Goal: Task Accomplishment & Management: Manage account settings

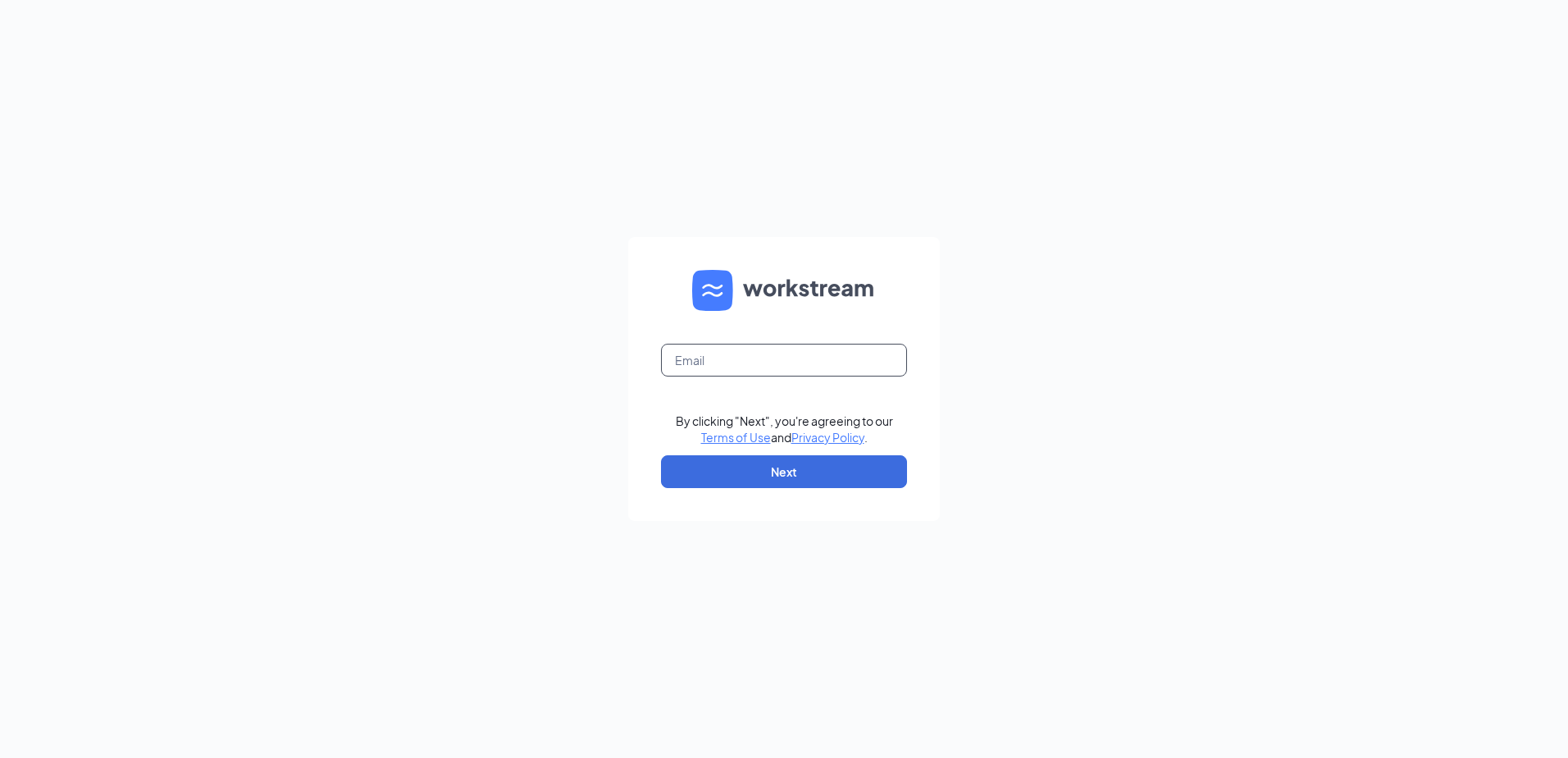
click at [761, 363] on input "text" at bounding box center [784, 359] width 246 height 33
type input "jake@cojakinvestments.com"
click at [748, 467] on button "Next" at bounding box center [784, 471] width 246 height 33
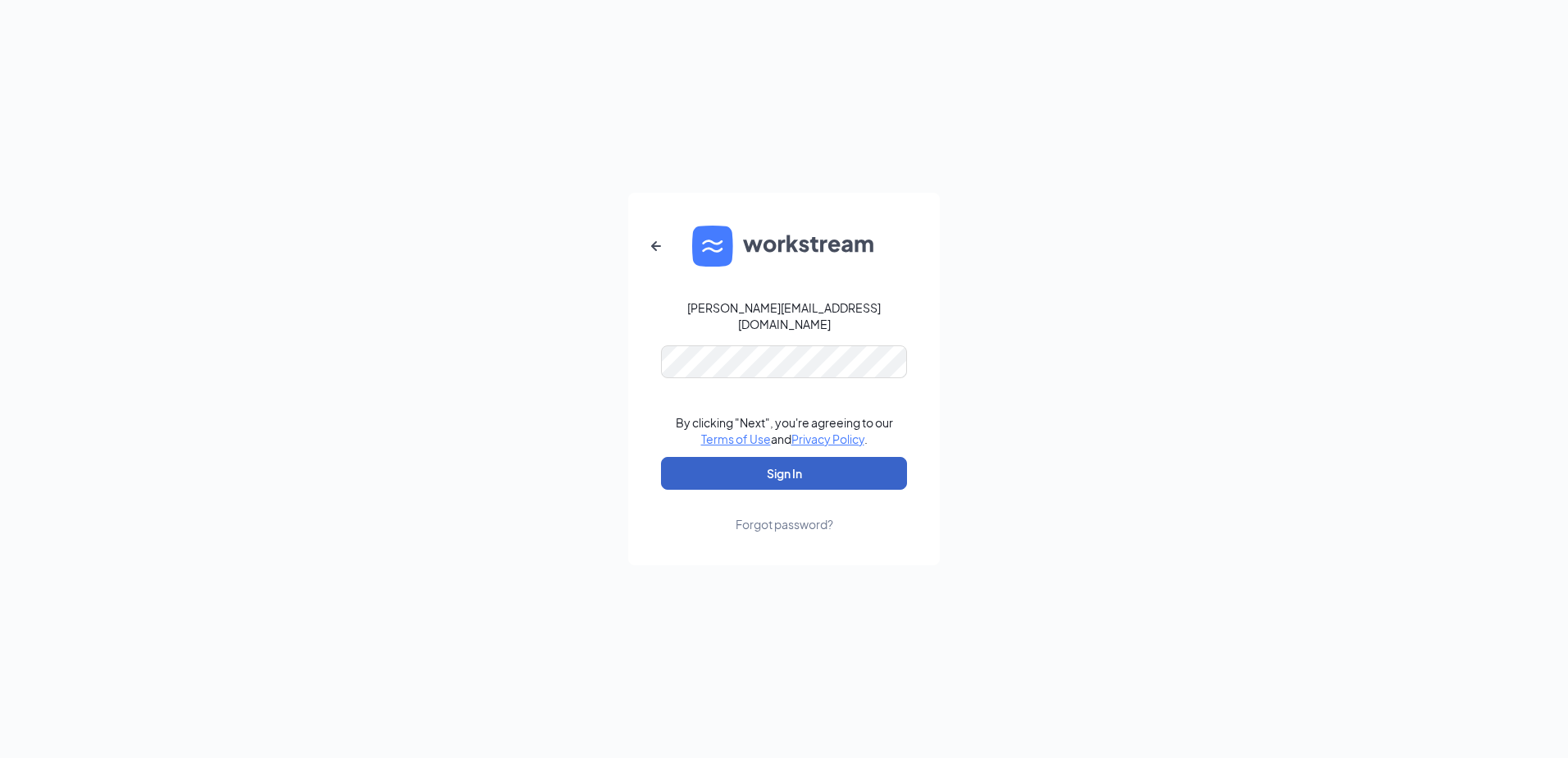
click at [724, 471] on button "Sign In" at bounding box center [784, 473] width 246 height 33
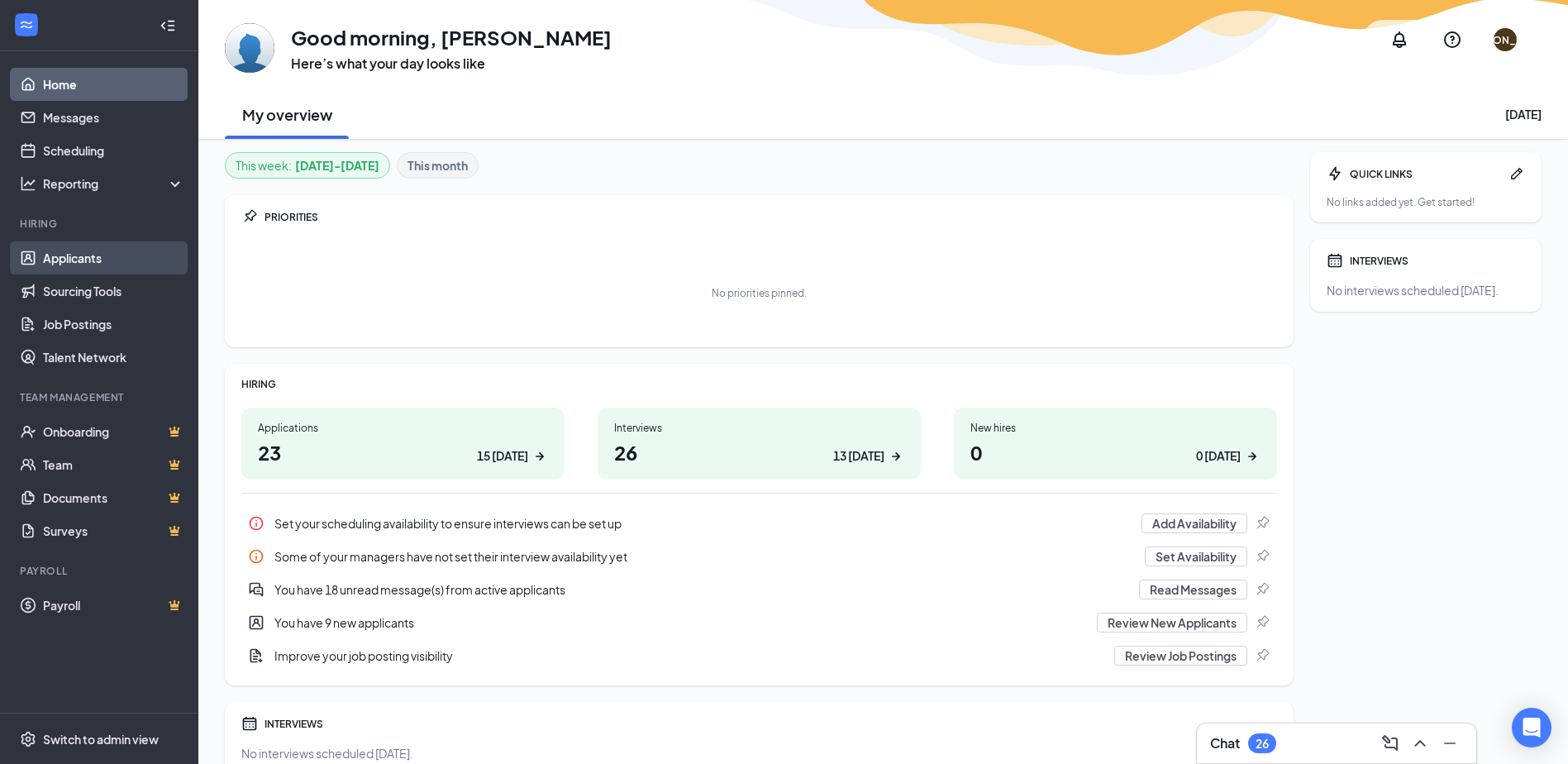
click at [94, 259] on link "Applicants" at bounding box center [113, 257] width 142 height 33
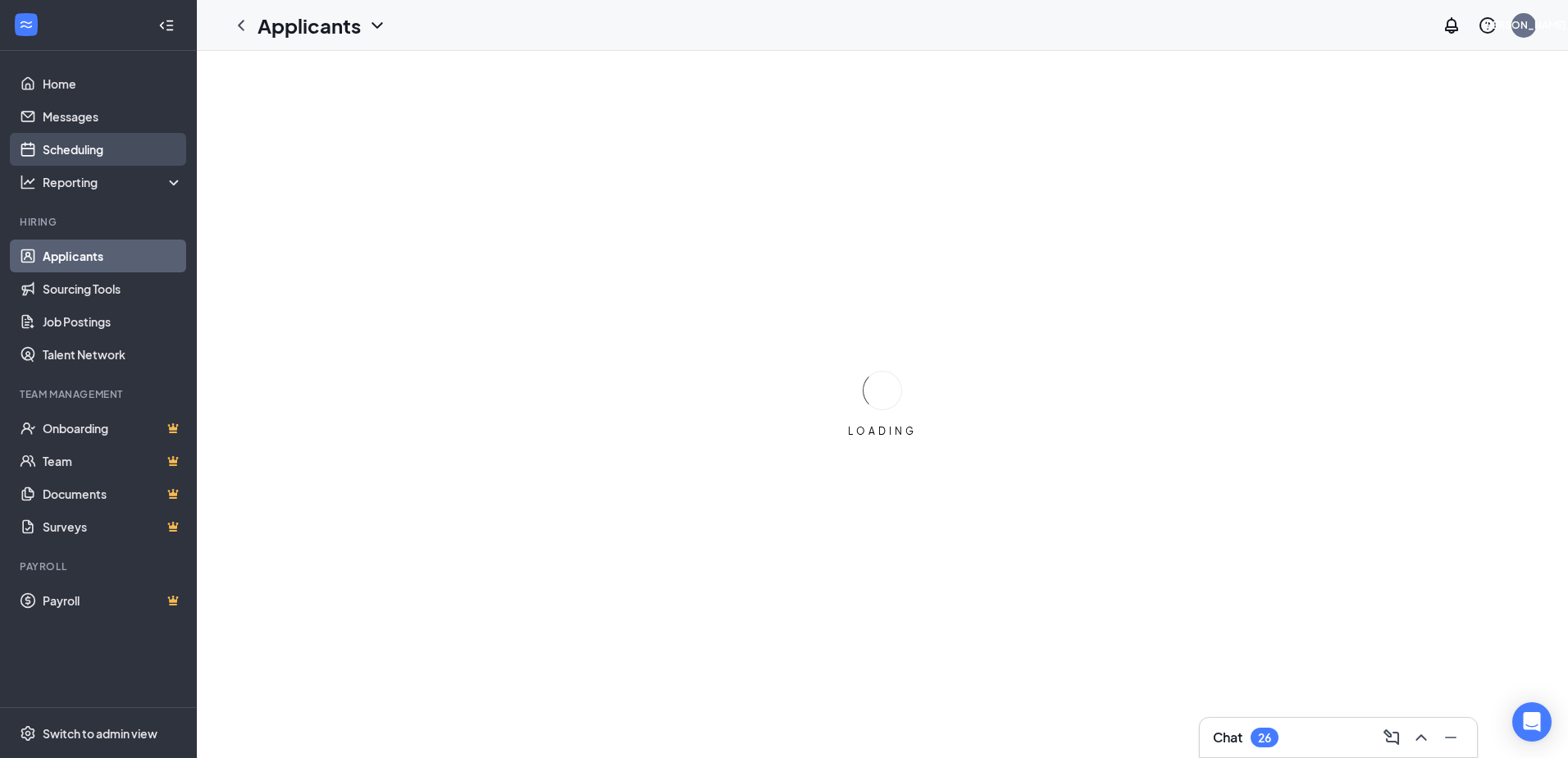
click at [98, 147] on body "Home Messages Scheduling Reporting Hiring Applicants Sourcing Tools Job Posting…" at bounding box center [784, 379] width 1568 height 758
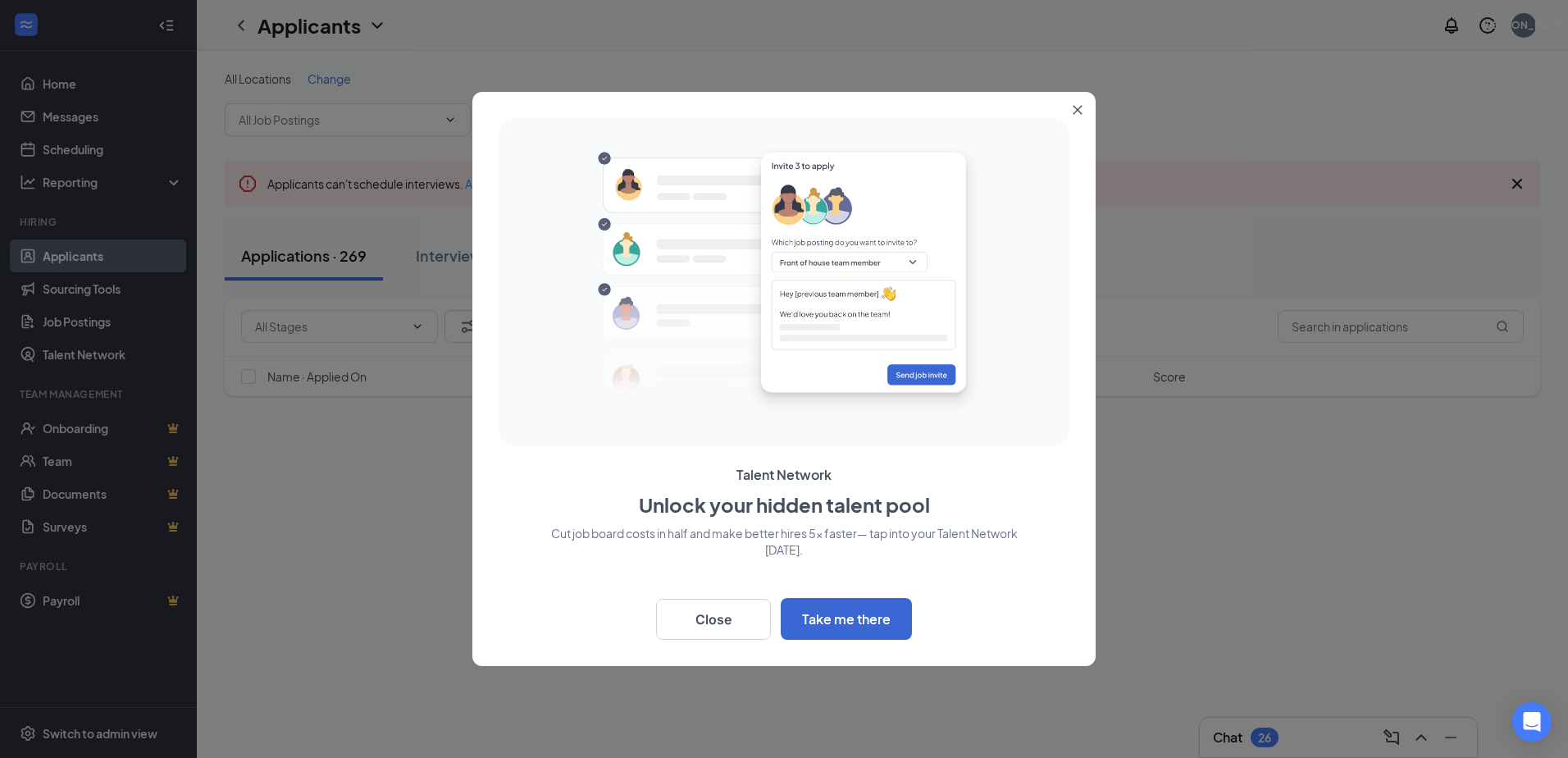
click at [1072, 104] on button "Close" at bounding box center [1080, 106] width 29 height 29
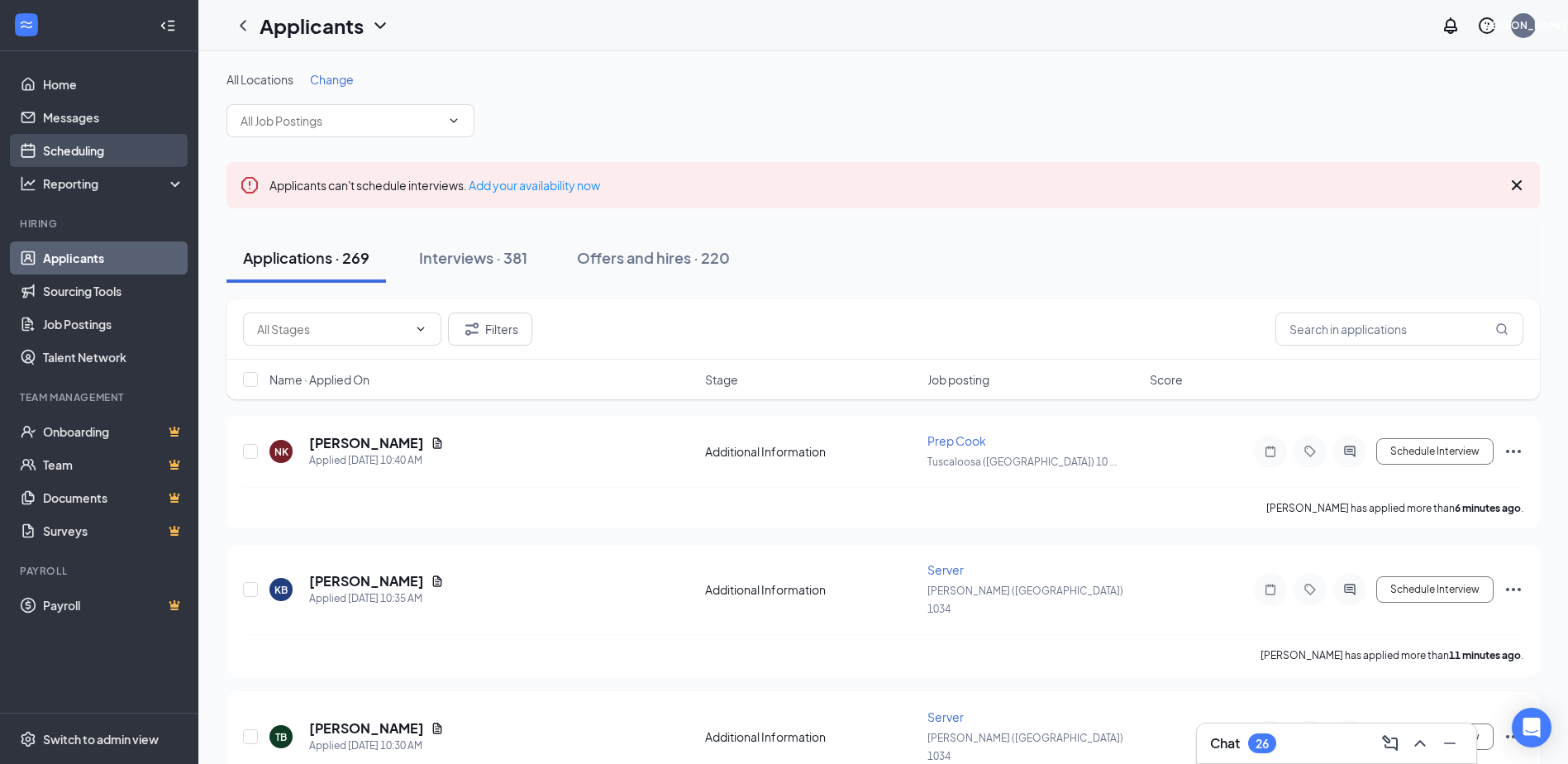
click at [78, 148] on link "Scheduling" at bounding box center [113, 150] width 142 height 33
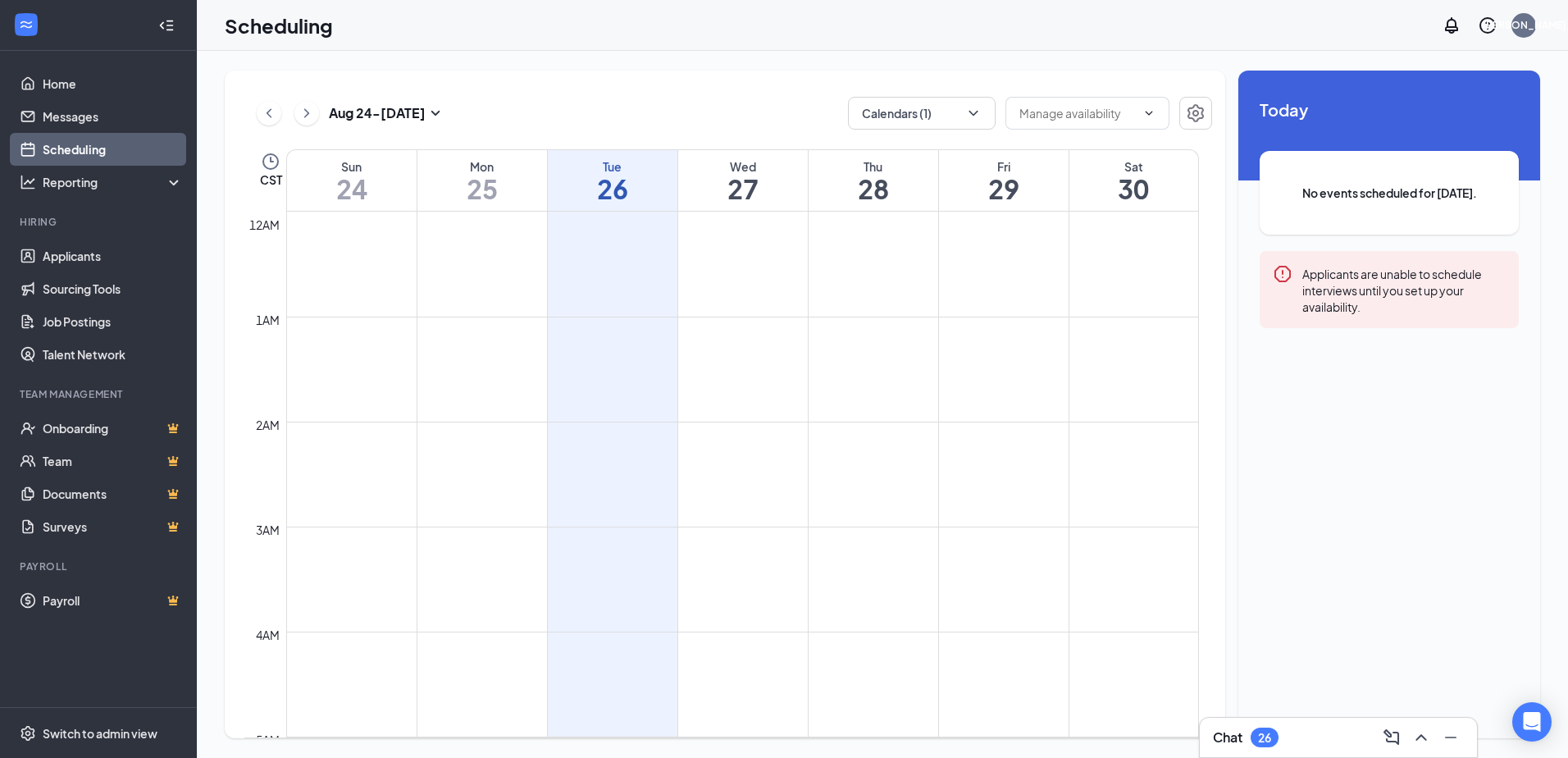
click at [160, 23] on icon "Collapse" at bounding box center [166, 24] width 16 height 16
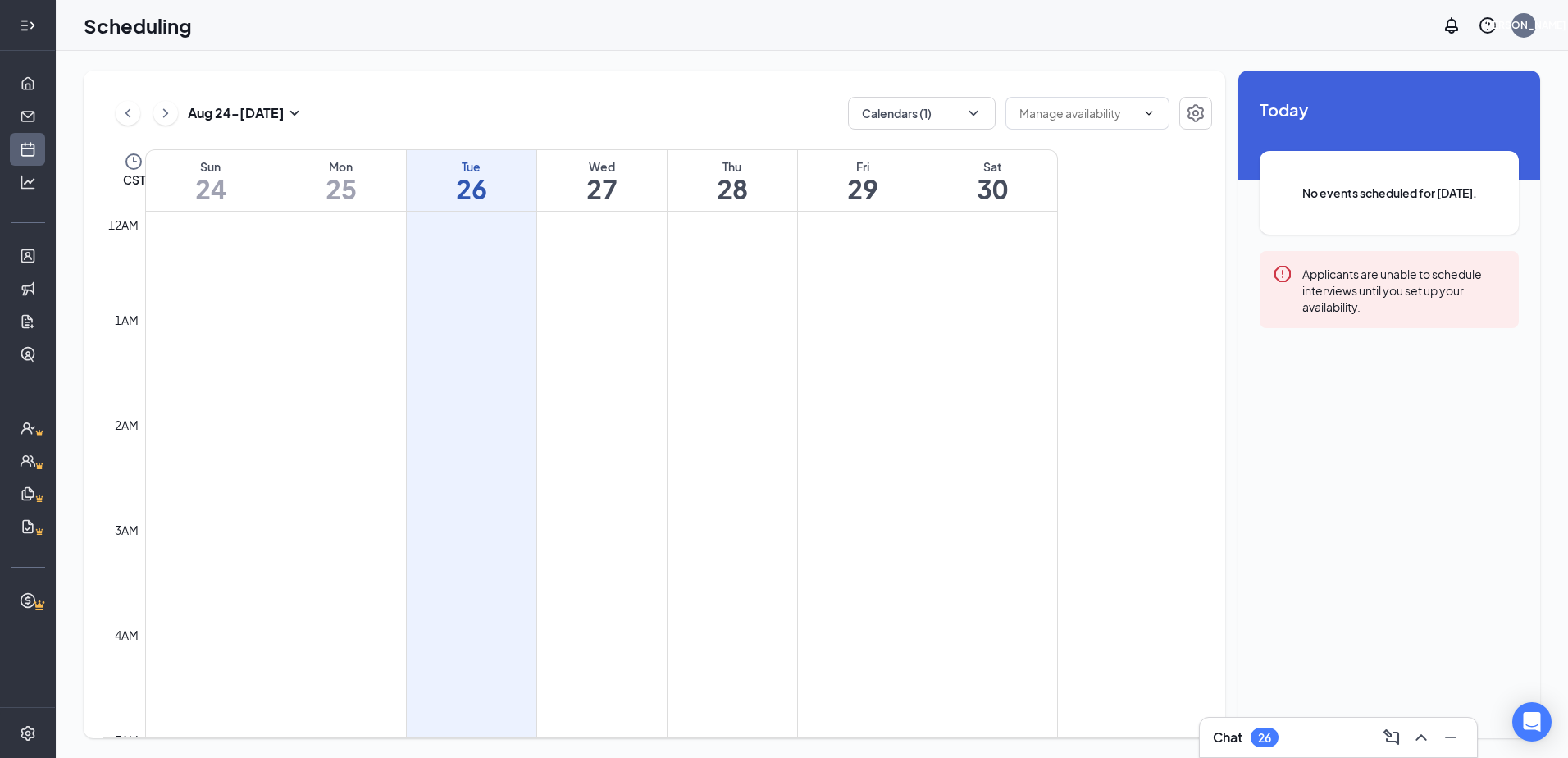
click at [32, 31] on icon "Expand" at bounding box center [27, 24] width 16 height 16
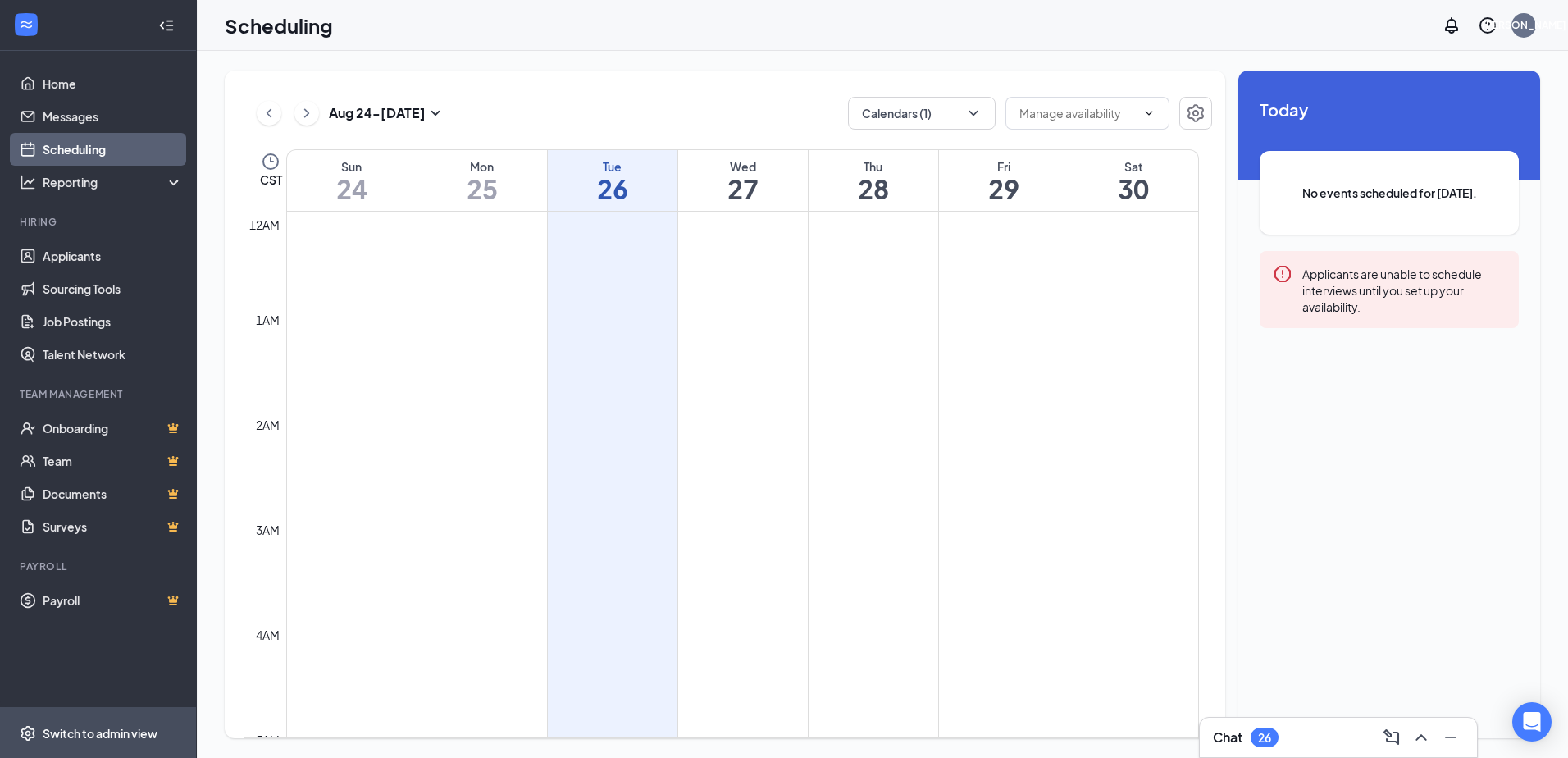
click at [100, 731] on div "Switch to admin view" at bounding box center [99, 733] width 114 height 16
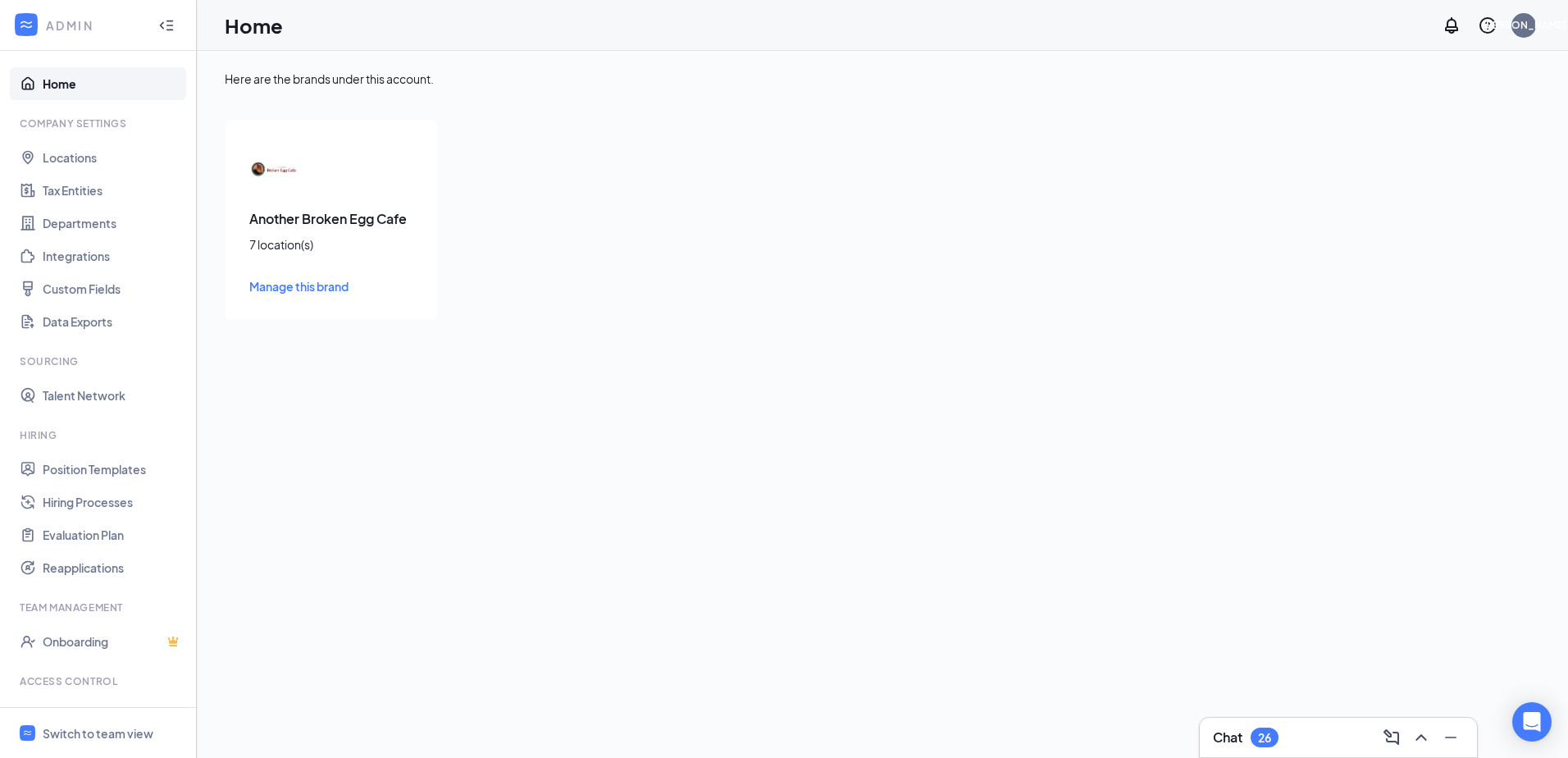
click at [284, 287] on span "Manage this brand" at bounding box center [299, 286] width 99 height 15
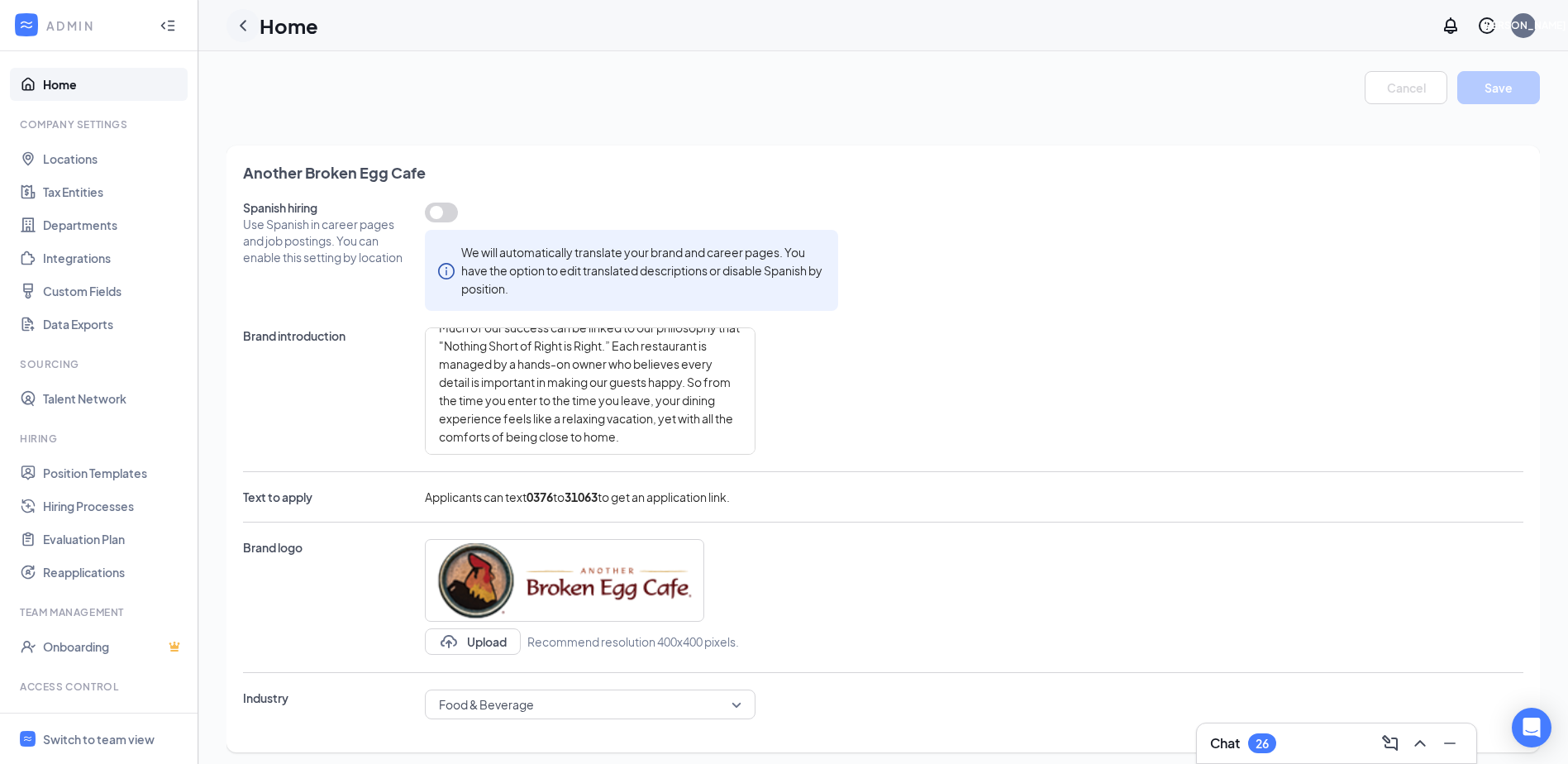
click at [238, 29] on icon "ChevronLeft" at bounding box center [243, 26] width 20 height 20
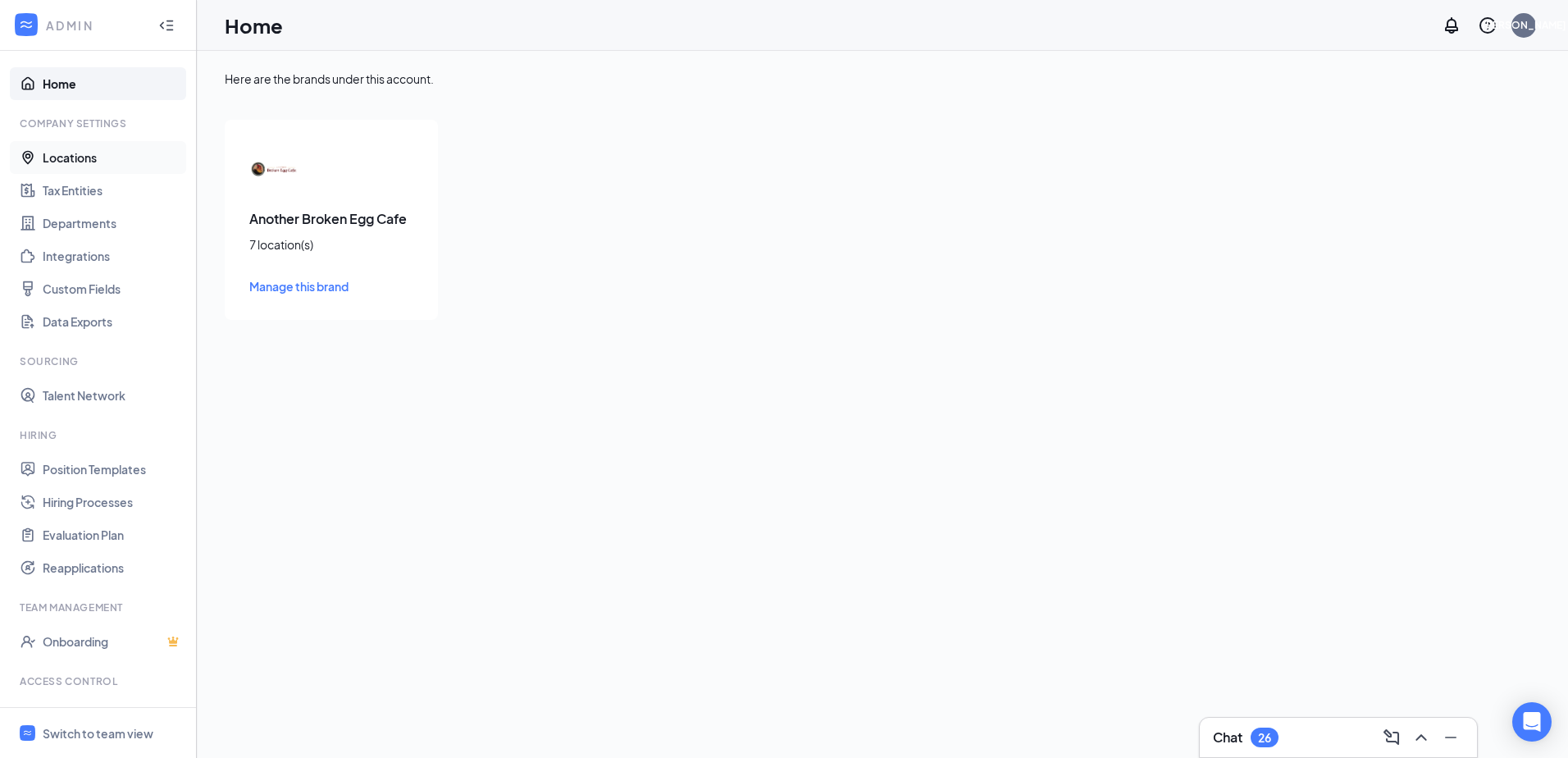
click at [59, 160] on link "Locations" at bounding box center [113, 157] width 141 height 33
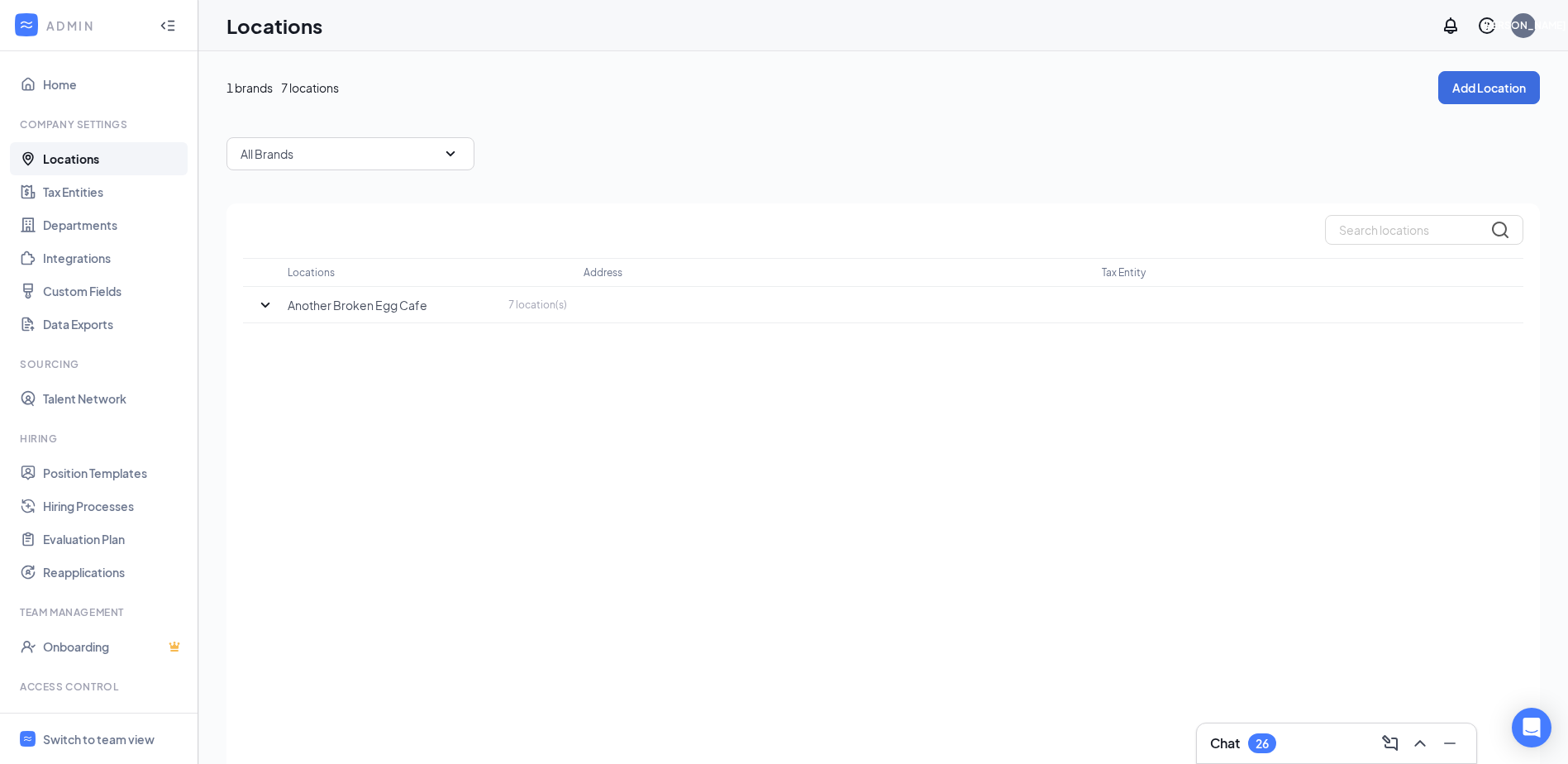
click at [372, 160] on div "All Brands" at bounding box center [351, 153] width 248 height 33
click at [349, 315] on td "Another Broken Egg Cafe 7 location(s)" at bounding box center [435, 304] width 296 height 36
click at [257, 303] on icon "SmallChevronDown" at bounding box center [265, 304] width 20 height 20
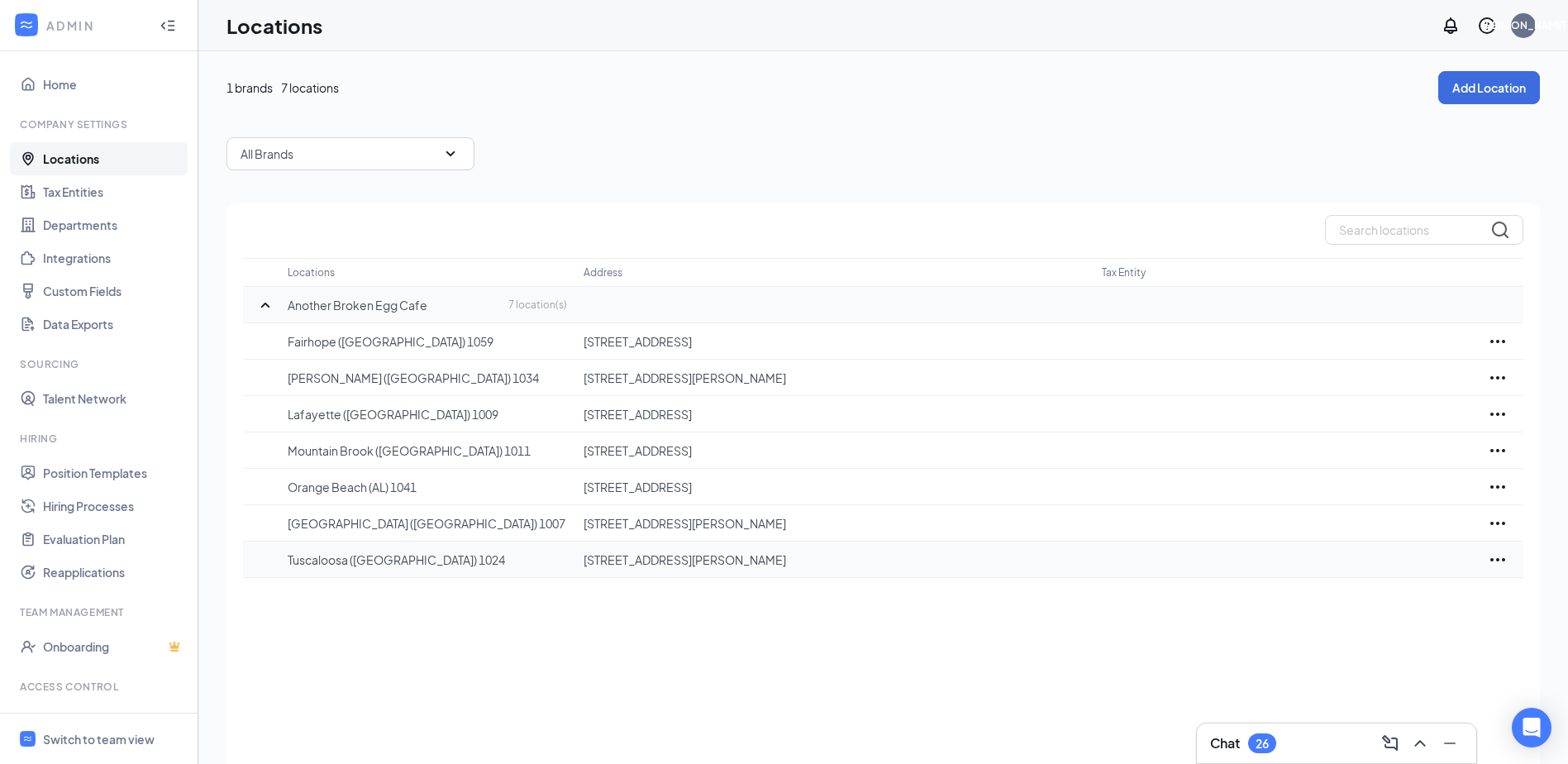
click at [328, 564] on p "Tuscaloosa (AL) 1024" at bounding box center [427, 559] width 280 height 16
click at [1498, 562] on icon "Ellipses" at bounding box center [1497, 560] width 20 height 20
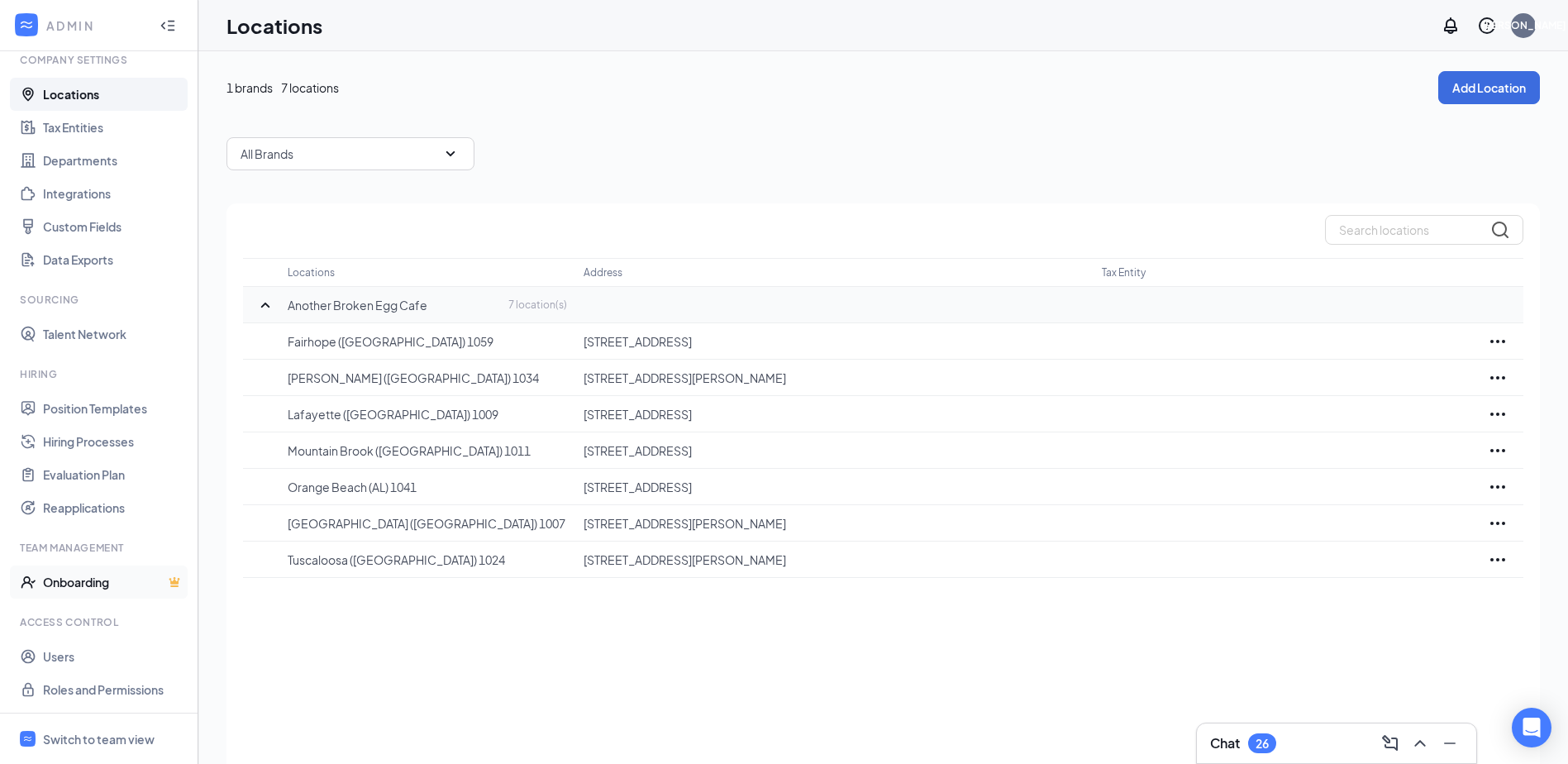
click at [84, 589] on link "Onboarding" at bounding box center [113, 582] width 142 height 33
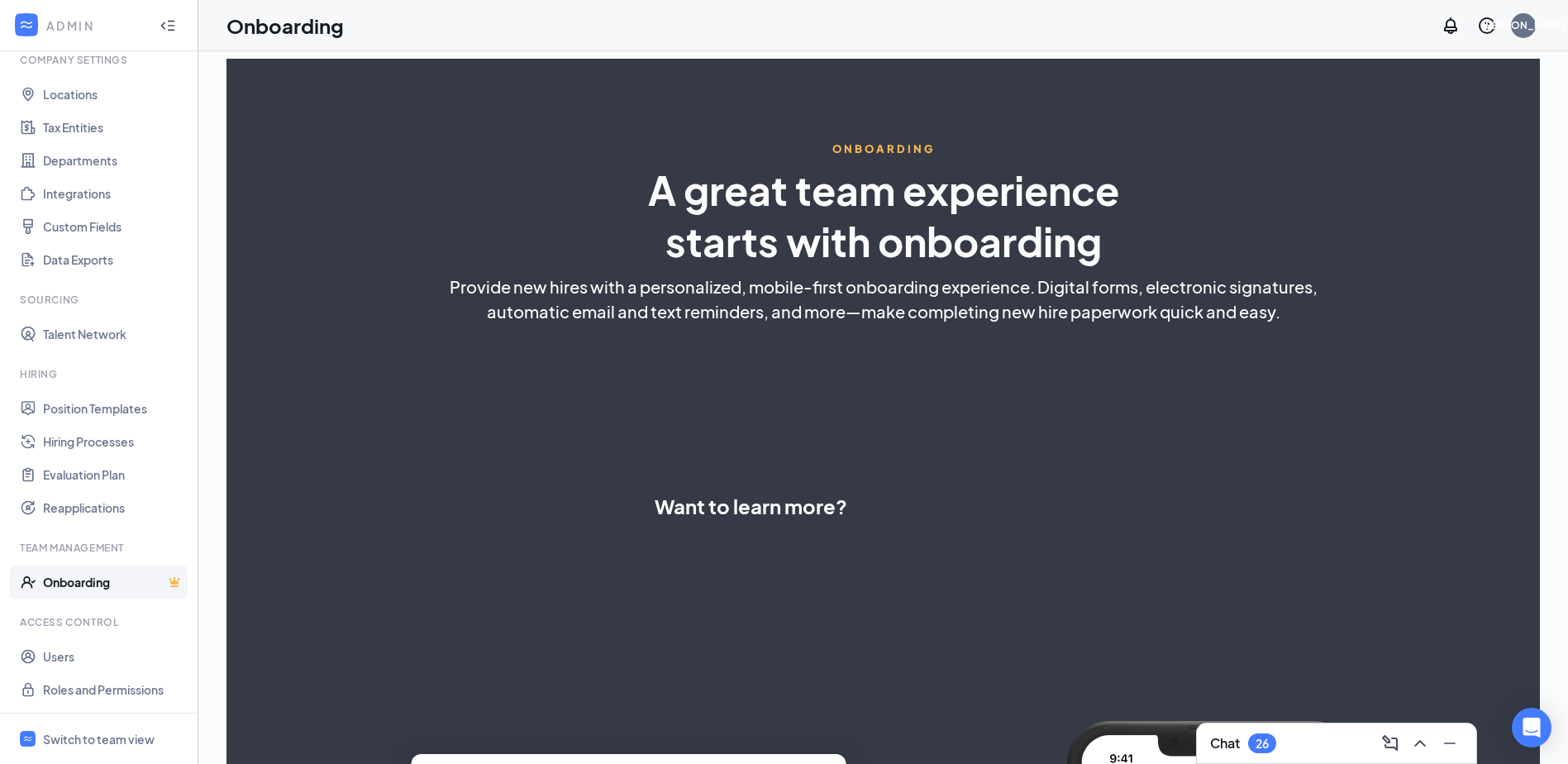
select select "US"
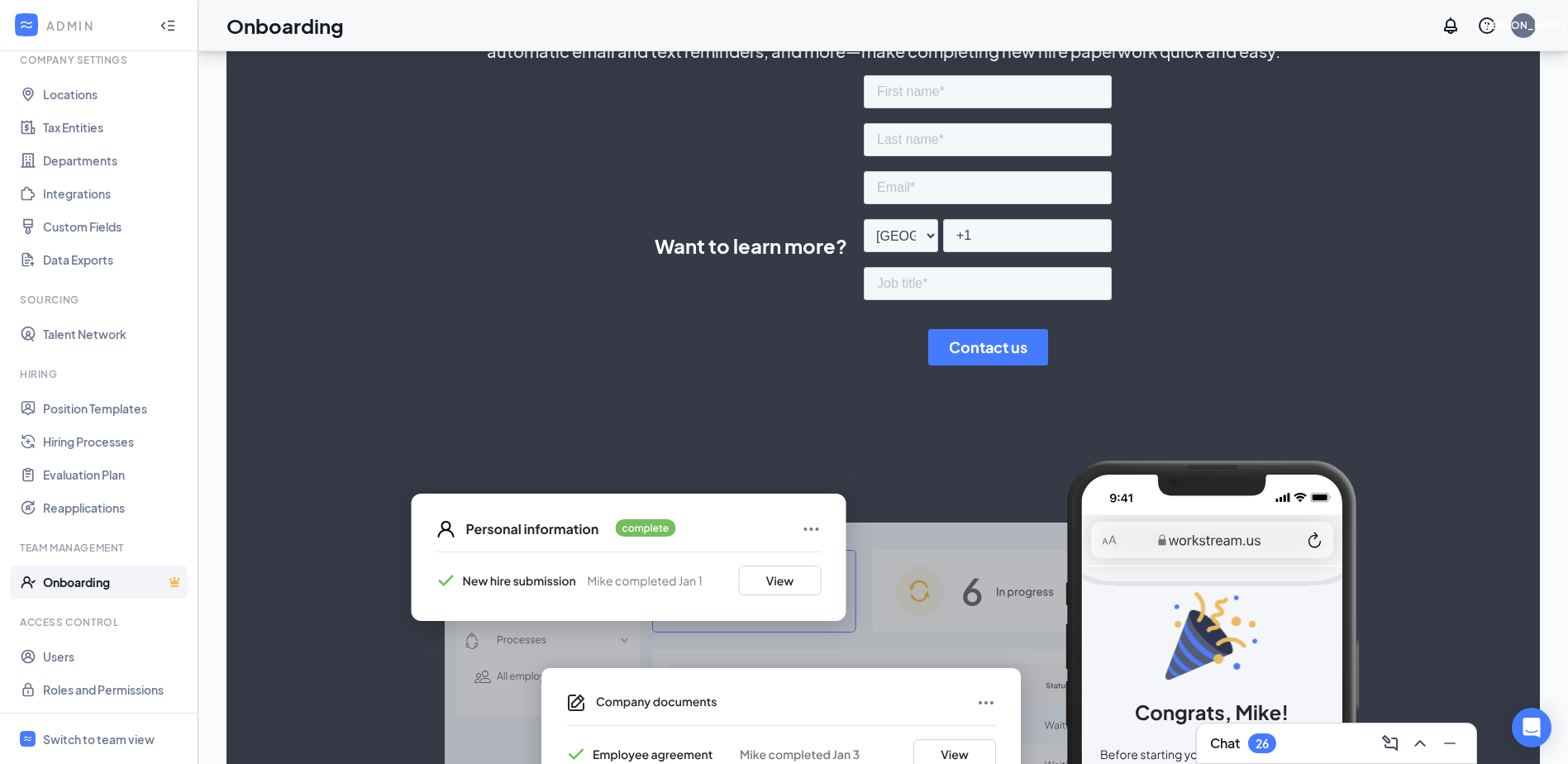
scroll to position [433, 0]
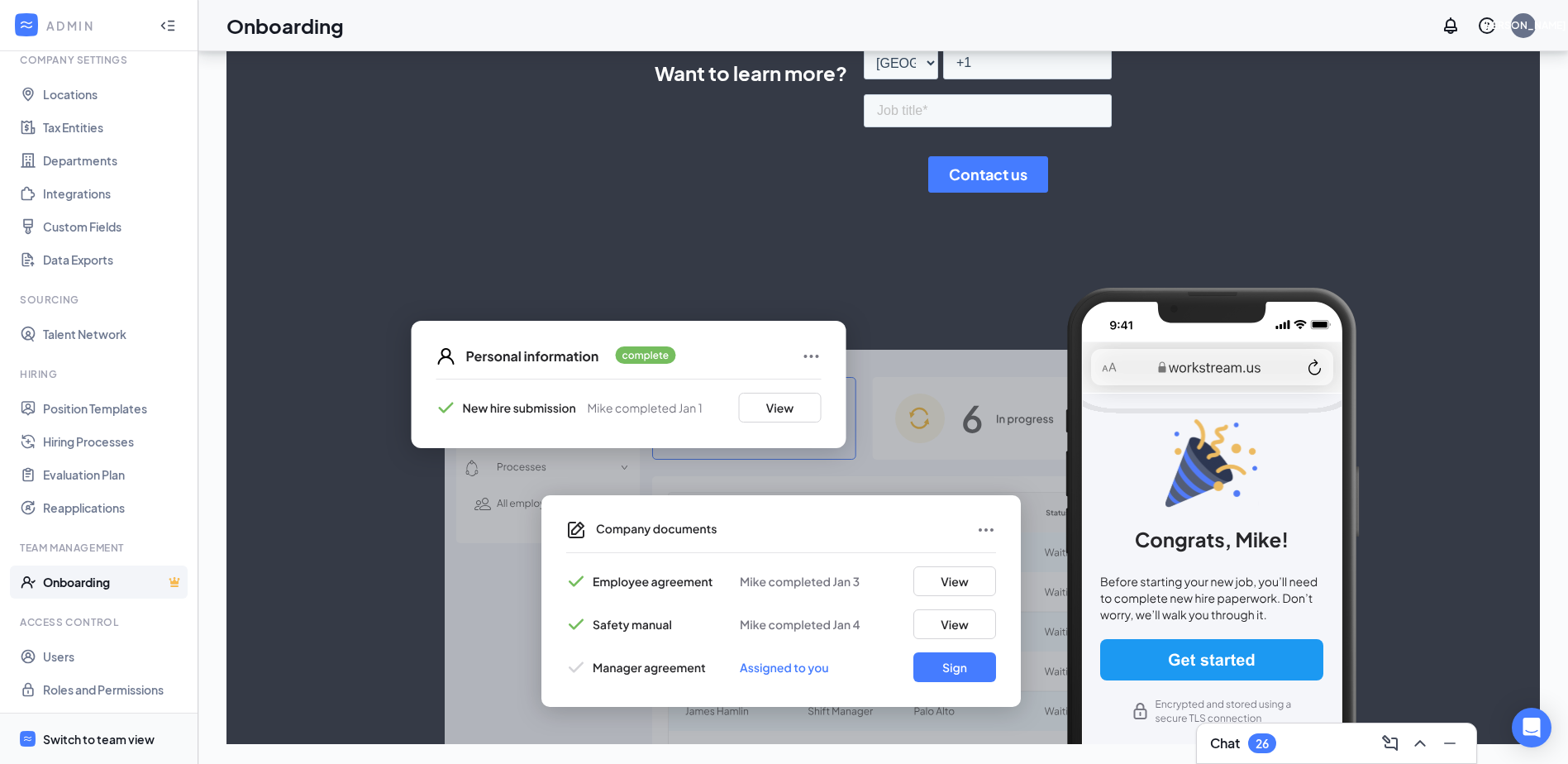
click at [92, 740] on div "Switch to team view" at bounding box center [98, 738] width 112 height 16
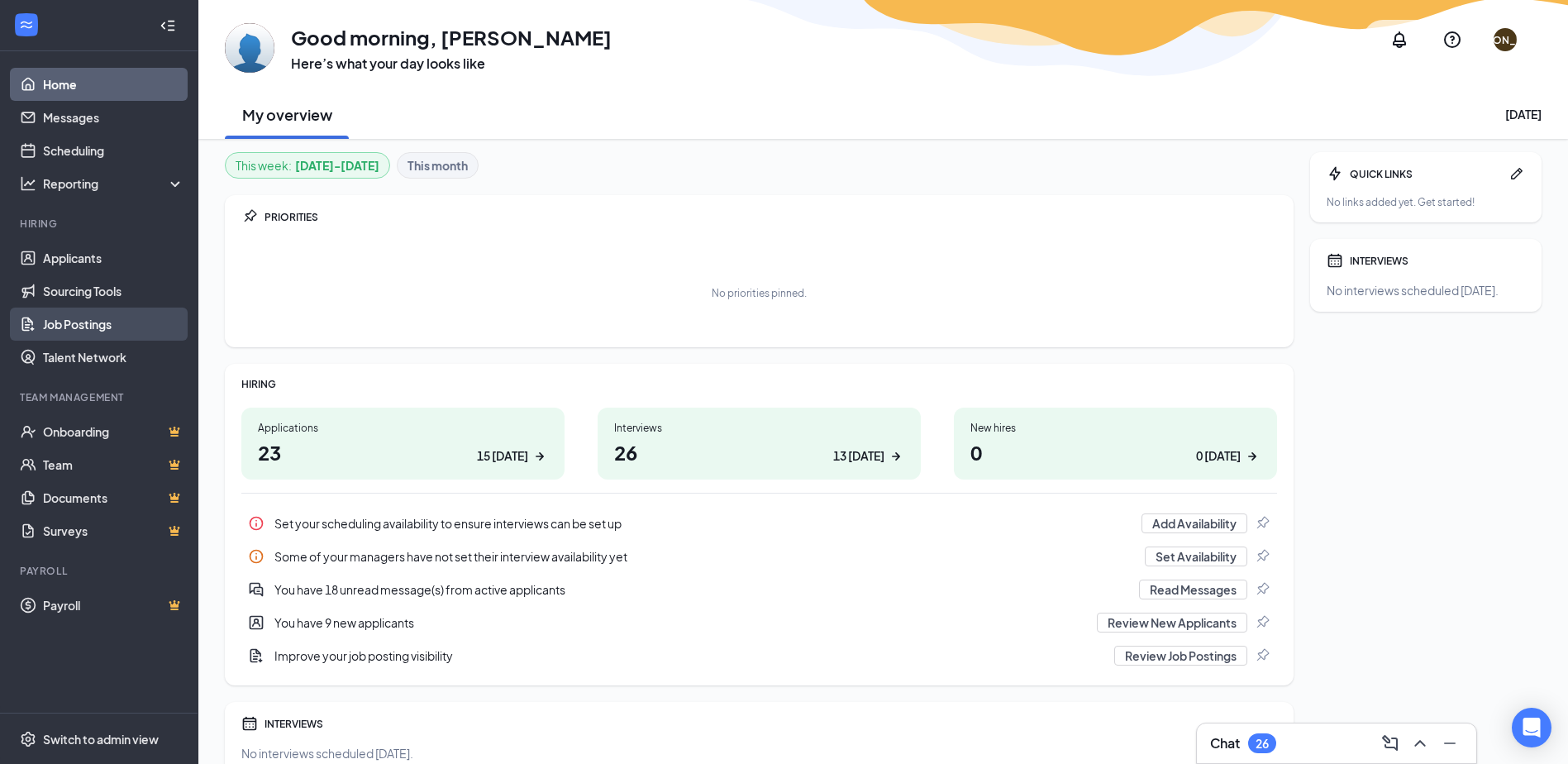
click at [92, 321] on link "Job Postings" at bounding box center [113, 323] width 142 height 33
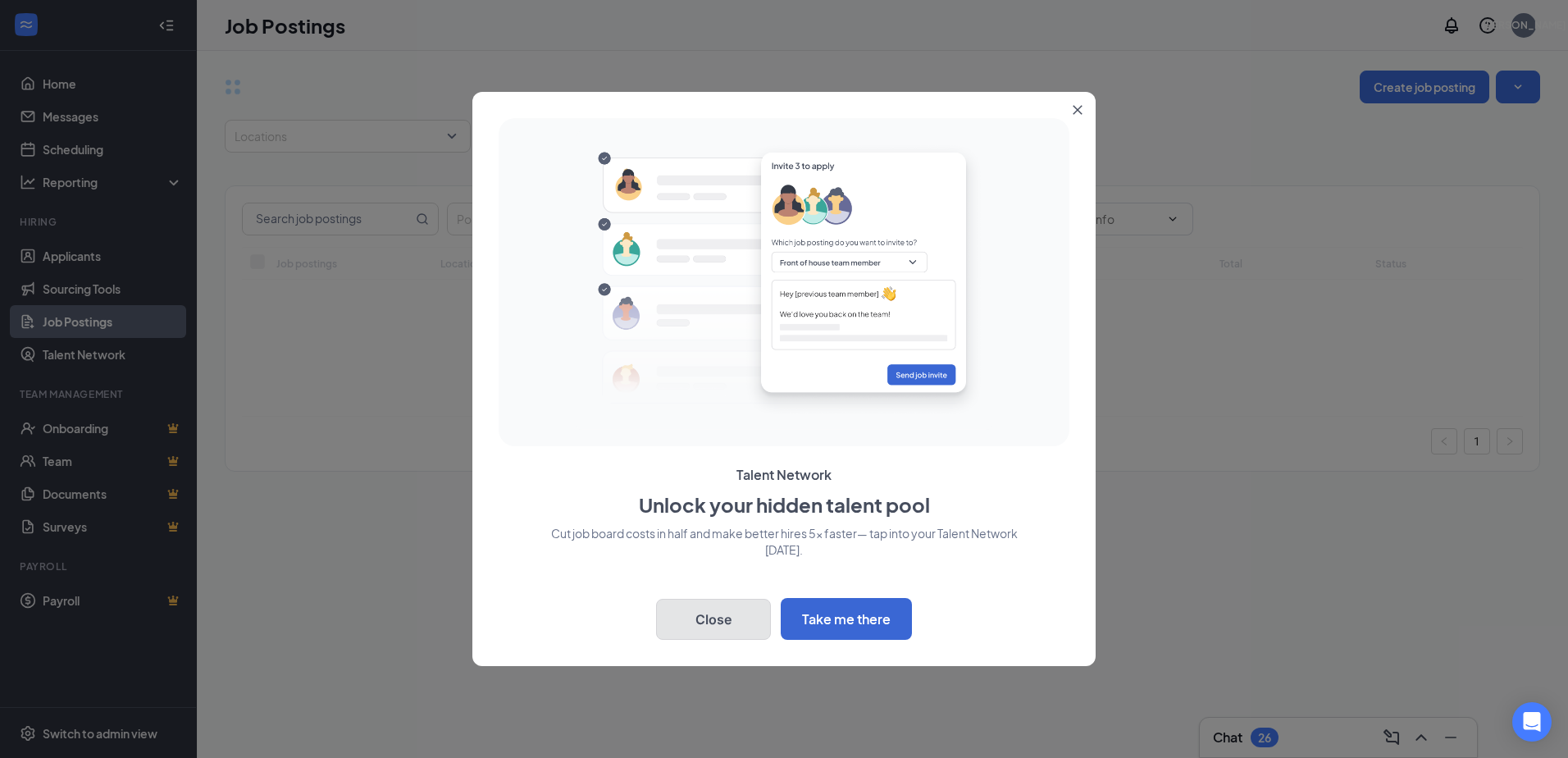
click at [722, 611] on button "Close" at bounding box center [714, 619] width 114 height 41
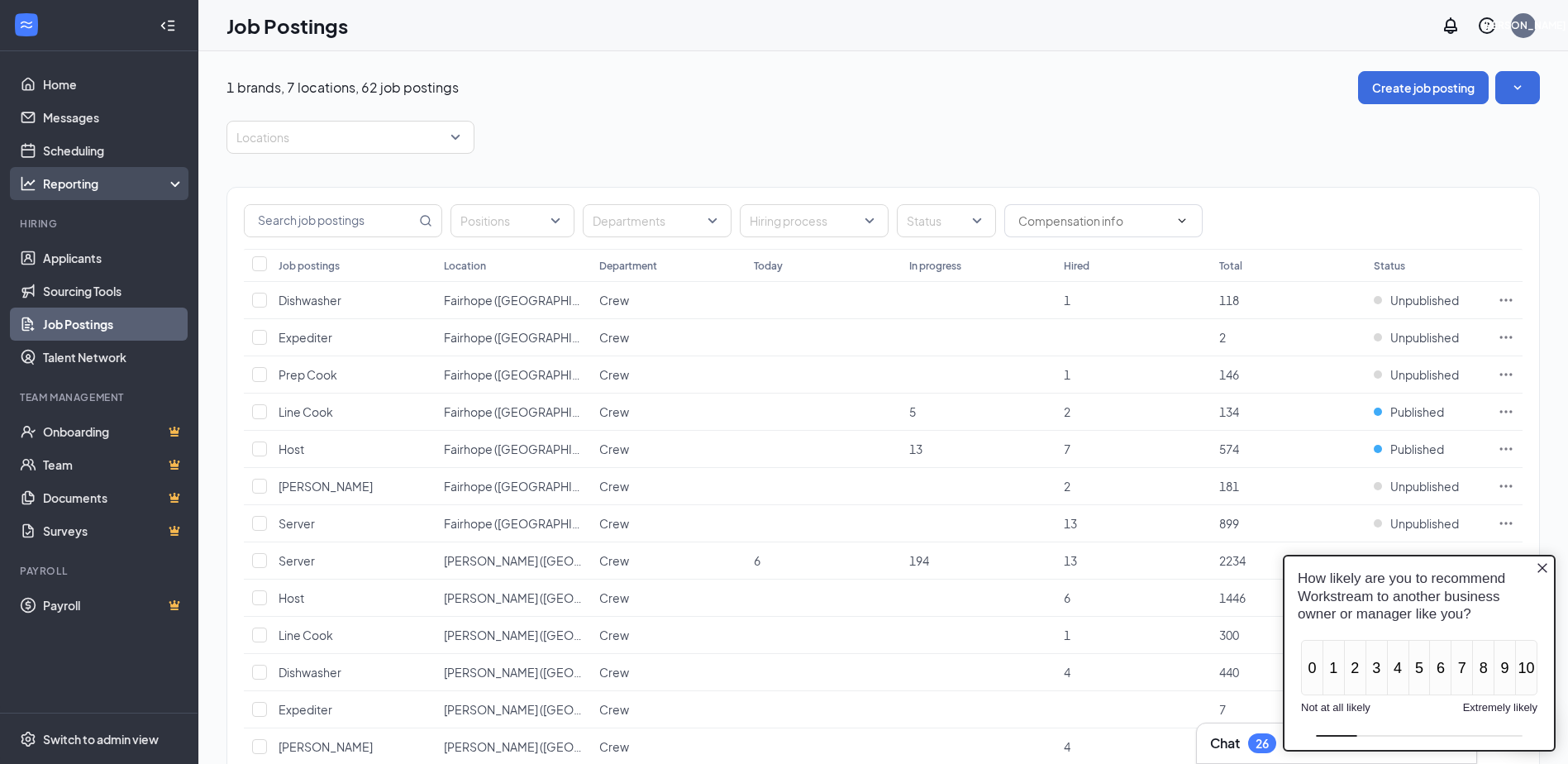
click at [175, 182] on div "Reporting" at bounding box center [113, 182] width 142 height 16
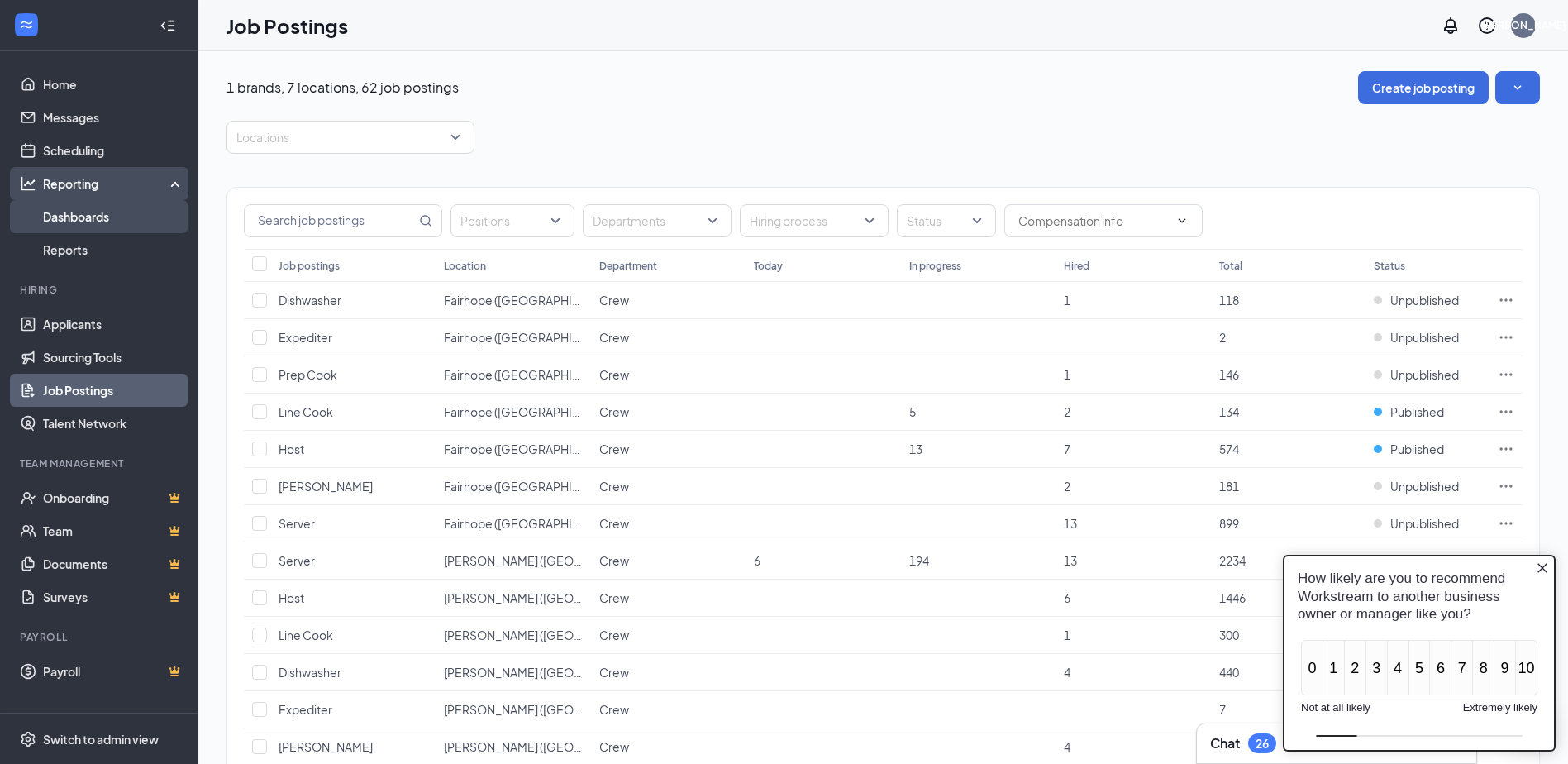
click at [88, 217] on link "Dashboards" at bounding box center [113, 217] width 142 height 33
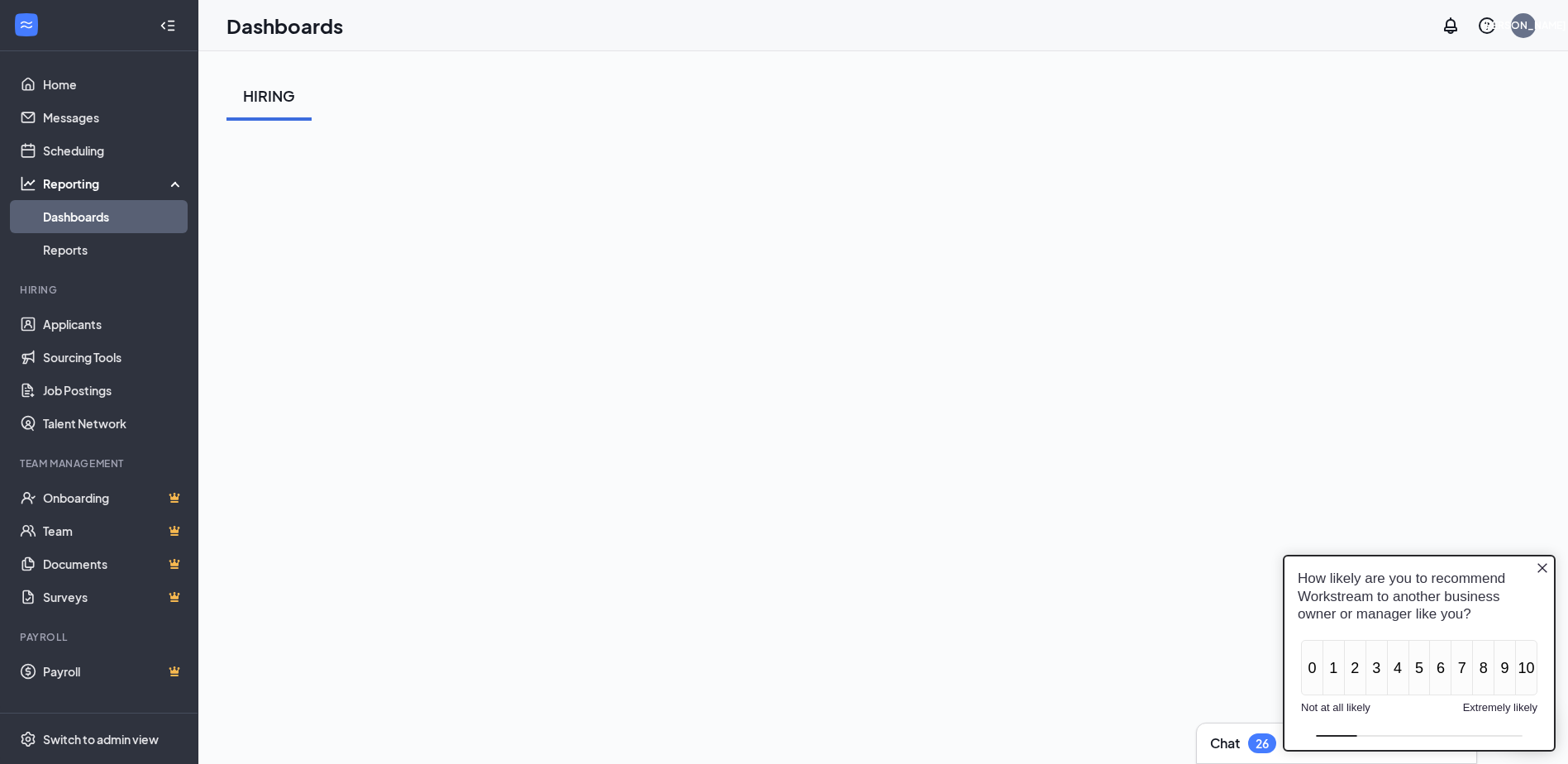
click at [1543, 570] on icon "Close button" at bounding box center [1542, 568] width 9 height 9
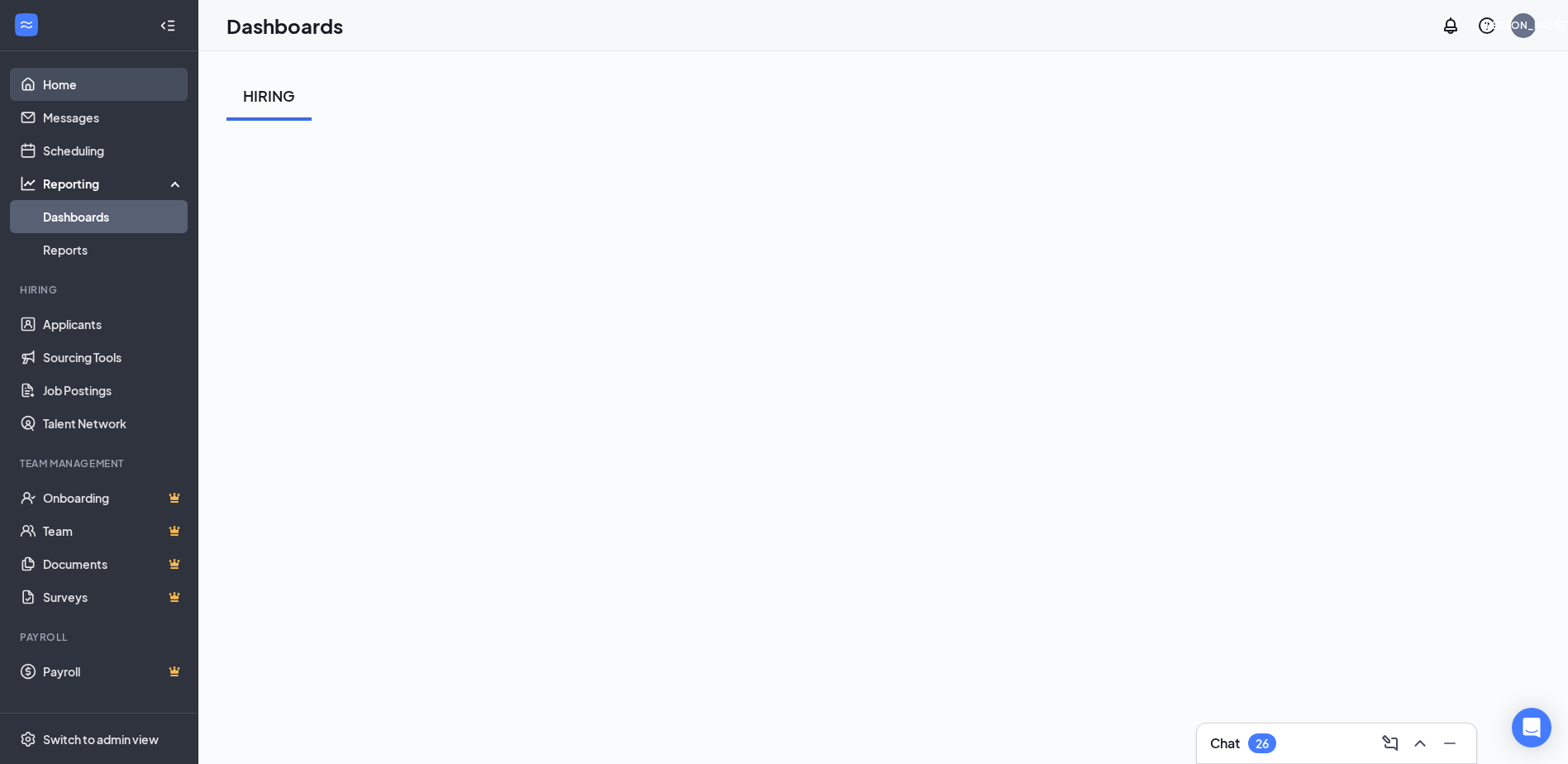
click at [69, 81] on link "Home" at bounding box center [113, 84] width 142 height 33
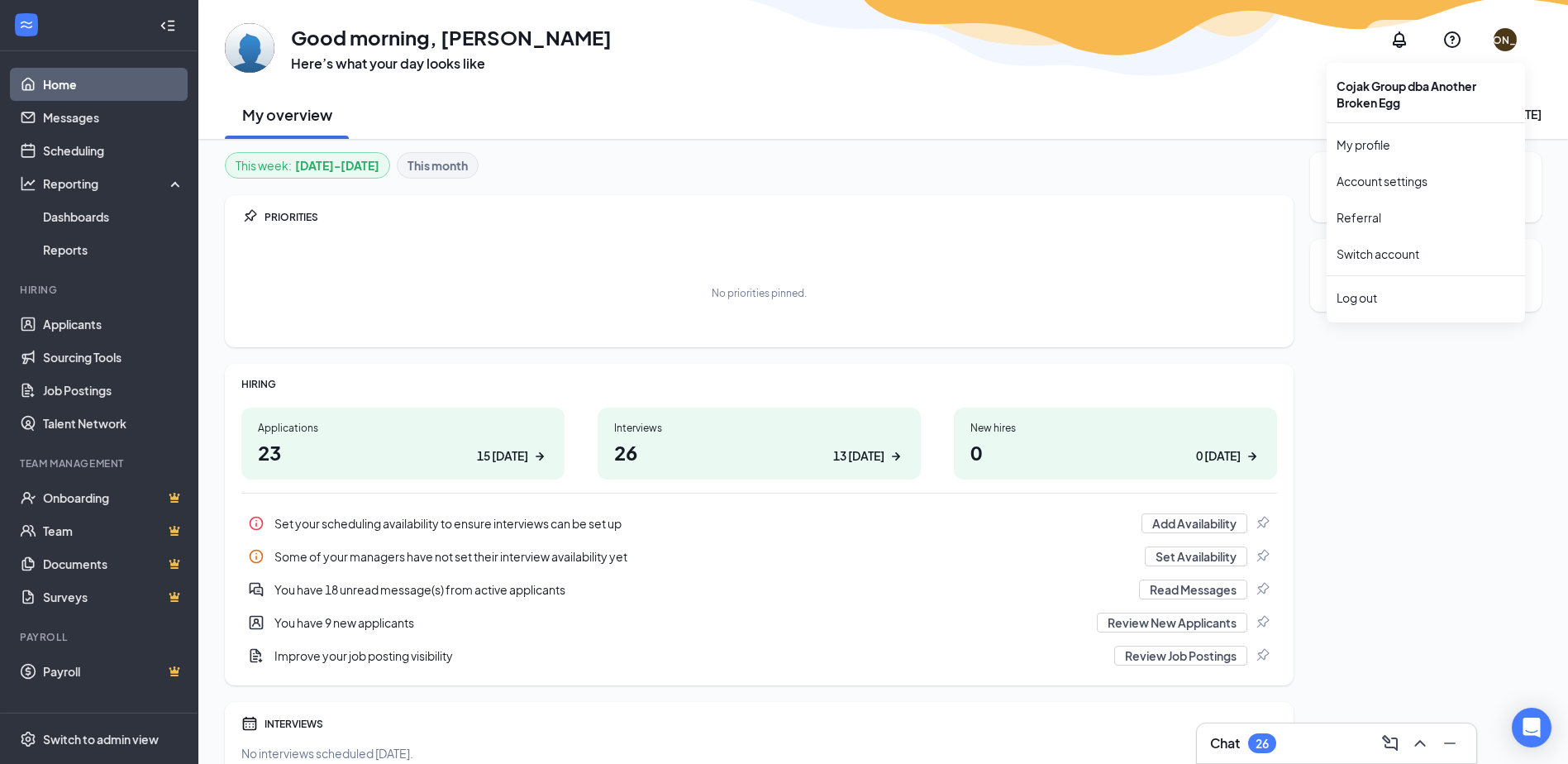
click at [1518, 41] on div "[PERSON_NAME]" at bounding box center [1505, 40] width 40 height 40
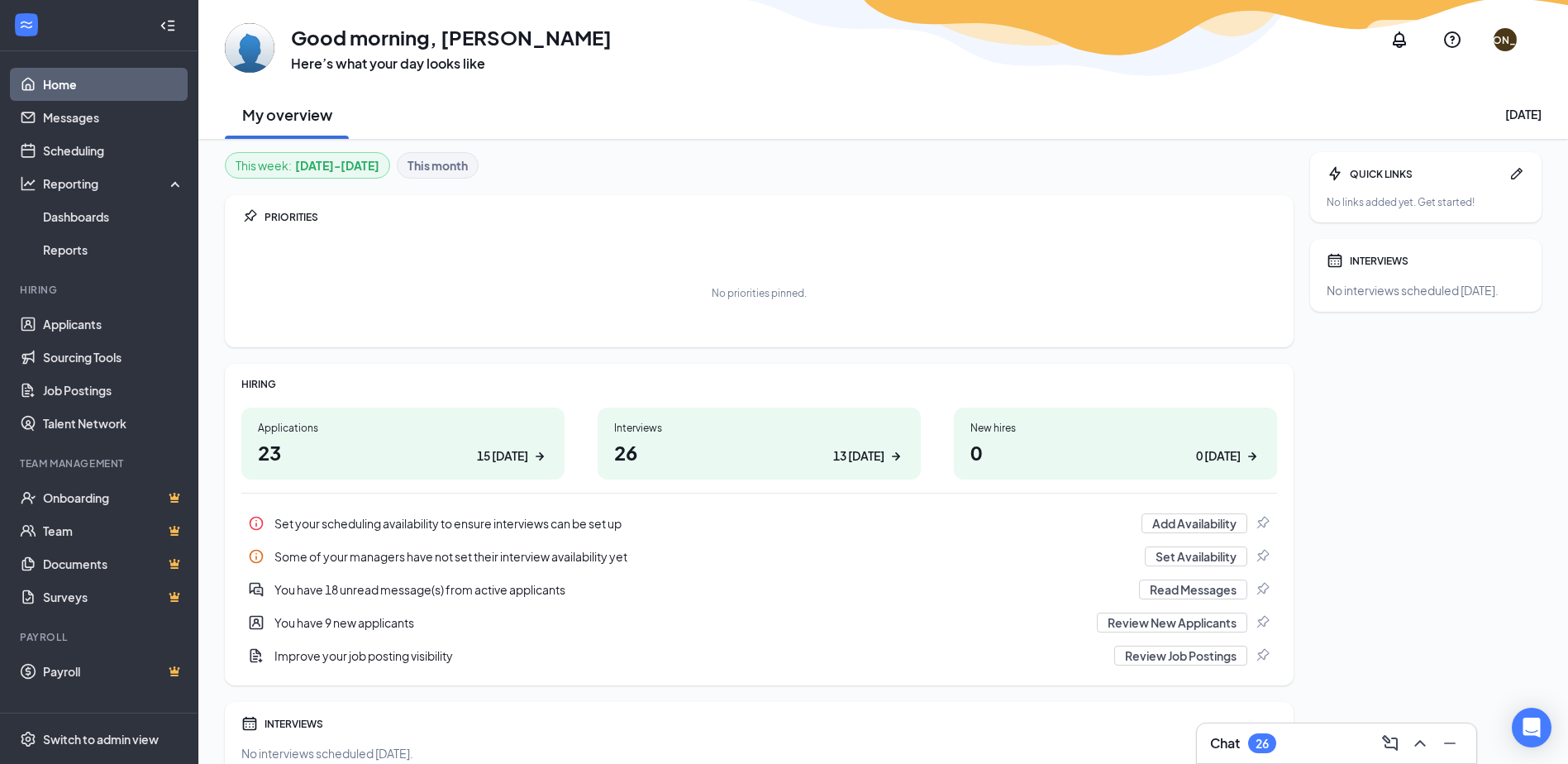
click at [716, 143] on div "This week : Aug 25 - Aug 31 This month PRIORITIES No priorities pinned. HIRING …" at bounding box center [883, 490] width 1370 height 702
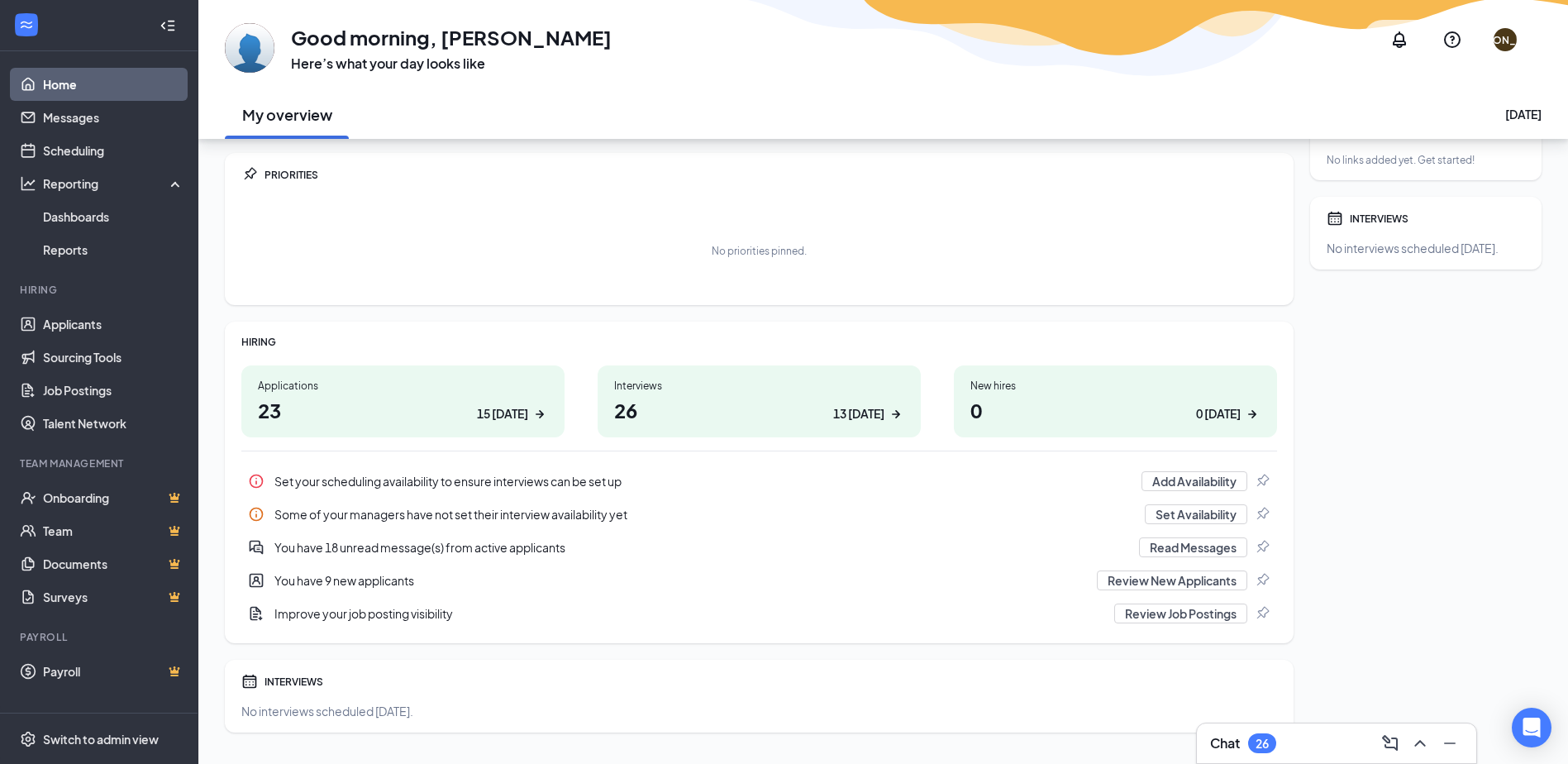
scroll to position [77, 0]
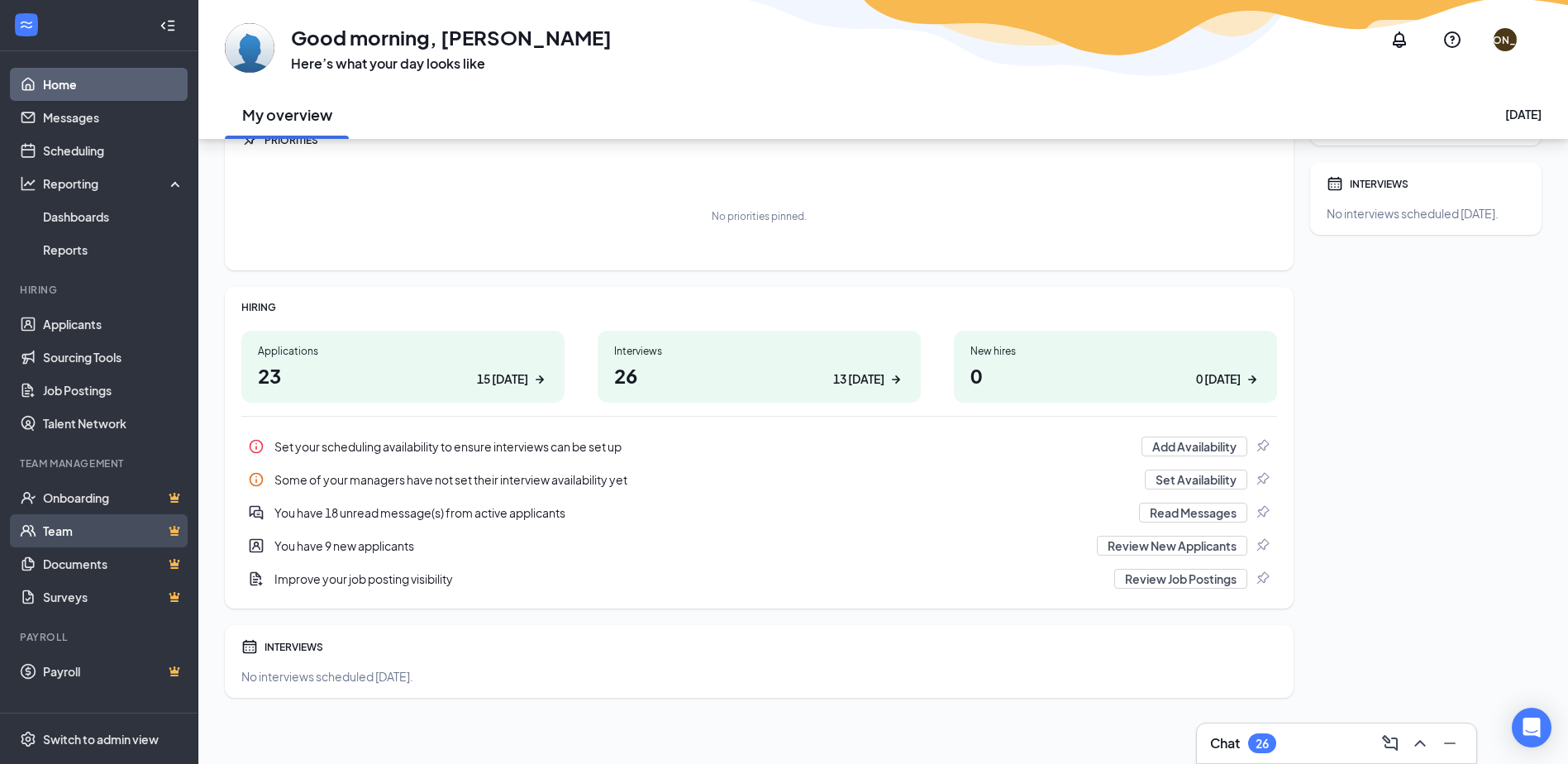
click at [66, 532] on link "Team" at bounding box center [113, 530] width 142 height 33
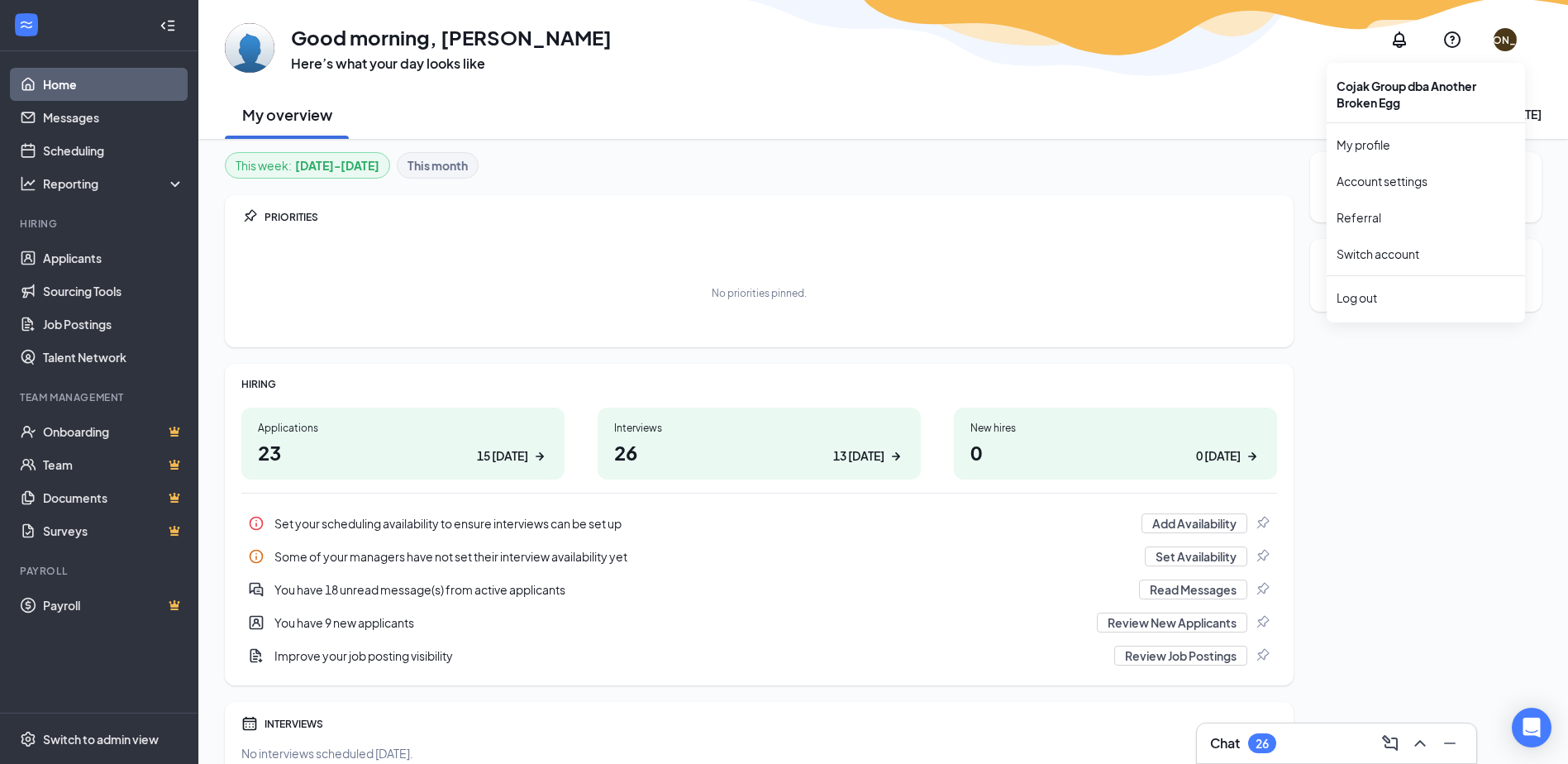
click at [1509, 39] on div "[PERSON_NAME]" at bounding box center [1506, 40] width 85 height 14
click at [1371, 300] on div "Log out" at bounding box center [1425, 297] width 179 height 16
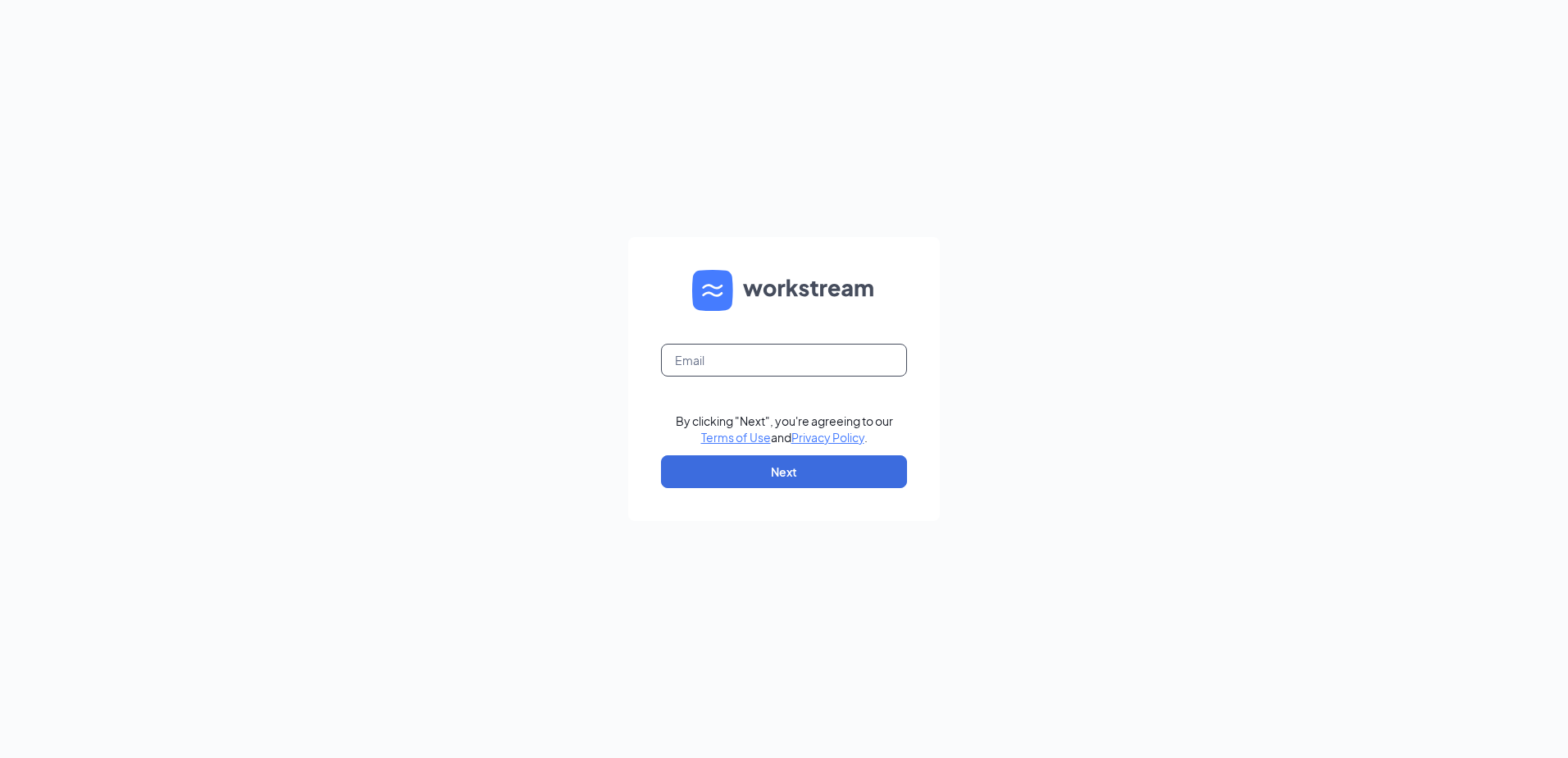
click at [708, 356] on input "text" at bounding box center [784, 359] width 246 height 33
type input "1024-tuscaloosa@anotherbrokenegg.com"
click at [780, 469] on button "Next" at bounding box center [784, 471] width 246 height 33
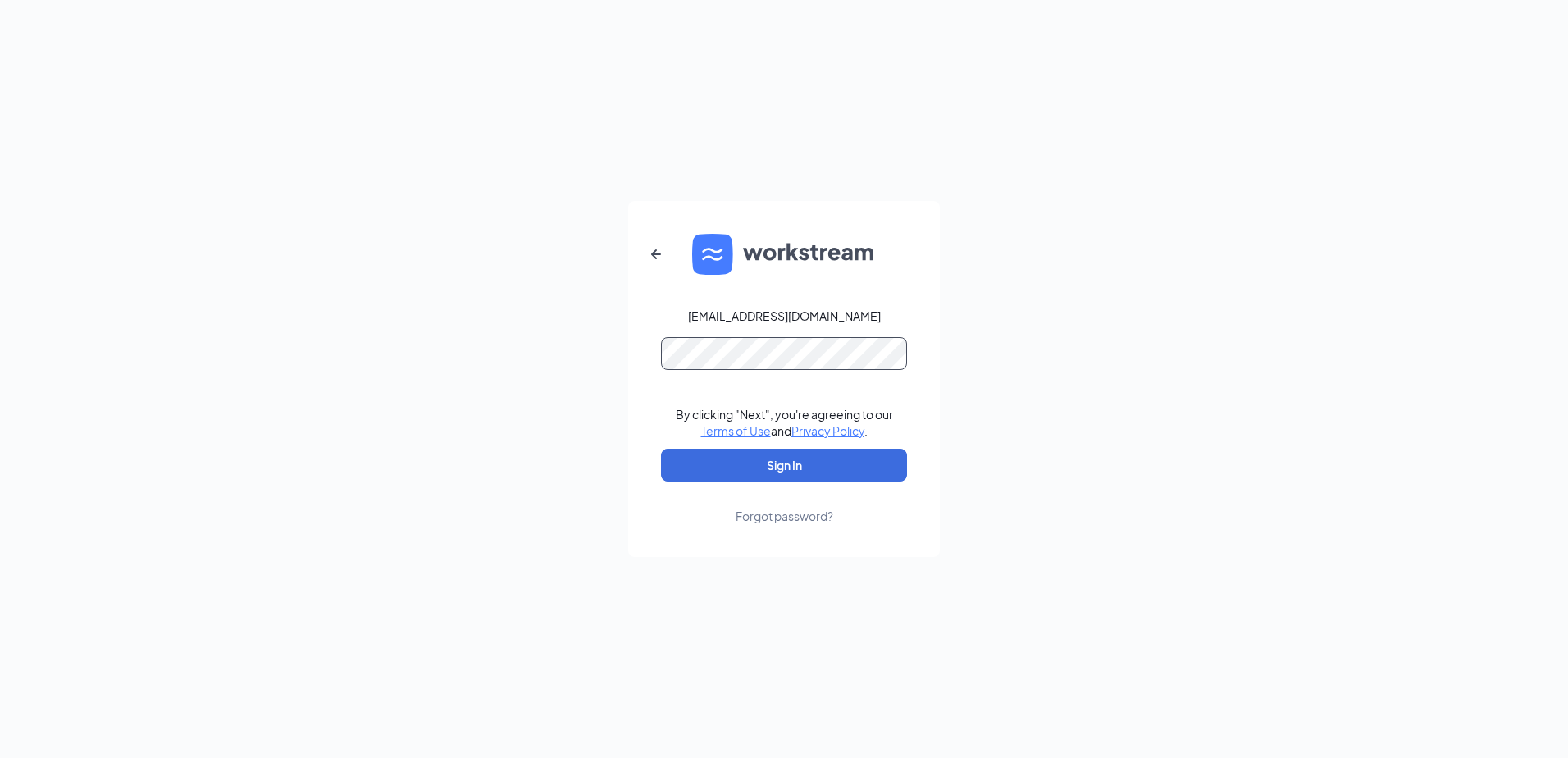
click at [661, 448] on button "Sign In" at bounding box center [784, 464] width 246 height 33
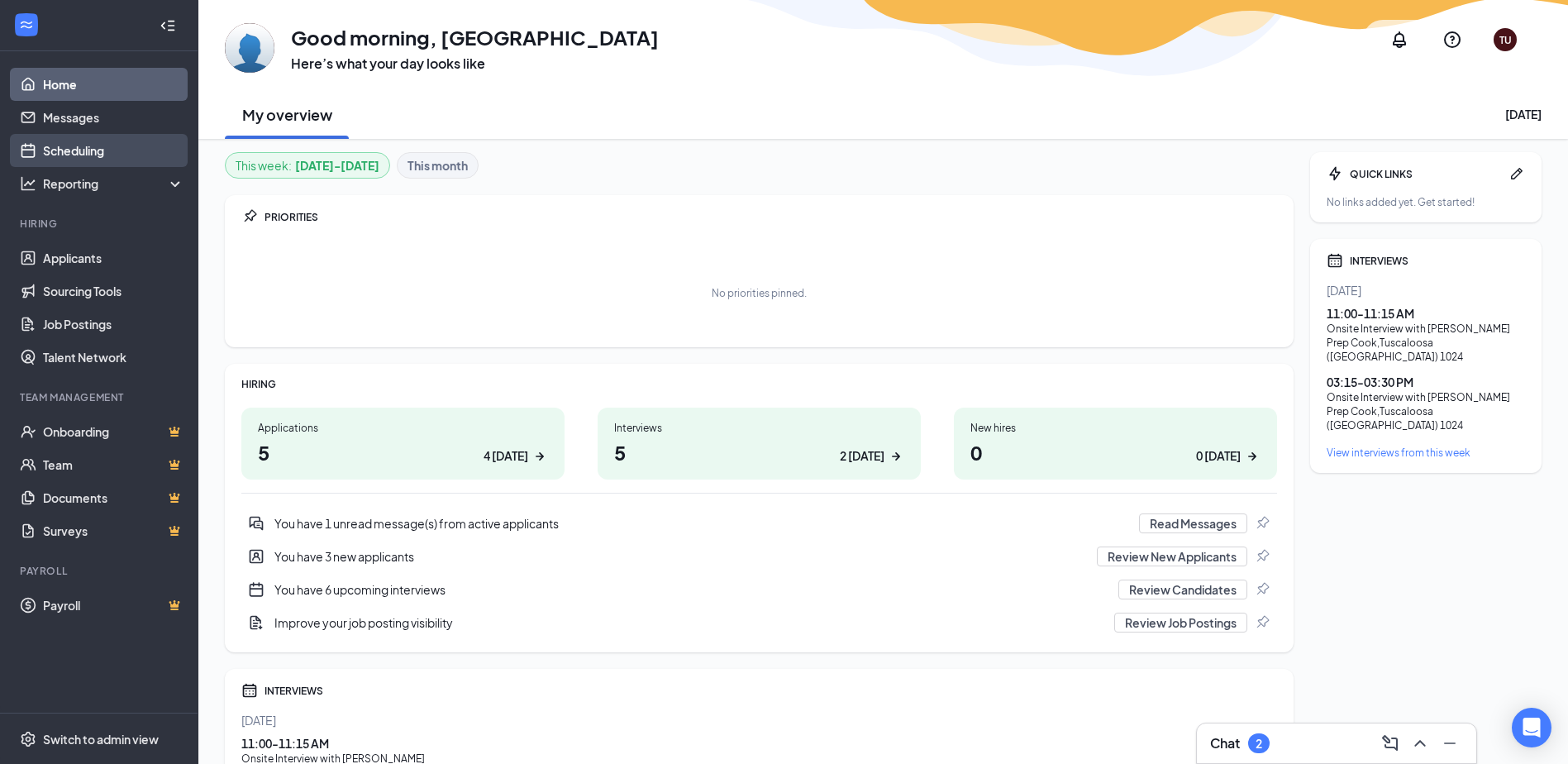
click at [82, 157] on link "Scheduling" at bounding box center [113, 150] width 142 height 33
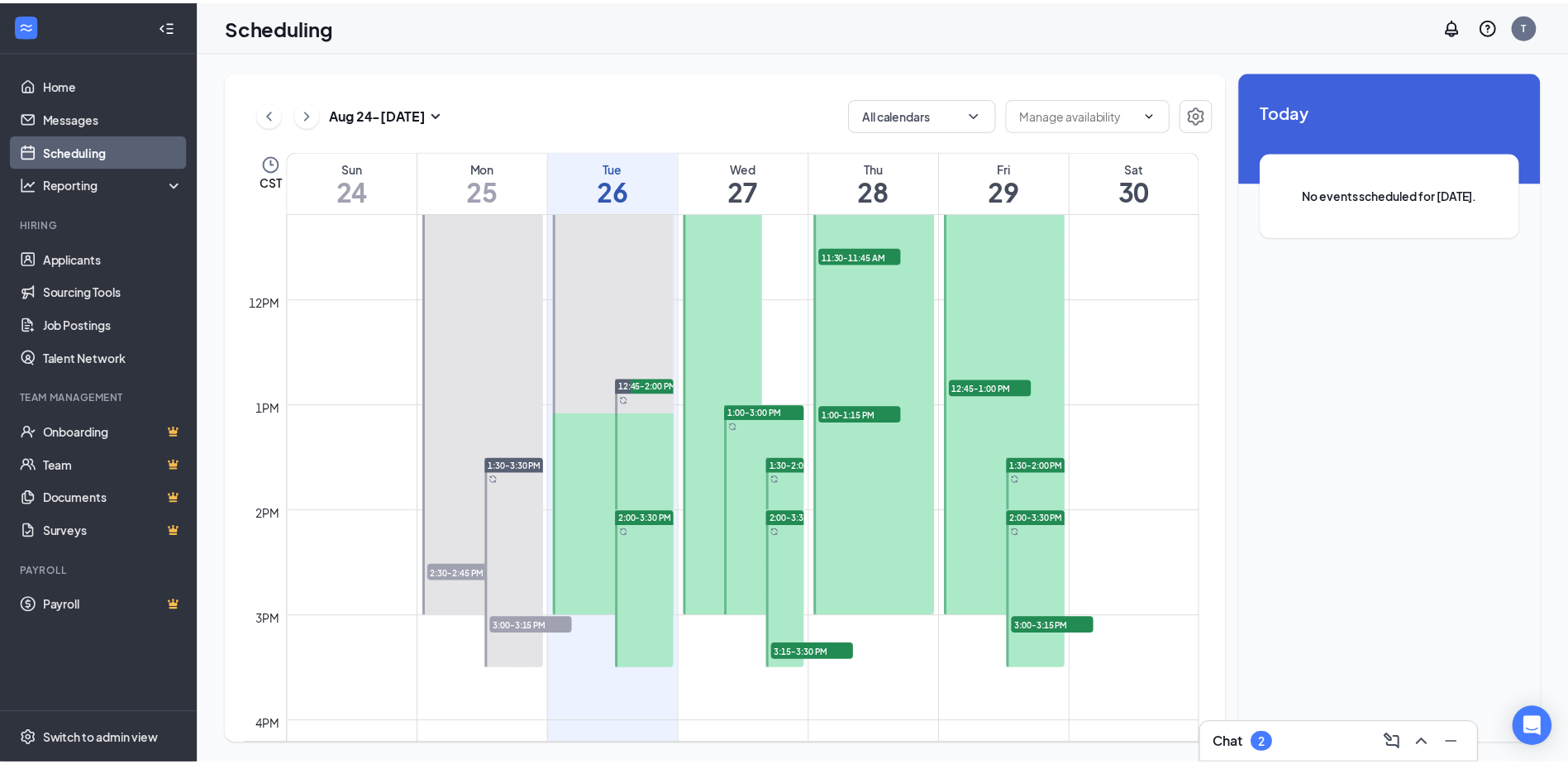
scroll to position [1226, 0]
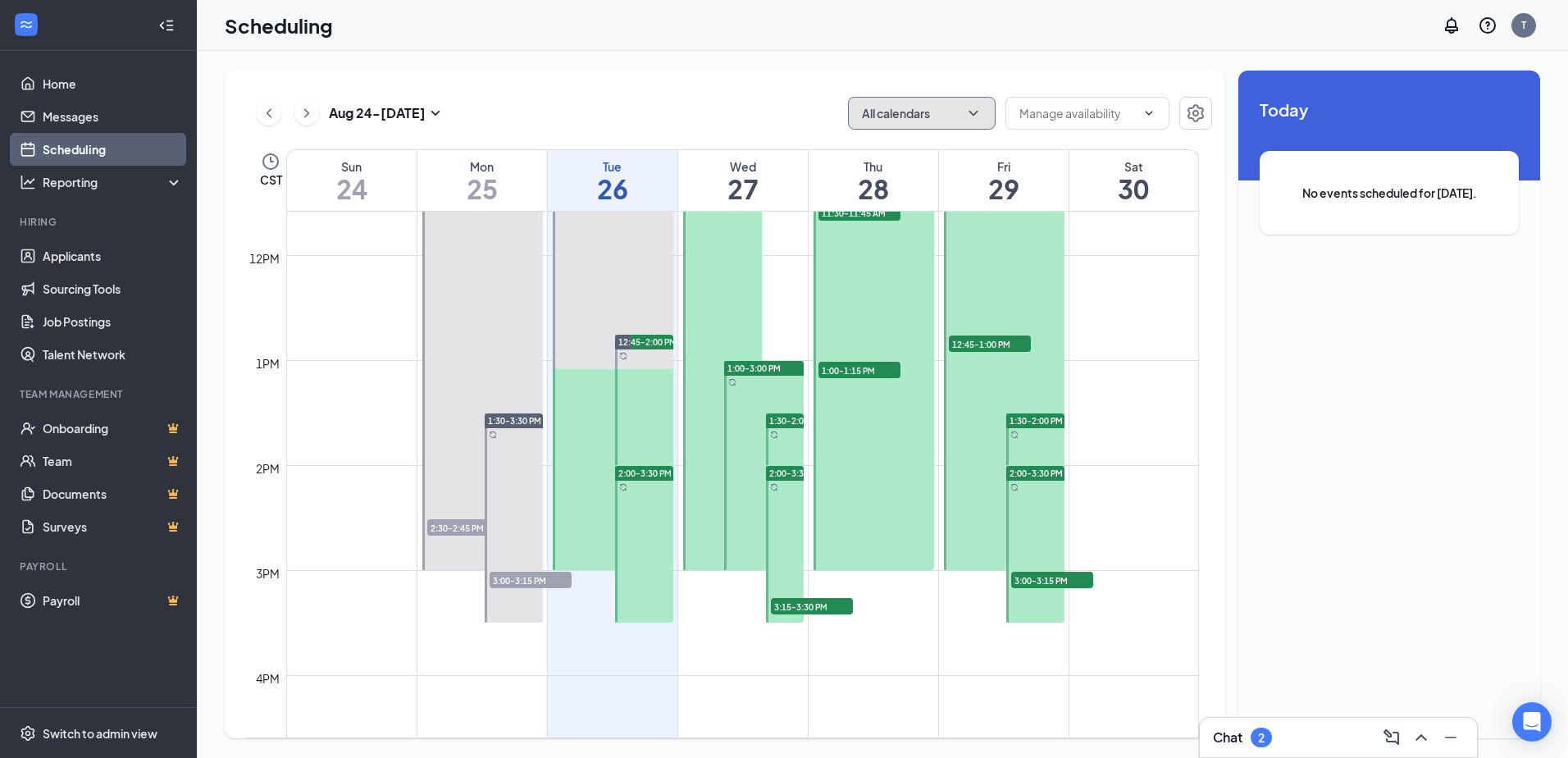
click at [933, 109] on button "All calendars" at bounding box center [921, 113] width 147 height 33
click at [1095, 108] on input "text" at bounding box center [1078, 113] width 116 height 18
click at [1146, 114] on icon "ChevronUp" at bounding box center [1150, 113] width 8 height 4
click at [1179, 106] on div "All calendars" at bounding box center [1030, 113] width 364 height 33
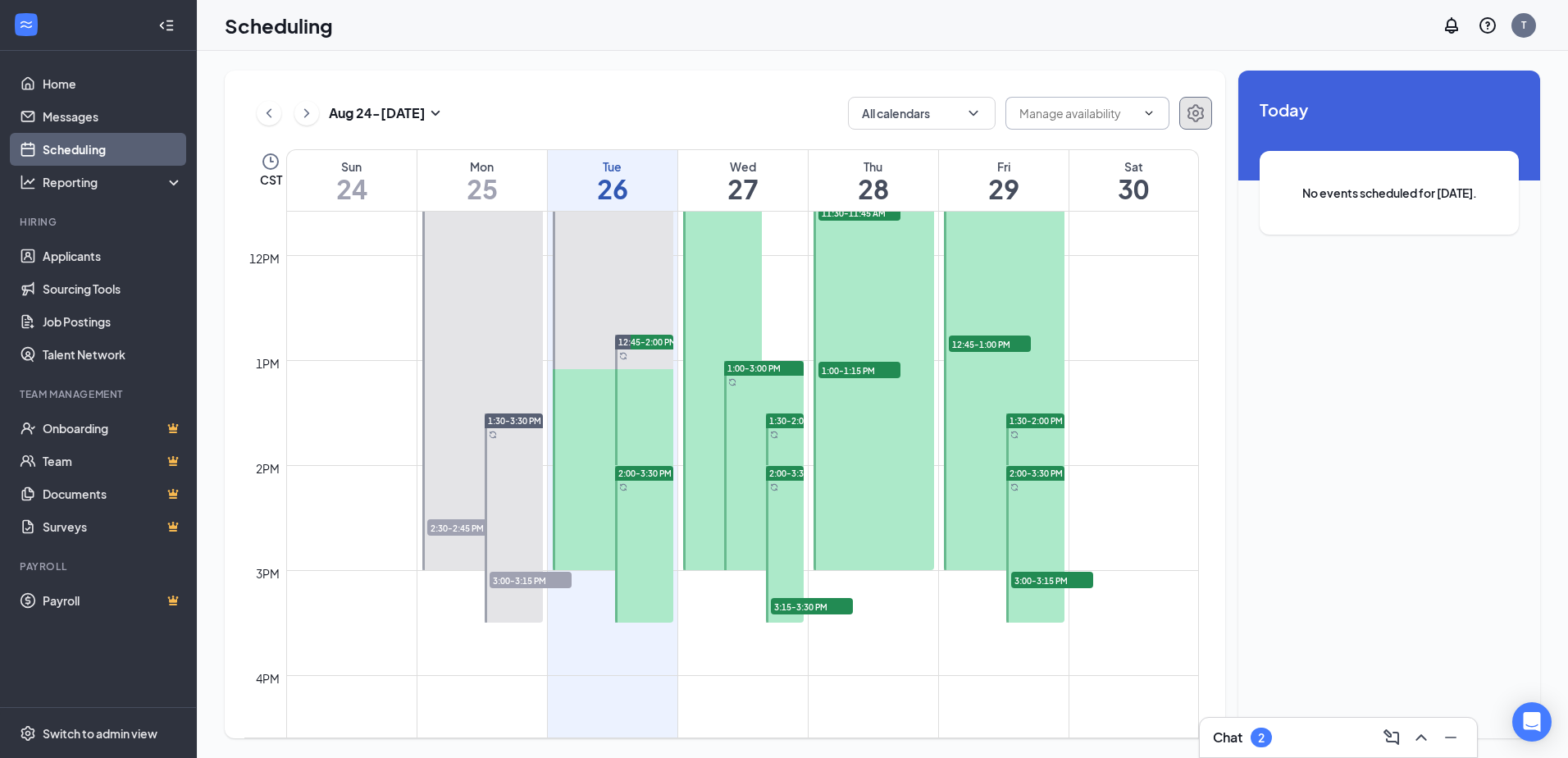
click at [1184, 114] on button "button" at bounding box center [1195, 113] width 33 height 33
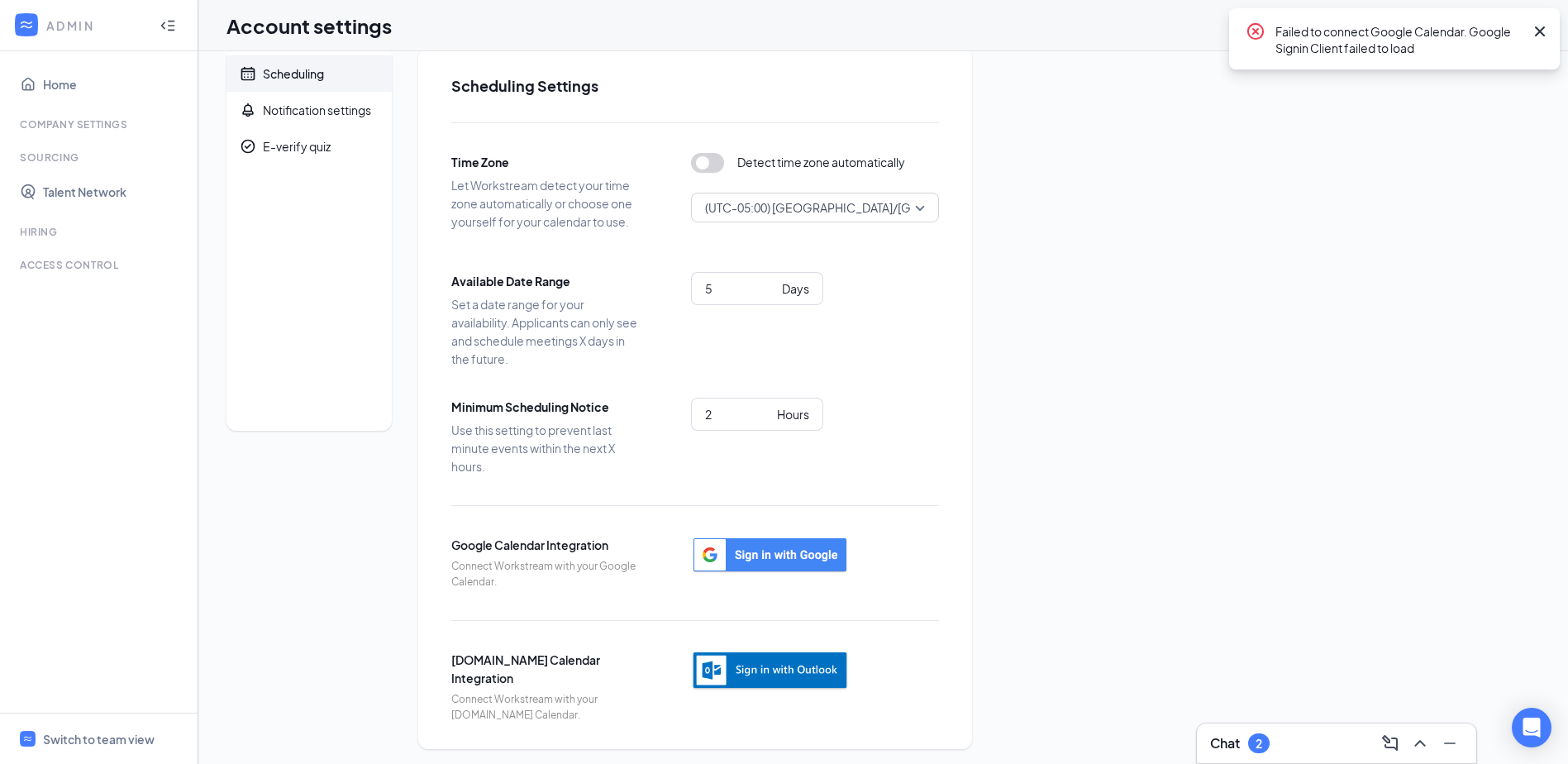
scroll to position [27, 0]
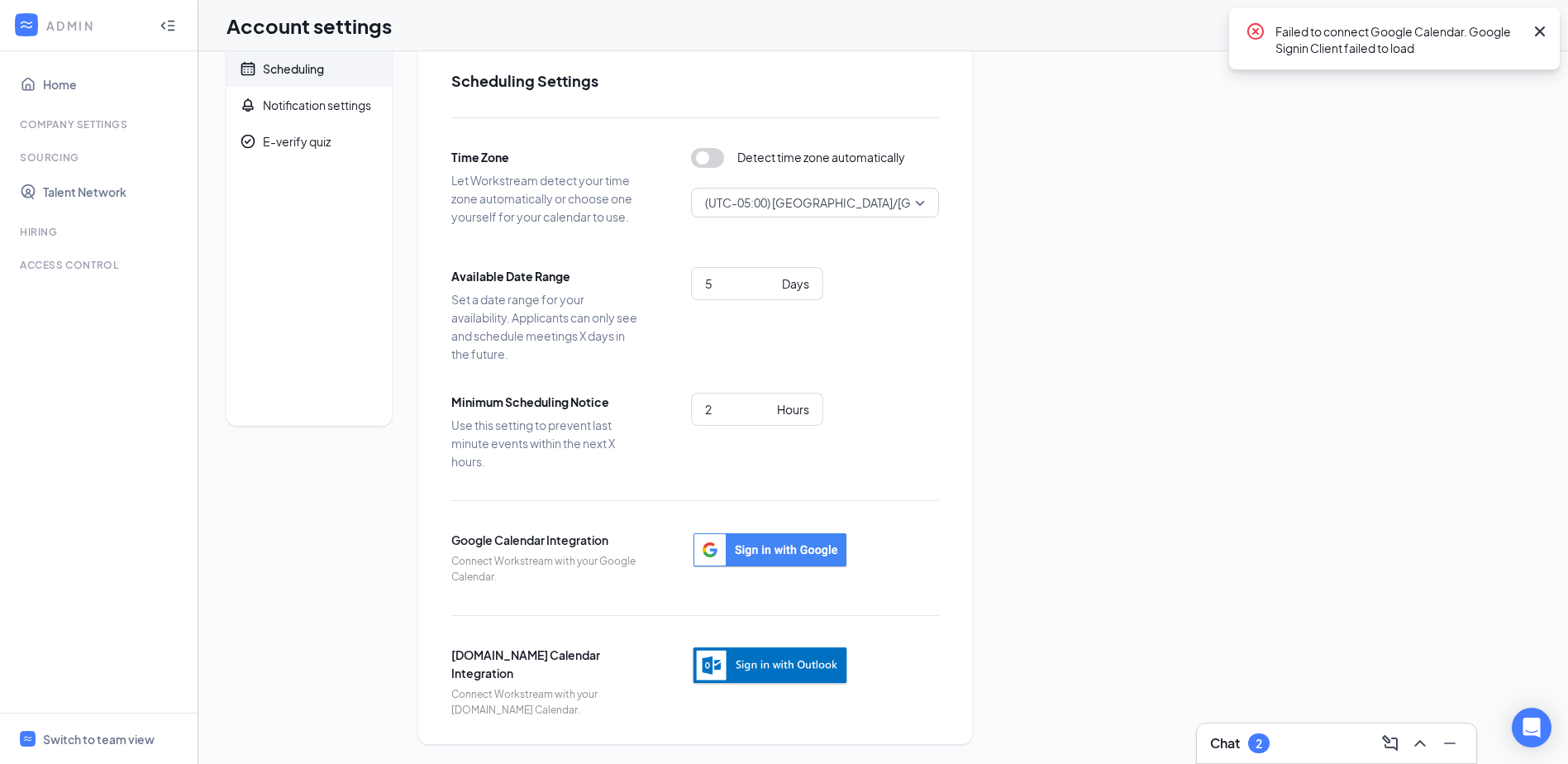
click at [1542, 35] on icon "Cross" at bounding box center [1540, 31] width 9 height 9
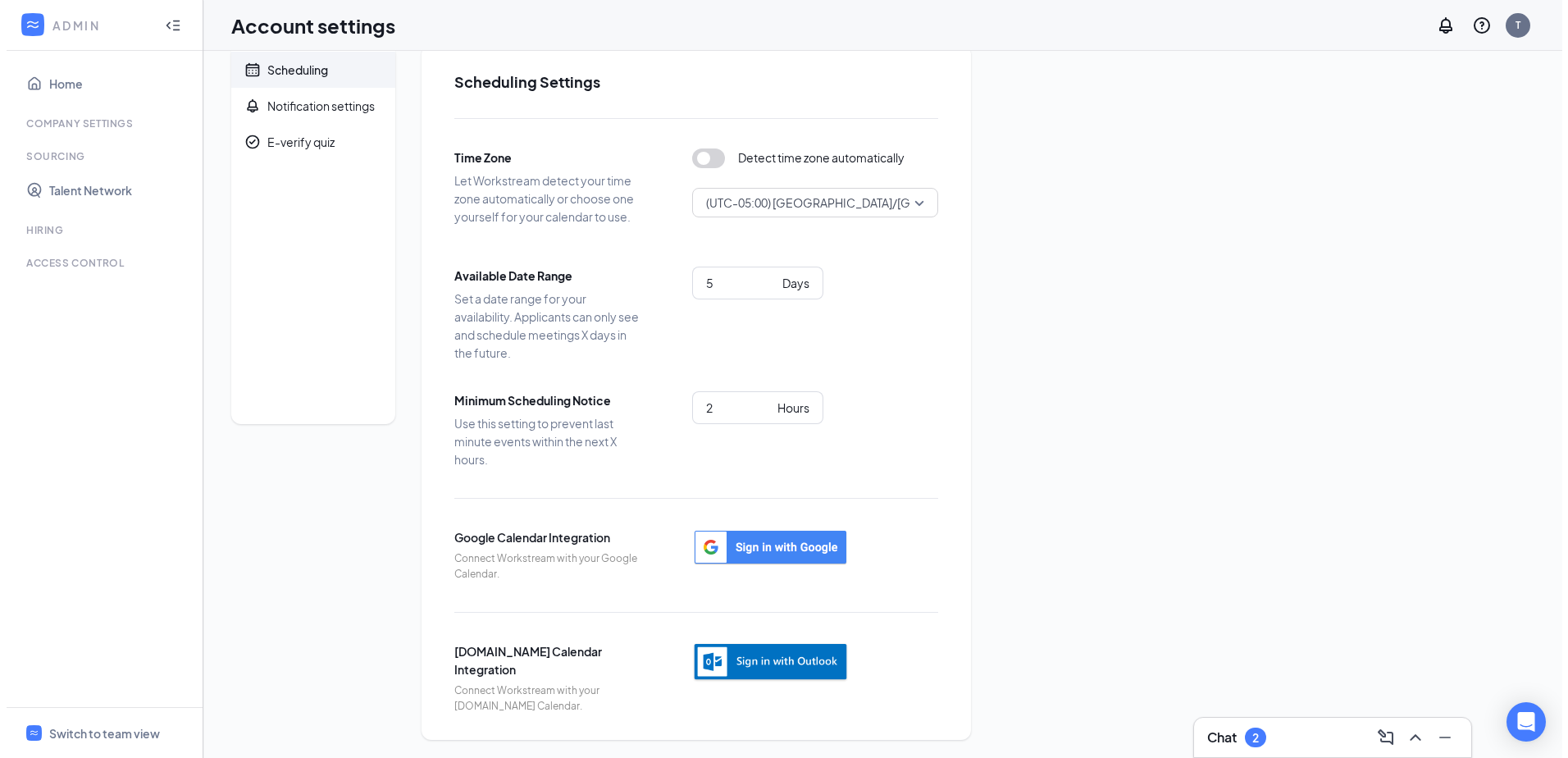
scroll to position [0, 0]
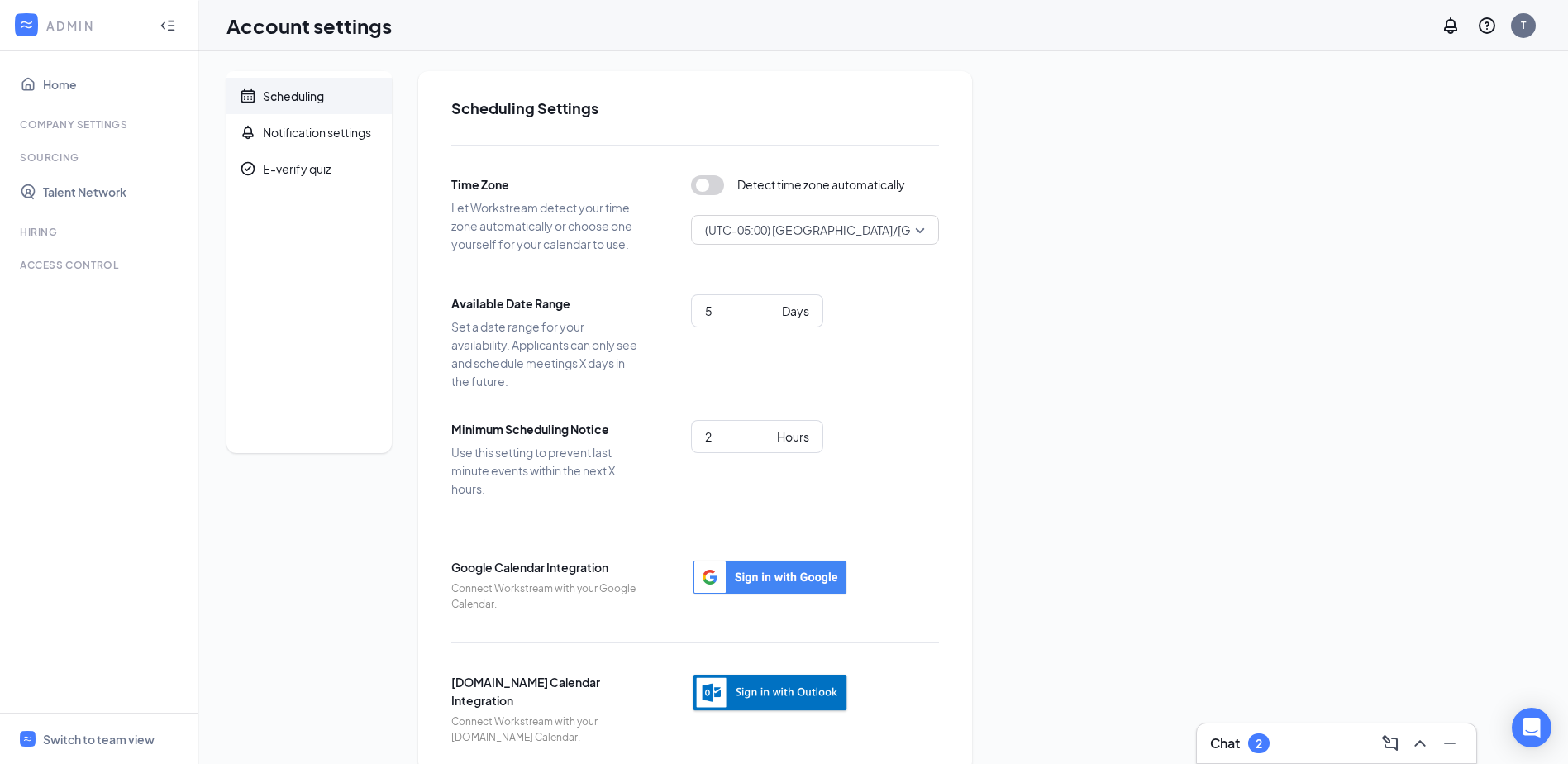
click at [292, 90] on div "Scheduling" at bounding box center [293, 96] width 61 height 16
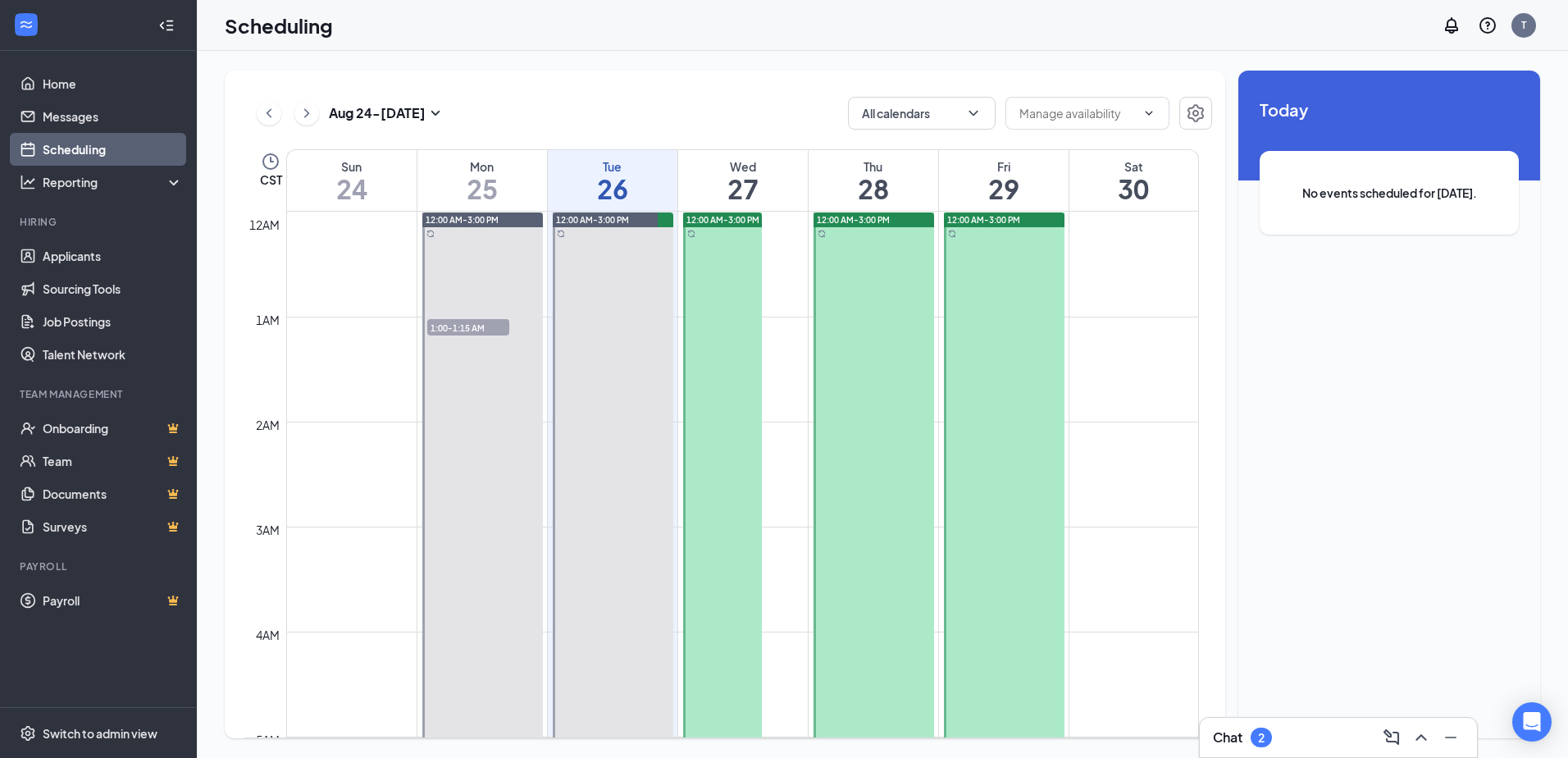
scroll to position [807, 0]
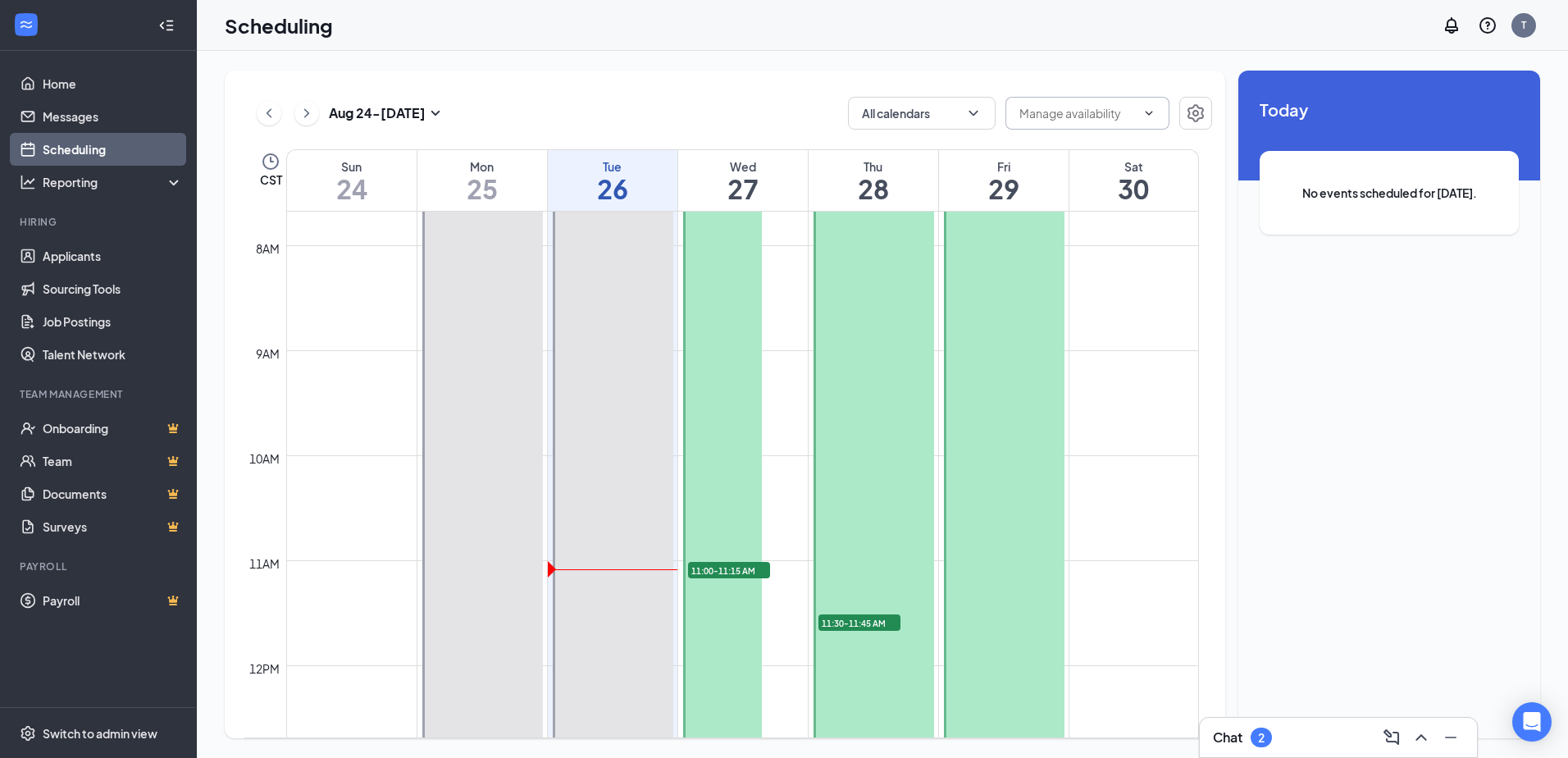
click at [1054, 110] on input "text" at bounding box center [1078, 113] width 116 height 18
click at [896, 115] on button "All calendars" at bounding box center [921, 113] width 147 height 33
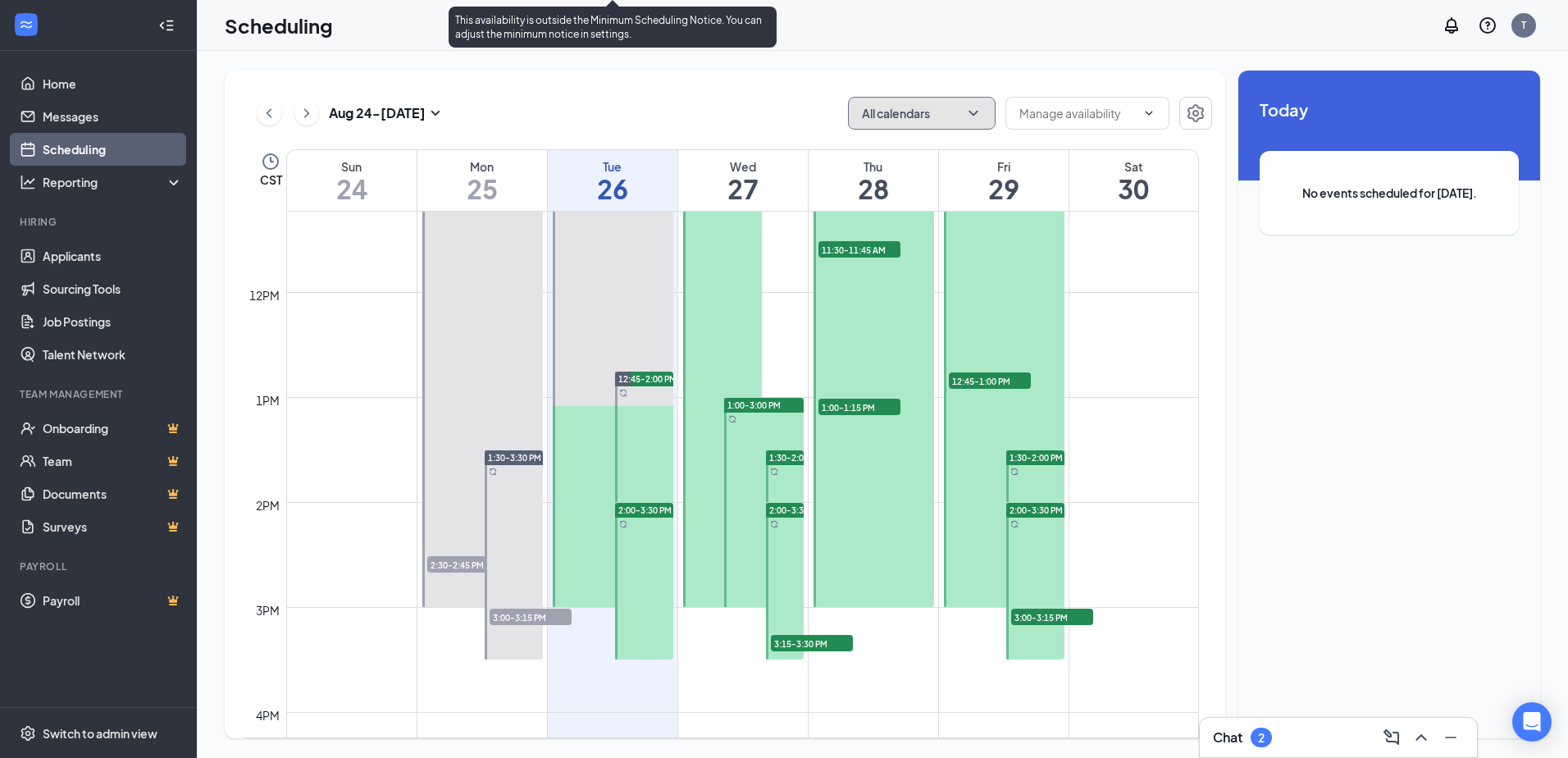
scroll to position [1217, 0]
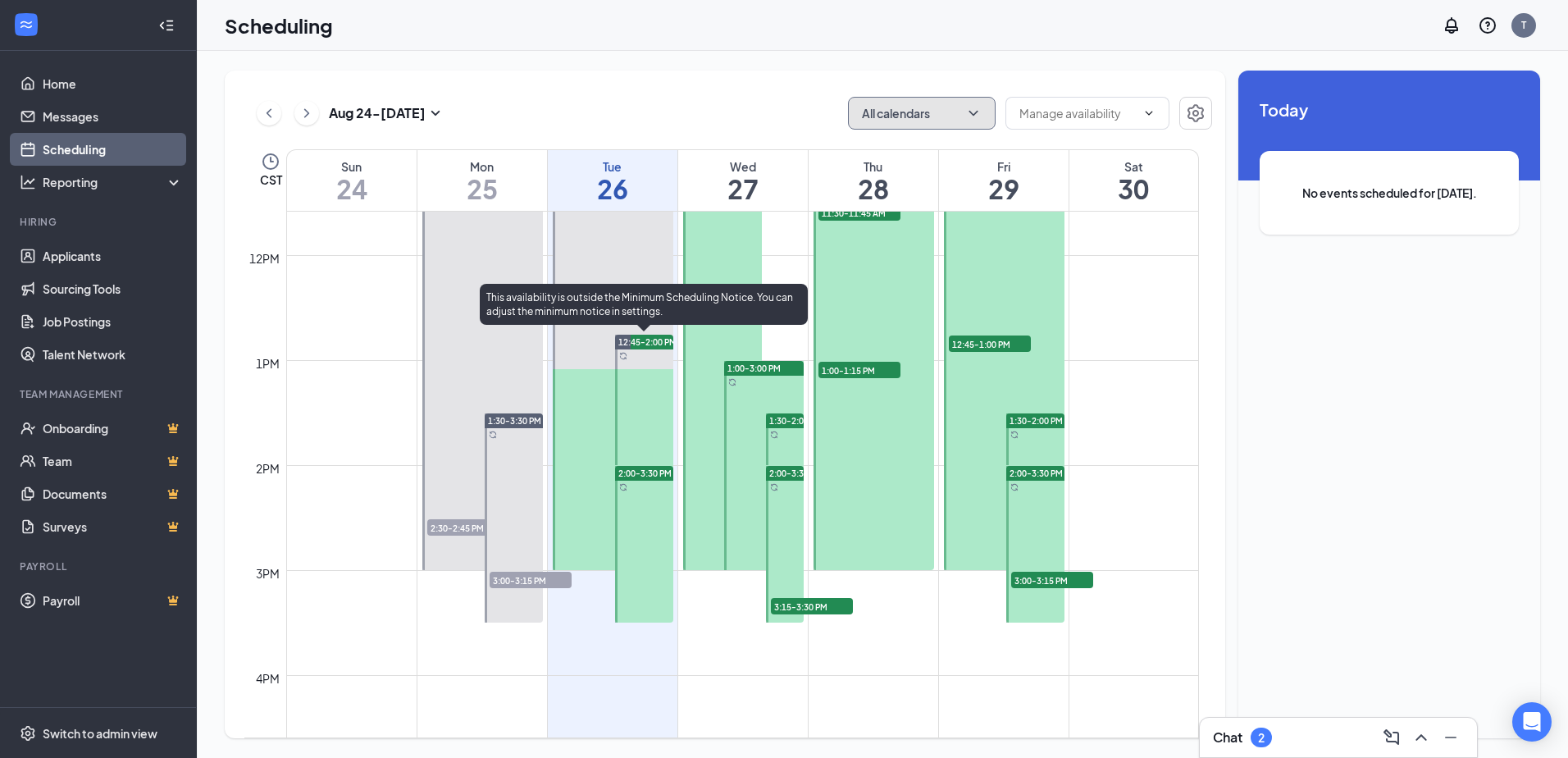
click at [637, 339] on span "12:45-2:00 PM" at bounding box center [647, 342] width 58 height 11
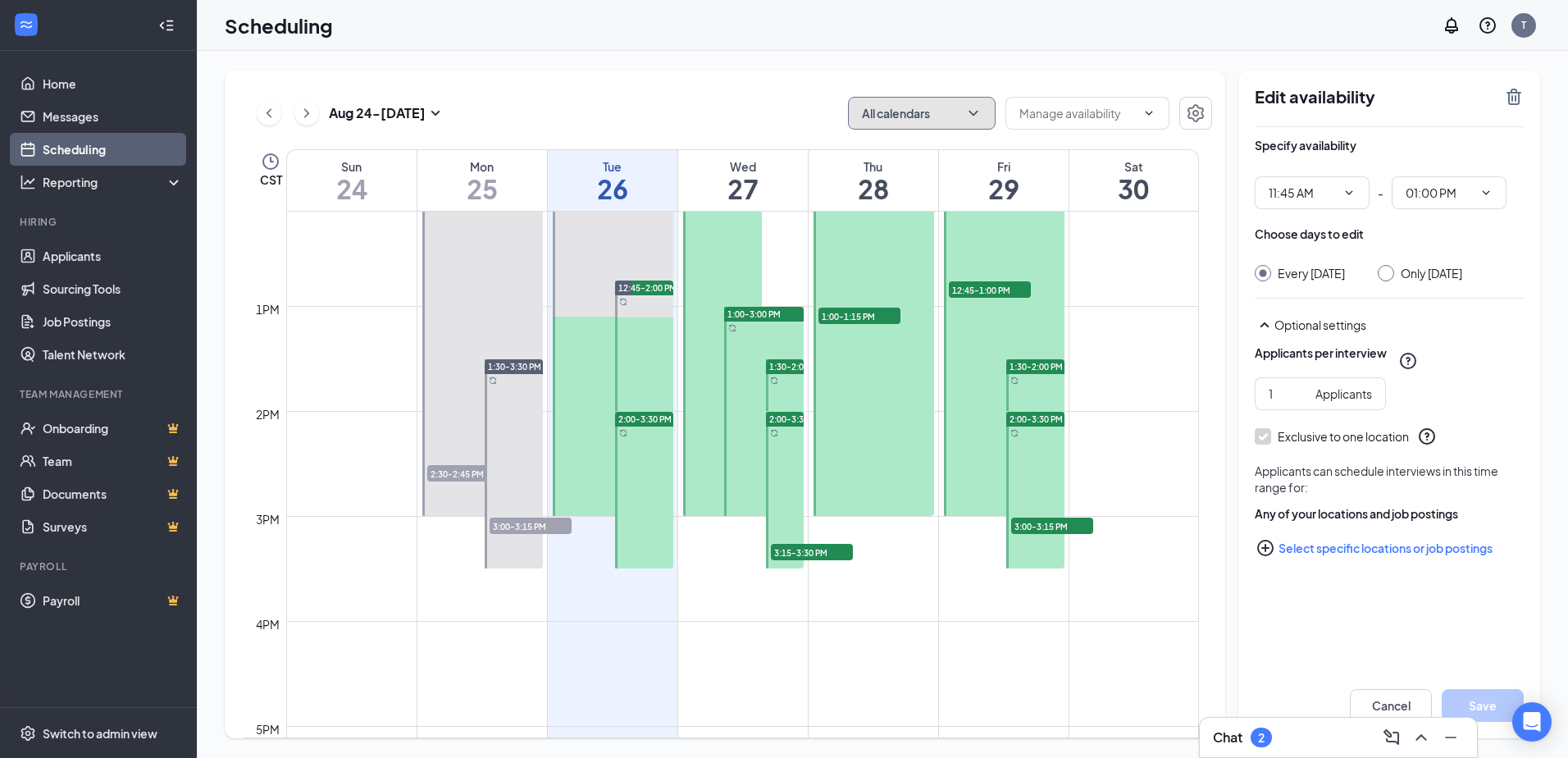
scroll to position [1298, 0]
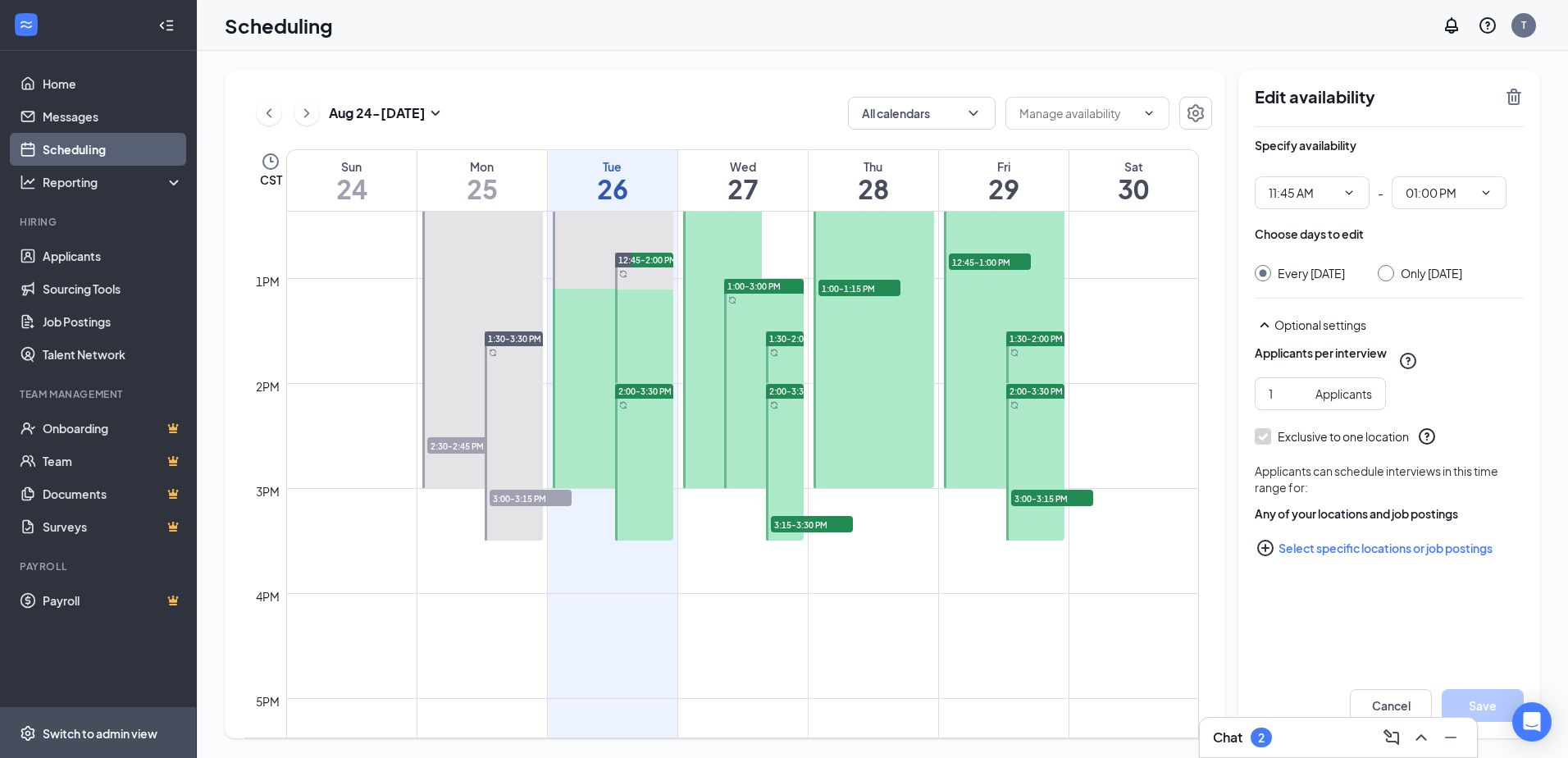
click at [86, 735] on div "Switch to admin view" at bounding box center [99, 733] width 114 height 16
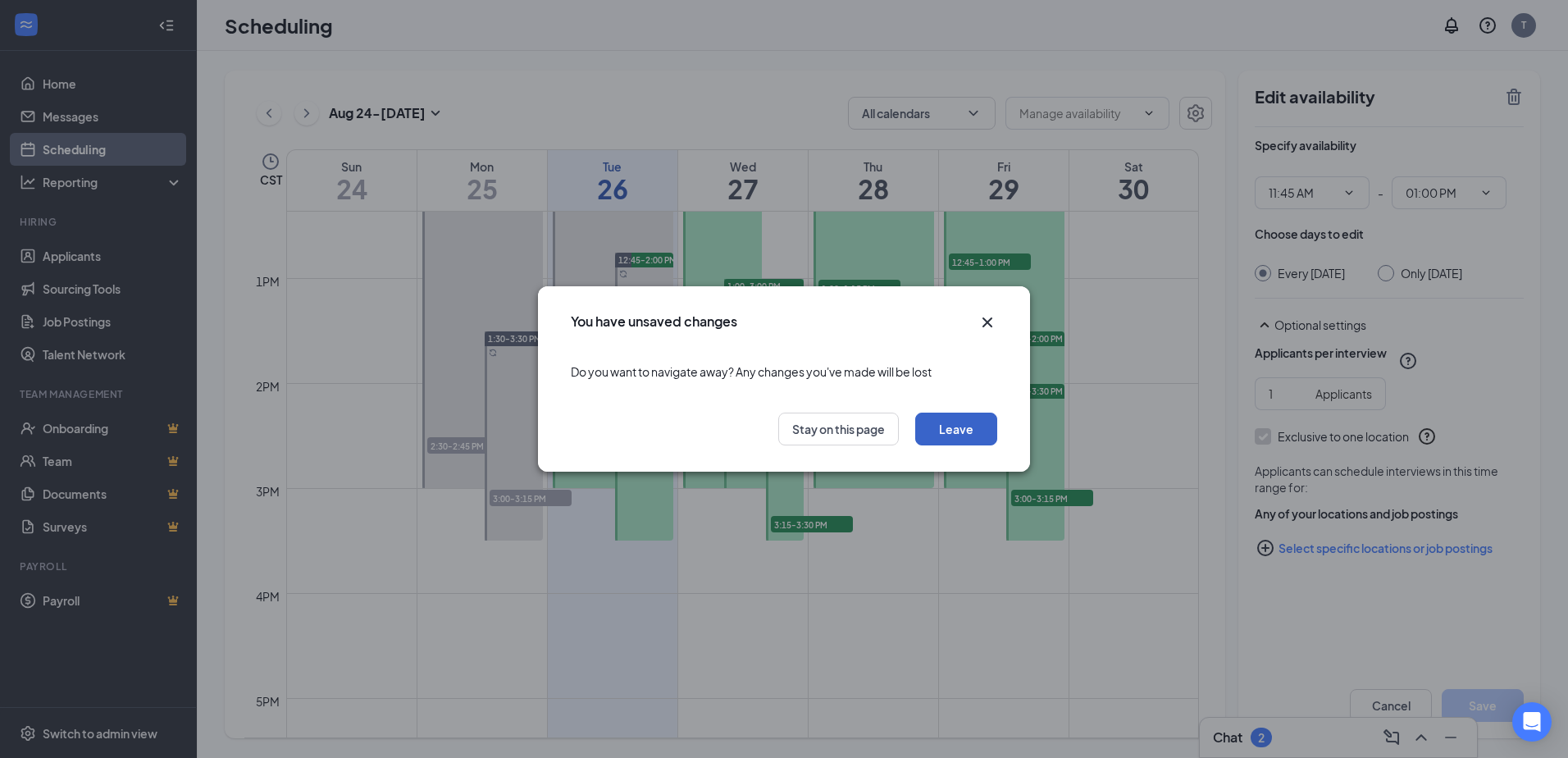
click at [944, 430] on button "Leave" at bounding box center [956, 429] width 82 height 33
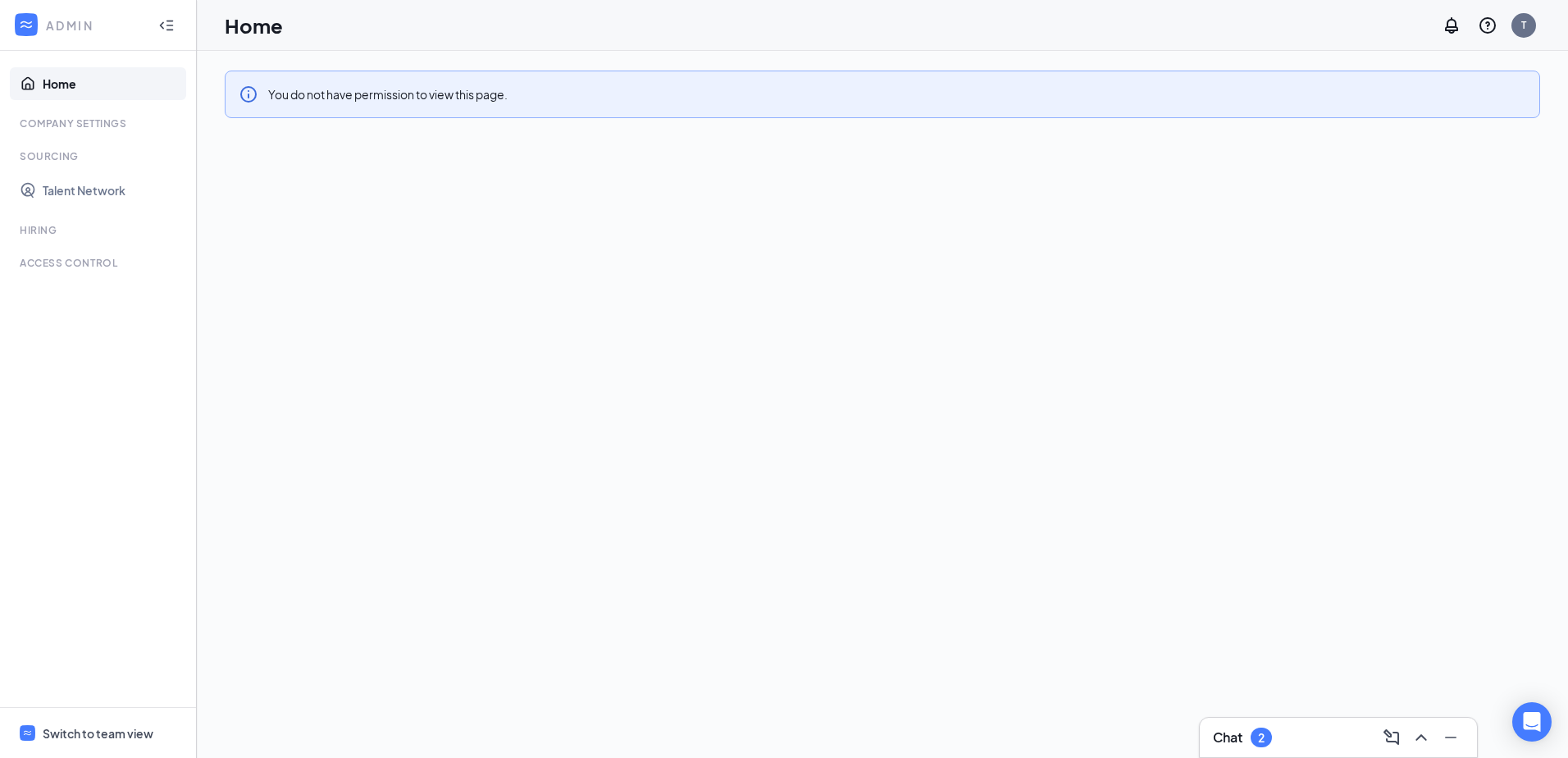
click at [52, 261] on div "Access control" at bounding box center [99, 263] width 160 height 14
click at [70, 161] on div "Sourcing" at bounding box center [99, 156] width 160 height 14
click at [68, 109] on ul "Home Company Settings Sourcing Talent Network Hiring Time Management TIPS MANAG…" at bounding box center [98, 379] width 196 height 657
click at [68, 192] on link "Talent Network" at bounding box center [113, 190] width 141 height 33
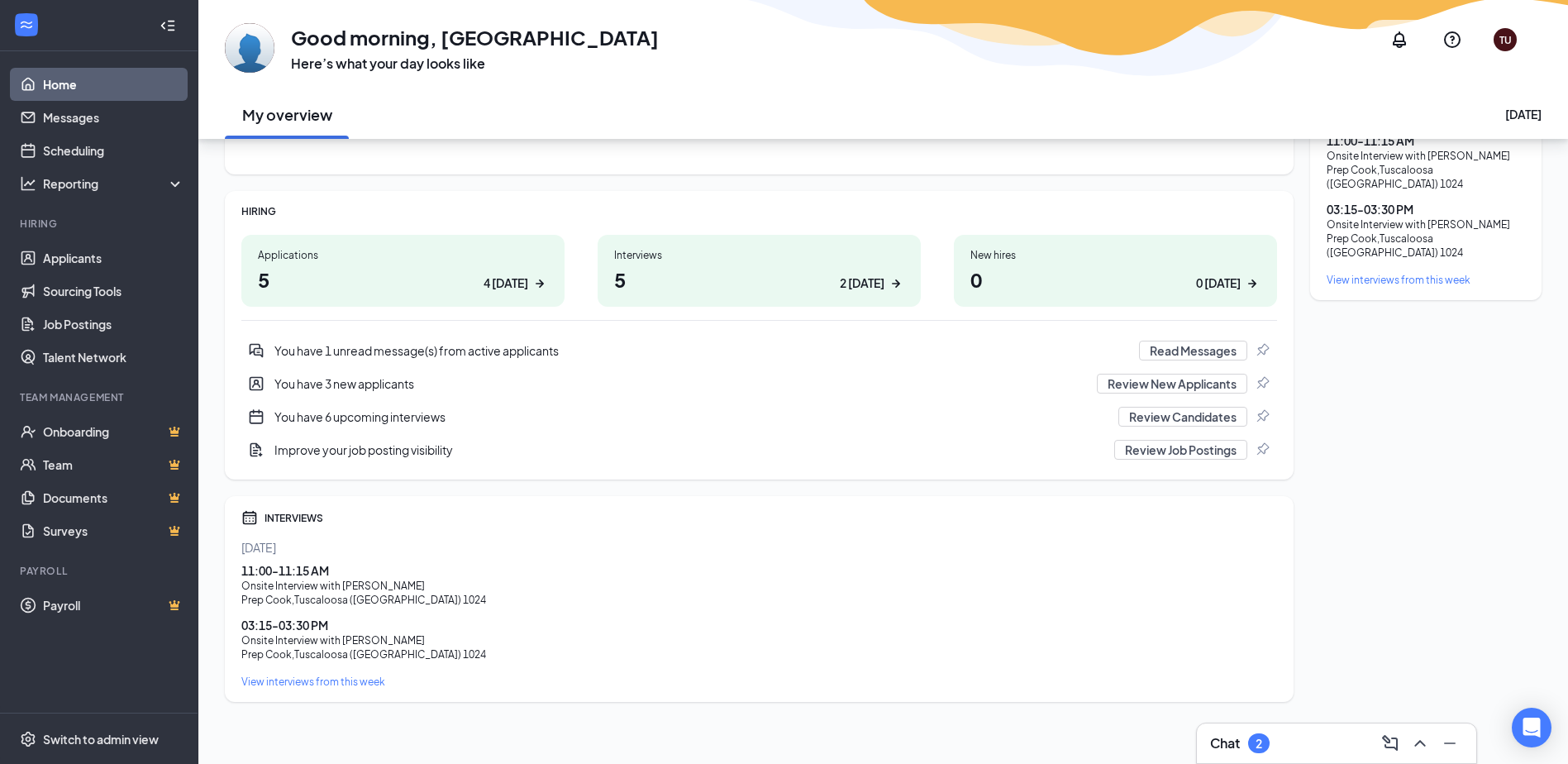
scroll to position [177, 0]
click at [326, 676] on div "View interviews from this week" at bounding box center [759, 677] width 1036 height 14
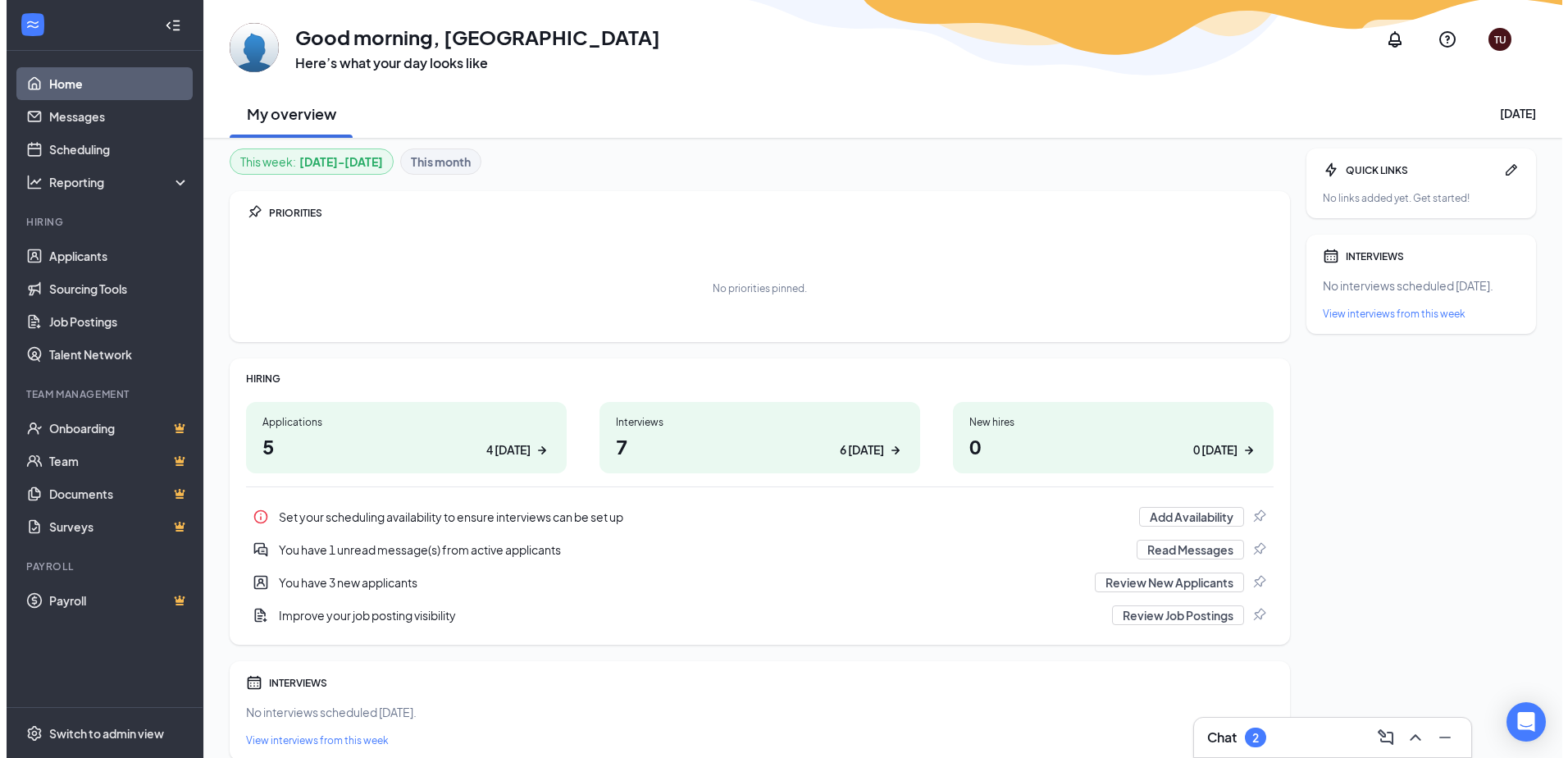
scroll to position [0, 0]
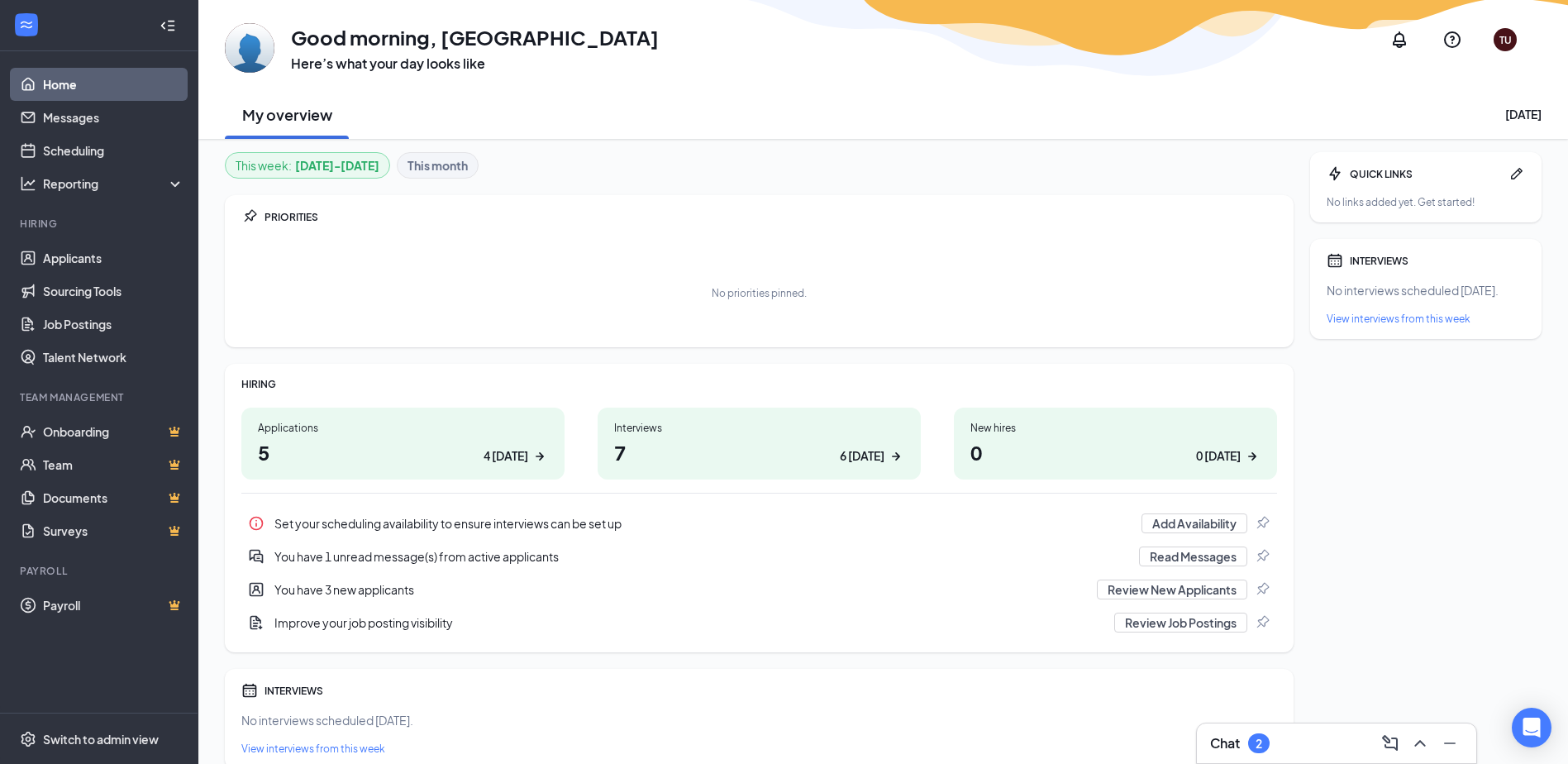
click at [1504, 42] on div "TU" at bounding box center [1505, 40] width 12 height 14
click at [1525, 37] on div "TU" at bounding box center [1505, 40] width 40 height 40
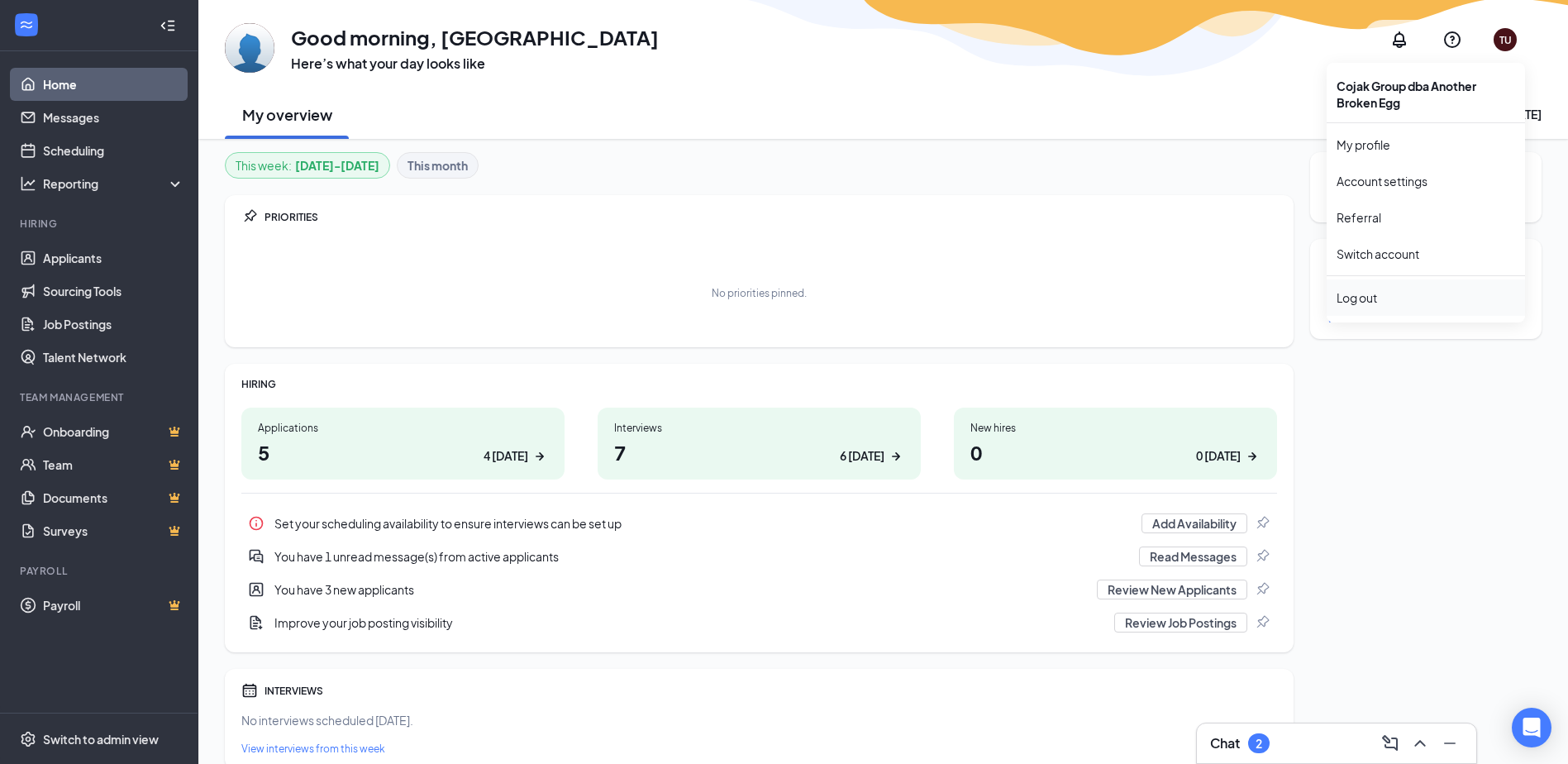
click at [1353, 300] on div "Log out" at bounding box center [1425, 297] width 179 height 16
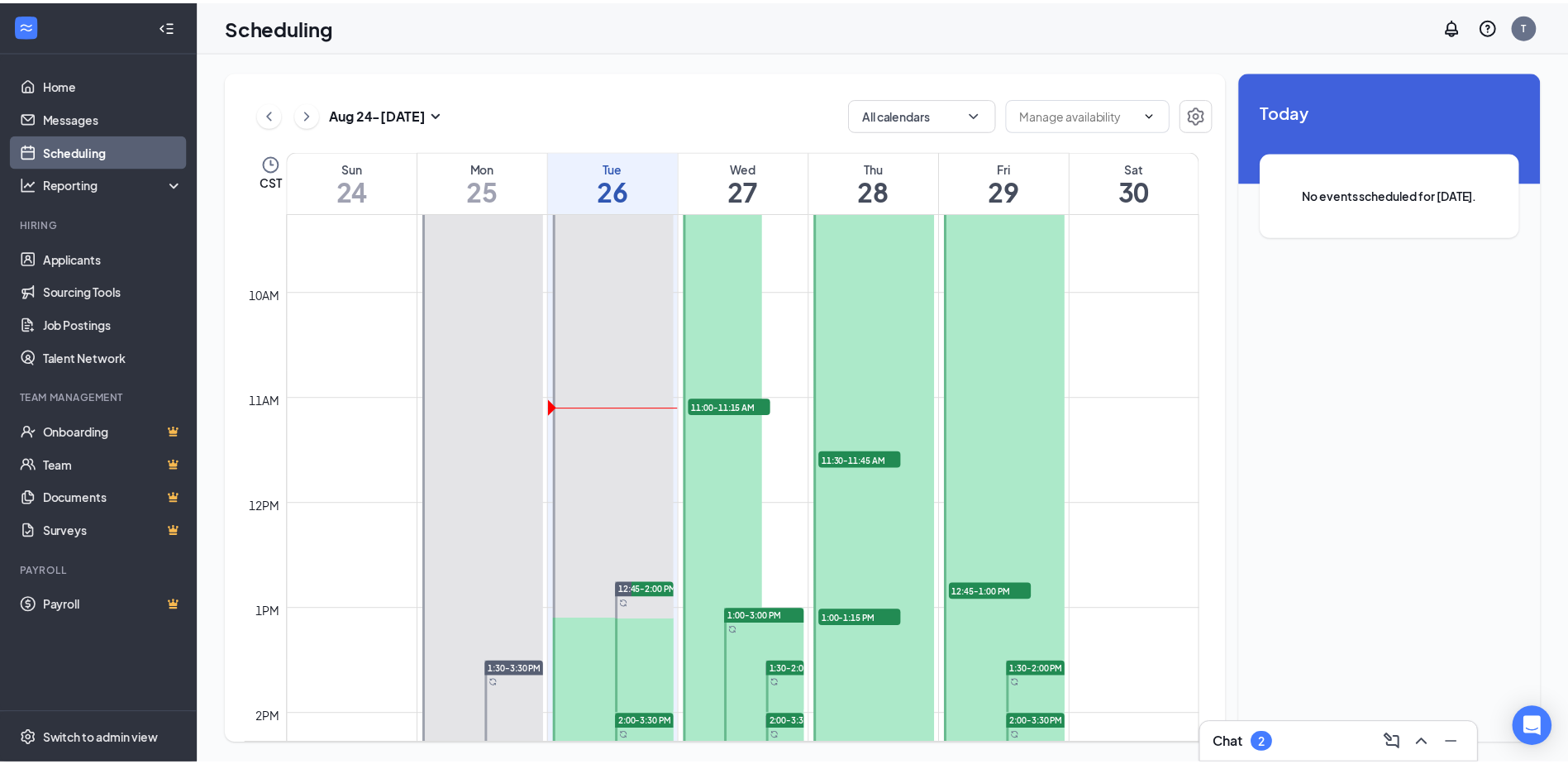
scroll to position [1061, 0]
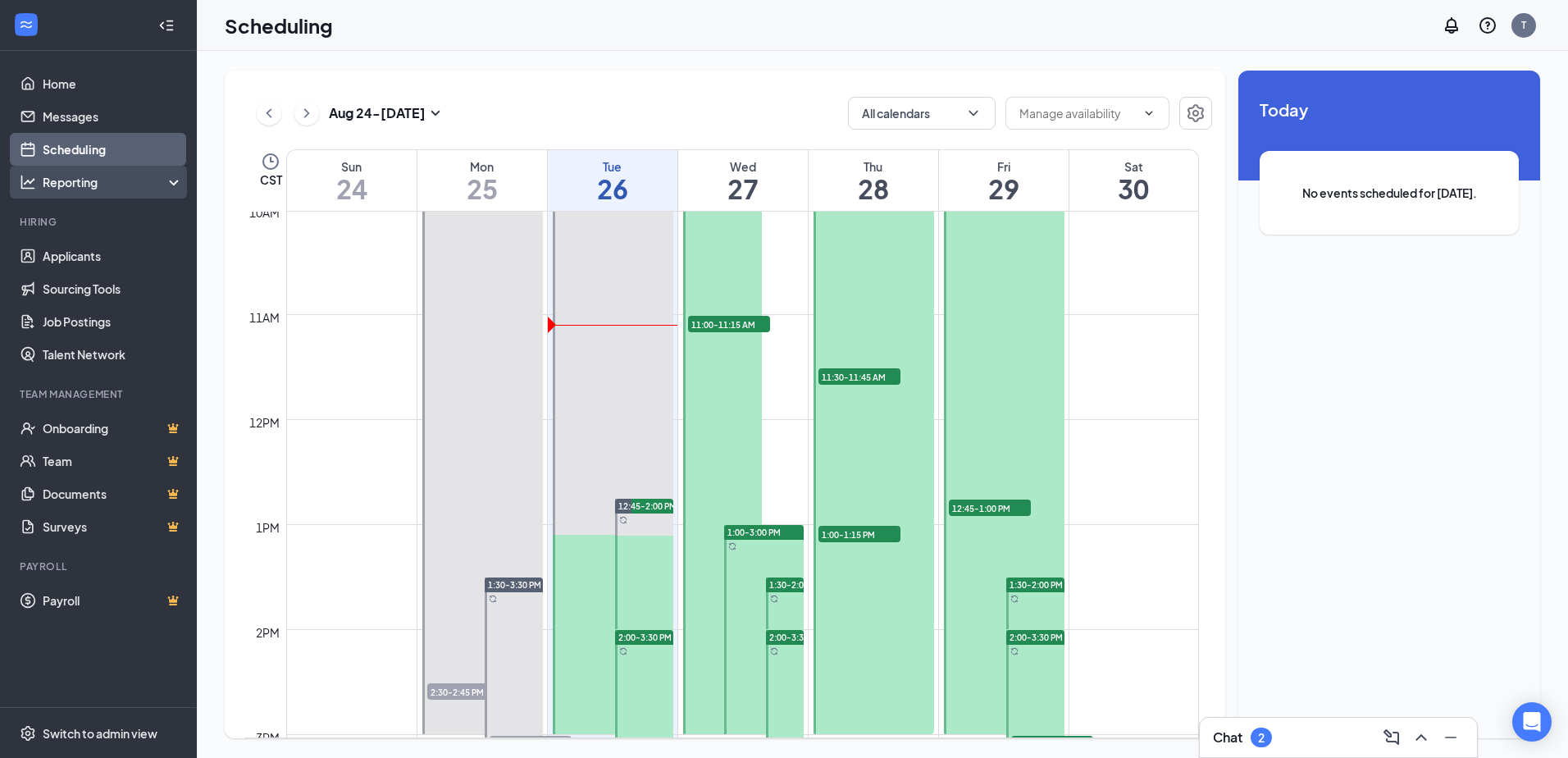
click at [165, 180] on div "Reporting" at bounding box center [113, 181] width 141 height 16
click at [165, 184] on div "Reporting" at bounding box center [113, 181] width 141 height 16
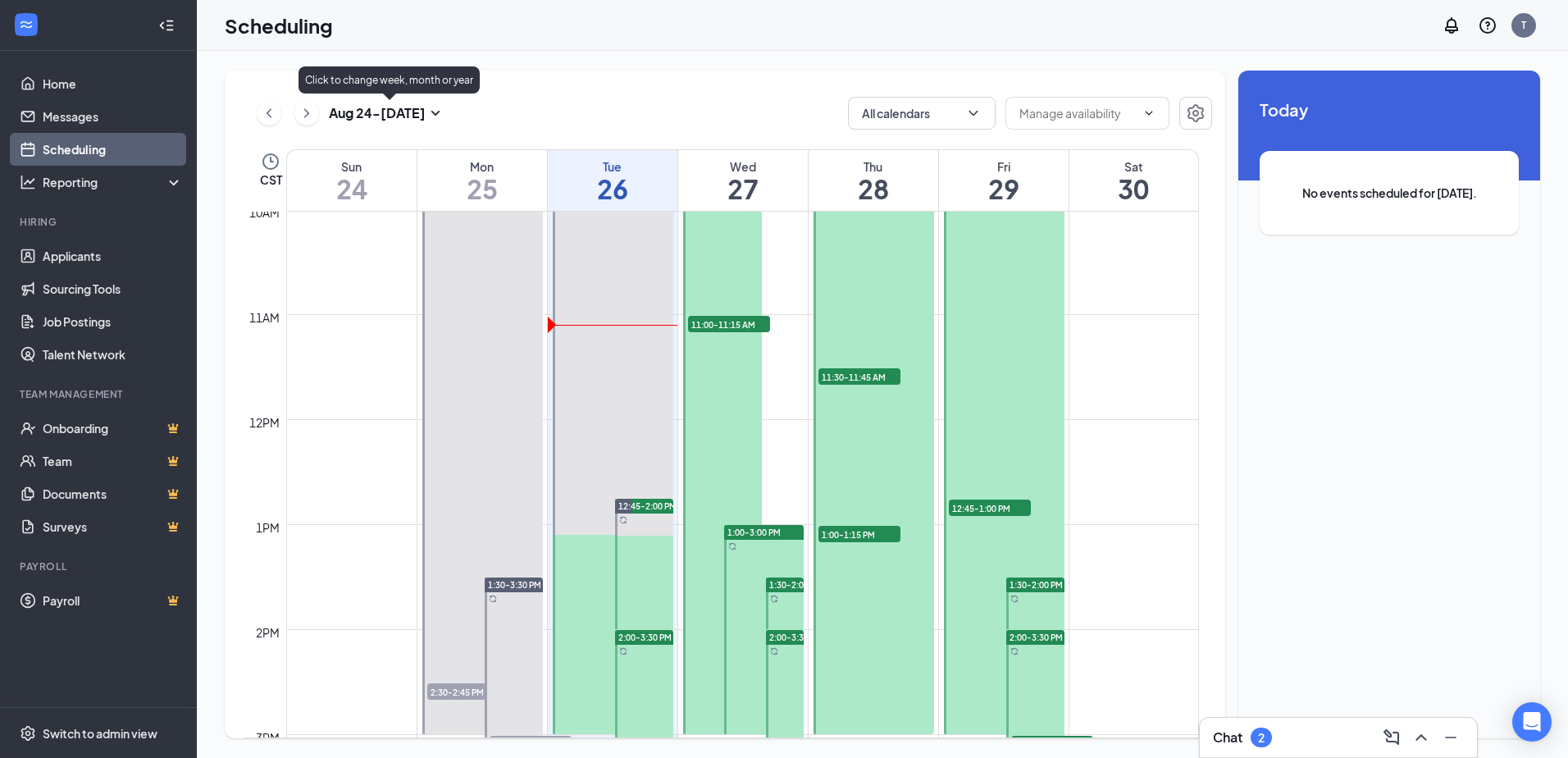
click at [441, 112] on icon "SmallChevronDown" at bounding box center [436, 113] width 9 height 5
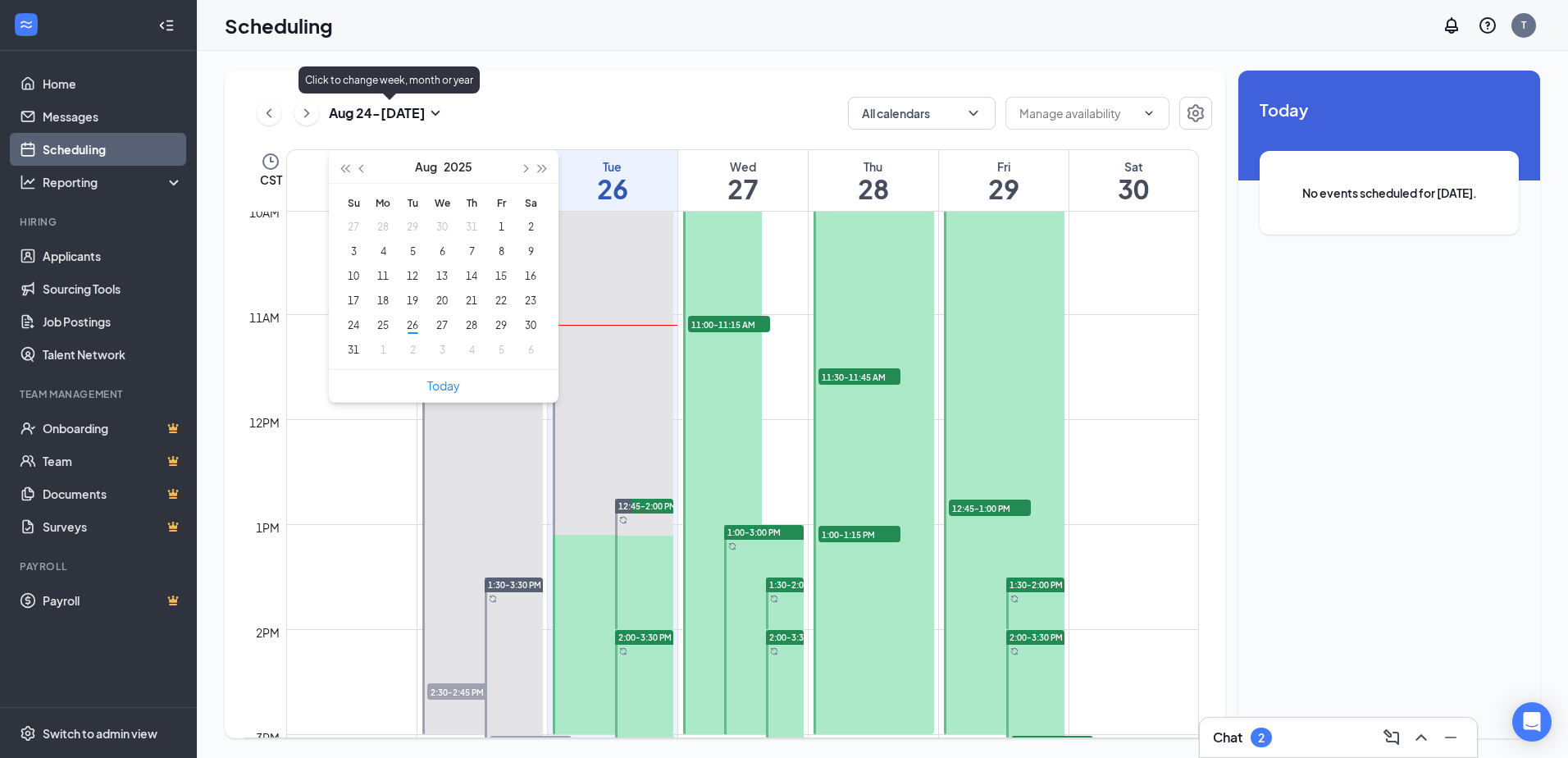
click at [441, 112] on icon "SmallChevronDown" at bounding box center [436, 113] width 9 height 5
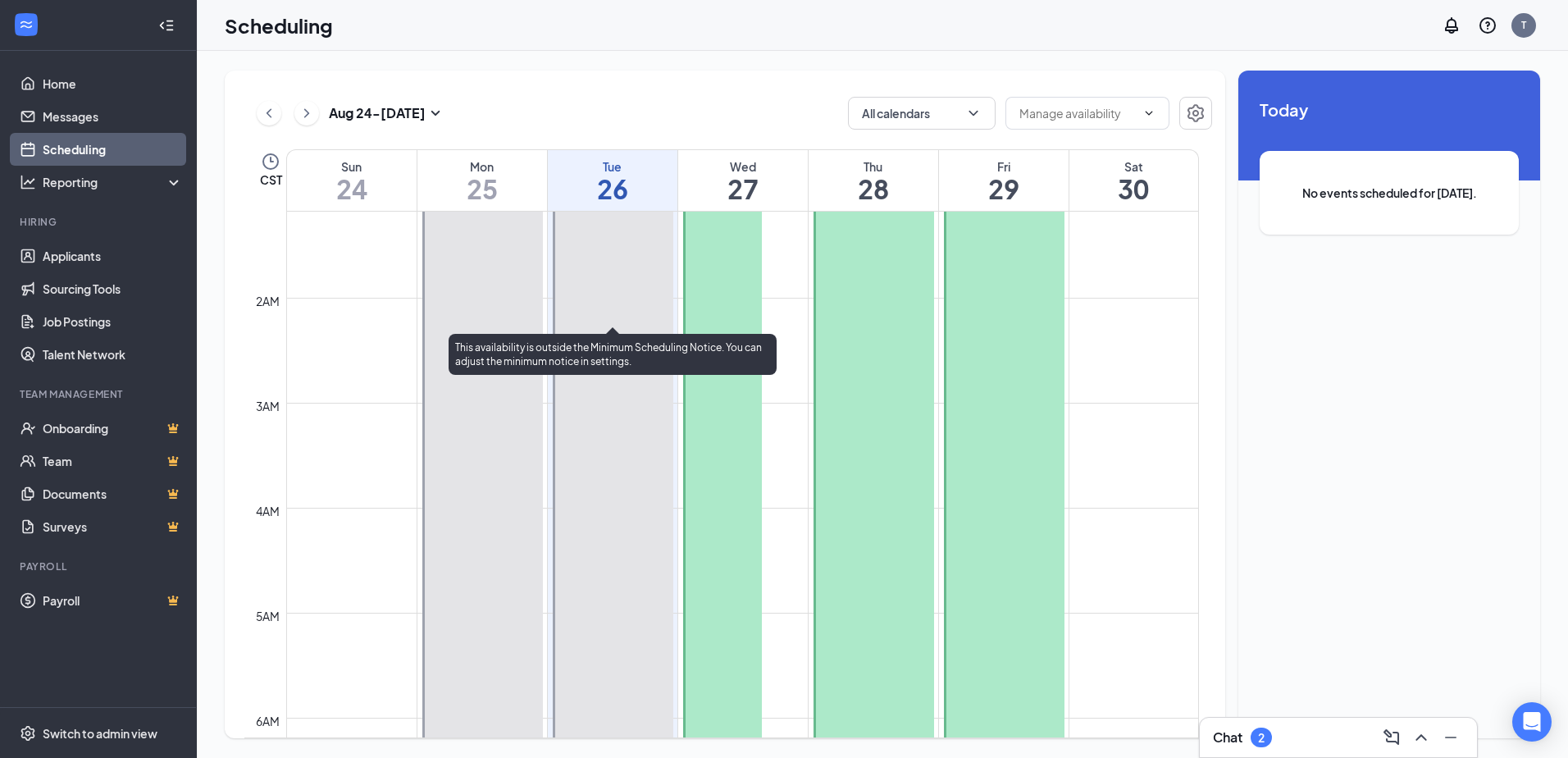
scroll to position [0, 0]
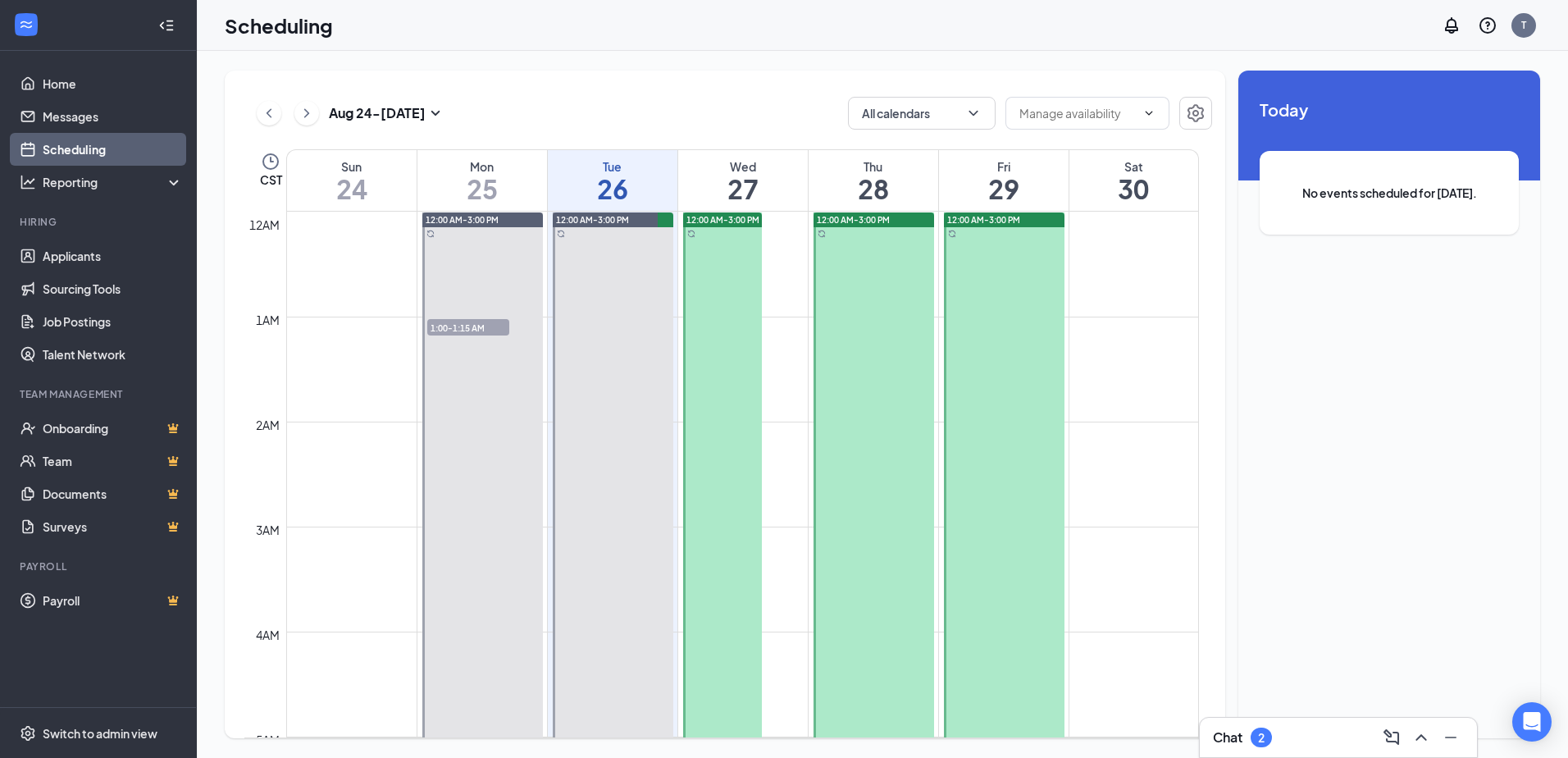
click at [716, 219] on span "12:00 AM-3:00 PM" at bounding box center [723, 220] width 73 height 11
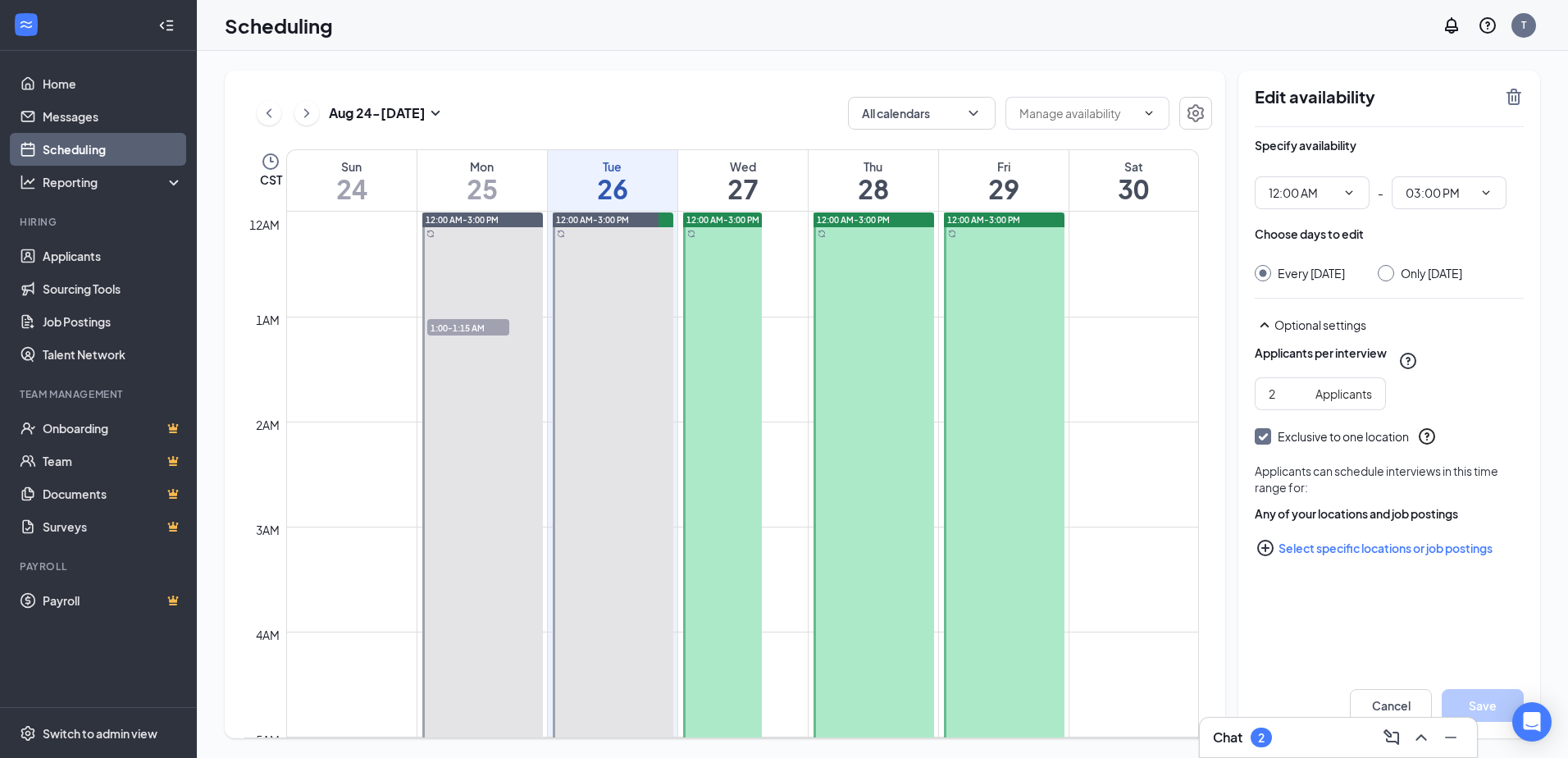
click at [462, 323] on span "1:00-1:15 AM" at bounding box center [468, 326] width 82 height 16
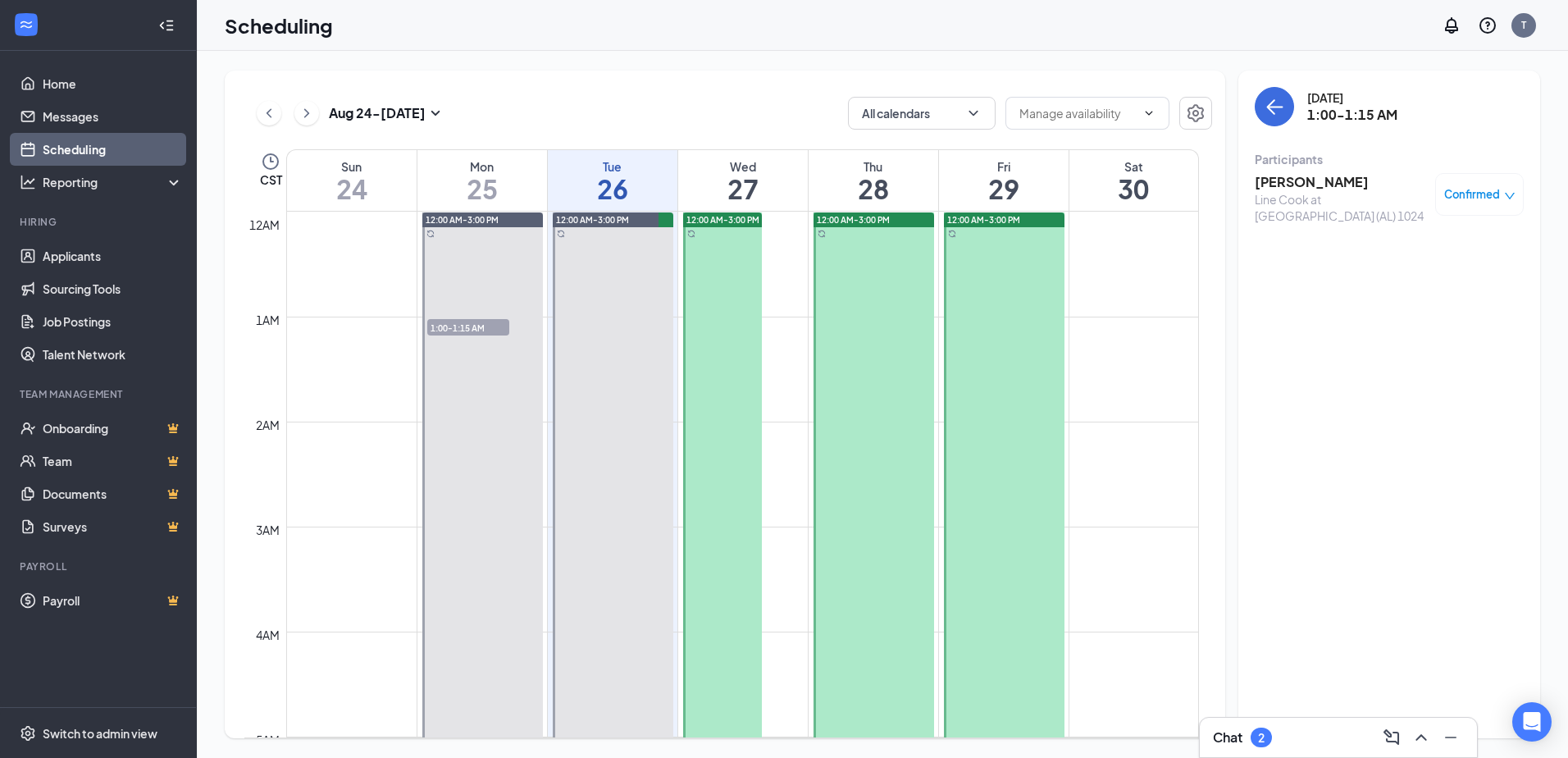
click at [473, 219] on span "12:00 AM-3:00 PM" at bounding box center [462, 220] width 73 height 11
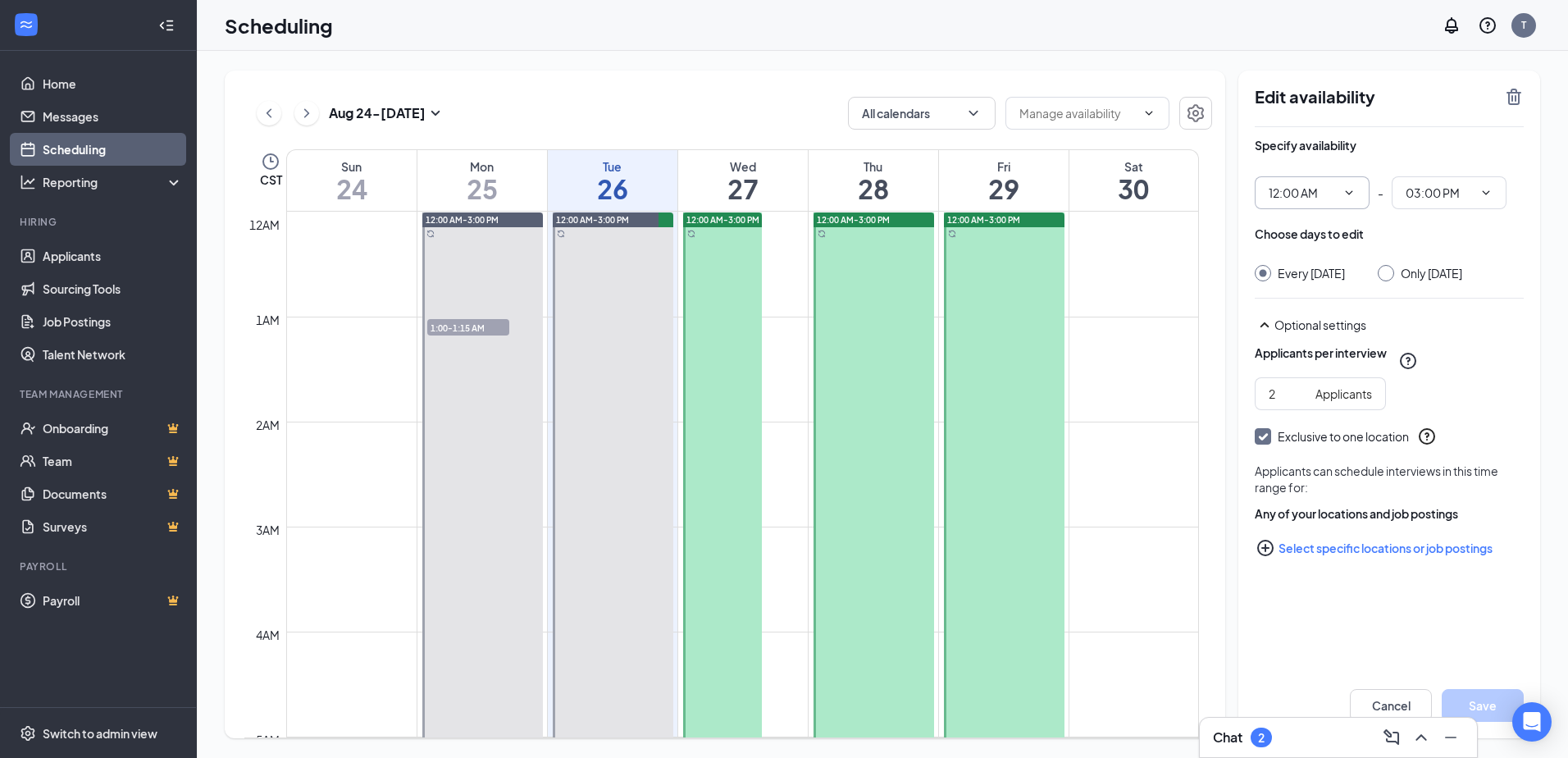
click at [1354, 192] on icon "ChevronDown" at bounding box center [1349, 193] width 13 height 13
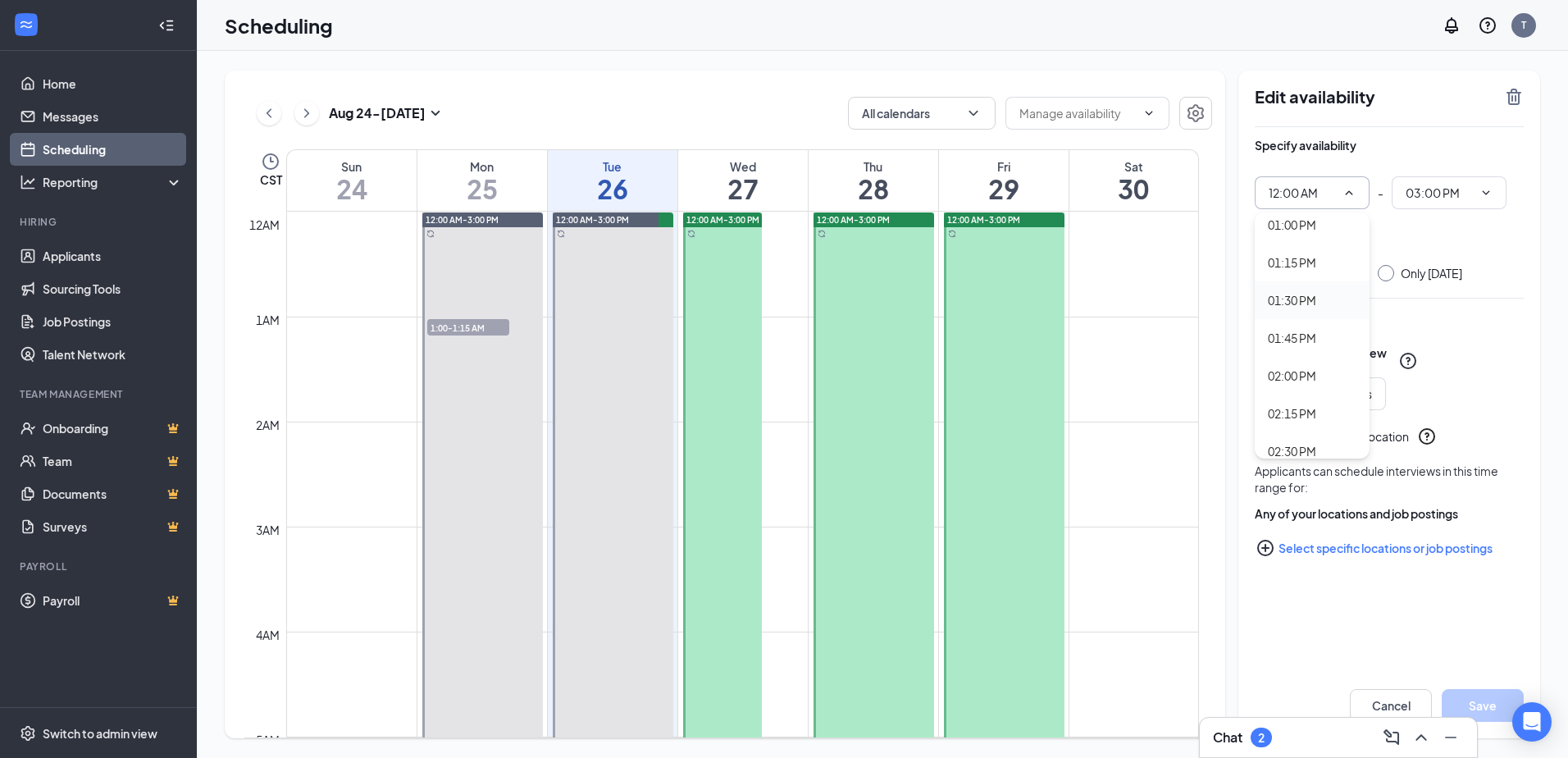
click at [1304, 305] on div "01:30 PM" at bounding box center [1292, 299] width 49 height 18
type input "01:30 PM"
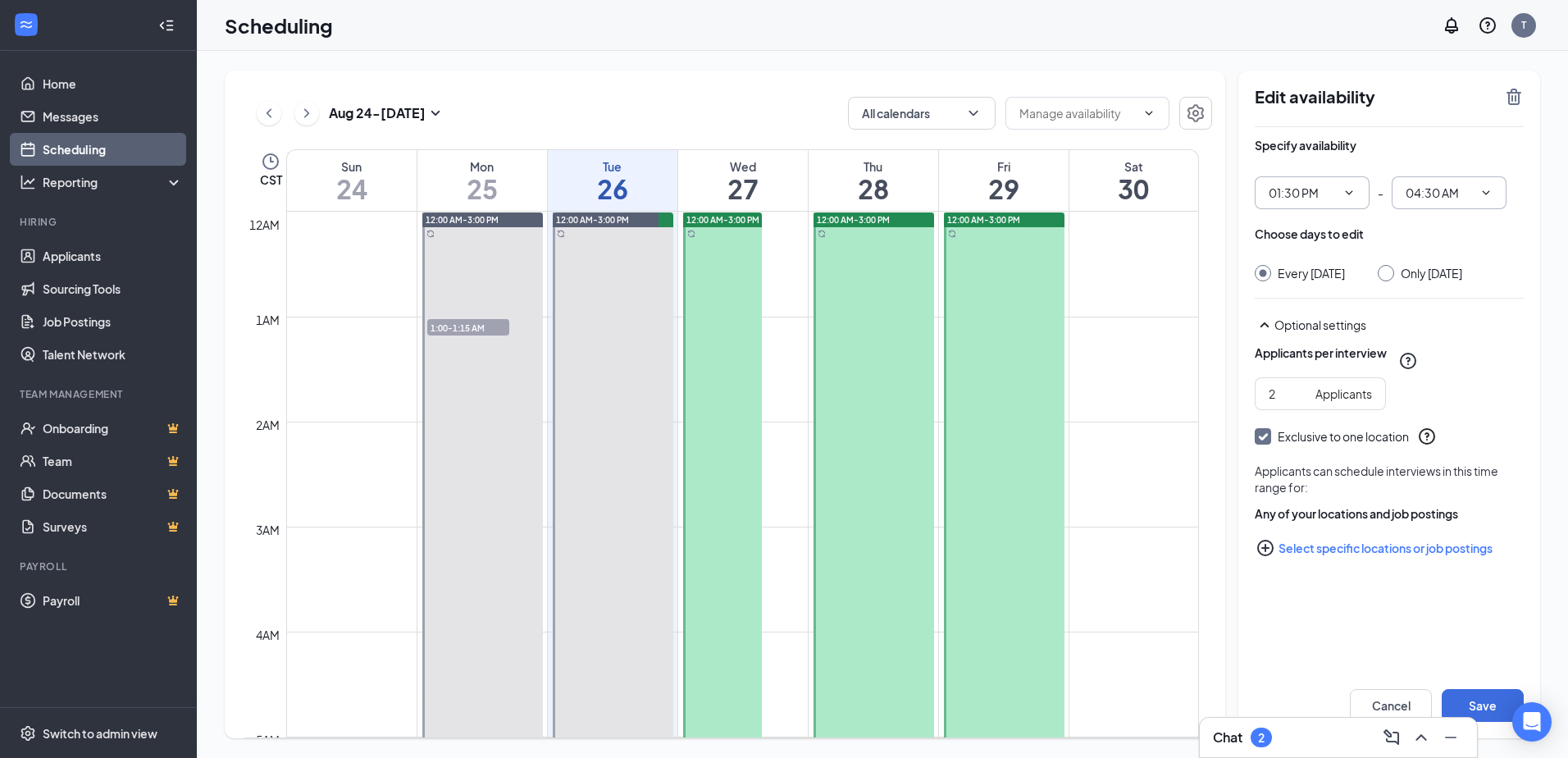
click at [1455, 199] on input "04:30 AM" at bounding box center [1440, 192] width 68 height 18
click at [1423, 389] on div "03:30 AM" at bounding box center [1428, 393] width 49 height 18
click at [1441, 180] on span "03:30 AM" at bounding box center [1449, 192] width 114 height 33
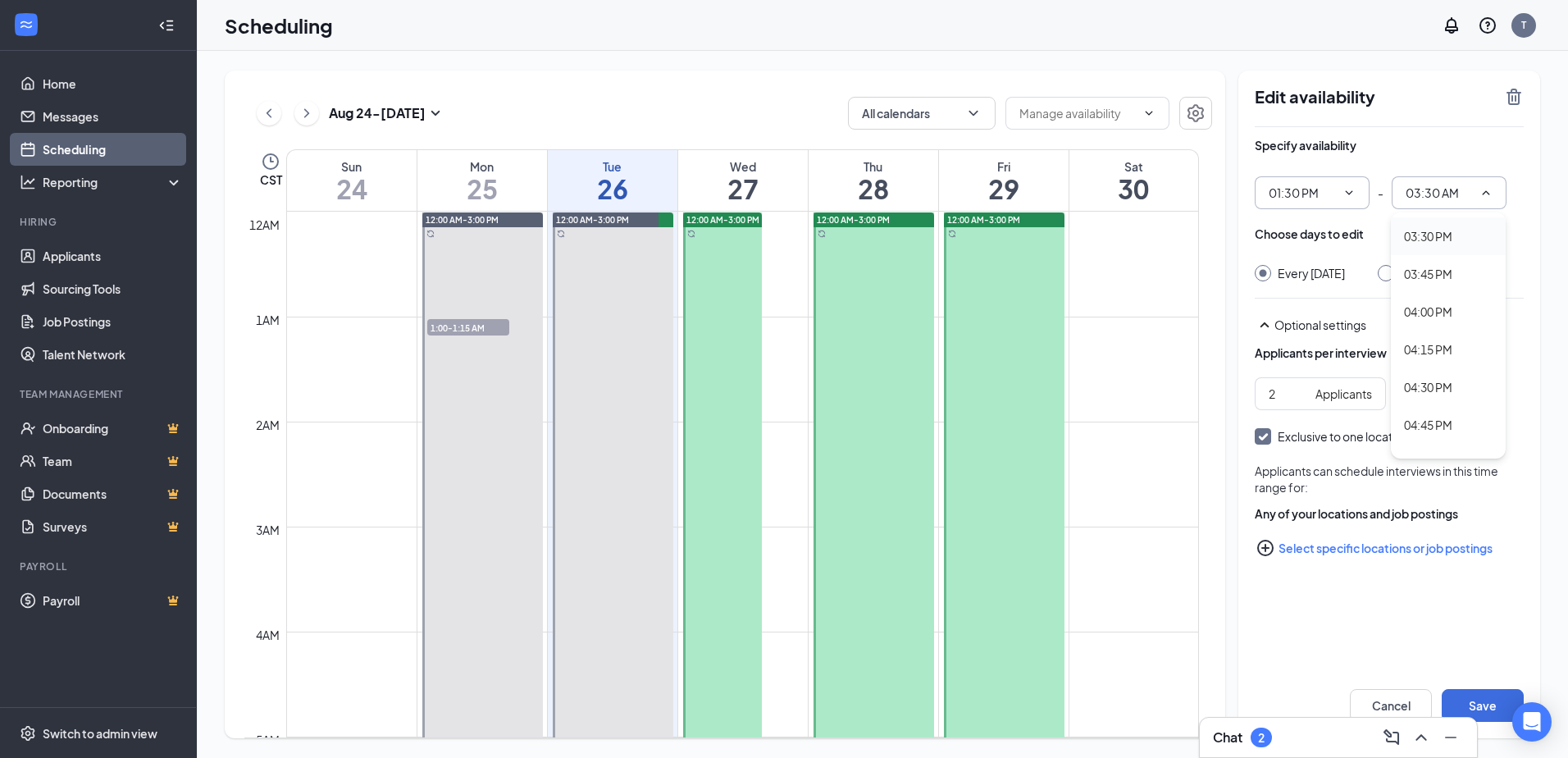
click at [1428, 235] on div "03:30 PM" at bounding box center [1428, 235] width 49 height 18
type input "03:30 PM"
type input "1"
click at [1300, 399] on input "1" at bounding box center [1289, 393] width 40 height 18
click at [1318, 449] on div "Applicants per interview 1 Applicants Exclusive to one location Applicants can …" at bounding box center [1389, 449] width 269 height 230
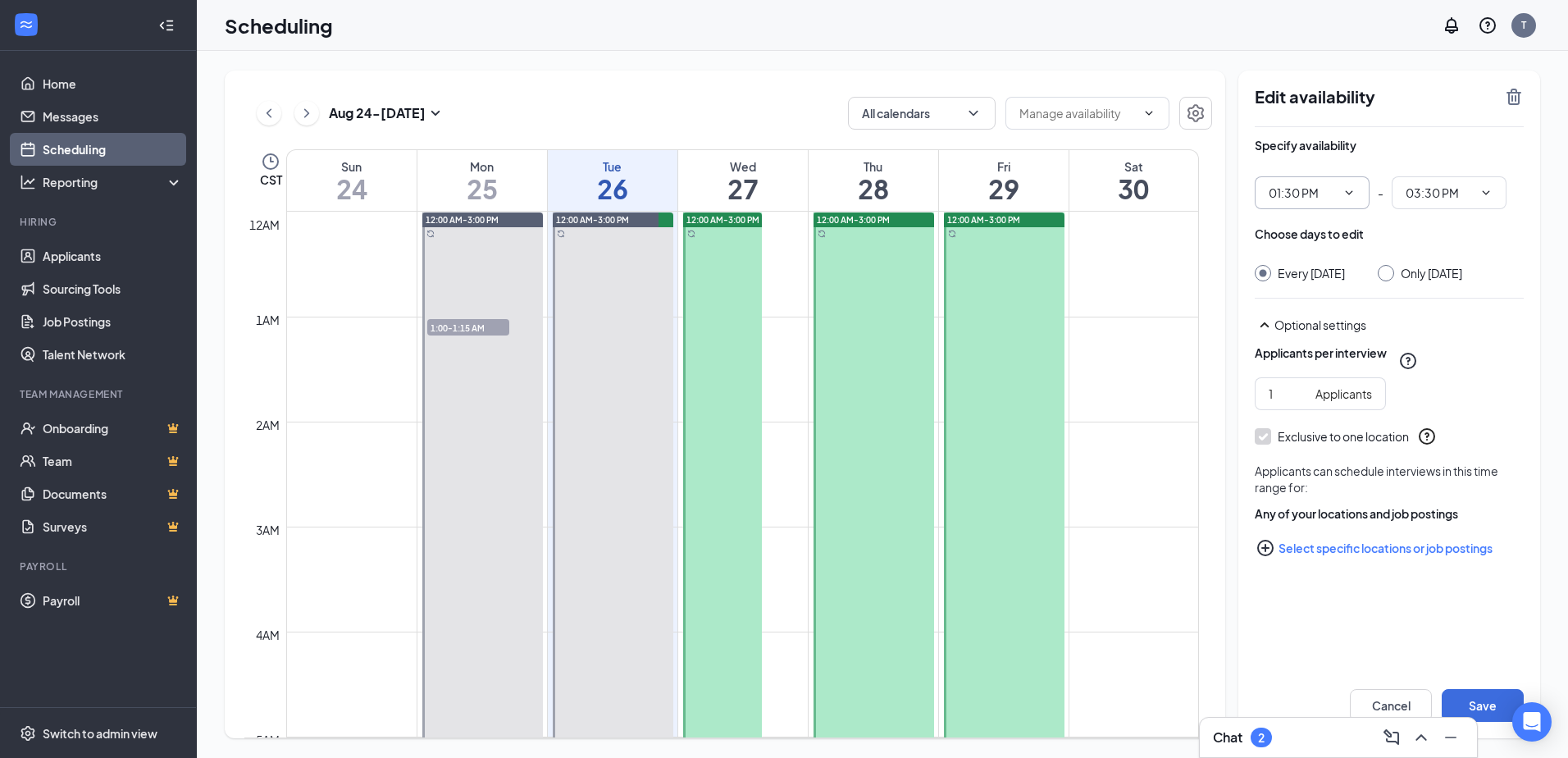
click at [1270, 546] on icon "PlusCircle" at bounding box center [1265, 548] width 20 height 20
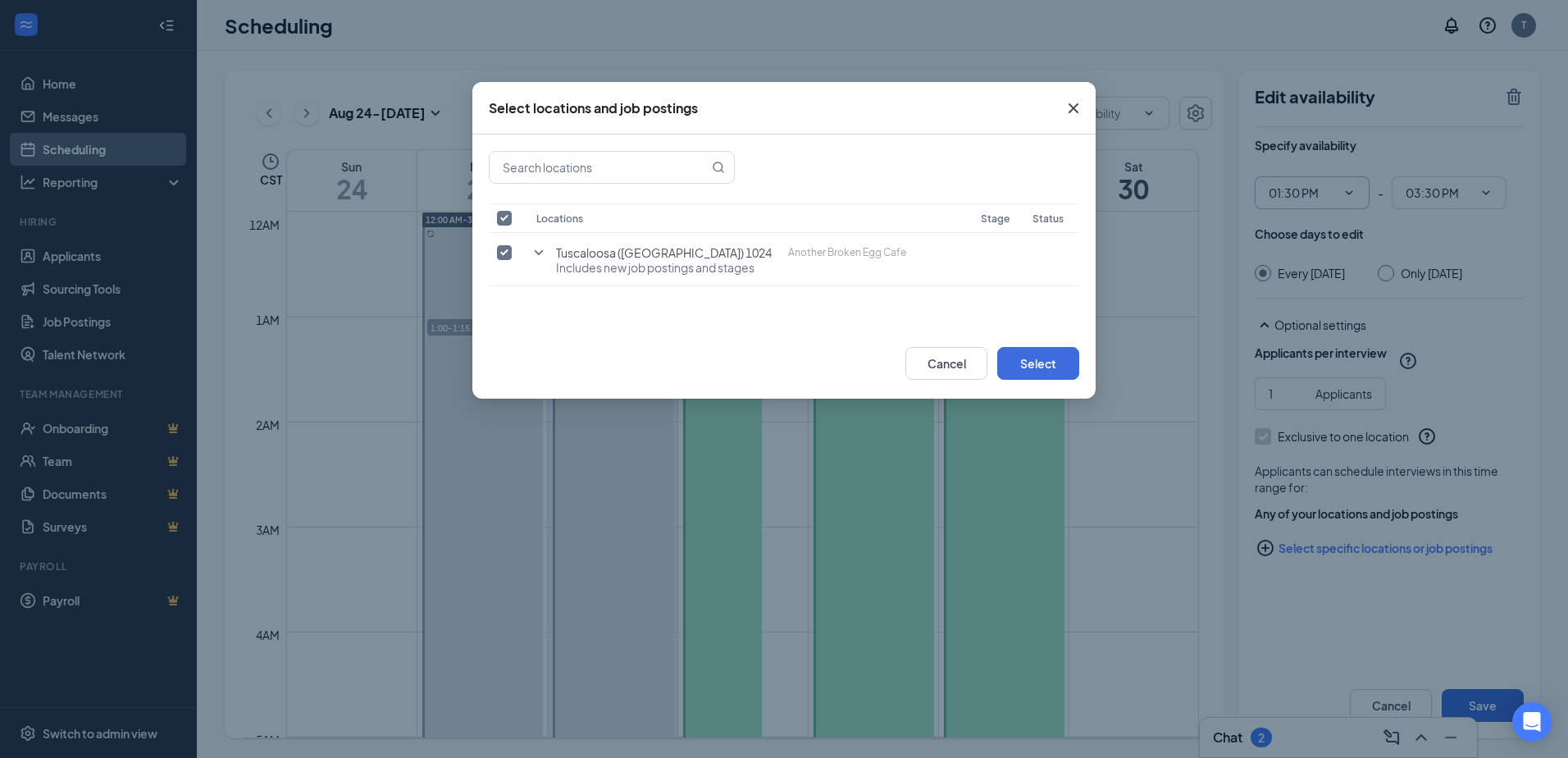
click at [1076, 106] on icon "Cross" at bounding box center [1073, 108] width 9 height 9
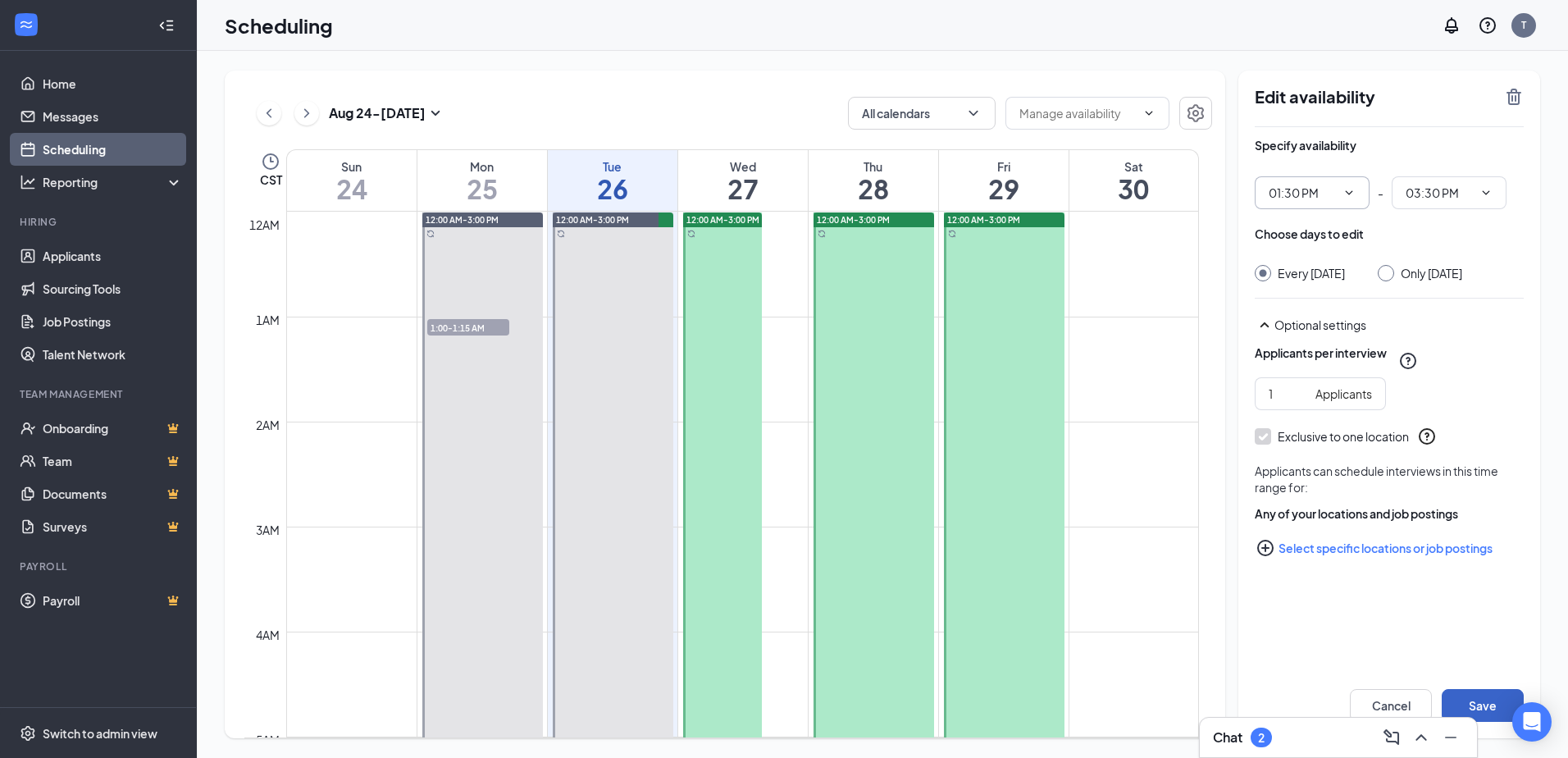
click at [1481, 699] on button "Save" at bounding box center [1482, 705] width 82 height 33
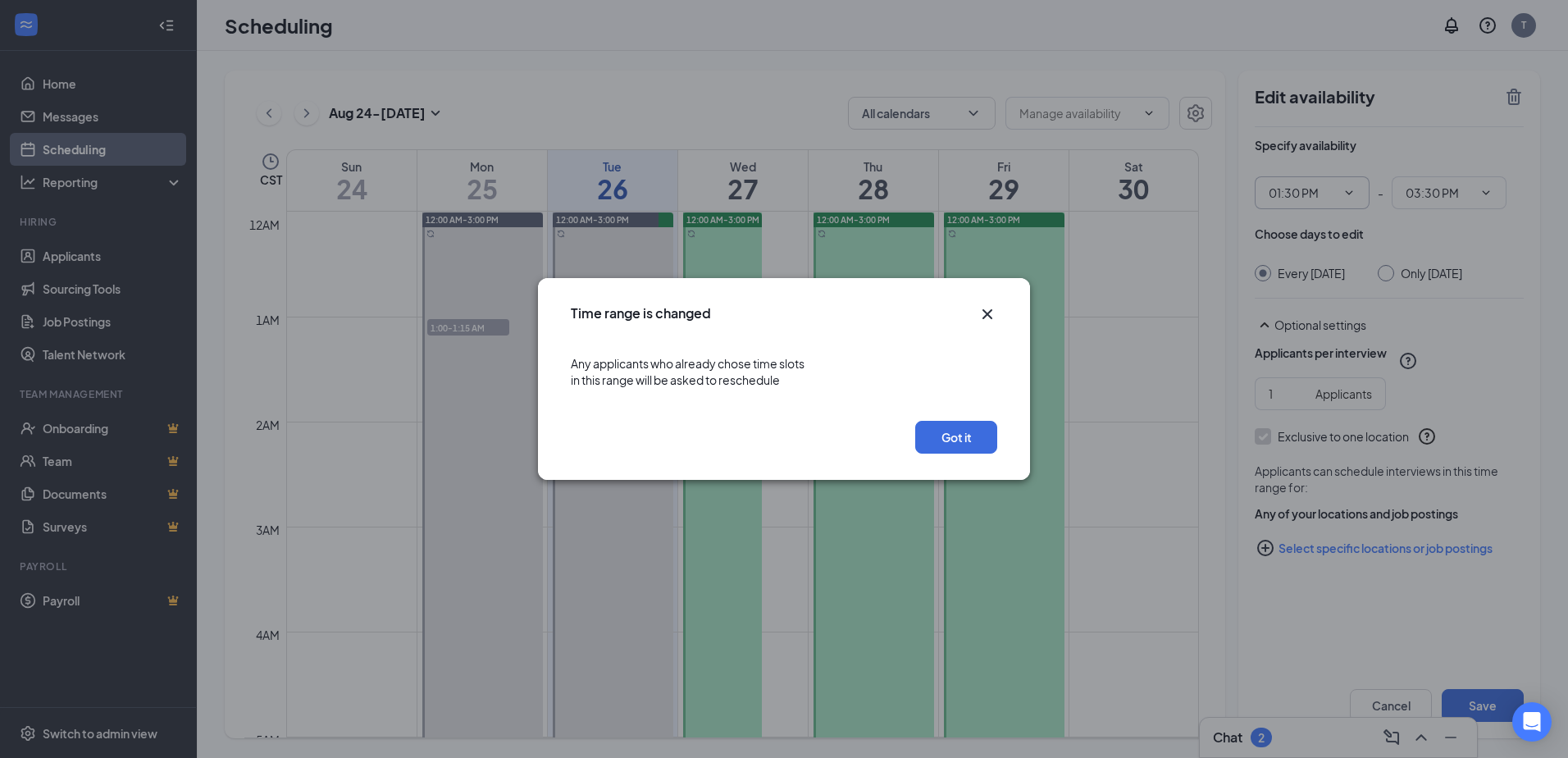
click at [983, 311] on icon "Cross" at bounding box center [988, 314] width 9 height 9
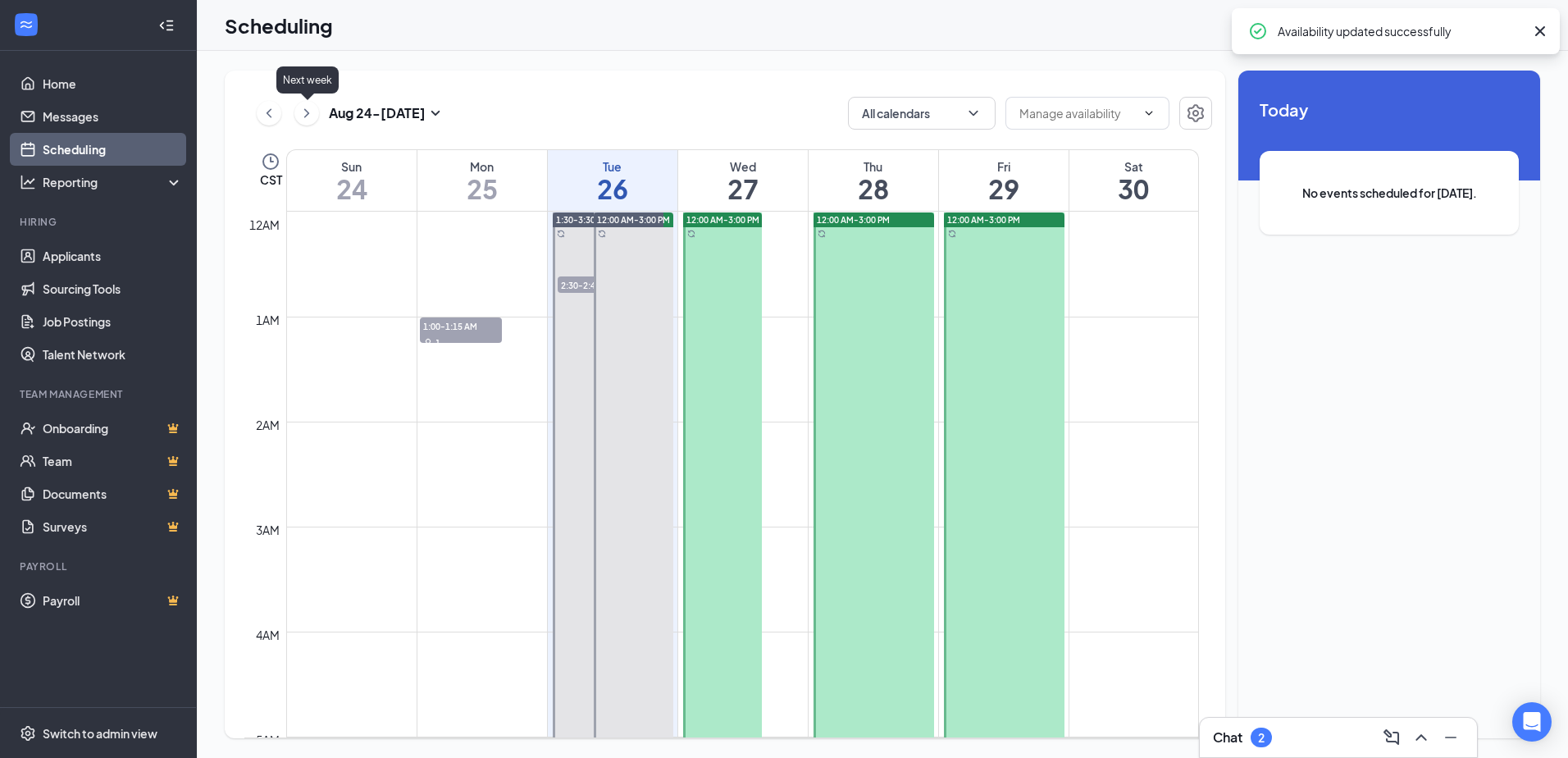
click at [302, 108] on icon "ChevronRight" at bounding box center [306, 113] width 16 height 20
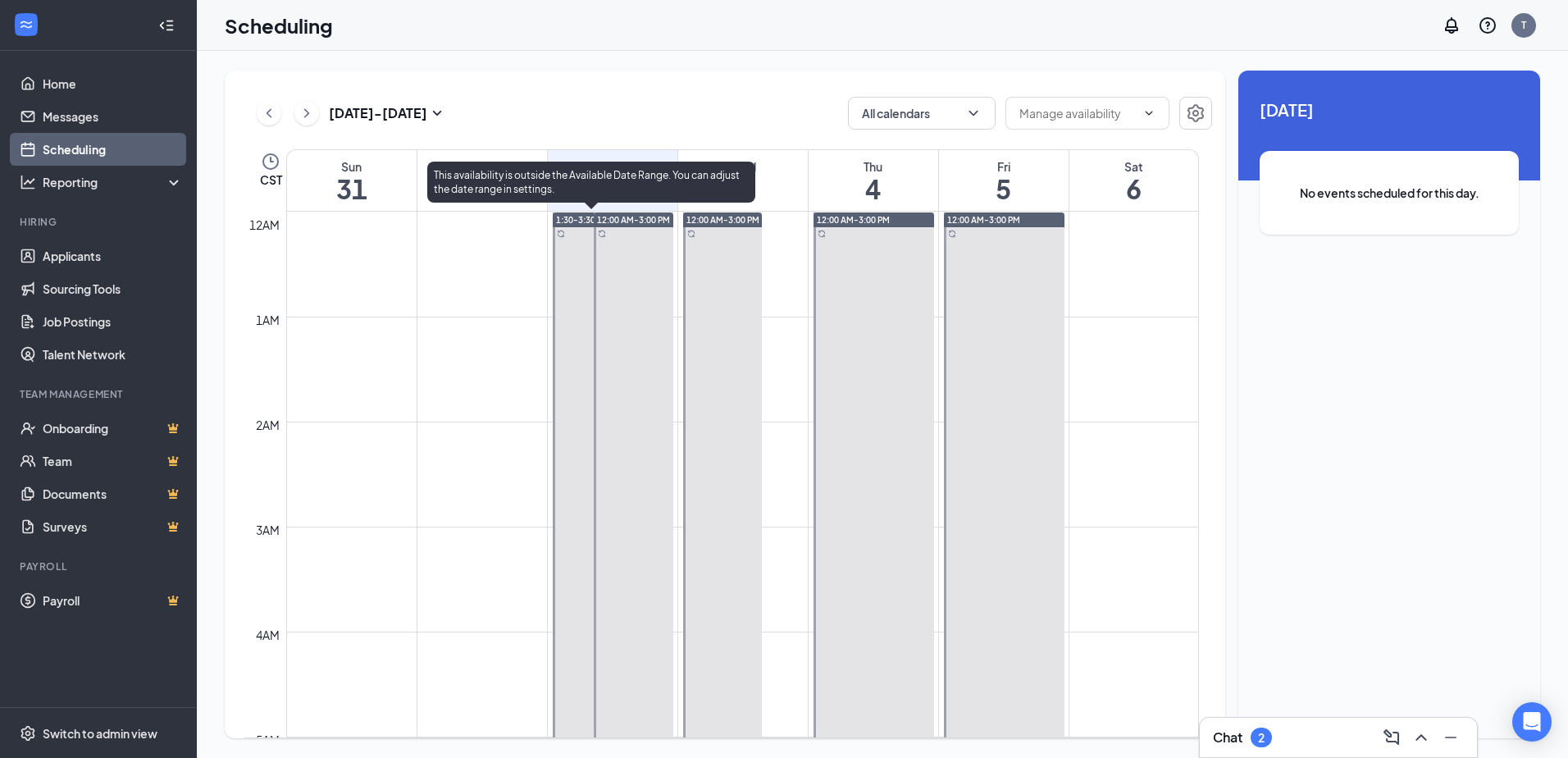
click at [579, 218] on span "1:30-3:30 PM" at bounding box center [582, 220] width 53 height 11
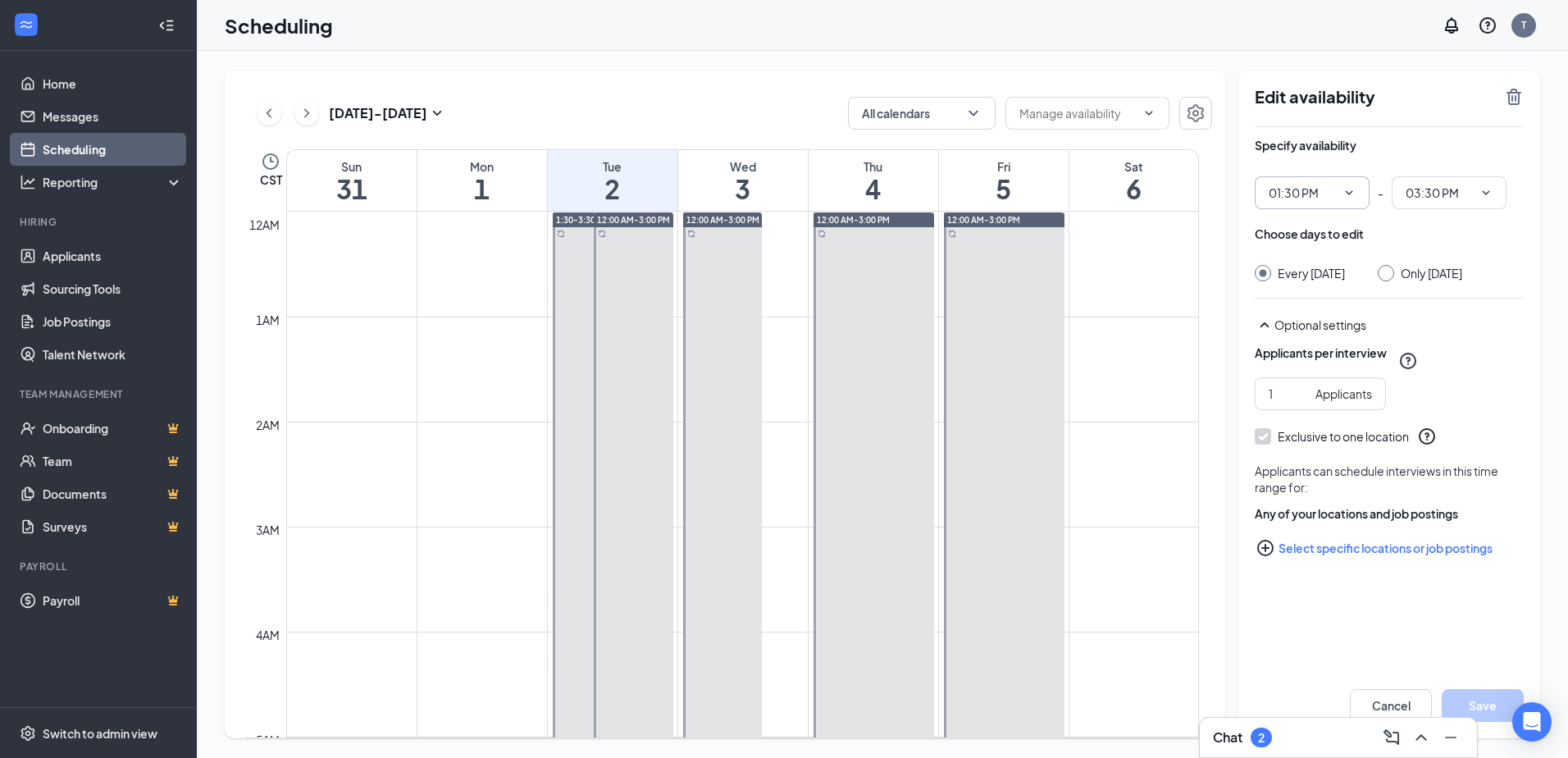
click at [1349, 193] on icon "ChevronDown" at bounding box center [1349, 193] width 13 height 13
click at [1349, 193] on icon "ChevronUp" at bounding box center [1349, 193] width 13 height 13
click at [265, 112] on icon "ChevronLeft" at bounding box center [268, 113] width 16 height 20
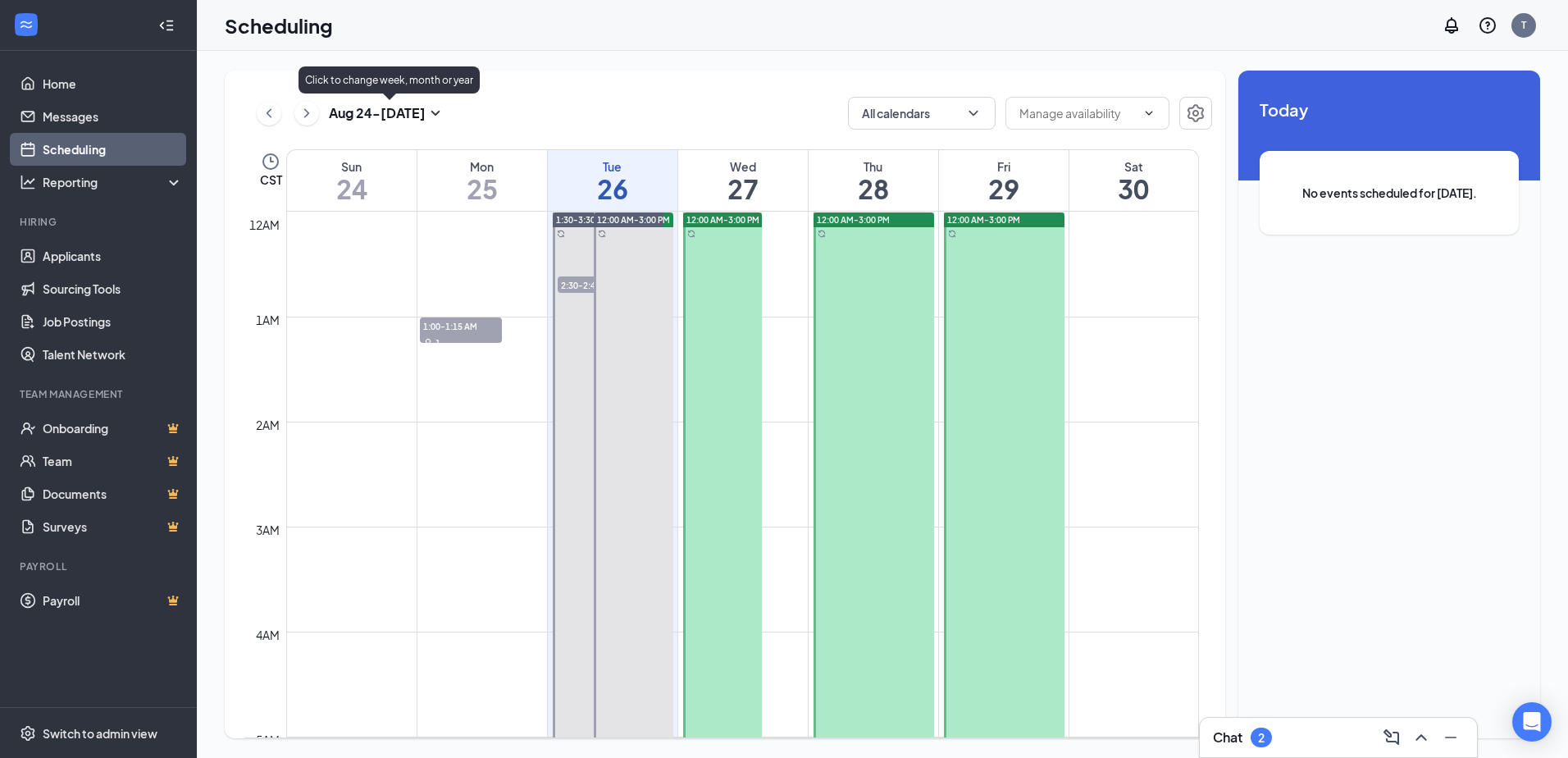
click at [440, 114] on icon "SmallChevronDown" at bounding box center [436, 113] width 9 height 5
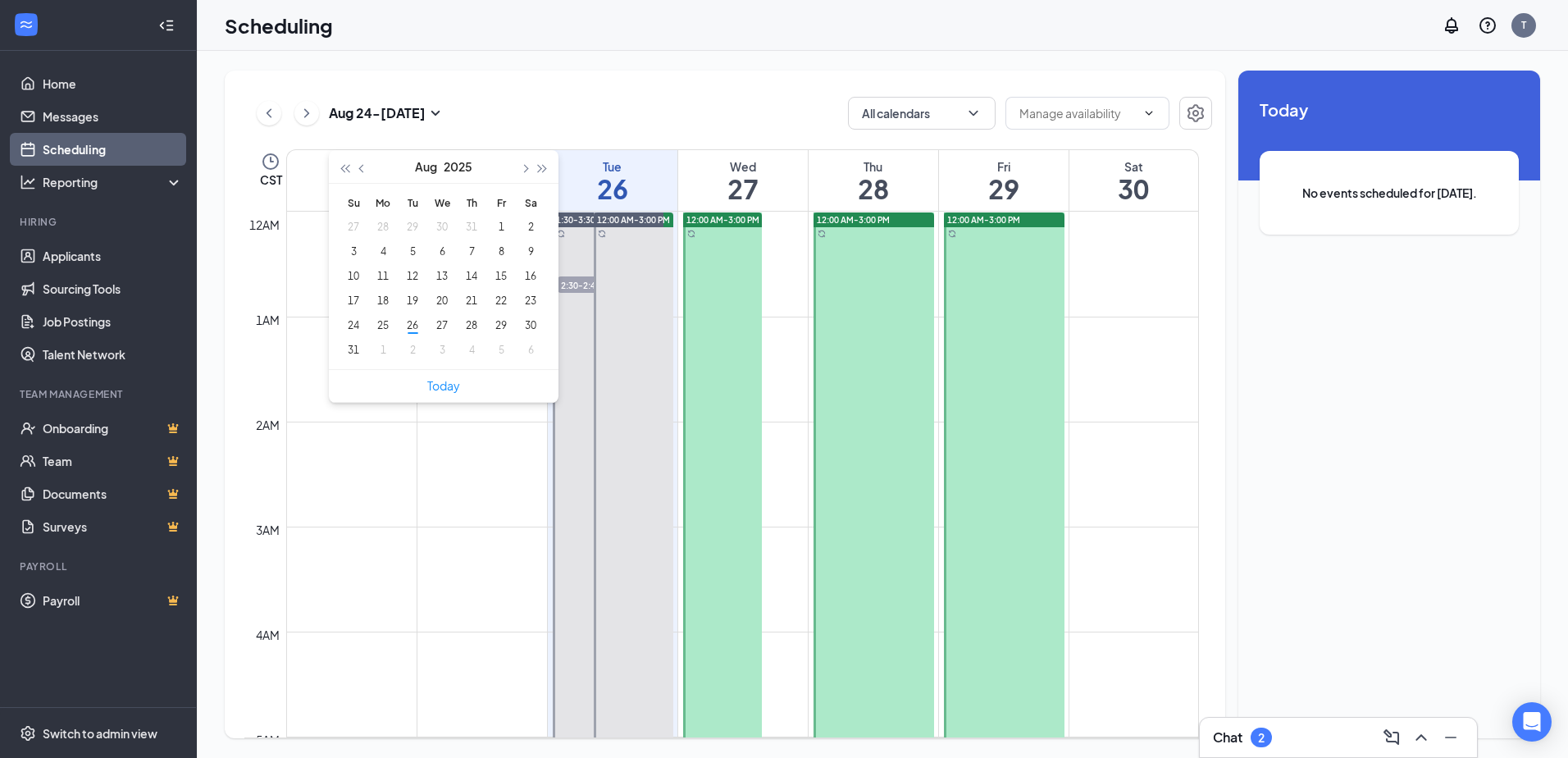
type input "2025-07-29"
click at [406, 114] on h3 "Aug 24 - Aug 30" at bounding box center [377, 113] width 97 height 18
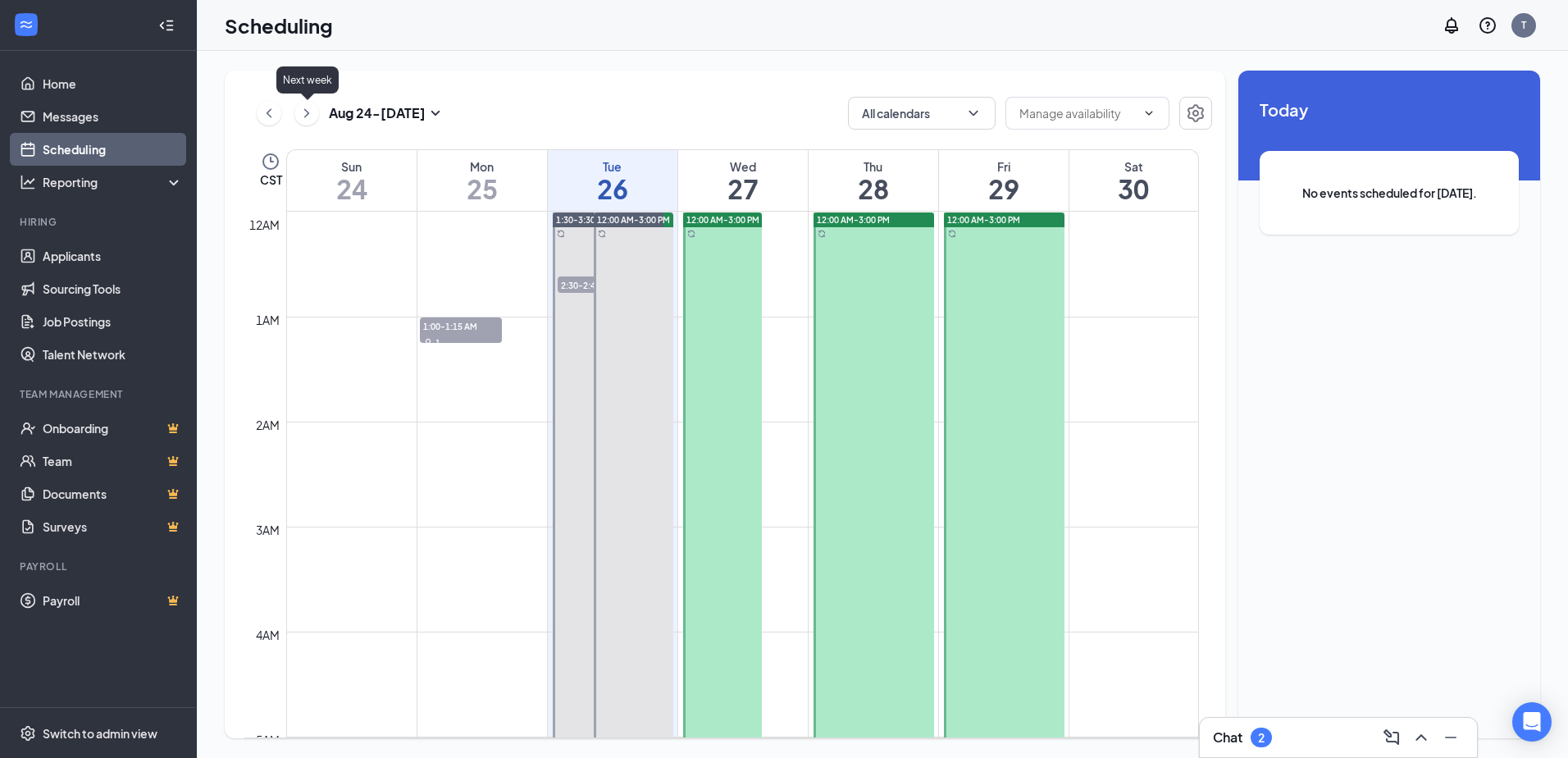
click at [310, 112] on icon "ChevronRight" at bounding box center [306, 113] width 16 height 20
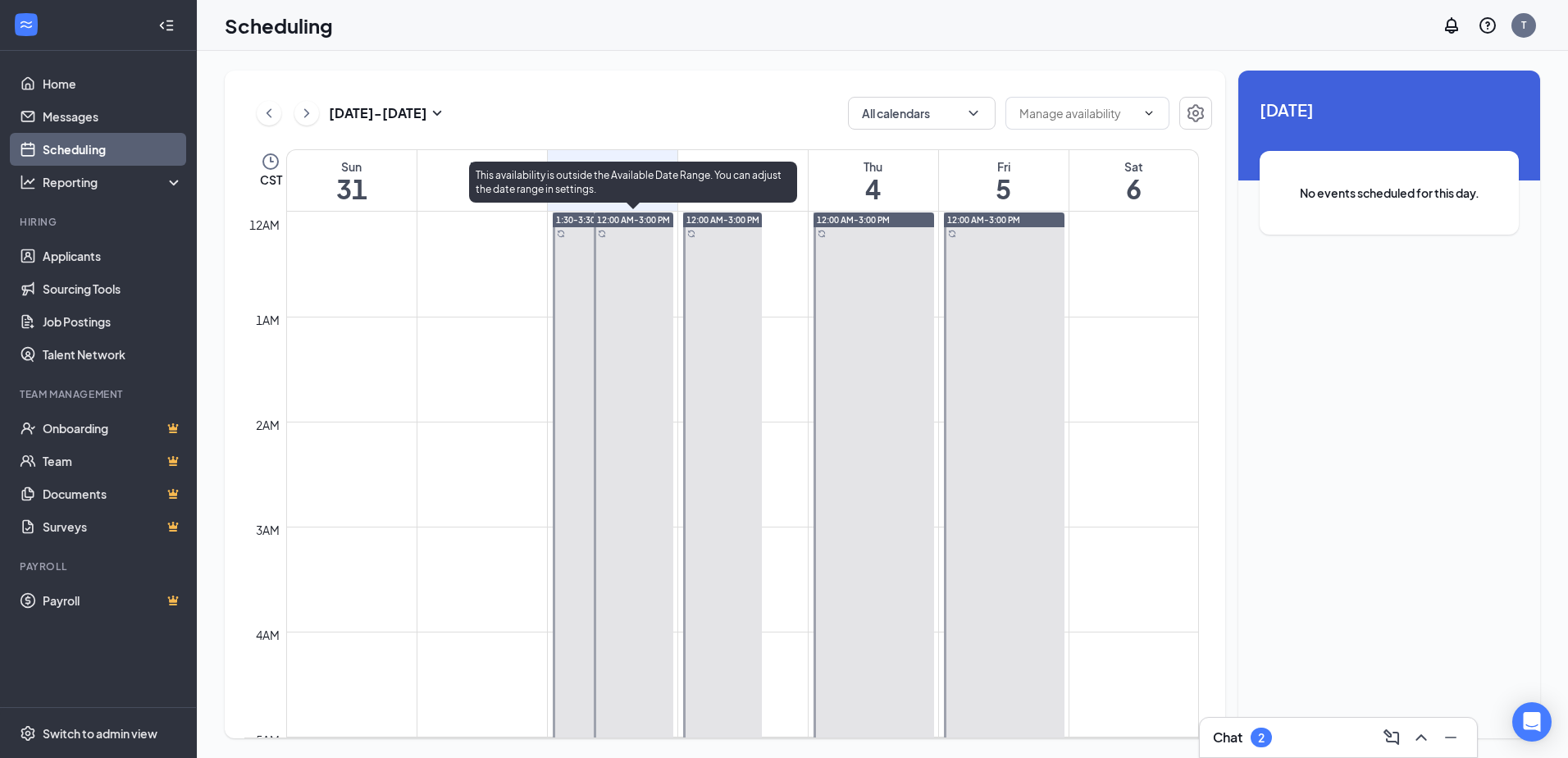
click at [647, 220] on span "12:00 AM-3:00 PM" at bounding box center [634, 220] width 73 height 11
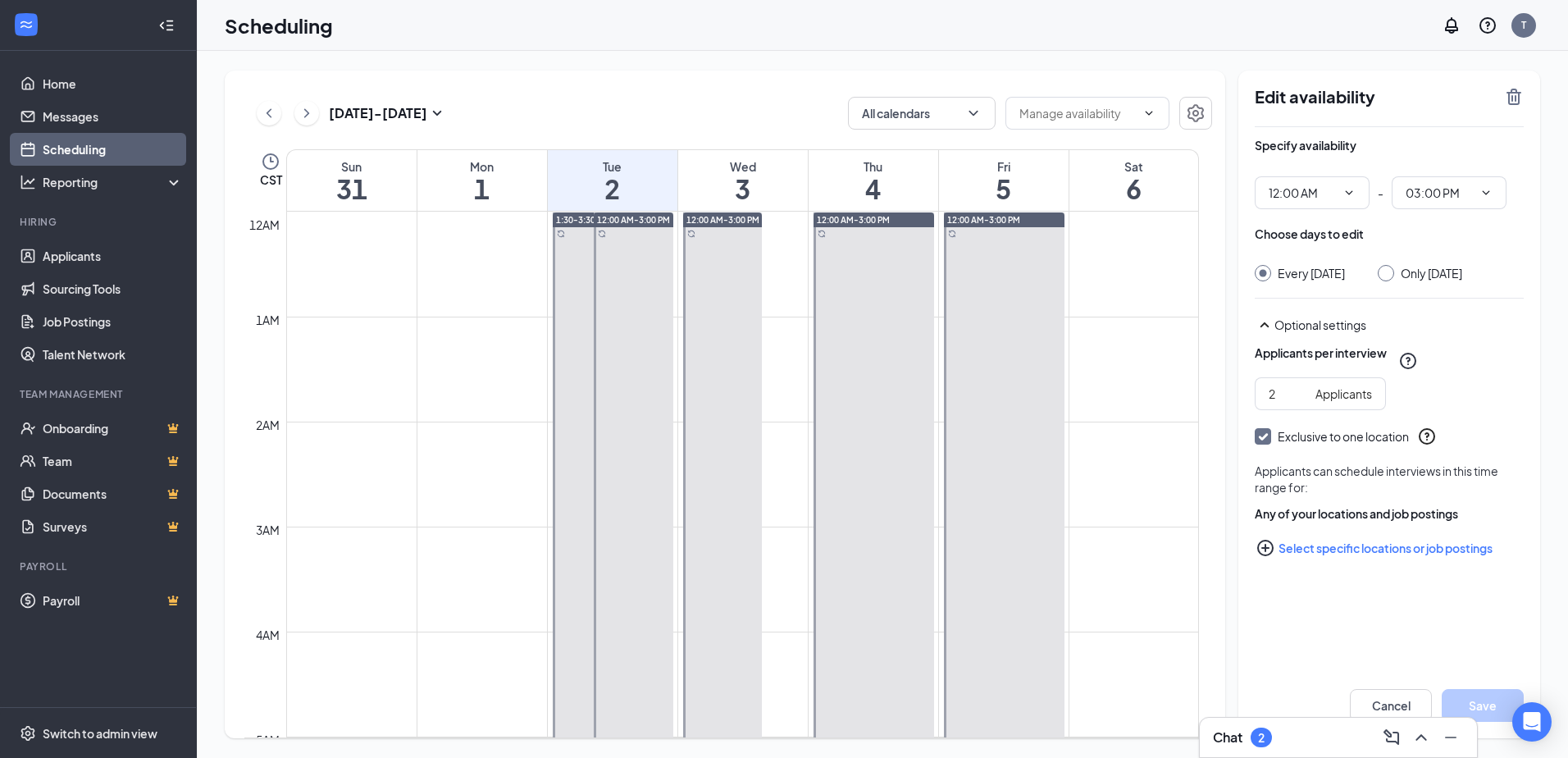
drag, startPoint x: 654, startPoint y: 219, endPoint x: 1073, endPoint y: 103, distance: 434.8
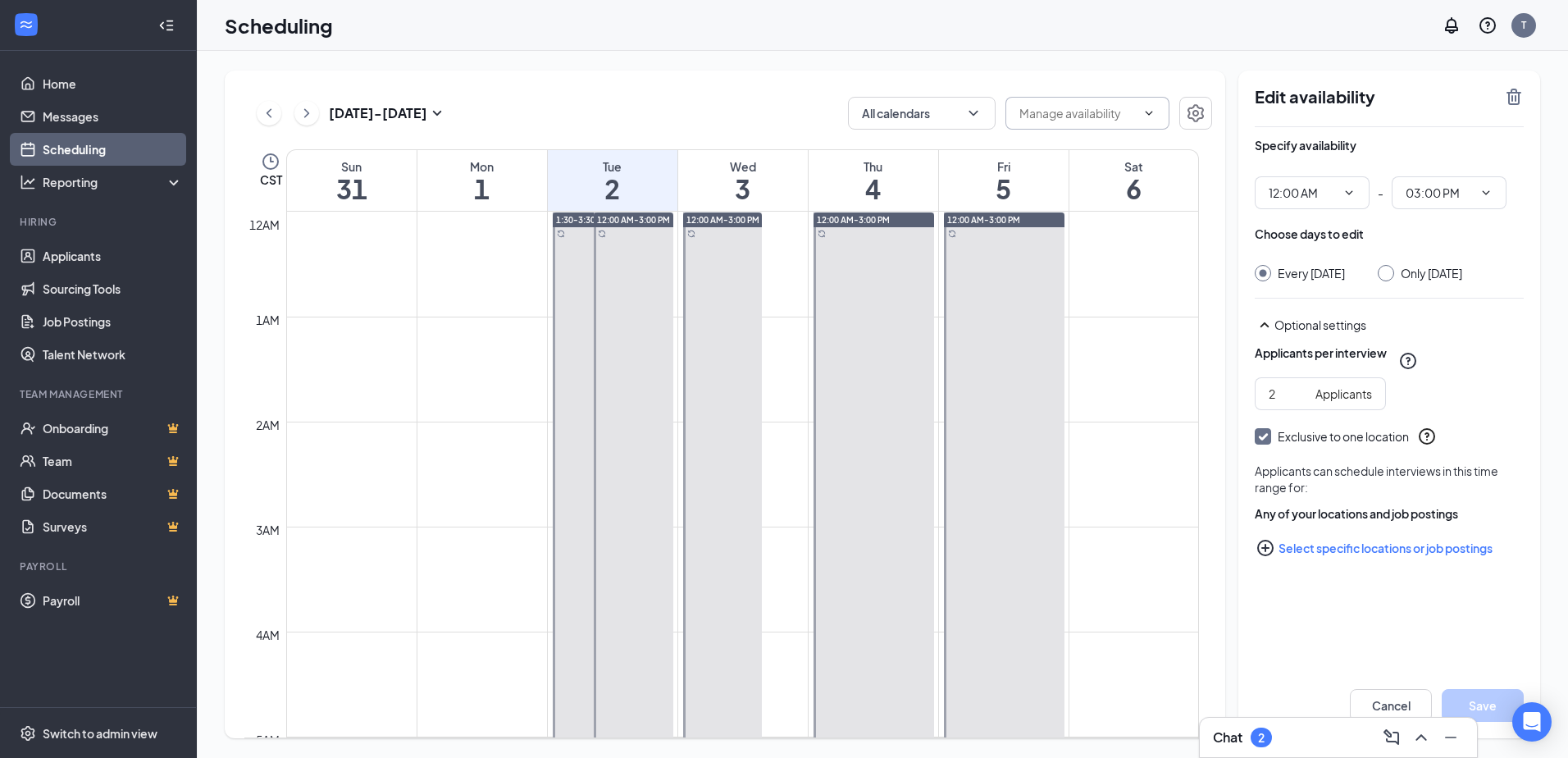
click at [1073, 103] on span at bounding box center [1087, 113] width 164 height 33
click at [1060, 152] on div "Delete all availability" at bounding box center [1072, 151] width 108 height 18
type input "Delete all availability"
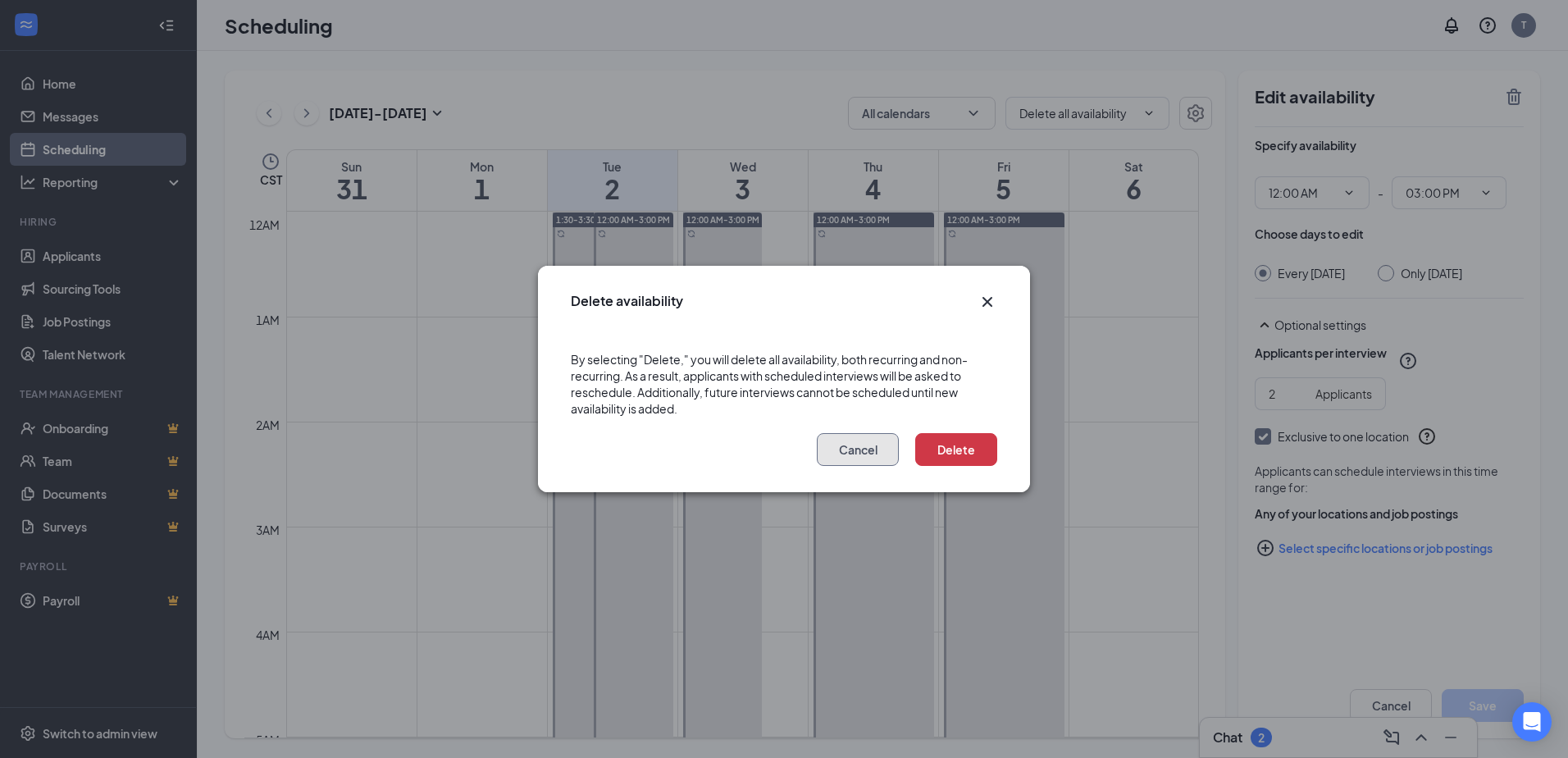
click at [863, 450] on button "Cancel" at bounding box center [857, 449] width 82 height 33
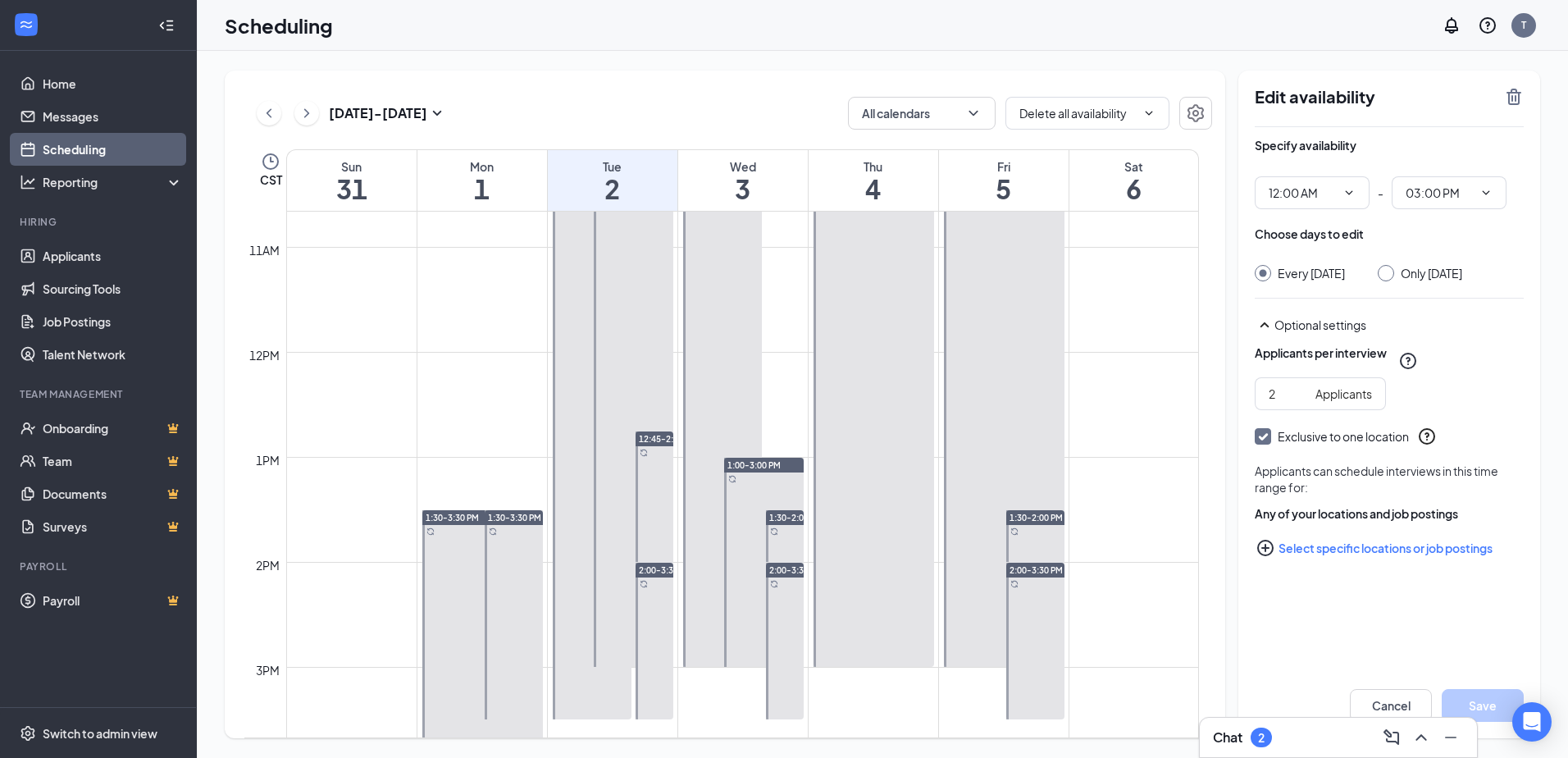
scroll to position [1148, 0]
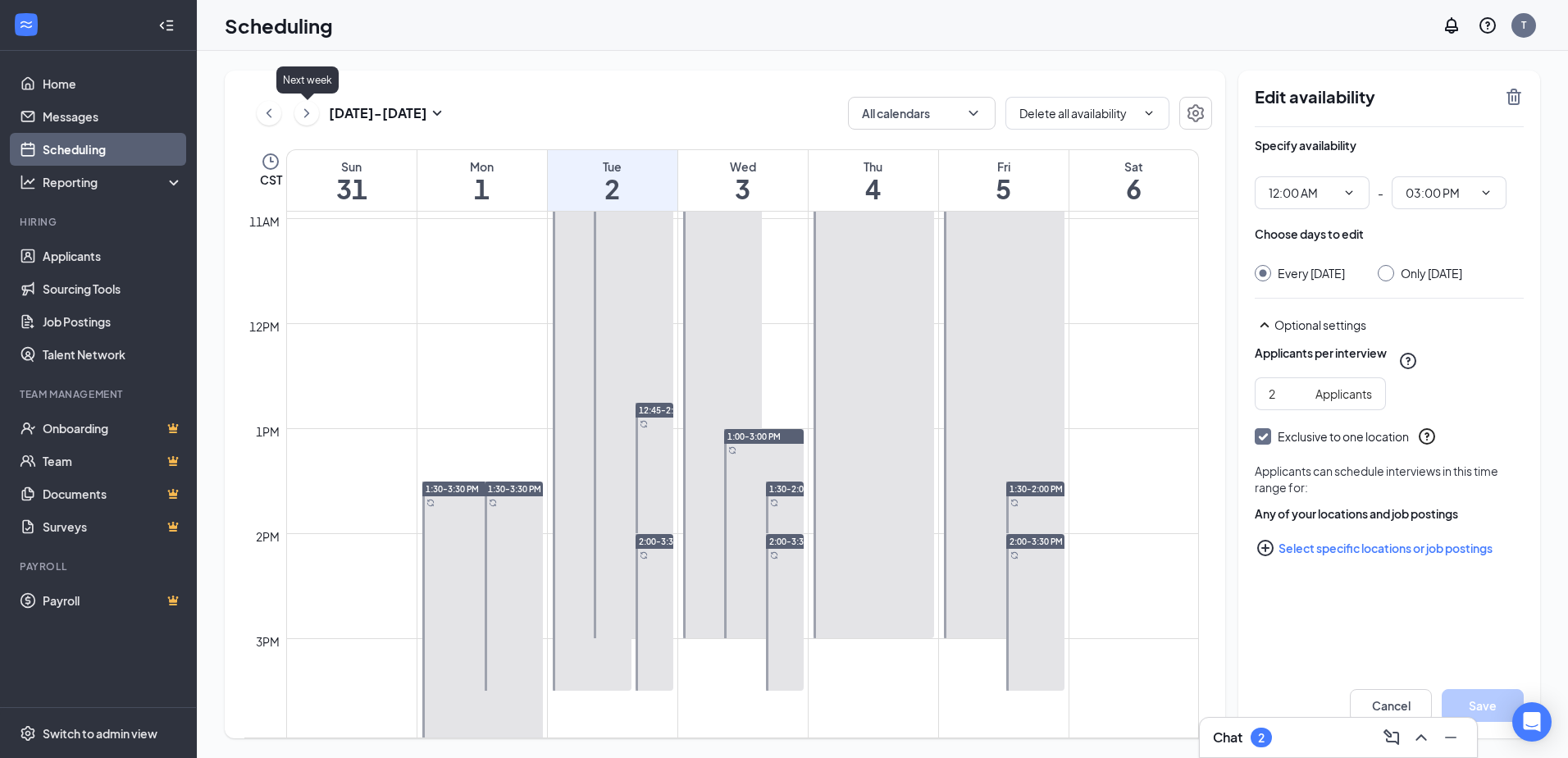
click at [301, 115] on icon "ChevronRight" at bounding box center [306, 113] width 16 height 20
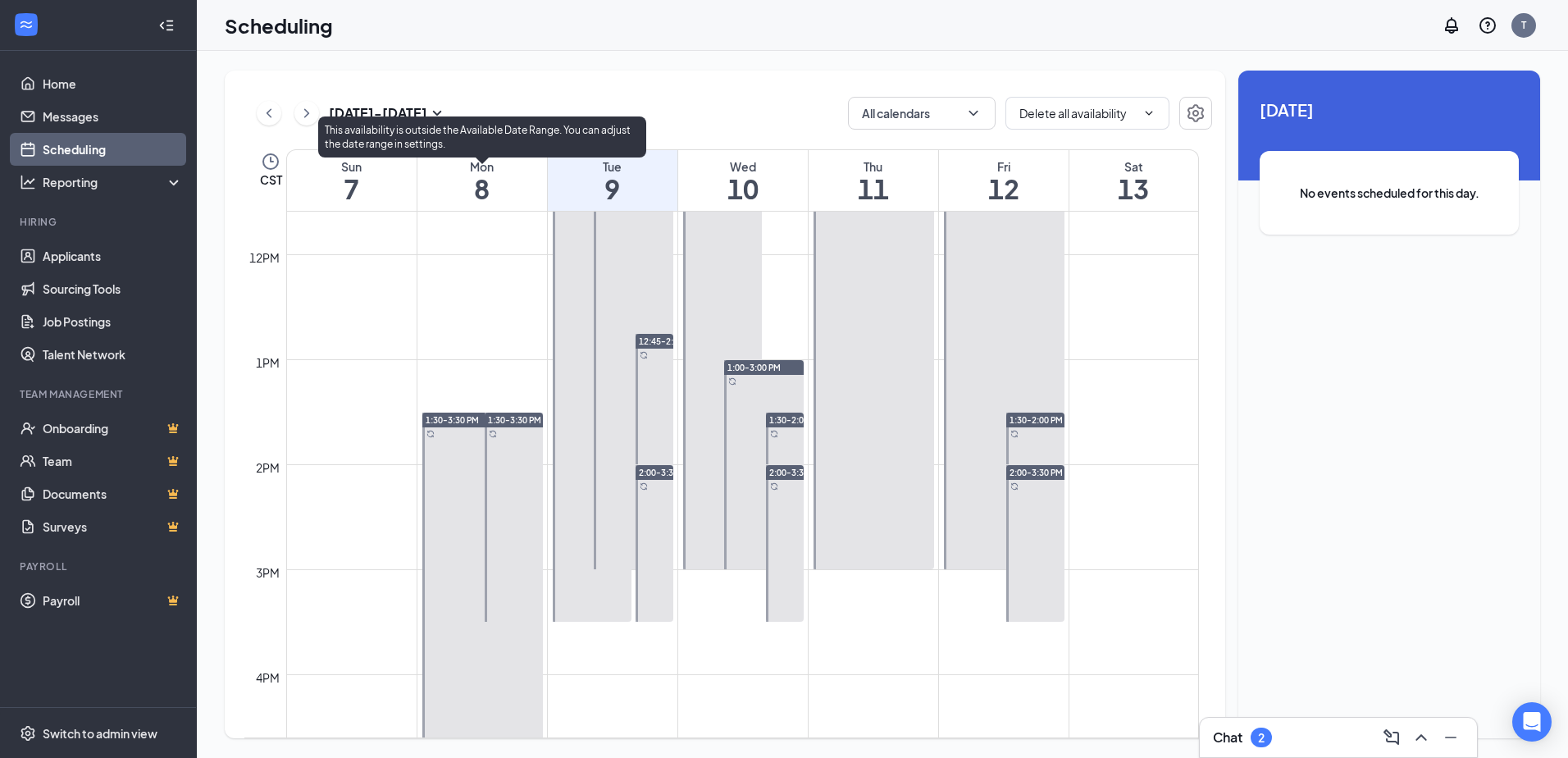
scroll to position [1217, 0]
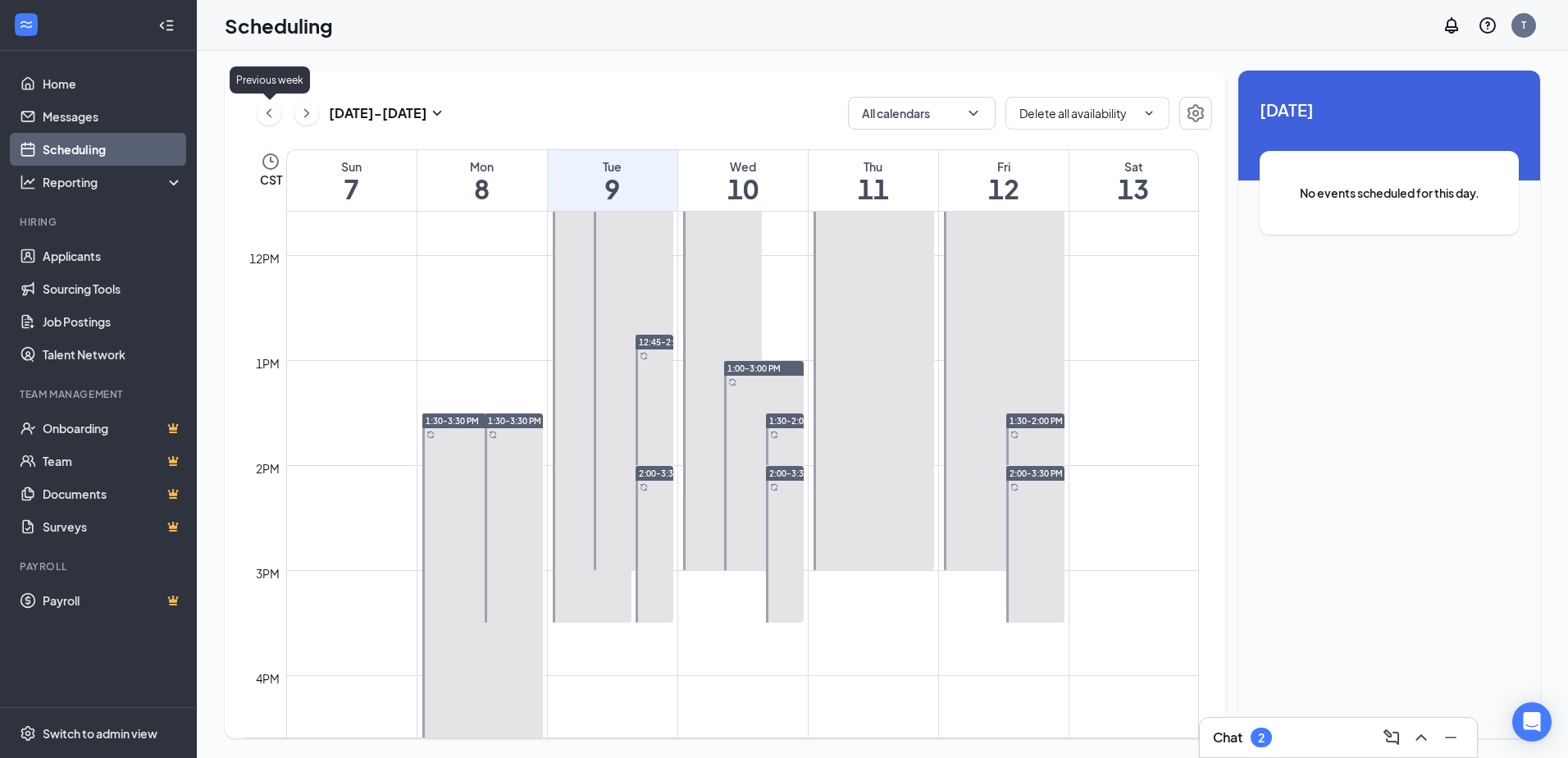
click at [268, 112] on icon "ChevronLeft" at bounding box center [268, 113] width 5 height 9
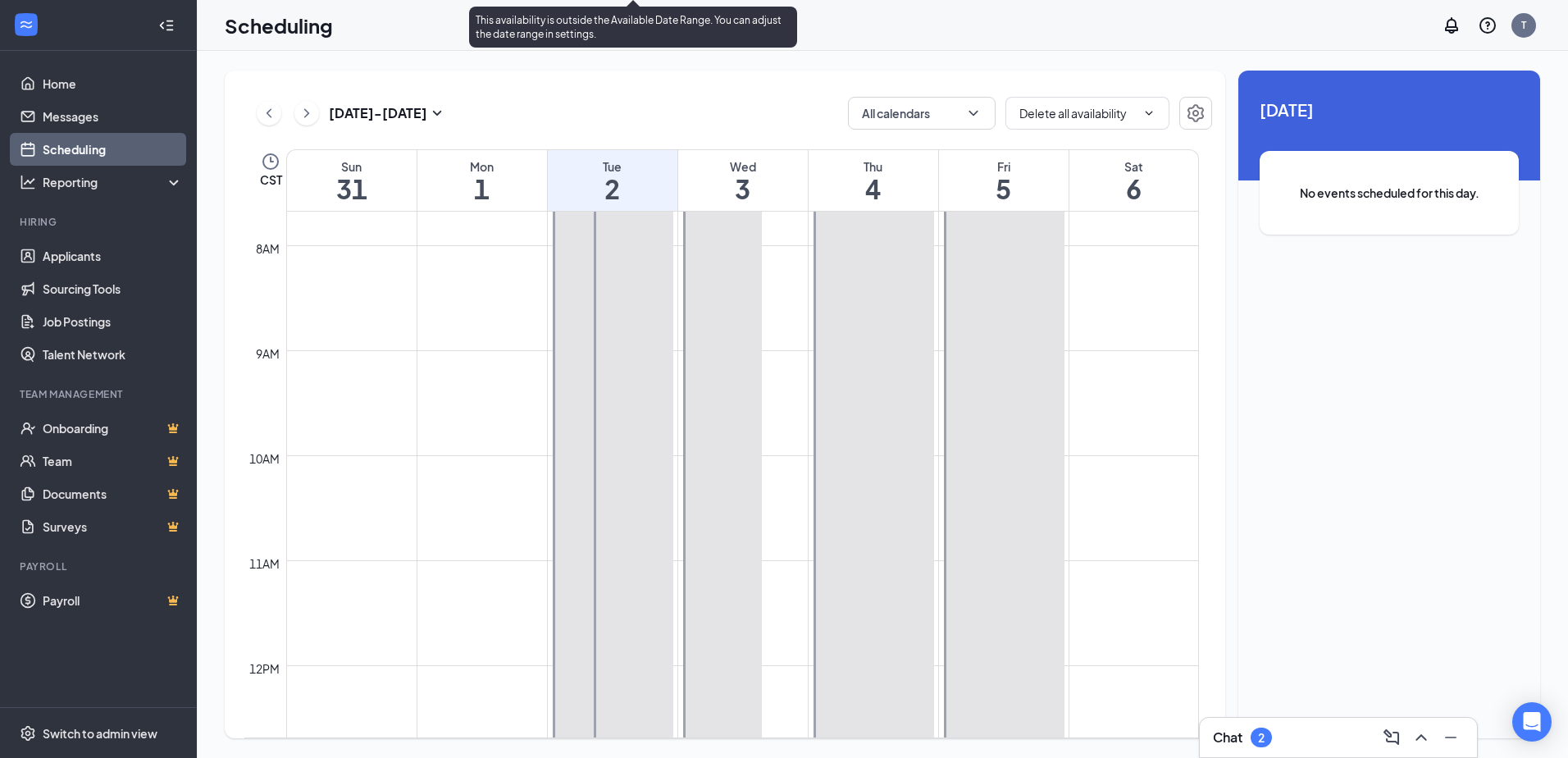
scroll to position [1298, 0]
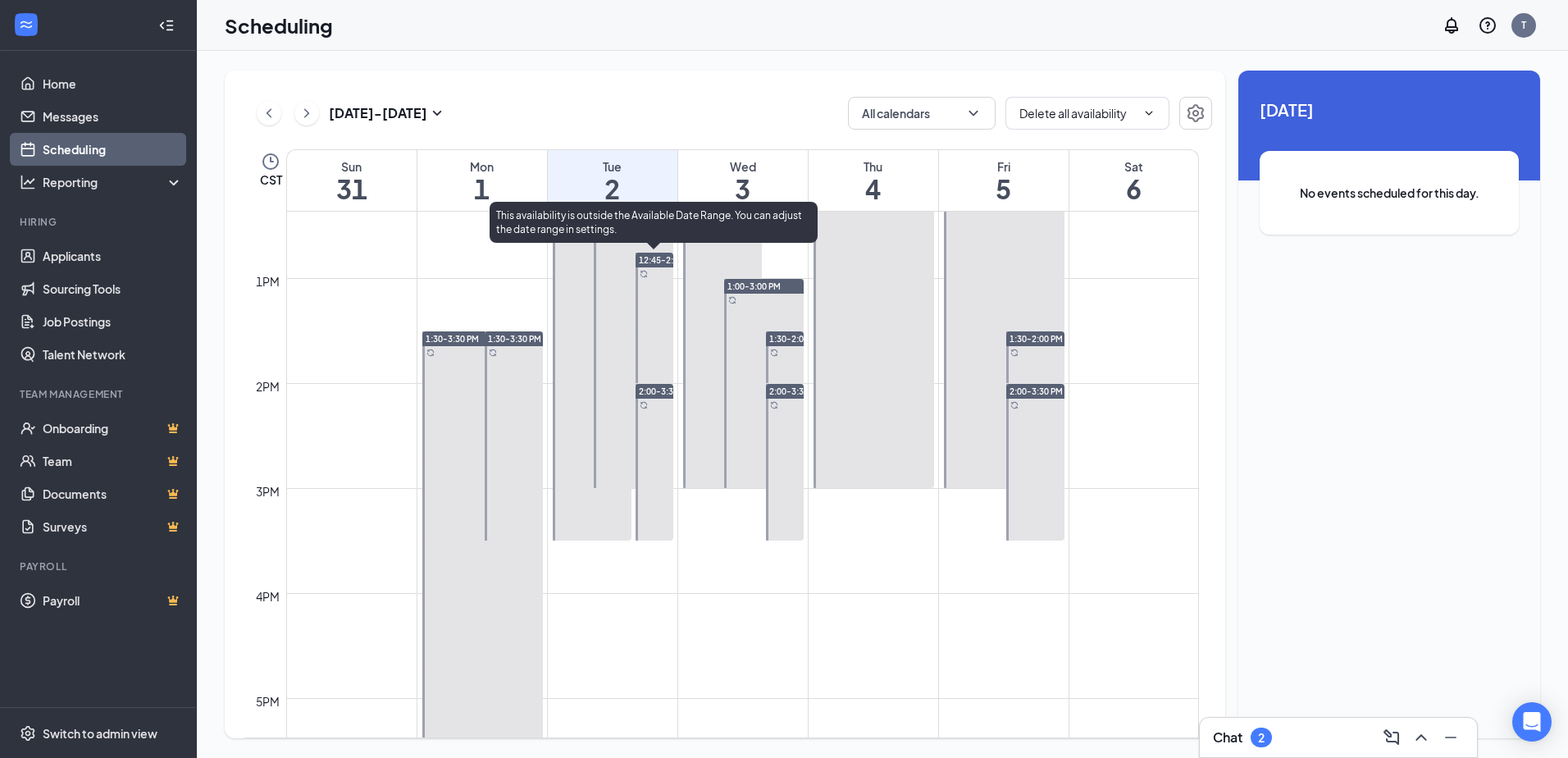
click at [640, 258] on span "12:45-2:00 PM" at bounding box center [668, 260] width 58 height 11
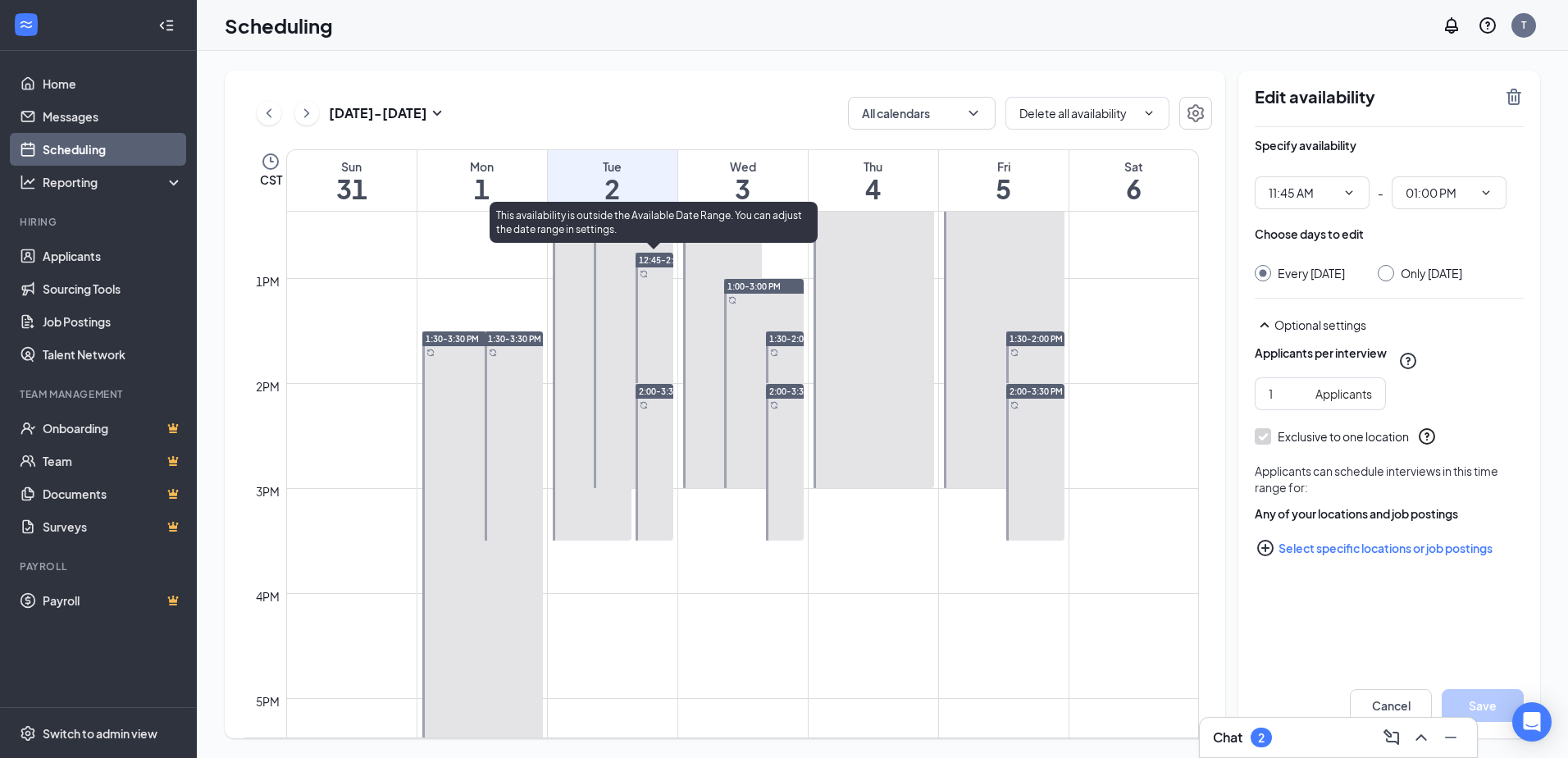
click at [654, 260] on span "12:45-2:00 PM" at bounding box center [668, 260] width 58 height 11
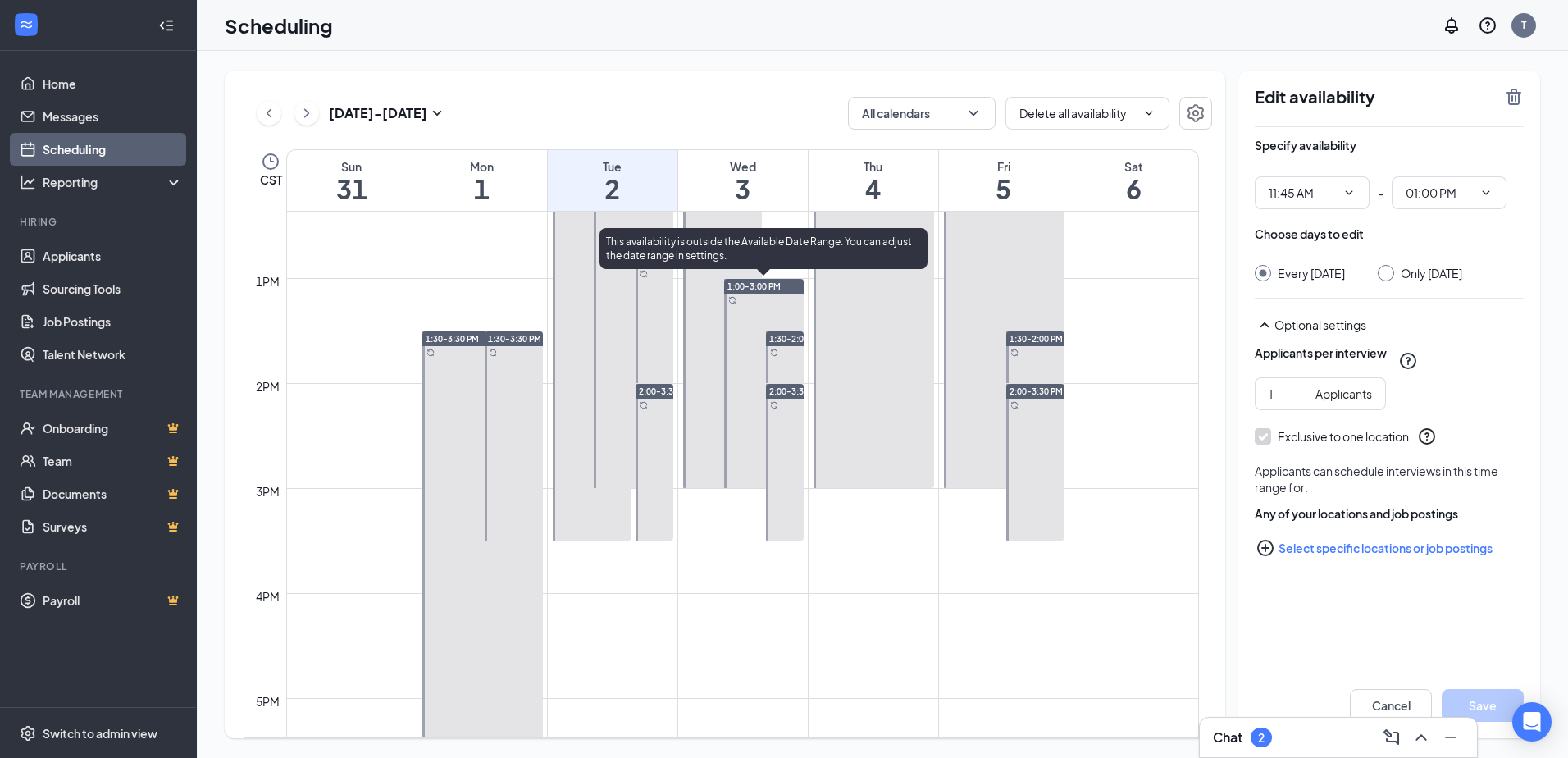
scroll to position [1217, 0]
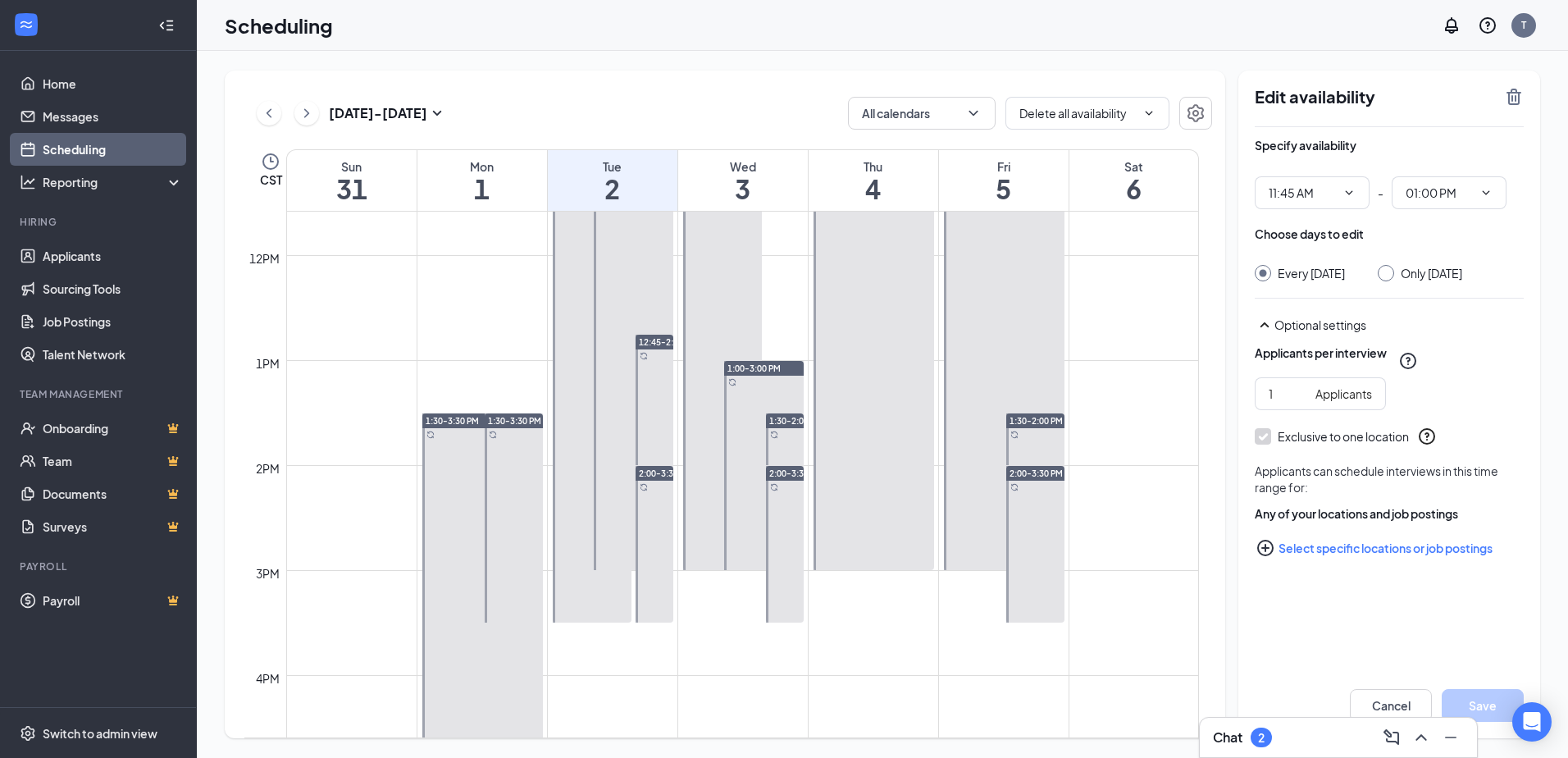
click at [85, 147] on link "Scheduling" at bounding box center [113, 149] width 141 height 33
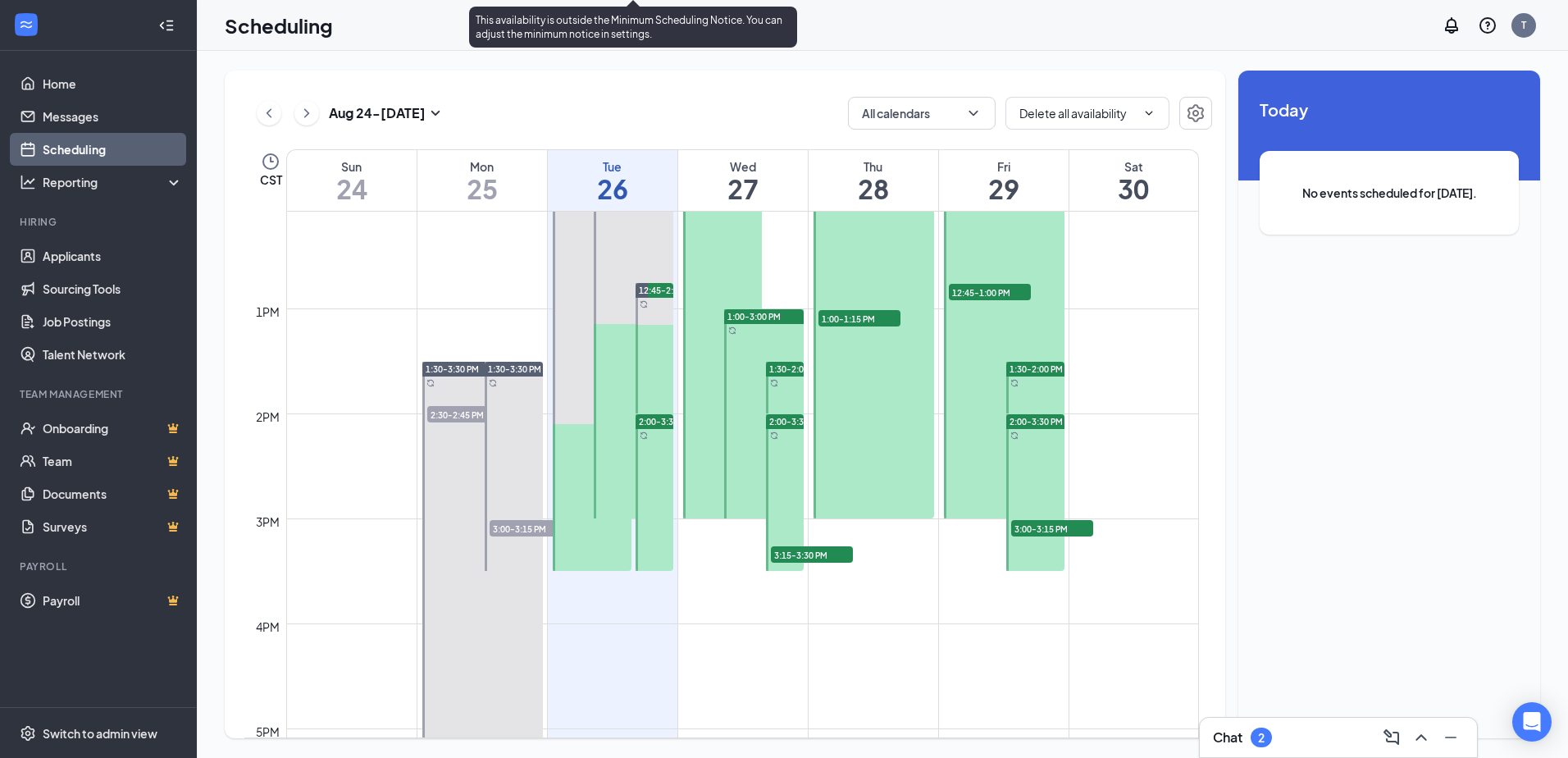
scroll to position [1298, 0]
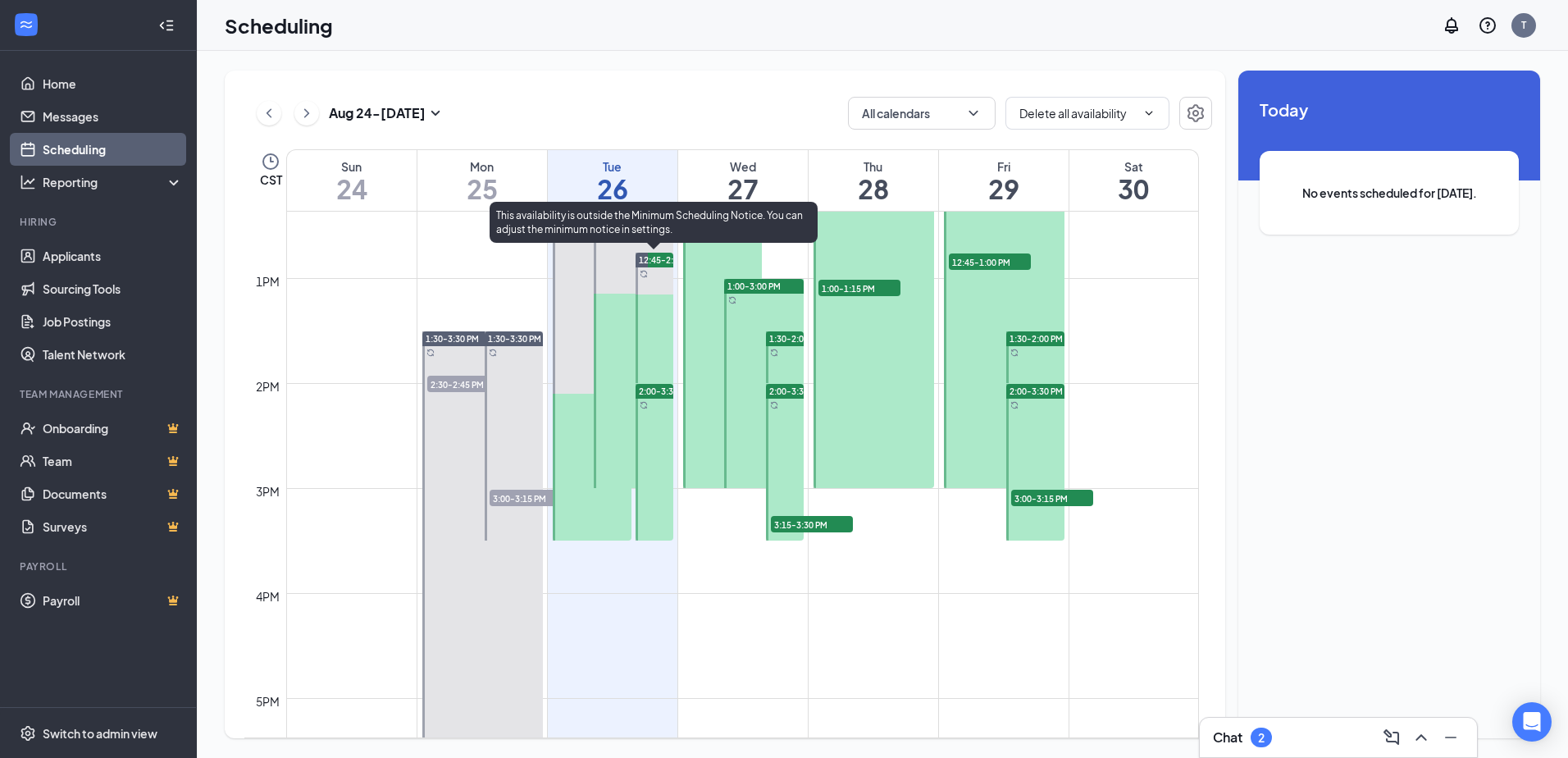
click at [655, 256] on span "12:45-2:00 PM" at bounding box center [668, 260] width 58 height 11
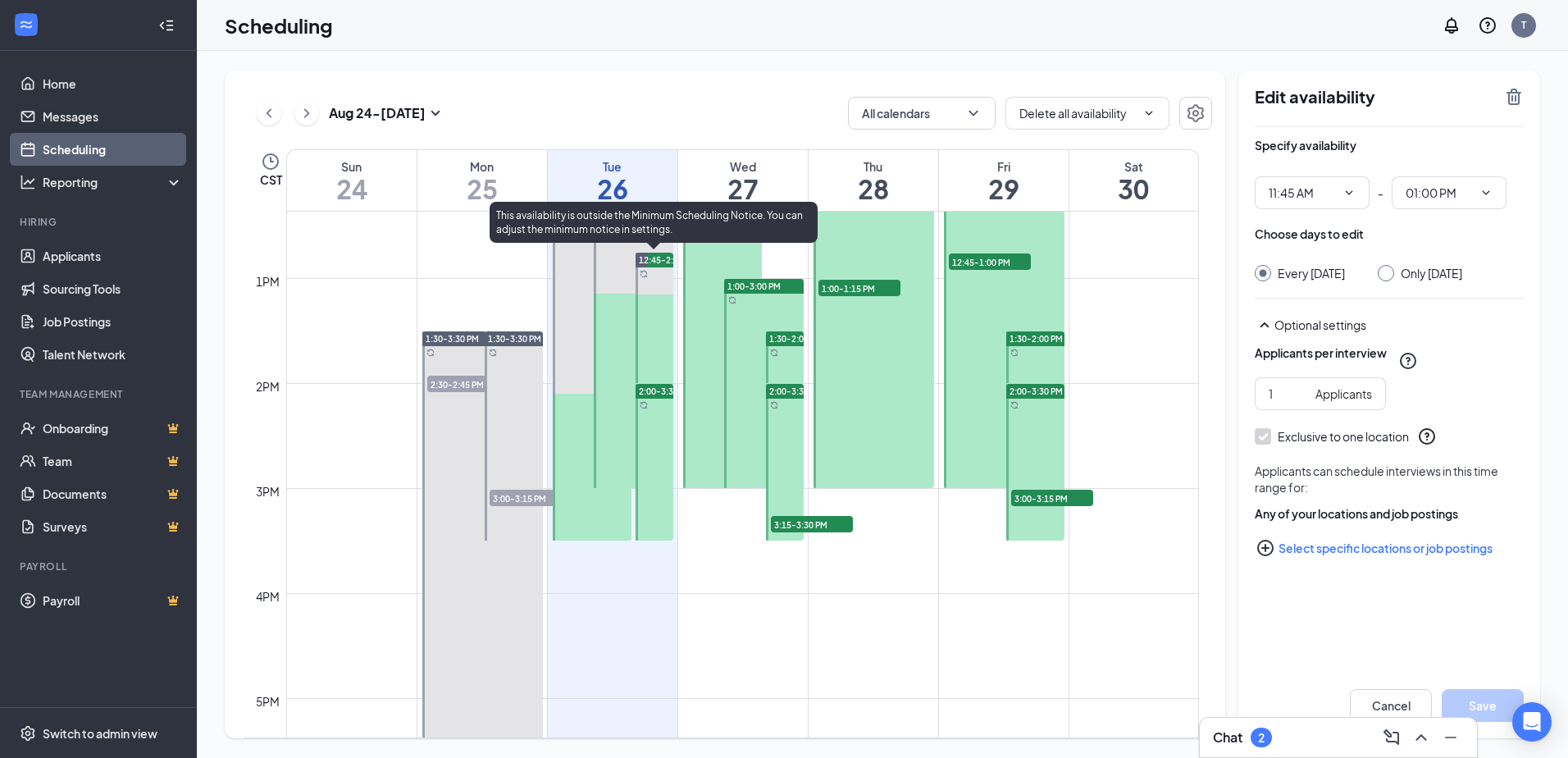
click at [655, 256] on span "12:45-2:00 PM" at bounding box center [668, 260] width 58 height 11
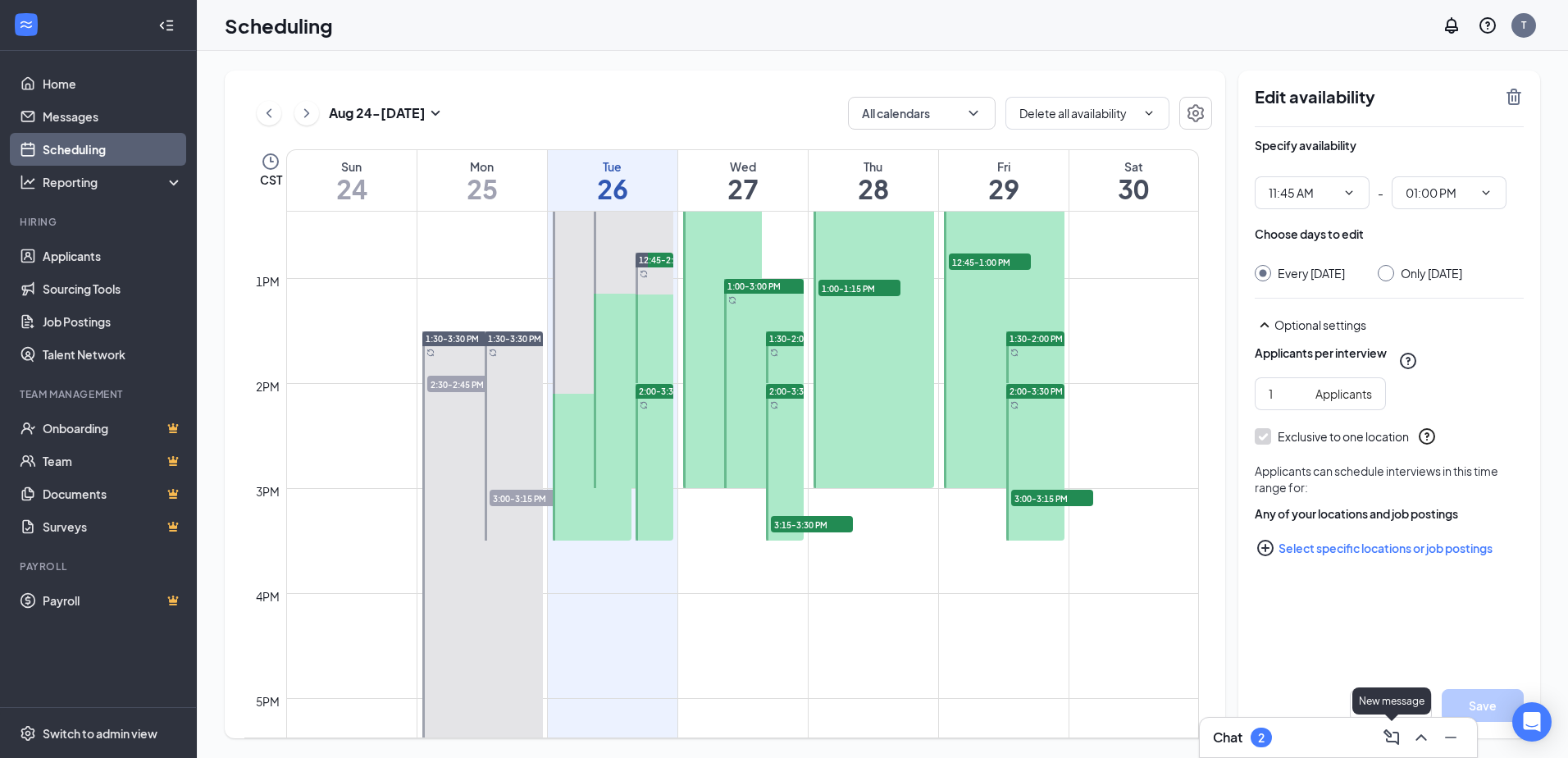
click at [1408, 703] on div "New message" at bounding box center [1392, 701] width 79 height 27
click at [1327, 659] on div "Edit availability Specify availability 11:45 AM - 01:00 PM Choose days to edit …" at bounding box center [1389, 404] width 302 height 668
click at [1383, 712] on button "Cancel" at bounding box center [1390, 705] width 82 height 33
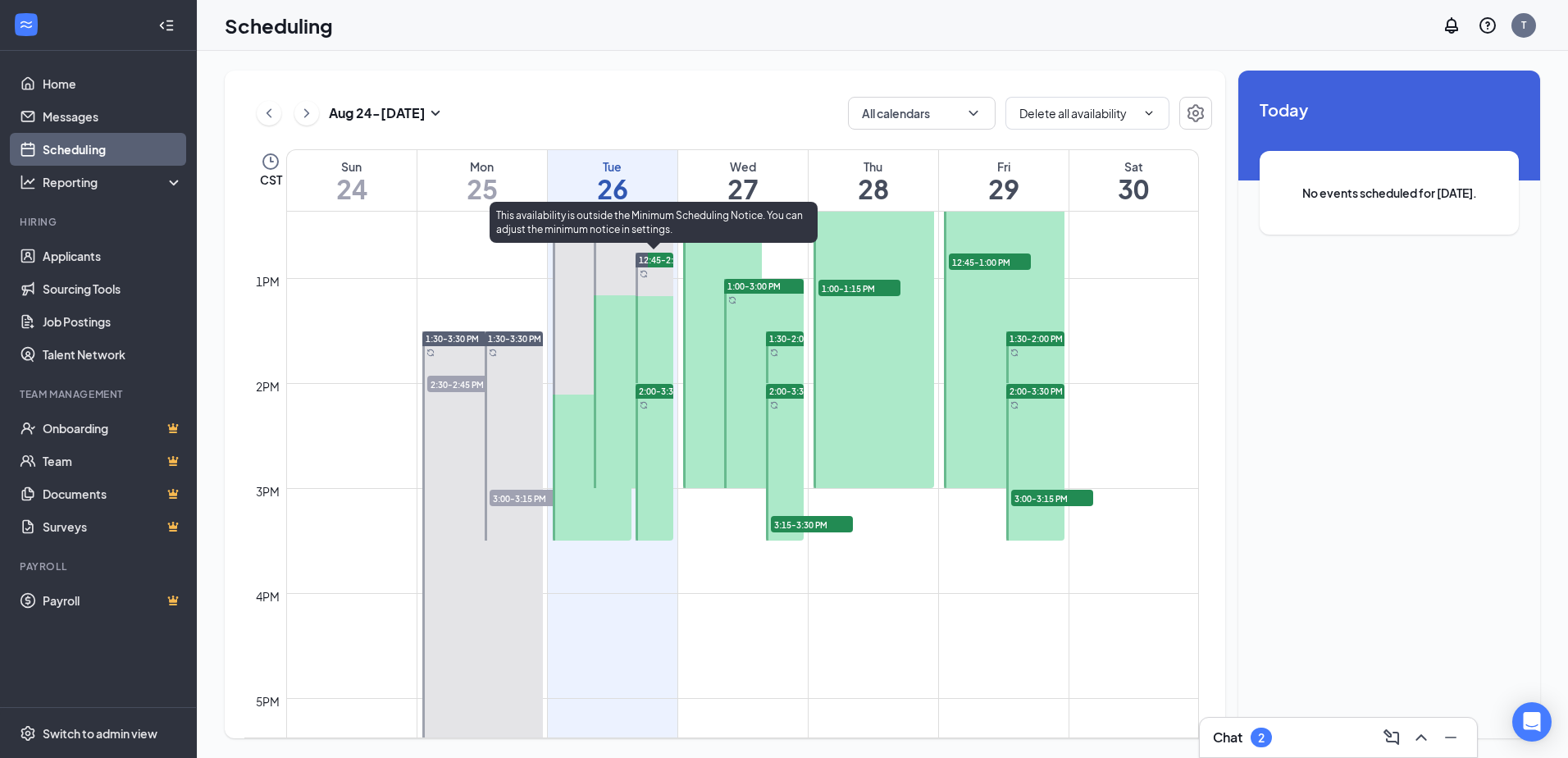
click at [660, 258] on span "12:45-2:00 PM" at bounding box center [668, 260] width 58 height 11
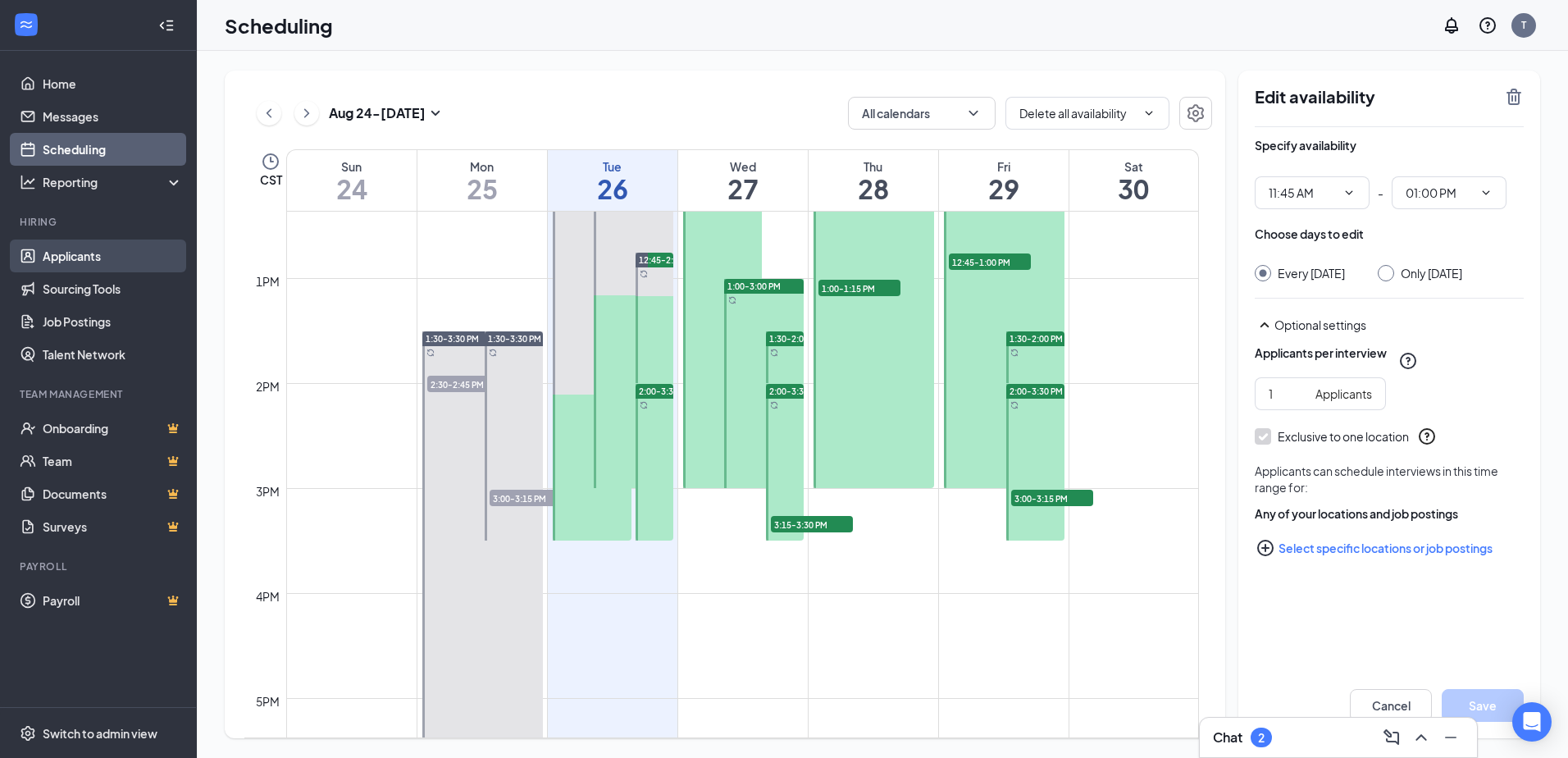
click at [87, 243] on link "Applicants" at bounding box center [113, 255] width 141 height 33
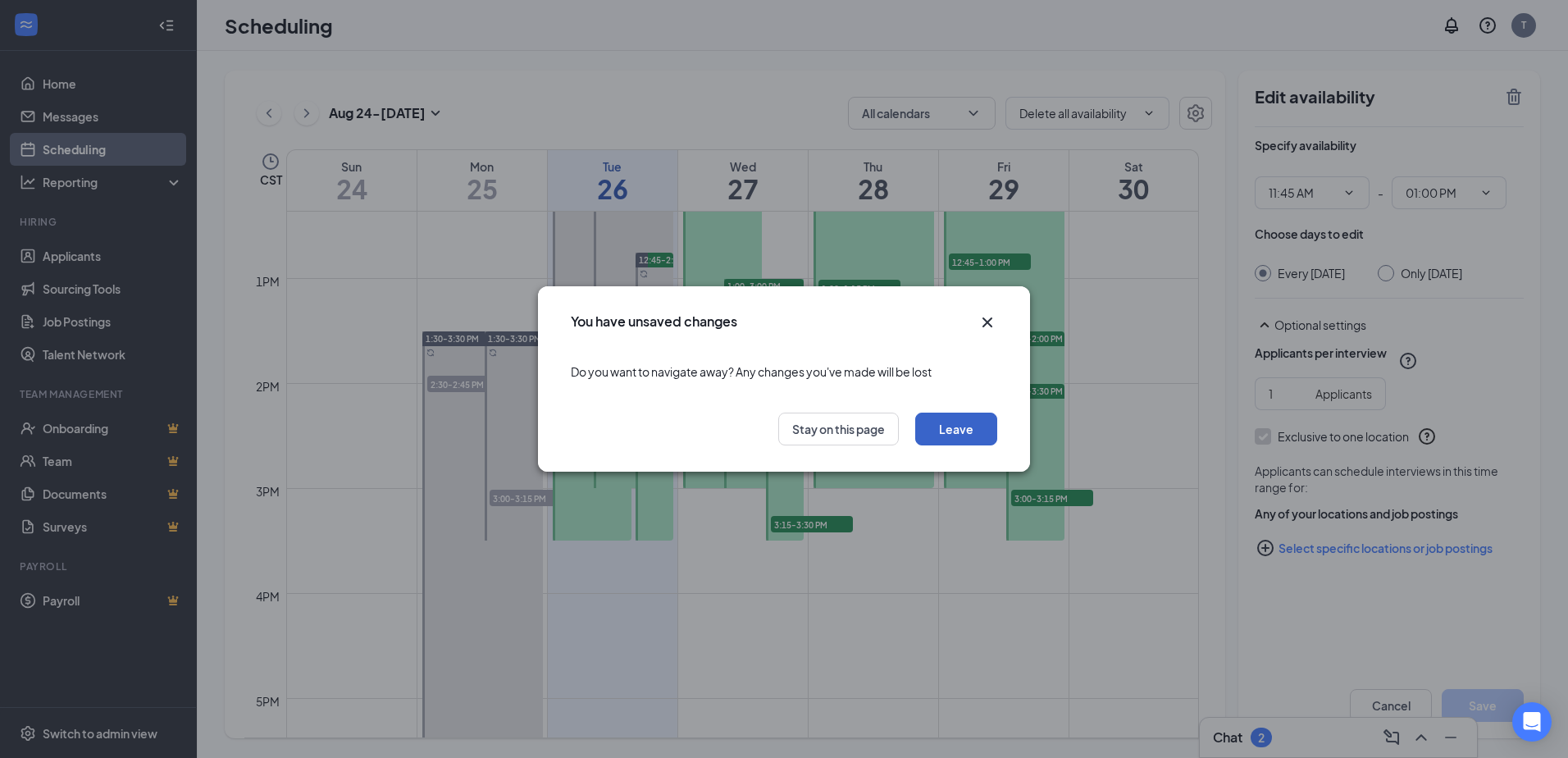
click at [948, 430] on button "Leave" at bounding box center [956, 429] width 82 height 33
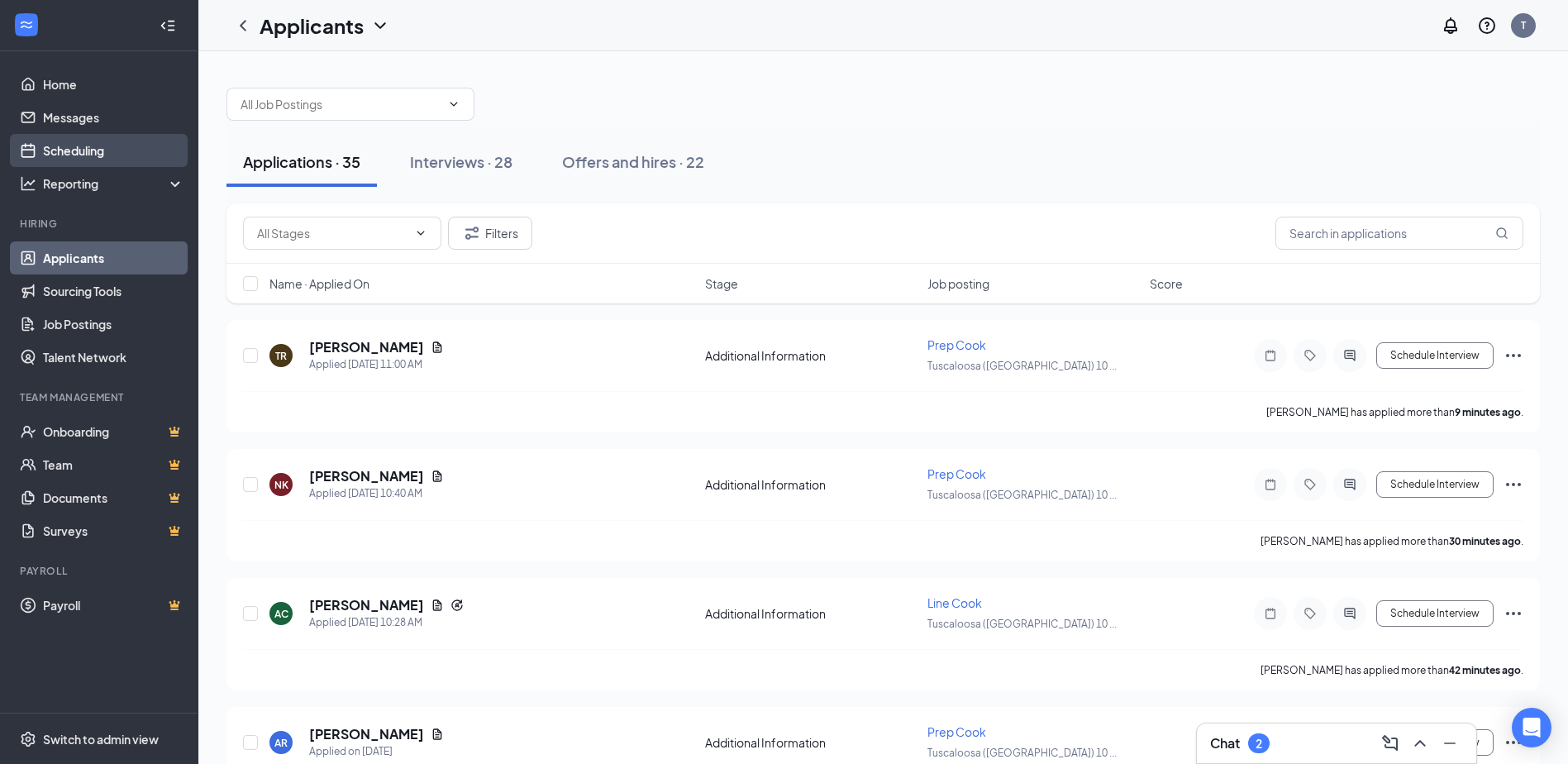
click at [53, 149] on link "Scheduling" at bounding box center [113, 150] width 142 height 33
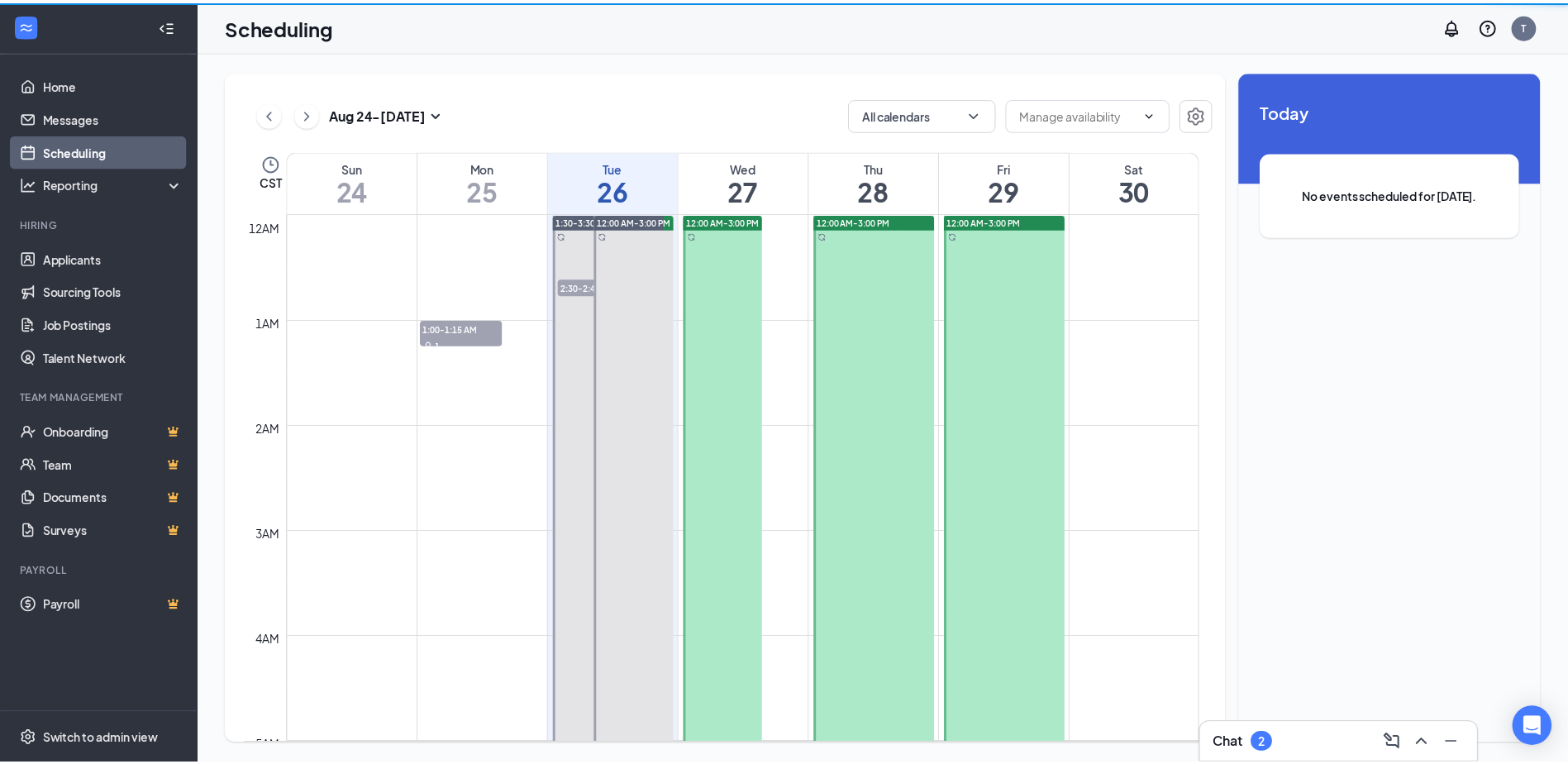
scroll to position [813, 0]
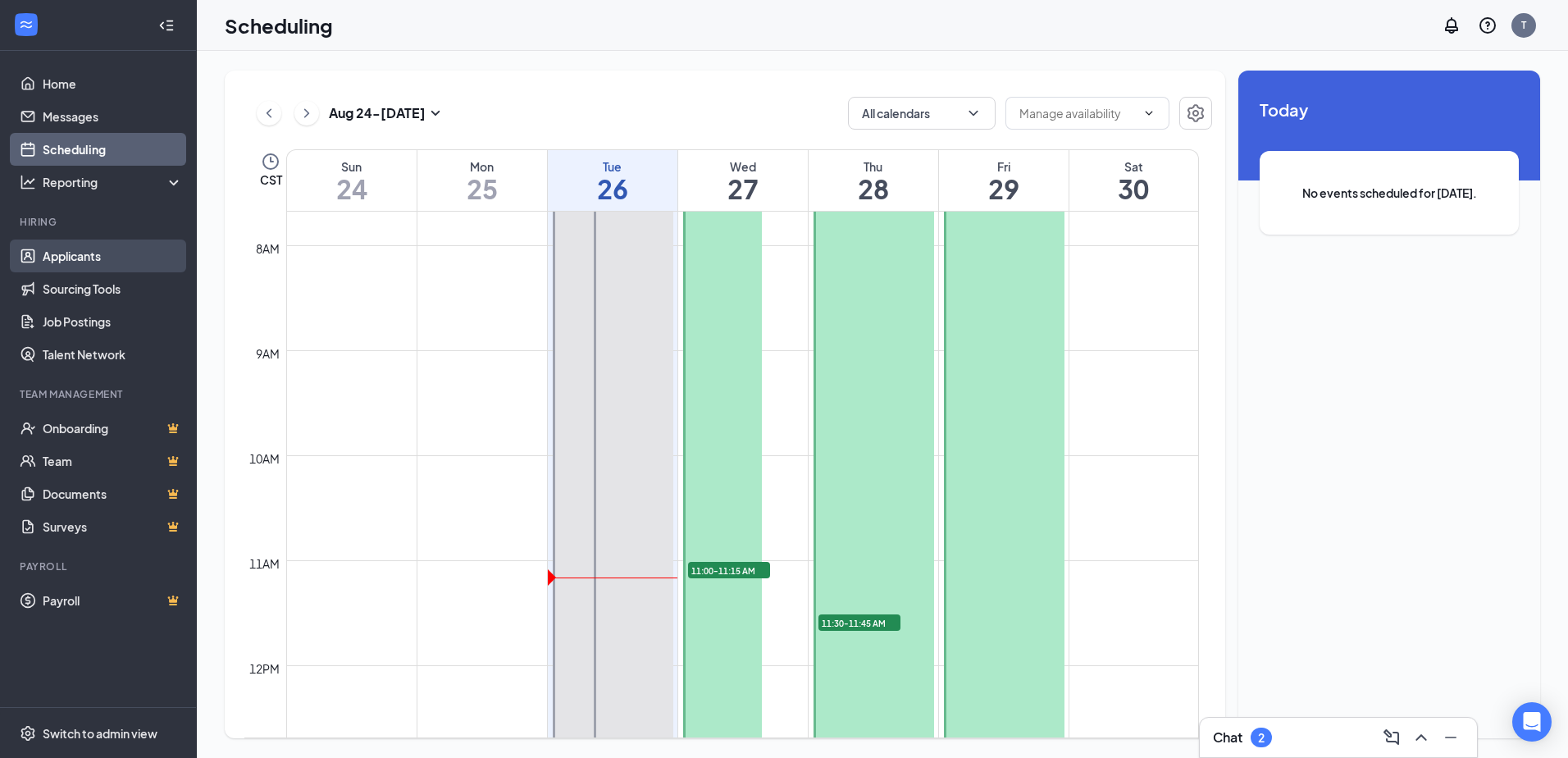
click at [88, 257] on link "Applicants" at bounding box center [113, 255] width 141 height 33
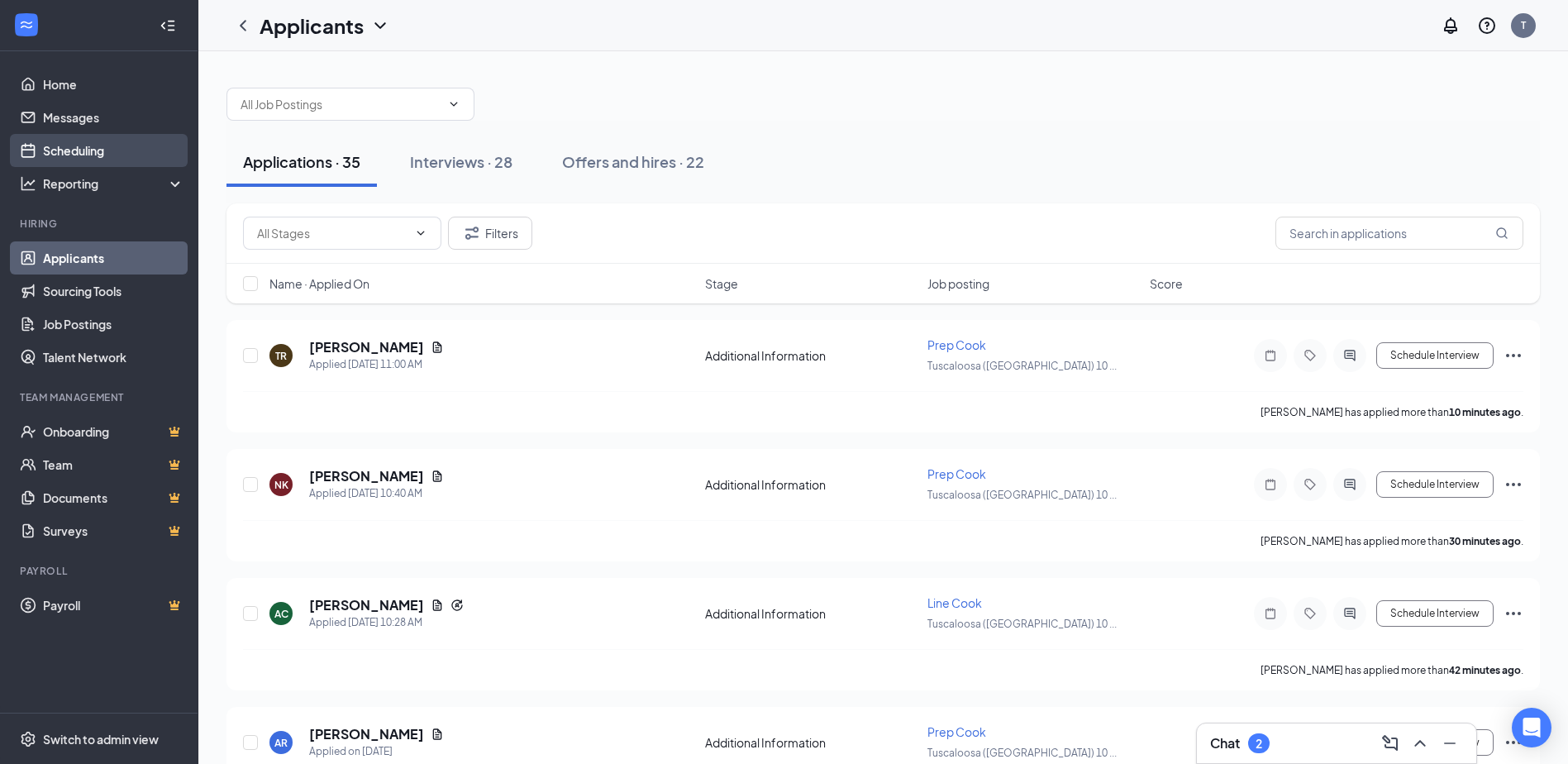
click at [53, 151] on link "Scheduling" at bounding box center [113, 150] width 142 height 33
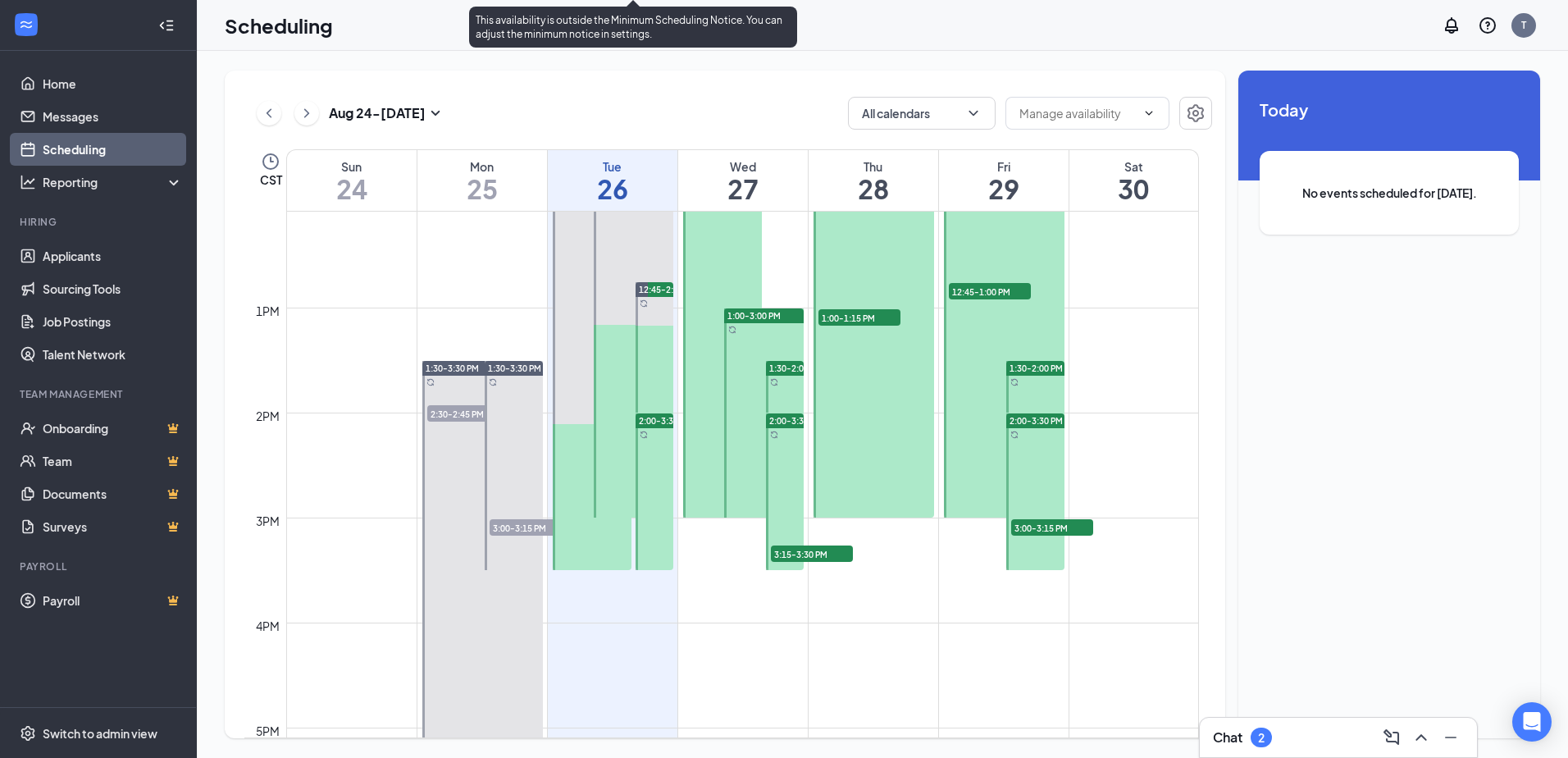
scroll to position [1298, 0]
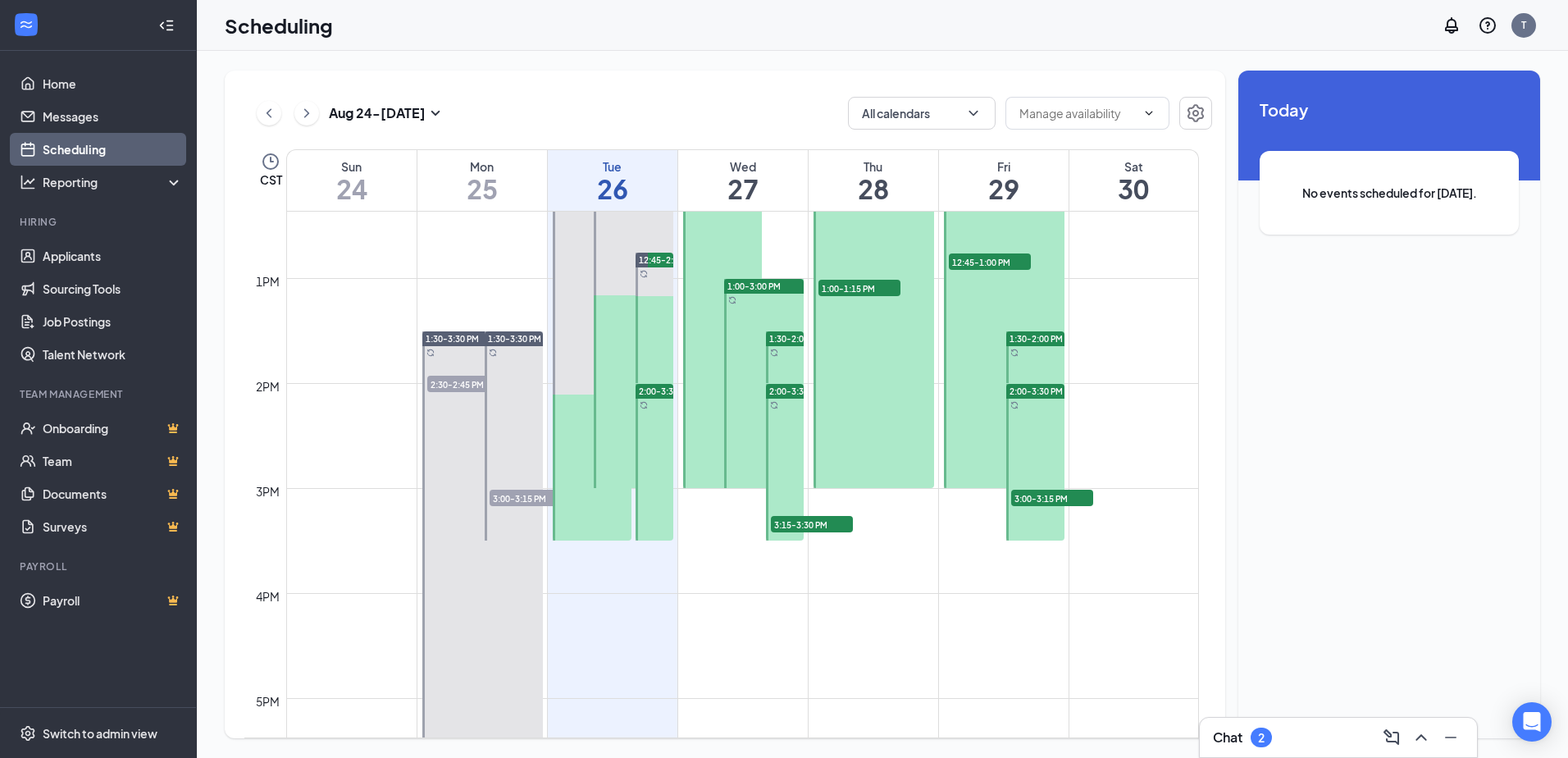
click at [827, 525] on span "3:15-3:30 PM" at bounding box center [811, 523] width 82 height 16
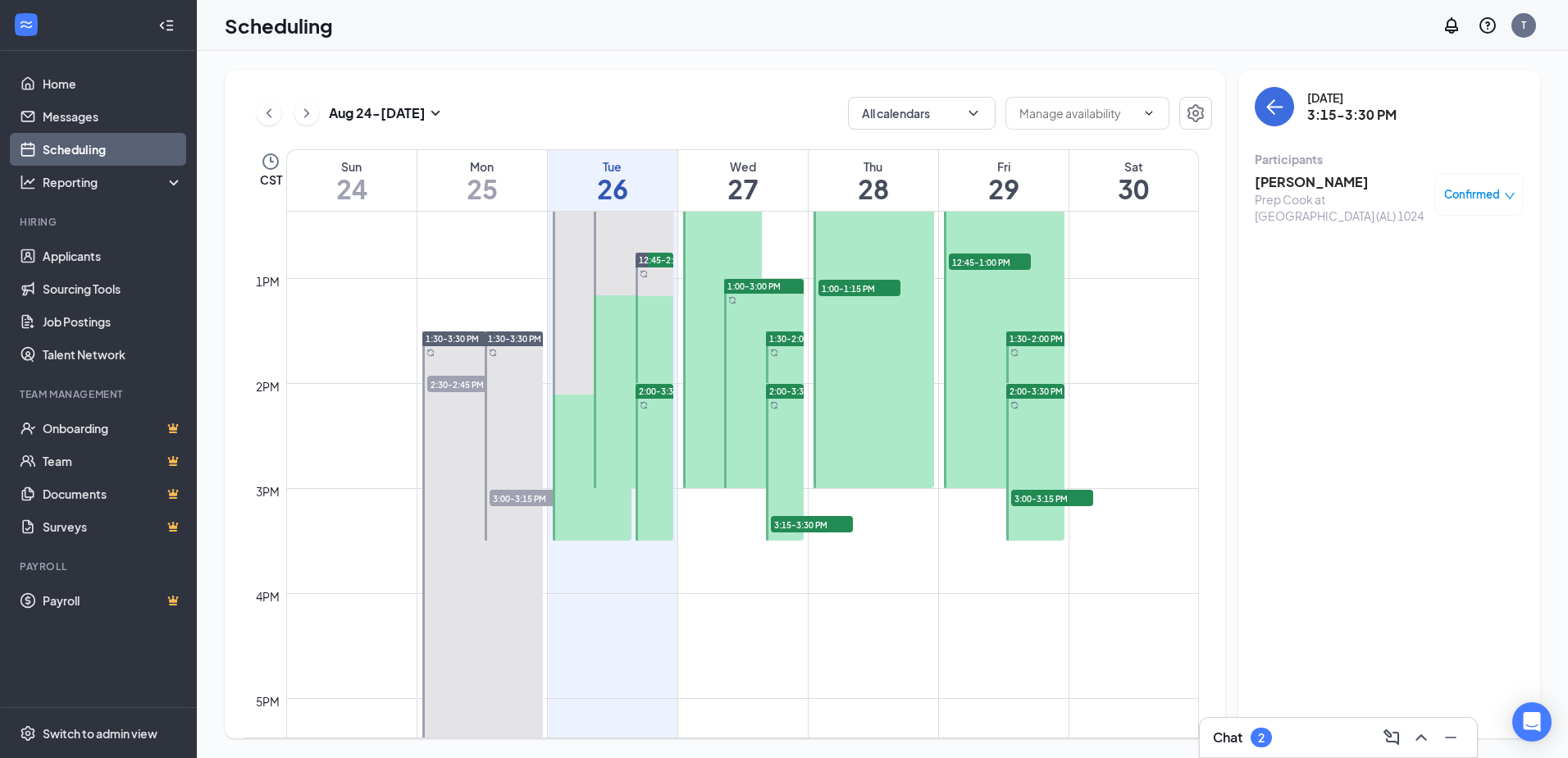
click at [767, 280] on div "1:00-3:00 PM" at bounding box center [763, 286] width 79 height 15
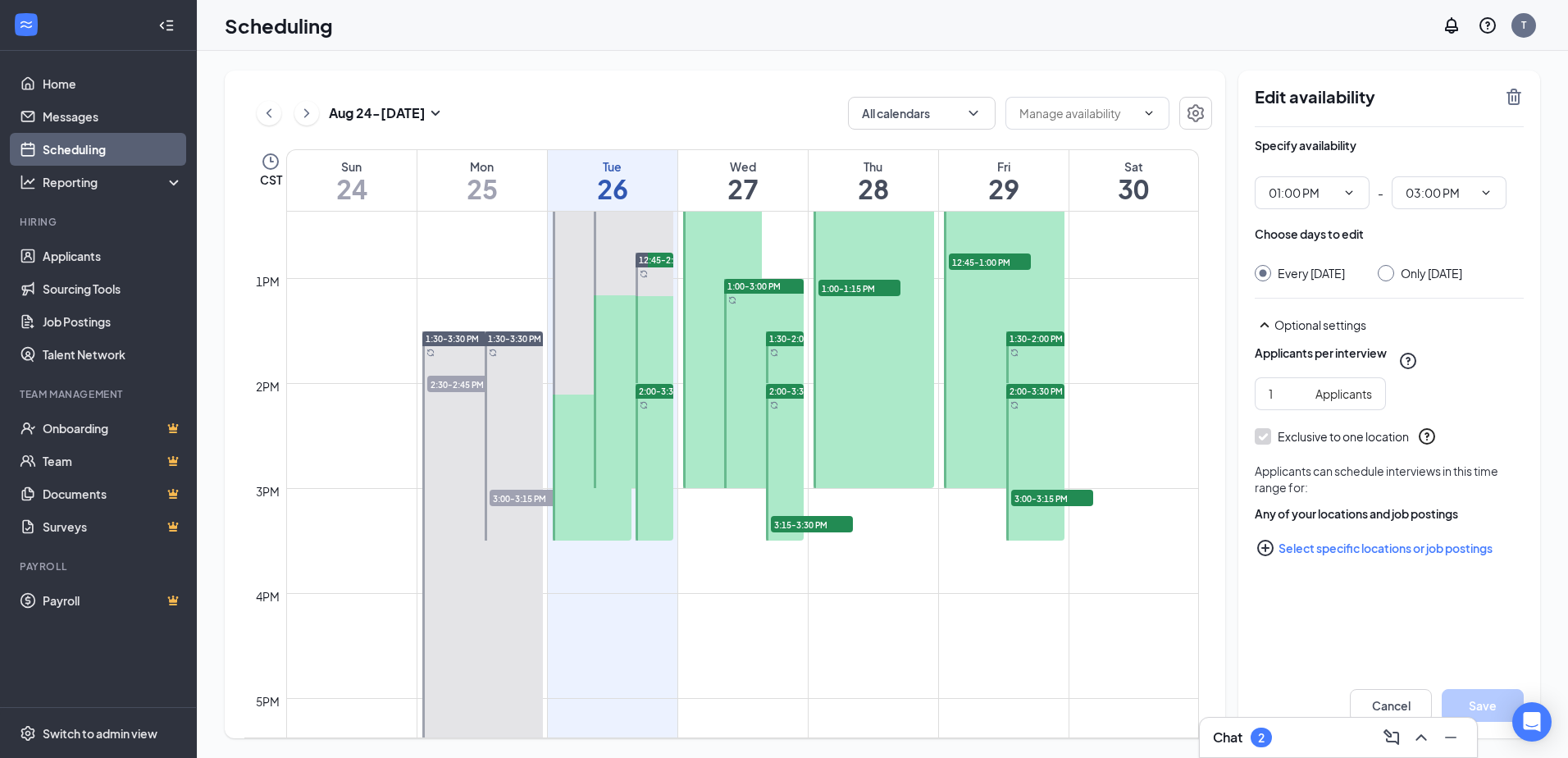
click at [776, 342] on span "1:30-2:00 PM" at bounding box center [795, 339] width 53 height 11
click at [787, 390] on span "2:00-3:30 PM" at bounding box center [795, 391] width 53 height 11
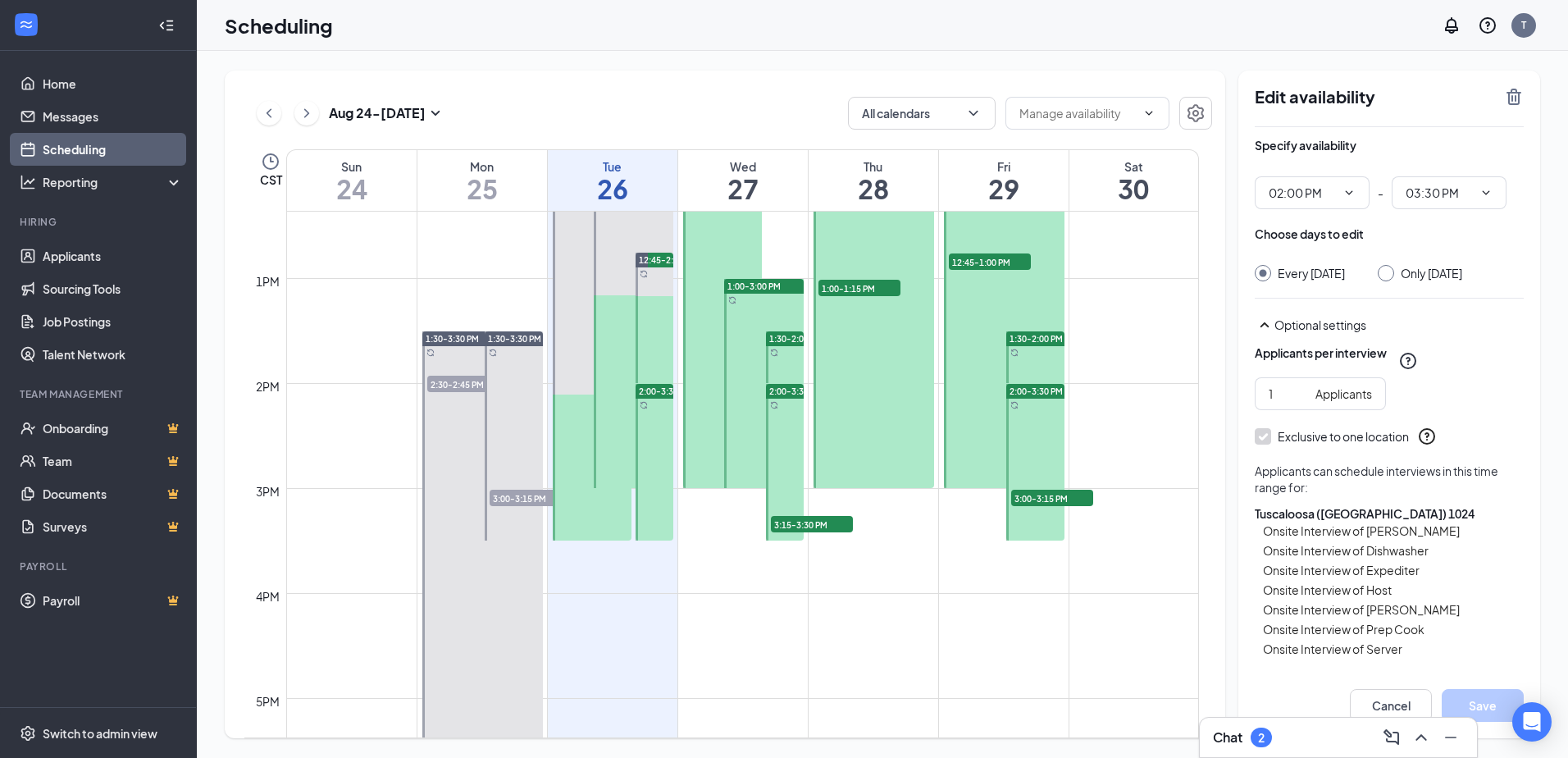
click at [656, 391] on span "2:00-3:30 PM" at bounding box center [665, 391] width 53 height 11
click at [813, 526] on span "3:15-3:30 PM" at bounding box center [811, 523] width 82 height 16
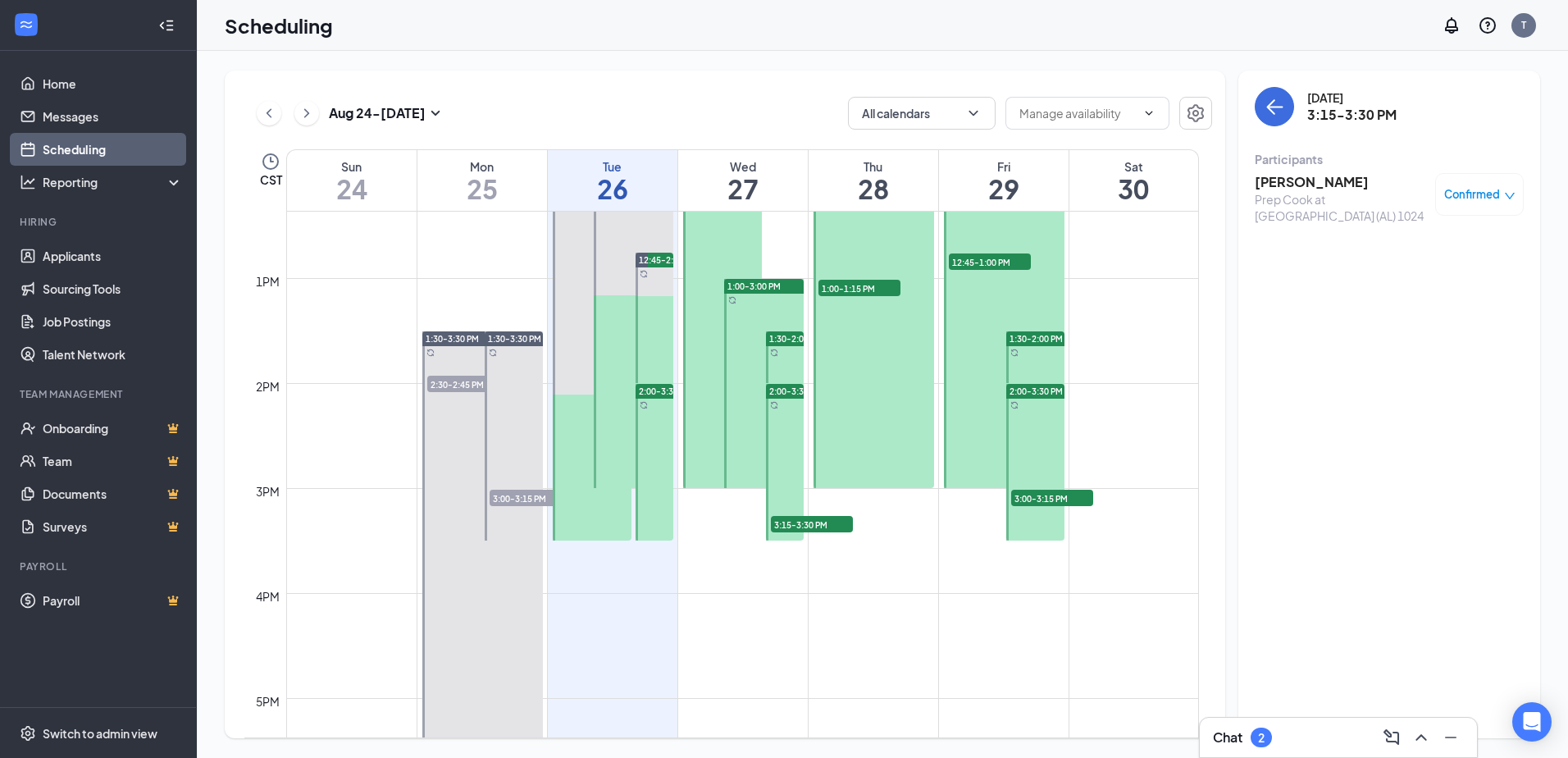
click at [656, 391] on span "2:00-3:30 PM" at bounding box center [665, 391] width 53 height 11
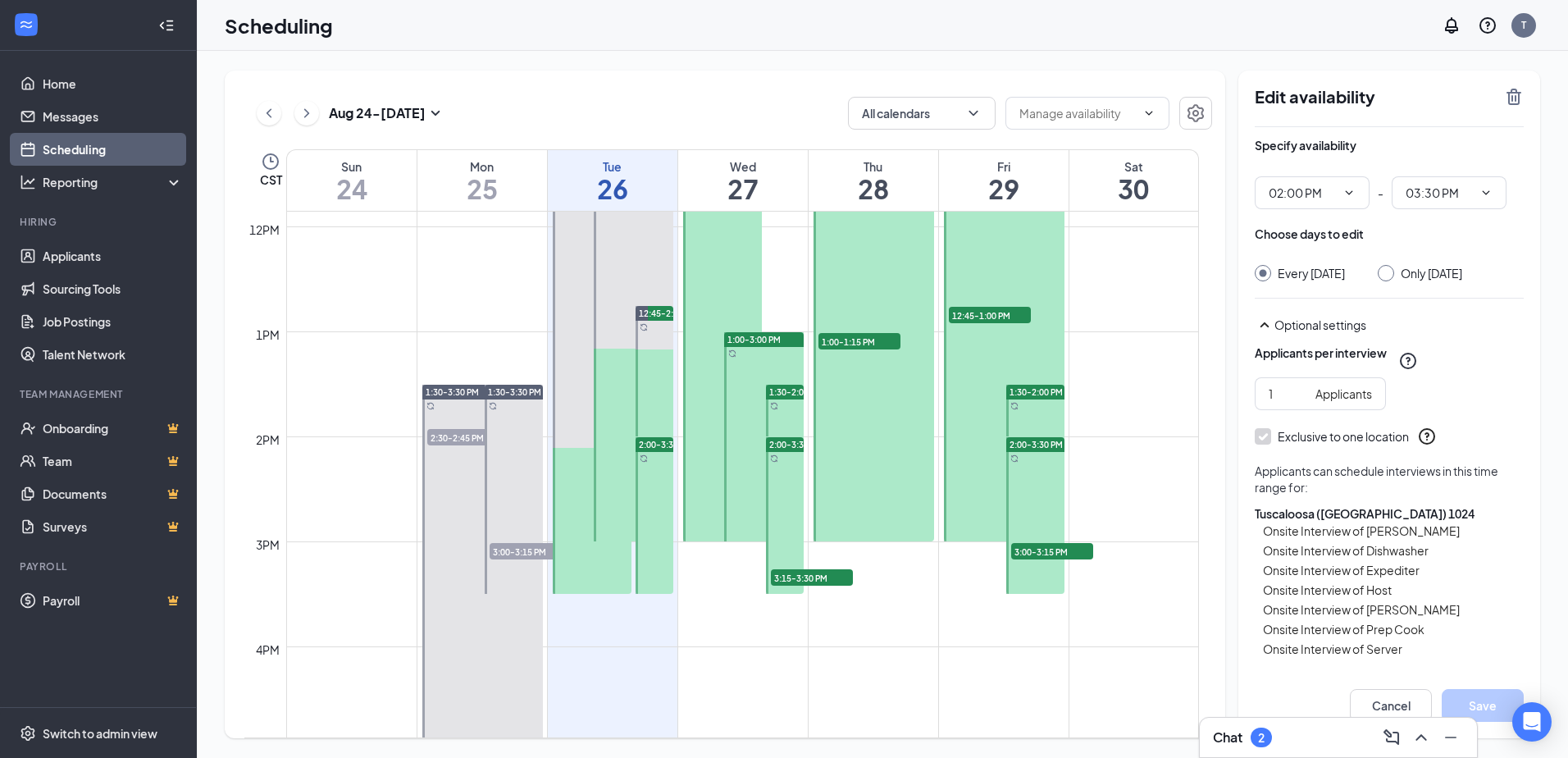
scroll to position [1217, 0]
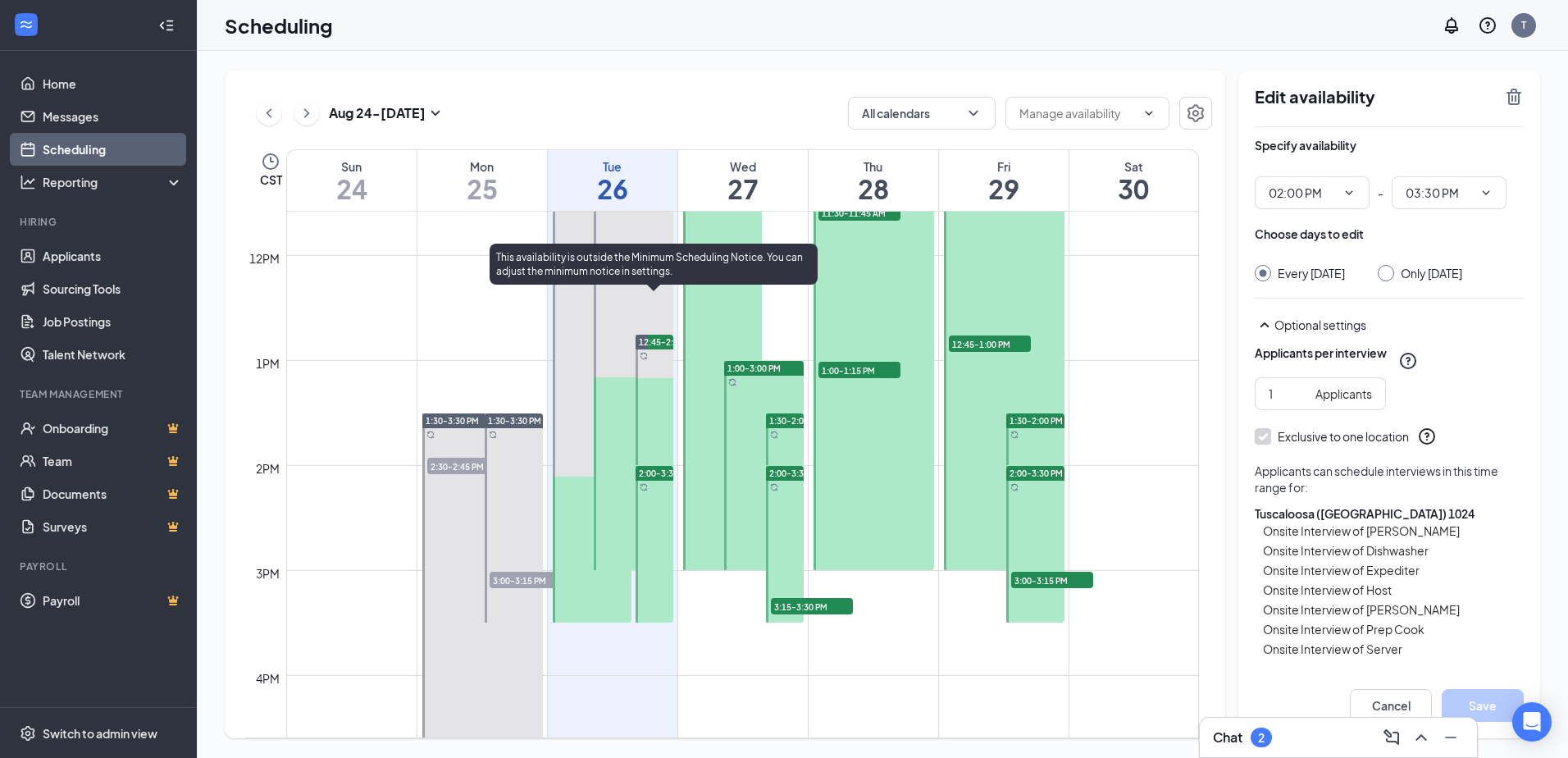
click at [654, 340] on span "12:45-2:00 PM" at bounding box center [668, 342] width 58 height 11
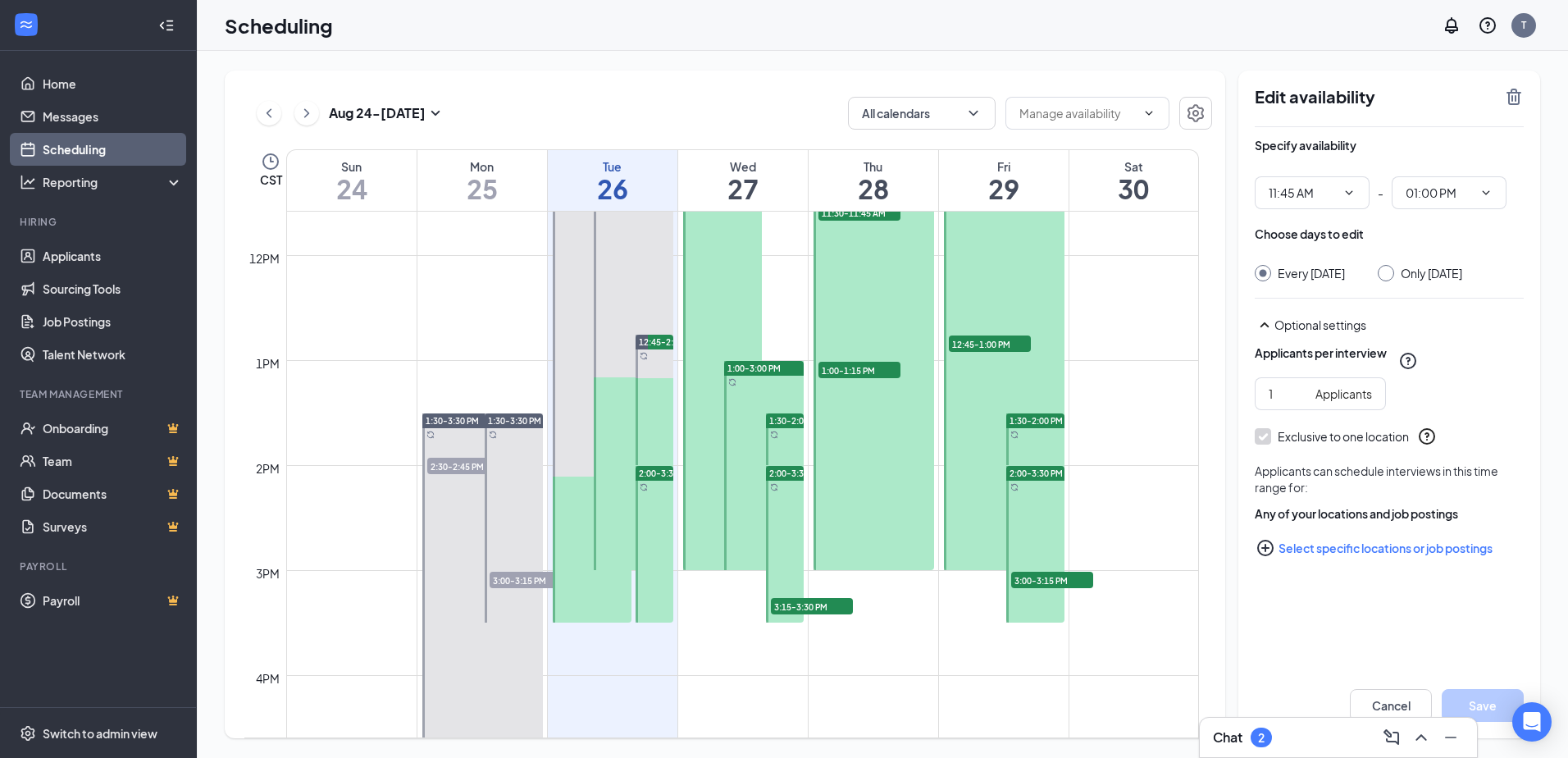
click at [659, 468] on span "2:00-3:30 PM" at bounding box center [665, 473] width 53 height 11
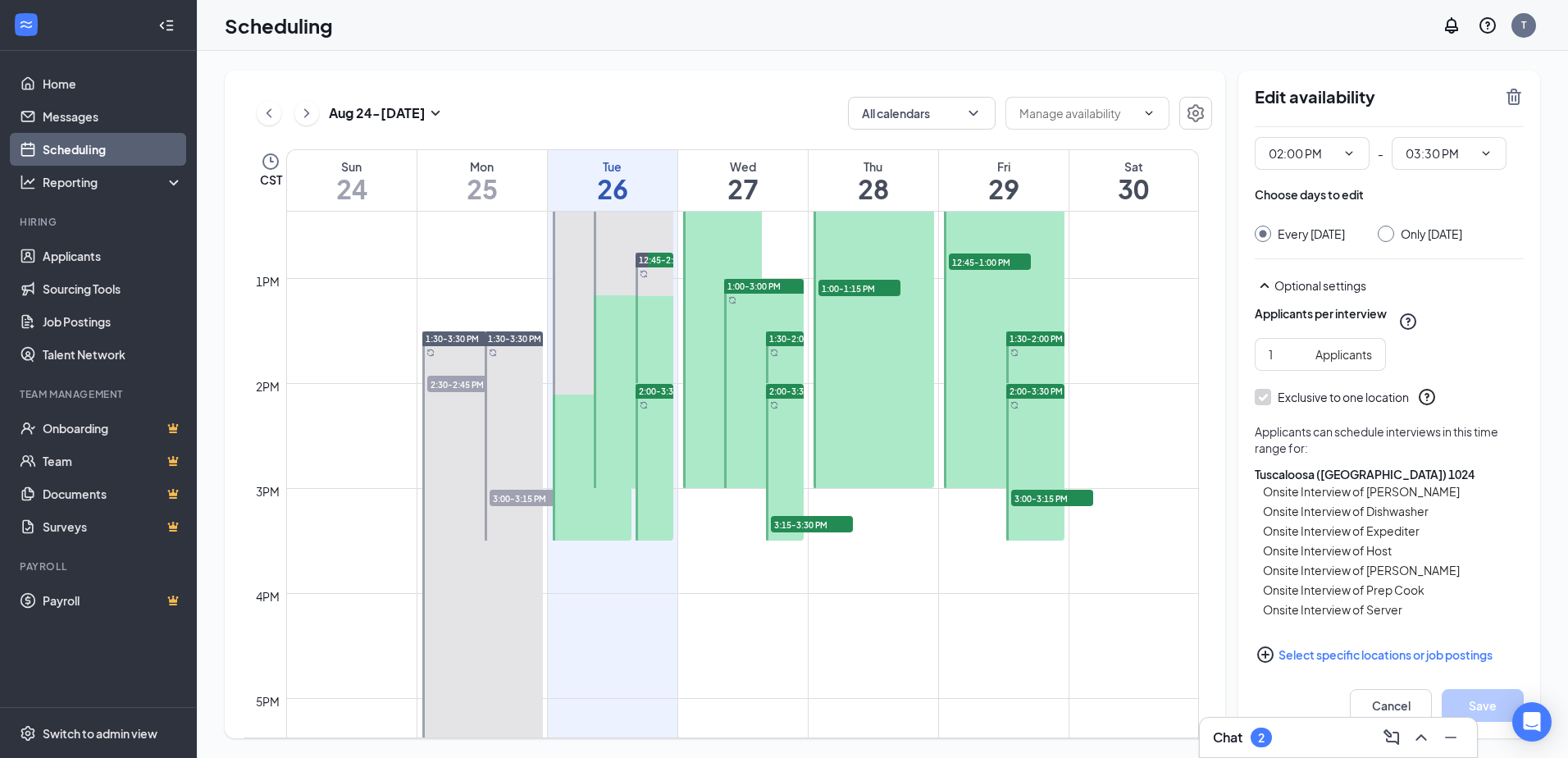
scroll to position [70, 0]
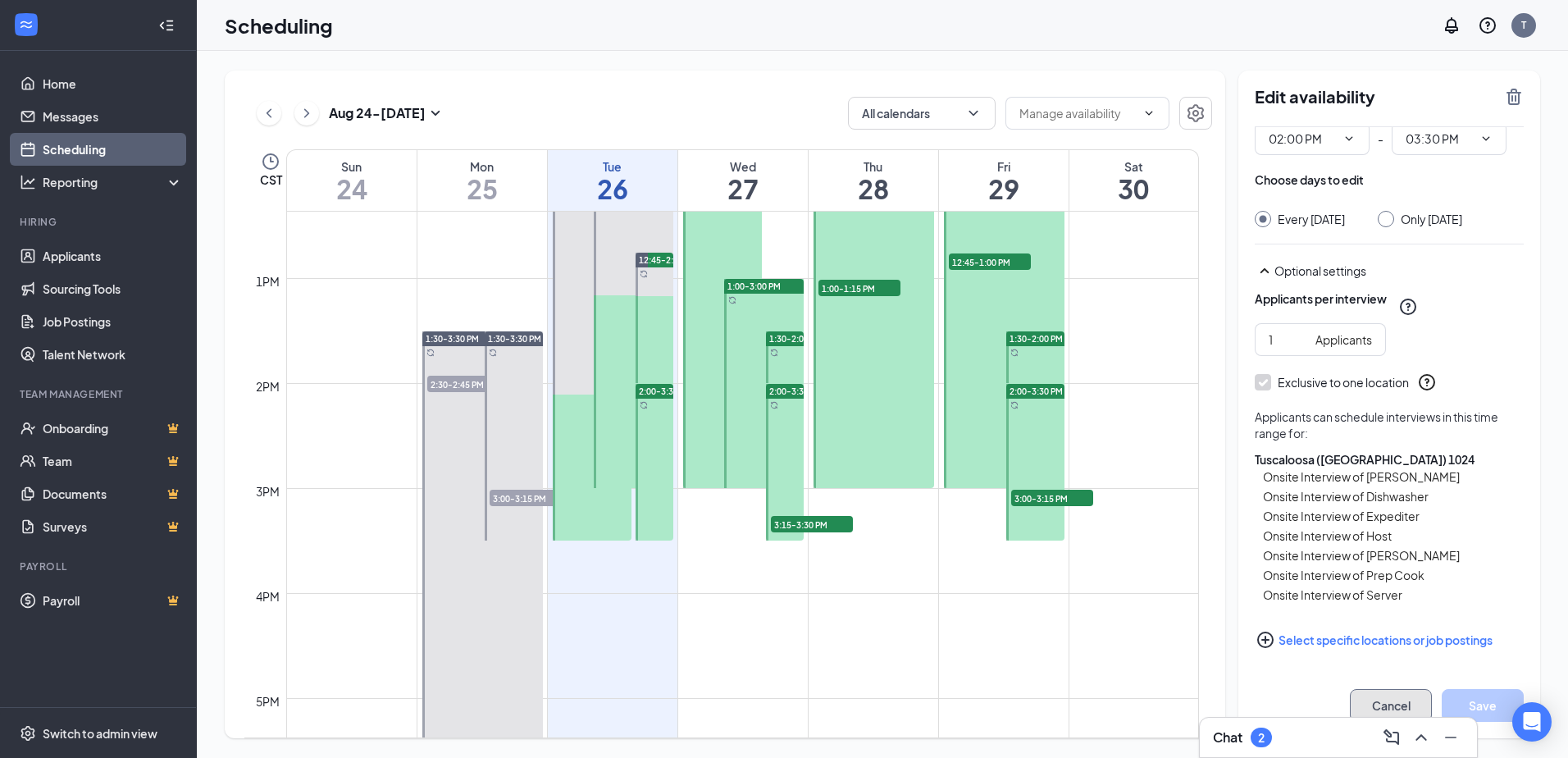
click at [1381, 705] on button "Cancel" at bounding box center [1390, 705] width 82 height 33
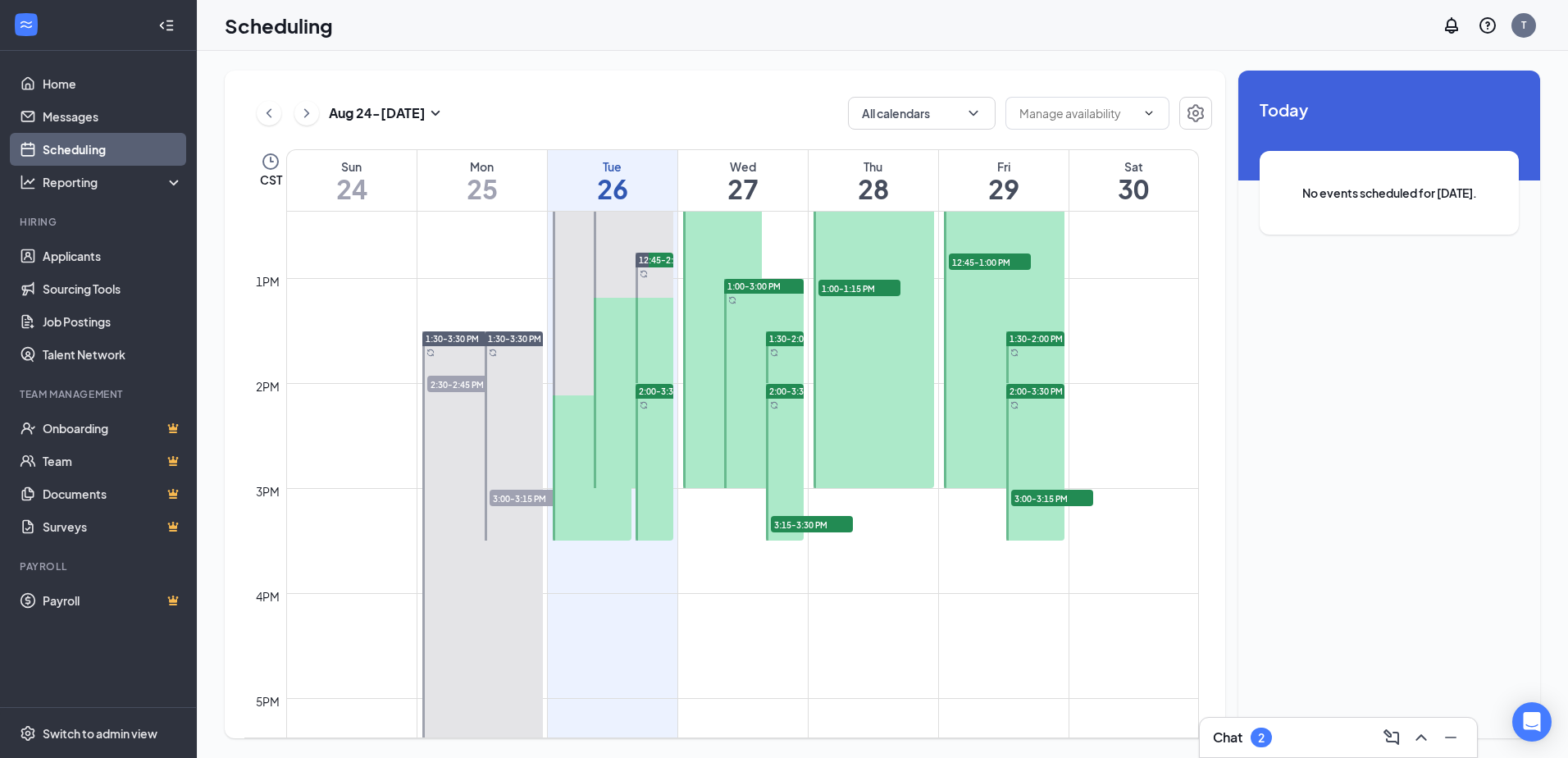
click at [1044, 496] on span "3:00-3:15 PM" at bounding box center [1051, 497] width 82 height 16
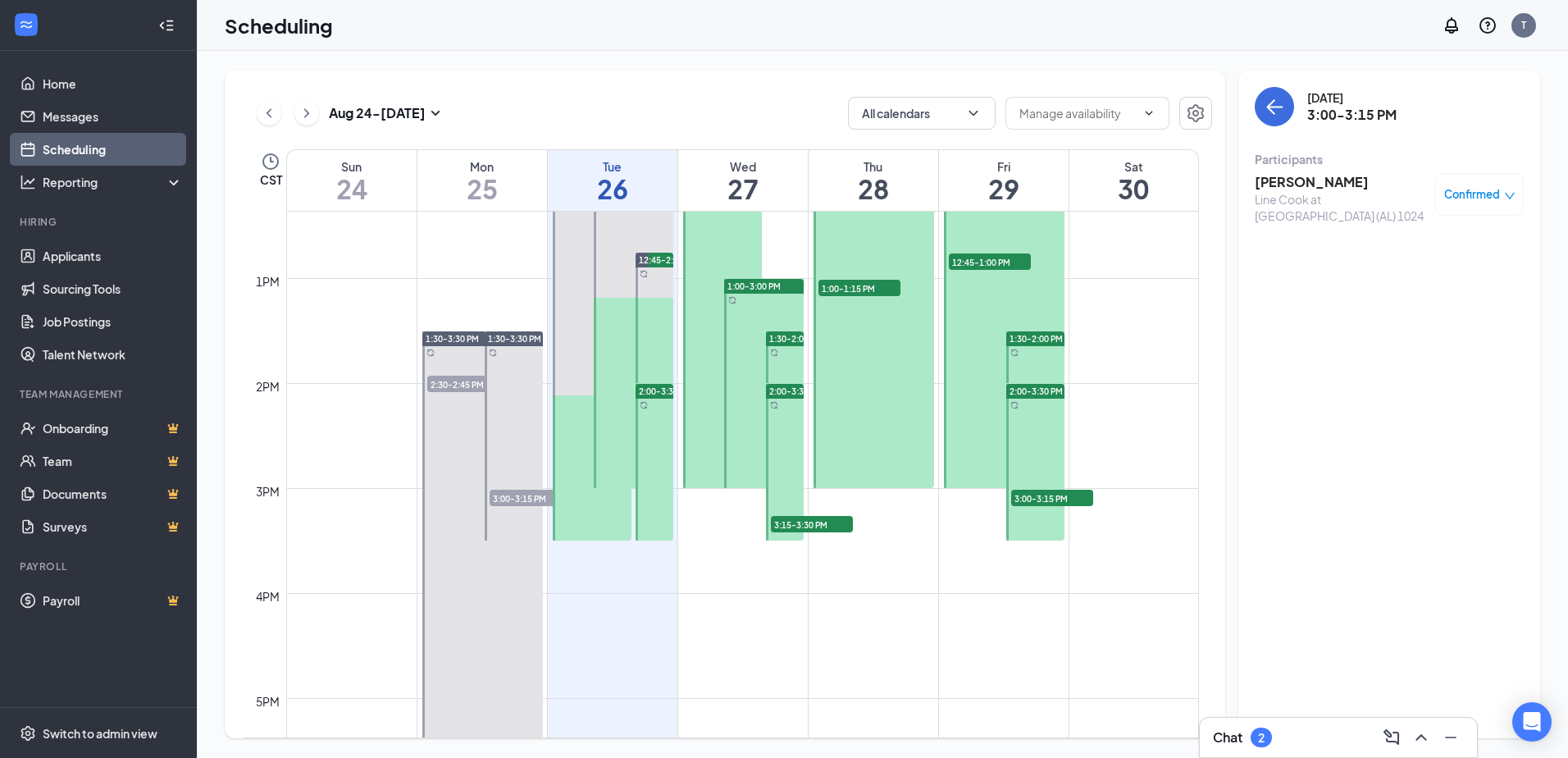
click at [1025, 388] on span "2:00-3:30 PM" at bounding box center [1035, 391] width 53 height 11
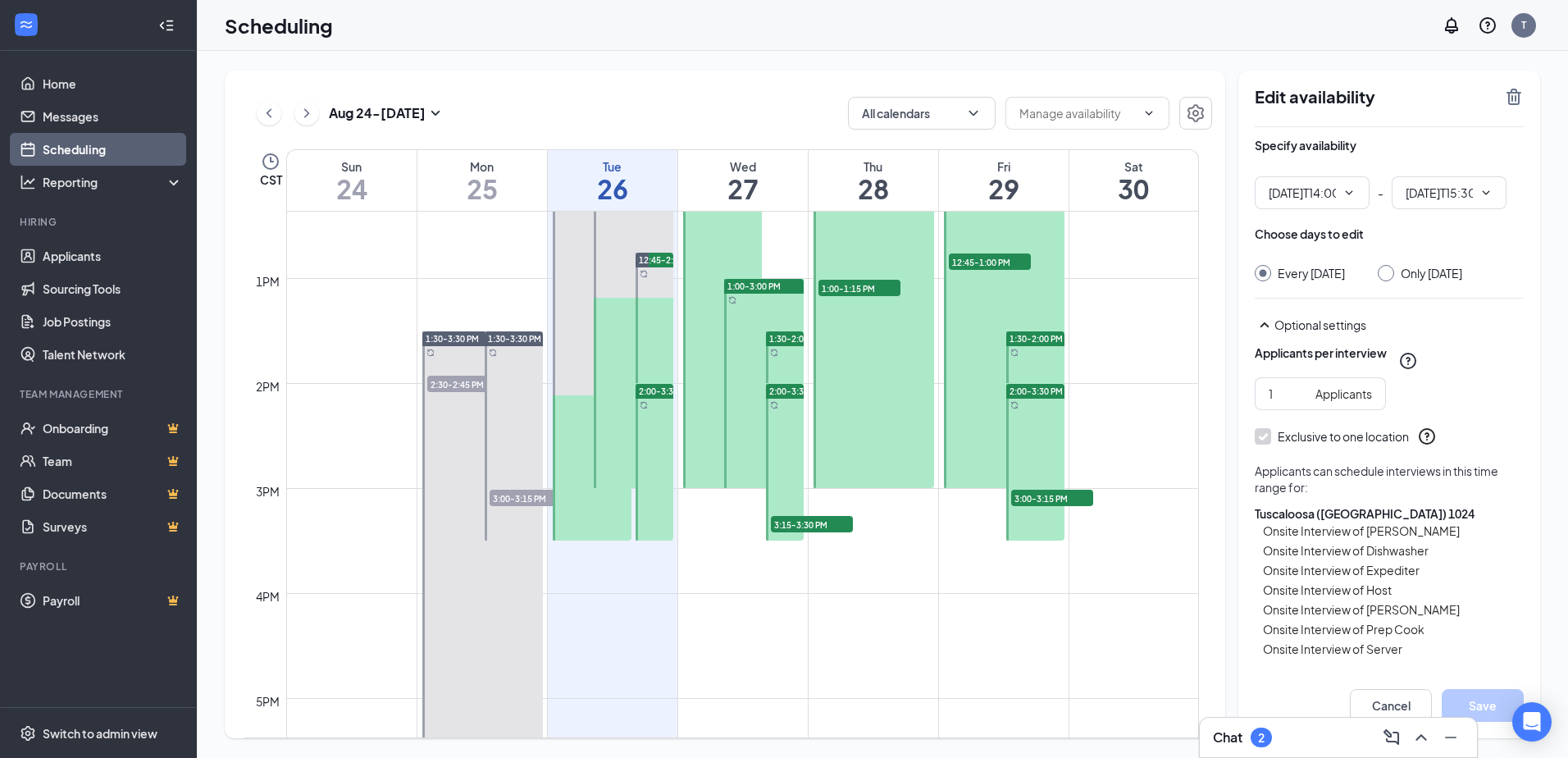
type input "02:00 PM"
type input "03:30 PM"
click at [1034, 348] on div at bounding box center [1035, 356] width 58 height 52
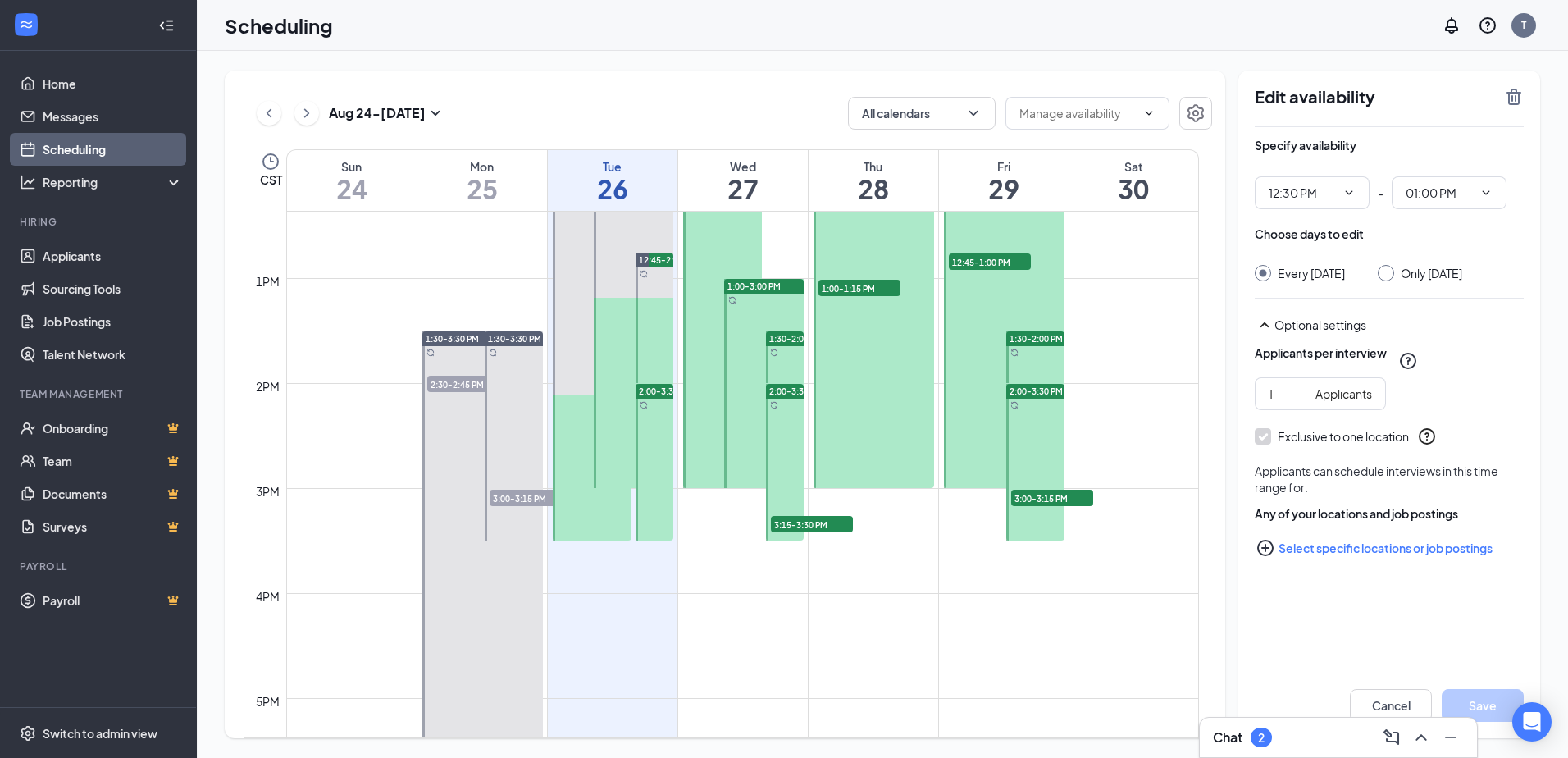
click at [990, 255] on span "12:45-1:00 PM" at bounding box center [989, 261] width 82 height 16
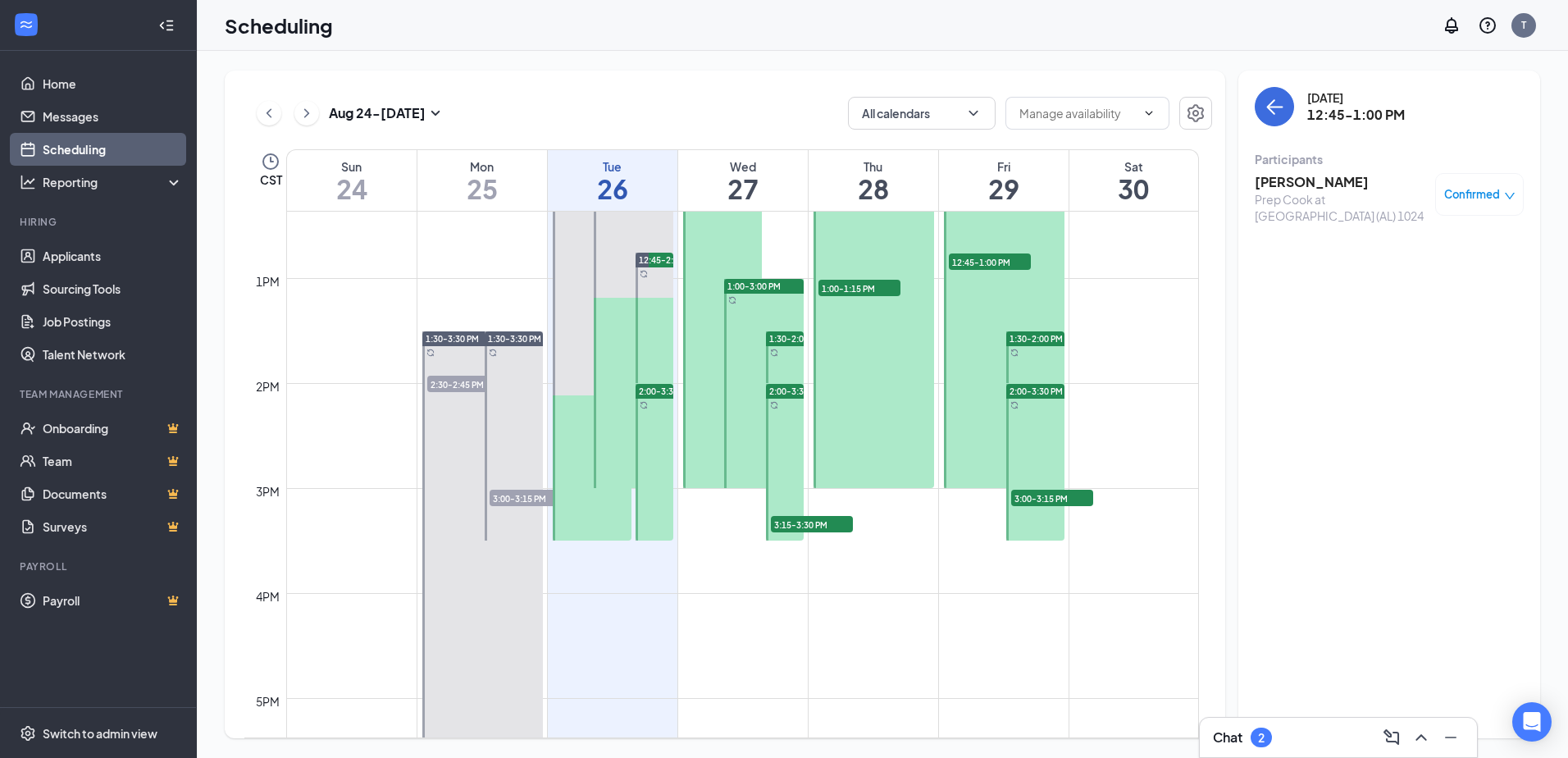
click at [796, 528] on span "3:15-3:30 PM" at bounding box center [811, 523] width 82 height 16
click at [1036, 497] on span "3:00-3:15 PM" at bounding box center [1051, 497] width 82 height 16
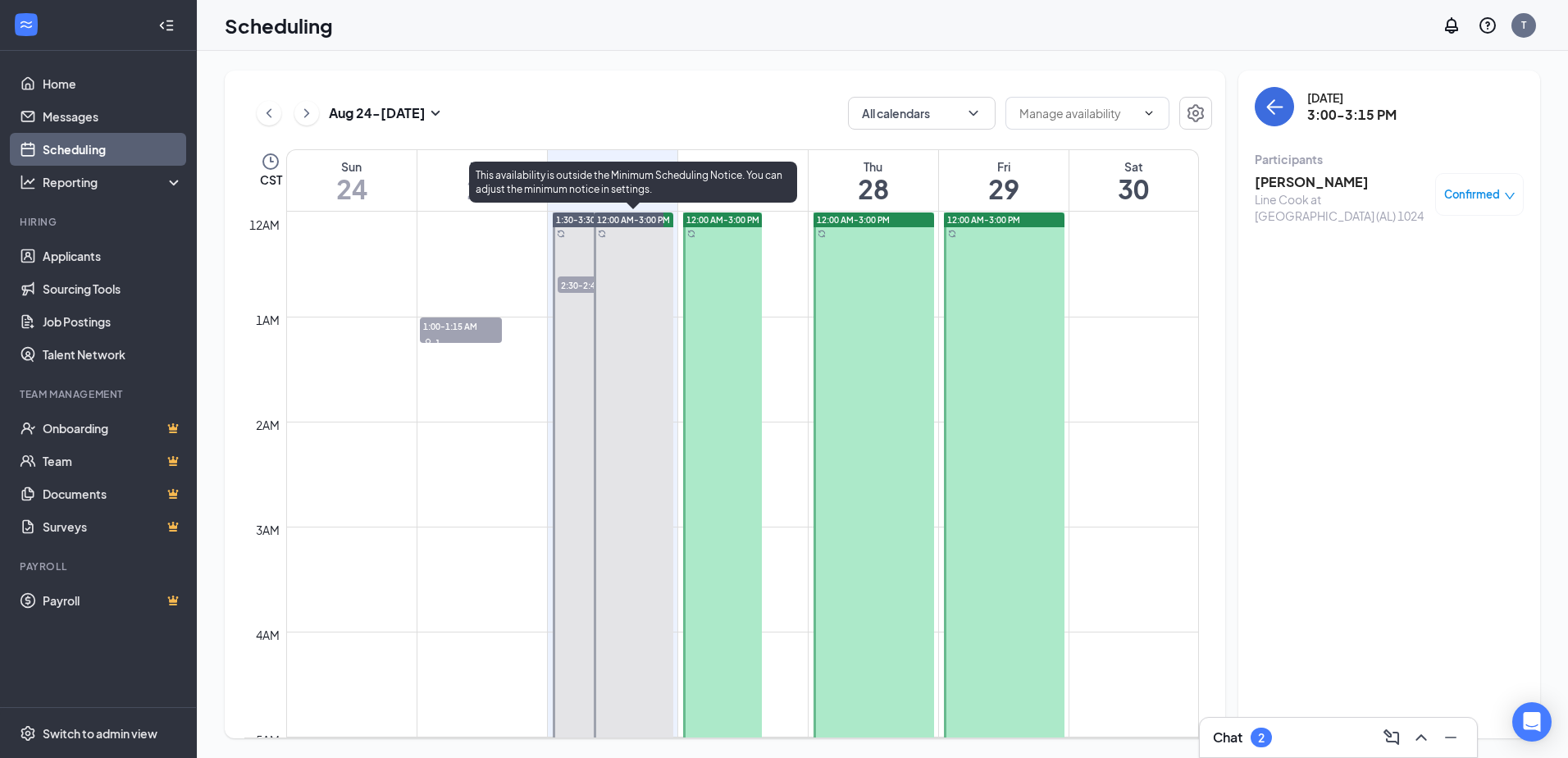
click at [611, 217] on span "12:00 AM-3:00 PM" at bounding box center [634, 220] width 73 height 11
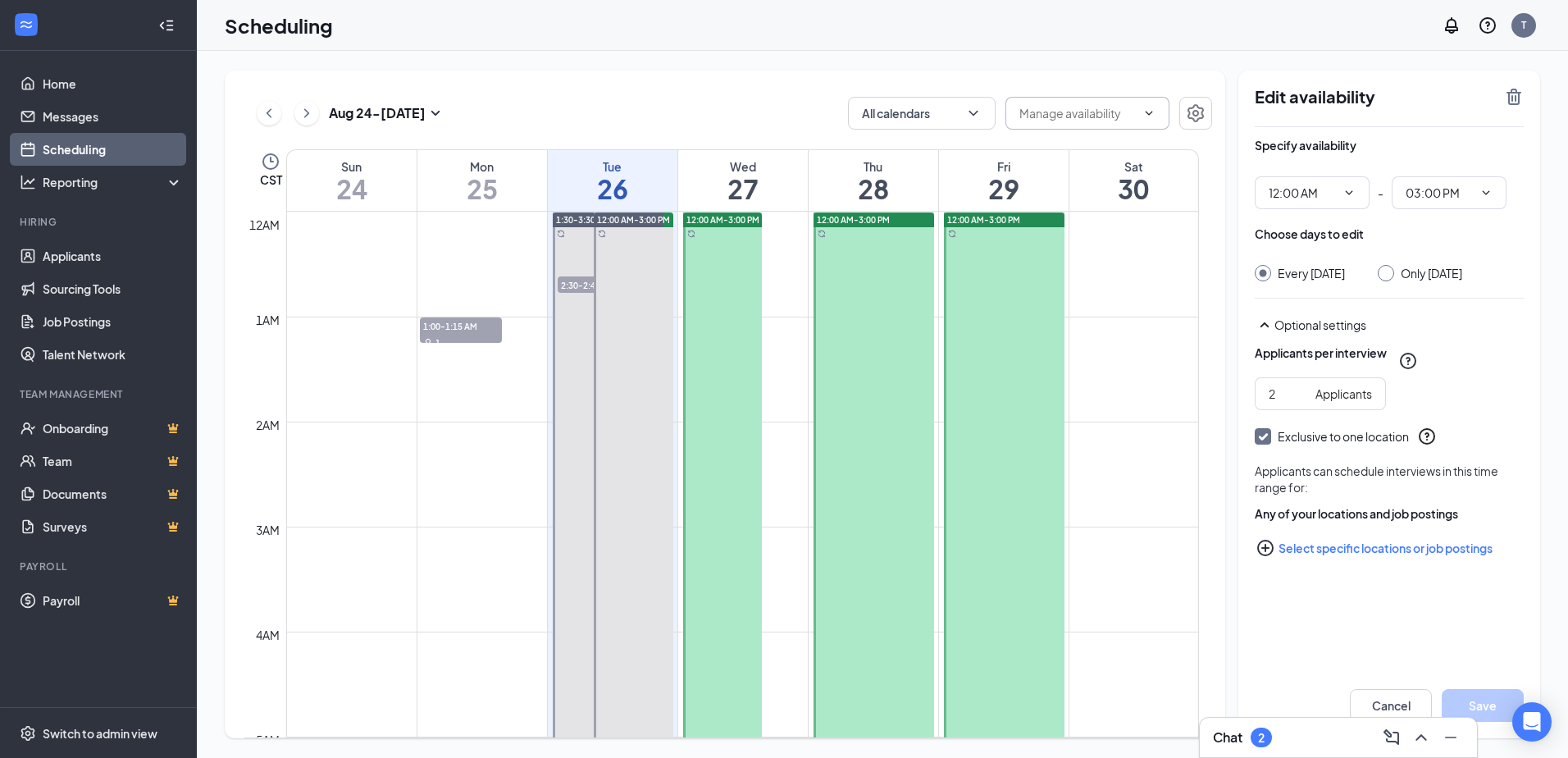
click at [1094, 121] on input "text" at bounding box center [1078, 113] width 116 height 18
click at [1072, 155] on div "Delete all availability" at bounding box center [1072, 151] width 108 height 18
type input "Delete all availability"
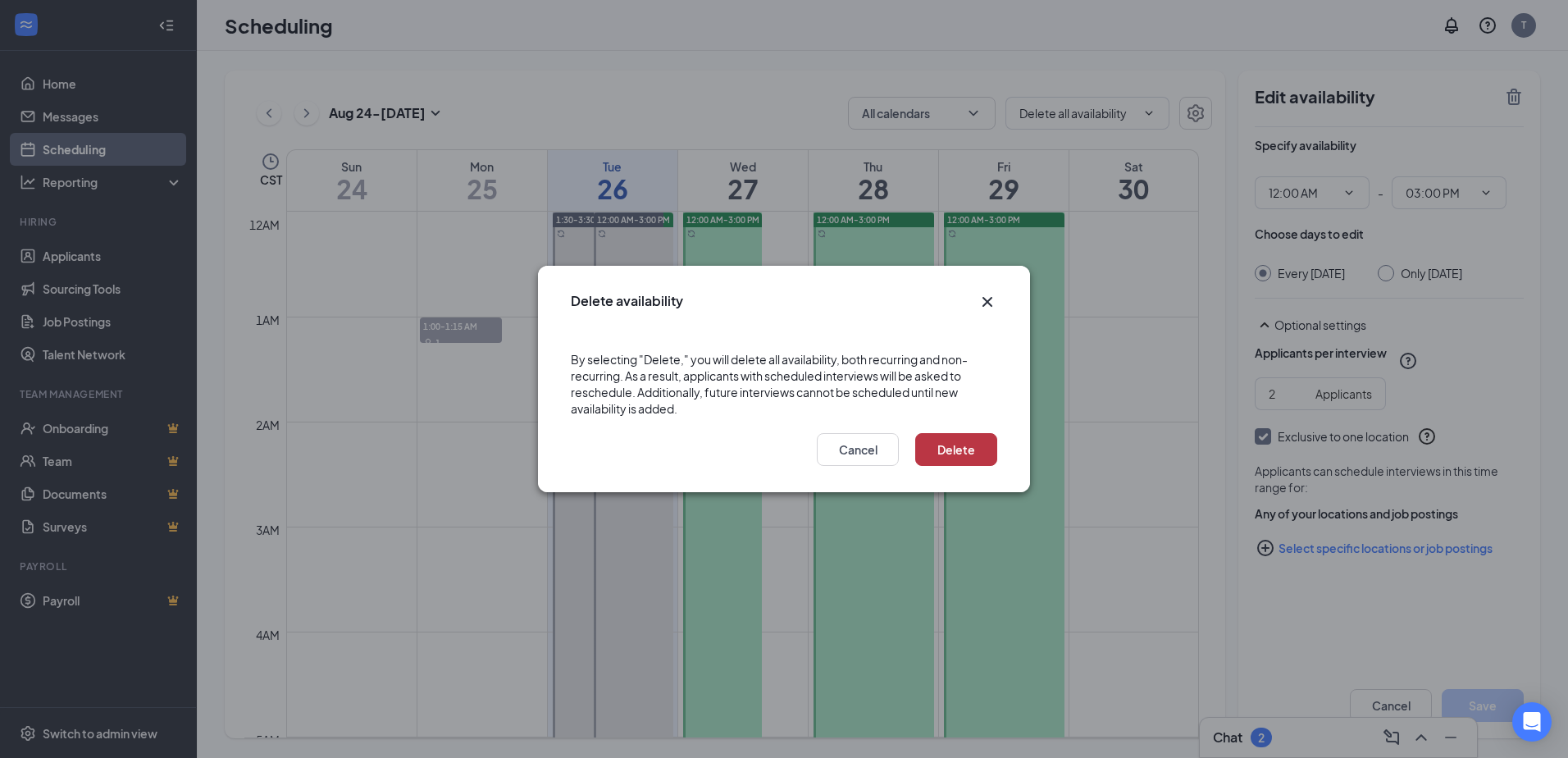
click at [960, 462] on button "Delete" at bounding box center [956, 449] width 82 height 33
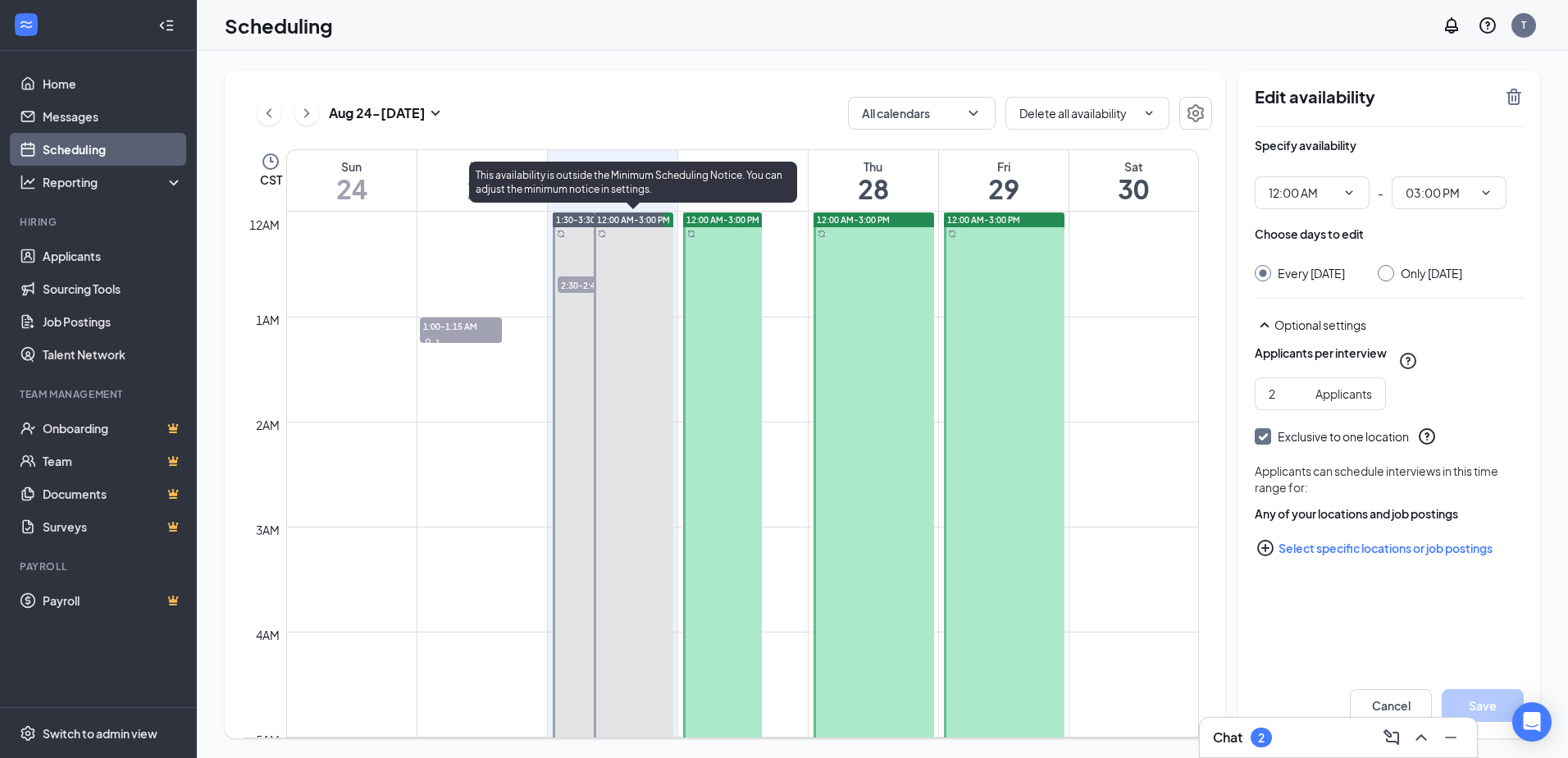
click at [653, 219] on span "12:00 AM-3:00 PM" at bounding box center [634, 220] width 73 height 11
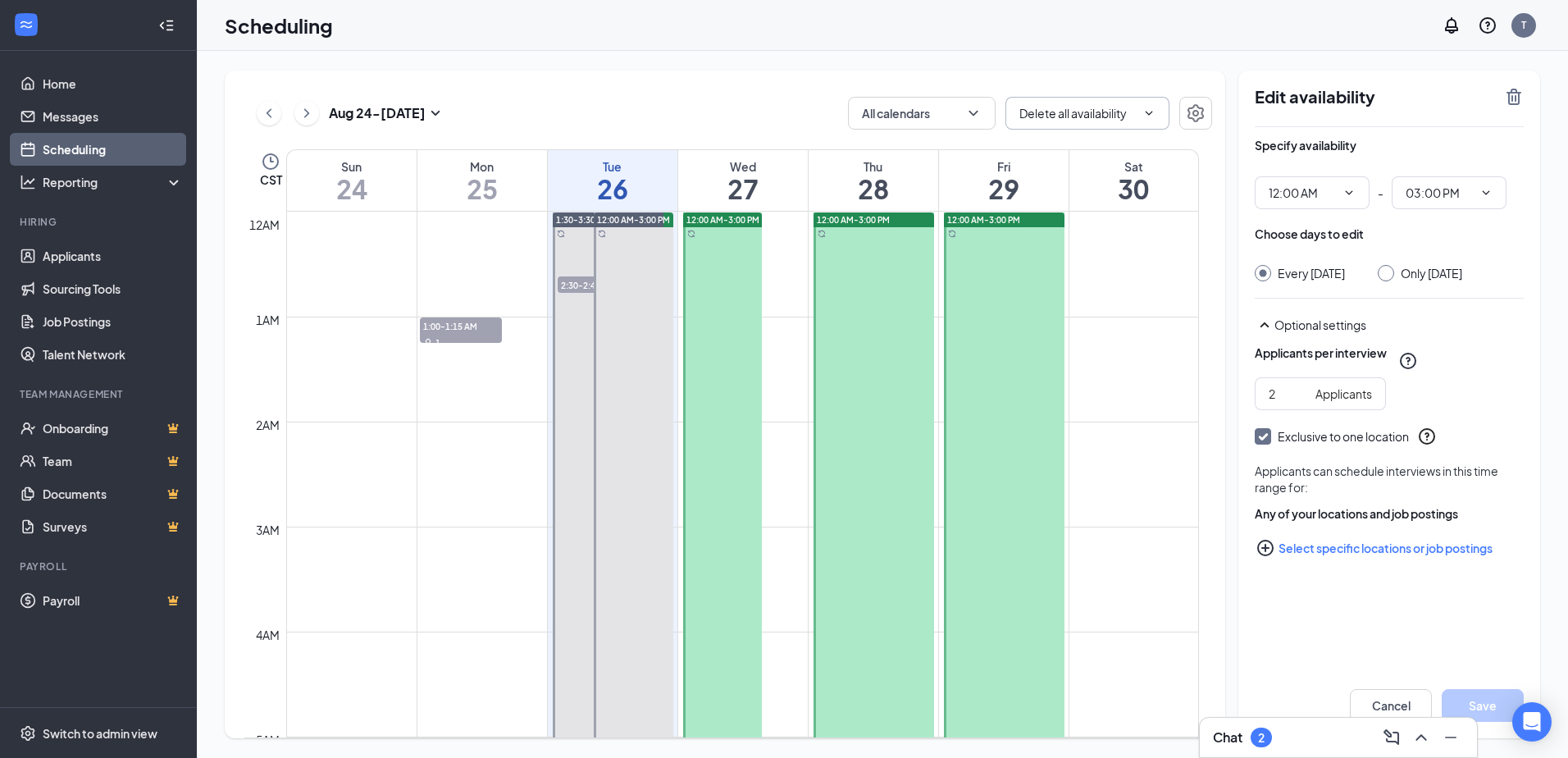
click at [1134, 115] on input "Delete all availability" at bounding box center [1078, 113] width 116 height 18
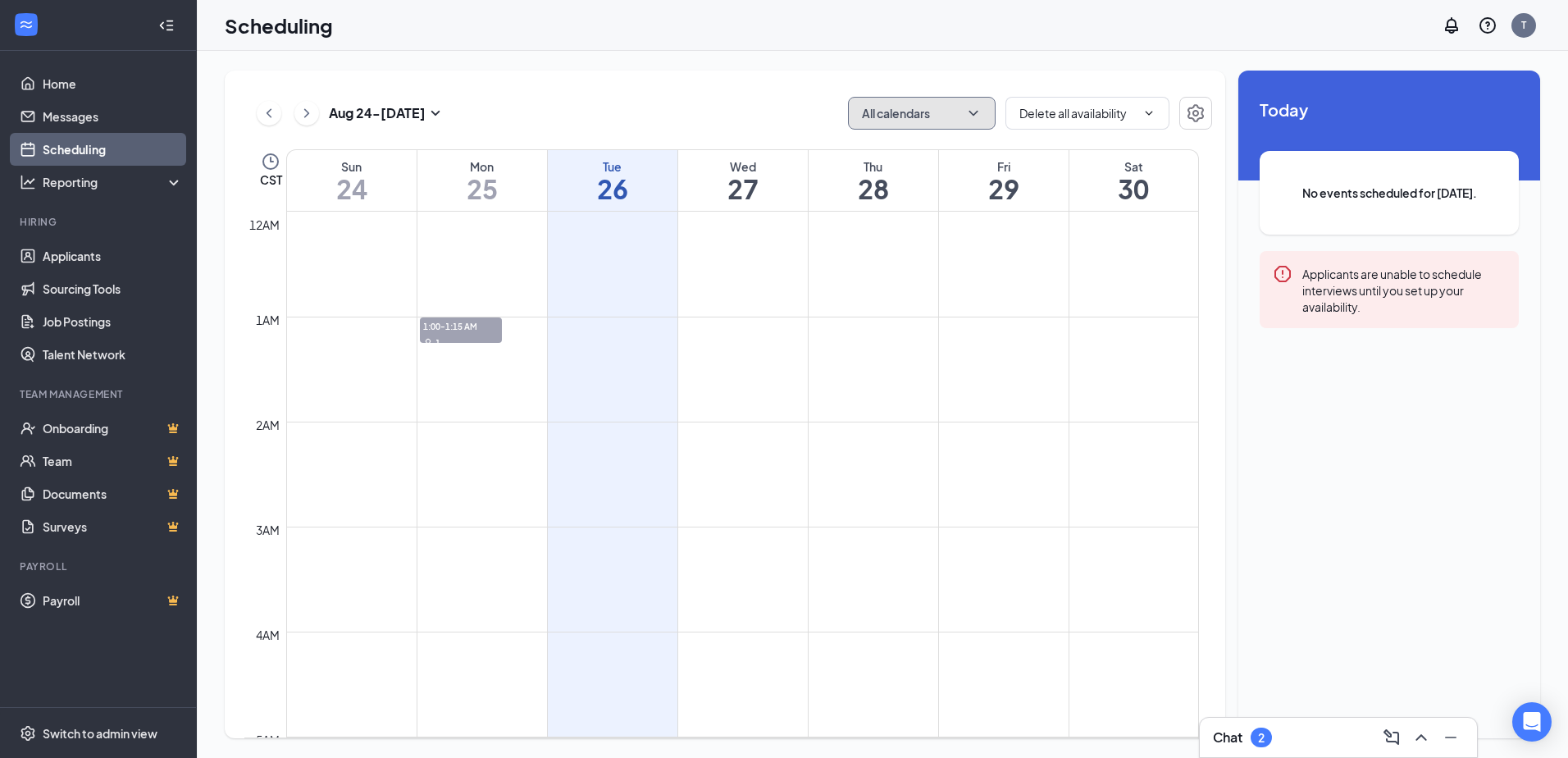
click at [959, 114] on button "All calendars" at bounding box center [921, 113] width 147 height 33
click at [957, 115] on button "All calendars" at bounding box center [921, 113] width 147 height 33
click at [1062, 114] on input "Delete all availability" at bounding box center [1078, 113] width 116 height 18
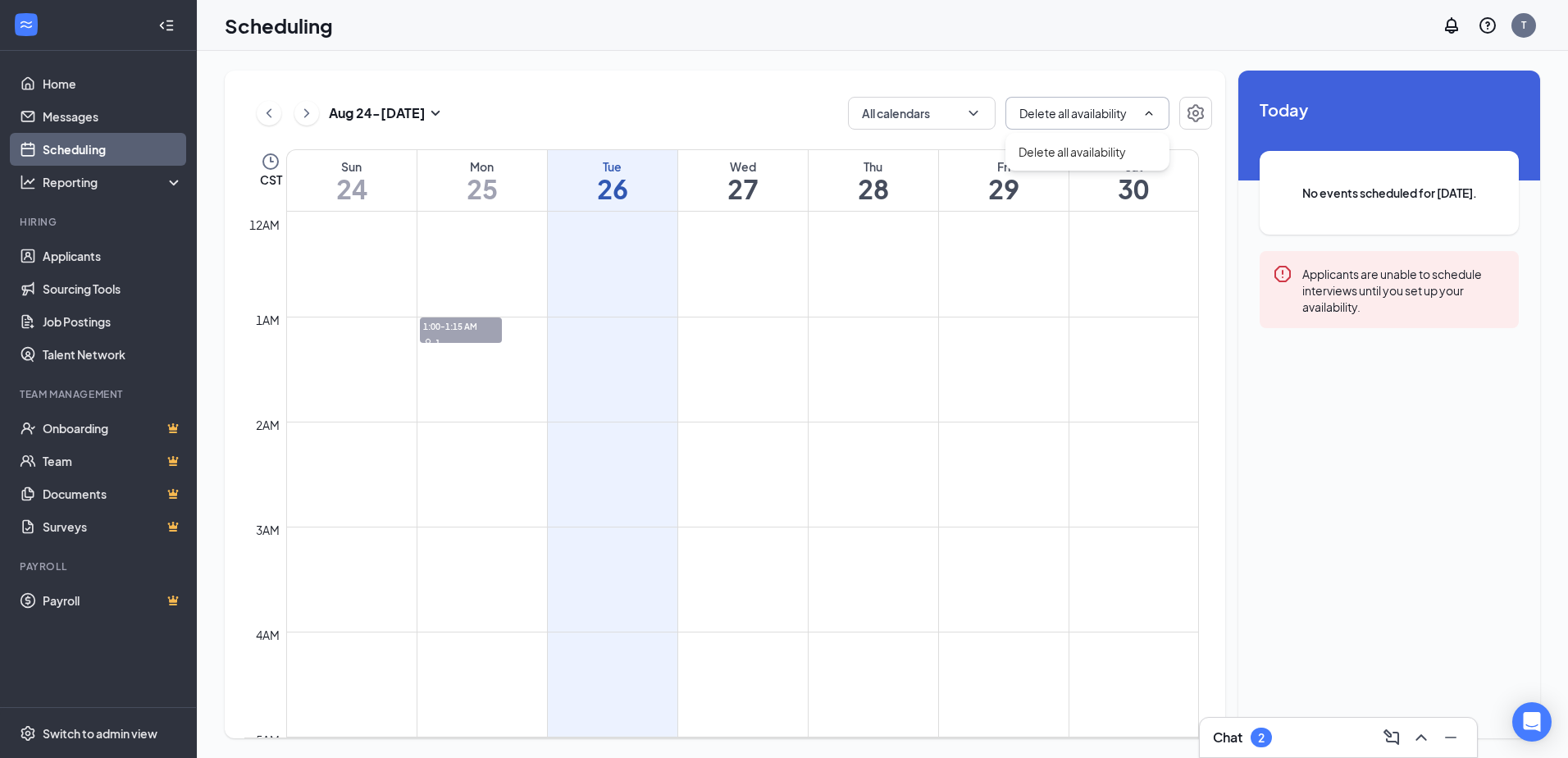
click at [1153, 109] on icon "ChevronUp" at bounding box center [1149, 114] width 13 height 13
click at [617, 174] on h1 "26" at bounding box center [612, 189] width 129 height 28
drag, startPoint x: 617, startPoint y: 174, endPoint x: 592, endPoint y: 233, distance: 64.1
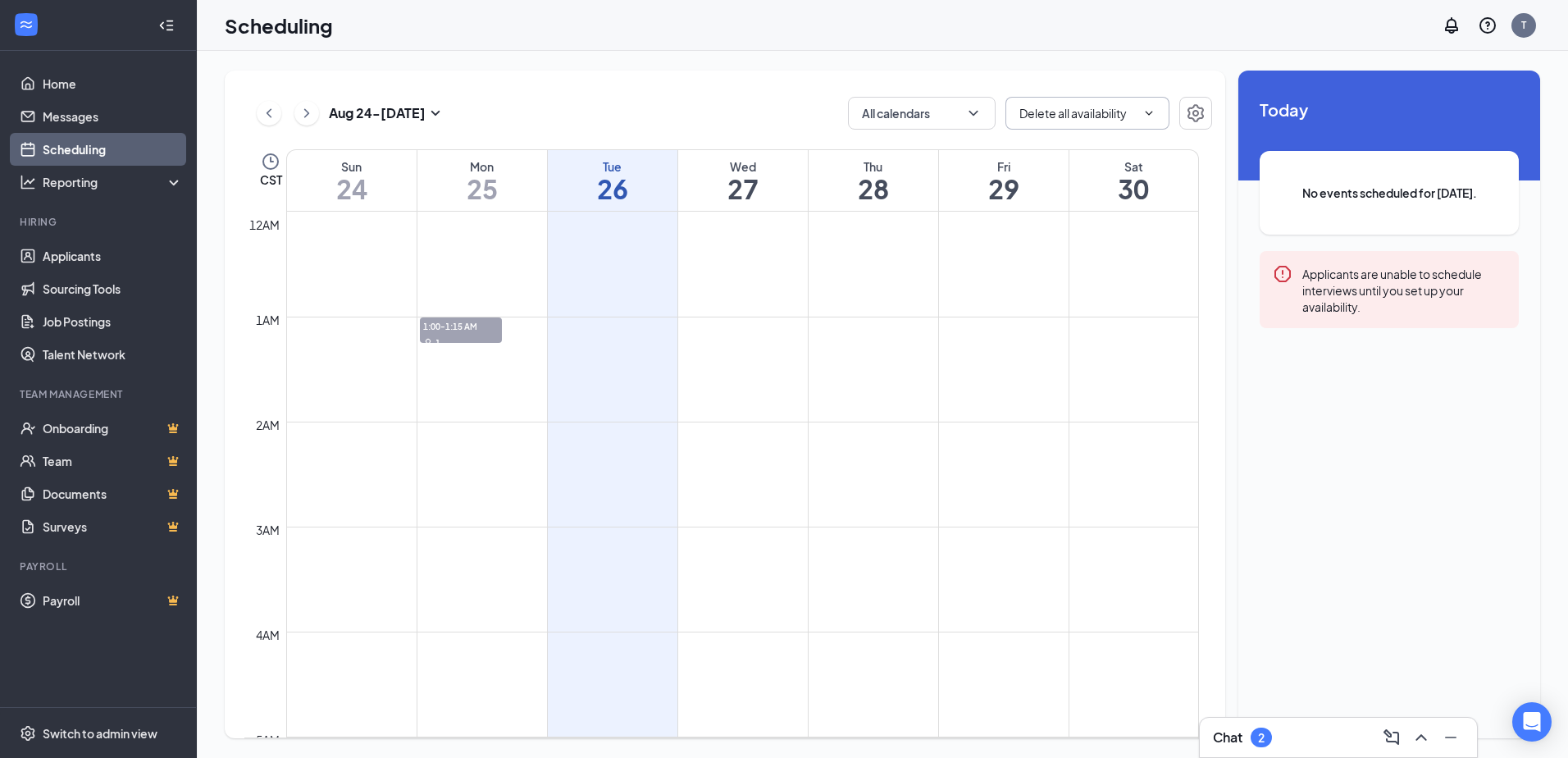
click at [592, 233] on td at bounding box center [742, 225] width 912 height 26
drag, startPoint x: 596, startPoint y: 227, endPoint x: 574, endPoint y: 230, distance: 22.2
click at [574, 230] on td at bounding box center [742, 225] width 912 height 26
click at [497, 236] on td at bounding box center [742, 225] width 912 height 26
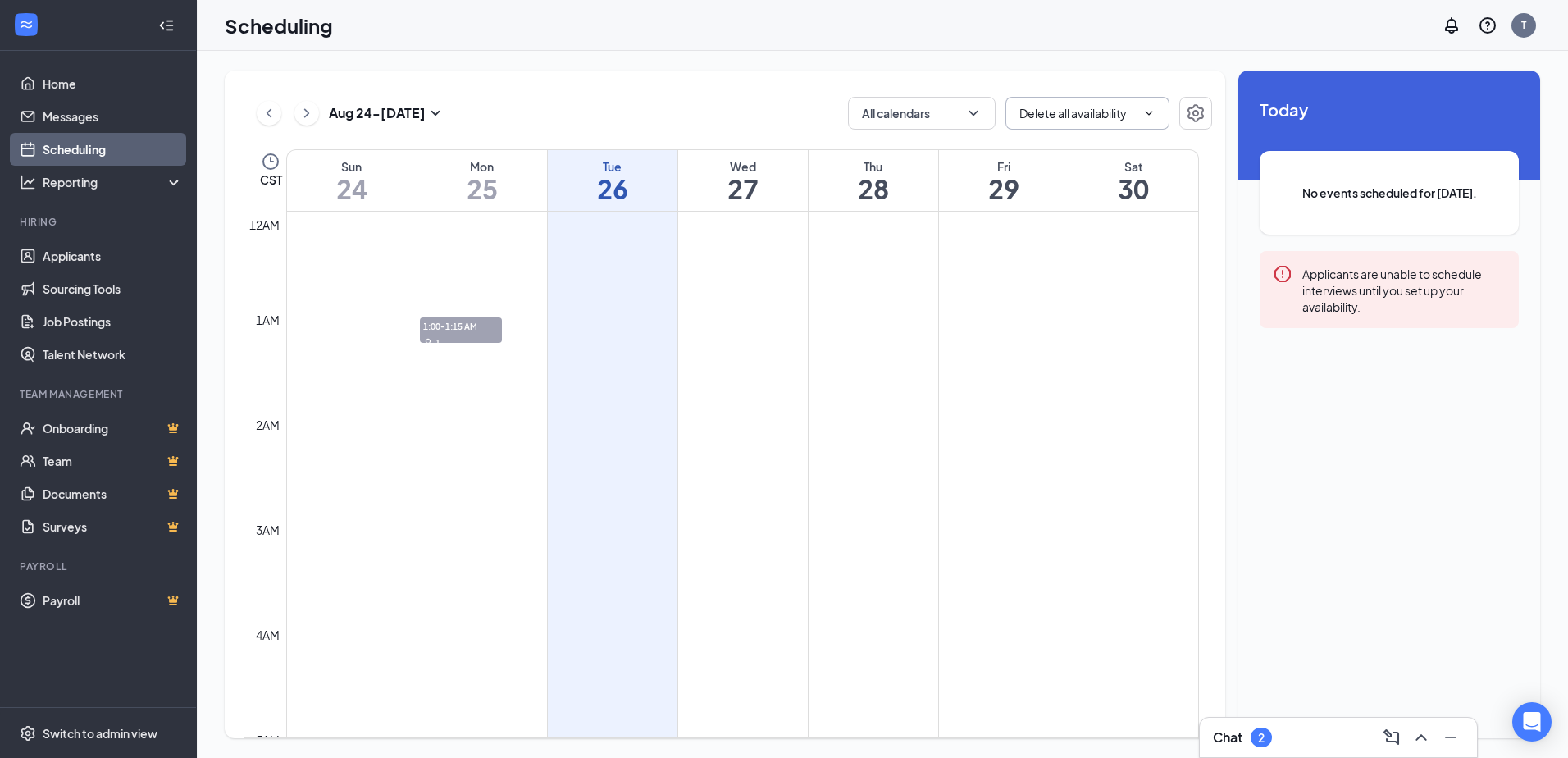
click at [636, 251] on td at bounding box center [742, 251] width 912 height 26
click at [837, 263] on td at bounding box center [742, 251] width 912 height 26
click at [1318, 265] on div "Applicants are unable to schedule interviews until you set up your availability." at bounding box center [1404, 290] width 204 height 51
click at [931, 106] on button "All calendars" at bounding box center [921, 113] width 147 height 33
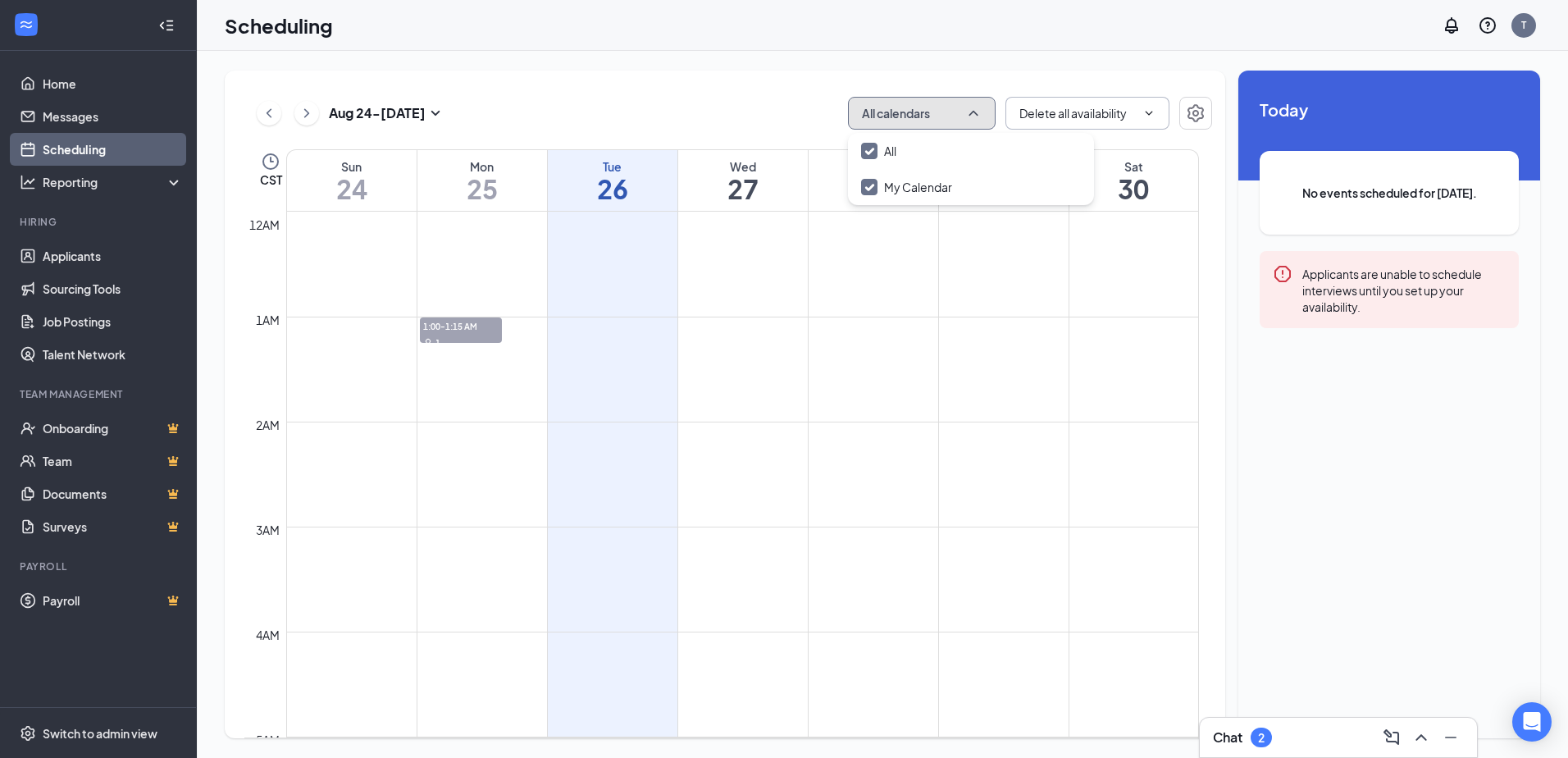
click at [931, 106] on button "All calendars" at bounding box center [921, 113] width 147 height 33
click at [596, 245] on td at bounding box center [742, 251] width 912 height 26
click at [490, 199] on h1 "25" at bounding box center [482, 189] width 129 height 28
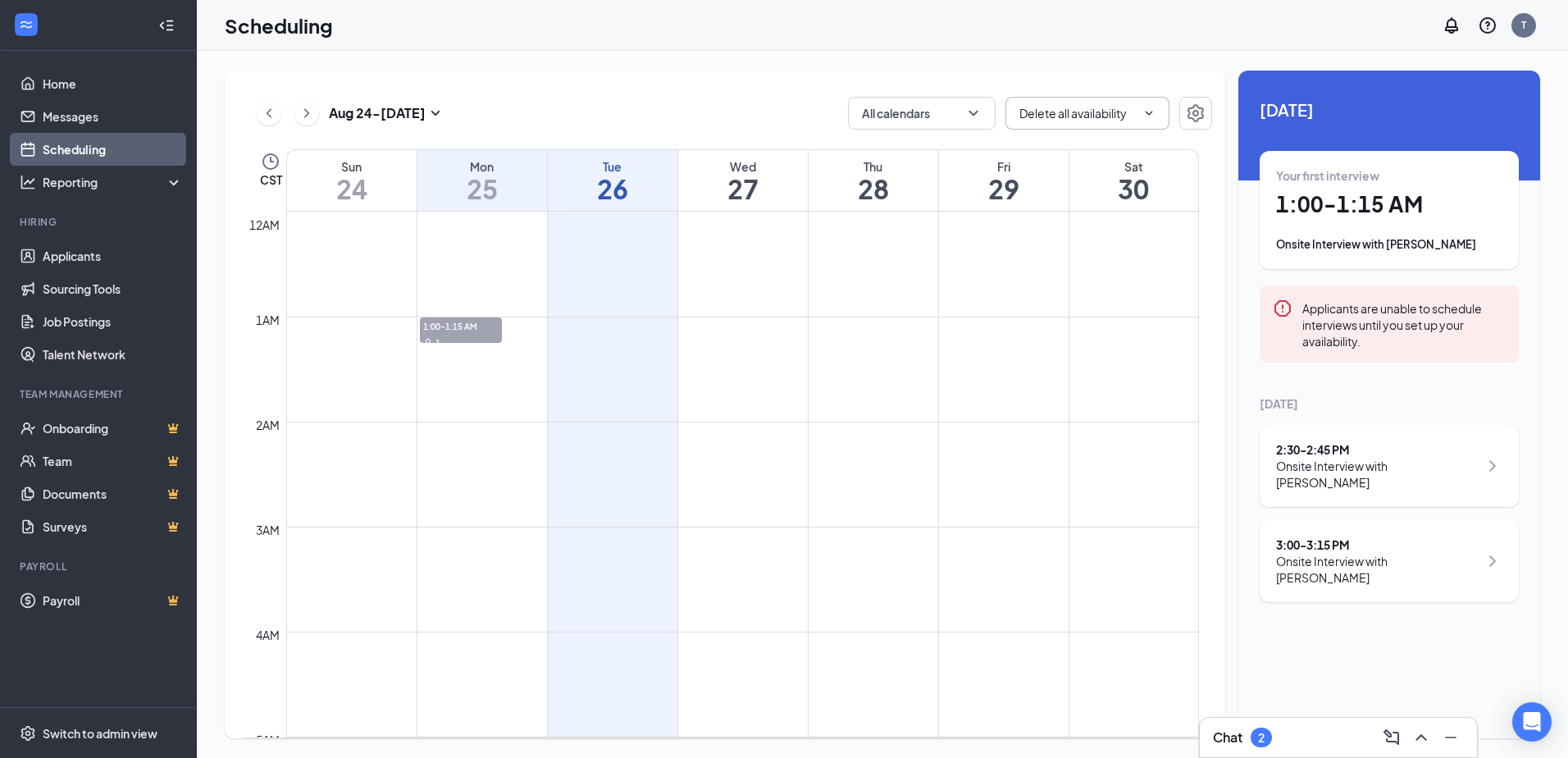
click at [481, 167] on div "Mon" at bounding box center [482, 166] width 129 height 16
drag, startPoint x: 481, startPoint y: 167, endPoint x: 486, endPoint y: 199, distance: 32.4
click at [486, 201] on h1 "25" at bounding box center [482, 189] width 129 height 28
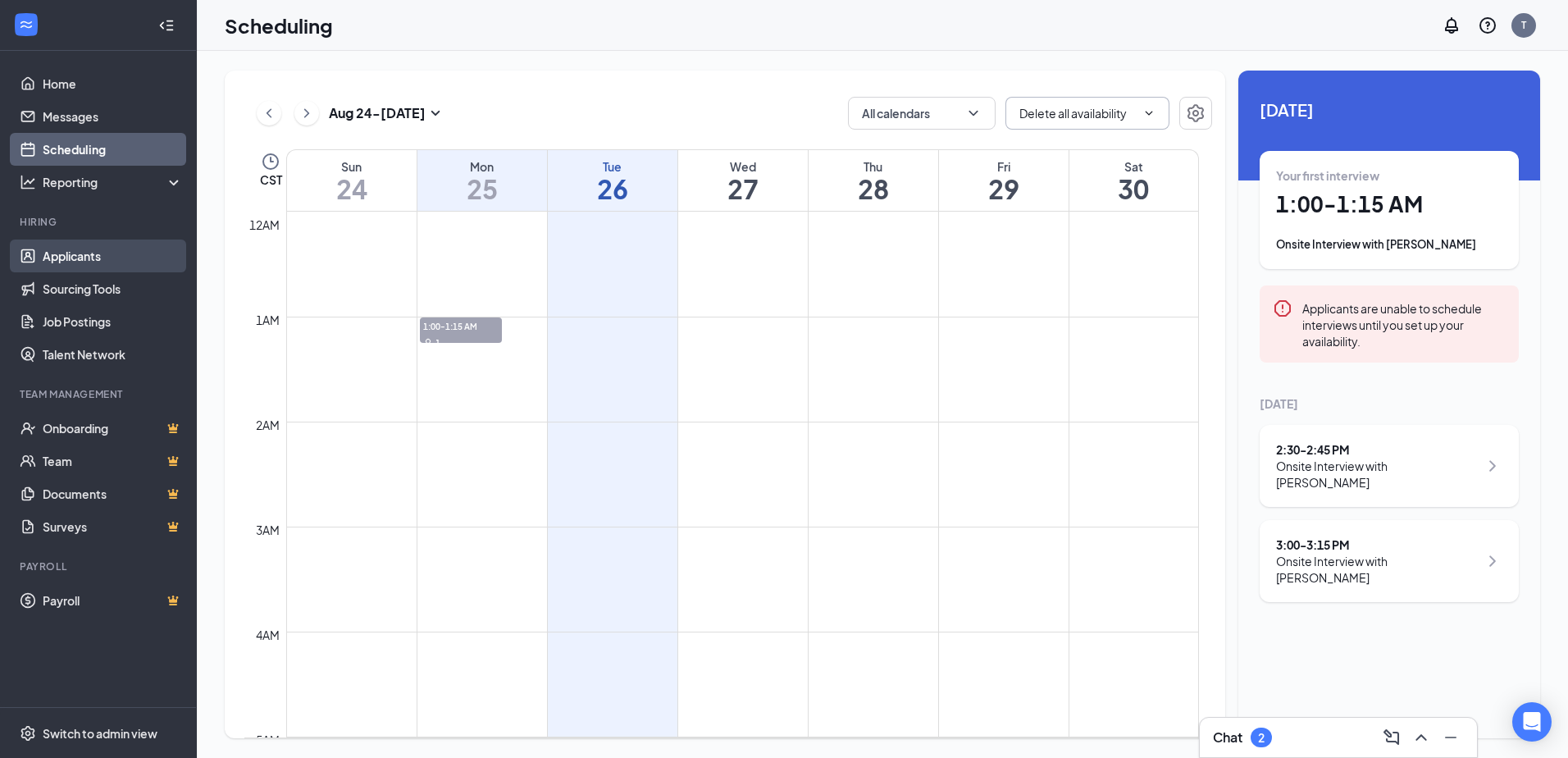
click at [65, 258] on link "Applicants" at bounding box center [113, 255] width 141 height 33
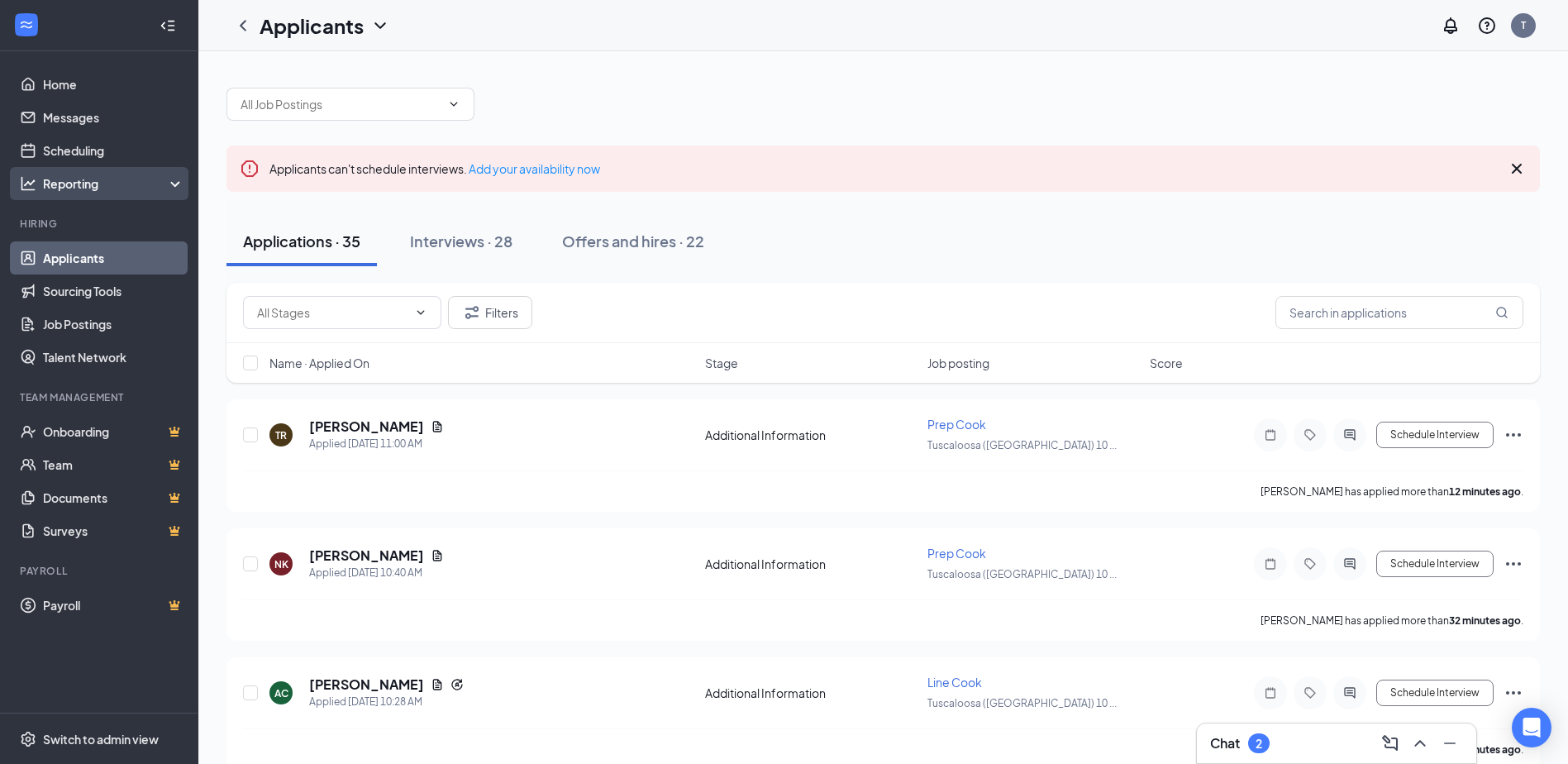
click at [92, 188] on div "Reporting" at bounding box center [113, 182] width 142 height 16
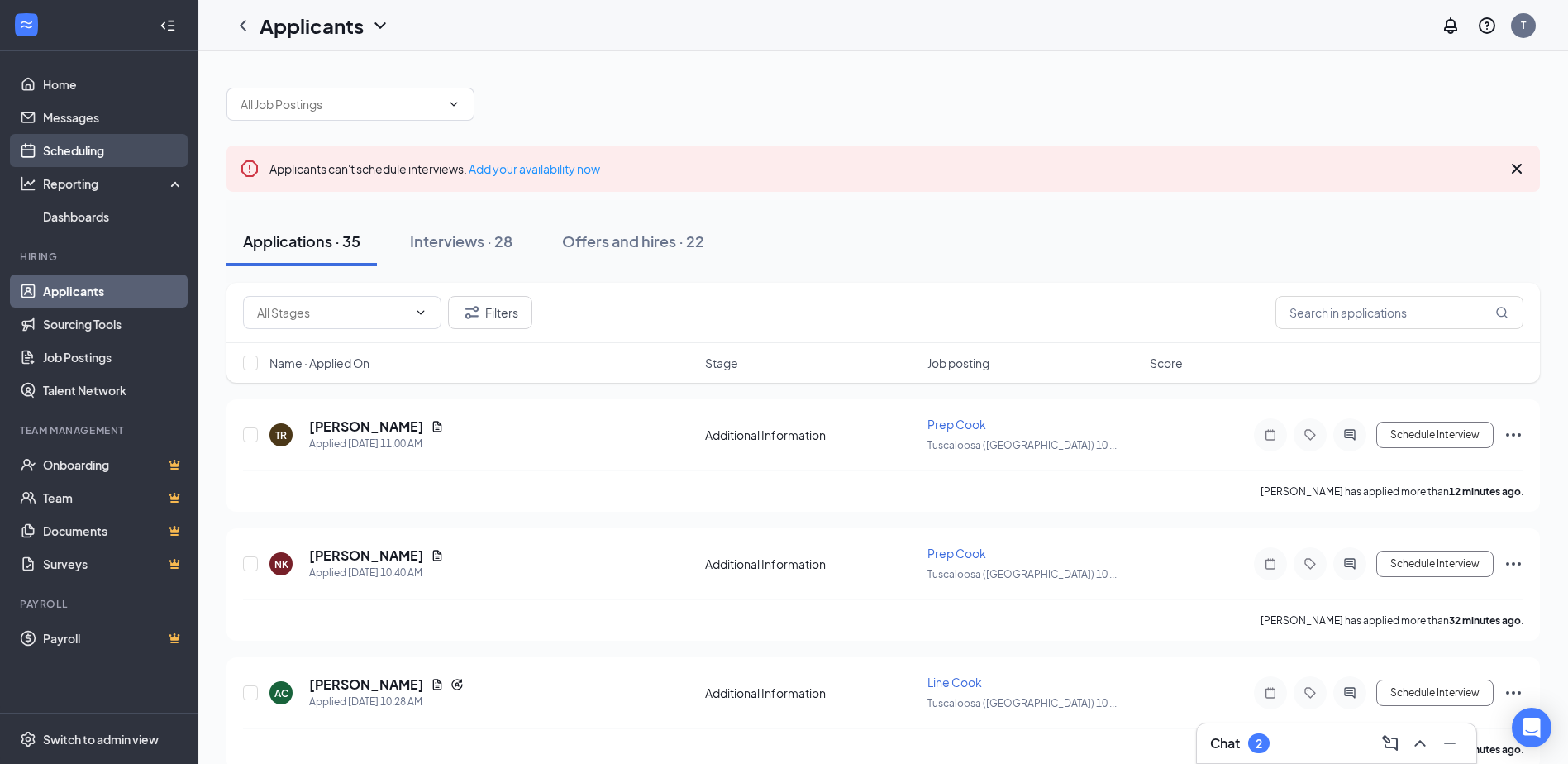
click at [92, 158] on link "Scheduling" at bounding box center [113, 150] width 142 height 33
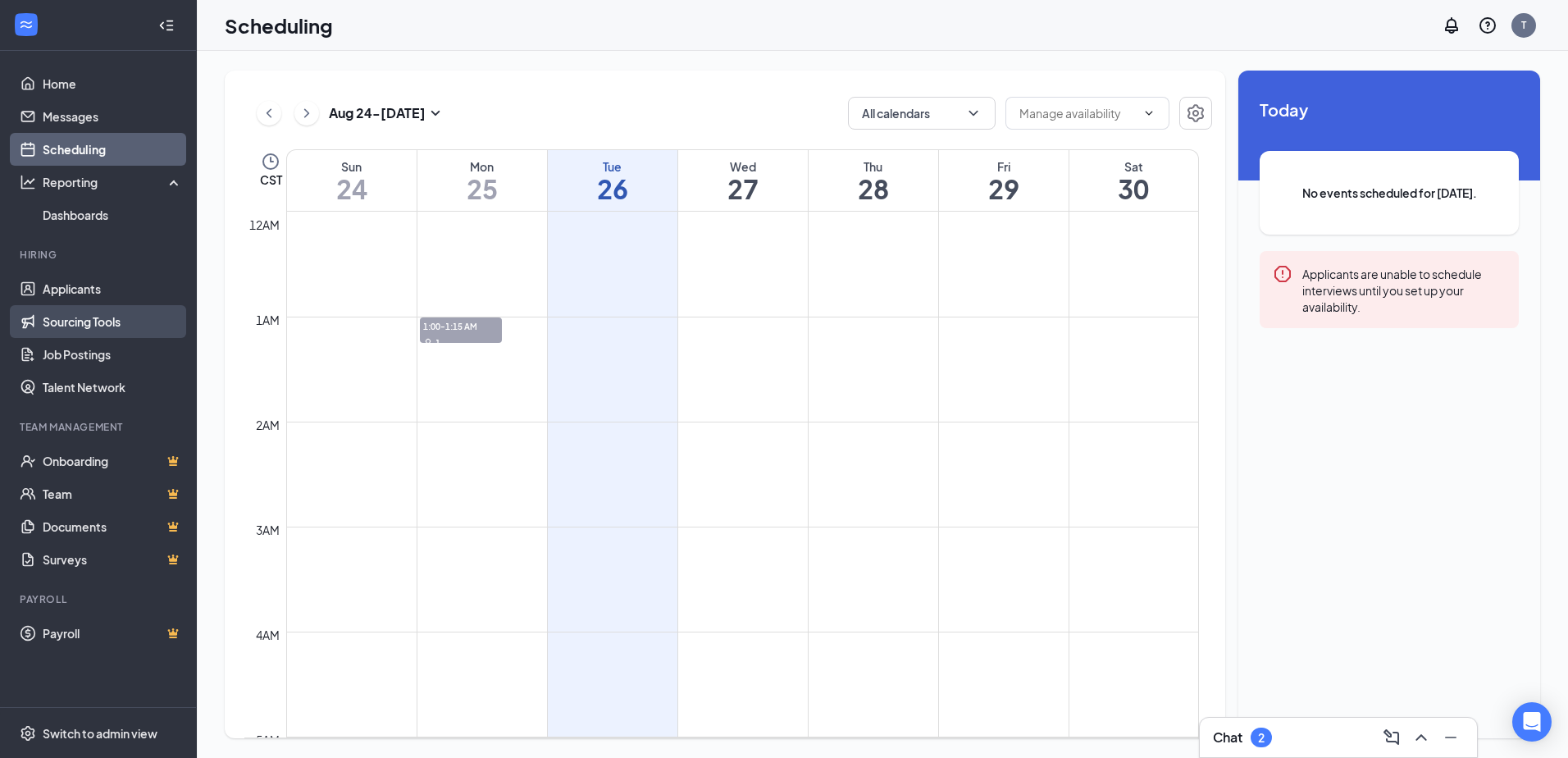
click at [85, 319] on link "Sourcing Tools" at bounding box center [113, 321] width 141 height 33
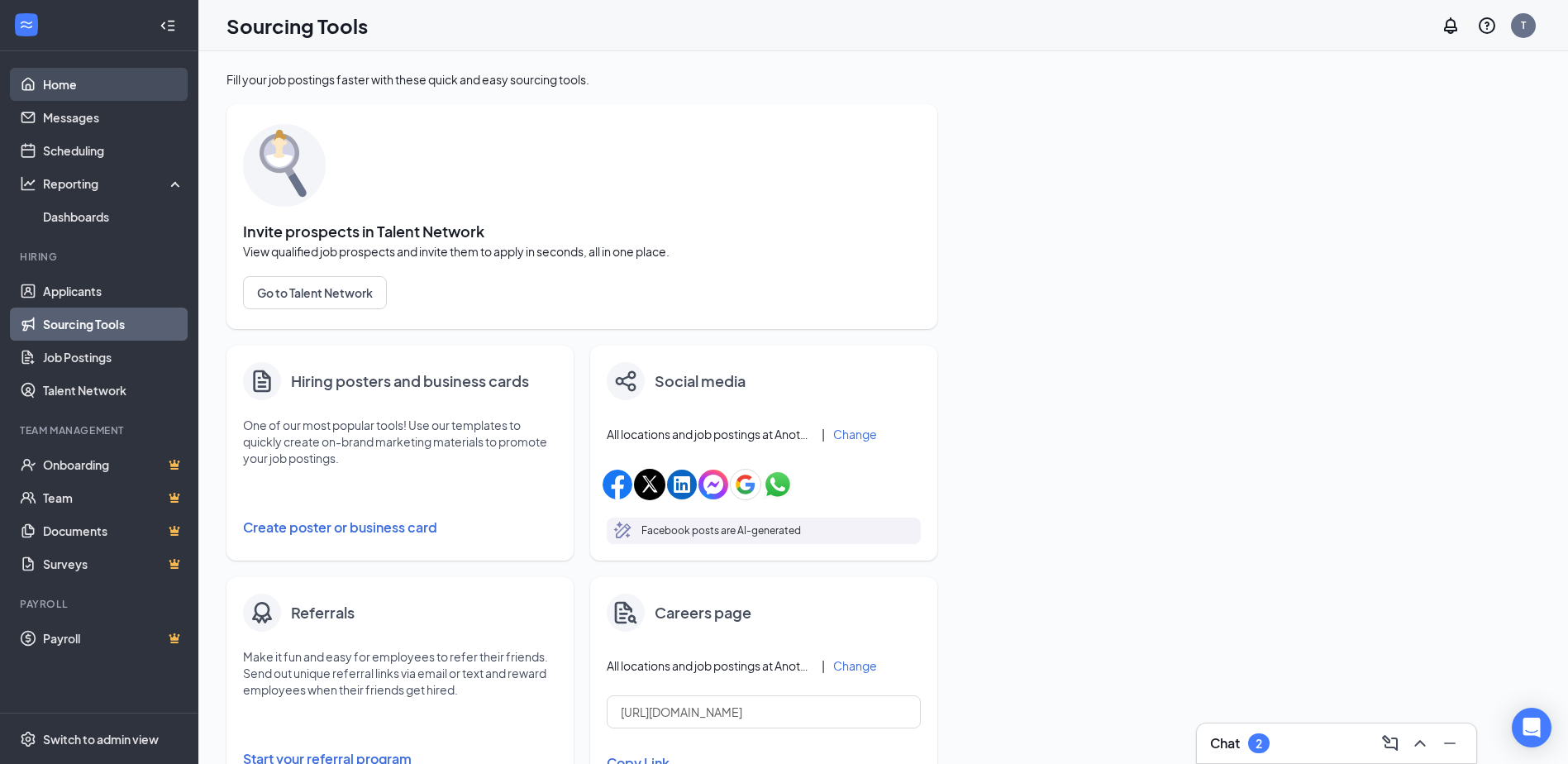
click at [65, 78] on link "Home" at bounding box center [113, 84] width 142 height 33
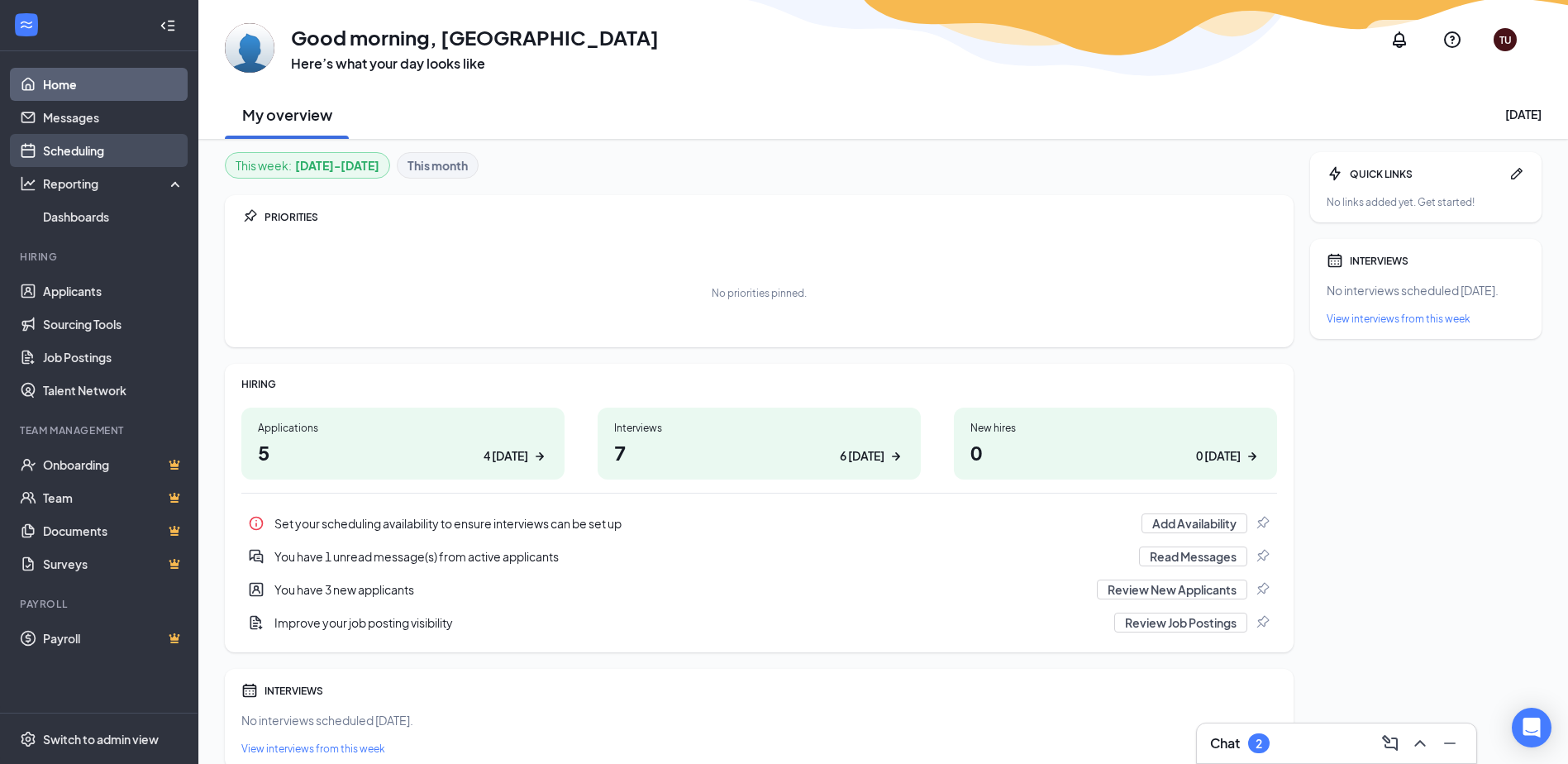
click at [69, 147] on link "Scheduling" at bounding box center [113, 150] width 142 height 33
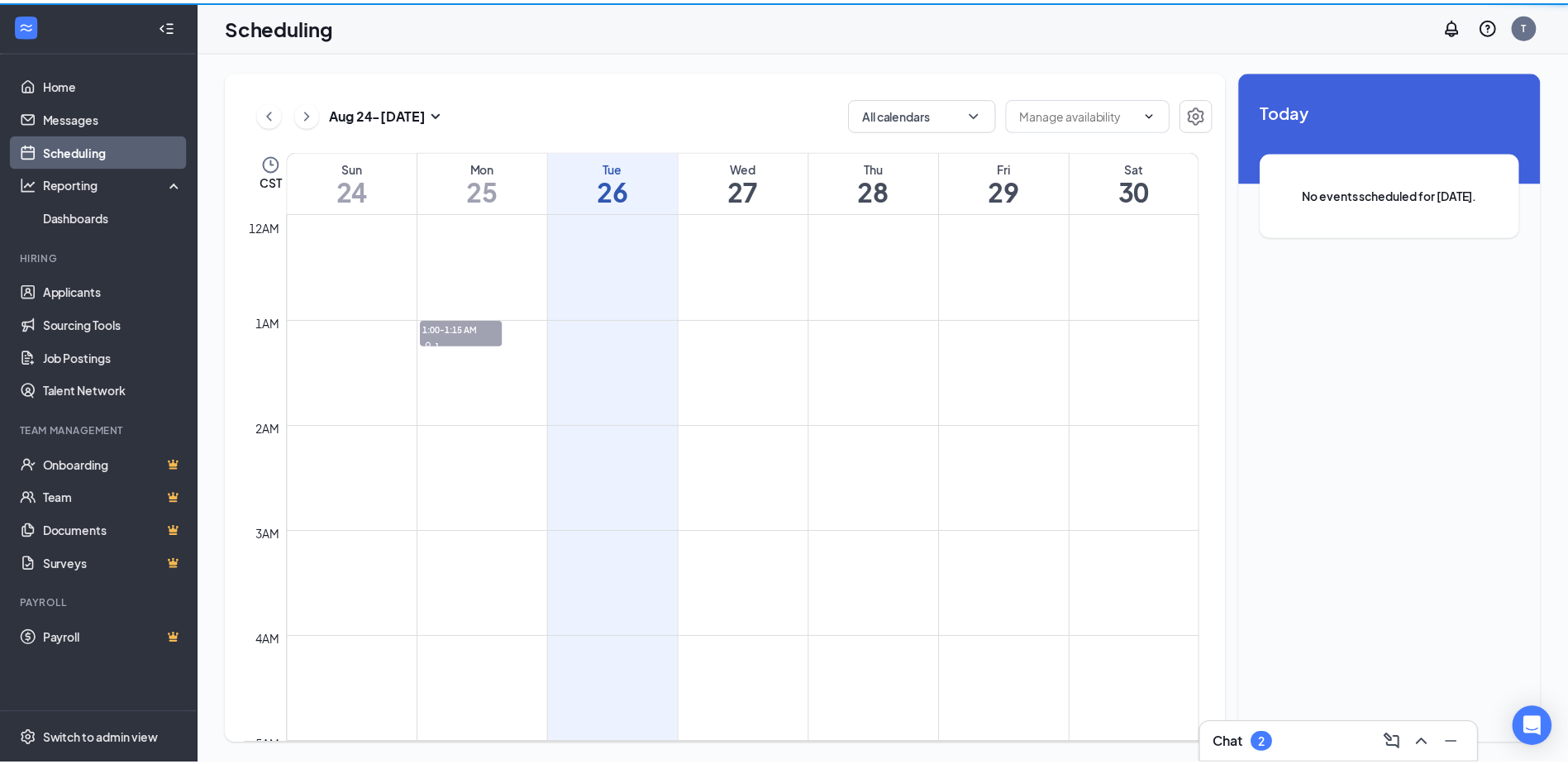
scroll to position [813, 0]
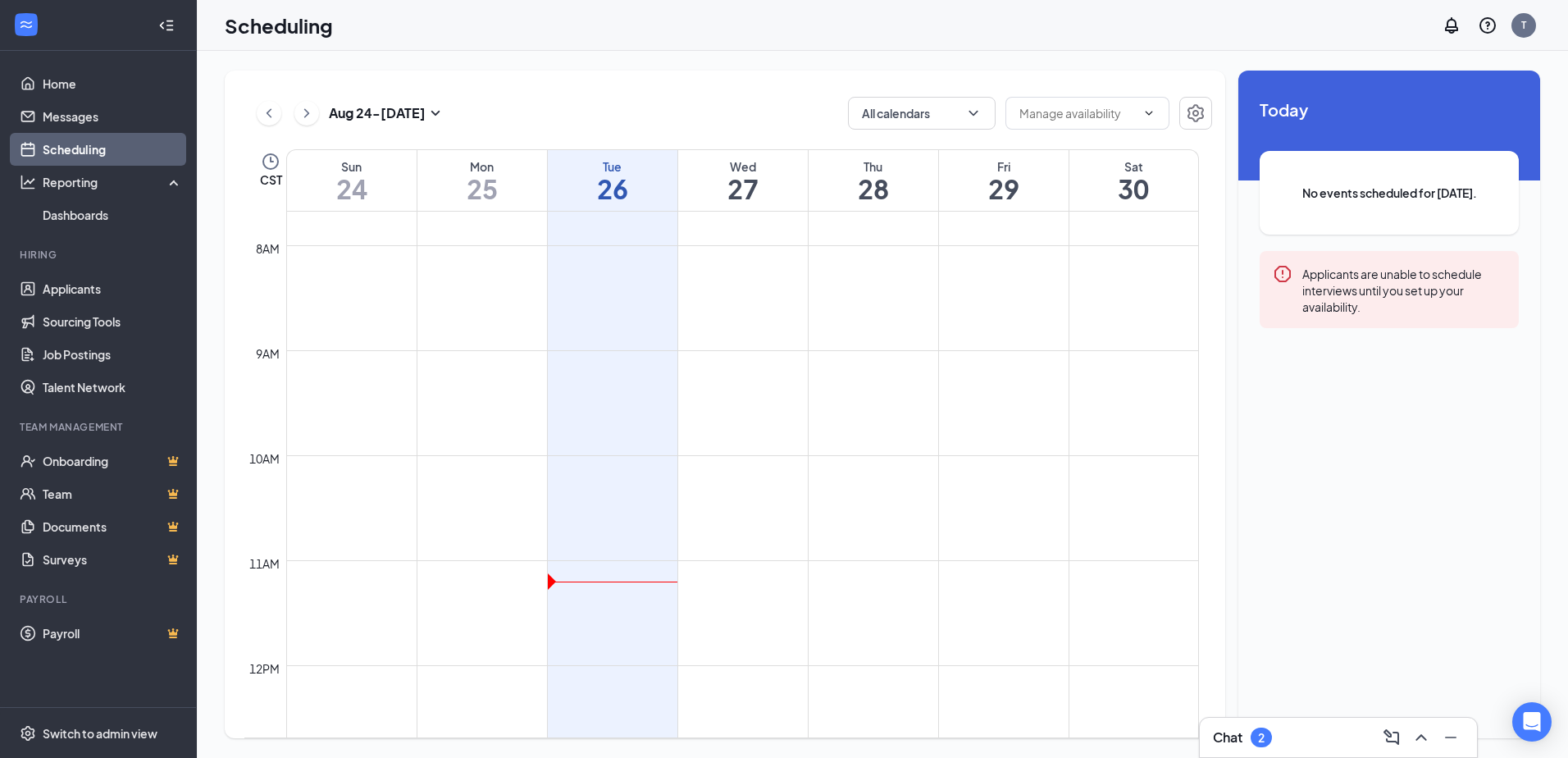
click at [570, 188] on h1 "26" at bounding box center [612, 189] width 129 height 28
click at [617, 178] on h1 "26" at bounding box center [612, 189] width 129 height 28
drag, startPoint x: 617, startPoint y: 178, endPoint x: 610, endPoint y: 248, distance: 70.3
click at [610, 248] on td at bounding box center [742, 258] width 912 height 26
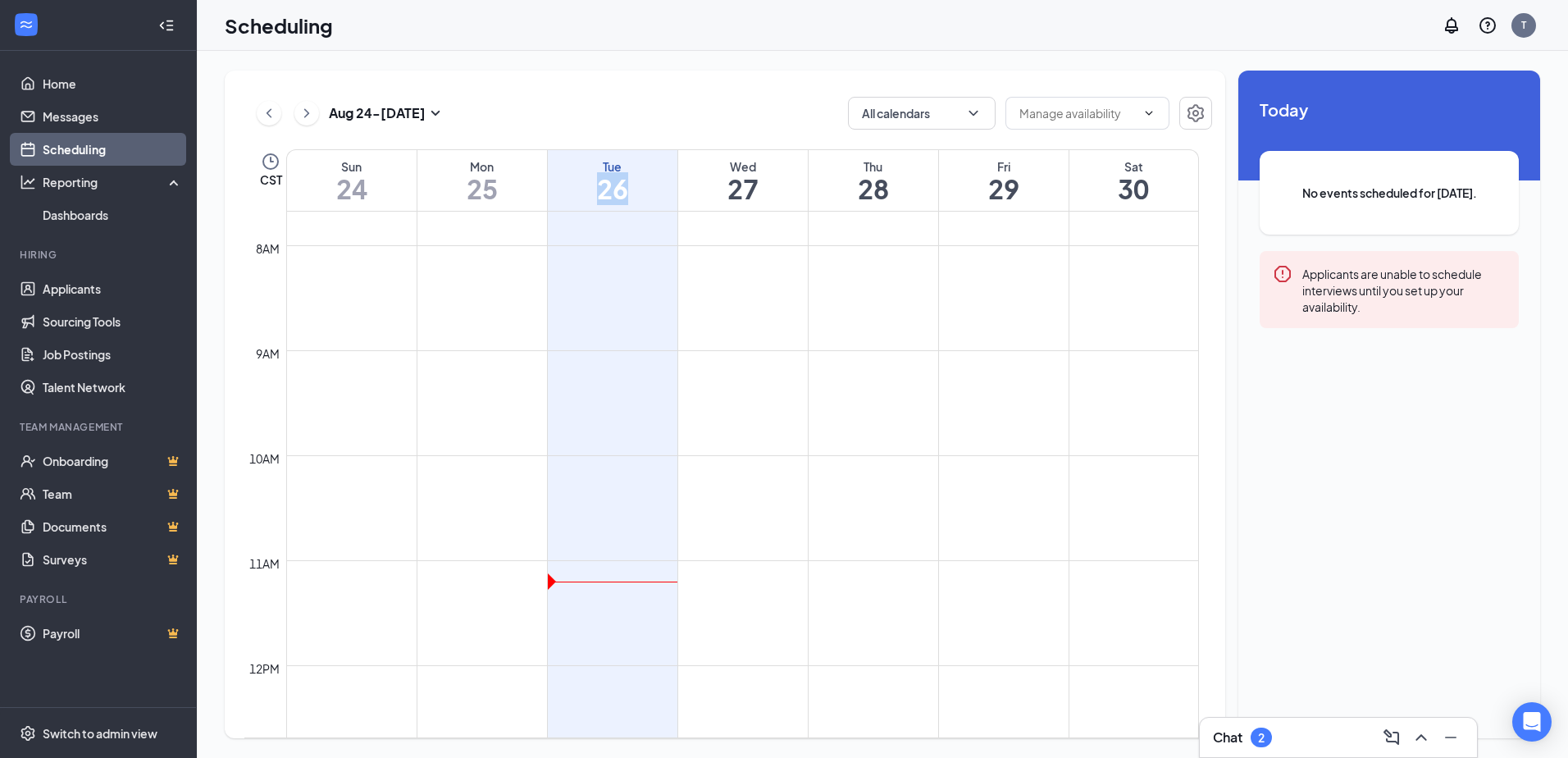
click at [611, 232] on td at bounding box center [742, 232] width 912 height 26
click at [1403, 184] on span "No events scheduled for [DATE]." at bounding box center [1389, 192] width 193 height 18
click at [1362, 306] on div "Applicants are unable to schedule interviews until you set up your availability." at bounding box center [1404, 290] width 204 height 51
click at [1123, 117] on input "text" at bounding box center [1078, 113] width 116 height 18
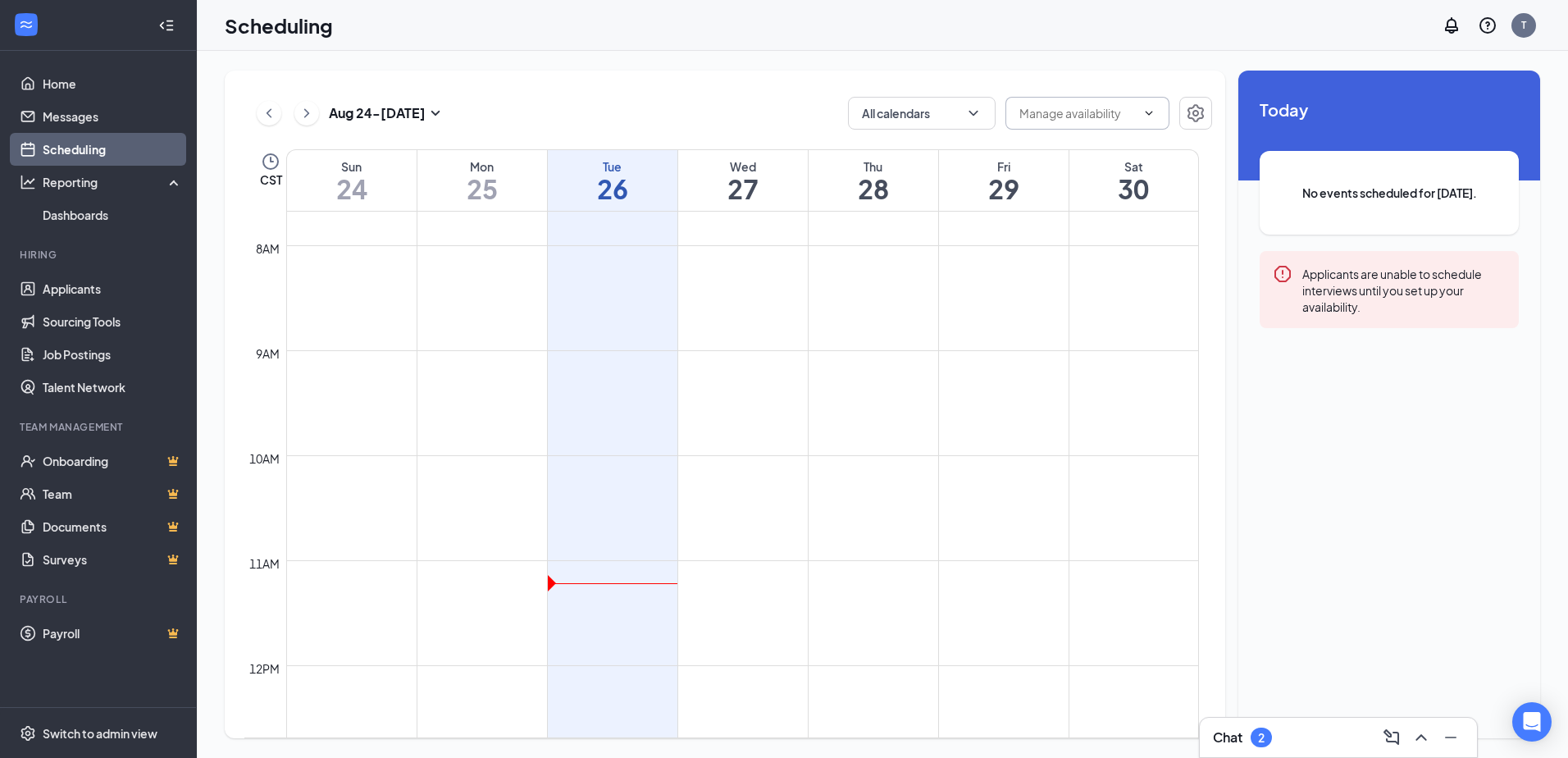
click at [1146, 110] on icon "ChevronDown" at bounding box center [1149, 114] width 13 height 13
click at [1159, 114] on span at bounding box center [1087, 113] width 164 height 33
click at [1199, 110] on icon "Settings" at bounding box center [1195, 113] width 20 height 20
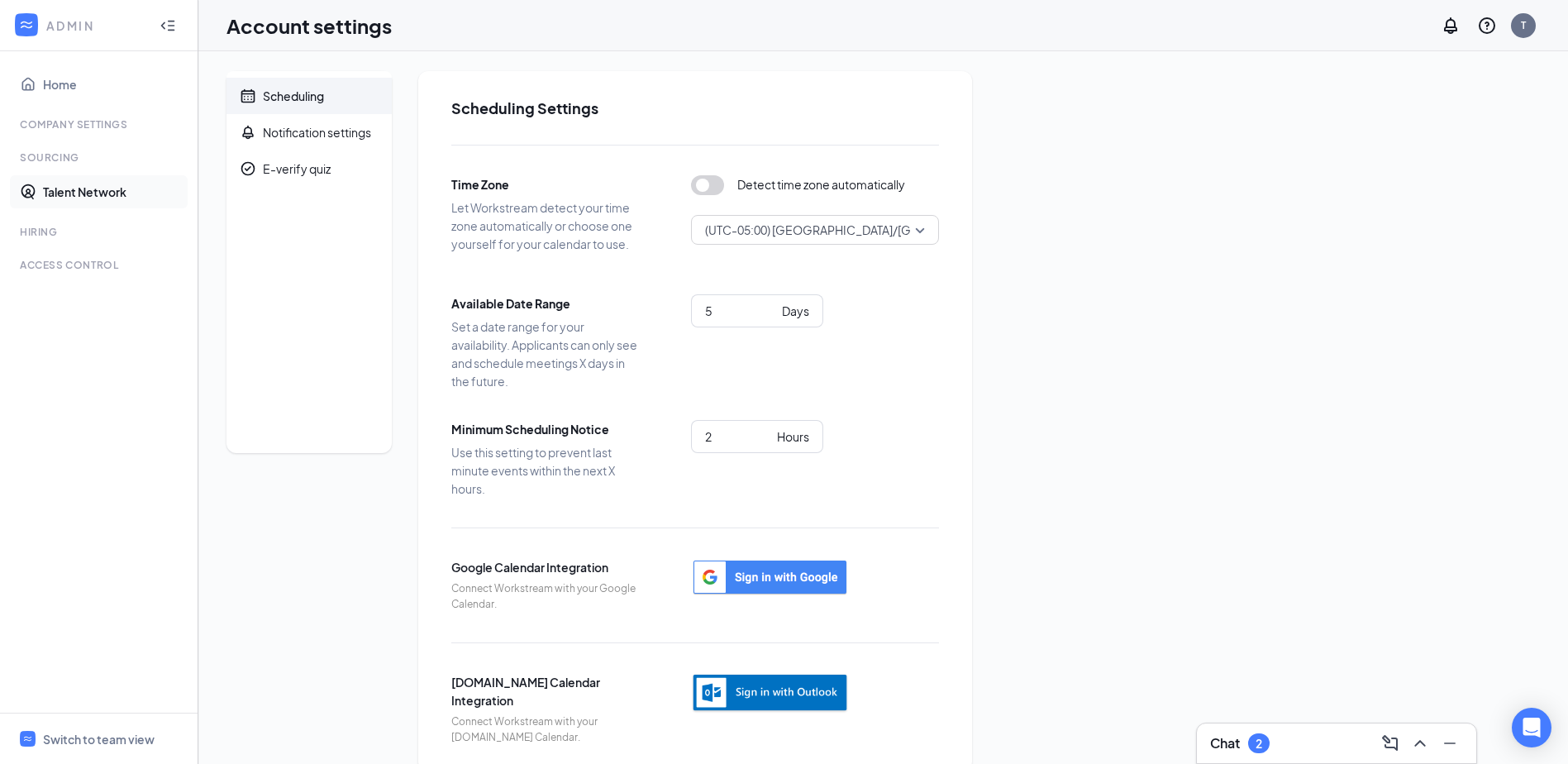
click at [56, 194] on link "Talent Network" at bounding box center [113, 191] width 142 height 33
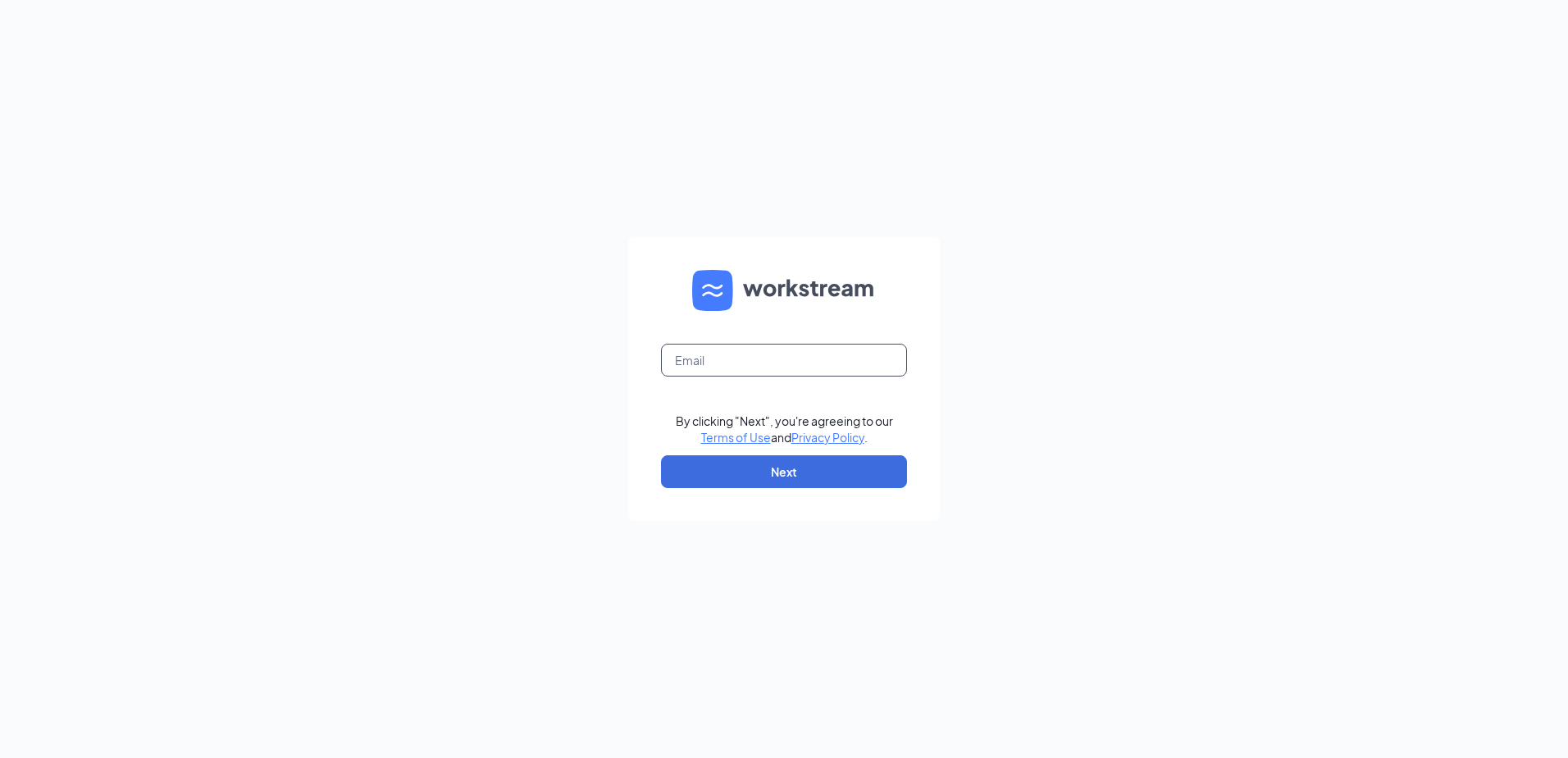
click at [707, 354] on input "text" at bounding box center [784, 359] width 246 height 33
type input "[PERSON_NAME][EMAIL_ADDRESS][DOMAIN_NAME]"
click at [763, 462] on button "Next" at bounding box center [784, 471] width 246 height 33
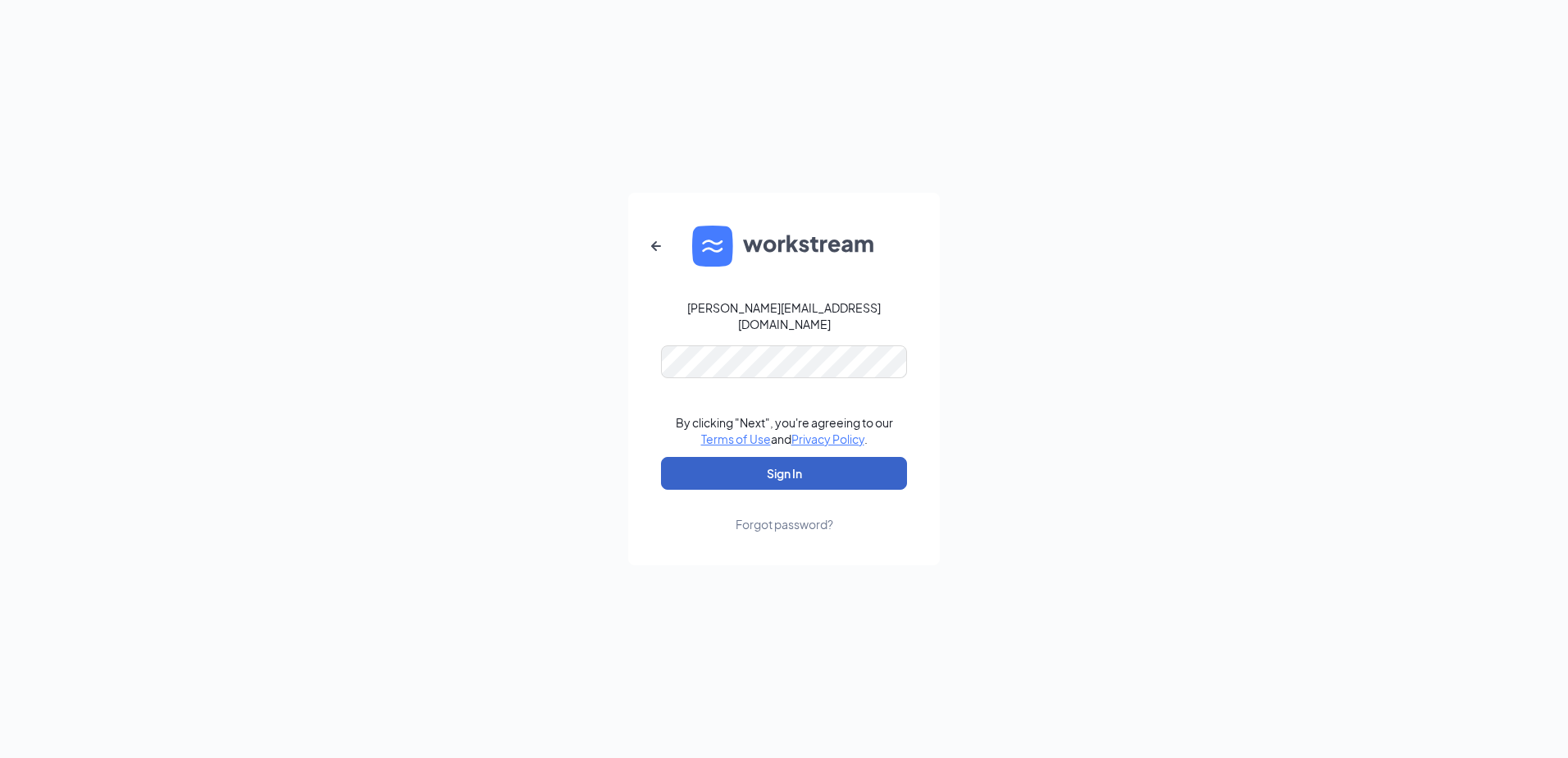
click at [741, 468] on button "Sign In" at bounding box center [784, 473] width 246 height 33
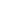
click at [0, 0] on html at bounding box center [0, 0] width 0 height 0
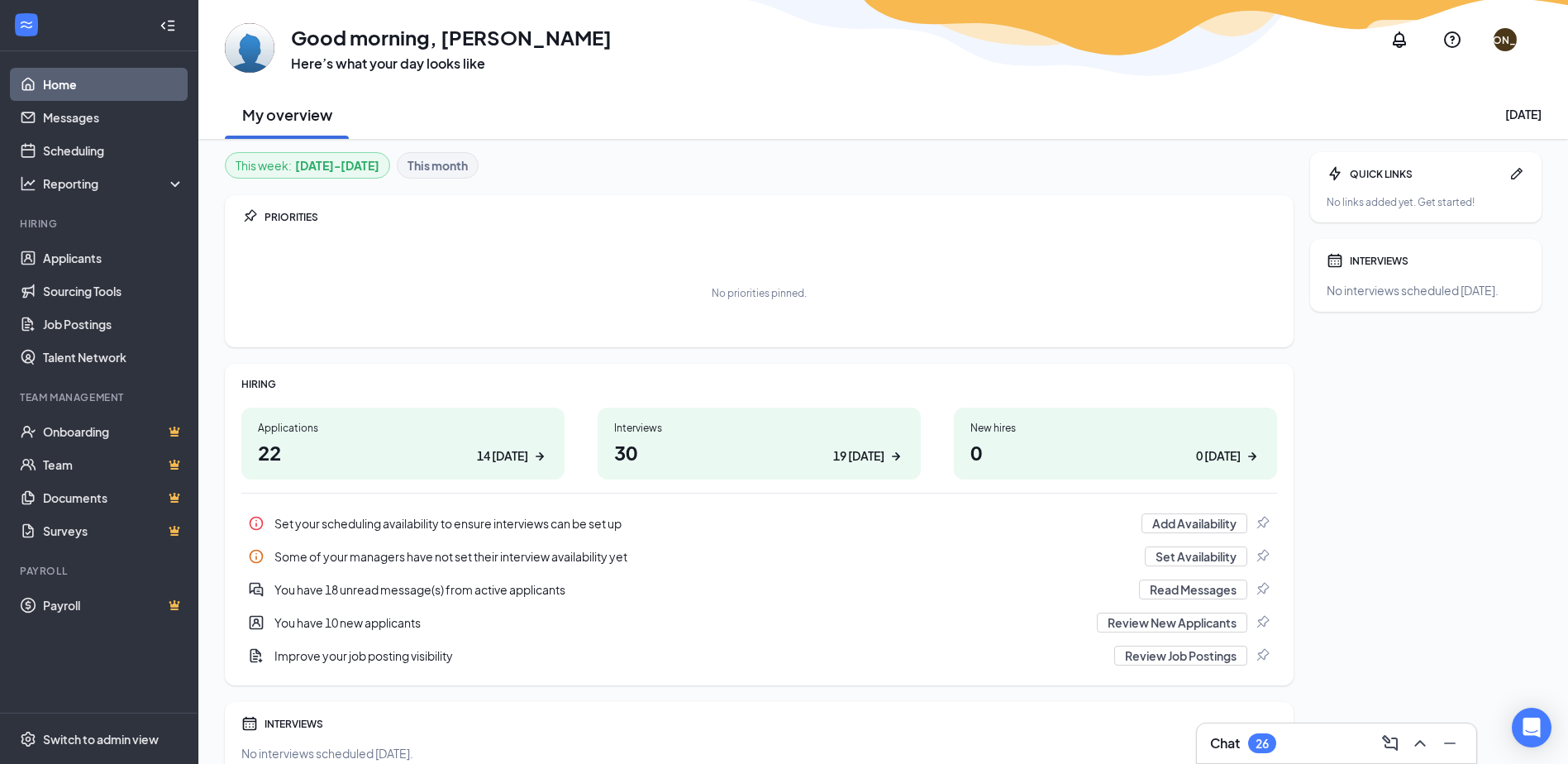
click at [334, 527] on div "Set your scheduling availability to ensure interviews can be set up" at bounding box center [702, 523] width 857 height 16
click at [78, 147] on link "Scheduling" at bounding box center [113, 150] width 142 height 33
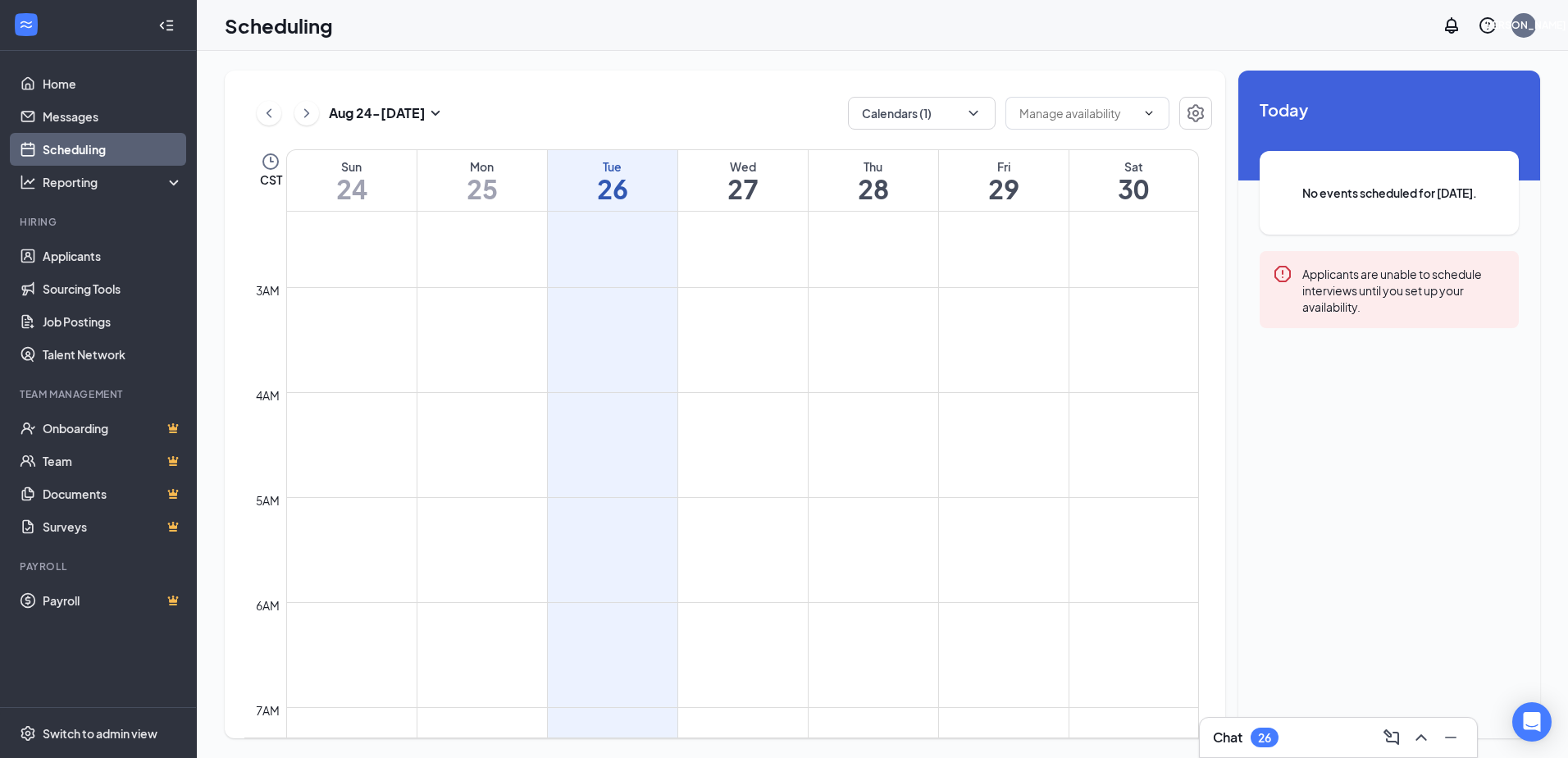
scroll to position [25, 0]
click at [977, 112] on icon "ChevronDown" at bounding box center [972, 113] width 16 height 16
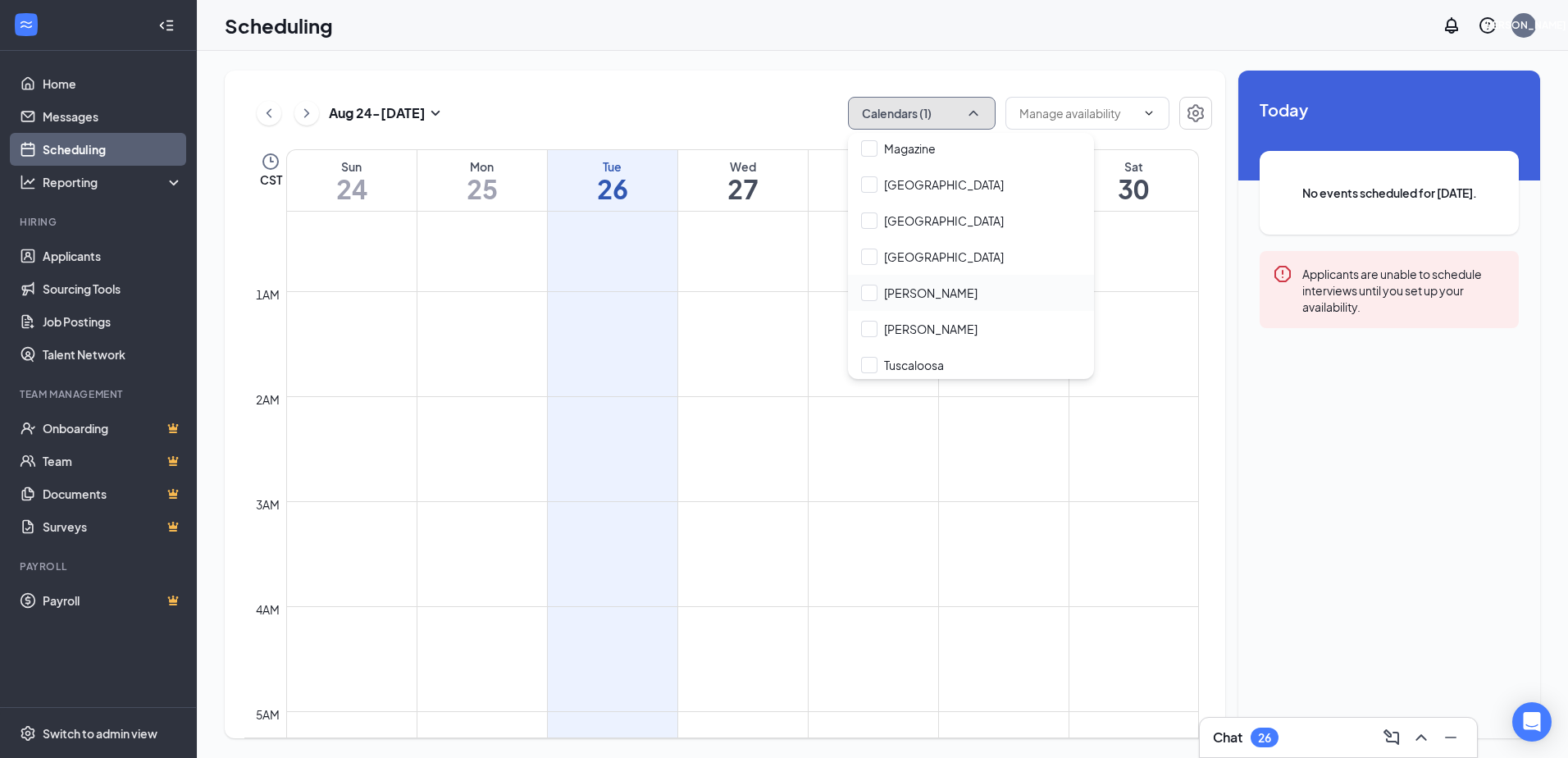
scroll to position [187, 0]
click at [872, 361] on input "Tuscaloosa" at bounding box center [902, 360] width 83 height 16
checkbox input "true"
click at [597, 70] on div "[DATE] - [DATE] Calendars (2) CST Sun 24 Mon 25 Tue 26 Wed 27 Thu 28 Fri 29 Sat…" at bounding box center [725, 404] width 1001 height 668
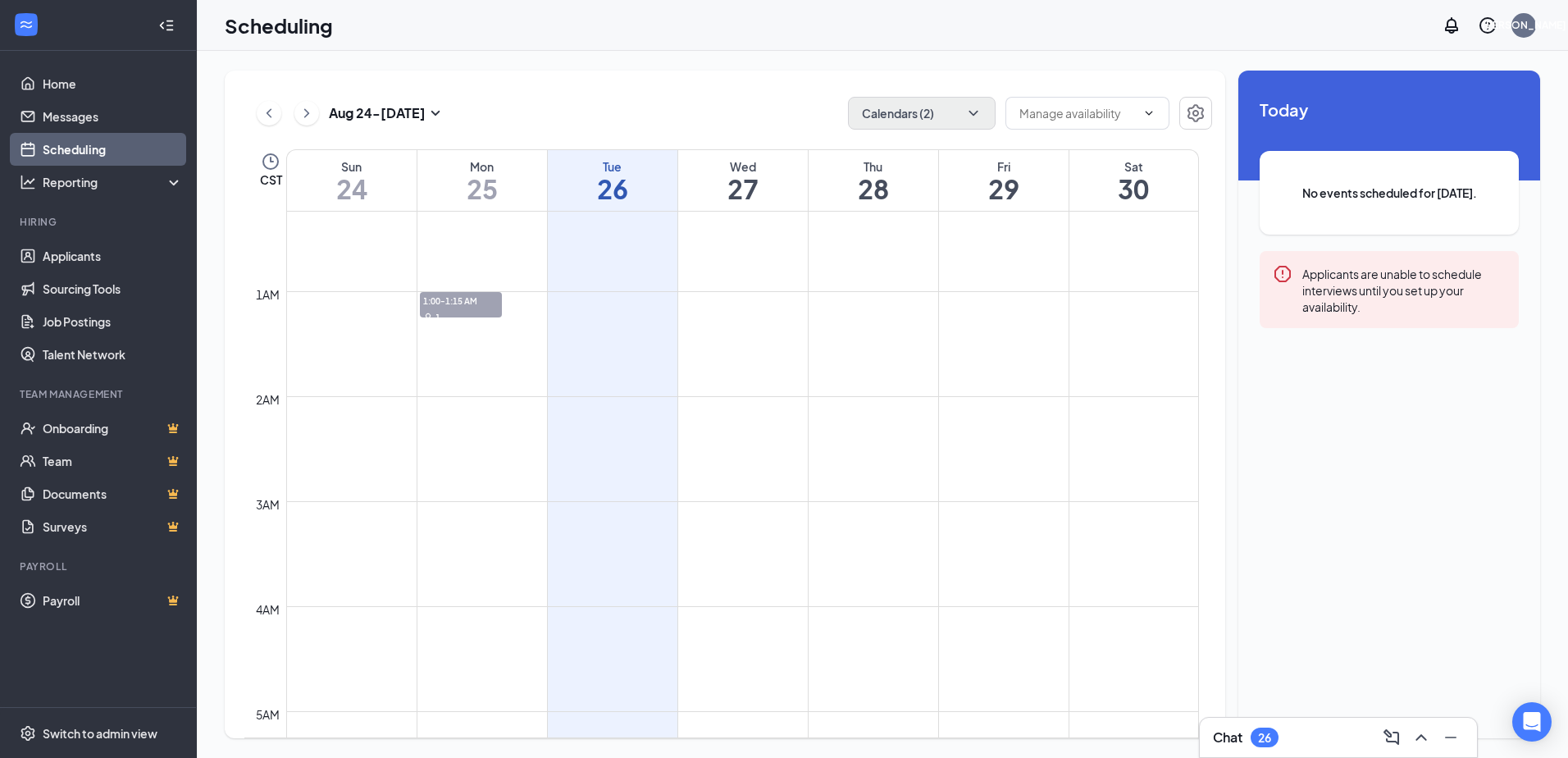
click at [971, 129] on div "[DATE] - [DATE] Calendars (2) CST Sun 24 Mon 25 Tue 26 Wed 27 Thu 28 Fri 29 Sat…" at bounding box center [725, 404] width 1001 height 668
click at [972, 121] on icon "ChevronDown" at bounding box center [972, 113] width 16 height 16
click at [872, 173] on div "My Calendar" at bounding box center [971, 187] width 246 height 36
checkbox input "false"
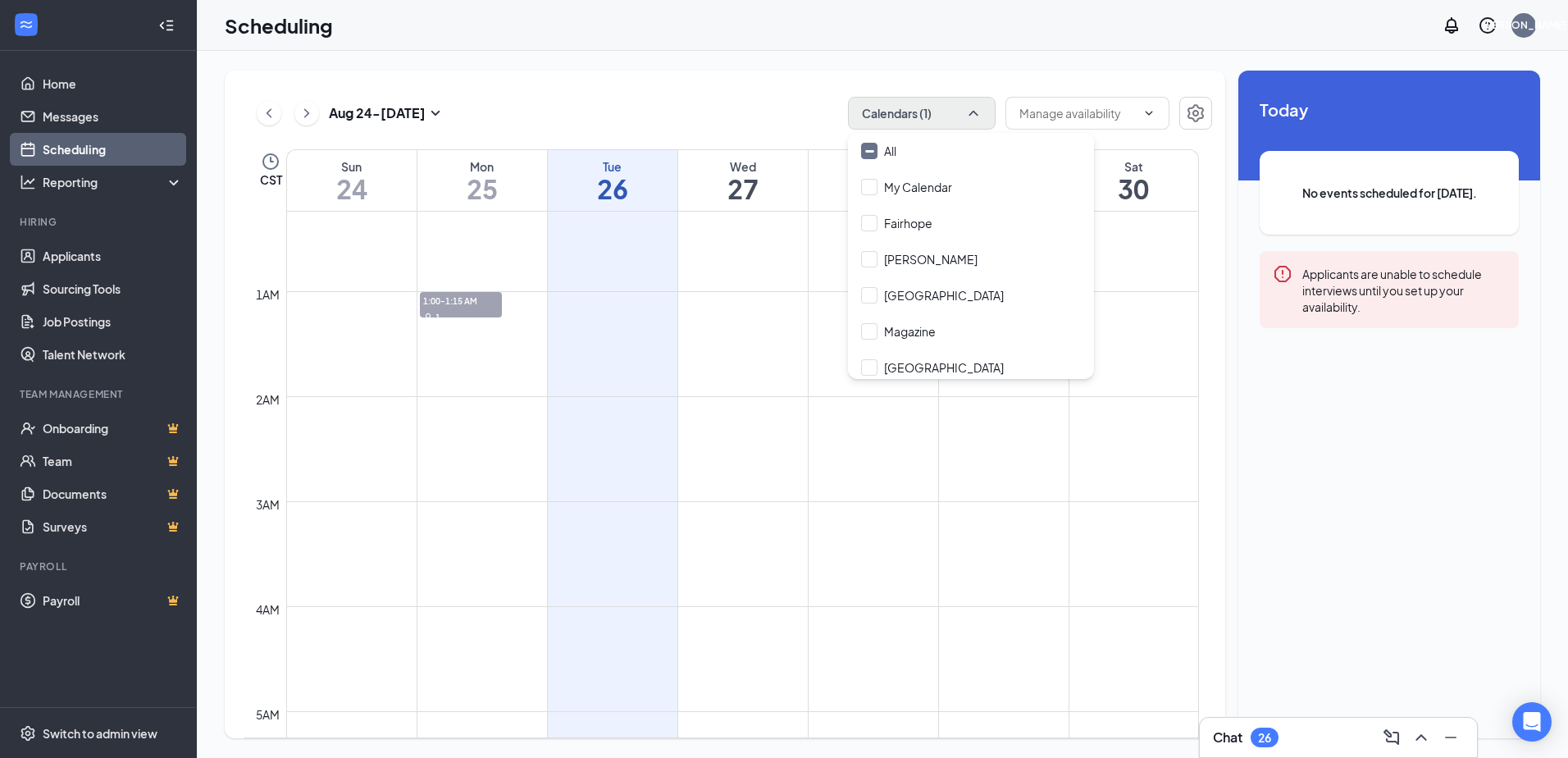
click at [768, 109] on div "[DATE] - [DATE] Calendars (1)" at bounding box center [729, 113] width 968 height 33
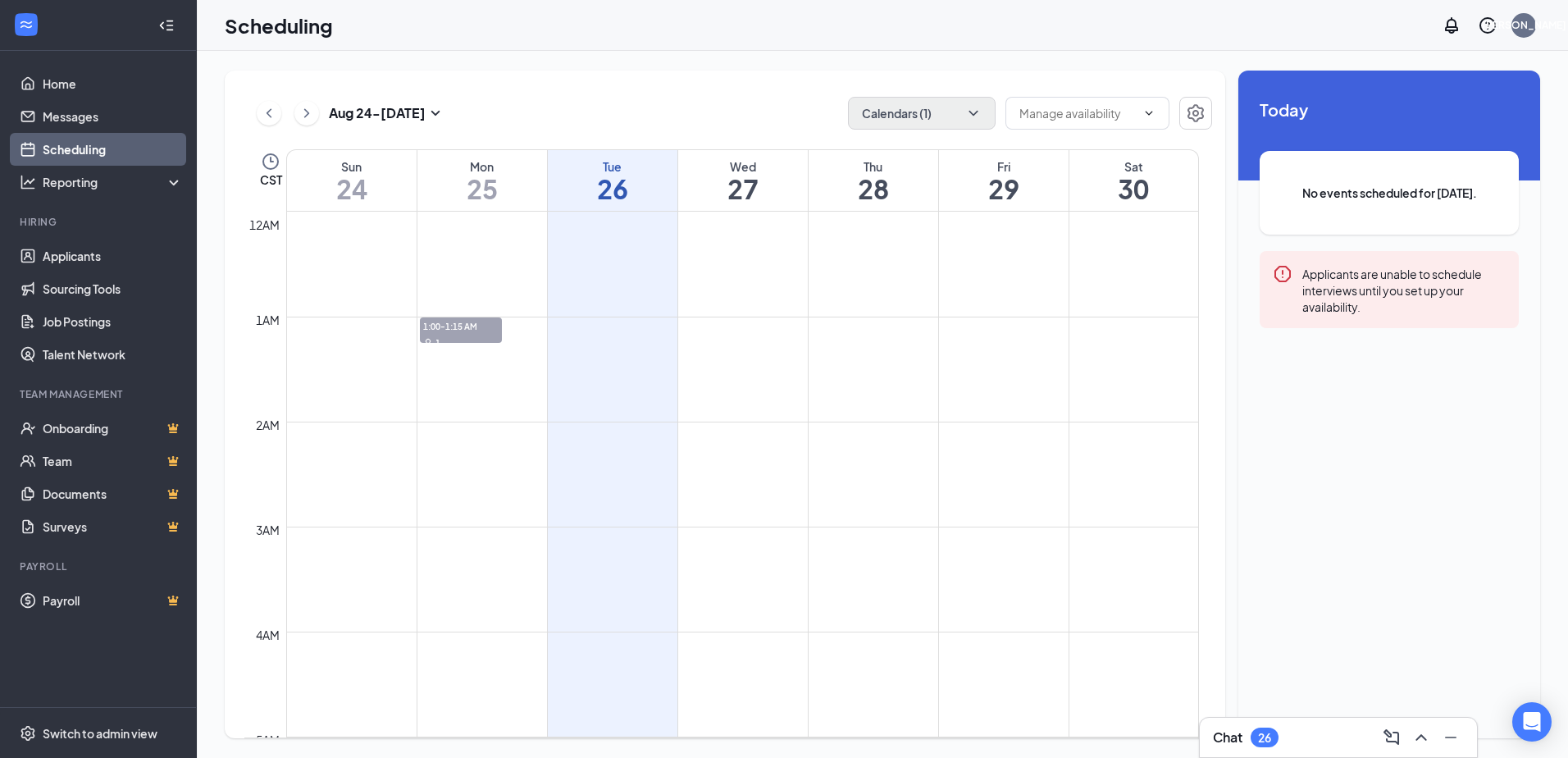
click at [611, 174] on h1 "26" at bounding box center [612, 189] width 129 height 28
click at [636, 231] on td at bounding box center [742, 225] width 912 height 26
drag, startPoint x: 614, startPoint y: 226, endPoint x: 611, endPoint y: 200, distance: 26.2
click at [611, 200] on h1 "26" at bounding box center [612, 189] width 129 height 28
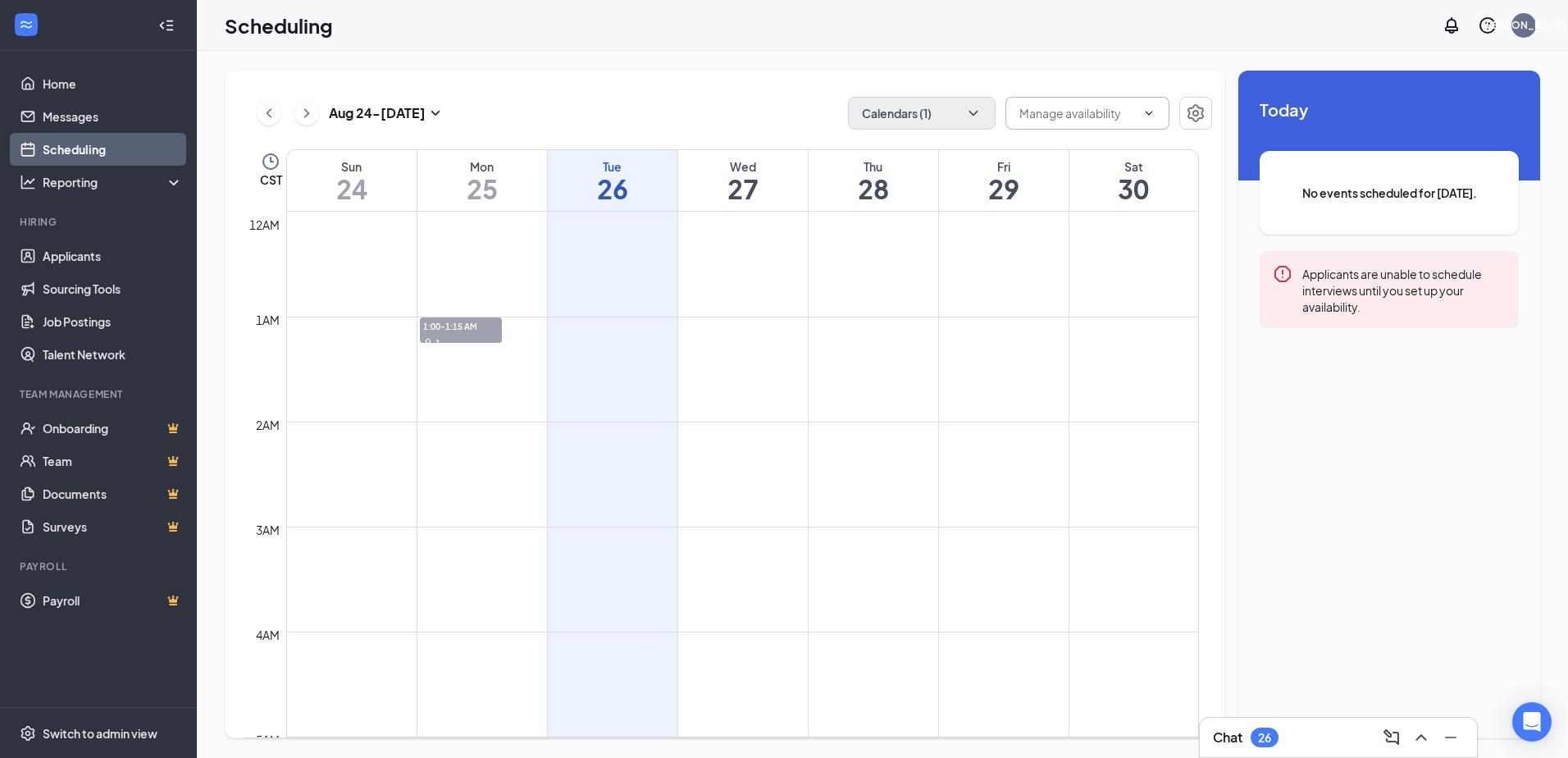
click at [1093, 114] on input "text" at bounding box center [1078, 113] width 116 height 18
click at [1106, 117] on input "text" at bounding box center [1078, 113] width 116 height 18
click at [972, 114] on icon "ChevronDown" at bounding box center [972, 113] width 16 height 16
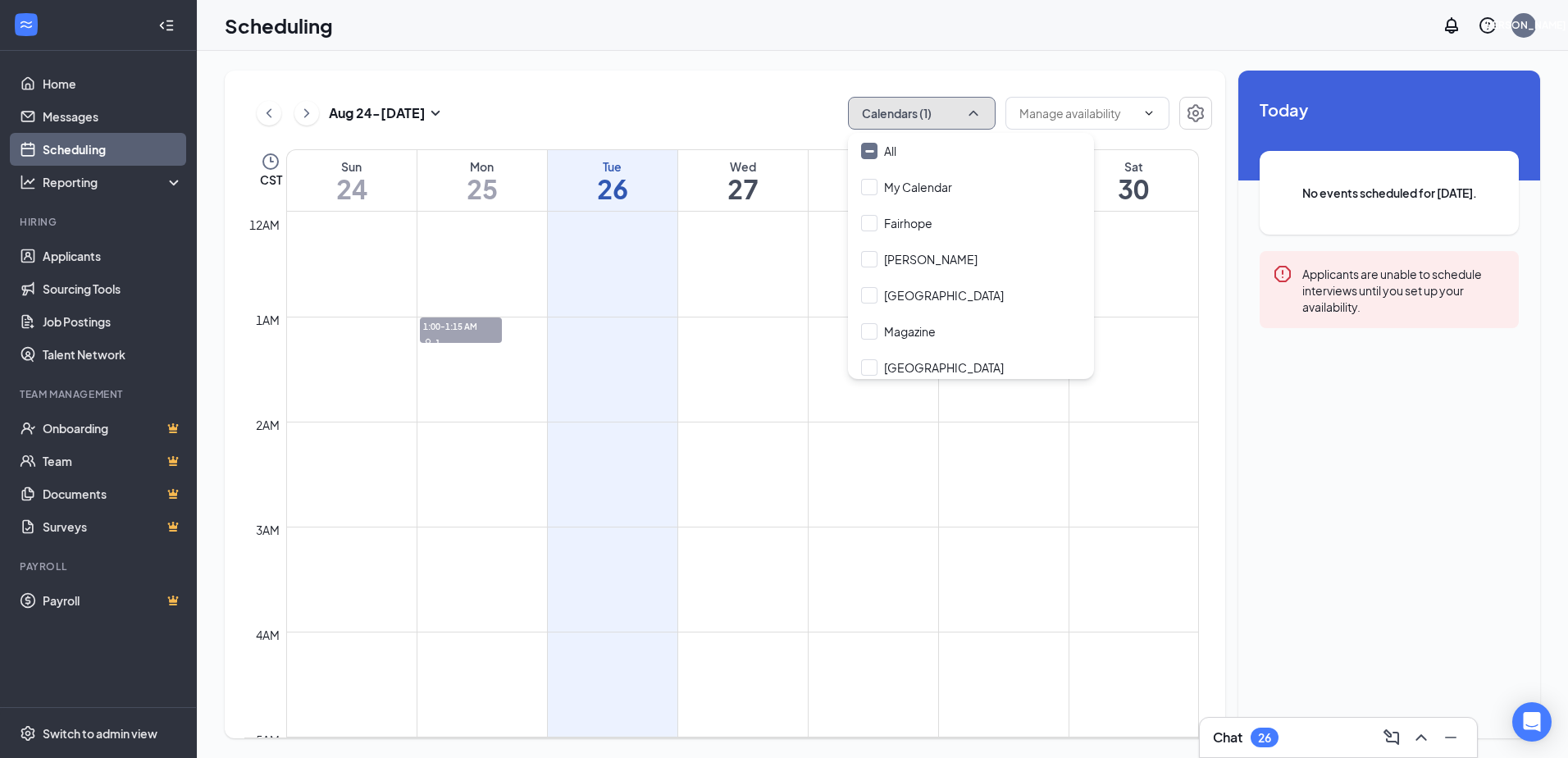
click at [972, 114] on icon "ChevronUp" at bounding box center [972, 113] width 16 height 16
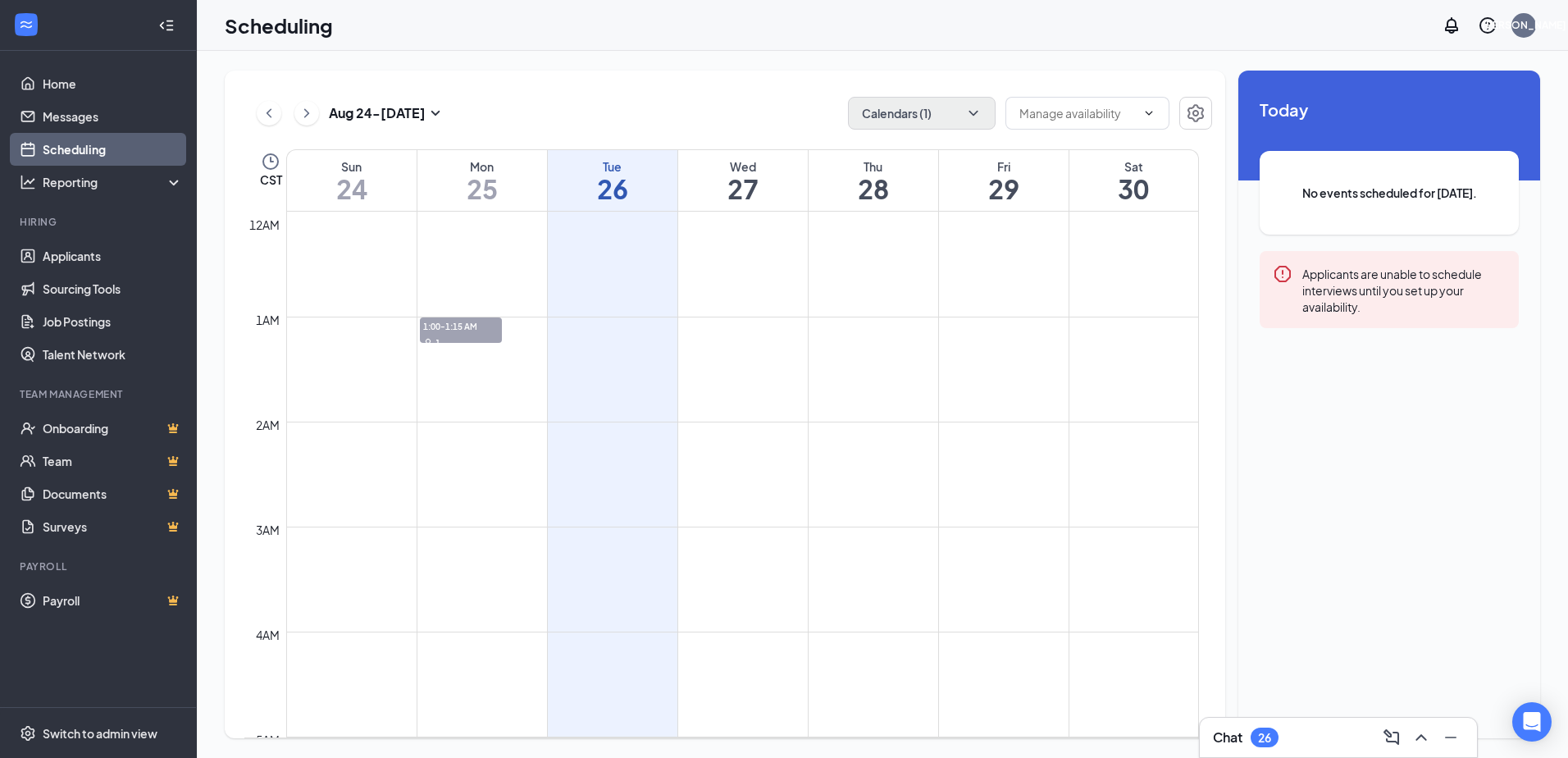
click at [632, 194] on h1 "26" at bounding box center [612, 189] width 129 height 28
click at [623, 194] on h1 "26" at bounding box center [612, 189] width 129 height 28
drag, startPoint x: 623, startPoint y: 194, endPoint x: 72, endPoint y: 147, distance: 553.0
click at [72, 147] on link "Scheduling" at bounding box center [113, 149] width 141 height 33
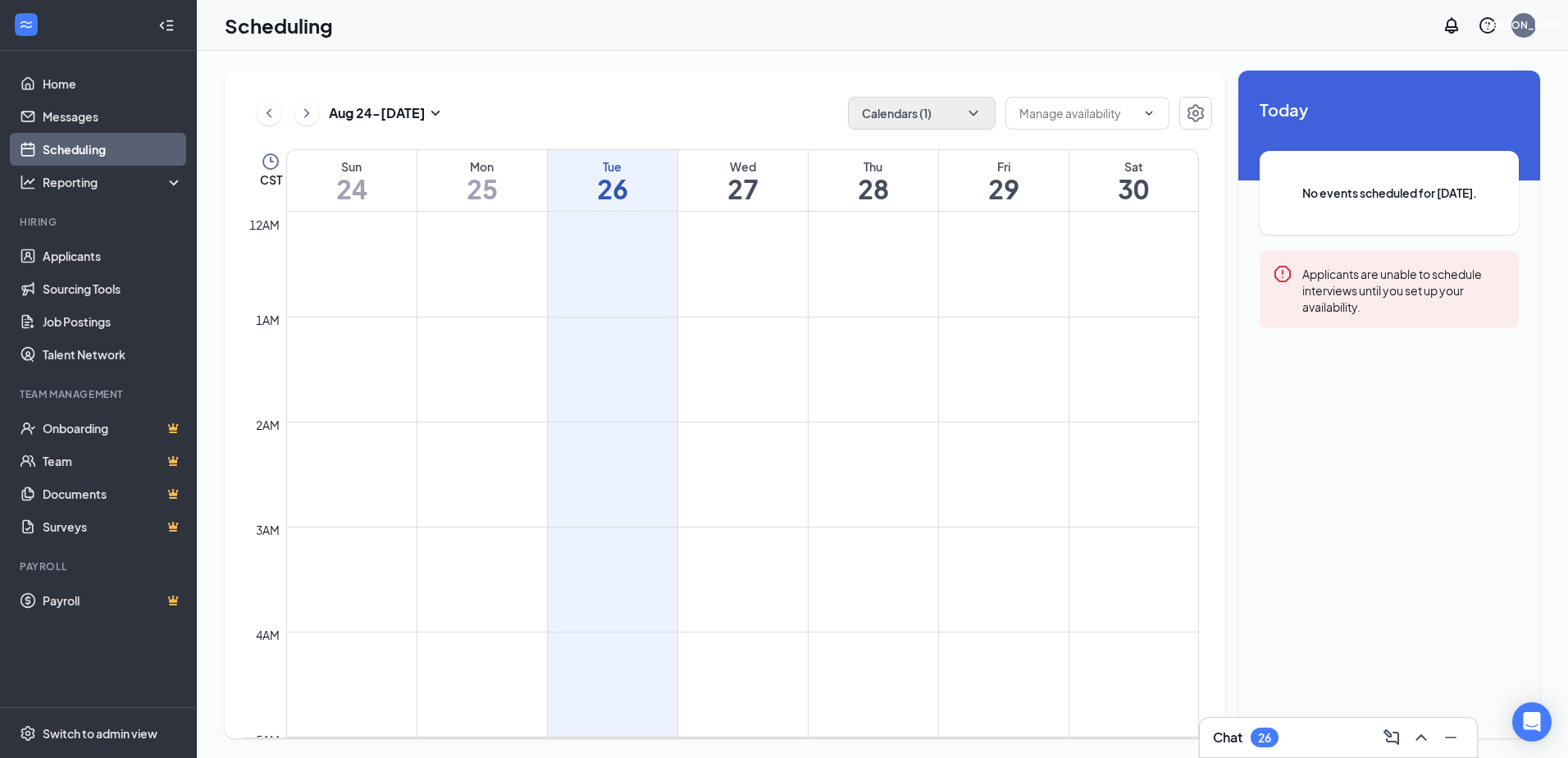
click at [568, 237] on td at bounding box center [742, 225] width 912 height 26
drag, startPoint x: 591, startPoint y: 188, endPoint x: 573, endPoint y: 190, distance: 18.1
click at [591, 187] on h1 "26" at bounding box center [612, 189] width 129 height 28
click at [482, 201] on h1 "25" at bounding box center [482, 189] width 129 height 28
click at [450, 170] on div "Mon" at bounding box center [482, 166] width 129 height 16
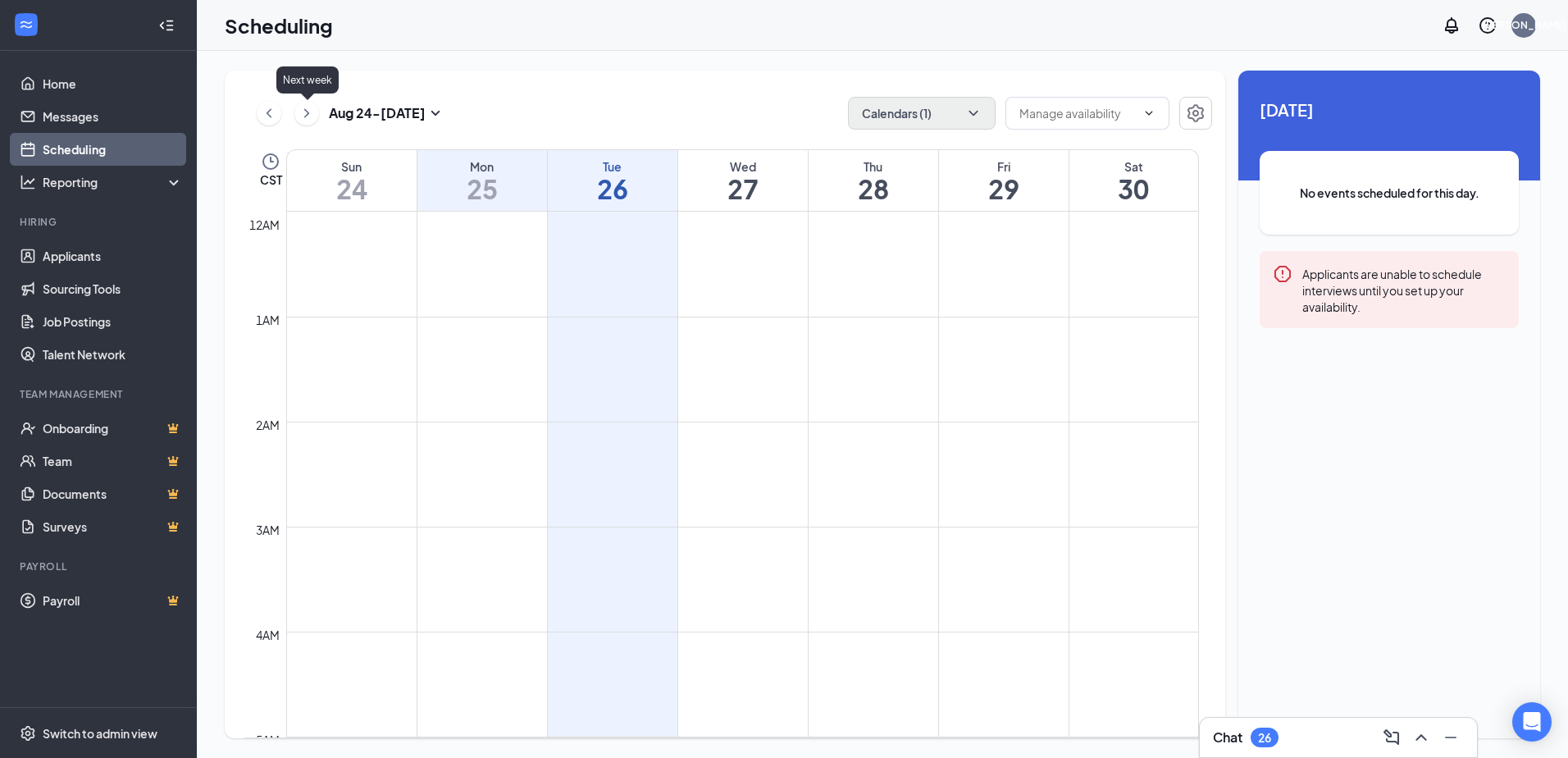
click at [310, 109] on icon "ChevronRight" at bounding box center [306, 113] width 16 height 20
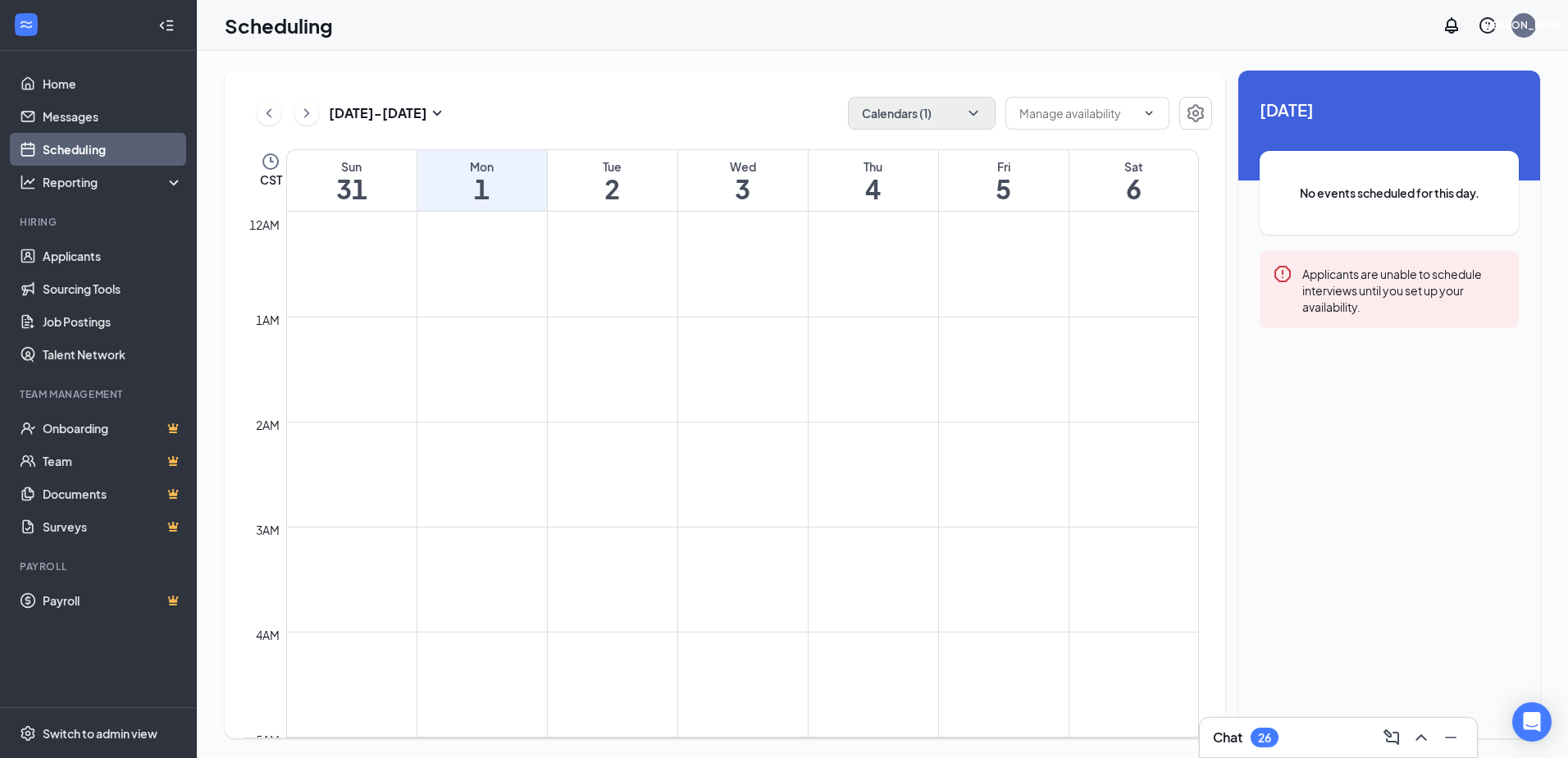
click at [470, 243] on td at bounding box center [742, 251] width 912 height 26
click at [475, 192] on h1 "1" at bounding box center [482, 189] width 129 height 28
click at [476, 189] on h1 "1" at bounding box center [482, 189] width 129 height 28
drag, startPoint x: 480, startPoint y: 182, endPoint x: 467, endPoint y: 195, distance: 18.4
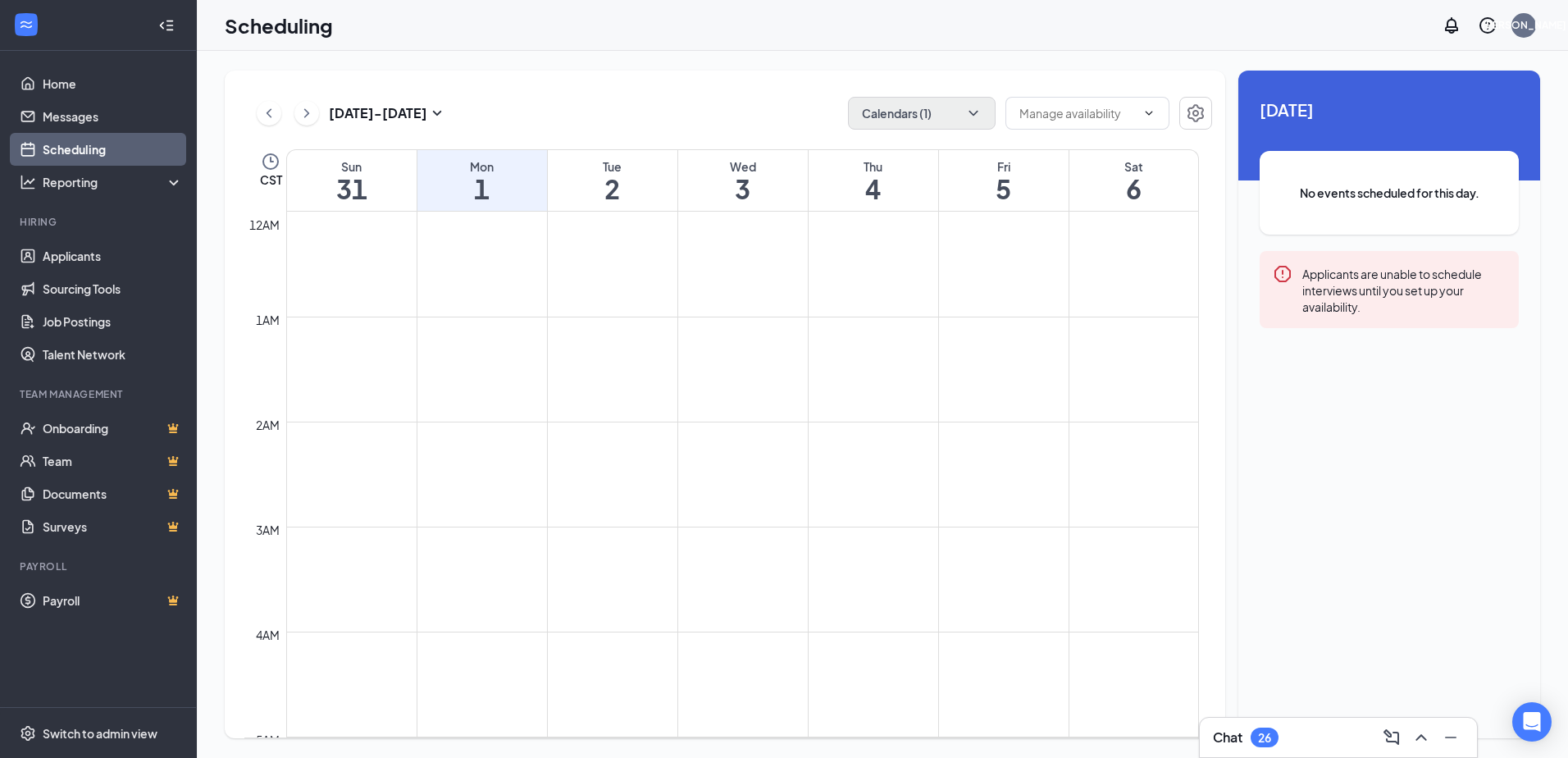
click at [467, 195] on h1 "1" at bounding box center [482, 189] width 129 height 28
click at [957, 121] on button "Calendars (1)" at bounding box center [921, 113] width 147 height 33
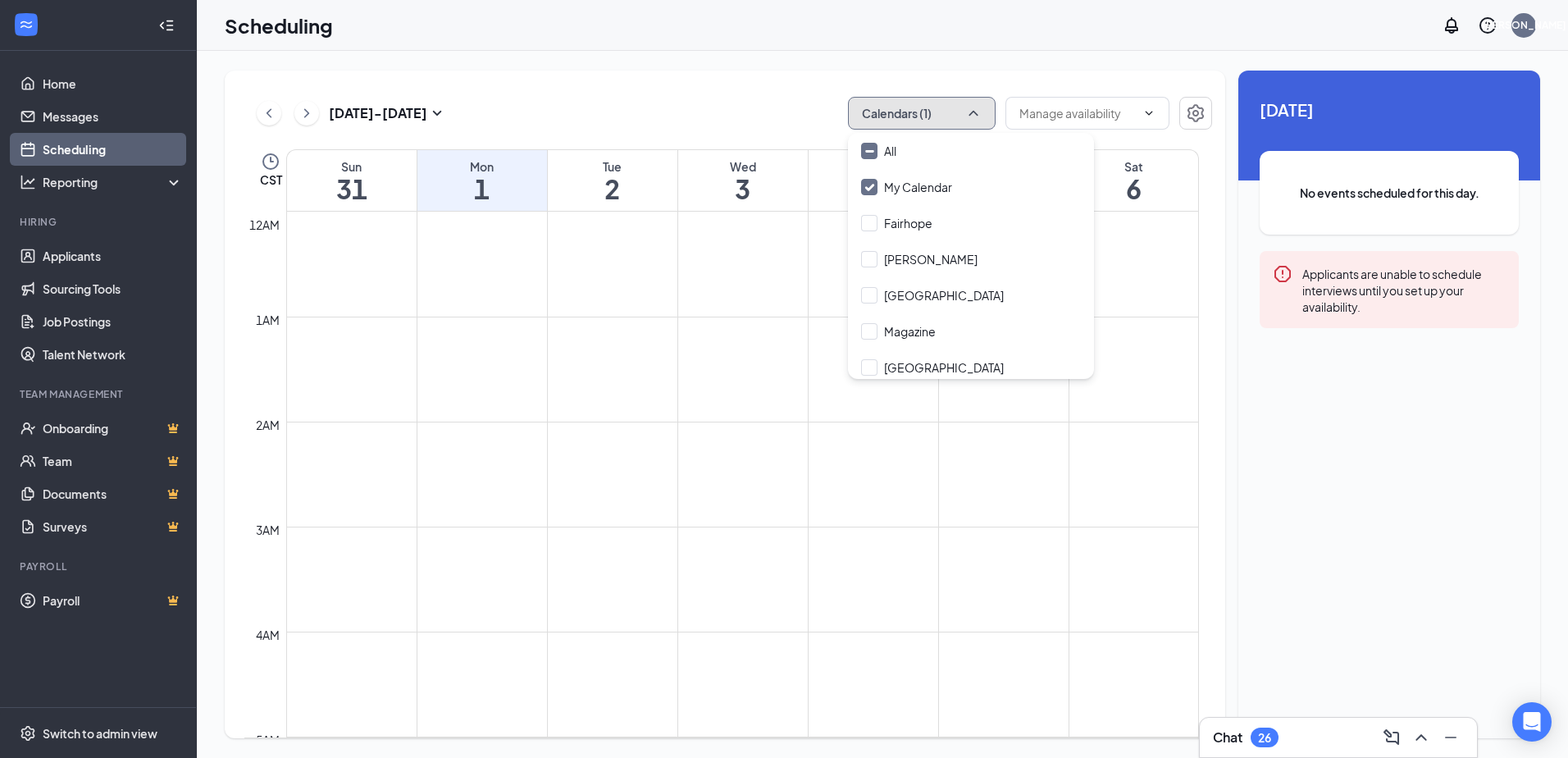
click at [957, 121] on button "Calendars (1)" at bounding box center [921, 113] width 147 height 33
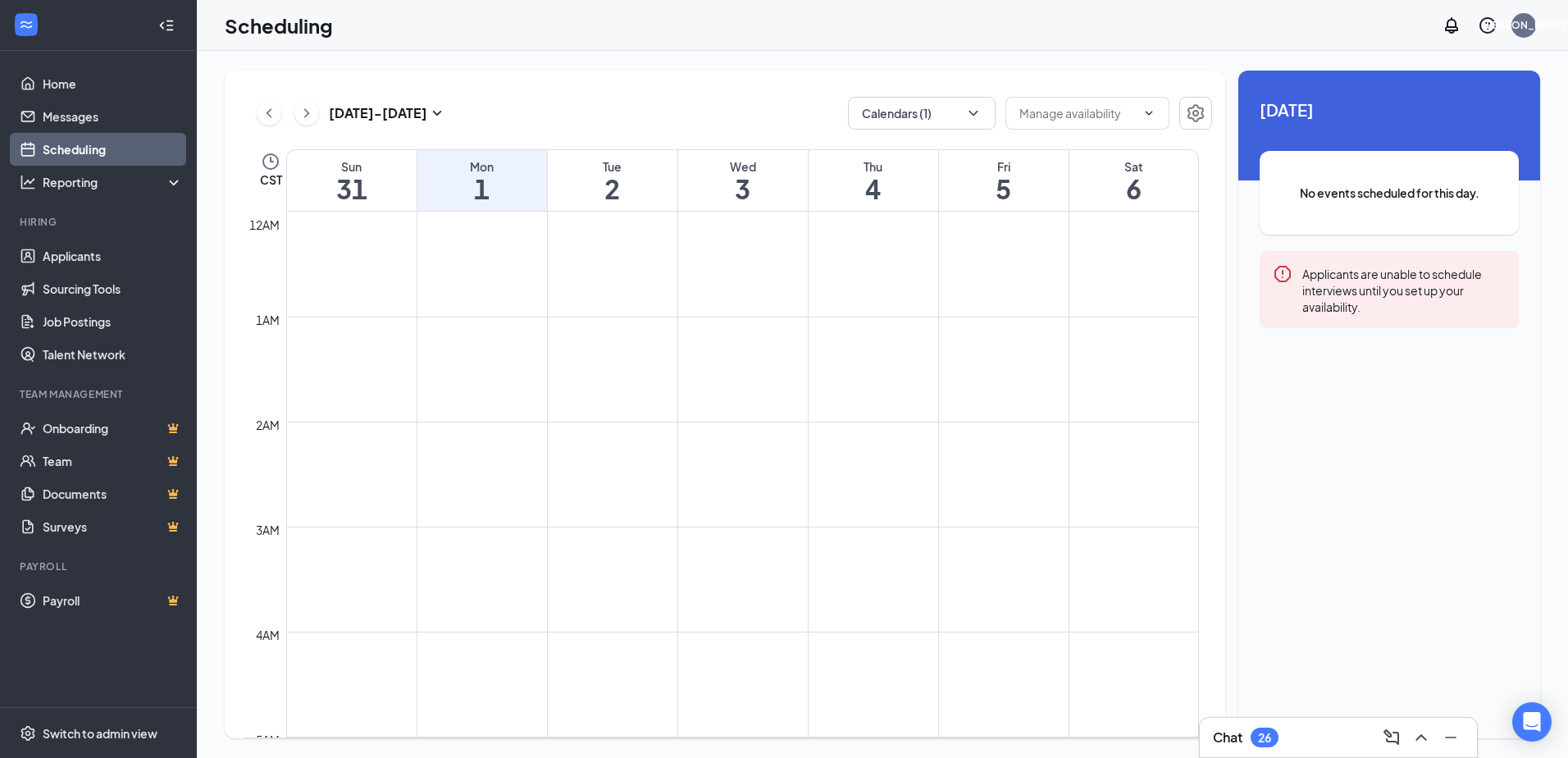
click at [1284, 275] on icon "Error" at bounding box center [1282, 274] width 20 height 20
click at [1314, 287] on div "Applicants are unable to schedule interviews until you set up your availability." at bounding box center [1404, 290] width 204 height 51
click at [1390, 199] on span "No events scheduled for this day." at bounding box center [1389, 192] width 193 height 18
click at [1448, 735] on icon "Minimize" at bounding box center [1450, 737] width 20 height 20
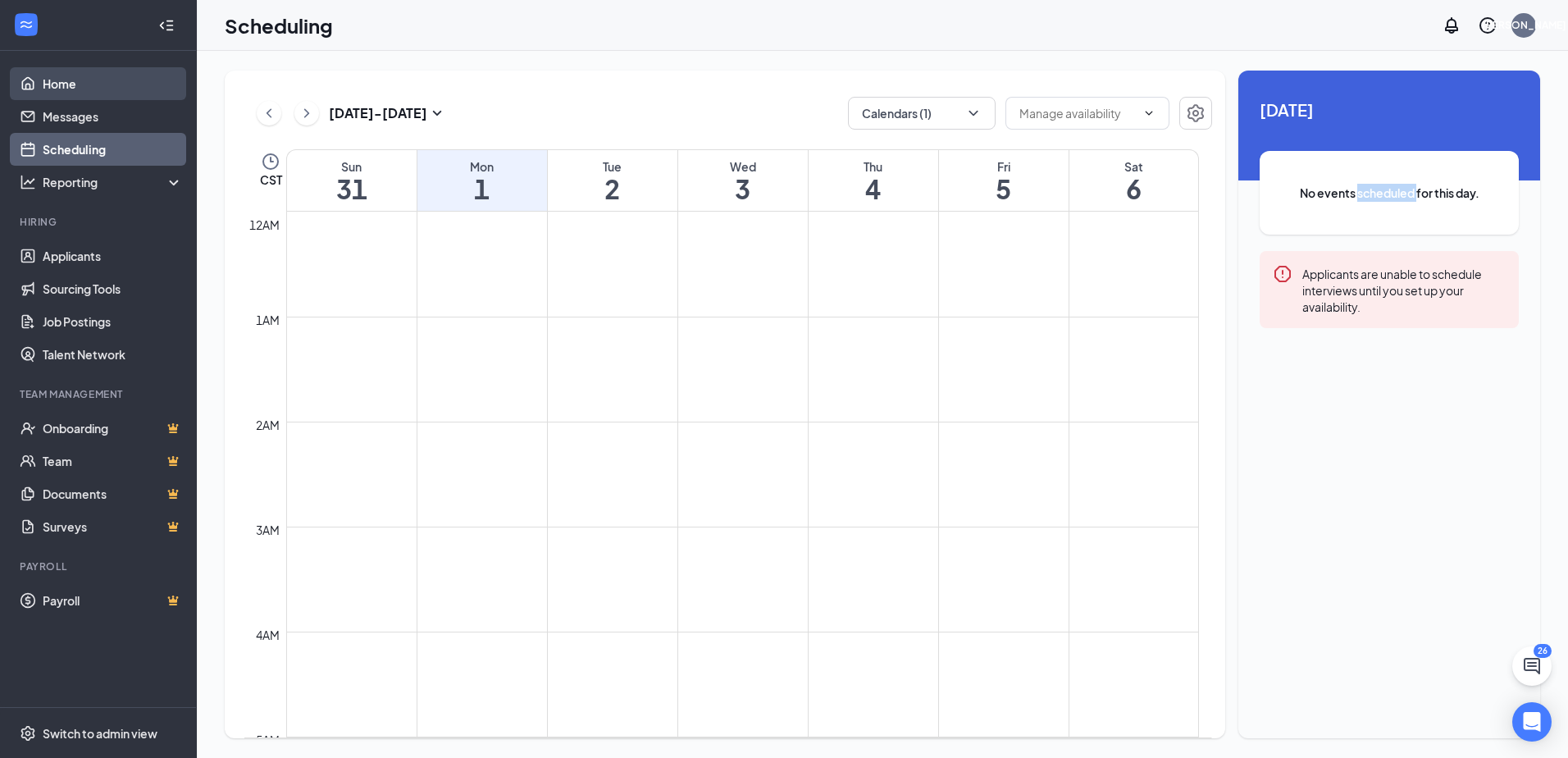
click at [54, 78] on link "Home" at bounding box center [113, 83] width 141 height 33
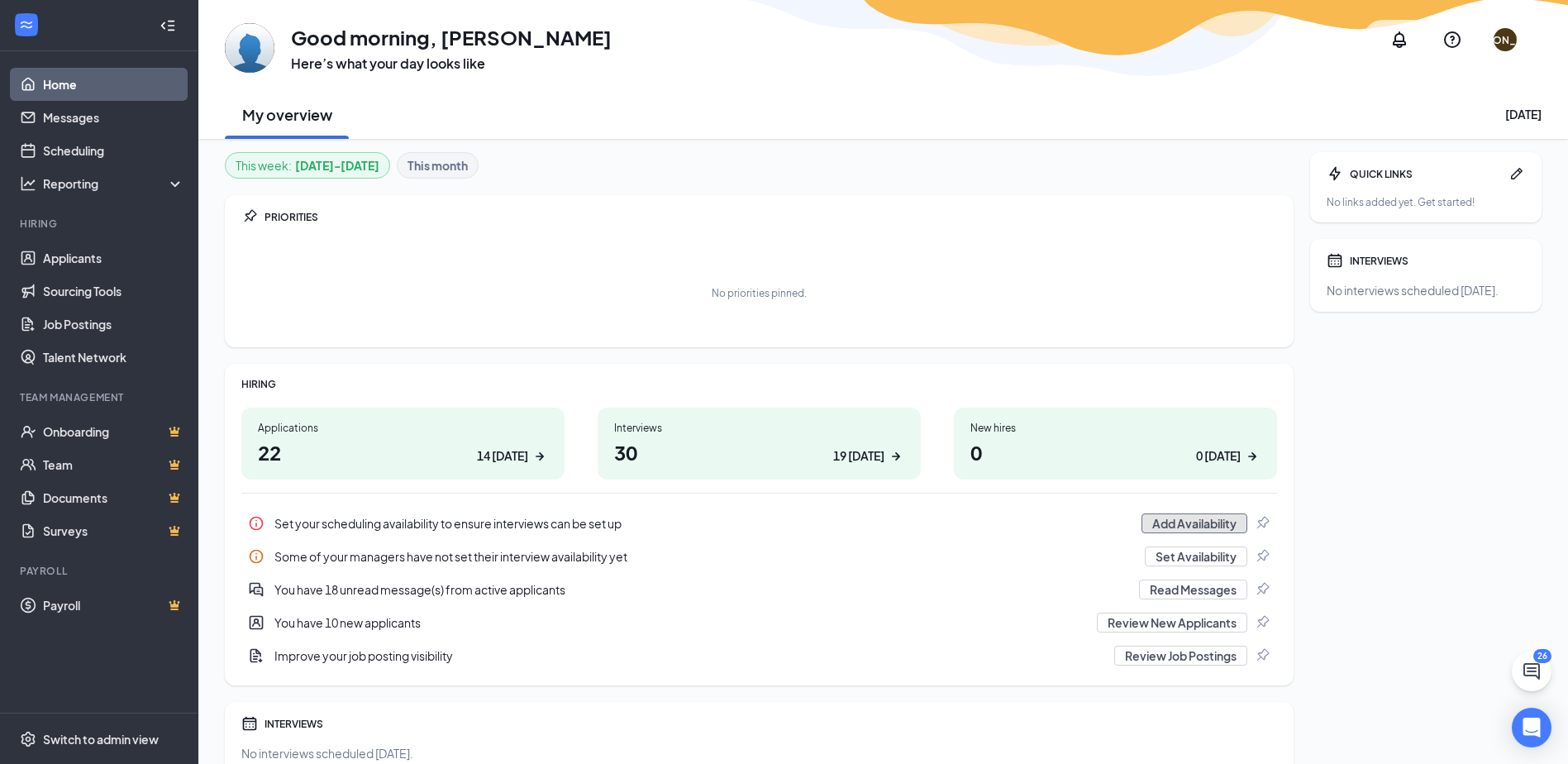
click at [1152, 527] on button "Add Availability" at bounding box center [1195, 523] width 106 height 20
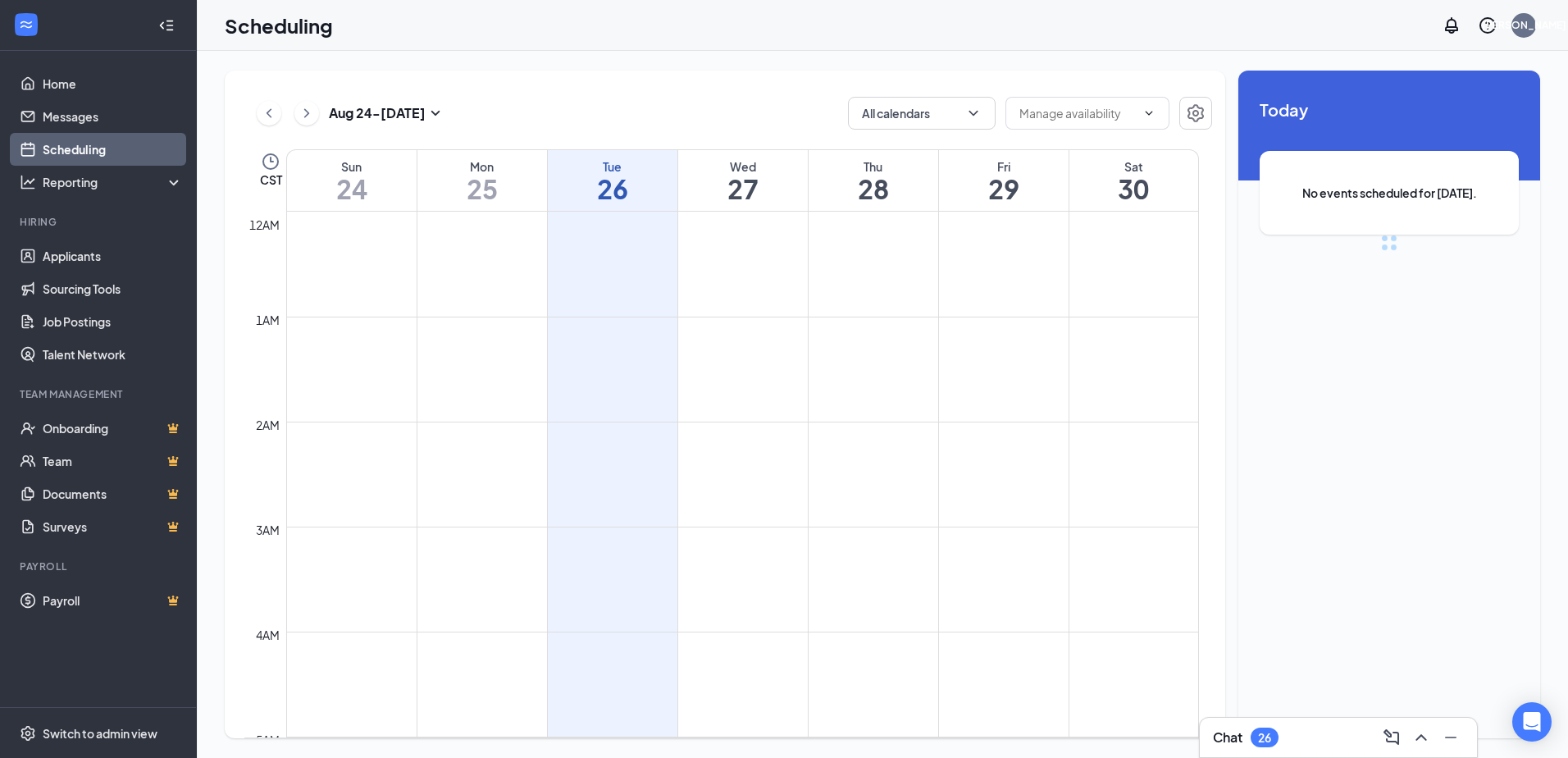
scroll to position [807, 0]
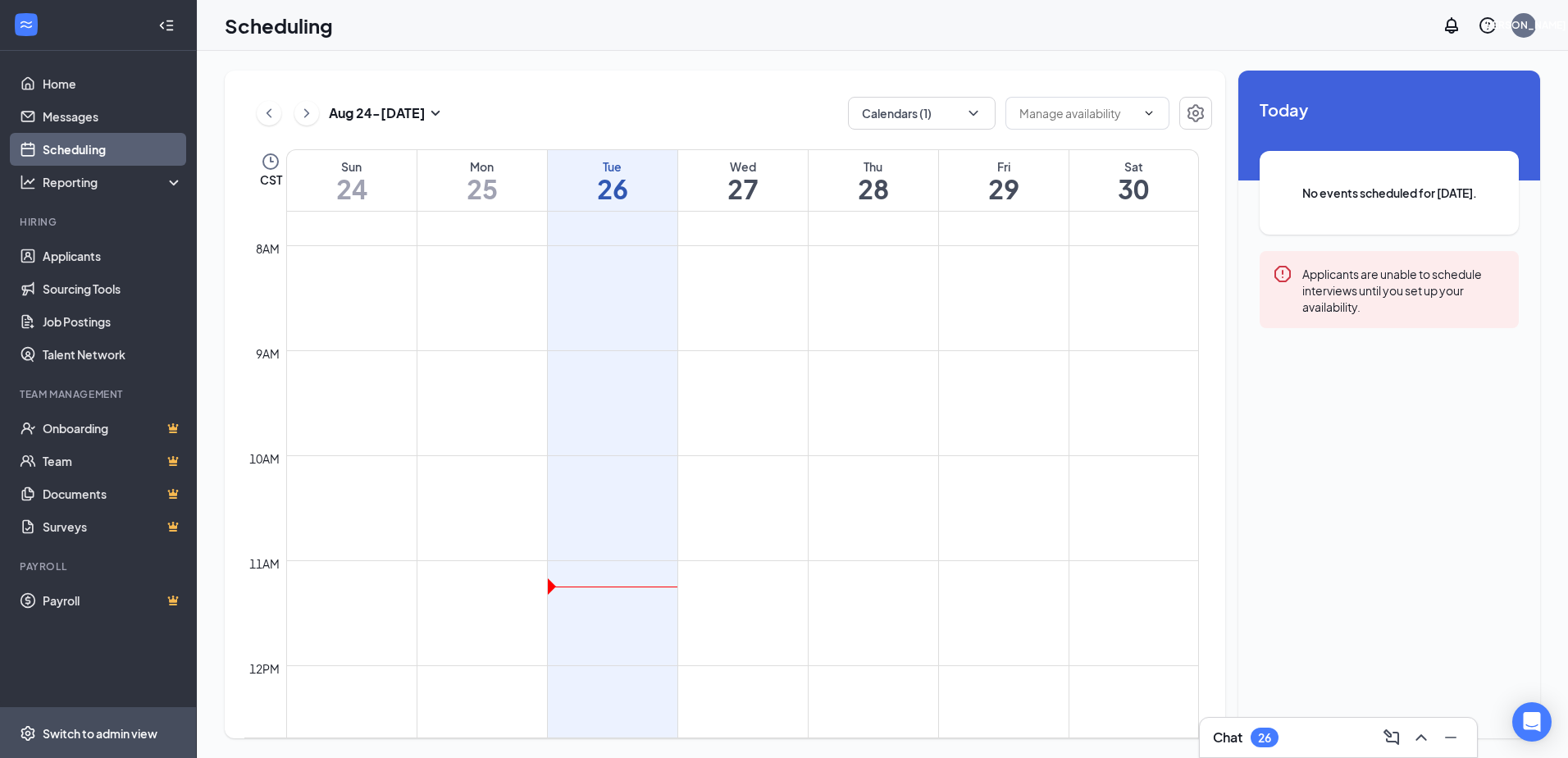
click at [62, 729] on div "Switch to admin view" at bounding box center [99, 733] width 114 height 16
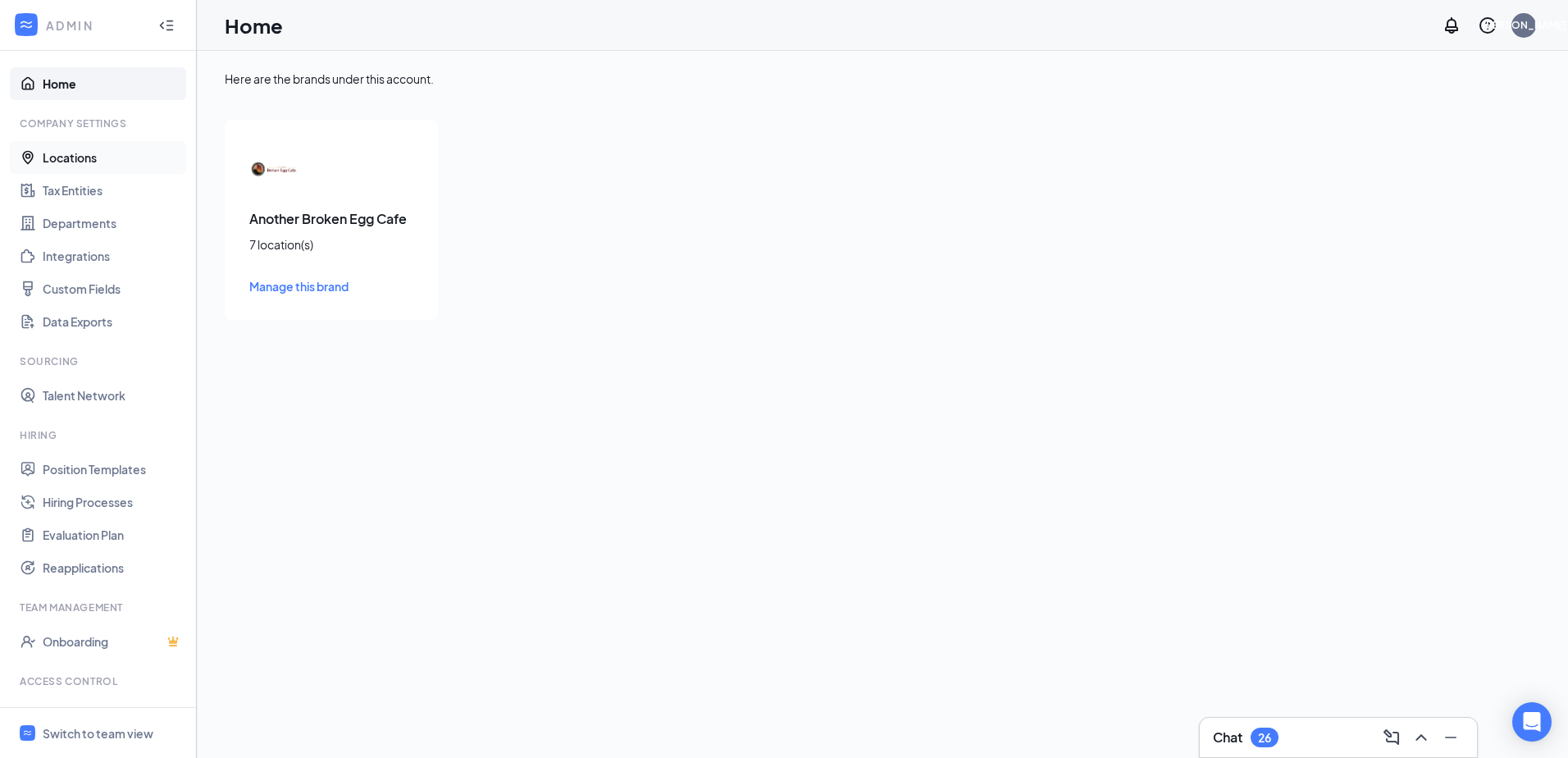
click at [57, 158] on link "Locations" at bounding box center [113, 157] width 141 height 33
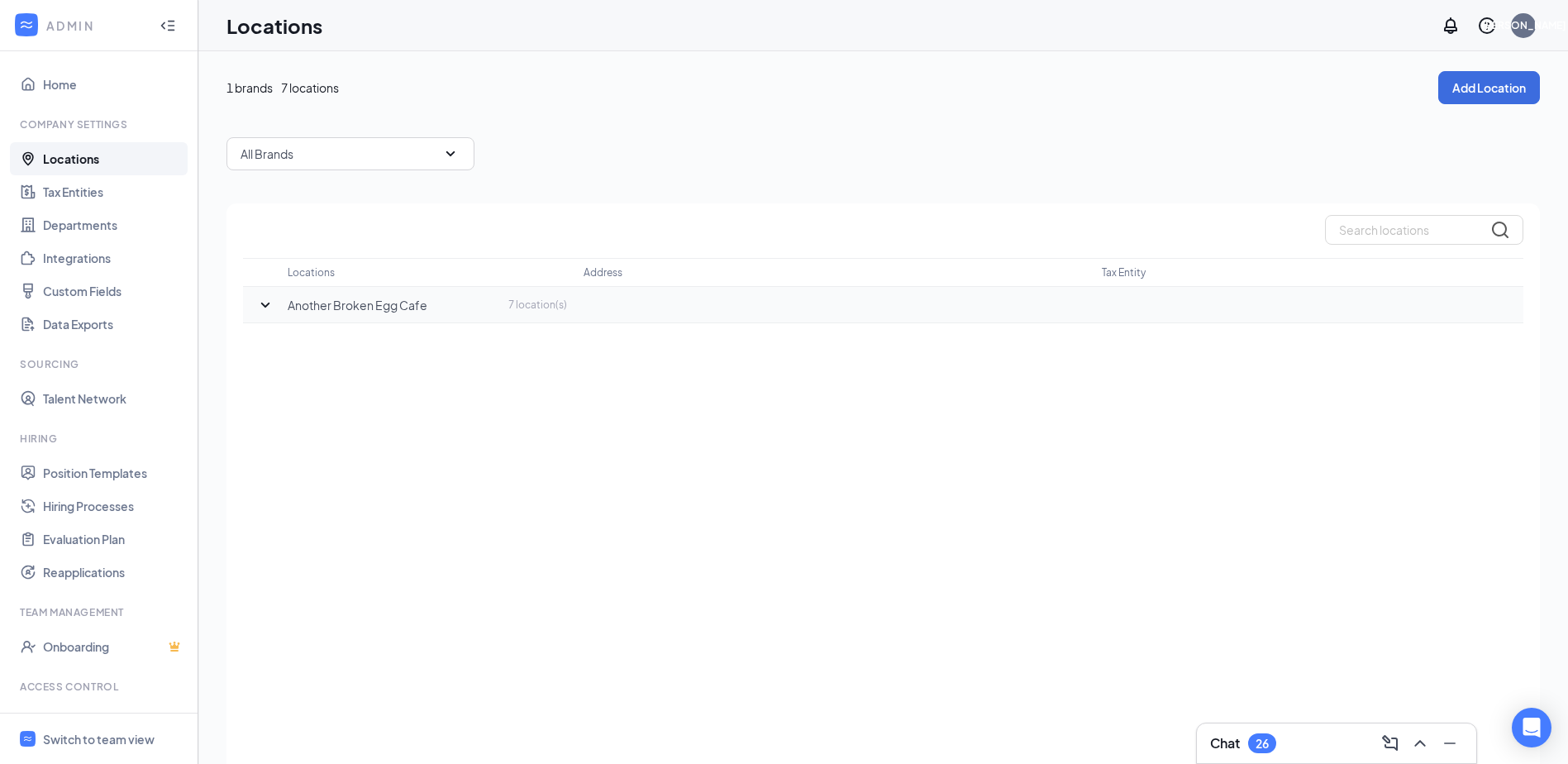
click at [266, 311] on icon "SmallChevronDown" at bounding box center [265, 304] width 20 height 20
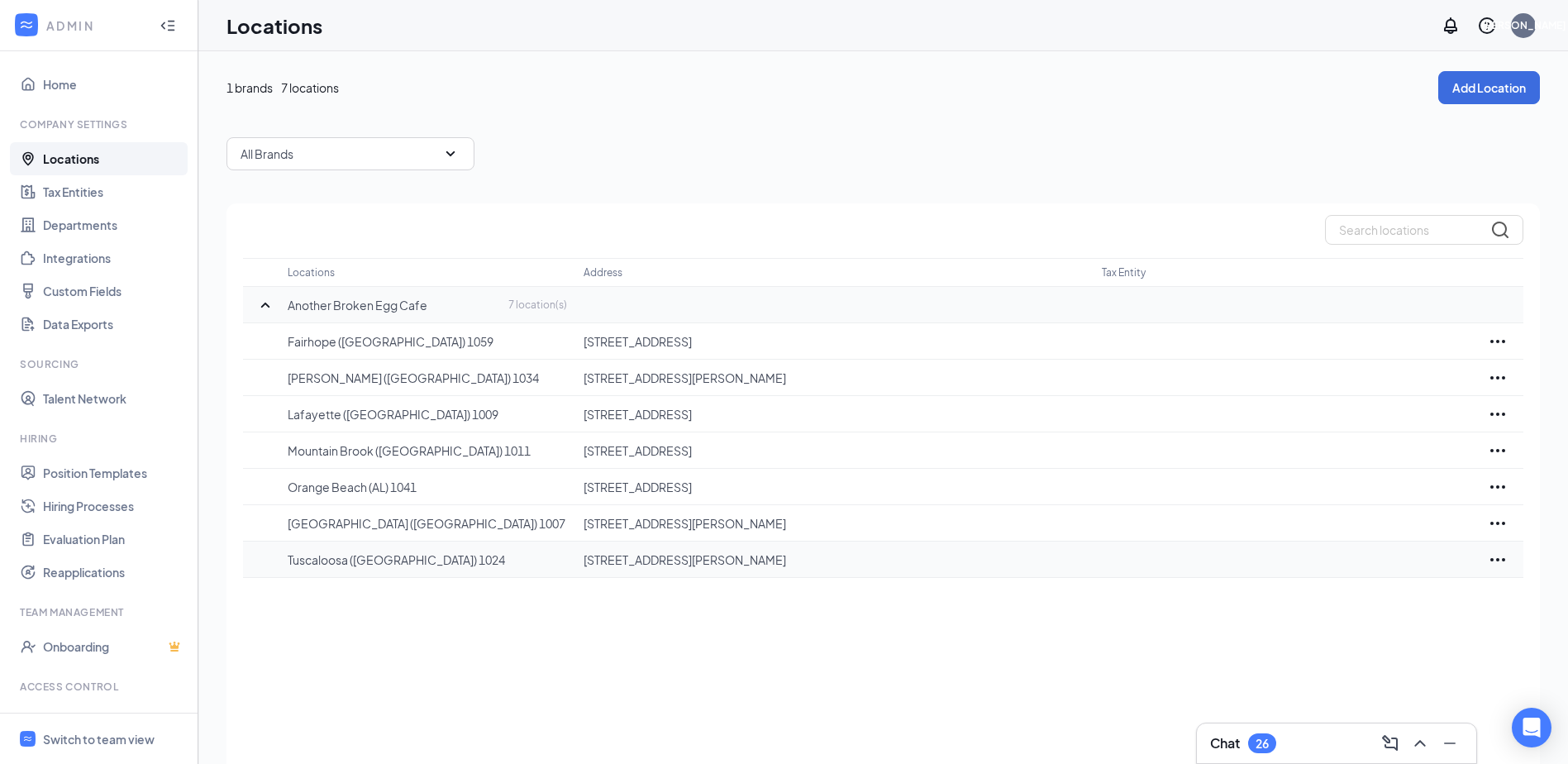
click at [305, 564] on p "Tuscaloosa (AL) 1024" at bounding box center [427, 559] width 280 height 16
click at [1501, 556] on icon "Ellipses" at bounding box center [1497, 560] width 20 height 20
click at [1365, 603] on p "Edit" at bounding box center [1423, 609] width 139 height 16
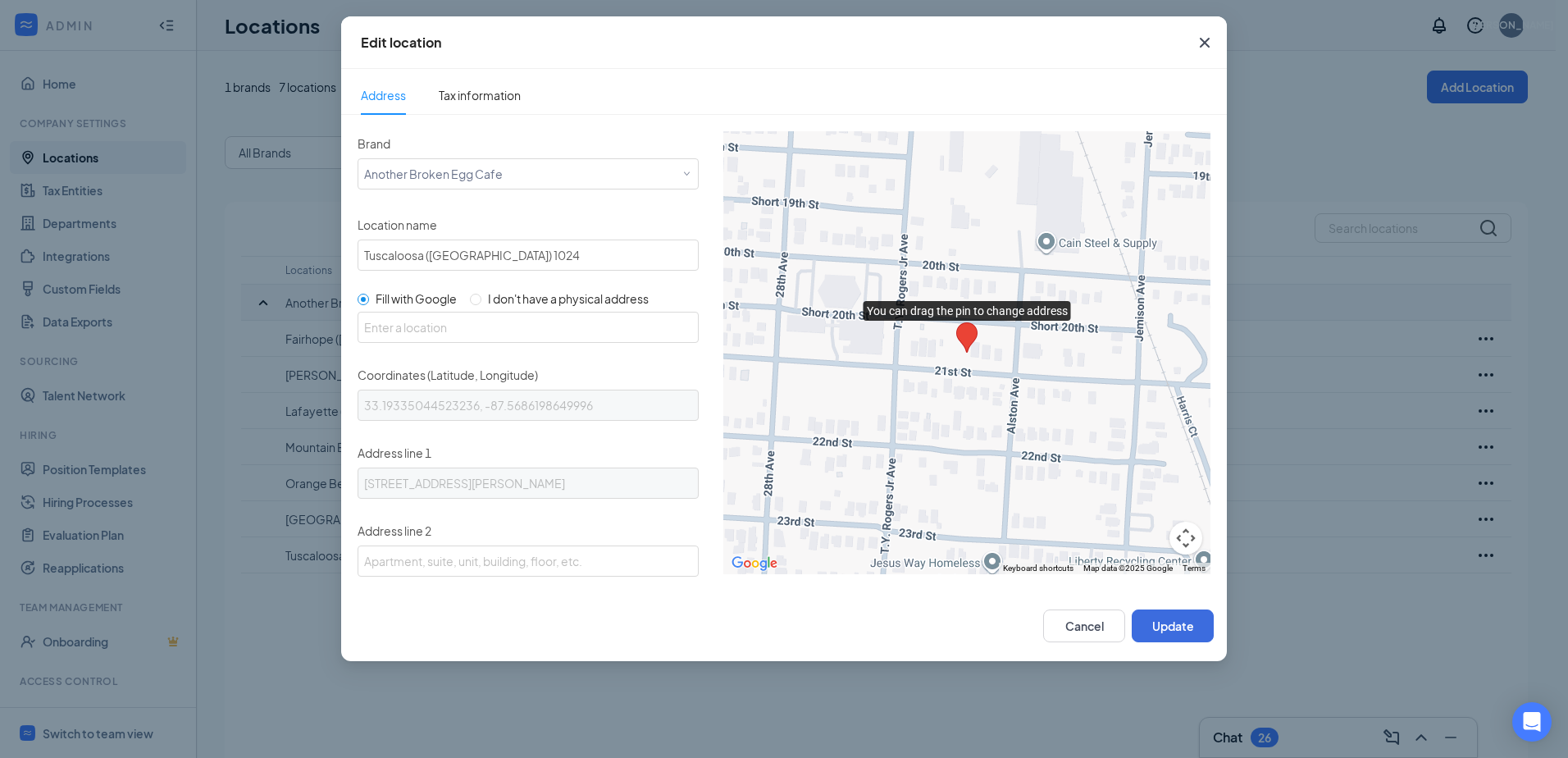
click at [1205, 41] on icon "Cross" at bounding box center [1204, 42] width 20 height 20
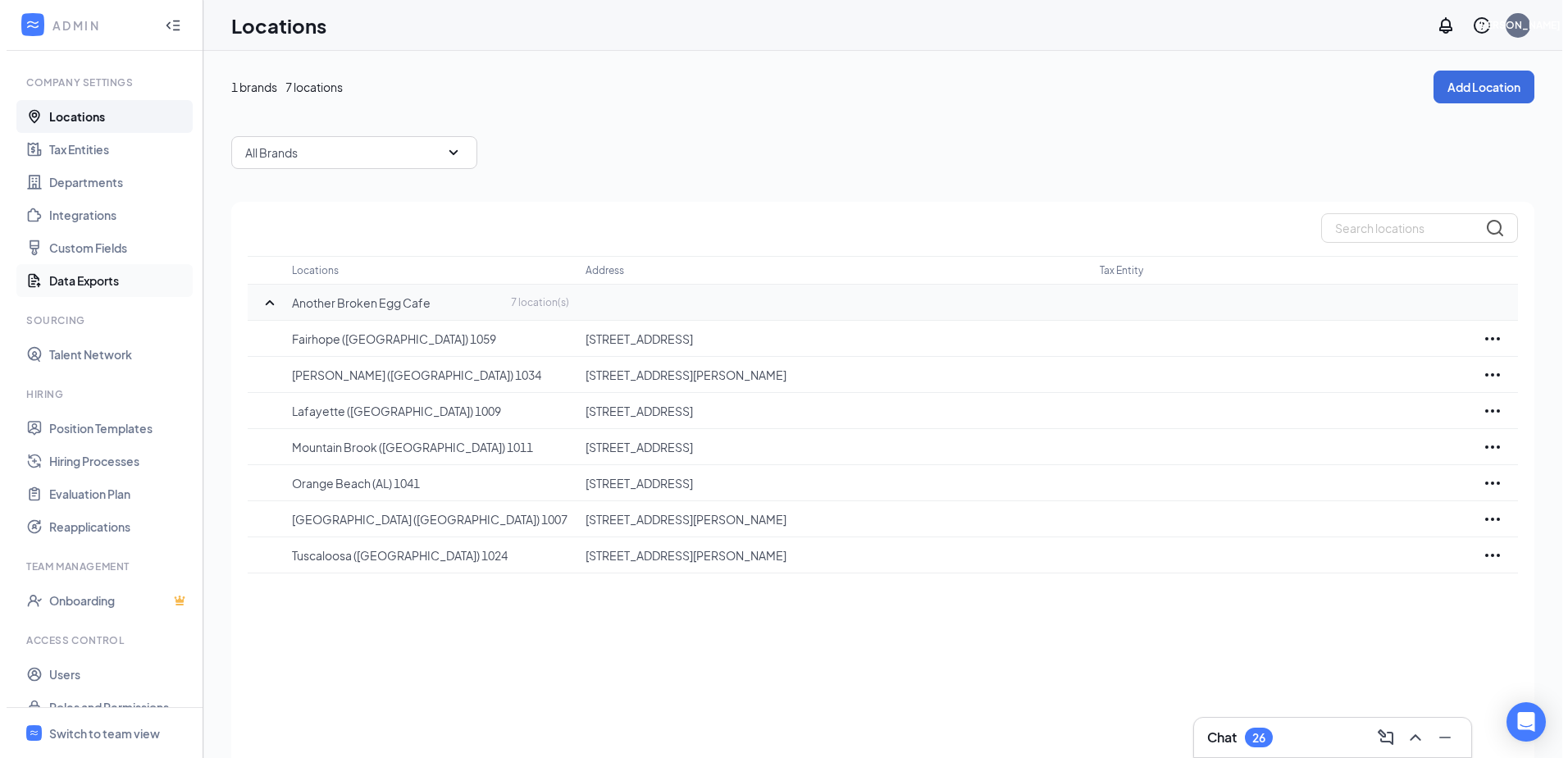
scroll to position [64, 0]
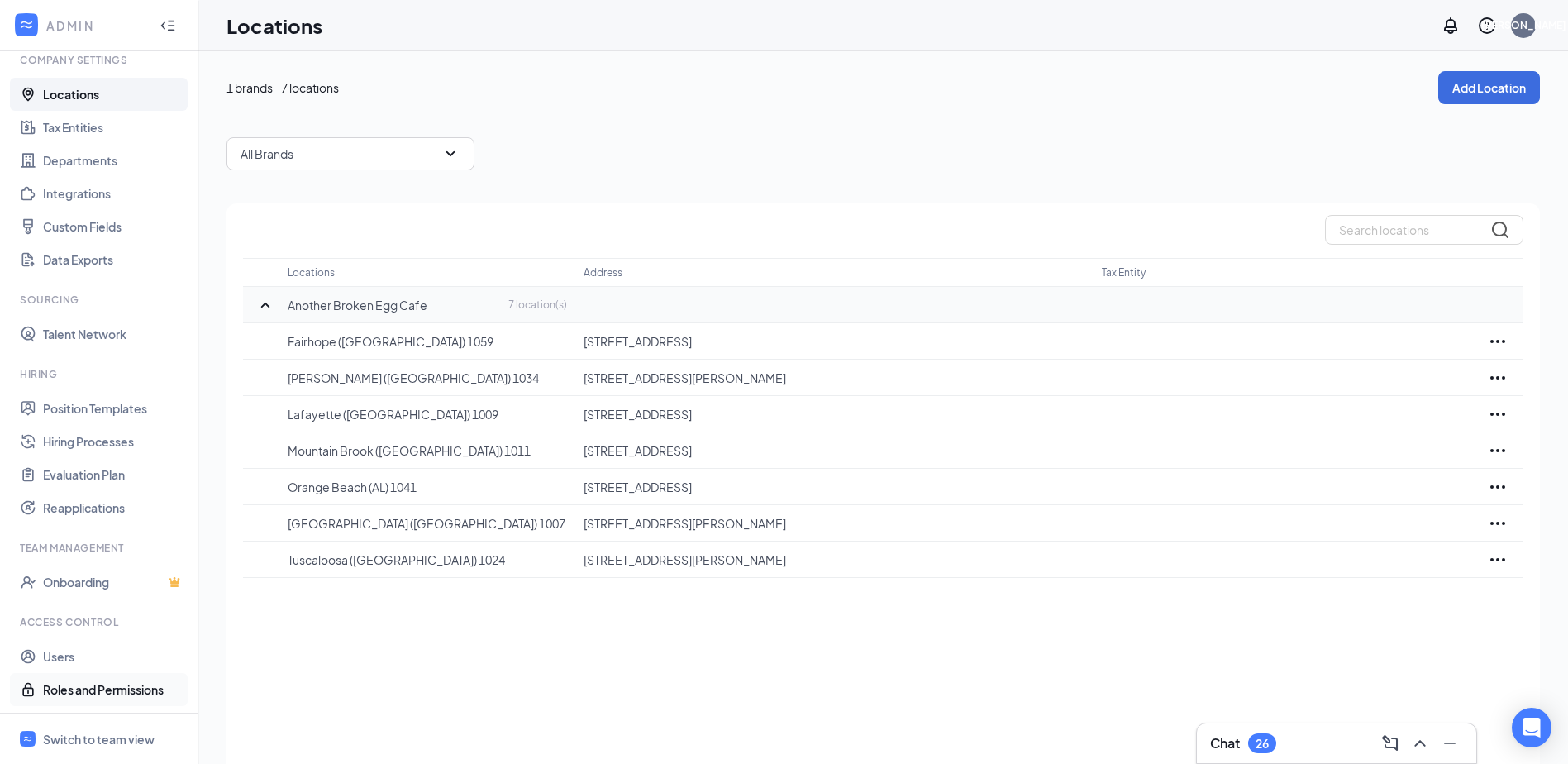
click at [67, 686] on link "Roles and Permissions" at bounding box center [113, 689] width 142 height 33
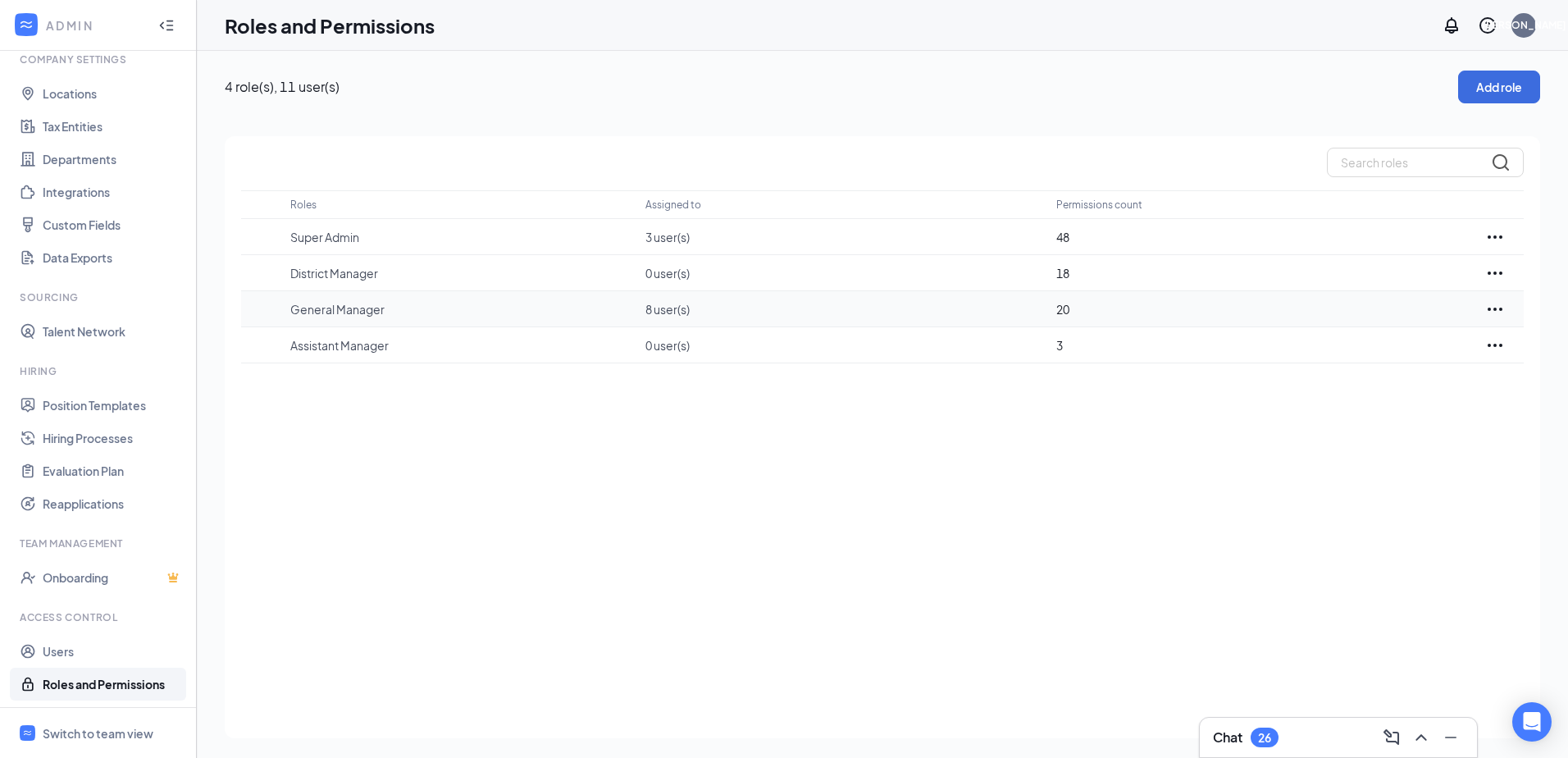
click at [327, 324] on td "General Manager" at bounding box center [468, 309] width 355 height 36
click at [331, 314] on p "General Manager" at bounding box center [460, 309] width 339 height 16
click at [1499, 306] on icon "Ellipses" at bounding box center [1495, 309] width 20 height 20
click at [1366, 366] on p "Edit" at bounding box center [1423, 357] width 138 height 16
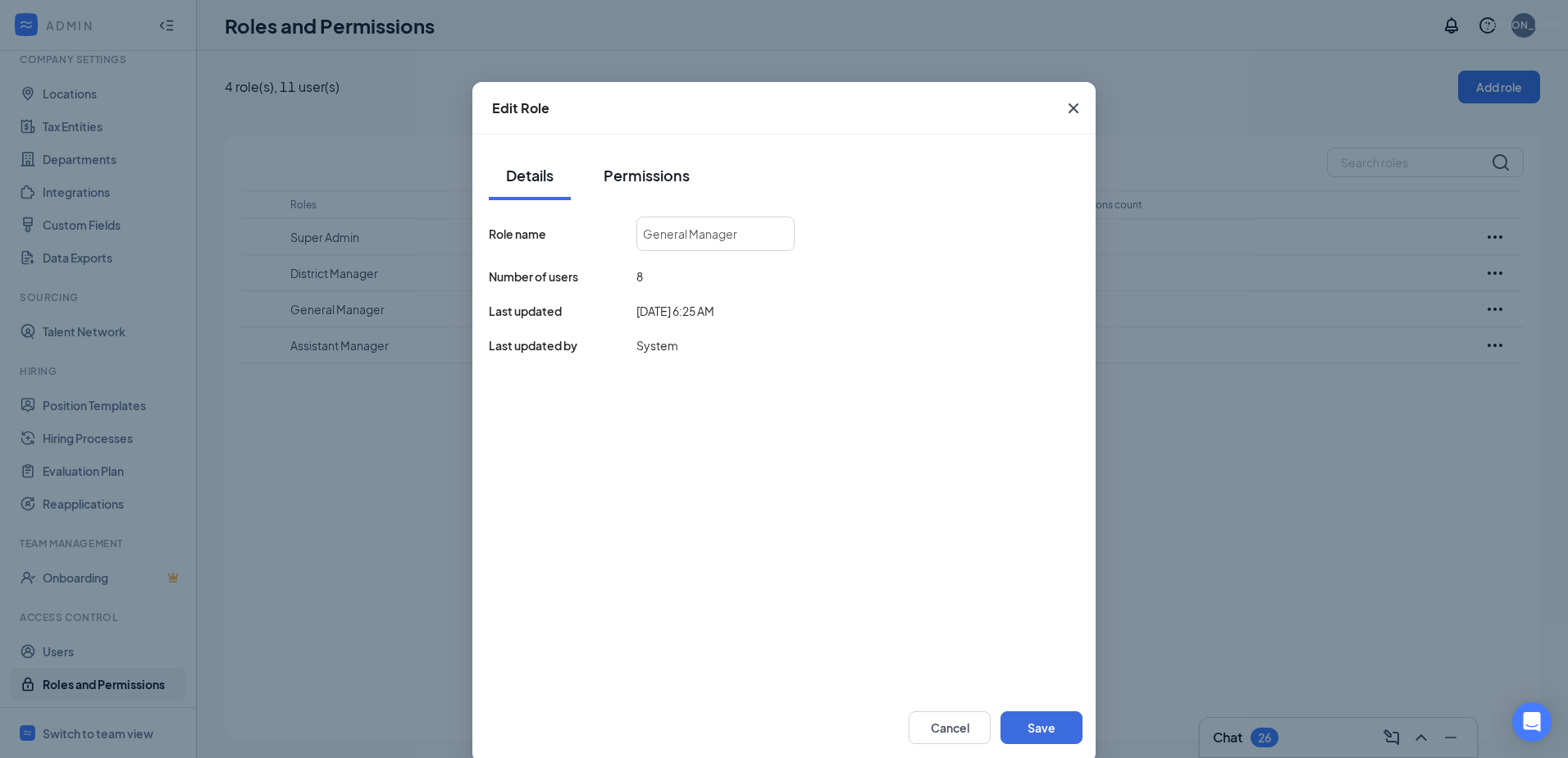
click at [643, 174] on div "Permissions" at bounding box center [647, 175] width 86 height 21
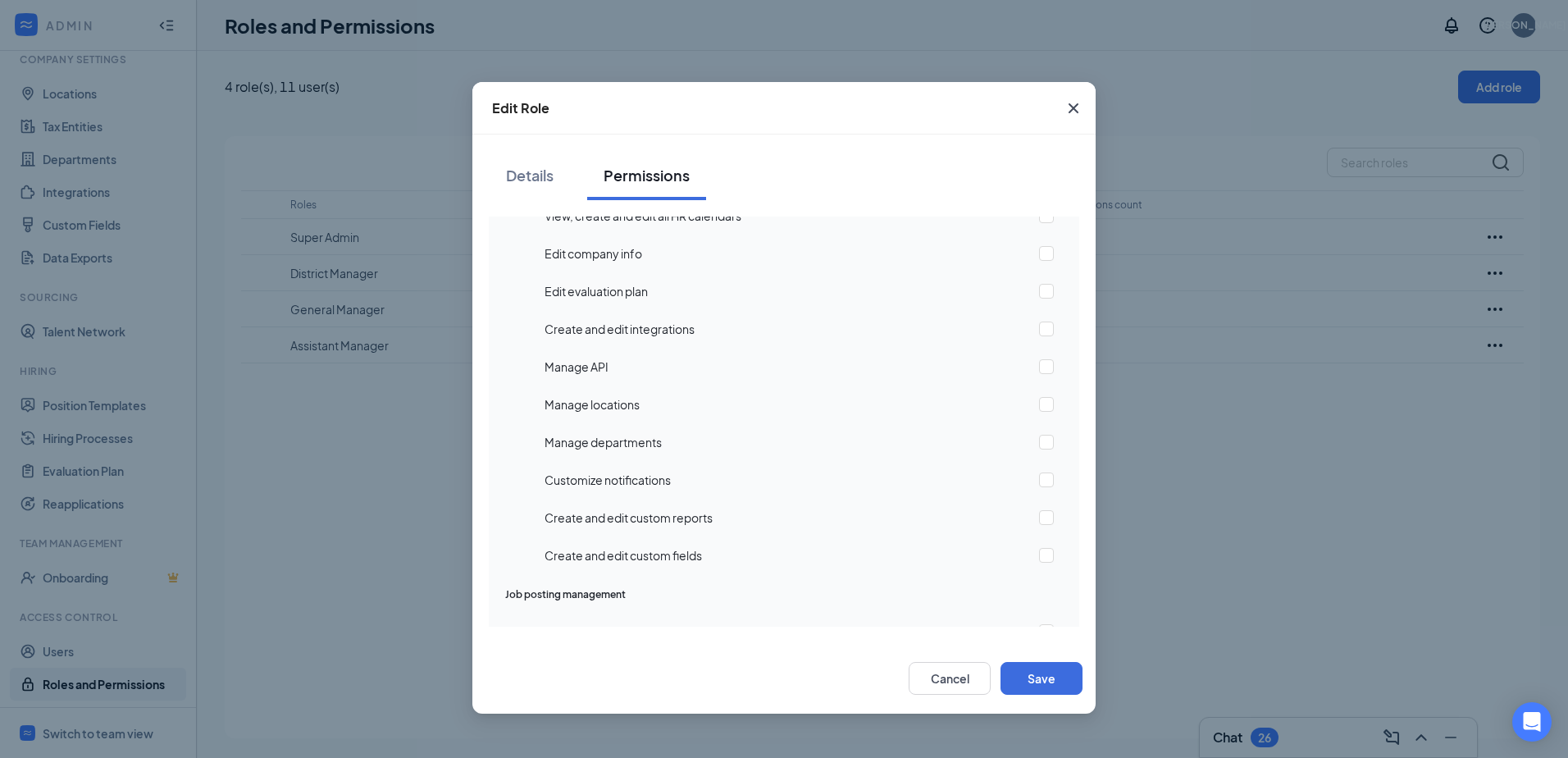
scroll to position [246, 0]
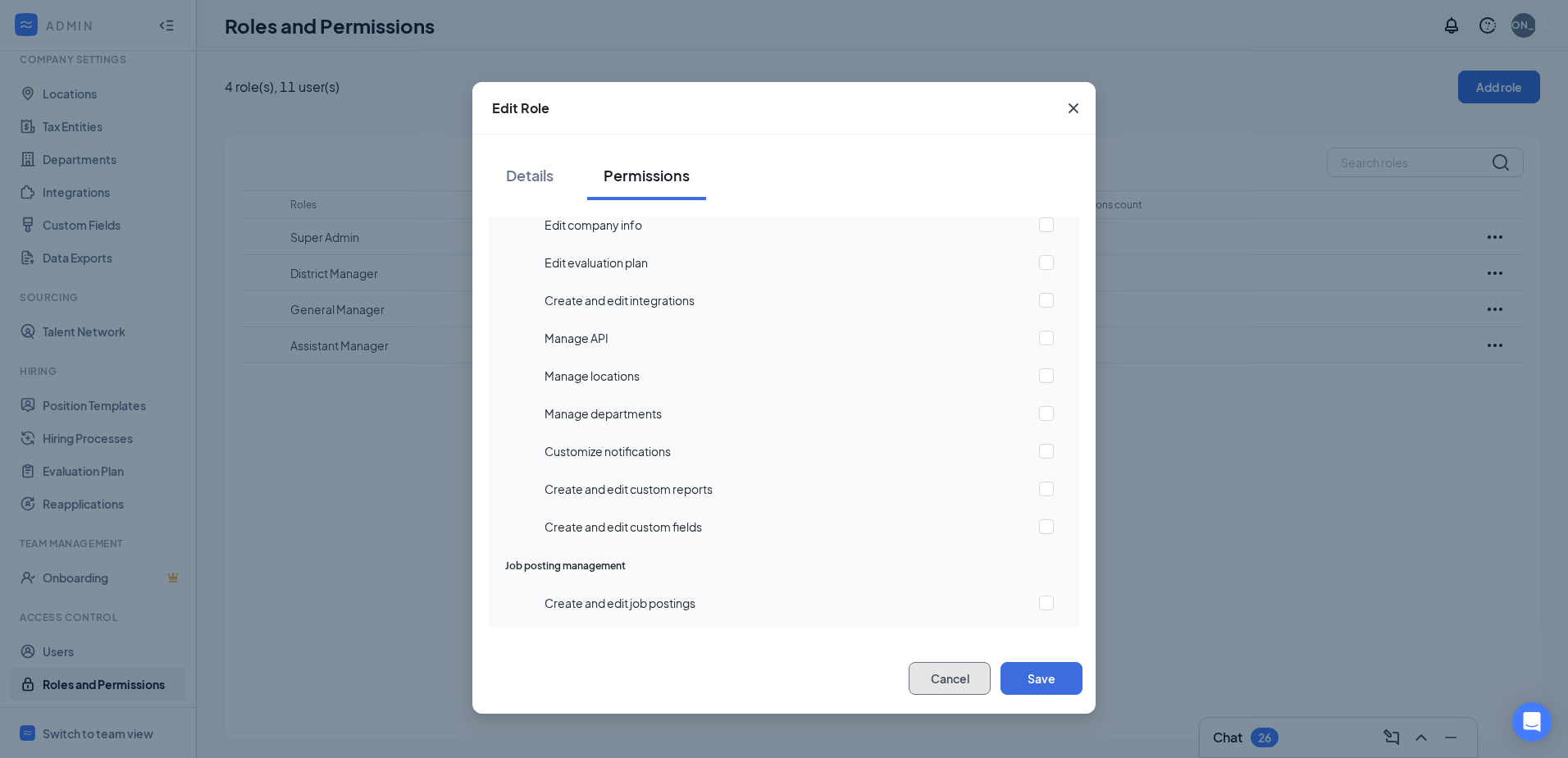
click at [957, 667] on button "Cancel" at bounding box center [949, 678] width 82 height 33
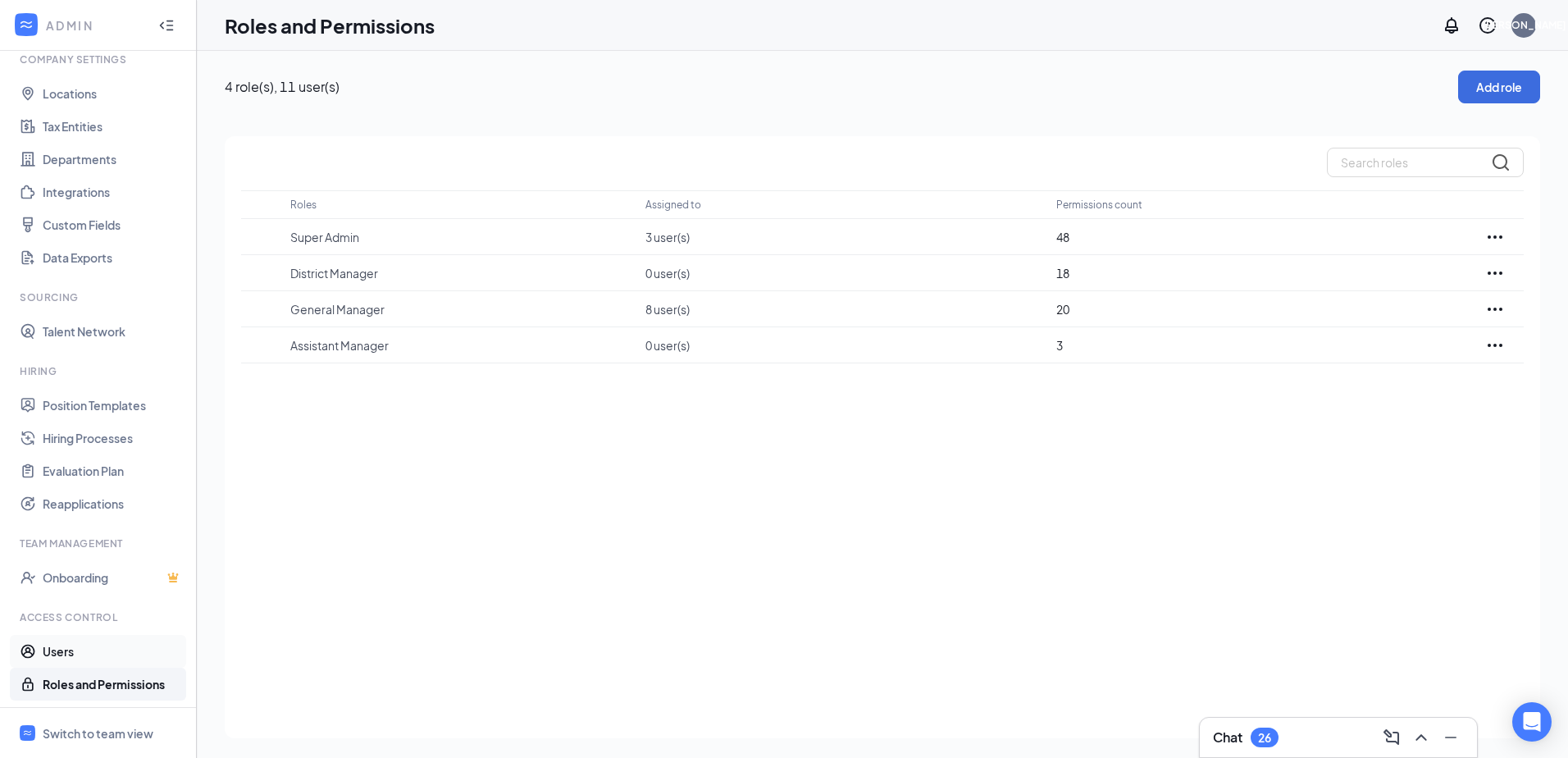
click at [68, 646] on link "Users" at bounding box center [113, 651] width 141 height 33
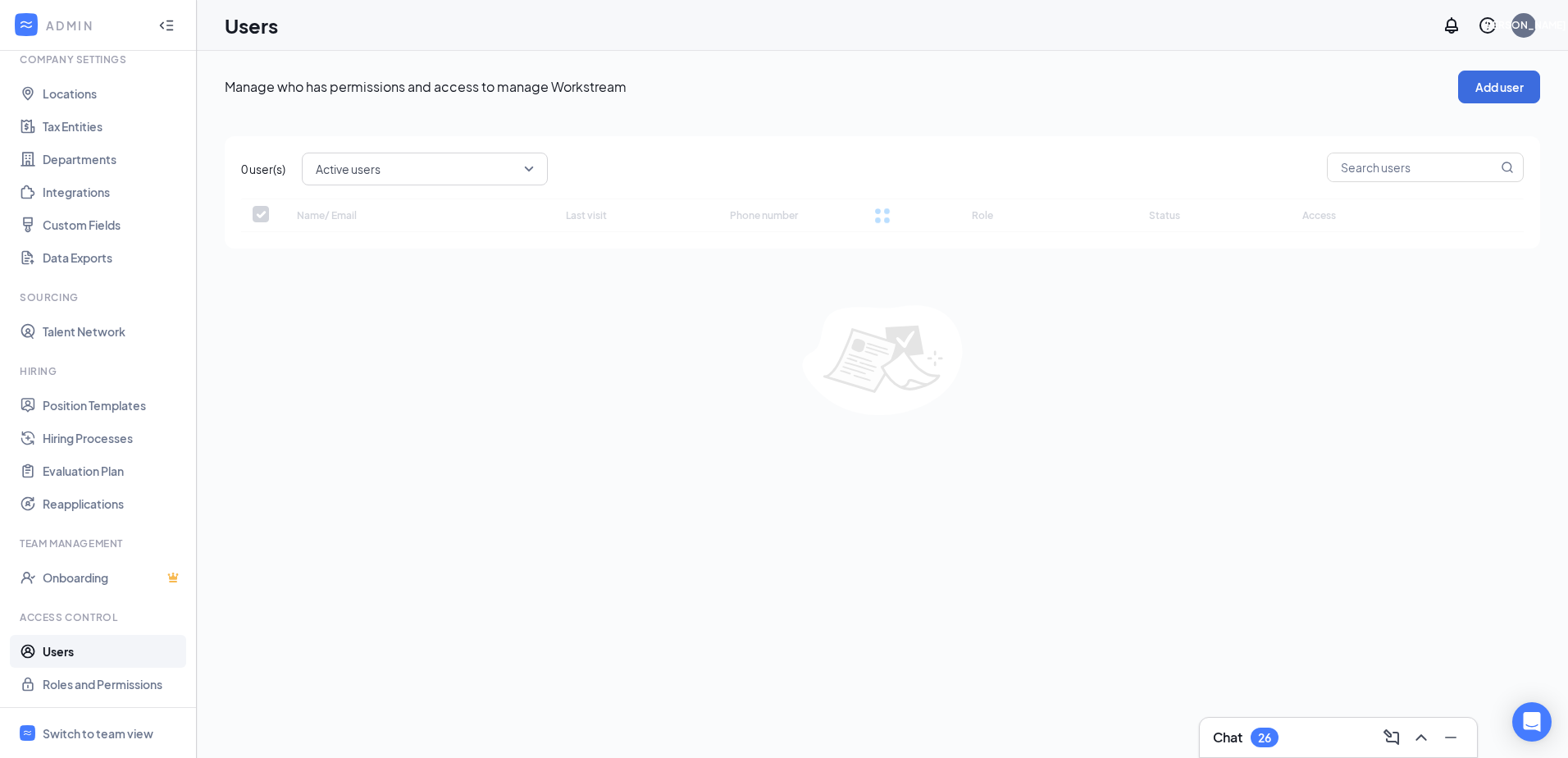
checkbox input "false"
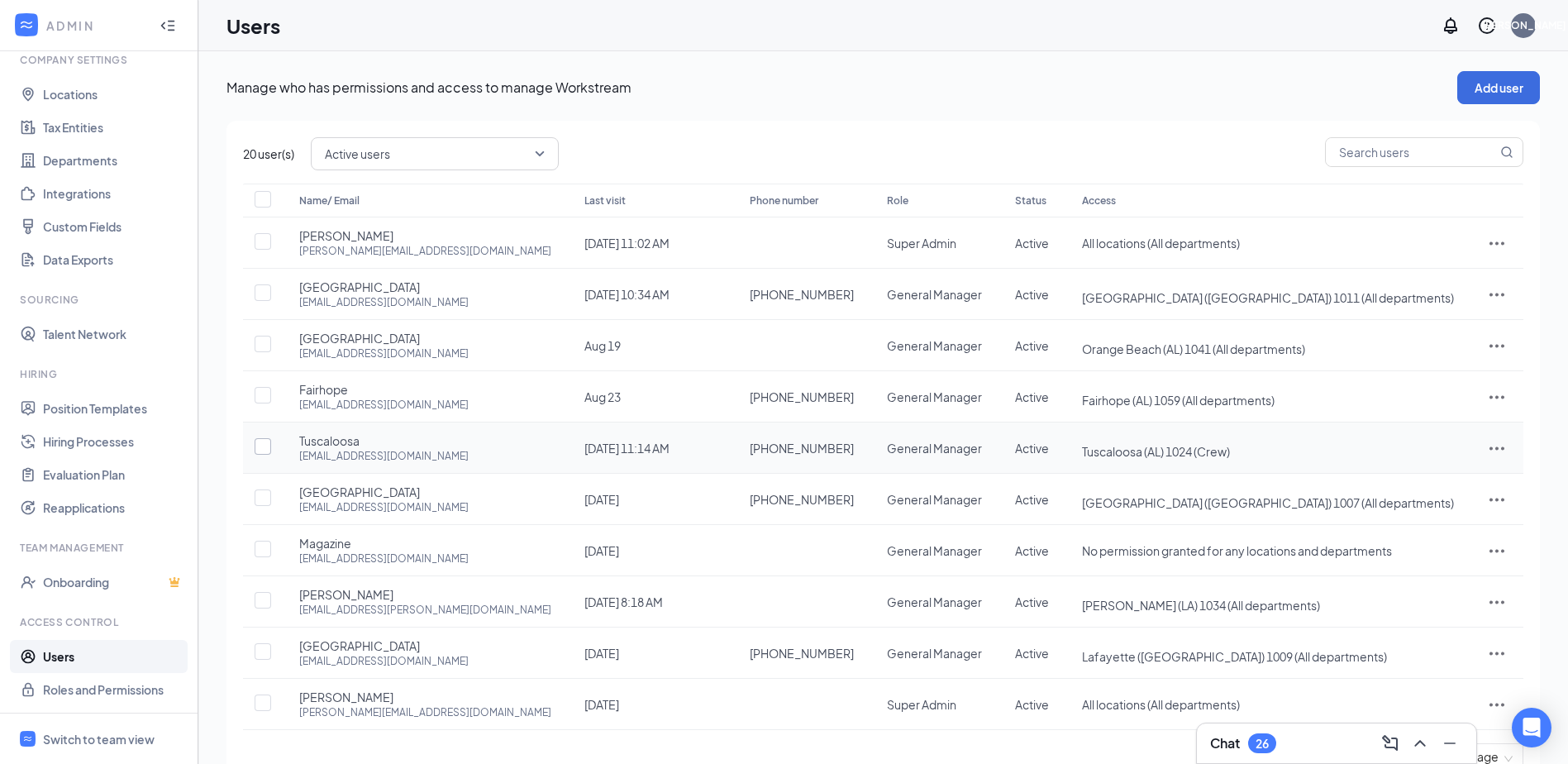
click at [264, 448] on input "checkbox" at bounding box center [262, 445] width 16 height 16
checkbox input "true"
click at [1487, 446] on icon "ActionsIcon" at bounding box center [1496, 447] width 20 height 20
click at [1425, 481] on span "Edit user" at bounding box center [1414, 483] width 47 height 15
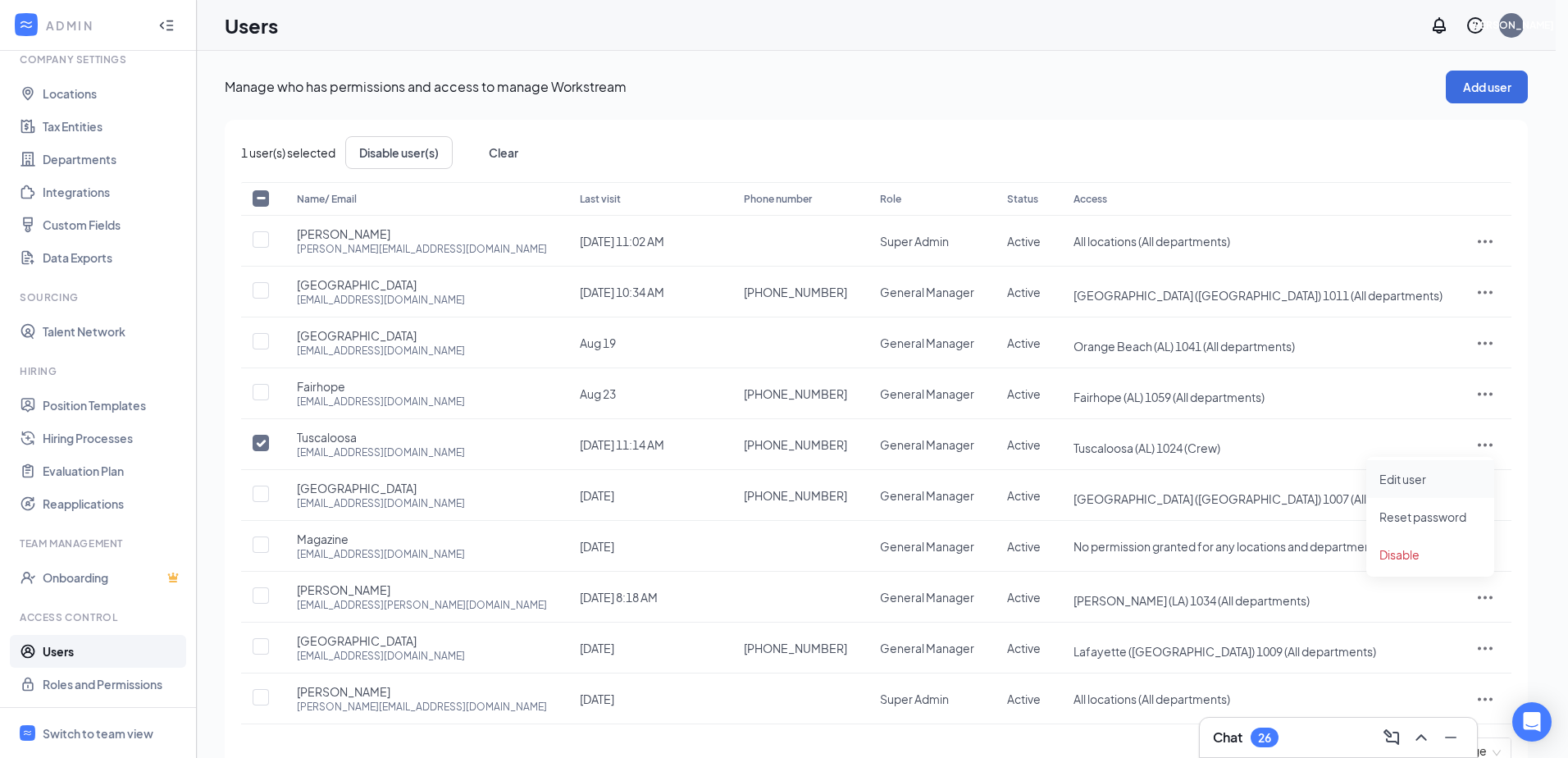
type input "[PHONE_NUMBER]"
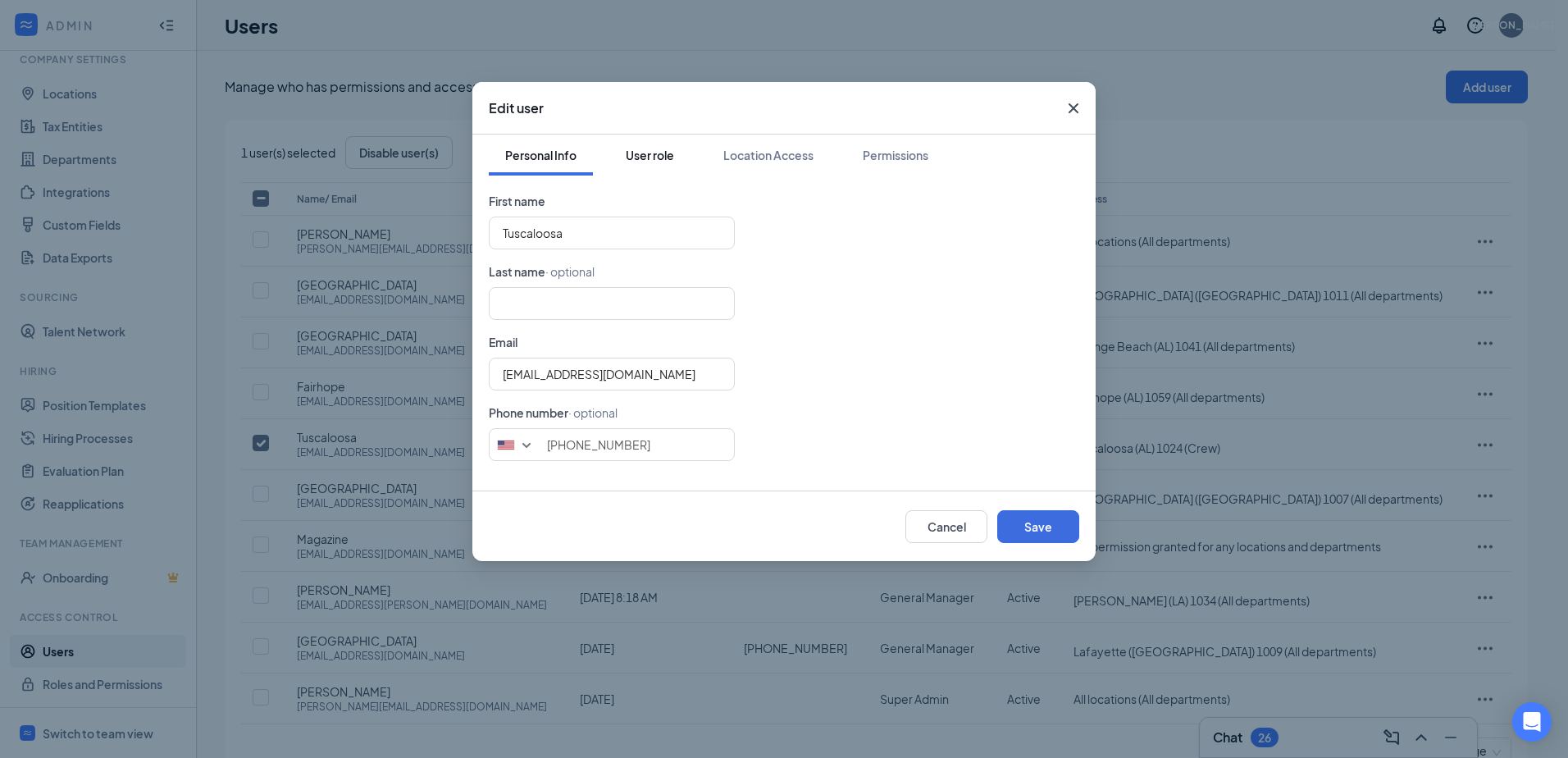
click at [657, 156] on div "User role" at bounding box center [650, 155] width 49 height 16
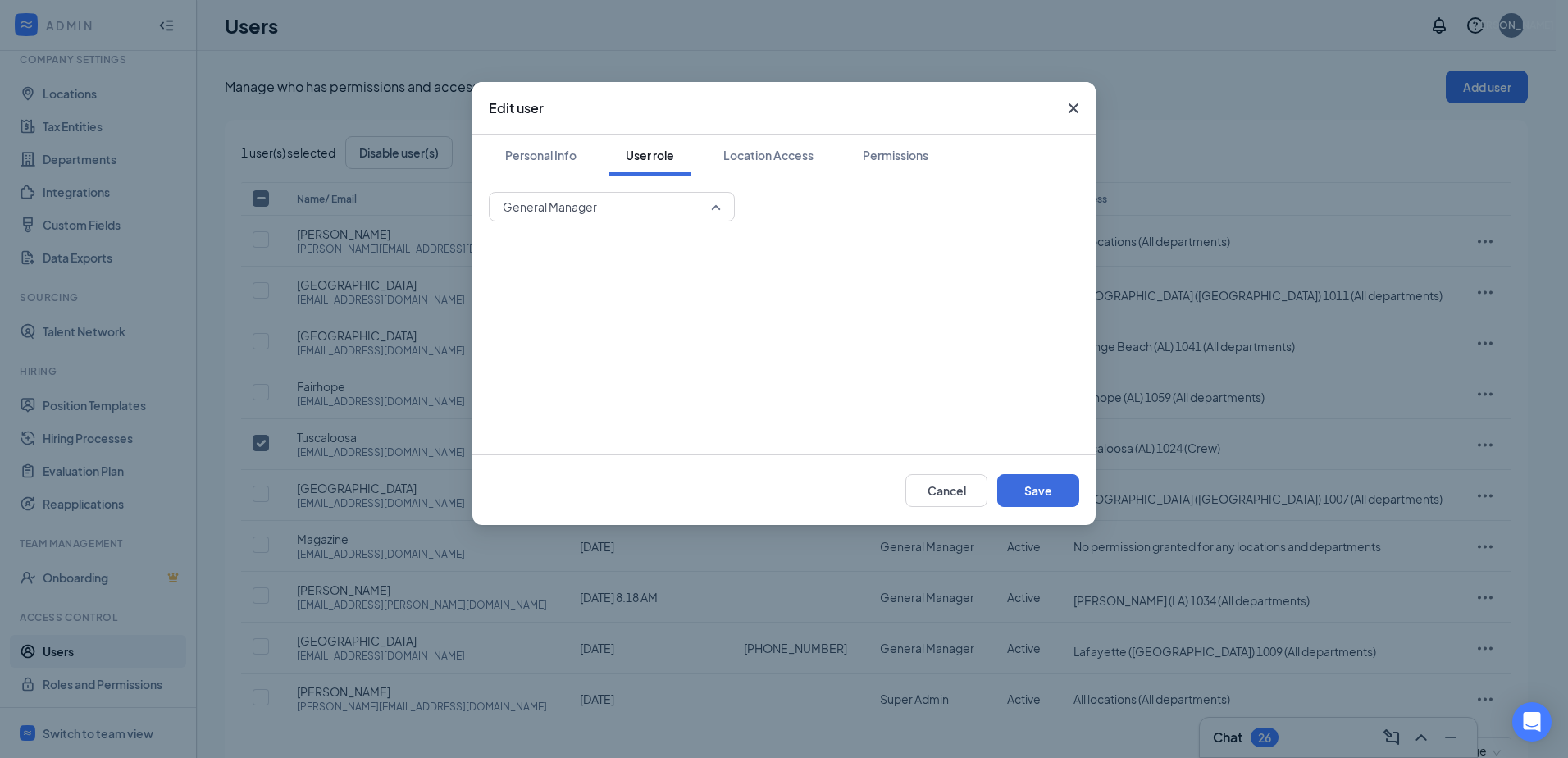
click at [667, 204] on span "General Manager" at bounding box center [604, 206] width 204 height 24
click at [780, 149] on div "Location Access" at bounding box center [768, 155] width 90 height 16
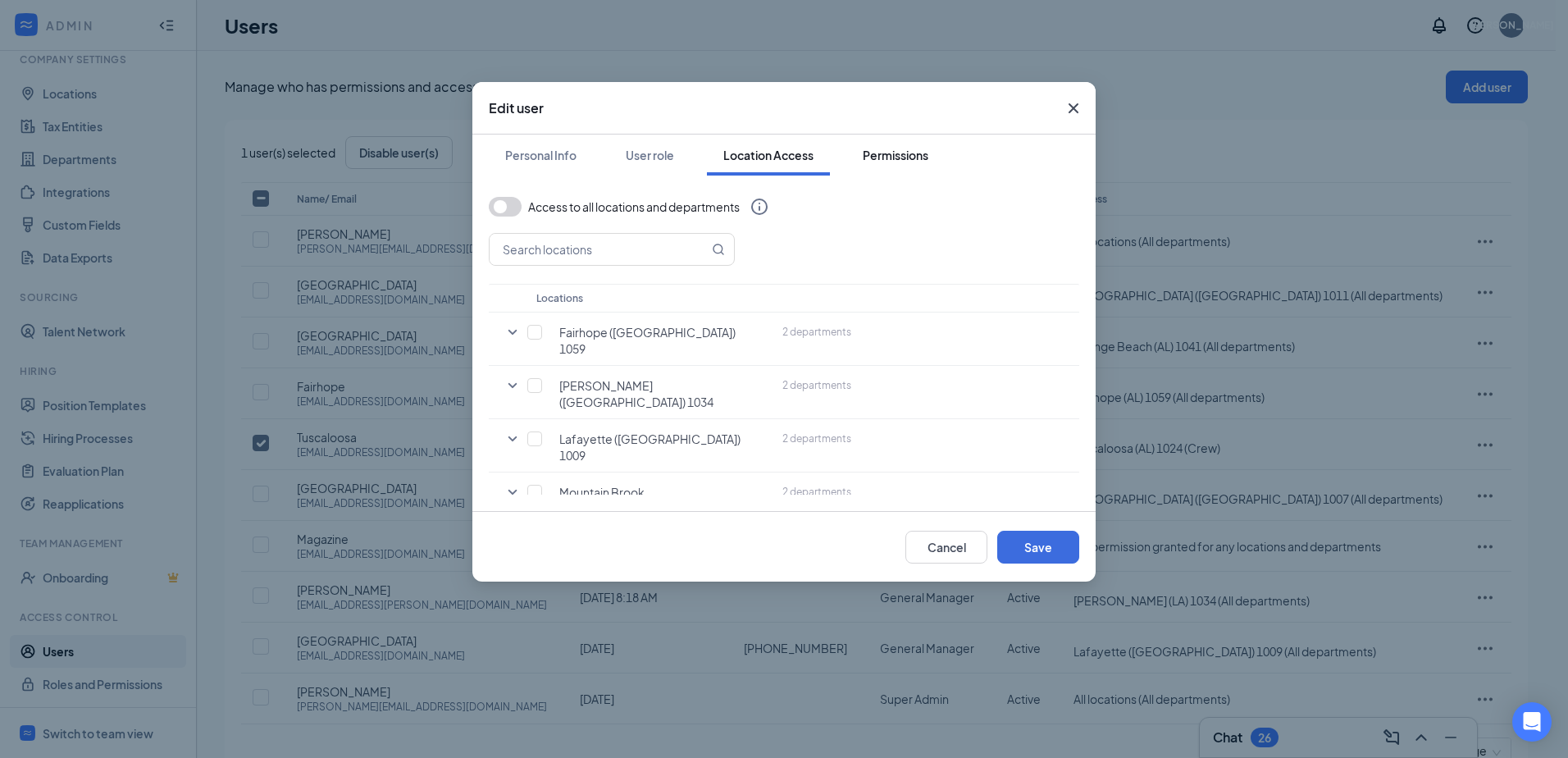
click at [915, 151] on div "Permissions" at bounding box center [896, 155] width 66 height 16
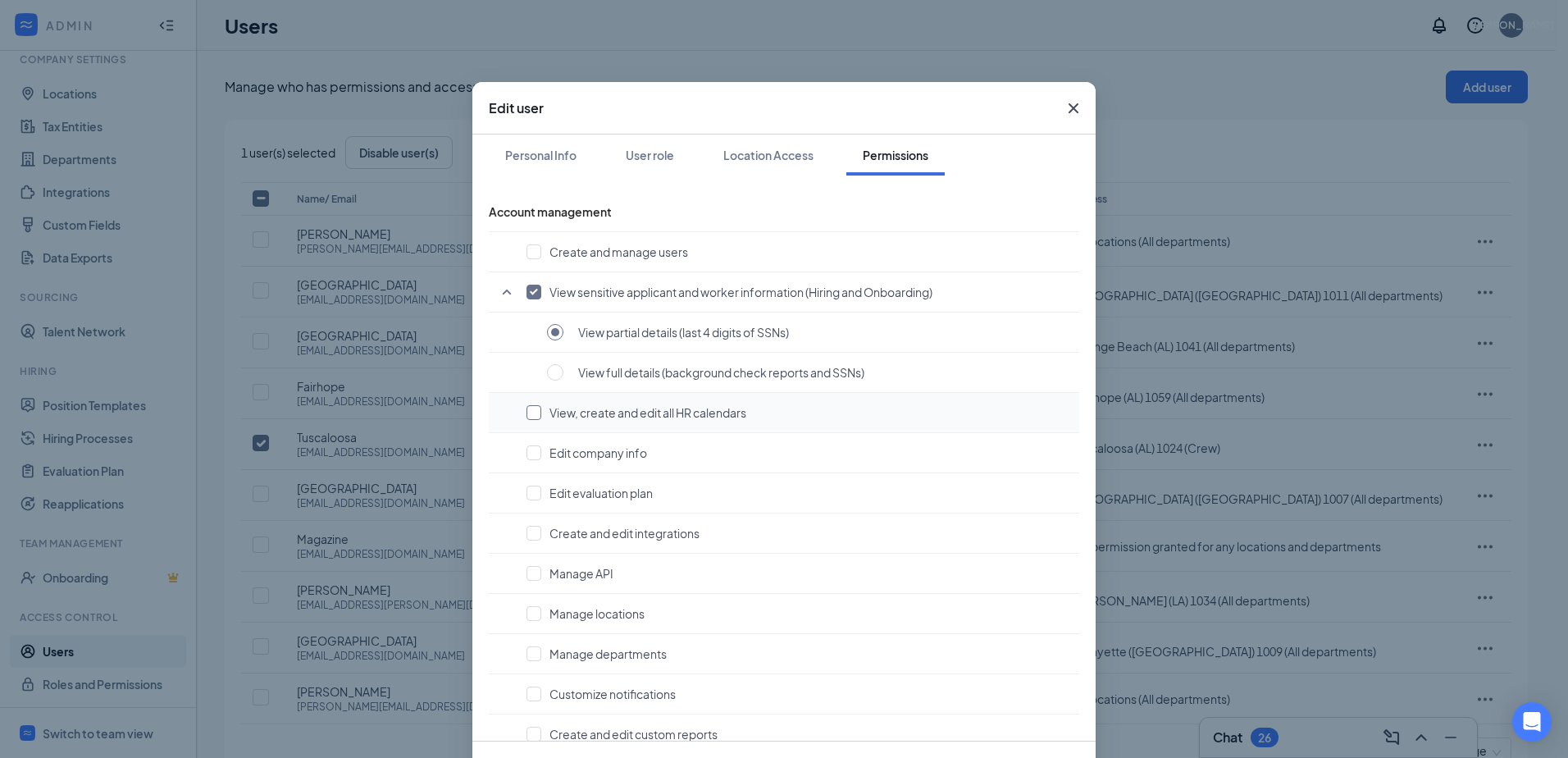
click at [529, 410] on input "checkbox" at bounding box center [534, 413] width 15 height 15
checkbox input "true"
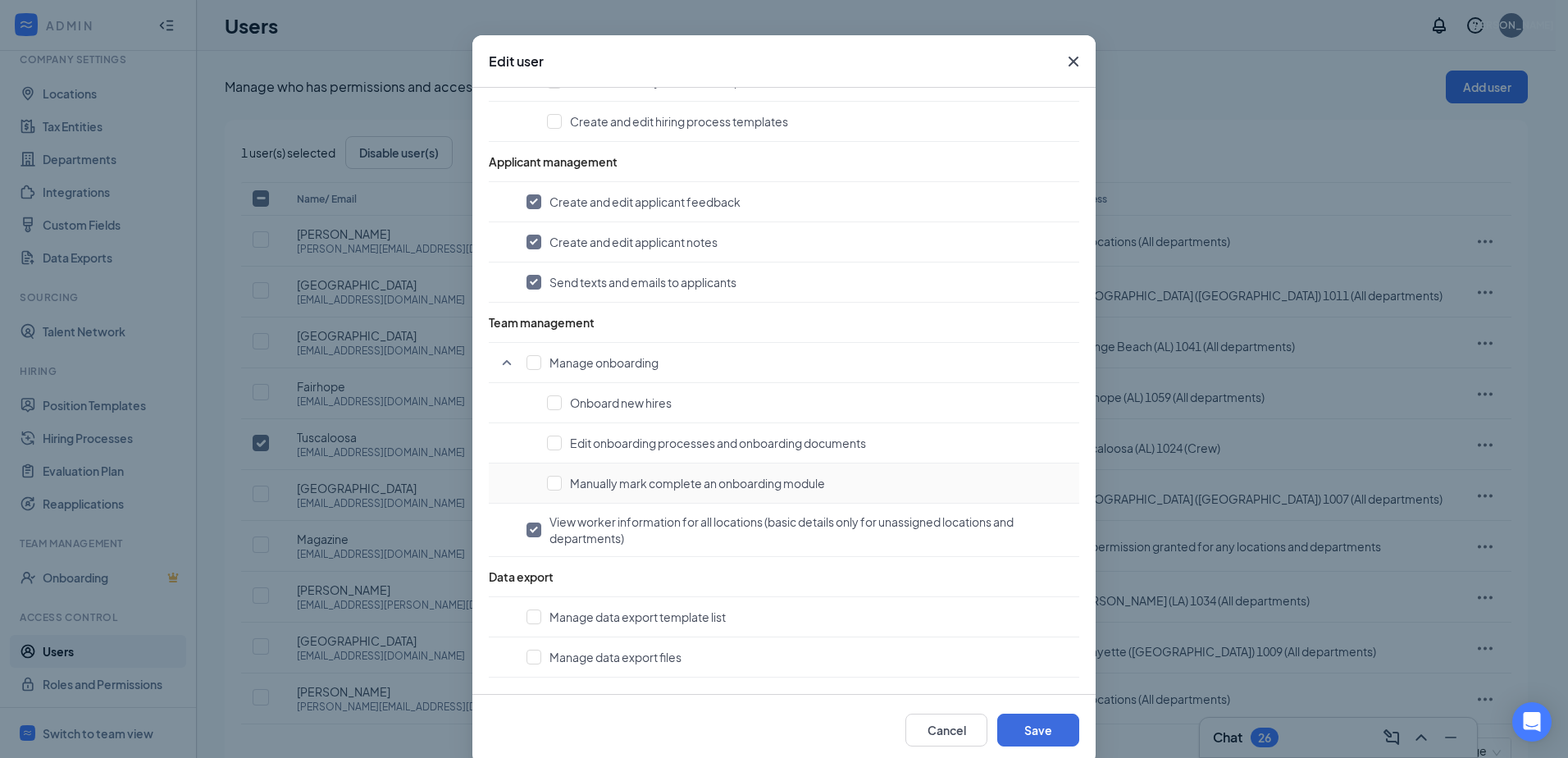
scroll to position [73, 0]
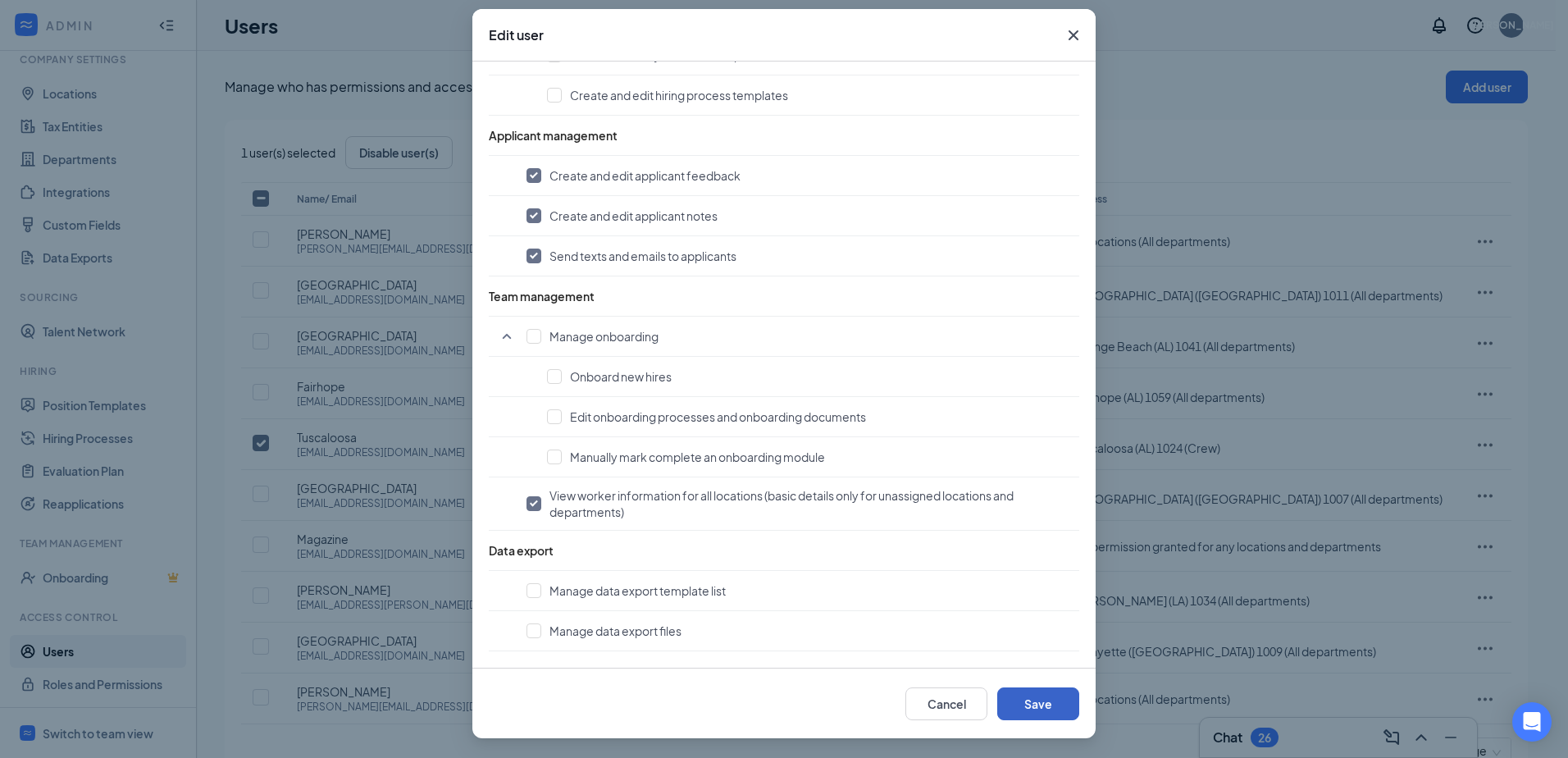
click at [1053, 705] on button "Save" at bounding box center [1037, 704] width 82 height 33
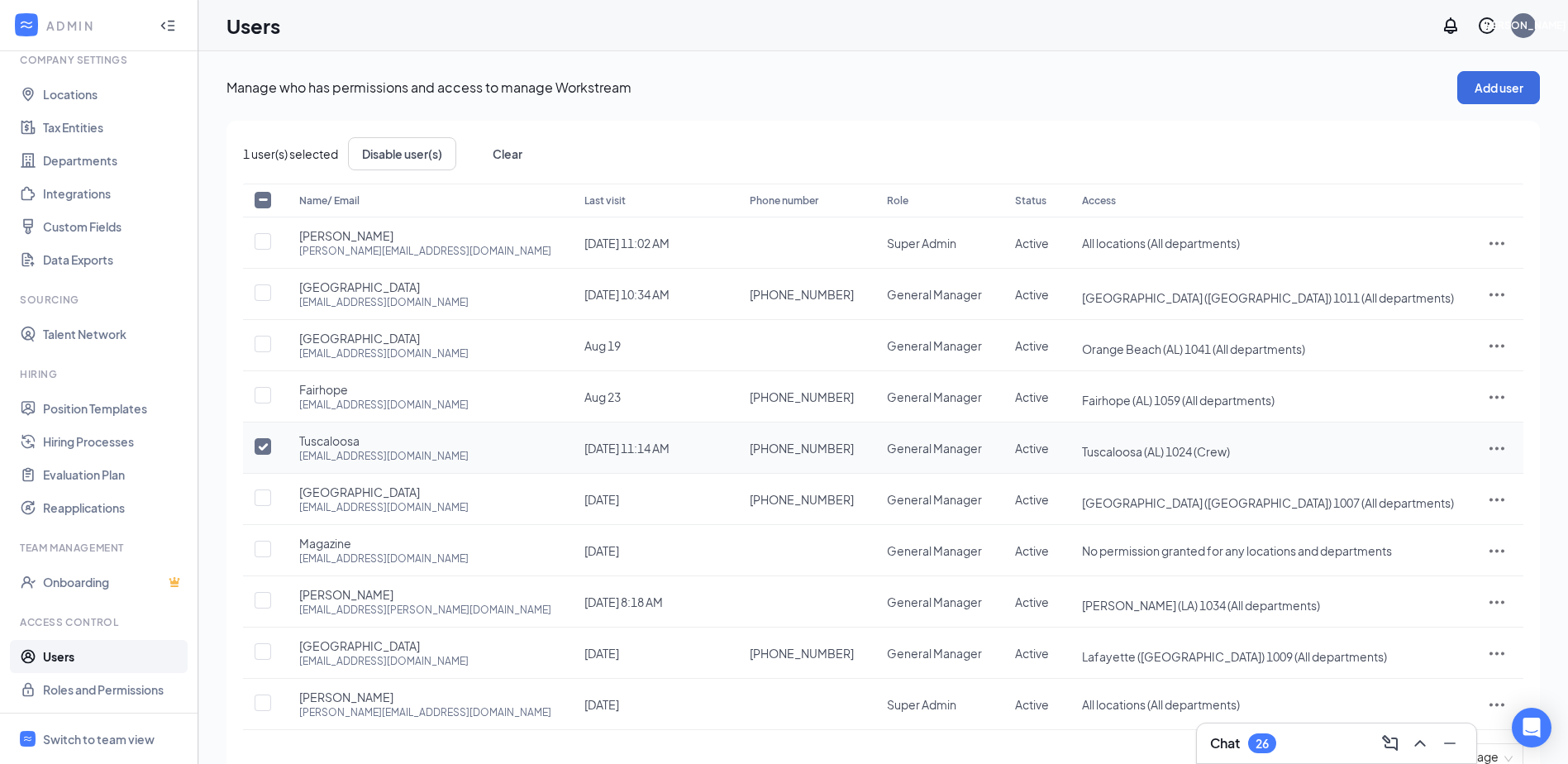
click at [263, 439] on input "checkbox" at bounding box center [262, 445] width 16 height 16
checkbox input "false"
click at [270, 649] on input "checkbox" at bounding box center [262, 651] width 16 height 16
checkbox input "true"
click at [1496, 653] on icon "ActionsIcon" at bounding box center [1497, 652] width 15 height 3
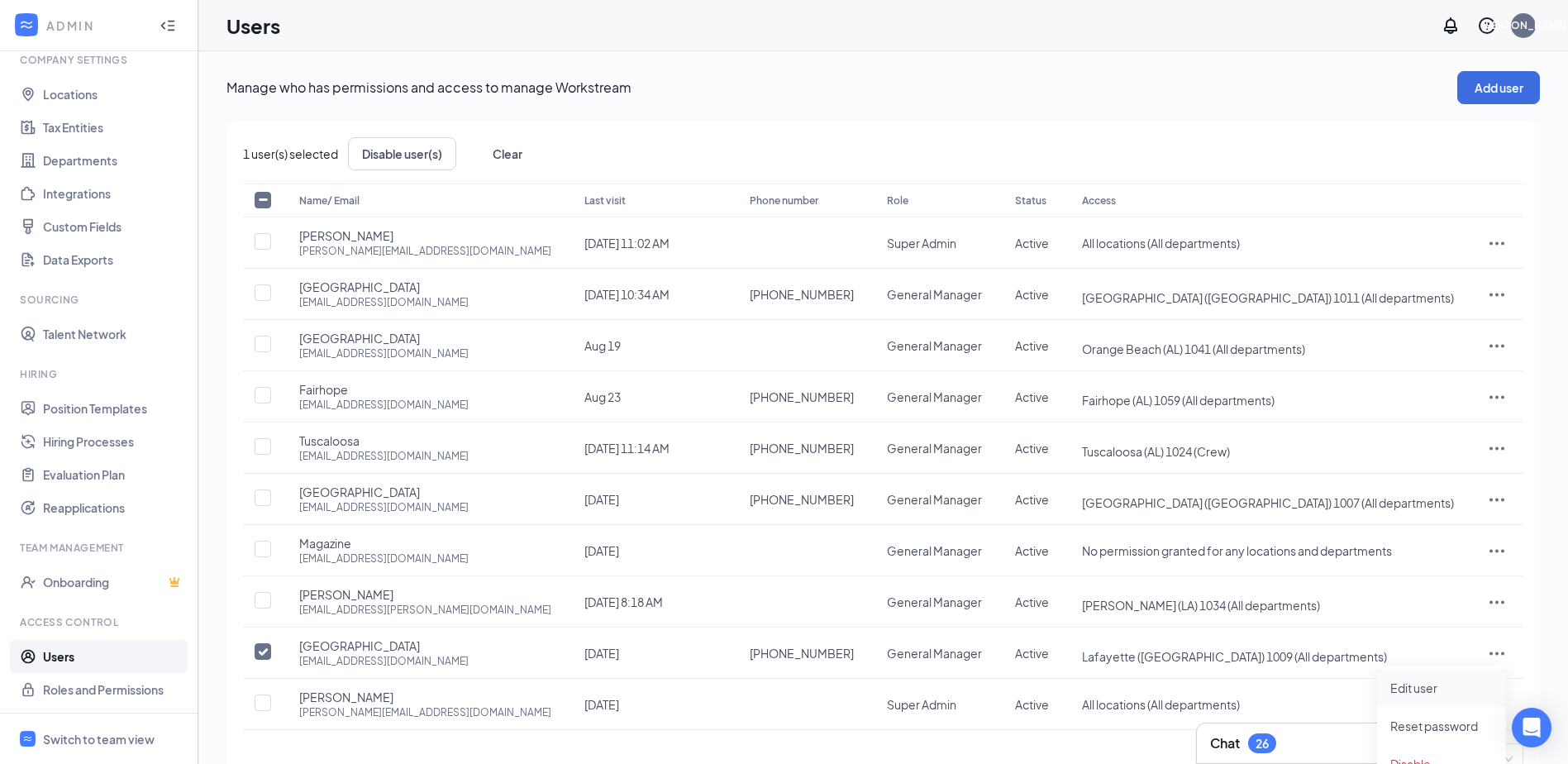
click at [1414, 690] on span "Edit user" at bounding box center [1414, 688] width 47 height 15
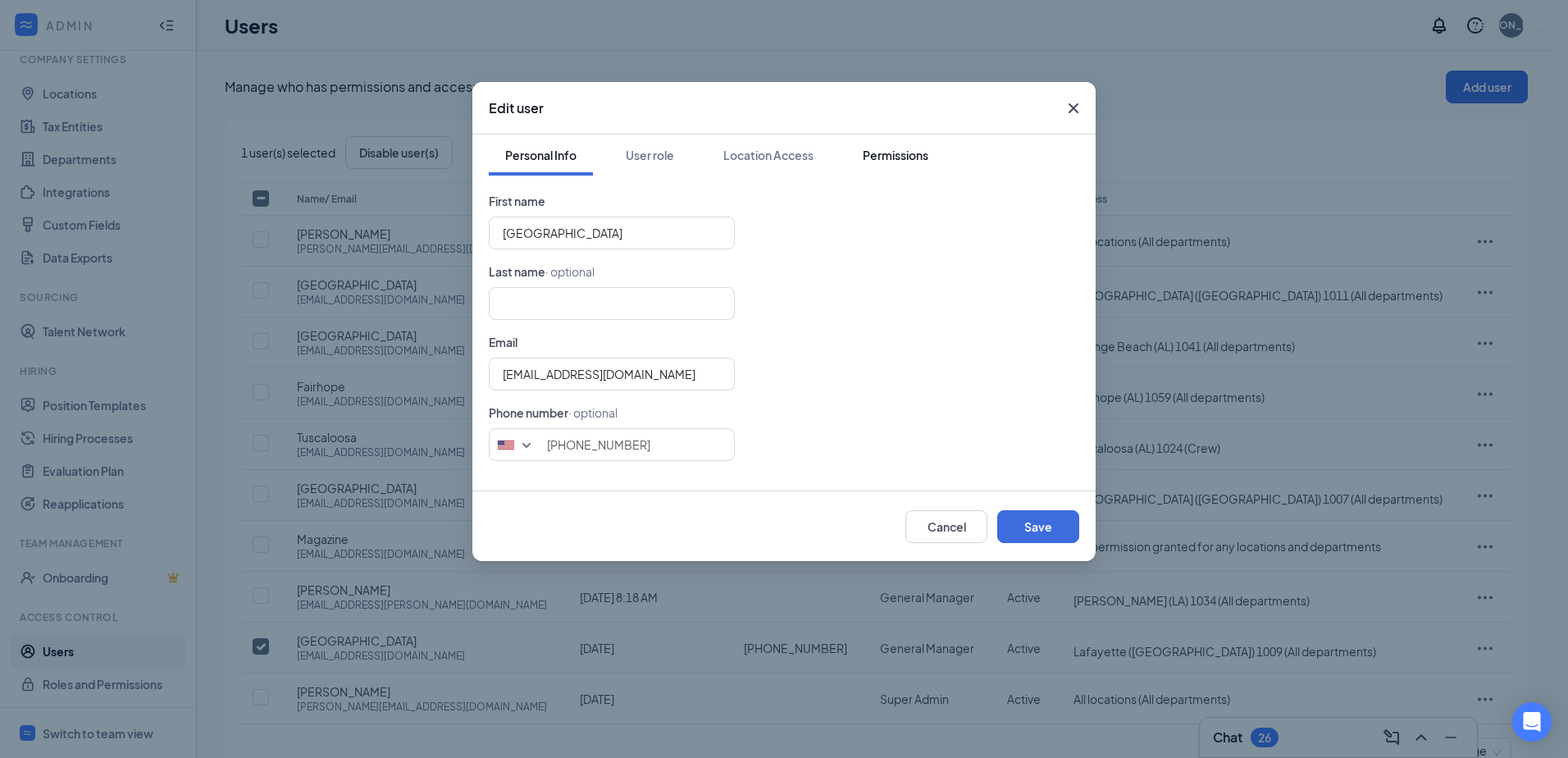
click at [879, 162] on div "Permissions" at bounding box center [896, 155] width 66 height 16
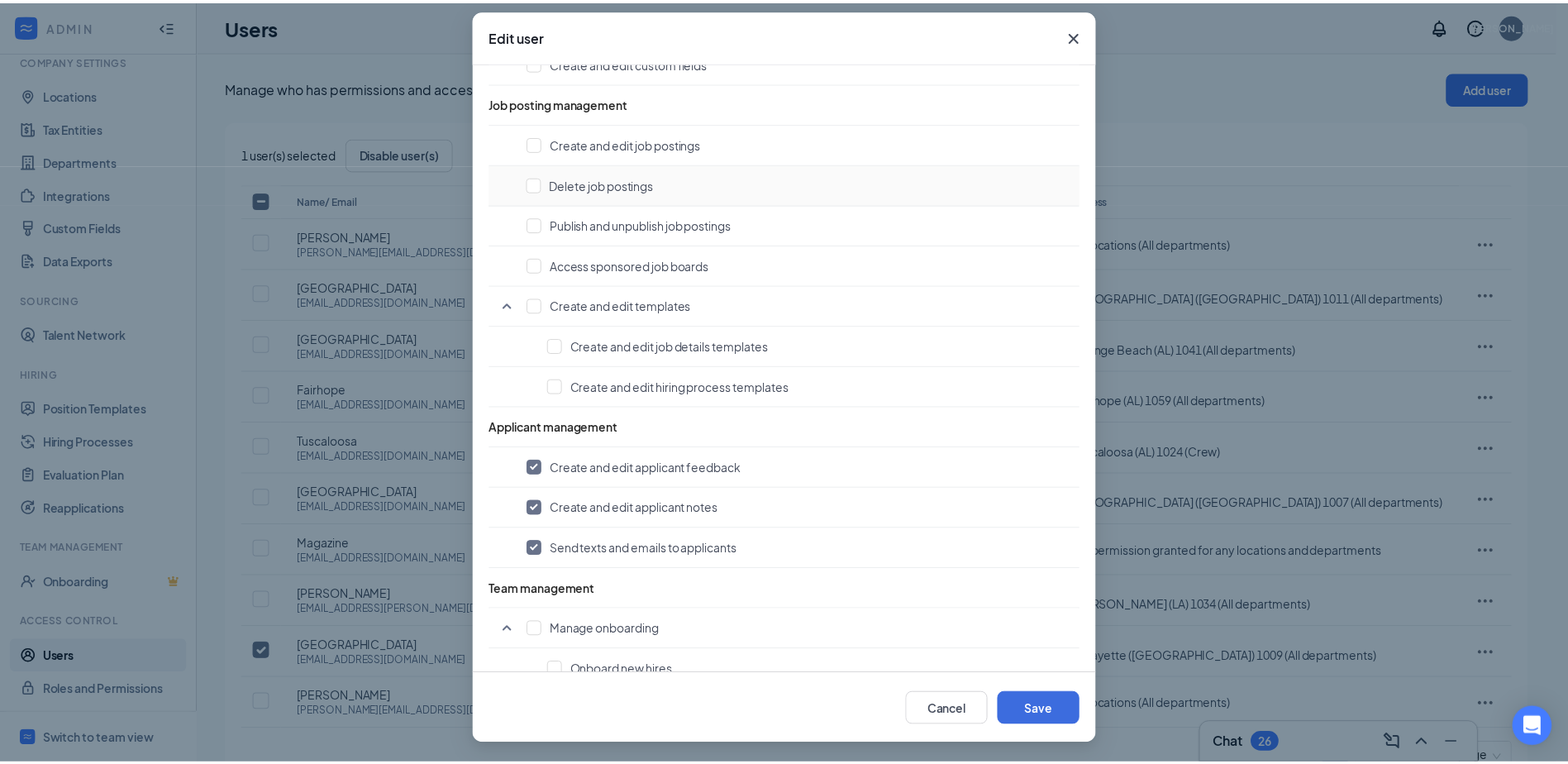
scroll to position [604, 0]
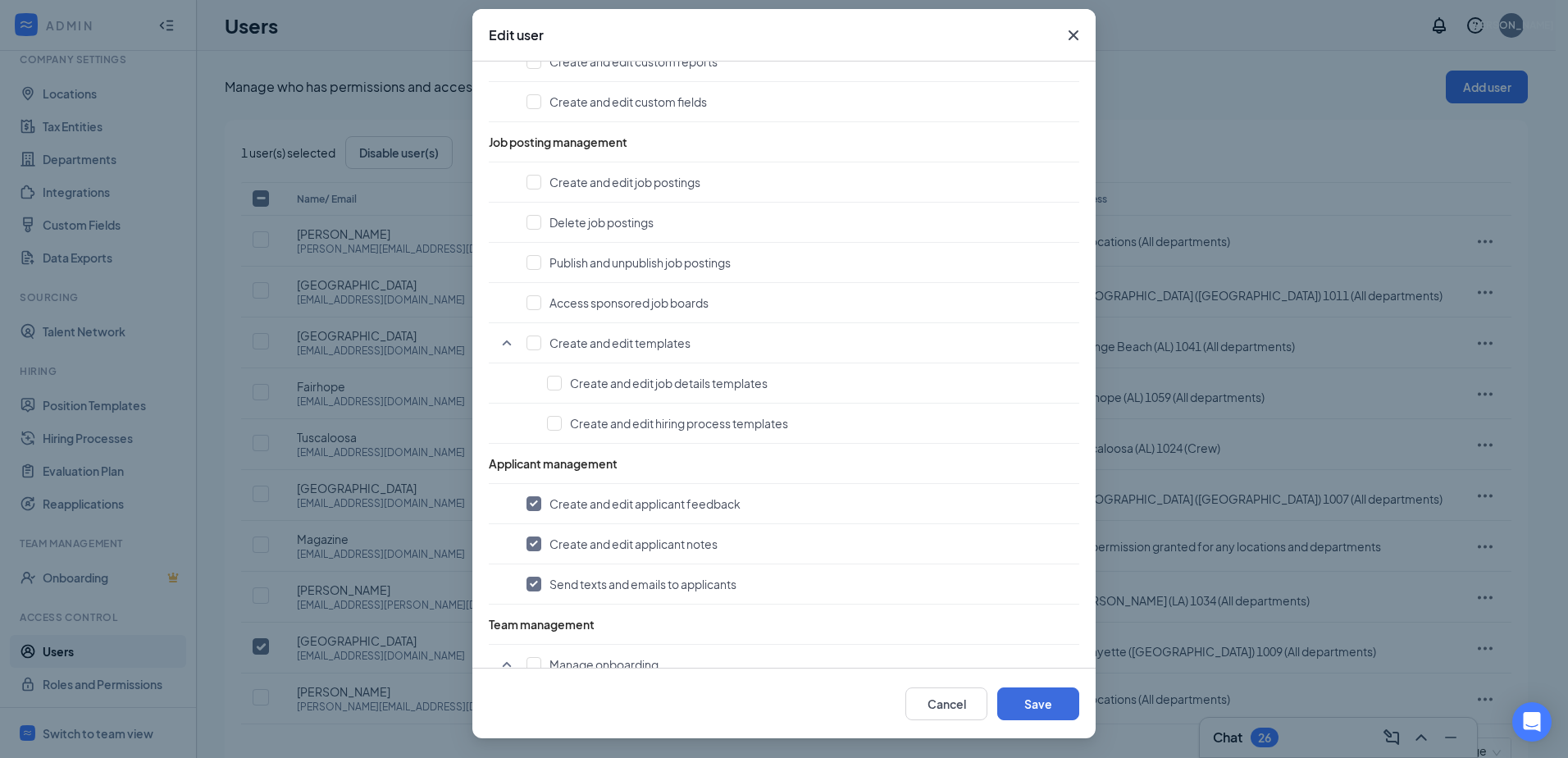
click at [1071, 36] on icon "Cross" at bounding box center [1073, 35] width 20 height 20
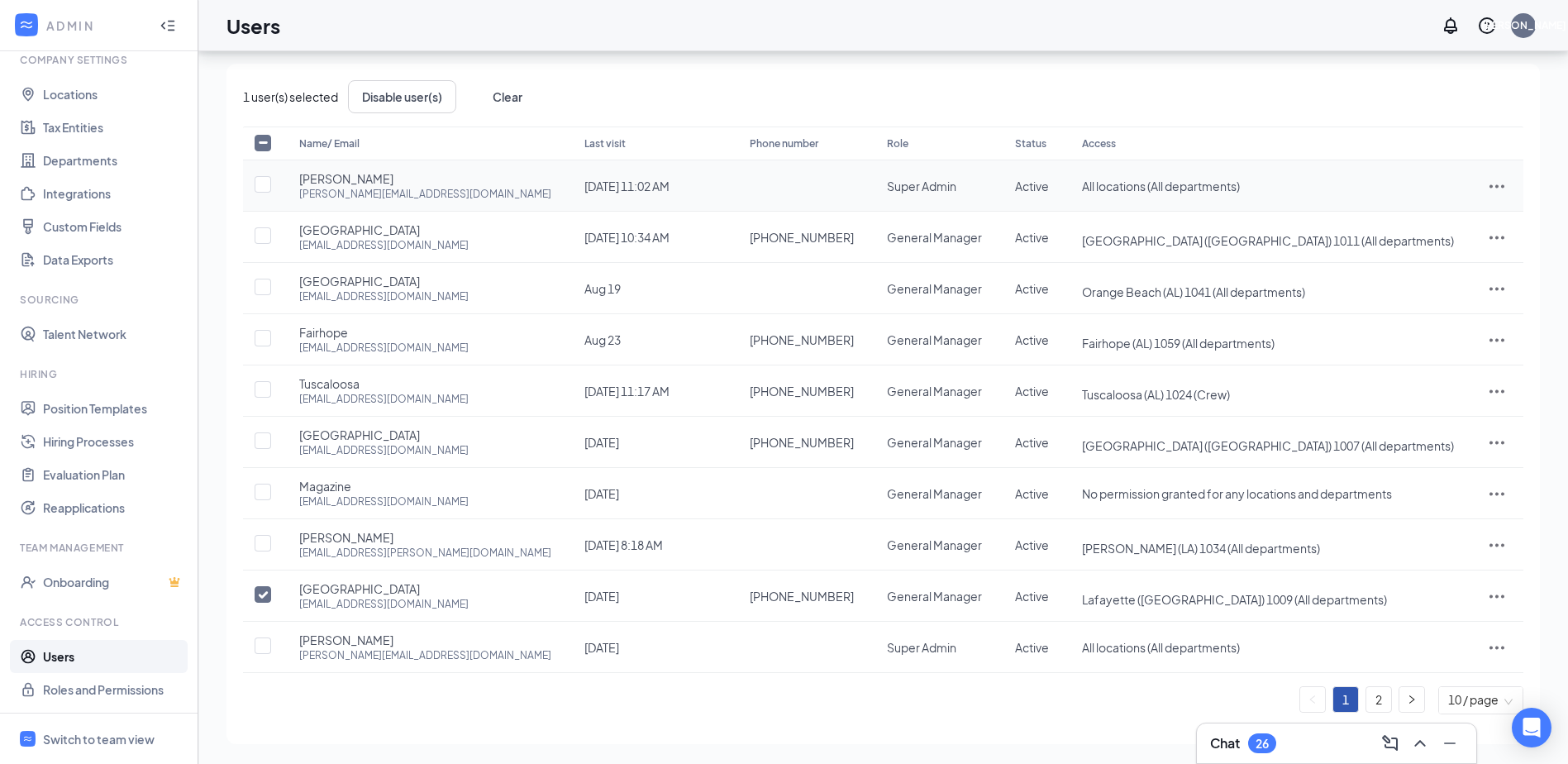
scroll to position [0, 0]
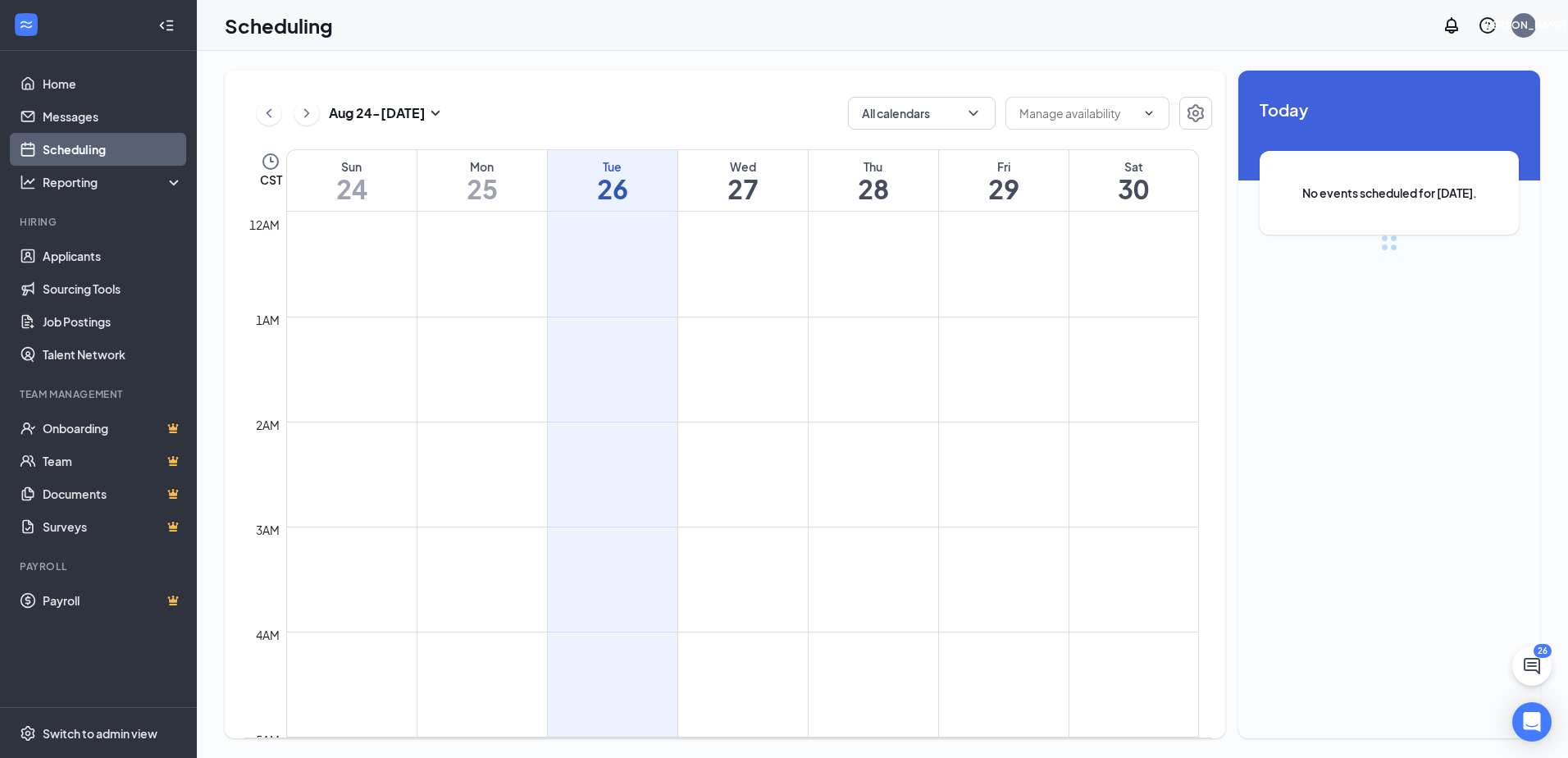
scroll to position [807, 0]
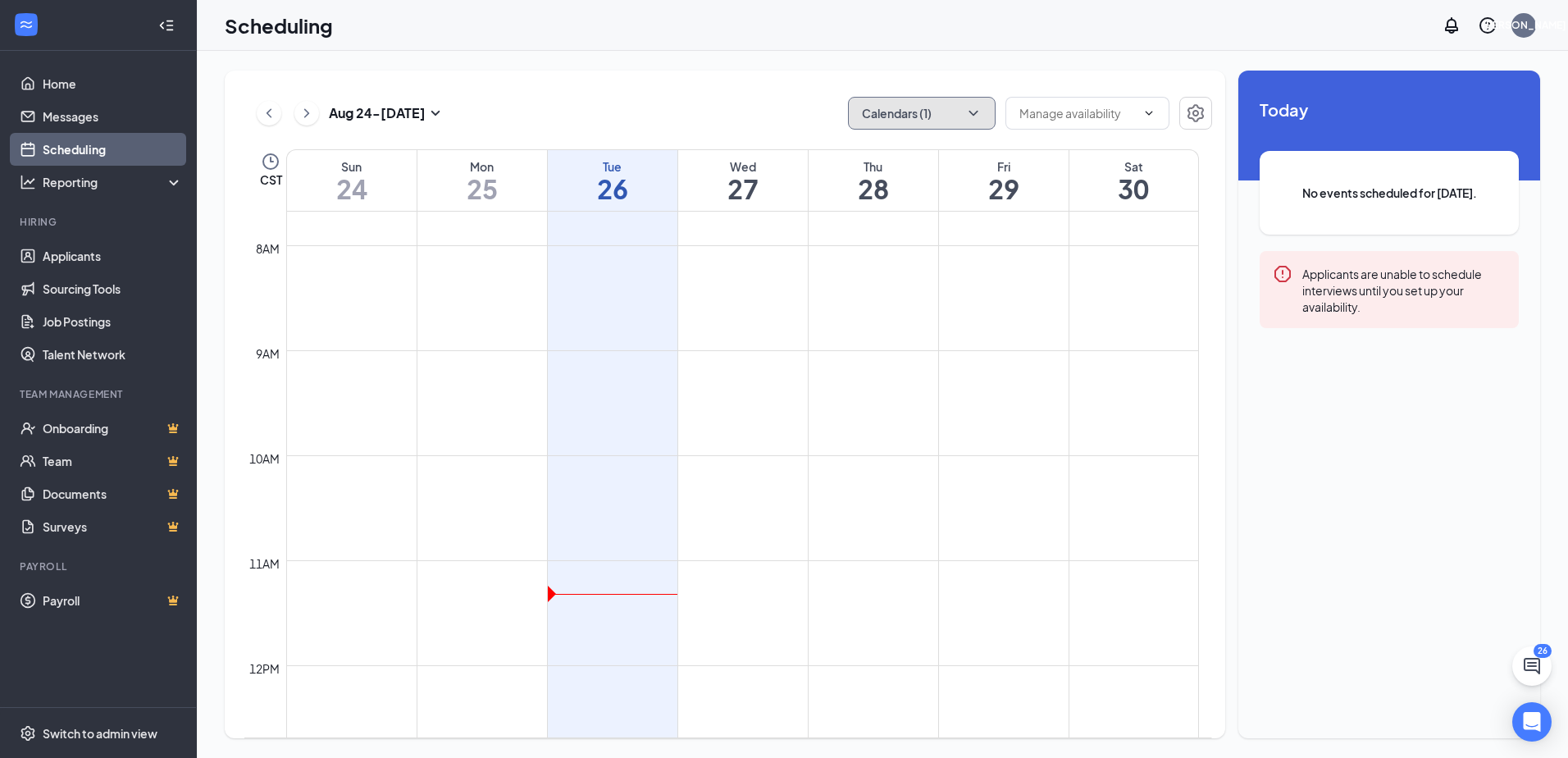
click at [950, 112] on button "Calendars (1)" at bounding box center [921, 113] width 147 height 33
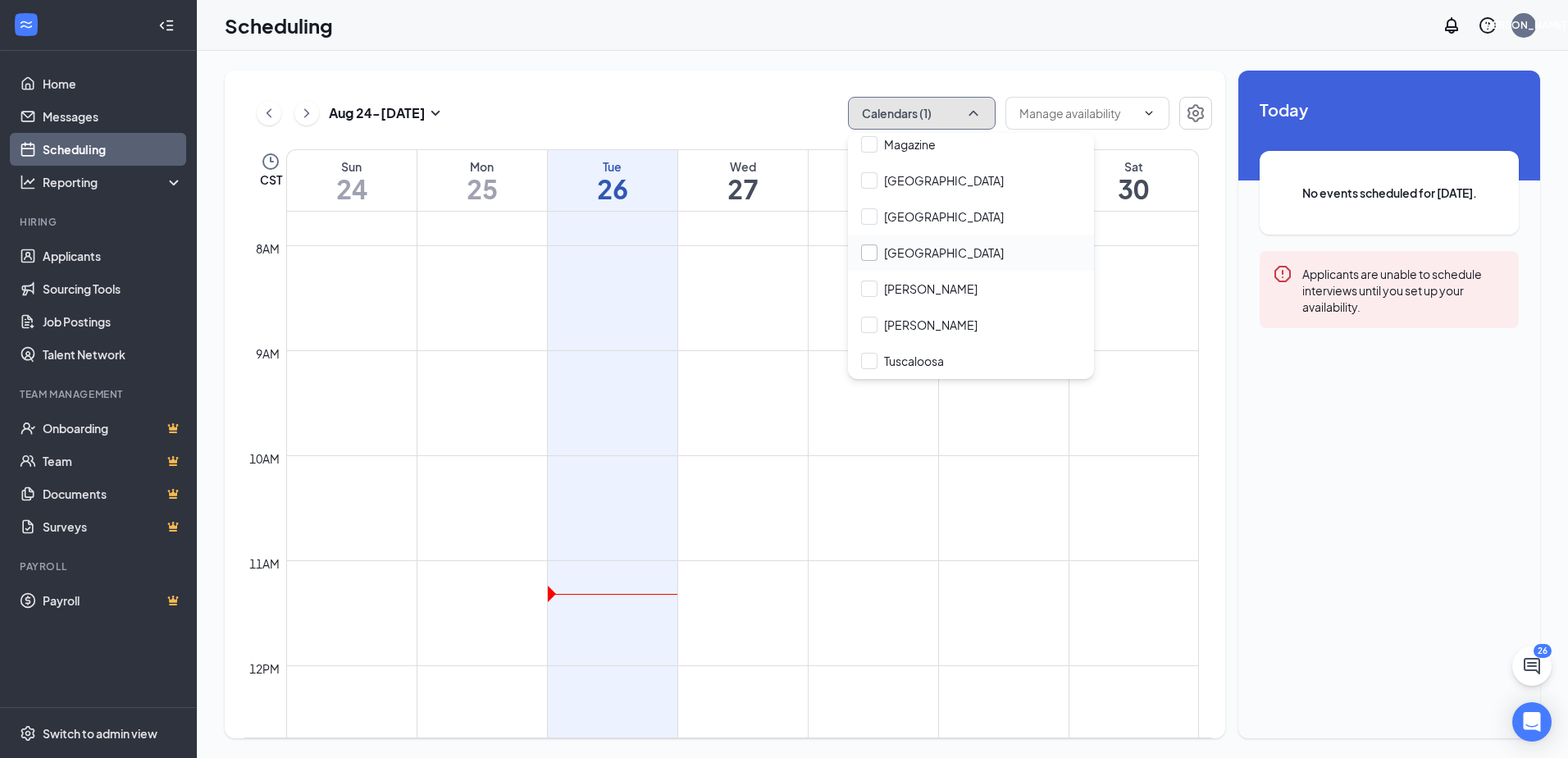
scroll to position [0, 0]
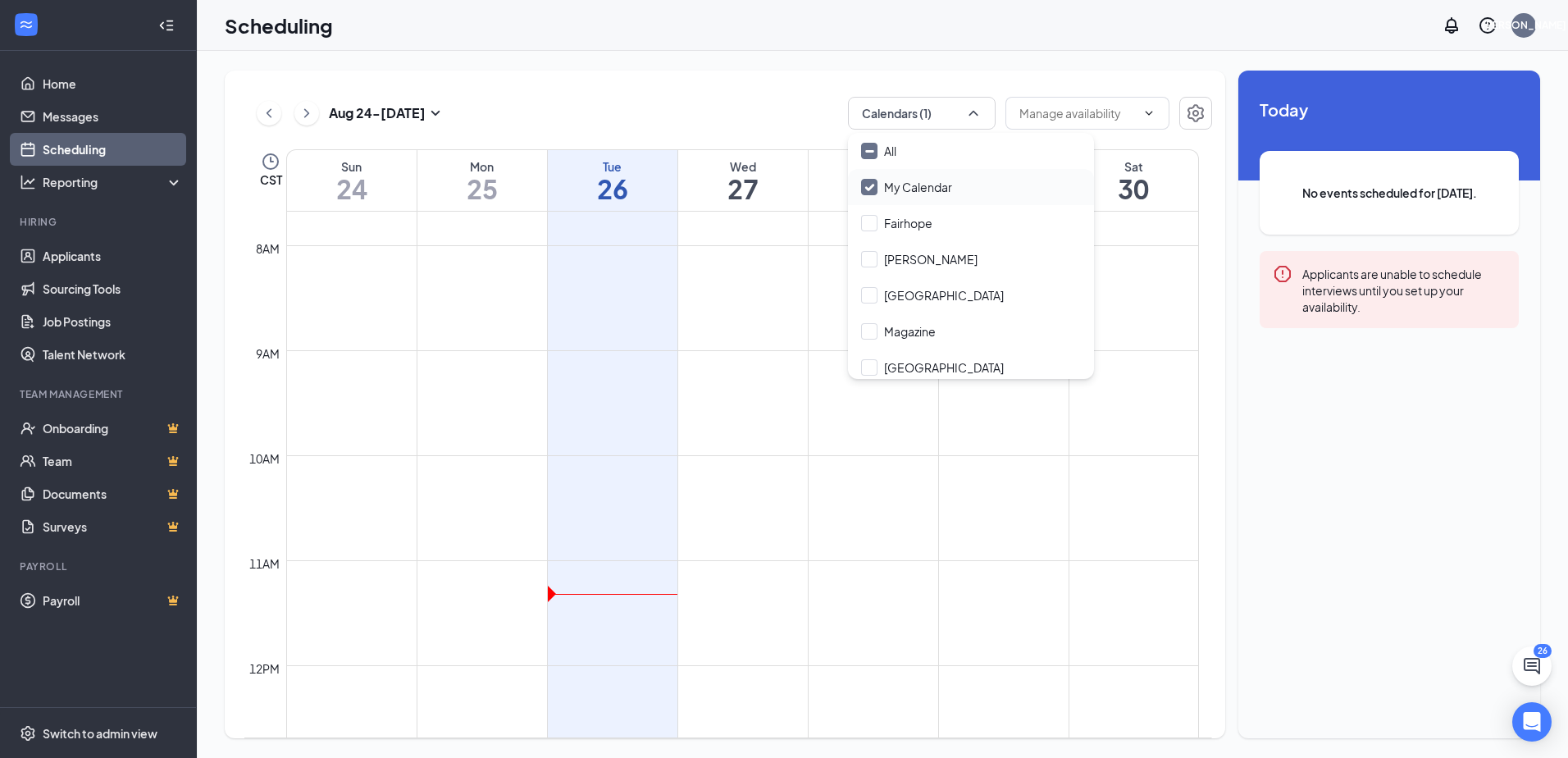
click at [872, 183] on input "My Calendar" at bounding box center [906, 187] width 91 height 16
click at [869, 184] on input "My Calendar" at bounding box center [906, 187] width 91 height 16
checkbox input "true"
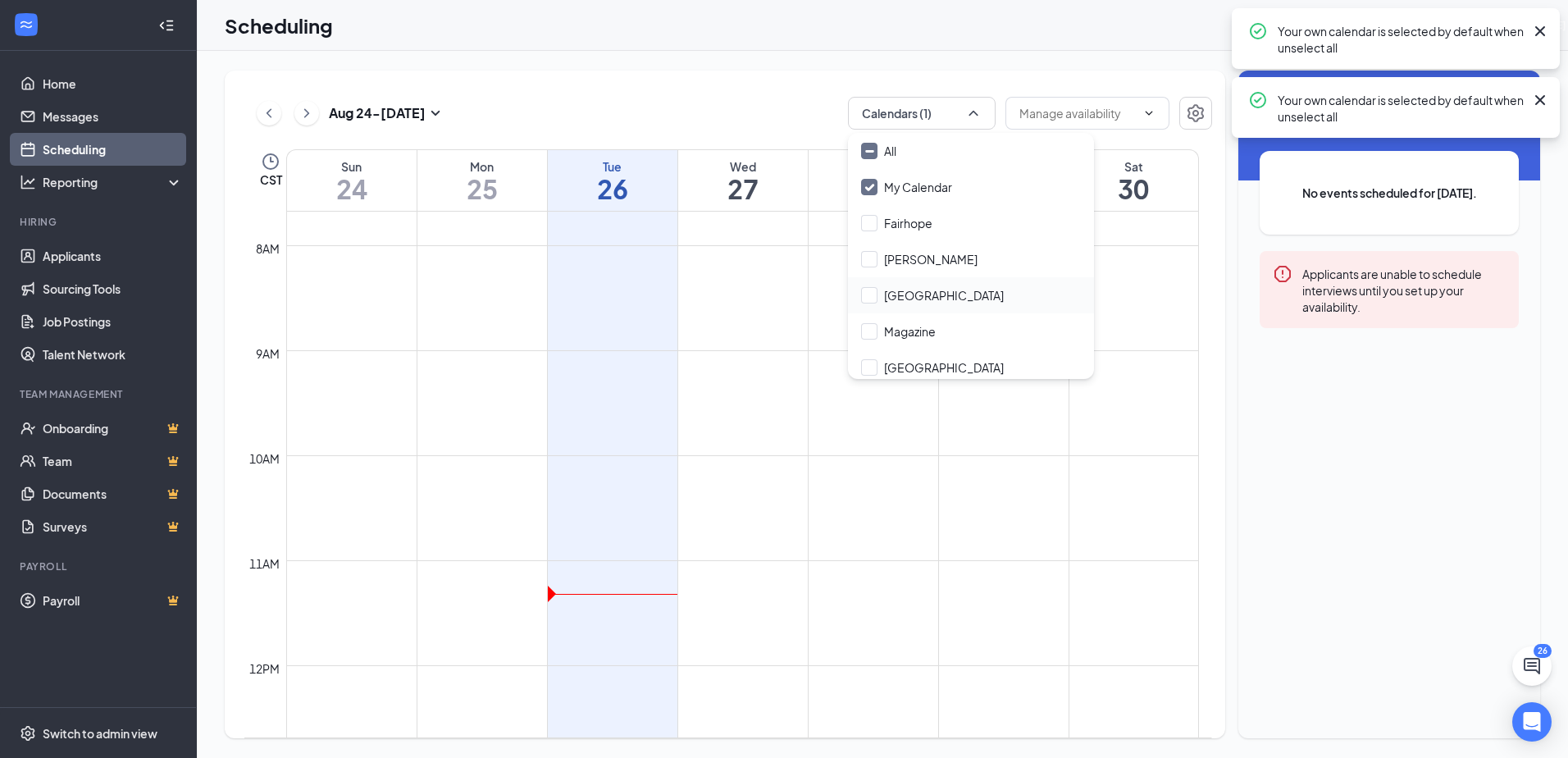
scroll to position [187, 0]
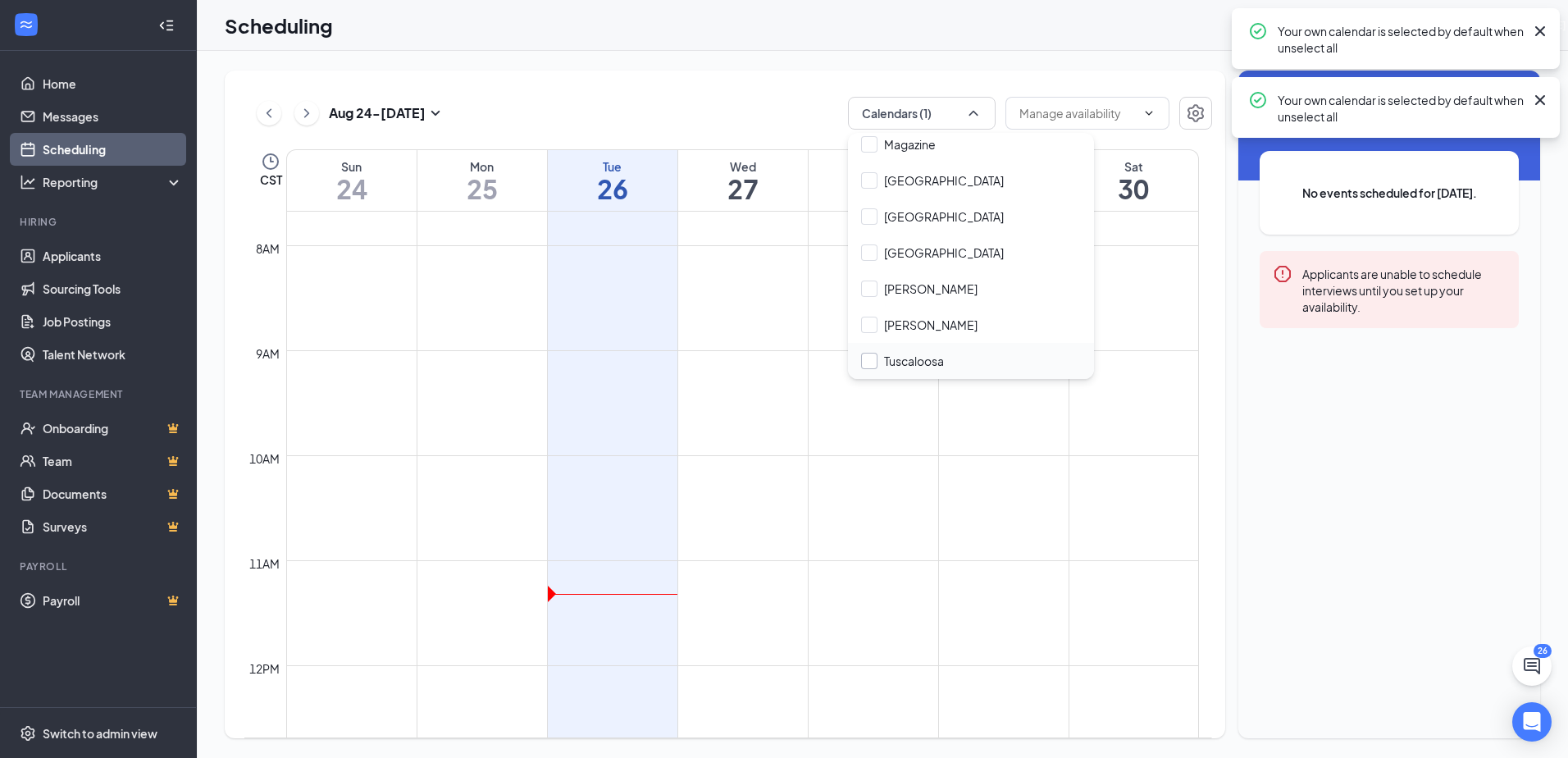
click at [870, 361] on input "Tuscaloosa" at bounding box center [902, 360] width 83 height 16
checkbox input "false"
checkbox input "true"
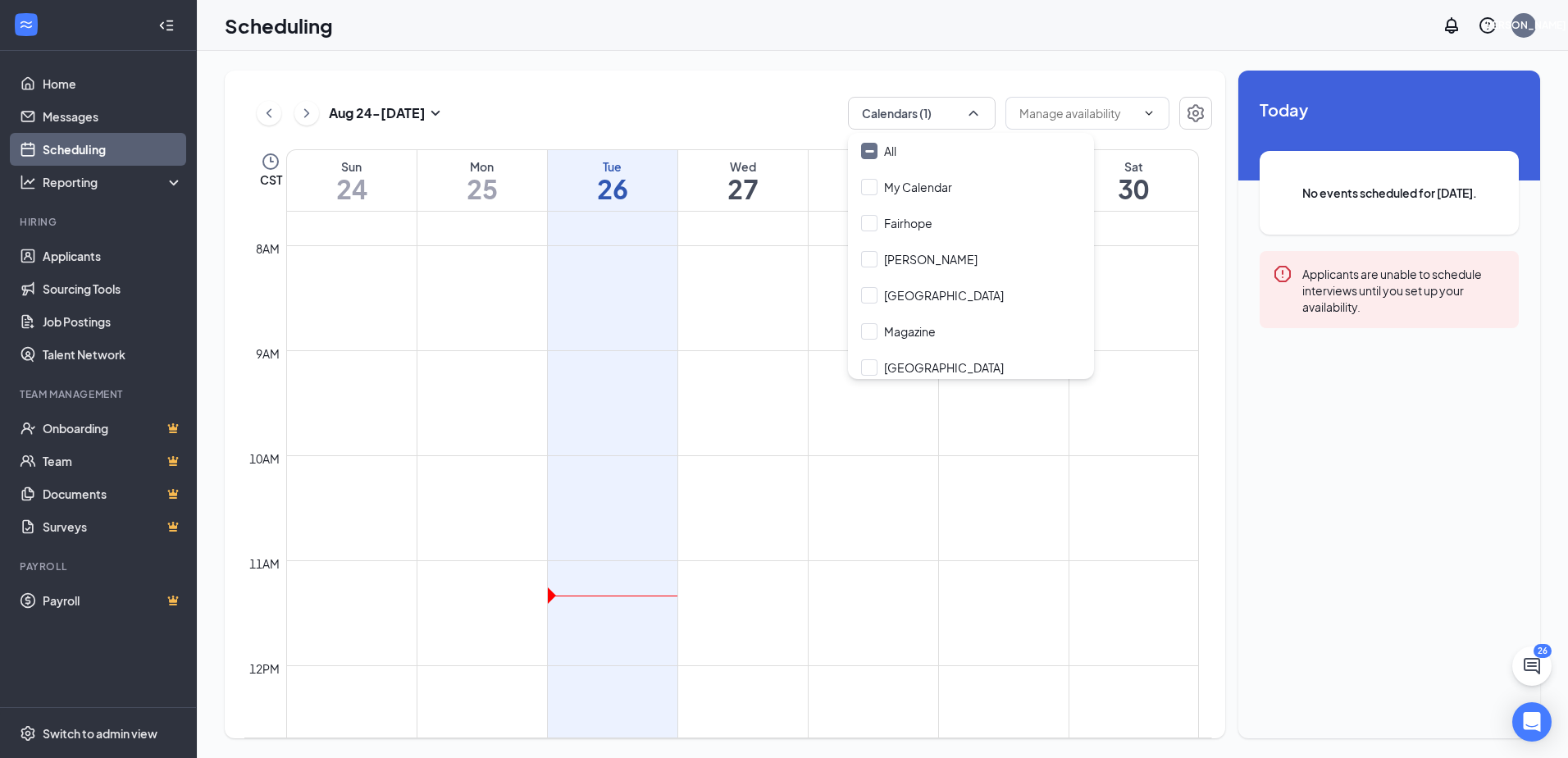
click at [611, 282] on td at bounding box center [742, 284] width 912 height 26
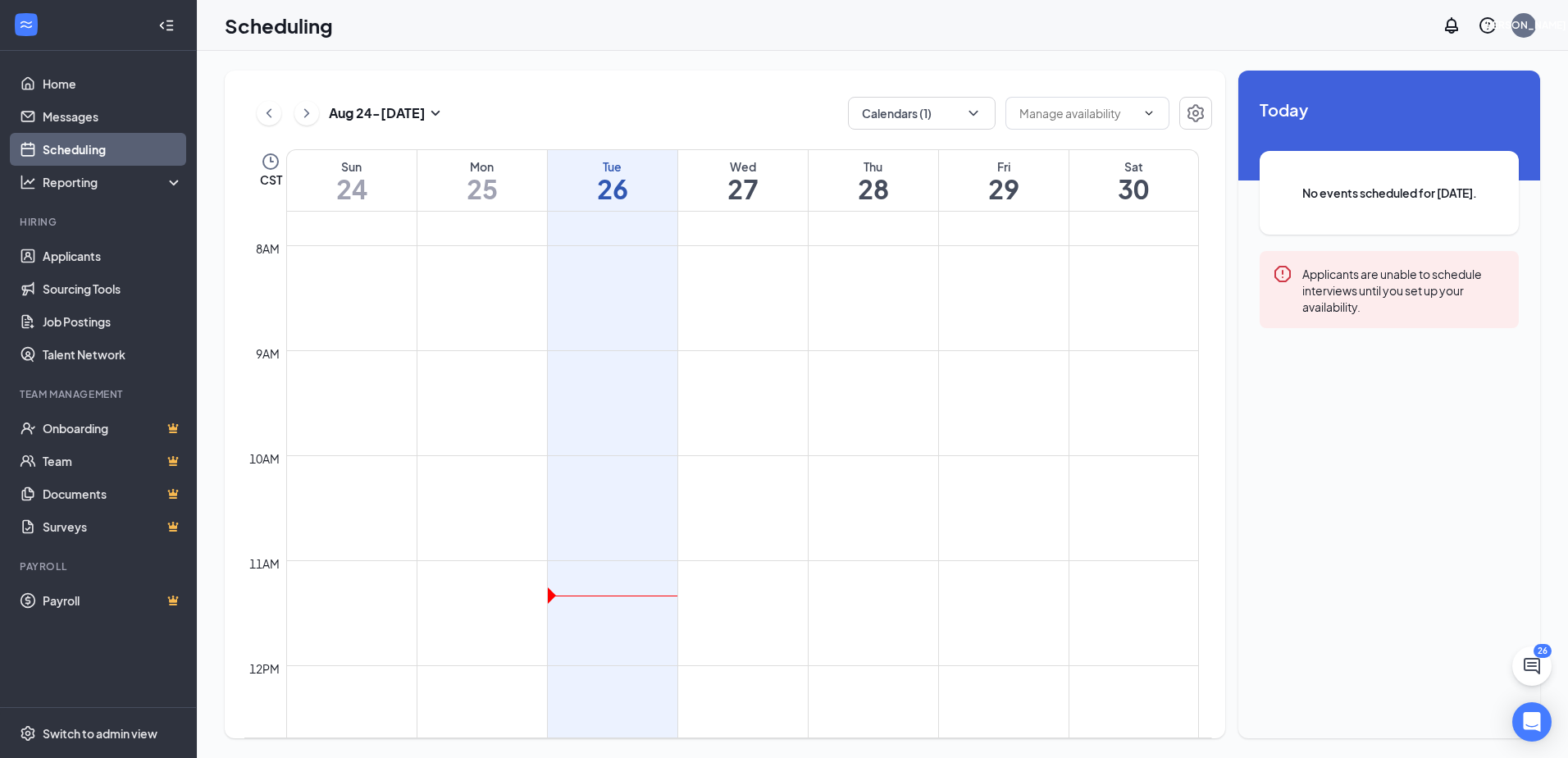
click at [589, 180] on h1 "26" at bounding box center [612, 189] width 129 height 28
click at [613, 392] on td at bounding box center [742, 389] width 912 height 26
drag, startPoint x: 597, startPoint y: 428, endPoint x: 589, endPoint y: 358, distance: 70.5
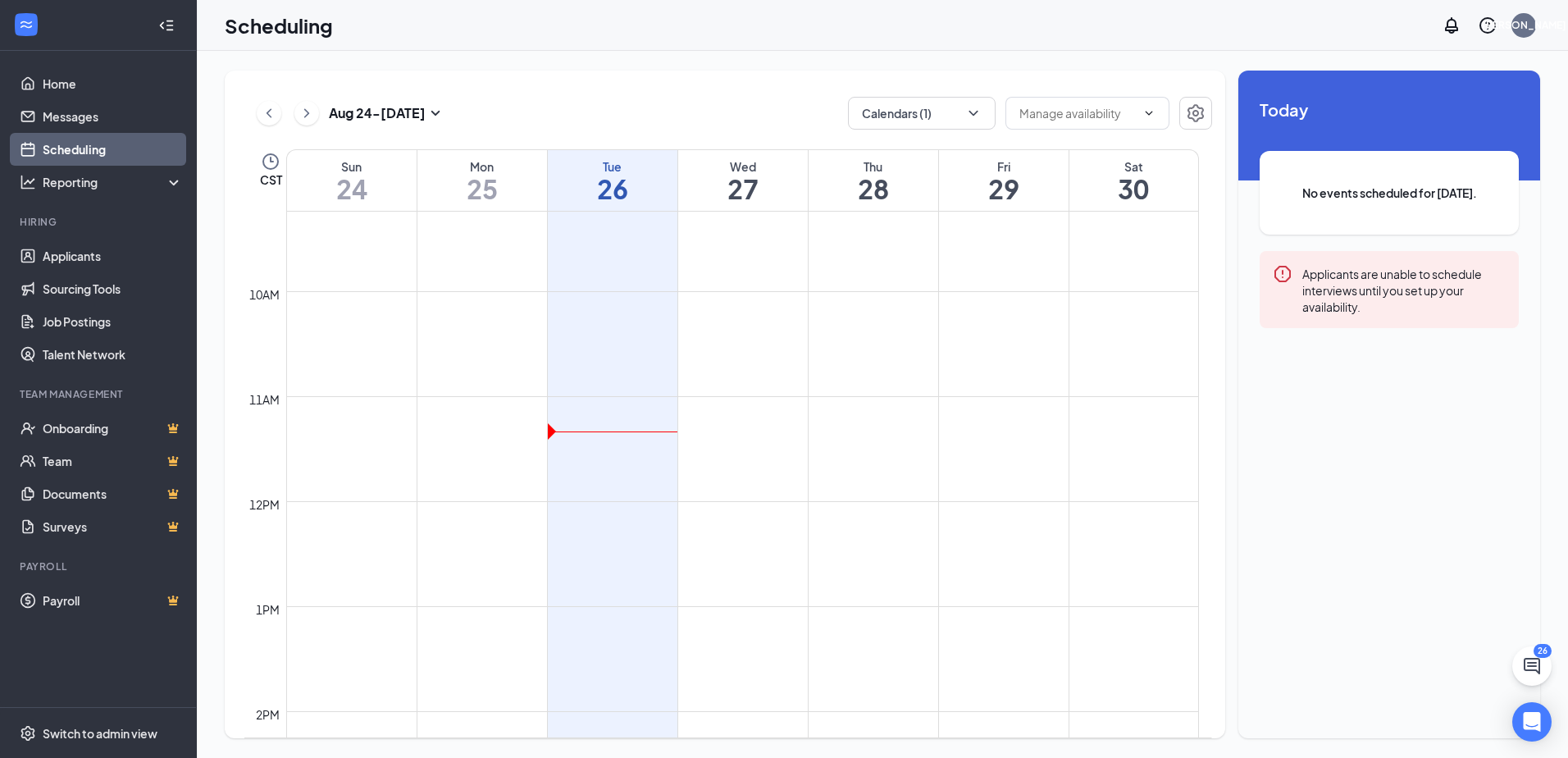
click at [589, 358] on td at bounding box center [742, 356] width 912 height 26
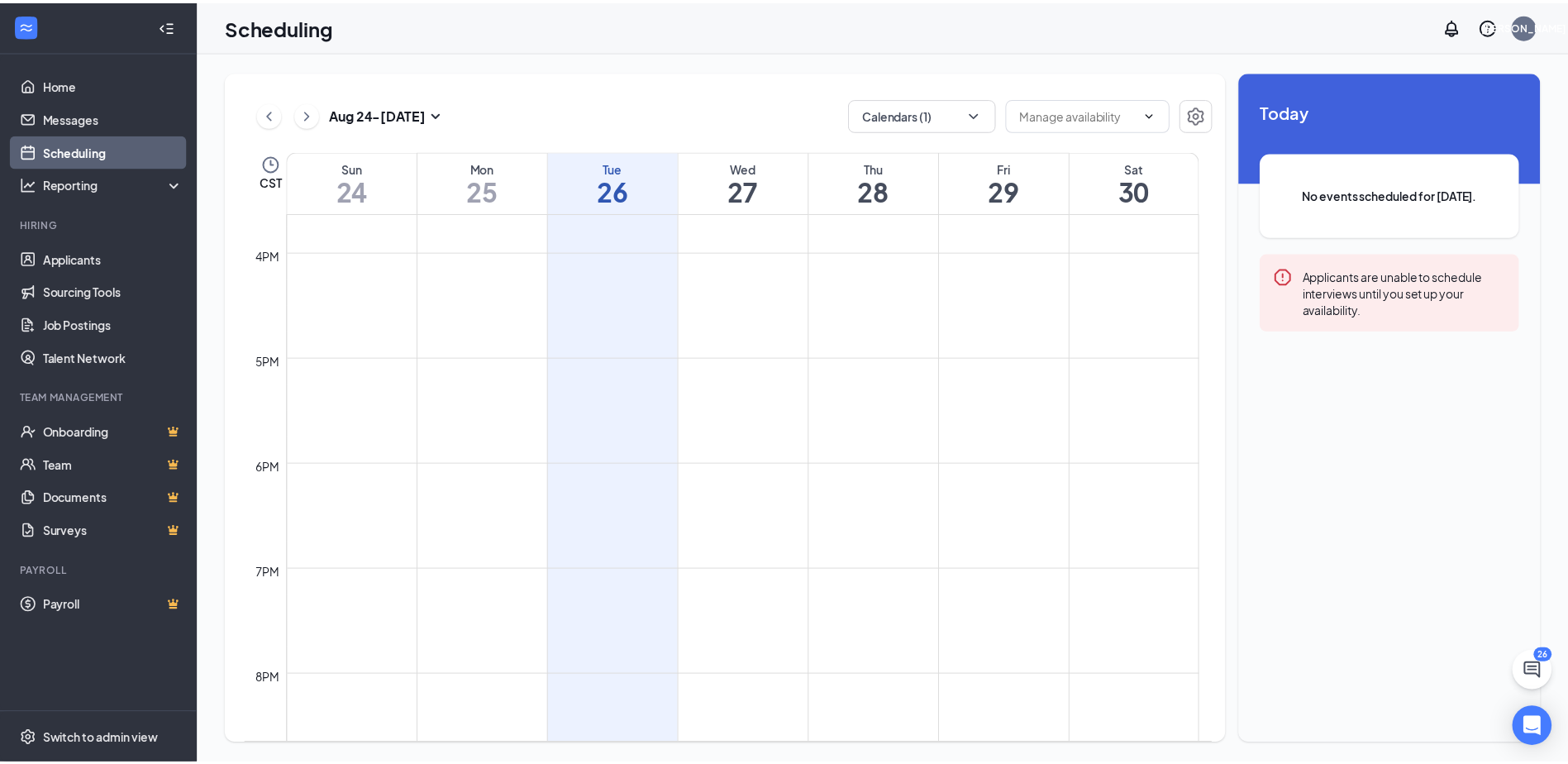
scroll to position [1474, 0]
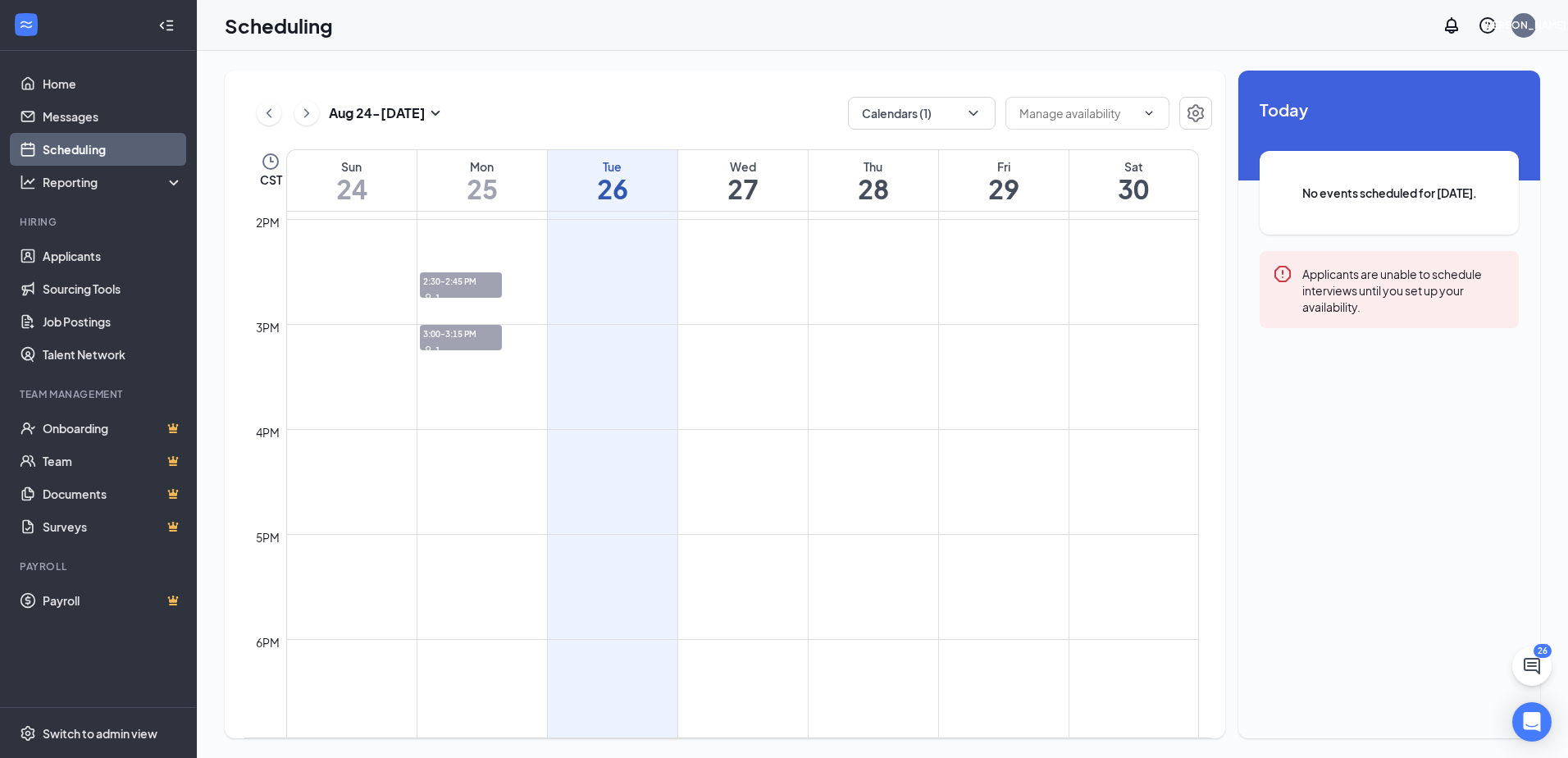
click at [569, 278] on td at bounding box center [742, 284] width 912 height 26
click at [47, 79] on link "Home" at bounding box center [113, 83] width 141 height 33
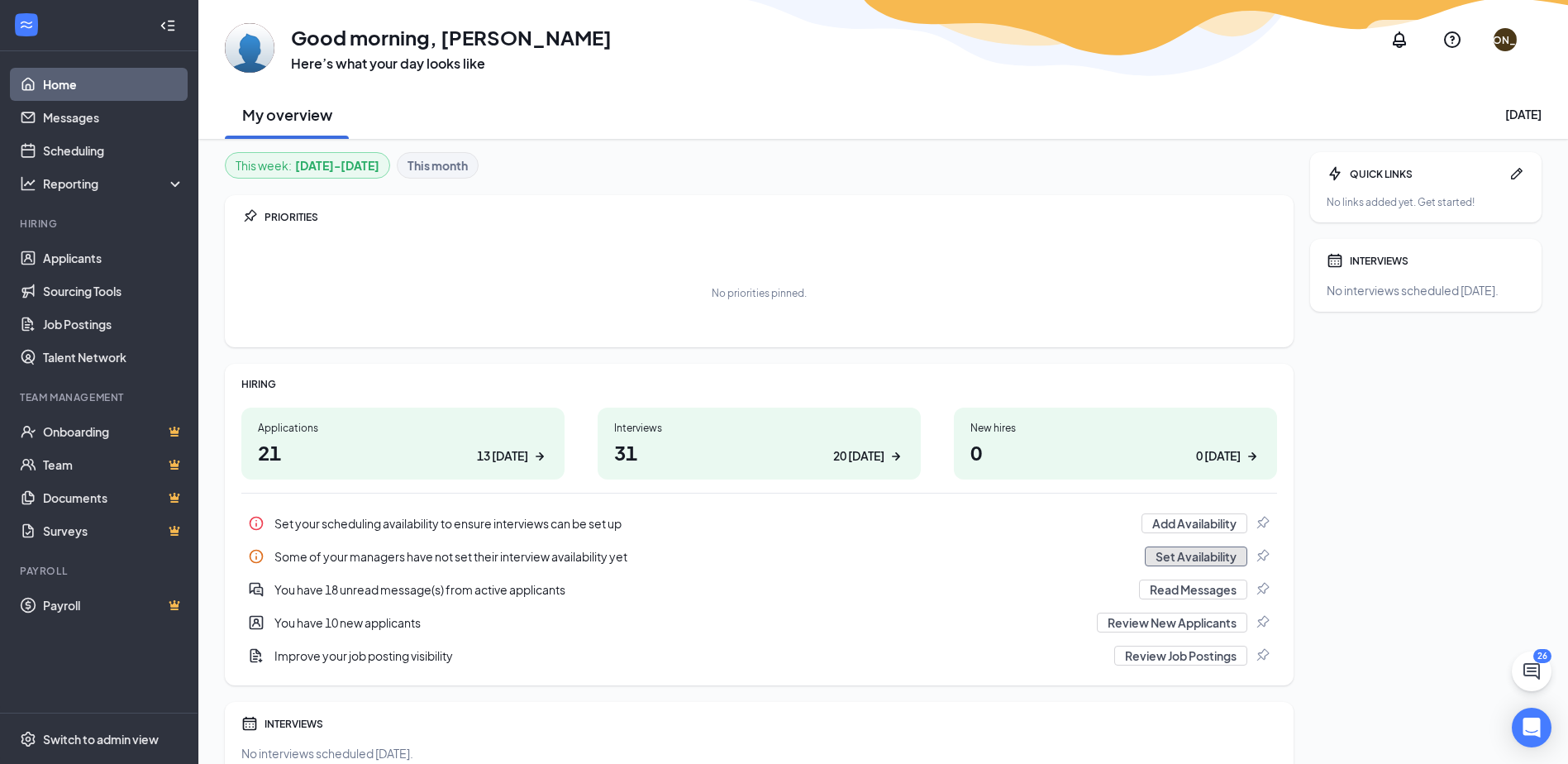
click at [1188, 554] on button "Set Availability" at bounding box center [1196, 556] width 102 height 20
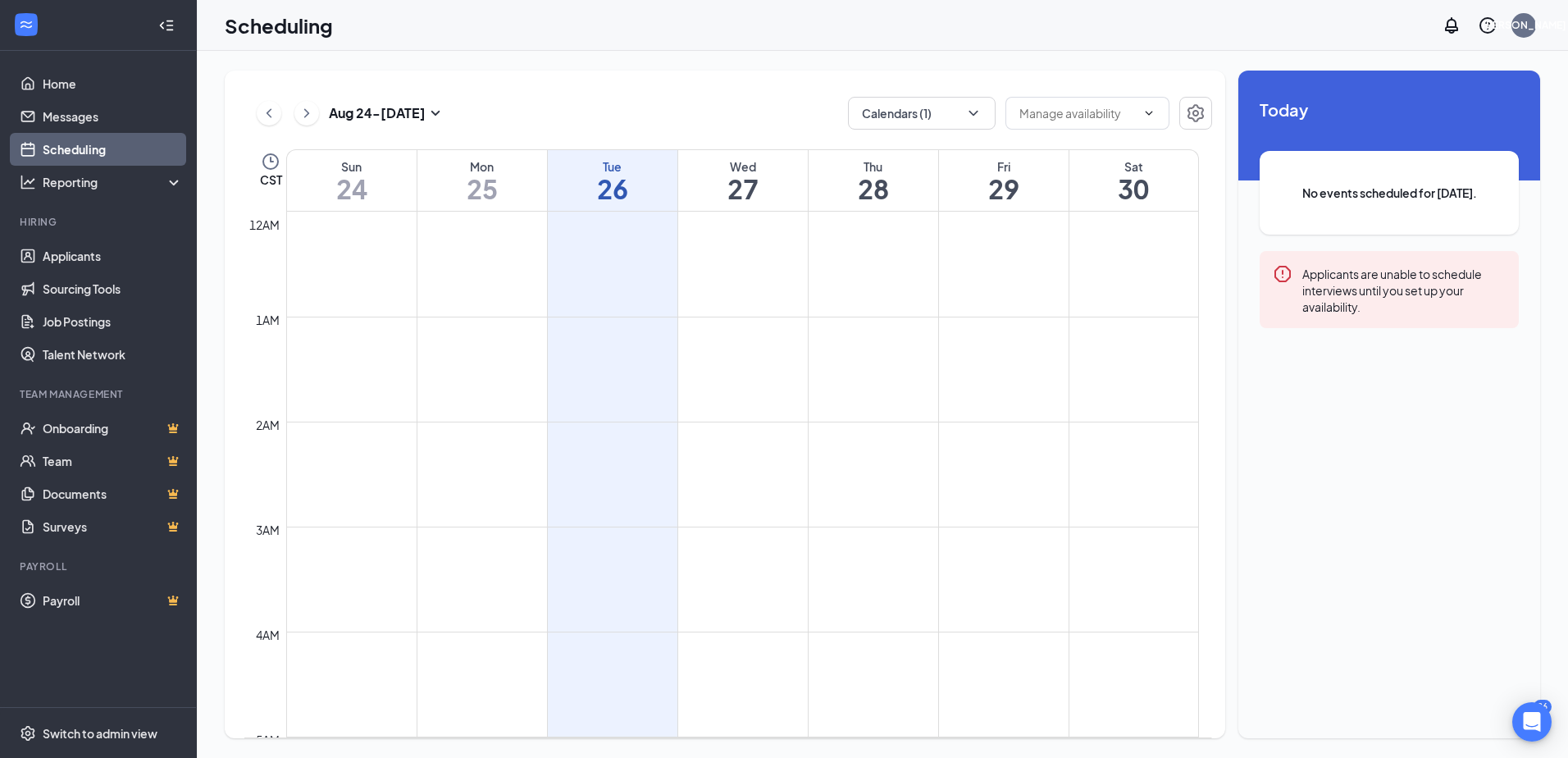
click at [679, 83] on div "[DATE] - [DATE] Calendars (1) CST Sun 24 Mon 25 Tue 26 Wed 27 Thu 28 Fri 29 Sat…" at bounding box center [725, 404] width 1001 height 668
click at [520, 112] on div "[DATE] - [DATE] Calendars (1)" at bounding box center [729, 113] width 968 height 33
click at [213, 98] on div "[DATE] - [DATE] Calendars (1) CST Sun 24 Mon 25 Tue 26 Wed 27 Thu 28 Fri 29 Sat…" at bounding box center [882, 404] width 1371 height 707
click at [167, 183] on div "Reporting" at bounding box center [113, 181] width 141 height 16
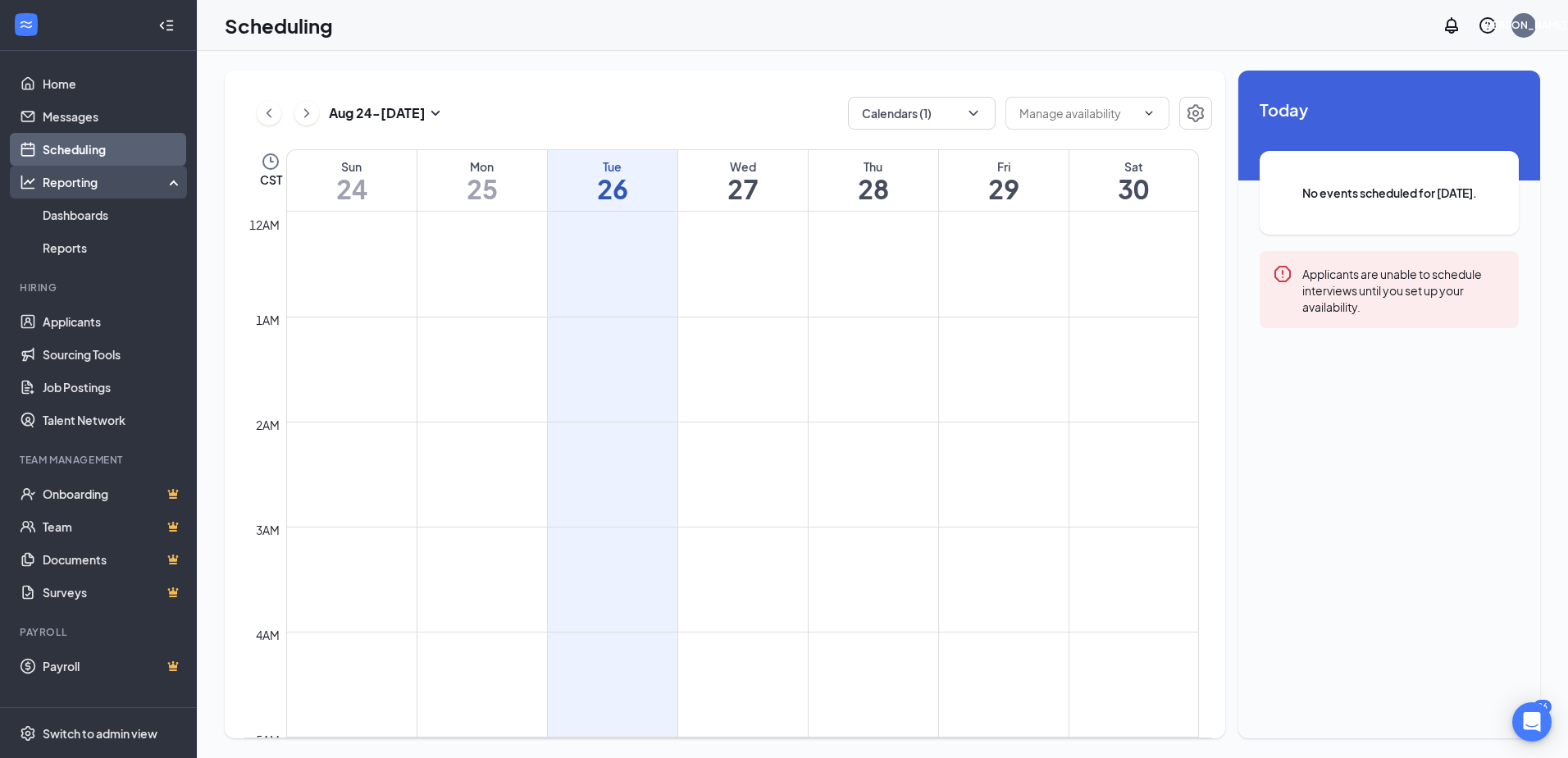
click at [167, 183] on div "Reporting" at bounding box center [113, 181] width 141 height 16
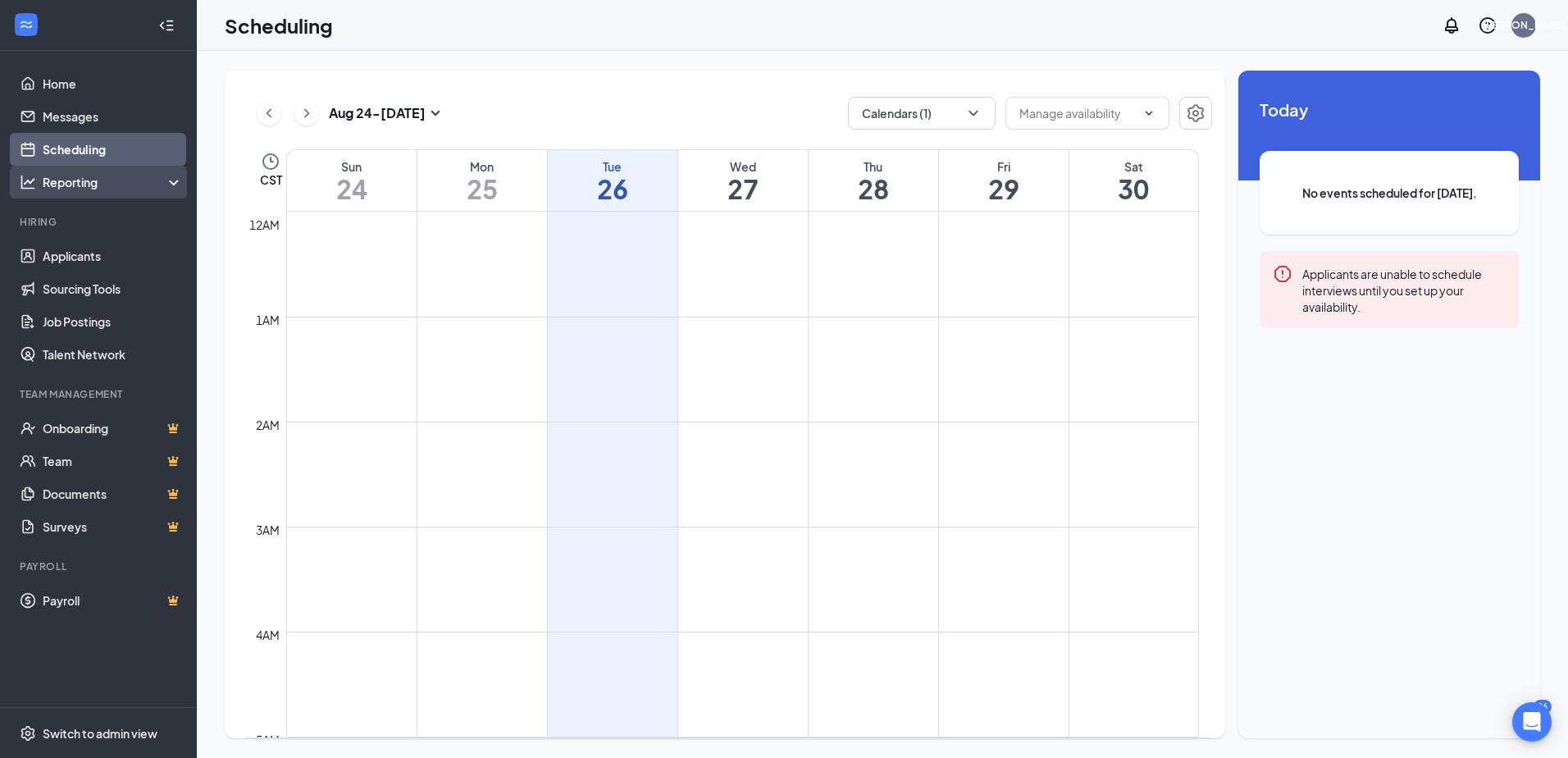
click at [164, 179] on div "Reporting" at bounding box center [113, 181] width 141 height 16
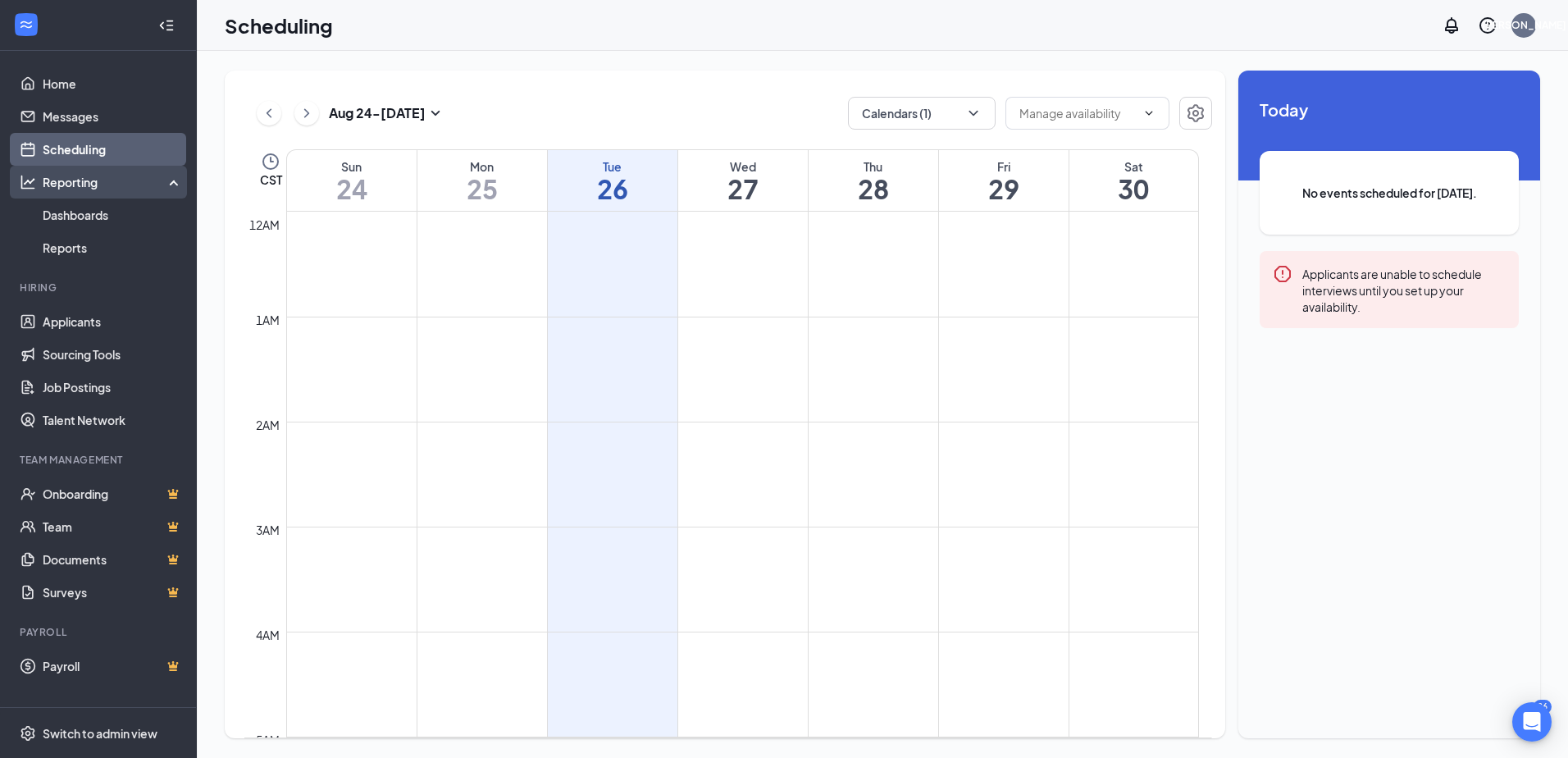
click at [164, 179] on div "Reporting" at bounding box center [113, 181] width 141 height 16
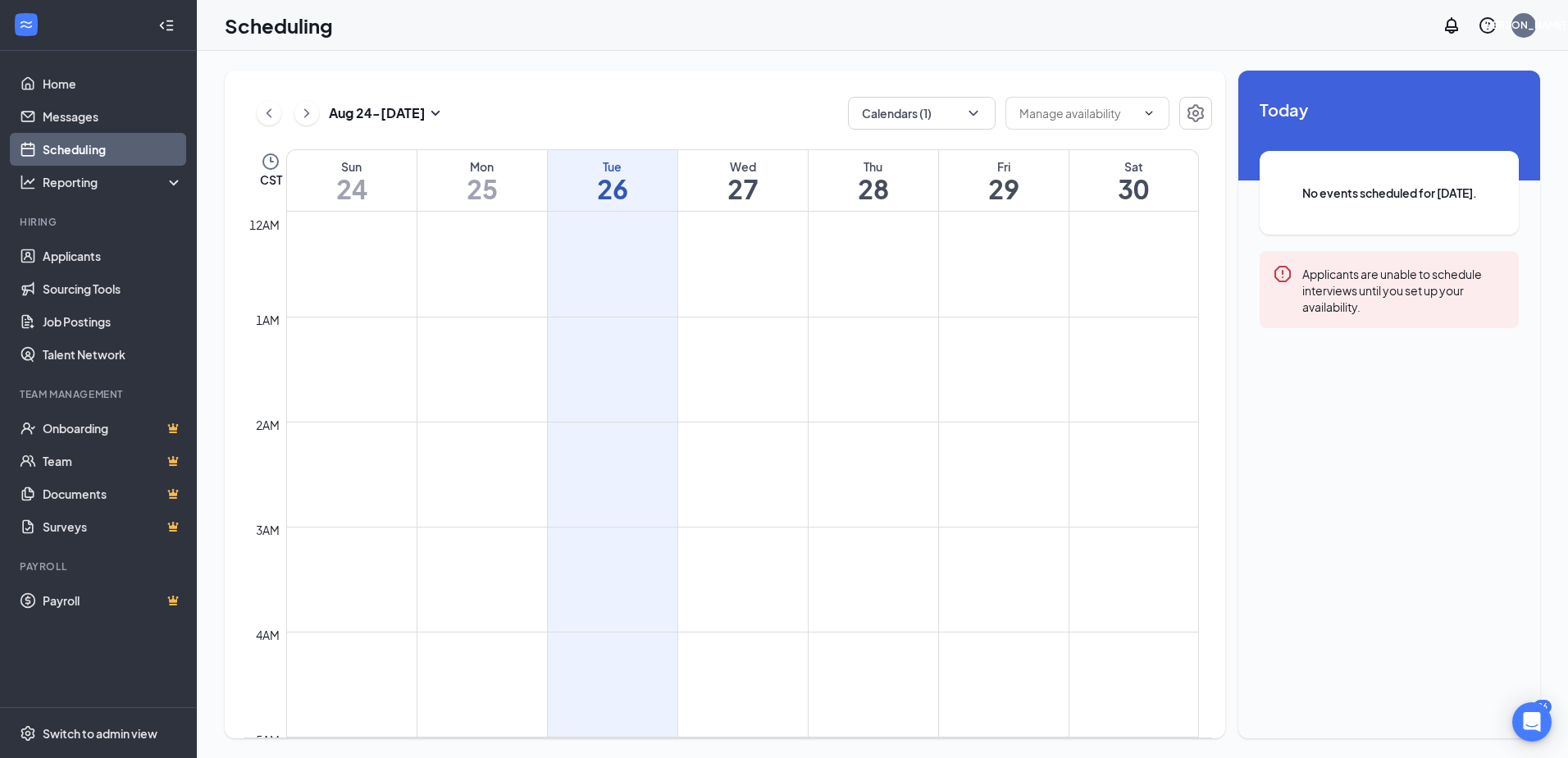
click at [650, 95] on div "[DATE] - [DATE] Calendars (1) CST Sun 24 Mon 25 Tue 26 Wed 27 Thu 28 Fri 29 Sat…" at bounding box center [725, 404] width 1001 height 668
click at [306, 111] on icon "ChevronRight" at bounding box center [306, 113] width 5 height 9
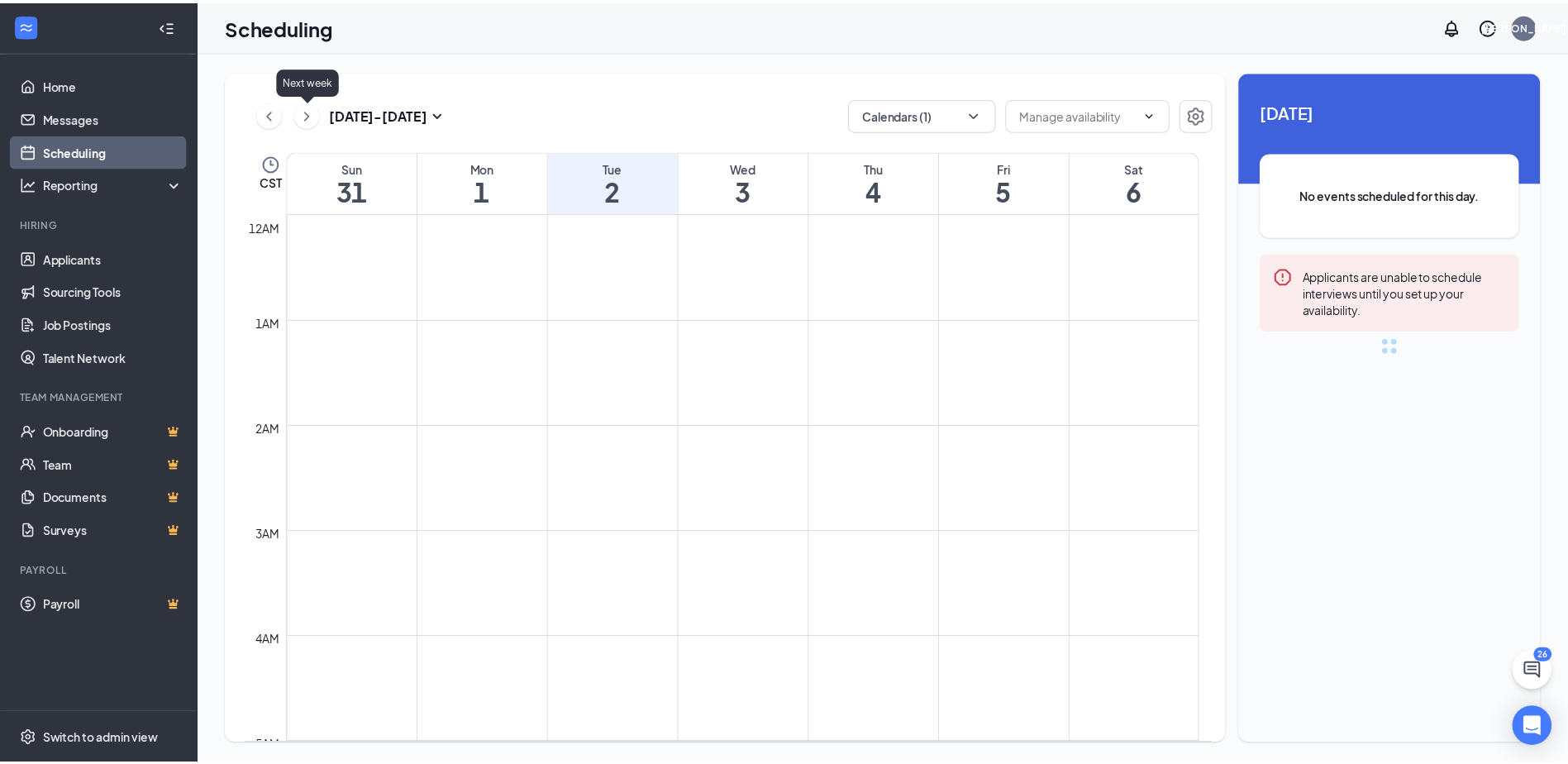
scroll to position [813, 0]
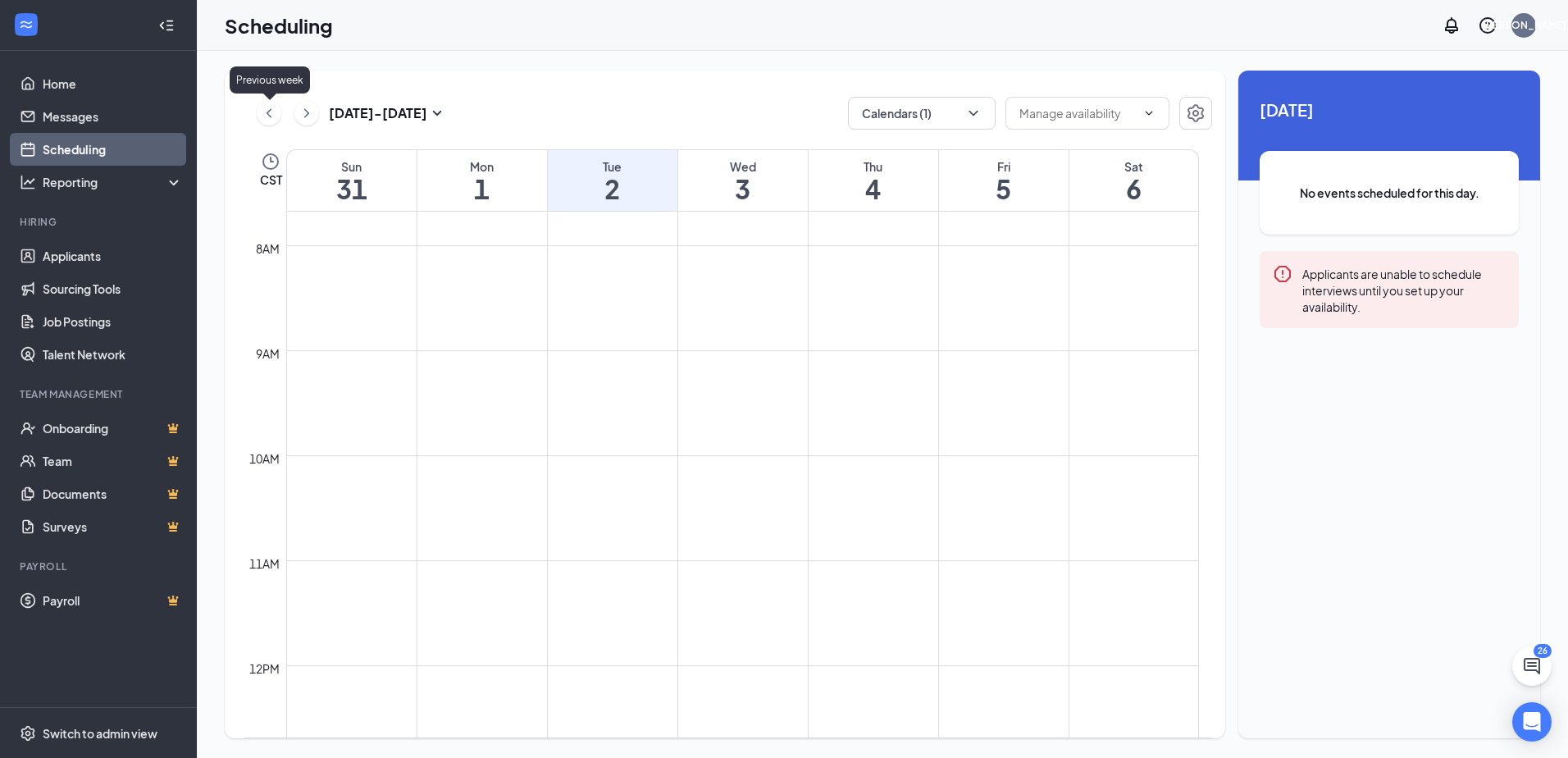
click at [264, 114] on icon "ChevronLeft" at bounding box center [268, 113] width 16 height 20
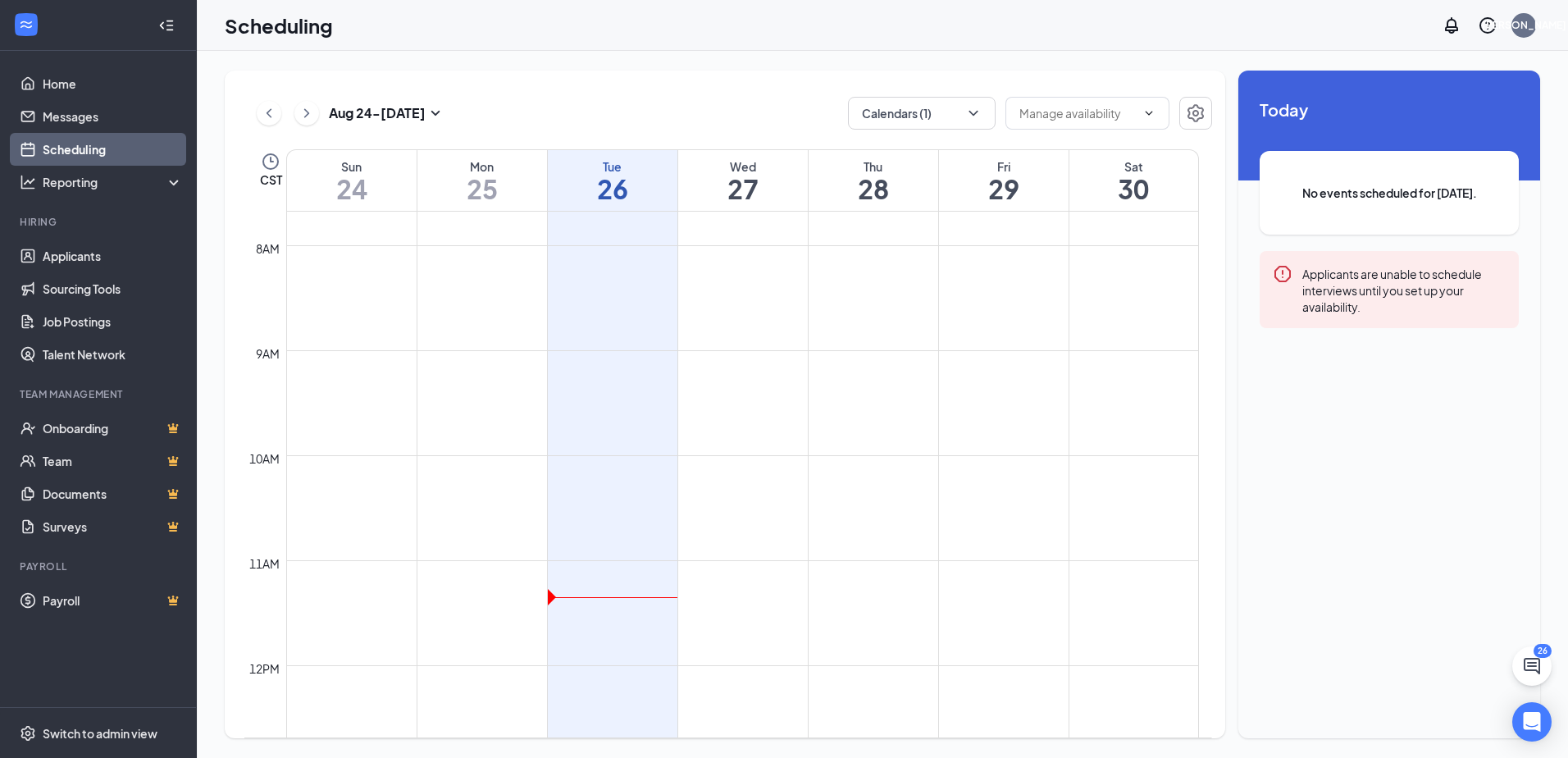
click at [603, 185] on h1 "26" at bounding box center [612, 189] width 129 height 28
click at [607, 182] on h1 "26" at bounding box center [612, 189] width 129 height 28
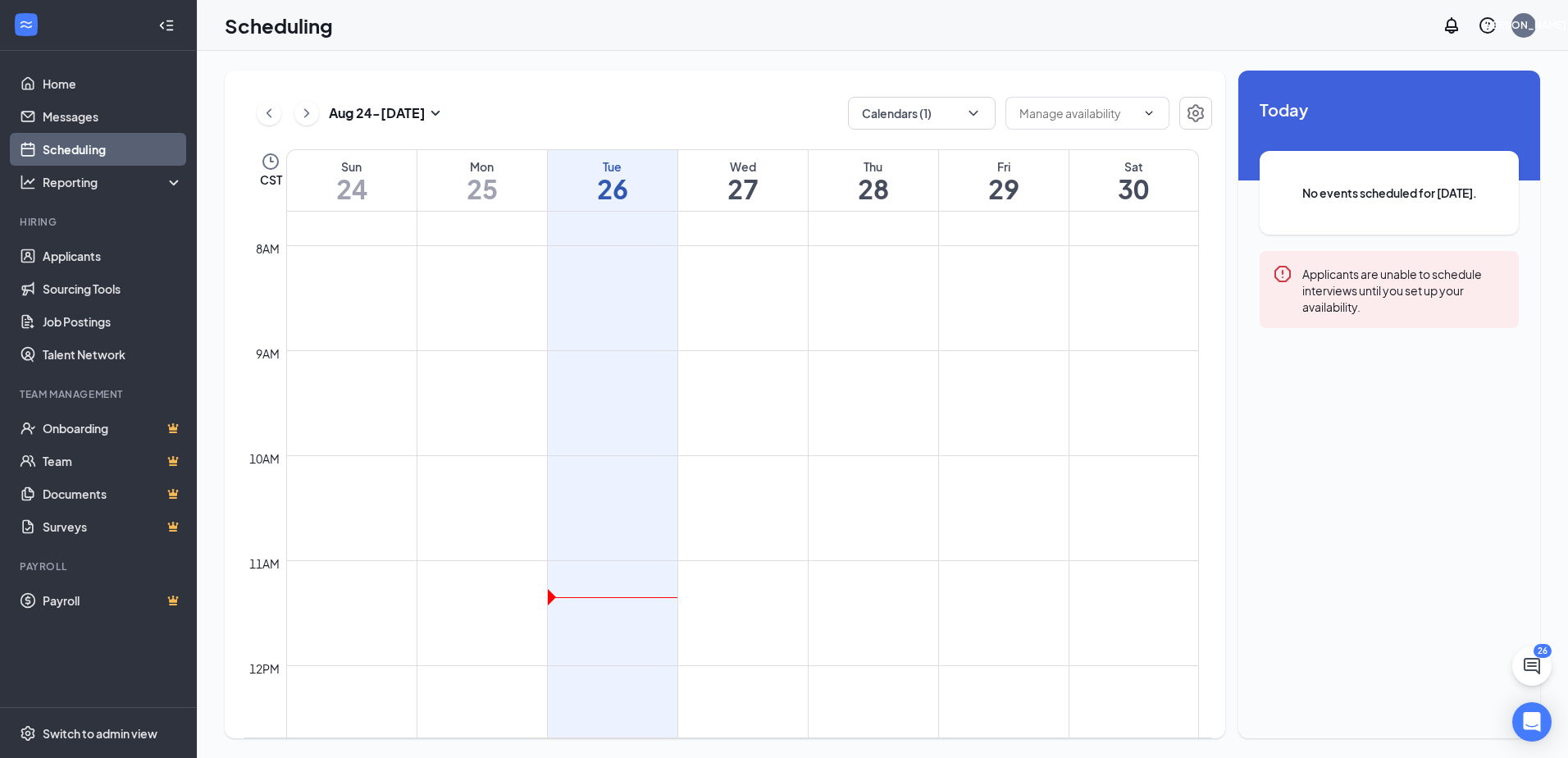
click at [609, 178] on h1 "26" at bounding box center [612, 189] width 129 height 28
drag, startPoint x: 609, startPoint y: 178, endPoint x: 636, endPoint y: 100, distance: 82.5
click at [636, 100] on div "[DATE] - [DATE] Calendars (1)" at bounding box center [729, 113] width 968 height 33
click at [130, 183] on div "Reporting" at bounding box center [113, 181] width 141 height 16
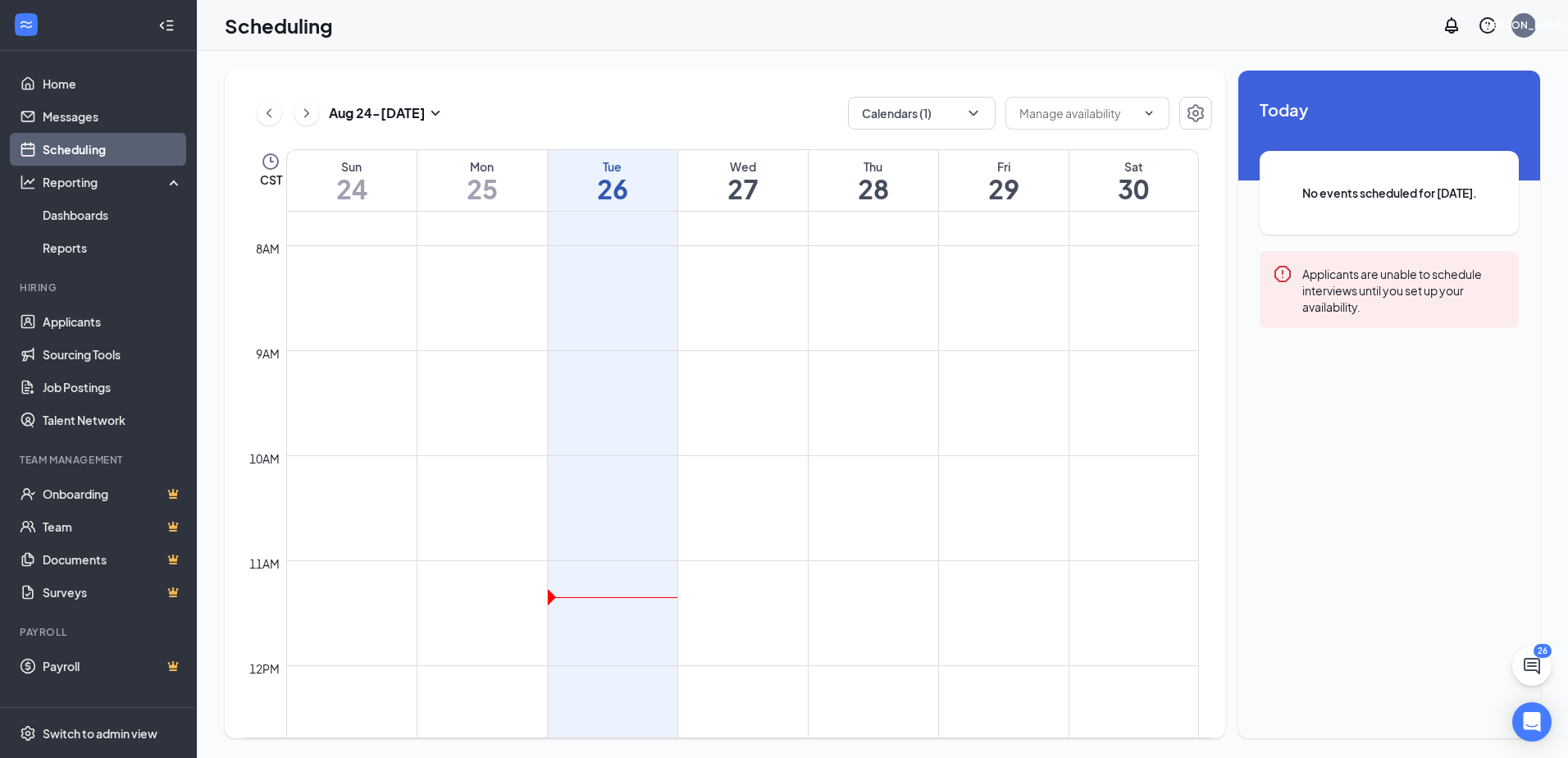
click at [172, 22] on icon "Collapse" at bounding box center [166, 24] width 16 height 16
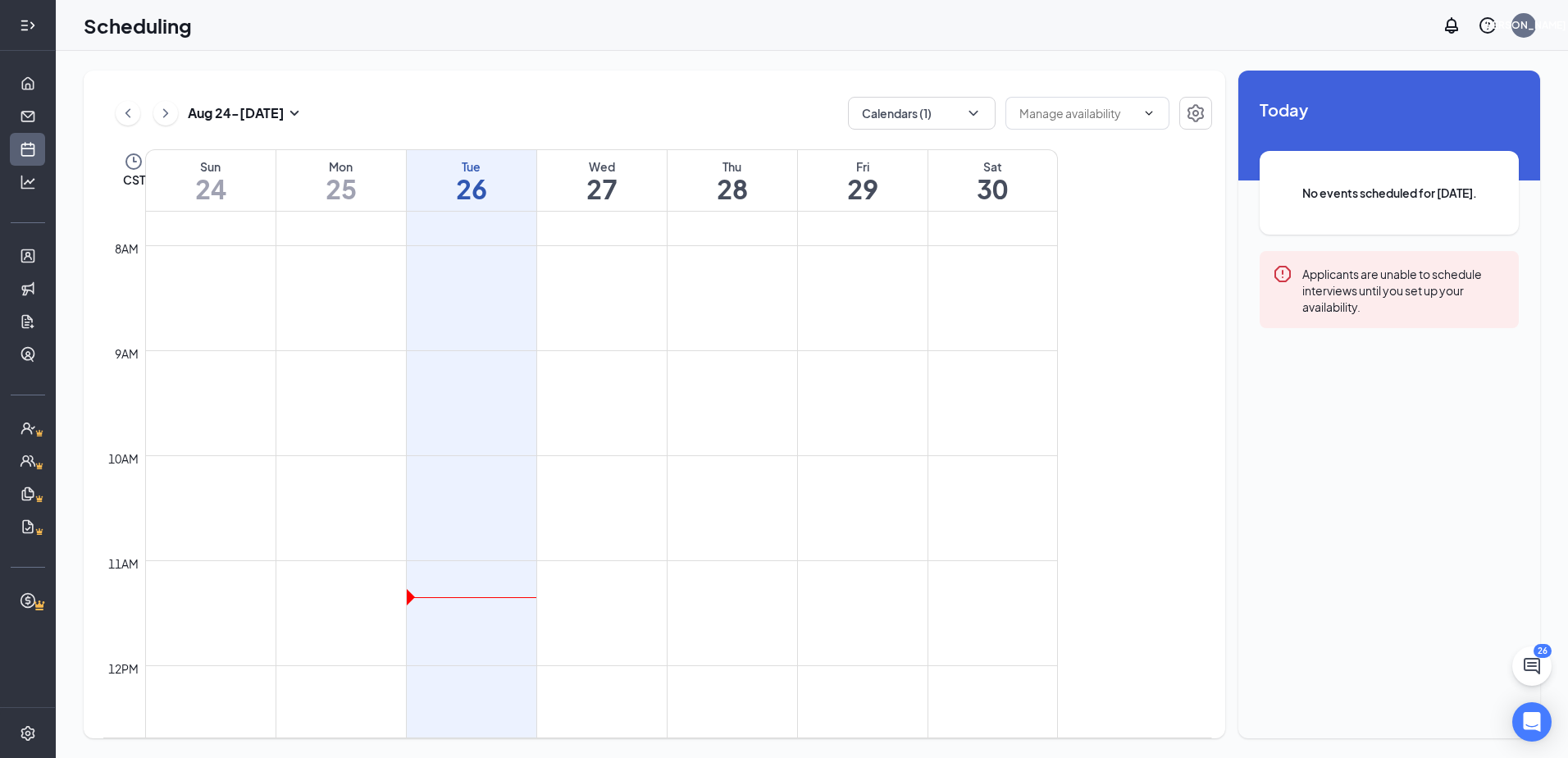
click at [23, 26] on icon "Expand" at bounding box center [27, 24] width 16 height 16
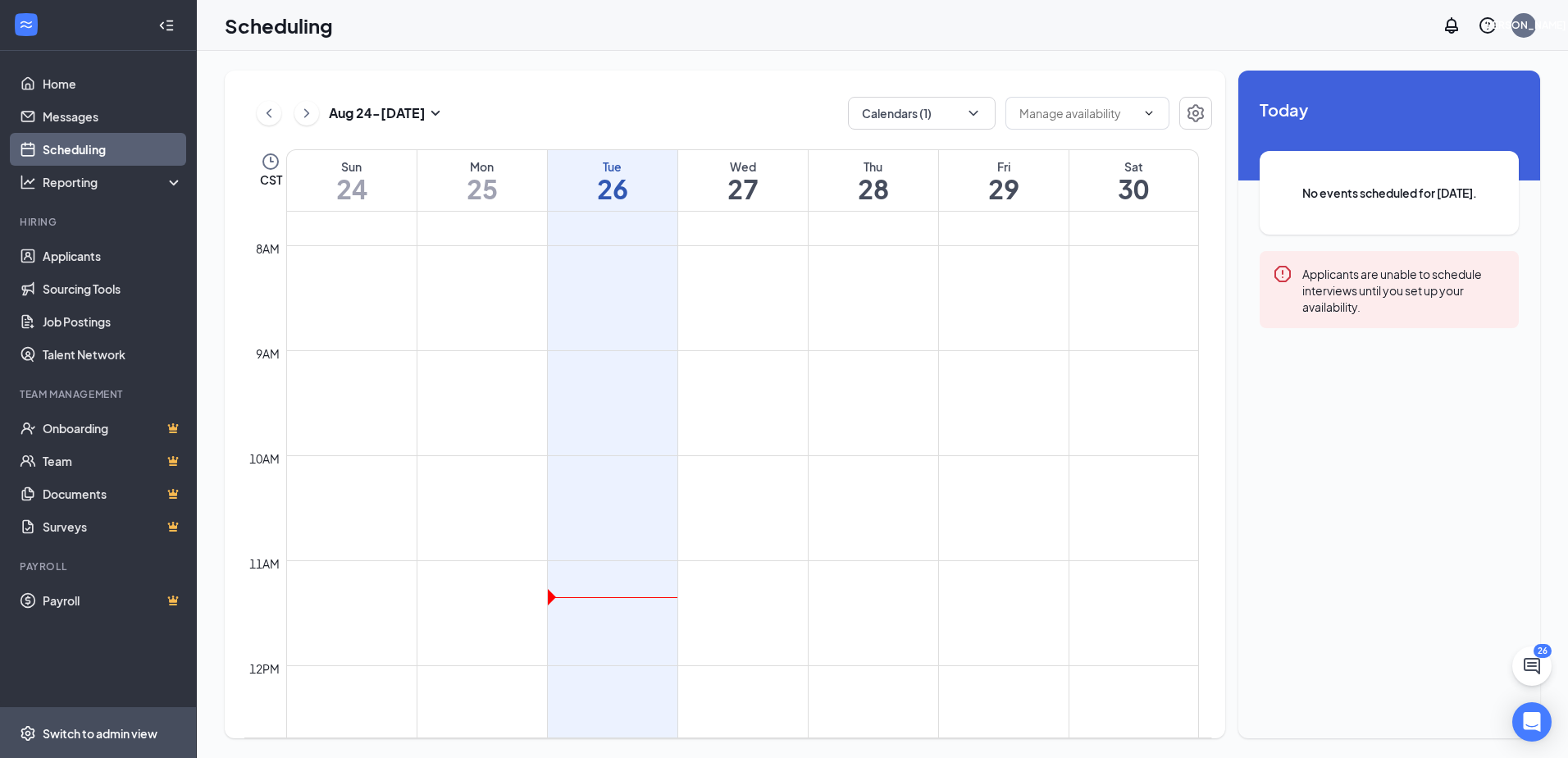
click at [92, 733] on div "Switch to admin view" at bounding box center [99, 733] width 114 height 16
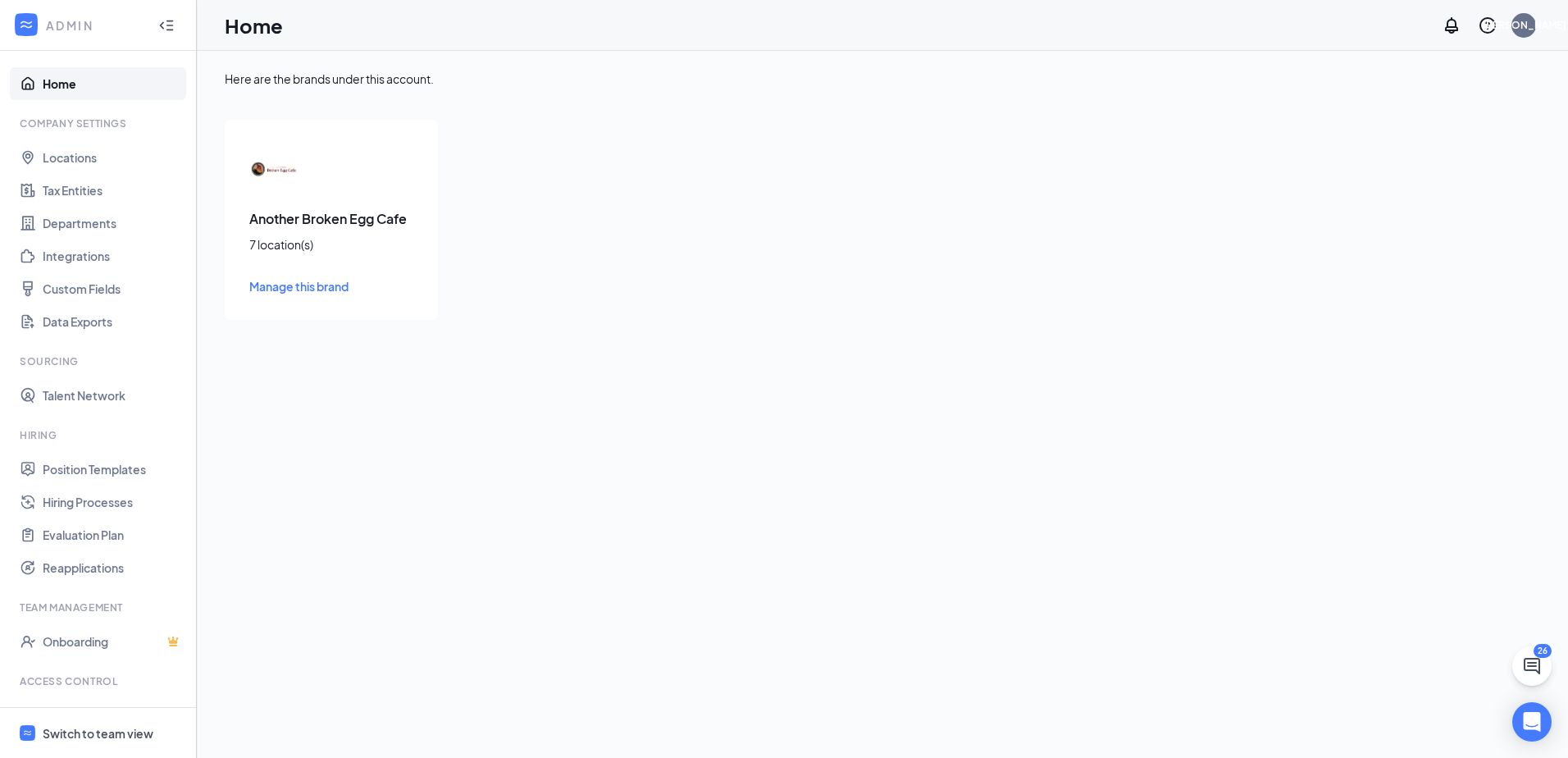
click at [297, 284] on span "Manage this brand" at bounding box center [299, 286] width 99 height 15
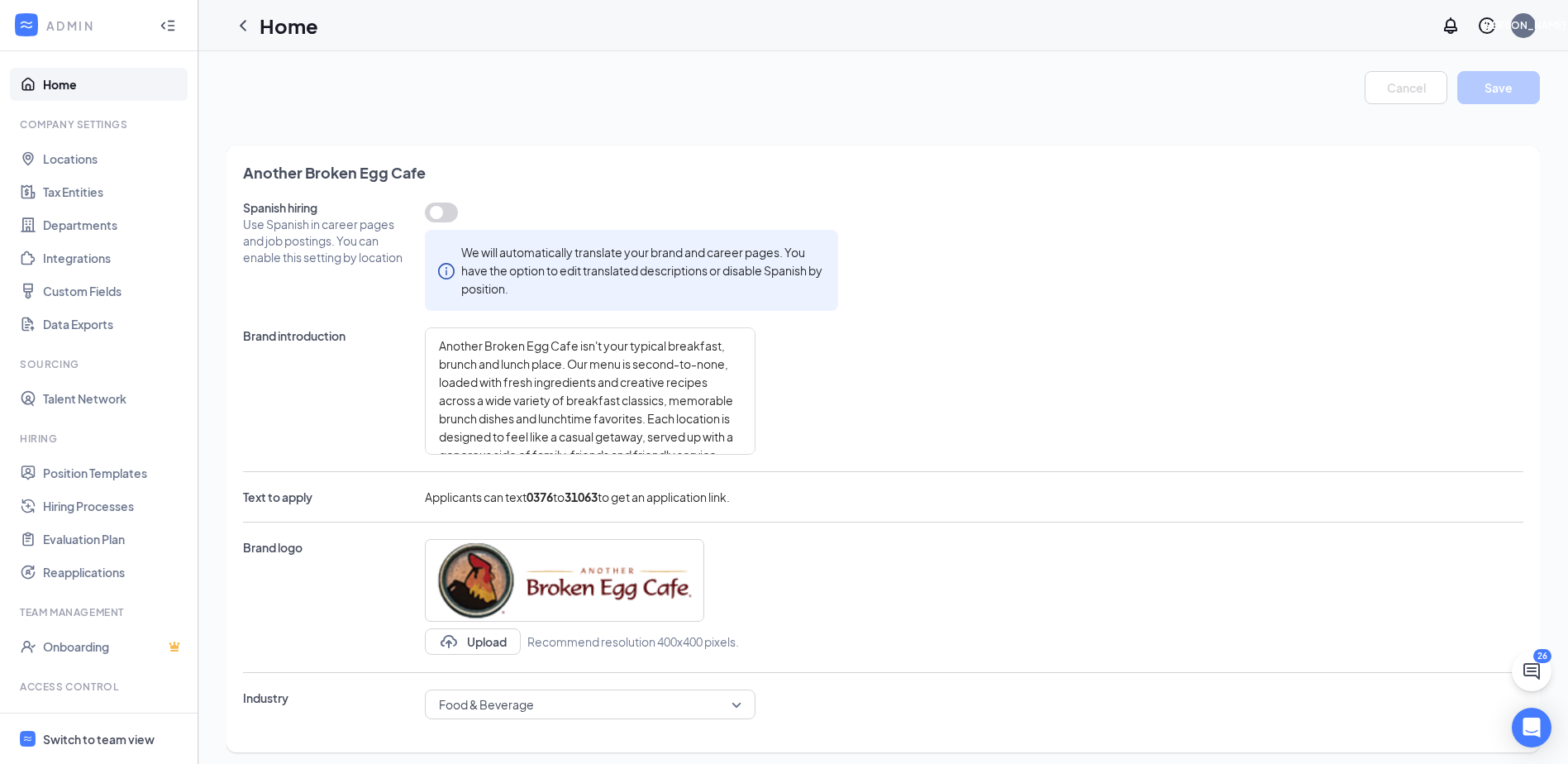
type textarea "Another Broken Egg Cafe isn't your typical breakfast, brunch and lunch place. O…"
click at [76, 158] on link "Locations" at bounding box center [113, 158] width 142 height 33
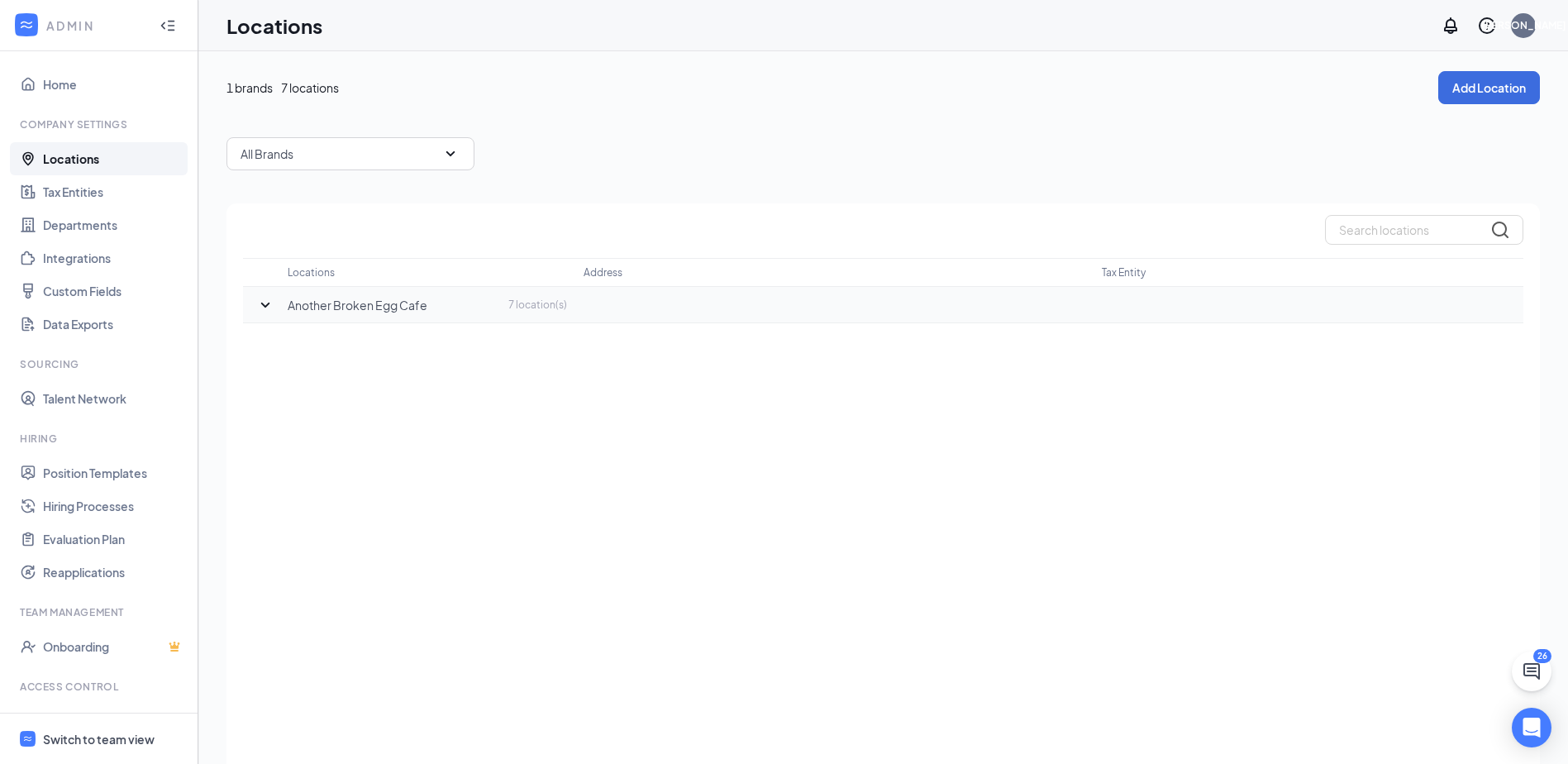
click at [327, 306] on p "Another Broken Egg Cafe" at bounding box center [357, 304] width 140 height 16
click at [262, 302] on icon "SmallChevronDown" at bounding box center [265, 304] width 20 height 20
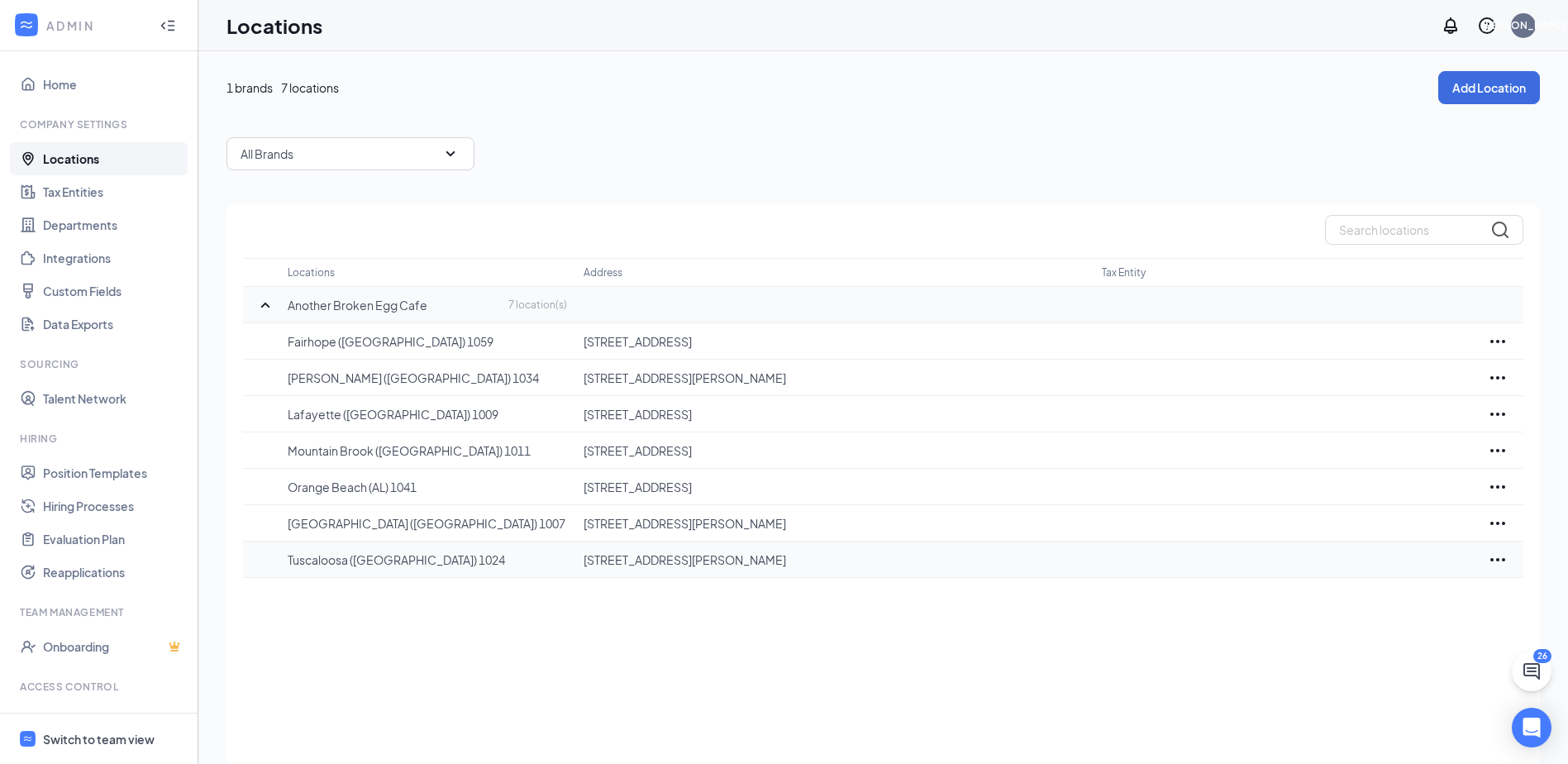
click at [336, 565] on p "Tuscaloosa ([GEOGRAPHIC_DATA]) 1024" at bounding box center [427, 559] width 280 height 16
click at [1506, 566] on icon "Ellipses" at bounding box center [1497, 560] width 20 height 20
click at [1385, 612] on p "Edit" at bounding box center [1423, 609] width 139 height 16
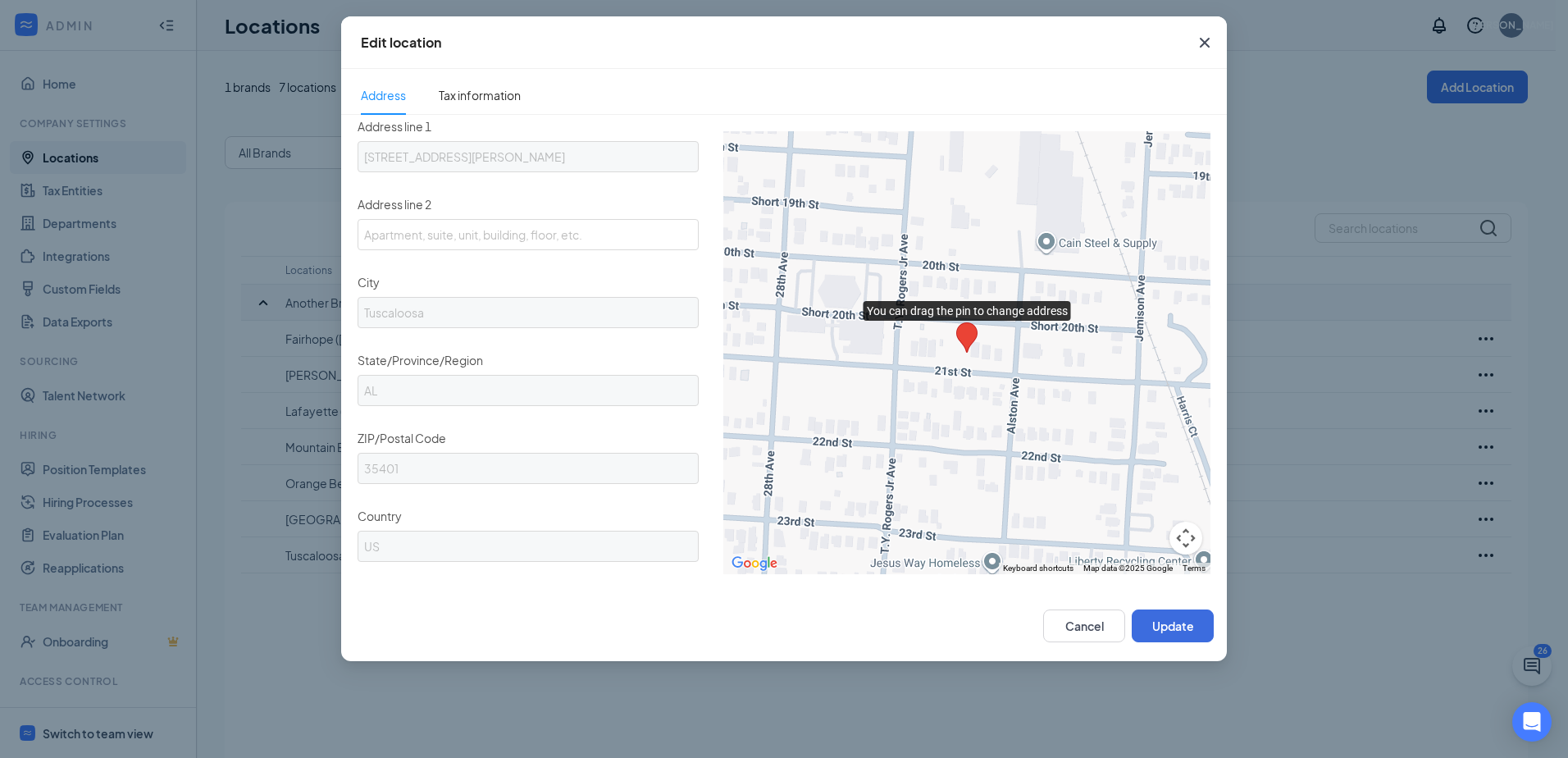
scroll to position [334, 0]
click at [1203, 45] on icon "Cross" at bounding box center [1204, 42] width 9 height 9
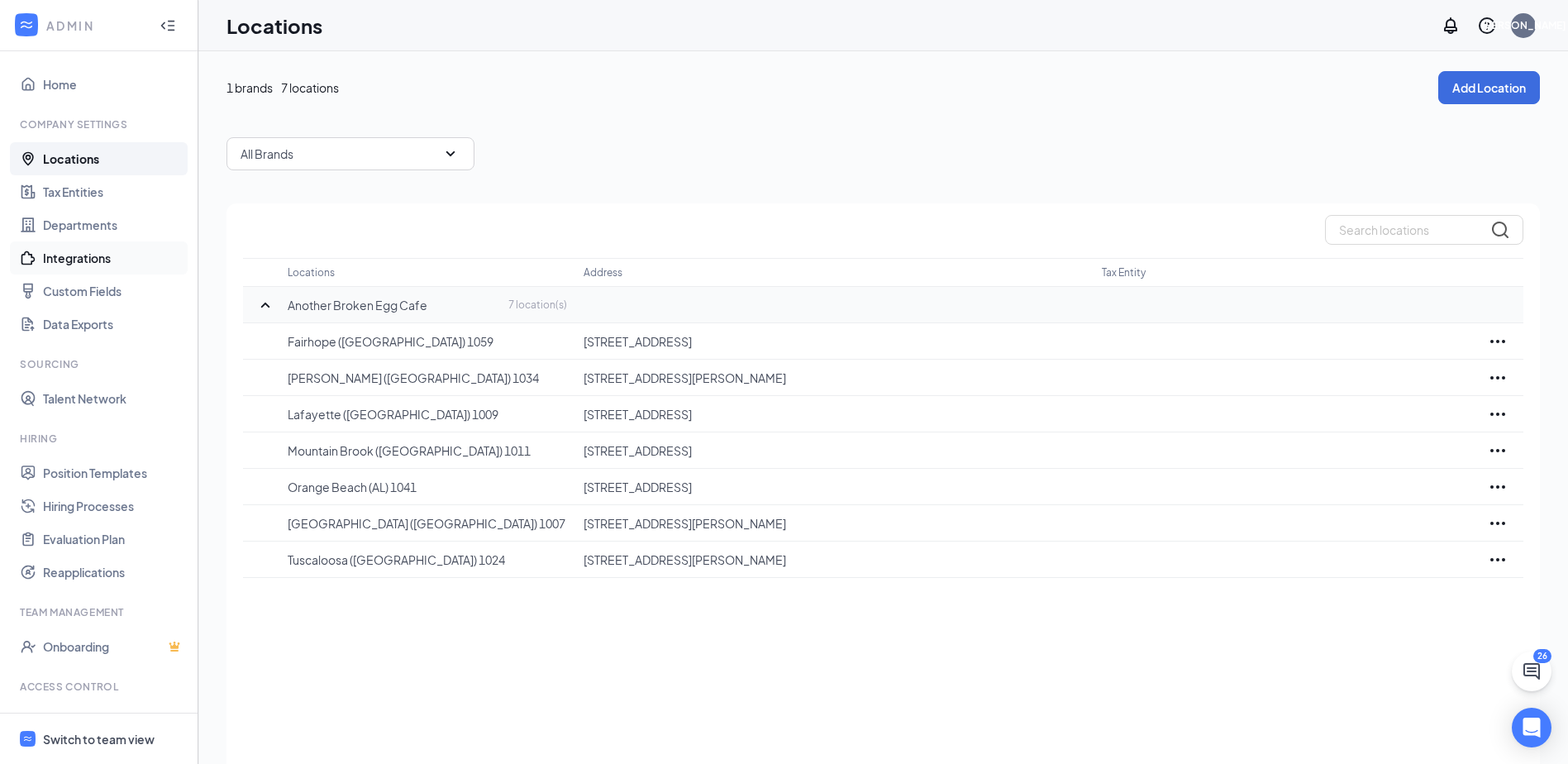
click at [84, 256] on link "Integrations" at bounding box center [113, 257] width 142 height 33
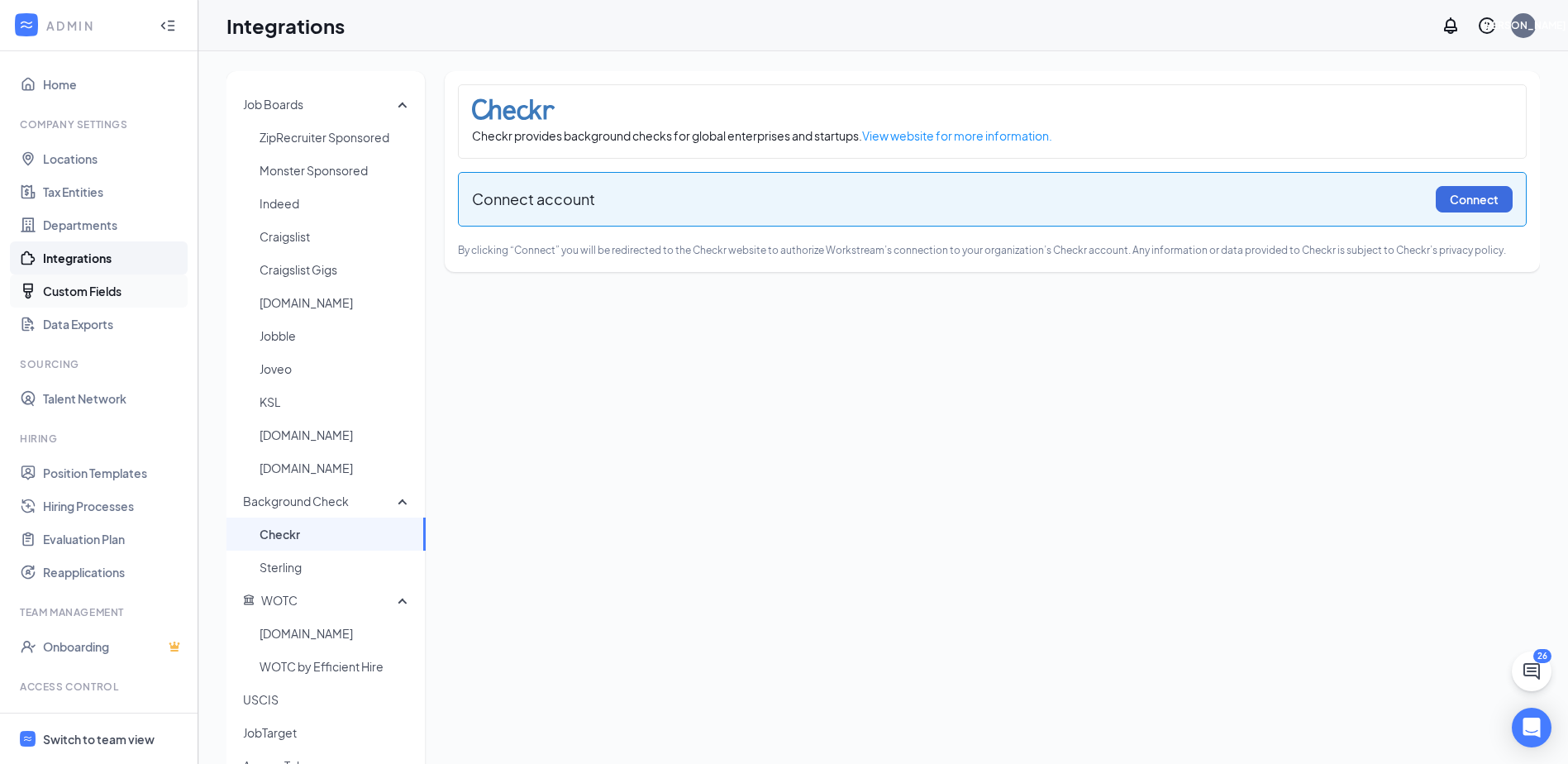
click at [81, 274] on link "Custom Fields" at bounding box center [113, 290] width 142 height 33
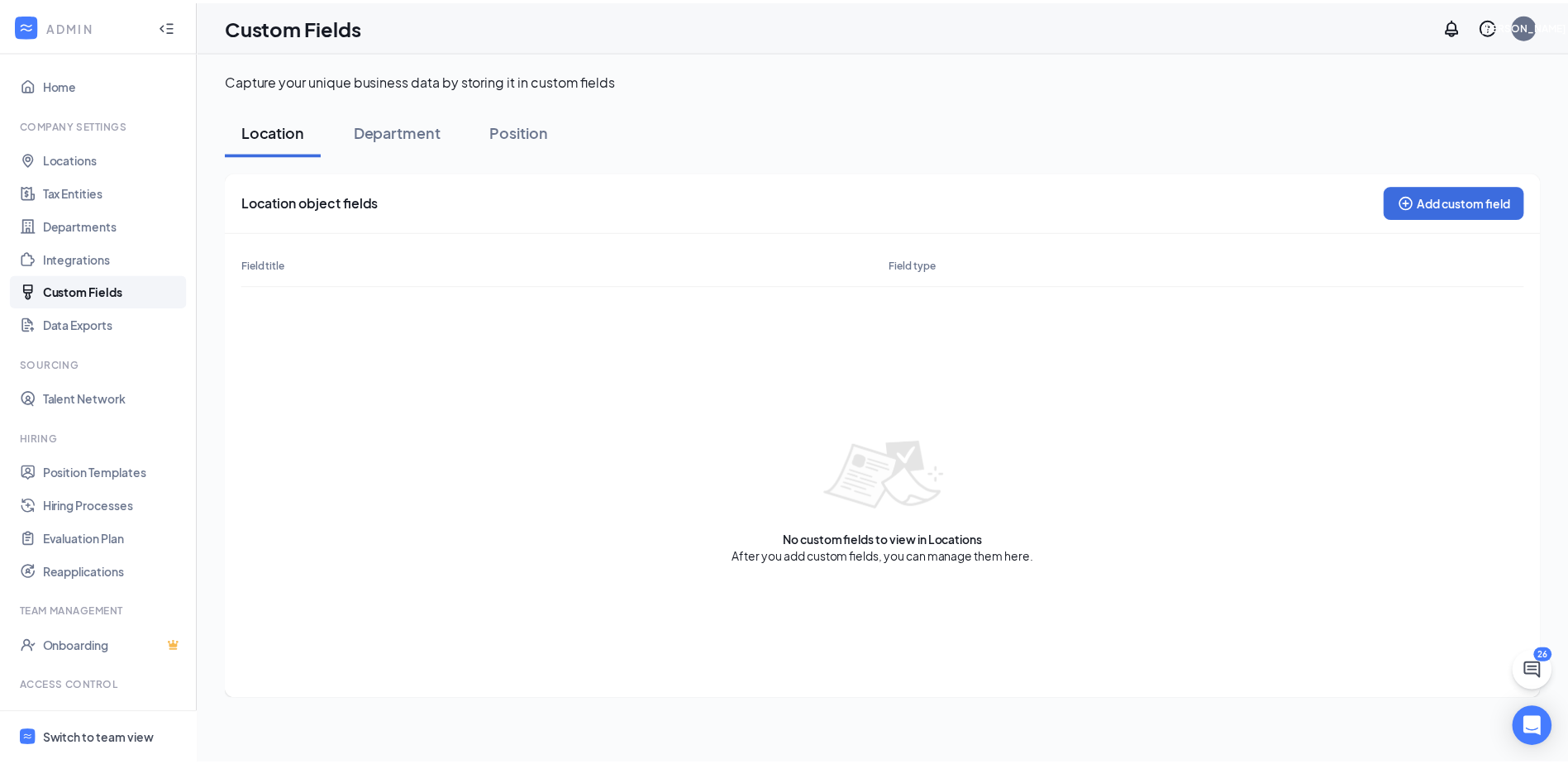
scroll to position [64, 0]
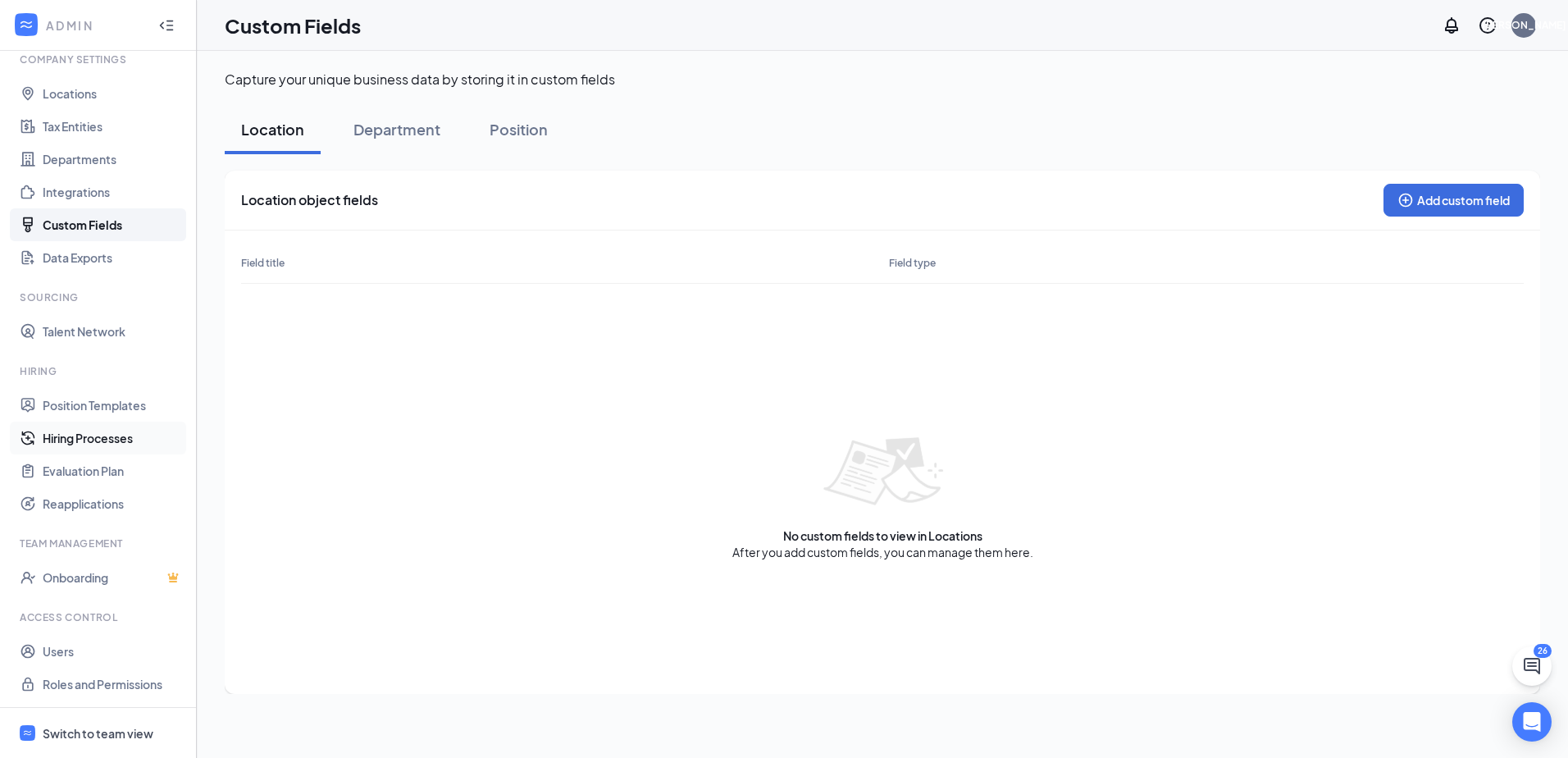
click at [75, 430] on link "Hiring Processes" at bounding box center [113, 437] width 141 height 33
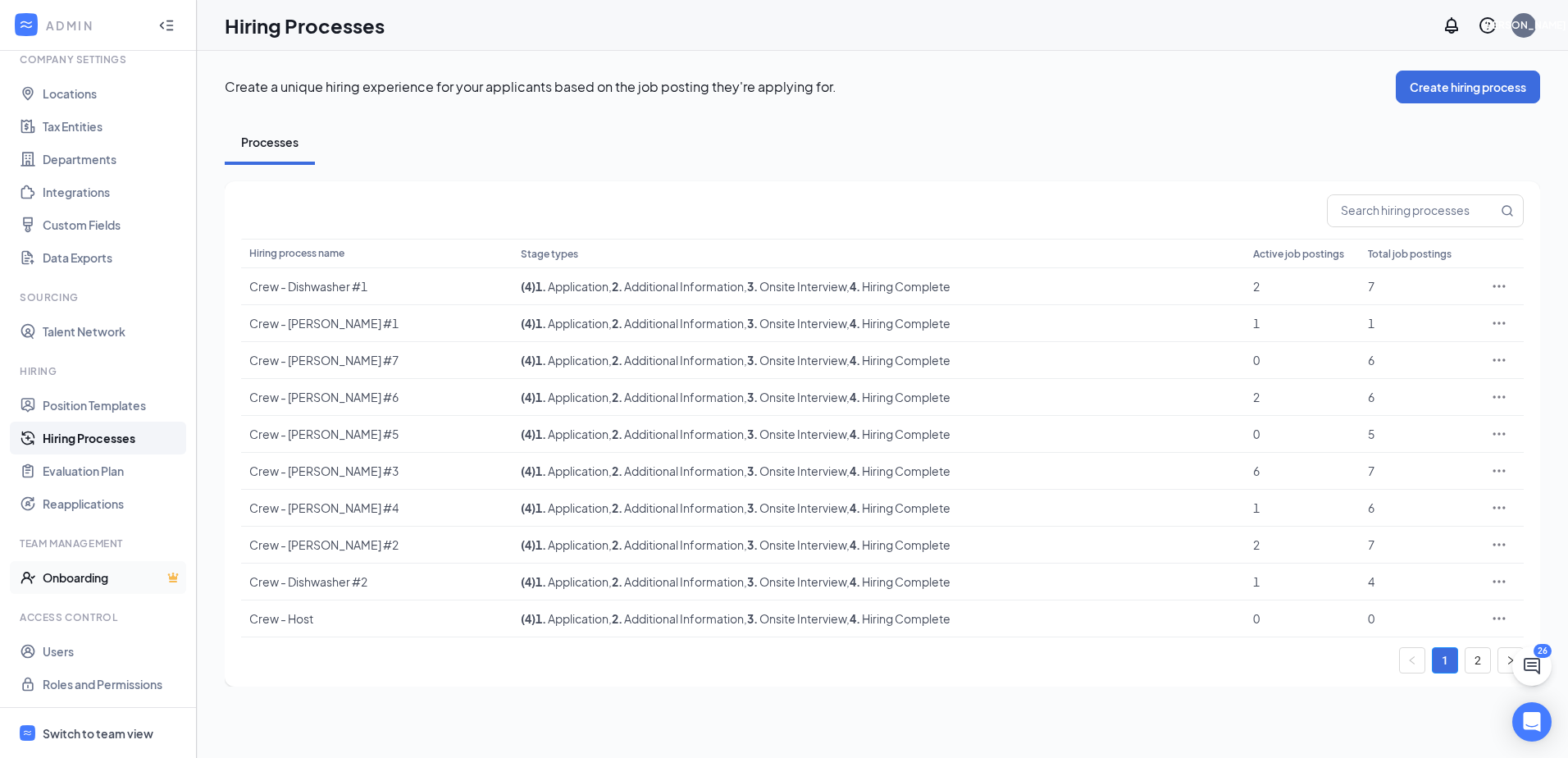
click at [77, 578] on link "Onboarding" at bounding box center [113, 577] width 141 height 33
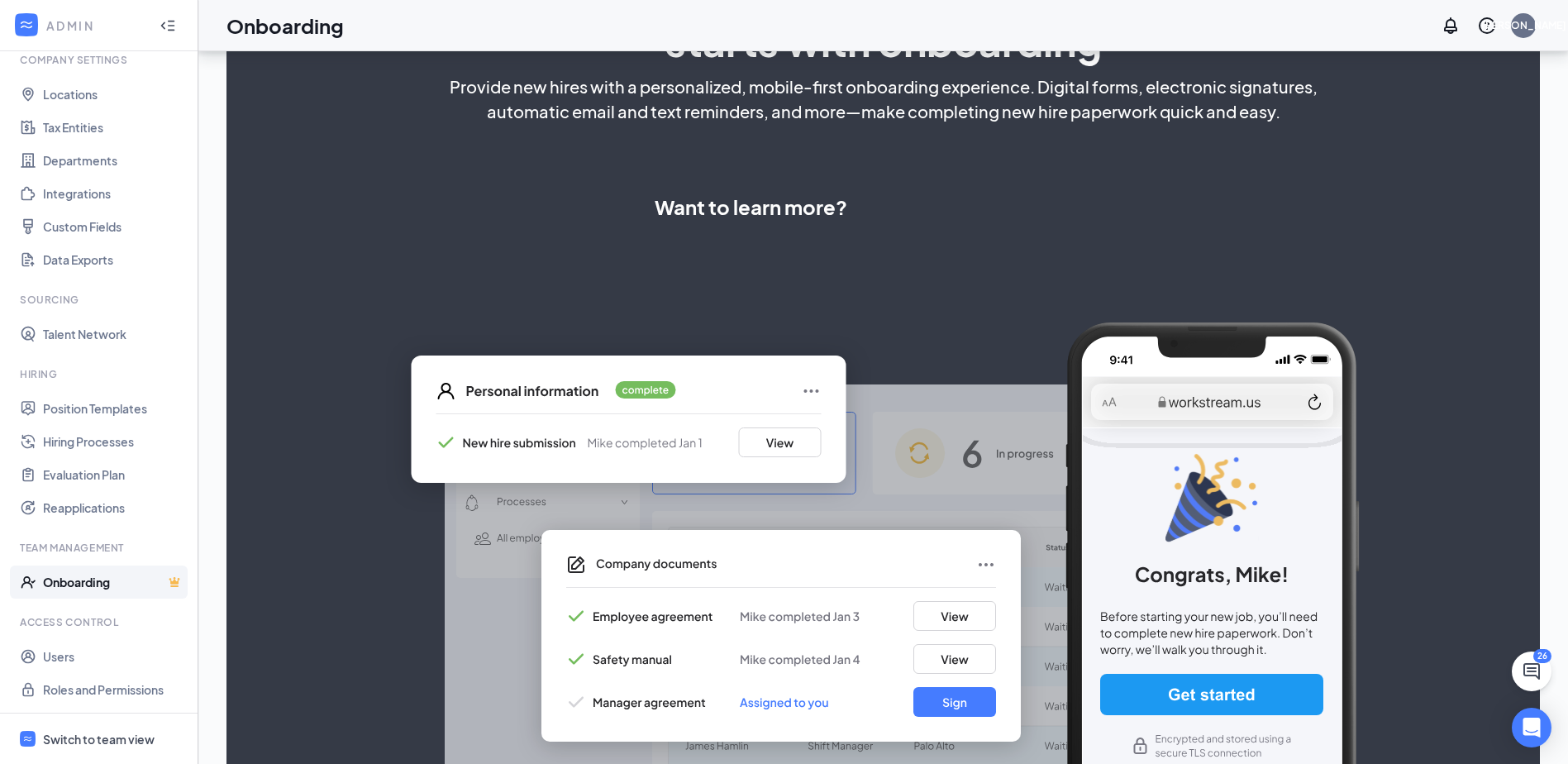
scroll to position [234, 0]
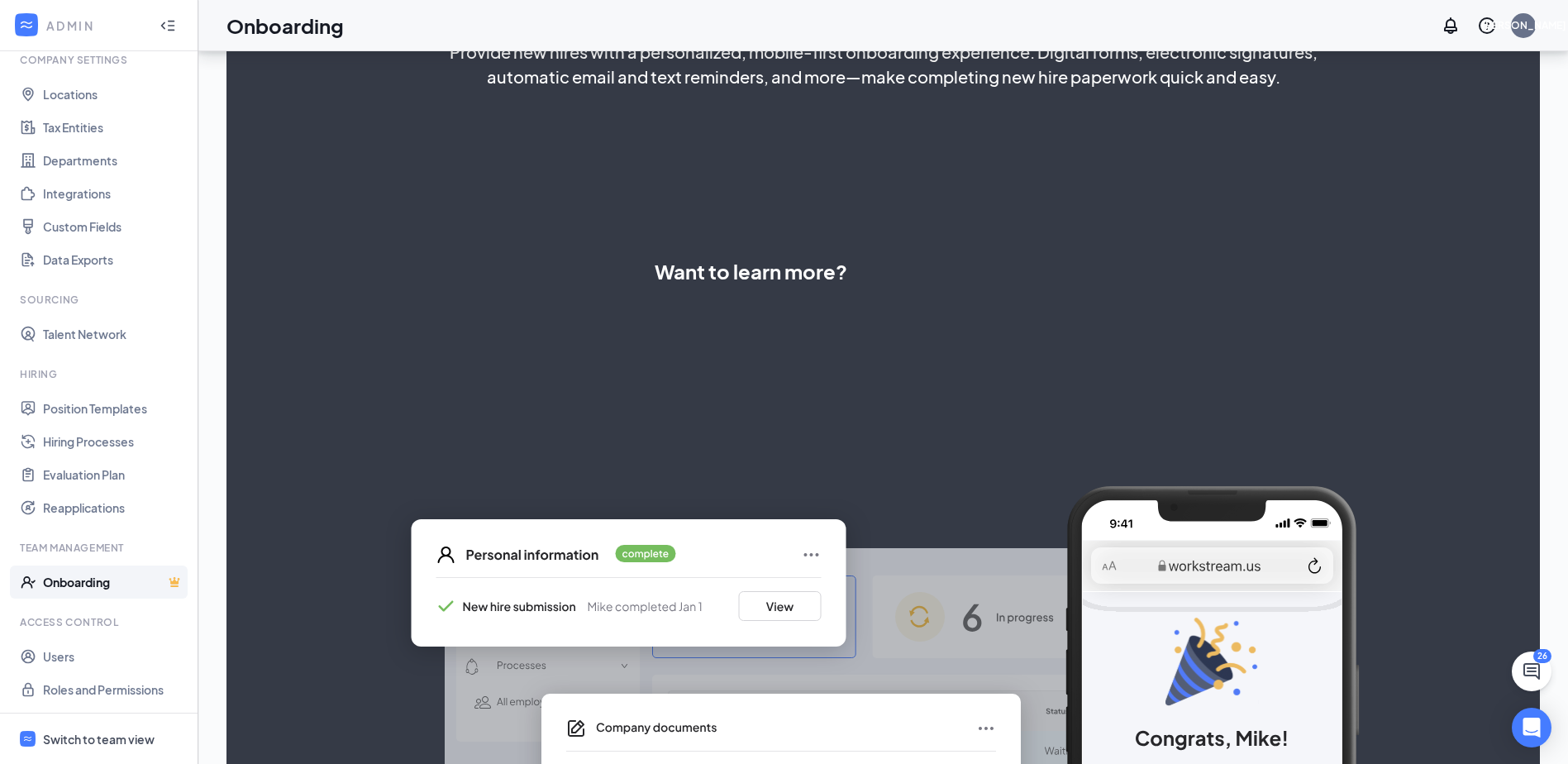
select select "US"
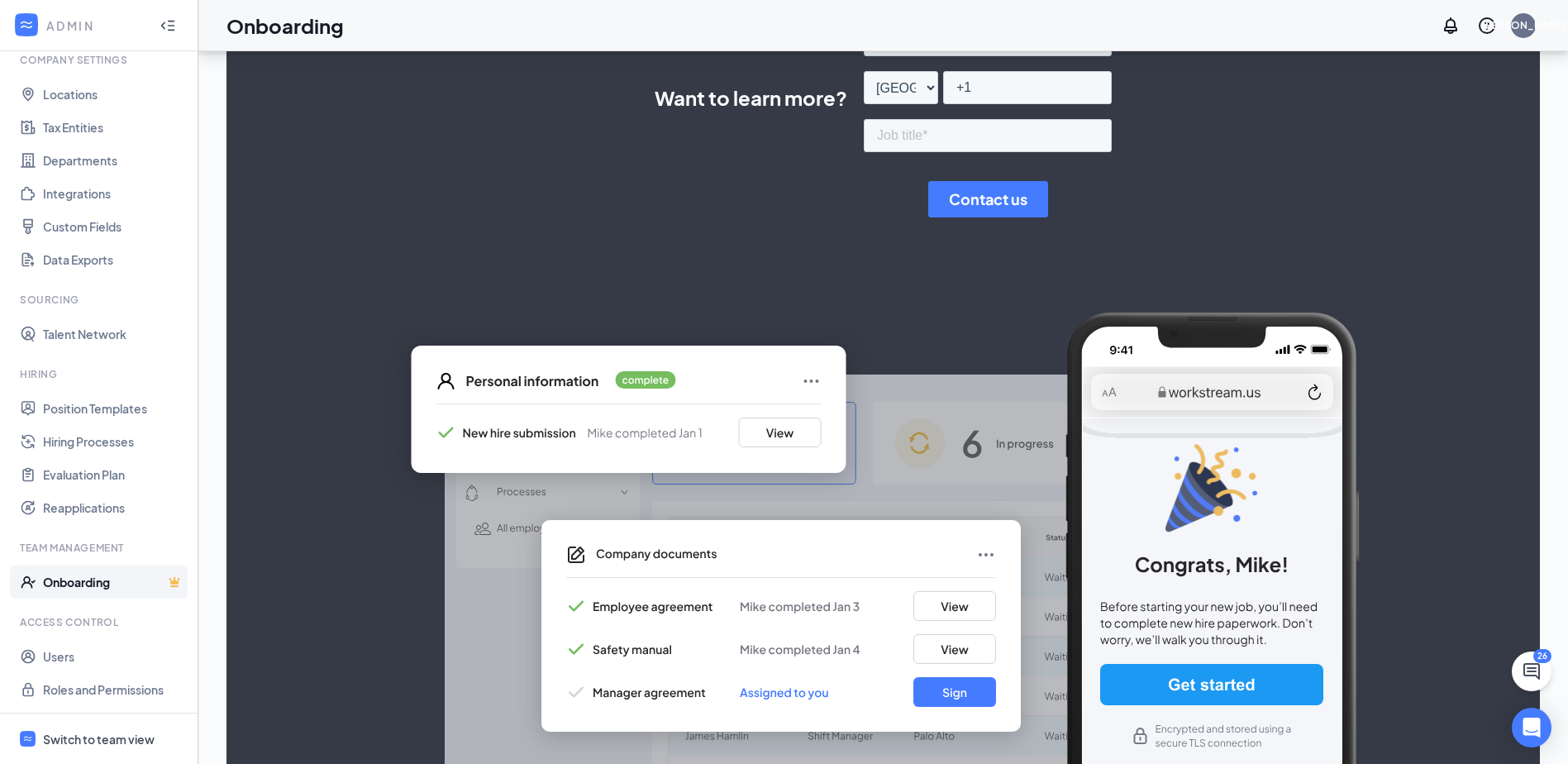
scroll to position [433, 0]
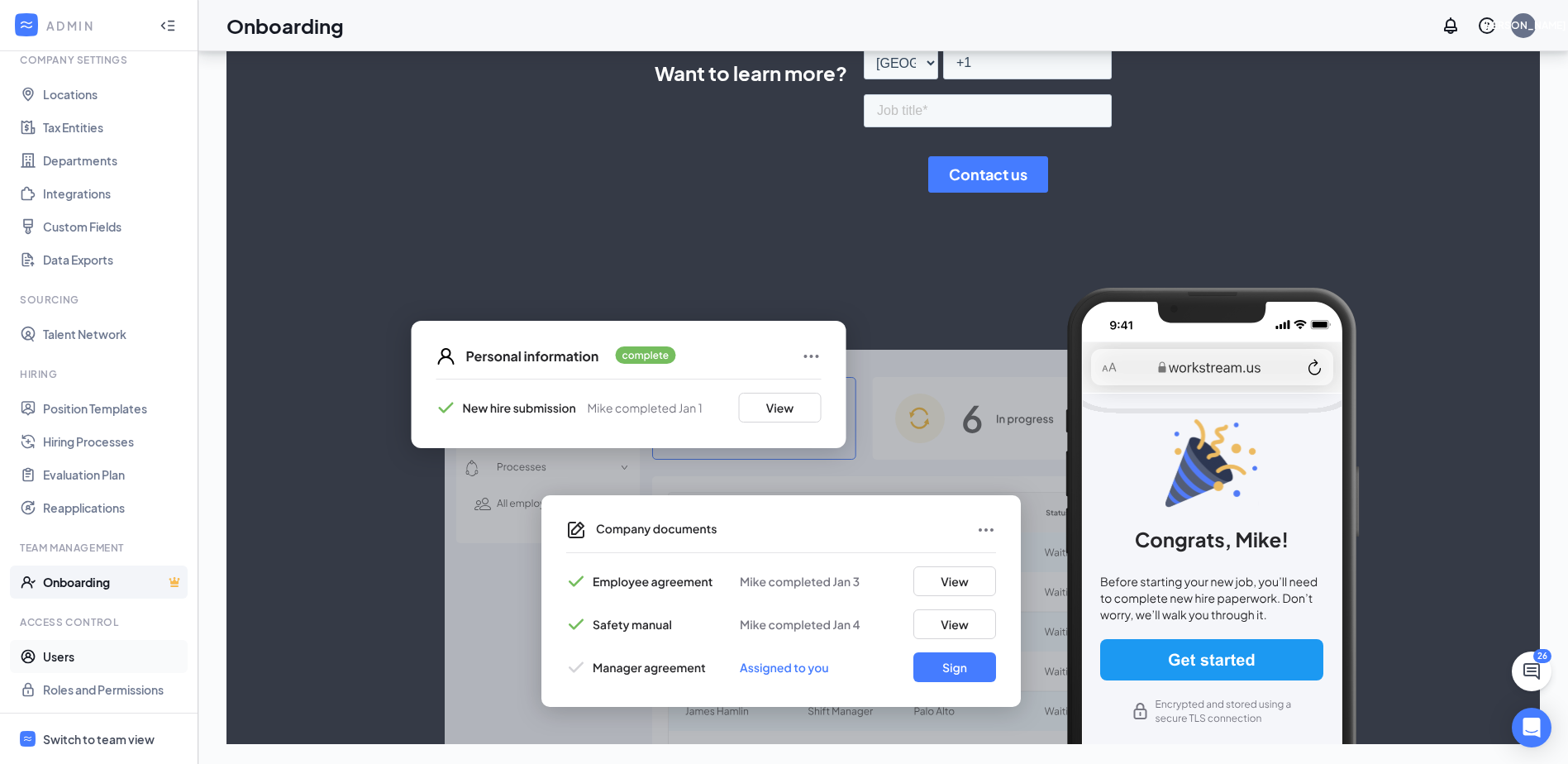
click at [60, 659] on link "Users" at bounding box center [113, 656] width 142 height 33
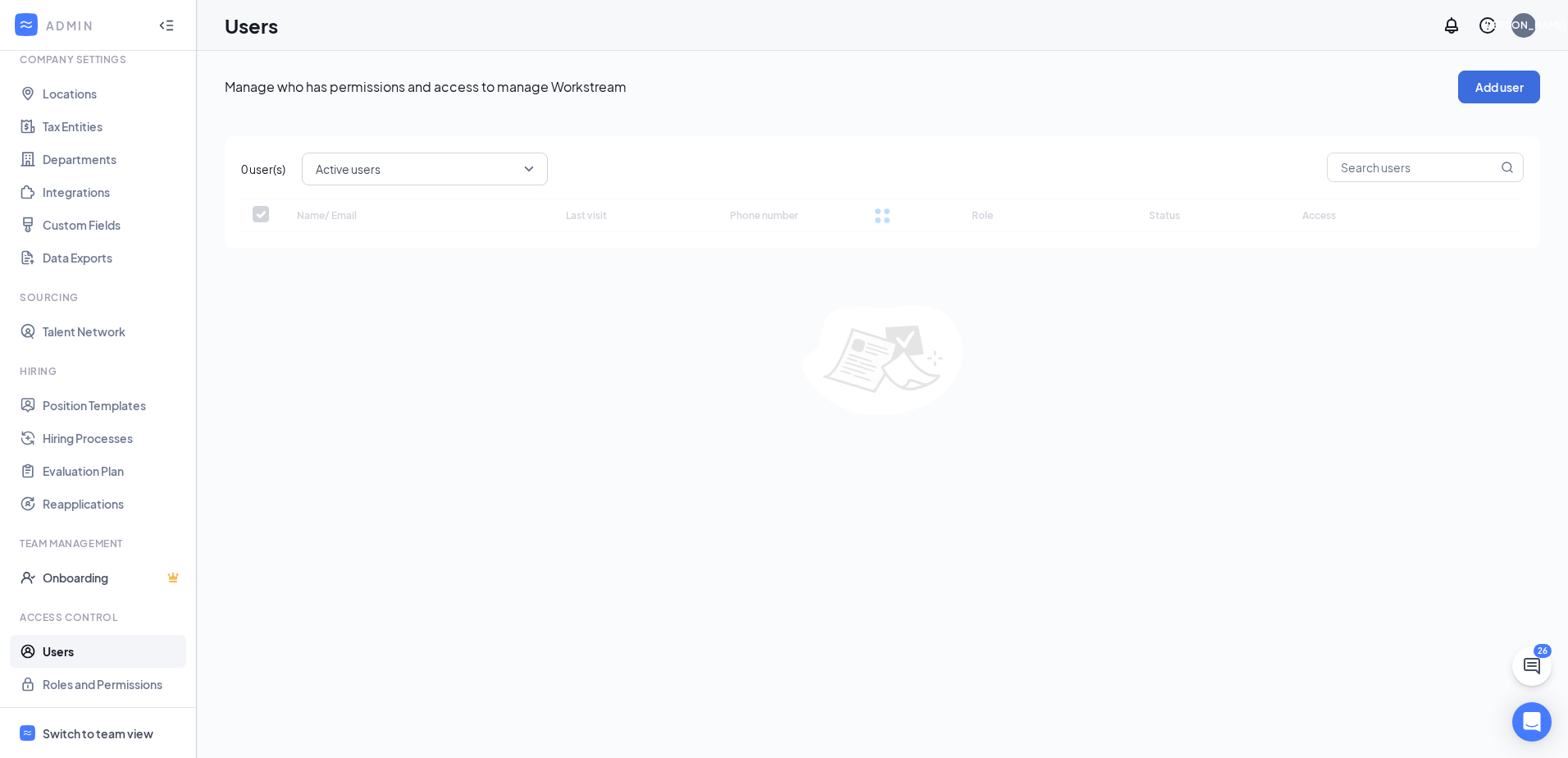
checkbox input "false"
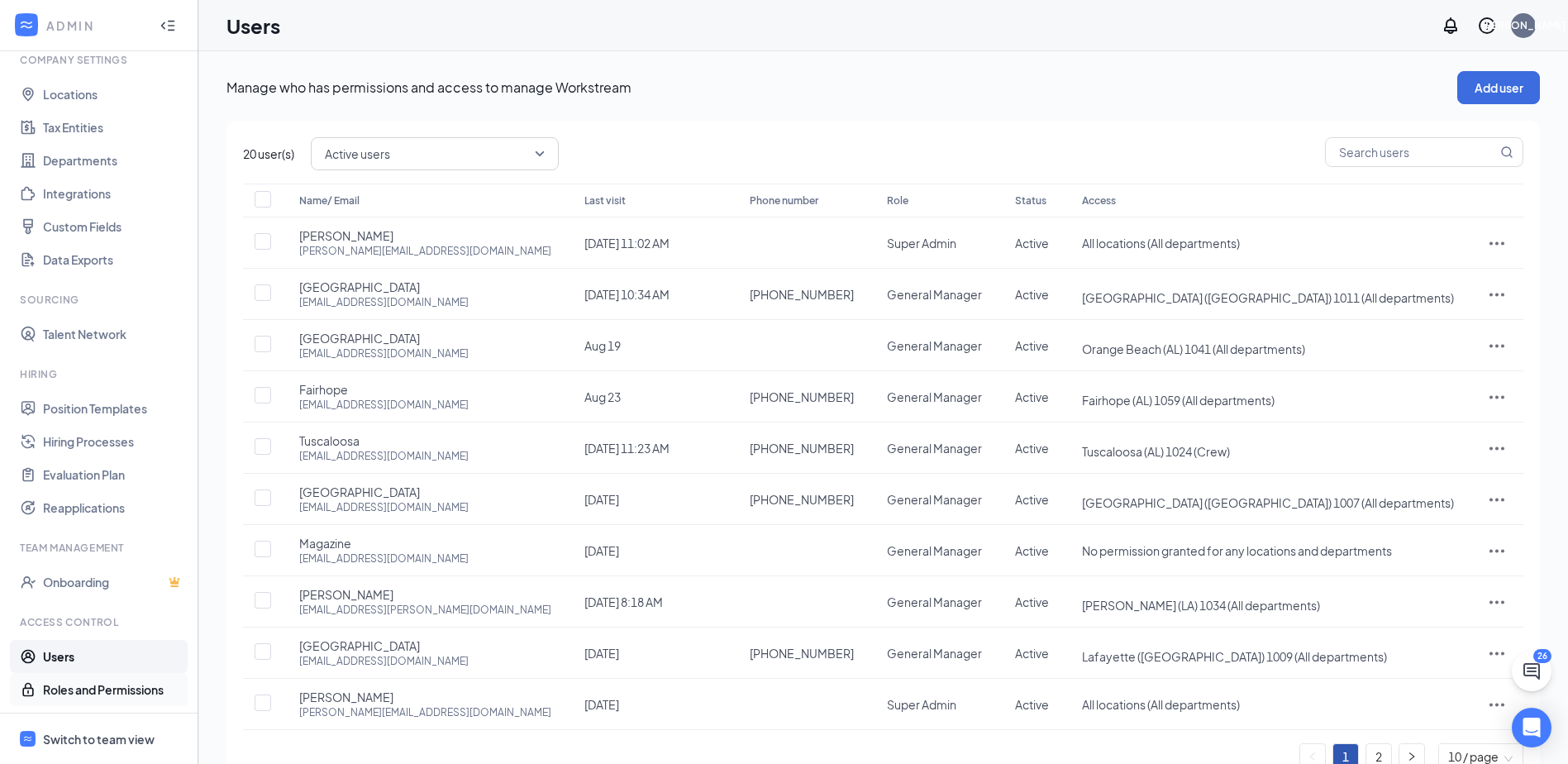
click at [109, 689] on link "Roles and Permissions" at bounding box center [113, 689] width 142 height 33
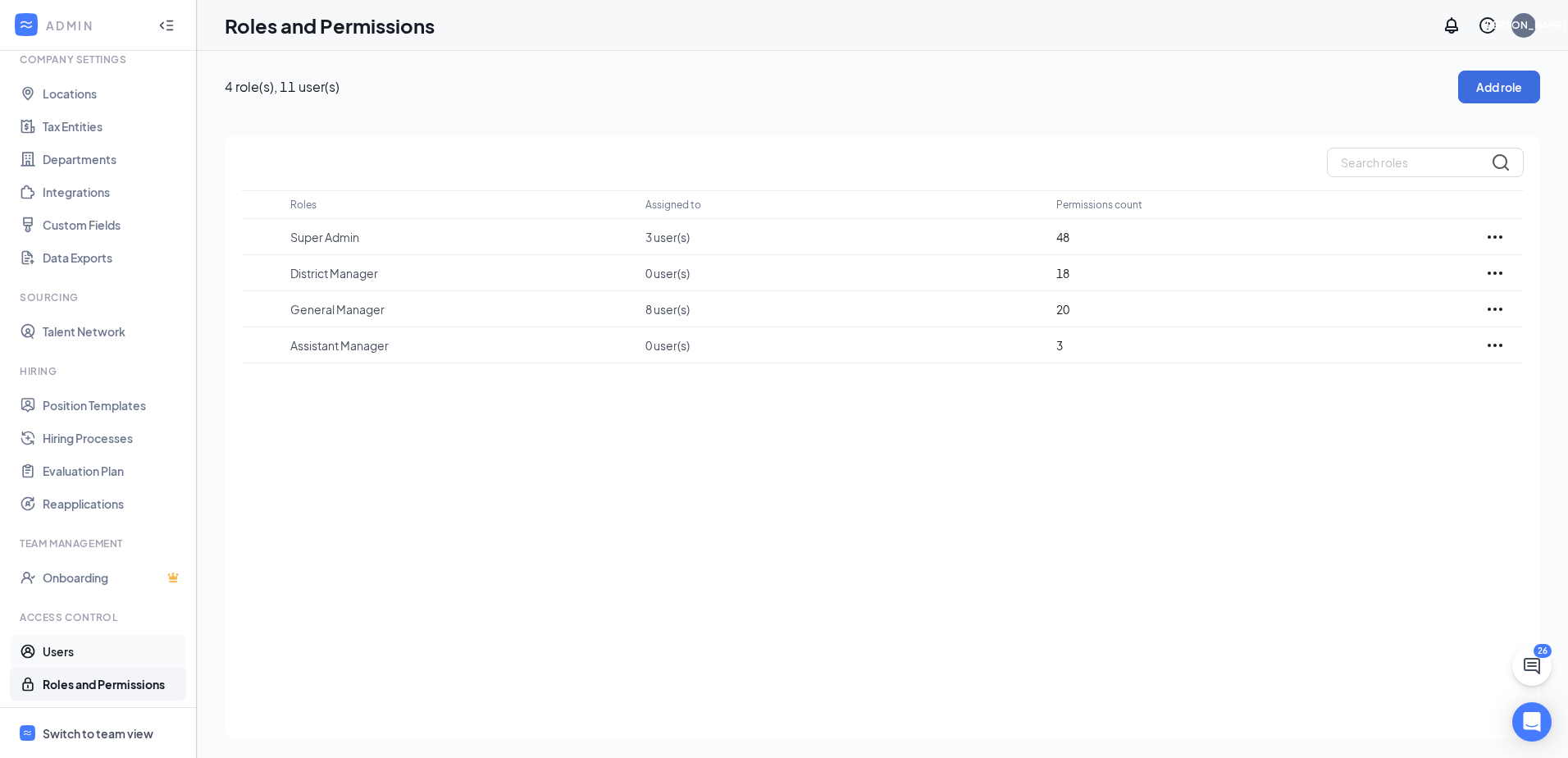
click at [63, 649] on link "Users" at bounding box center [113, 651] width 141 height 33
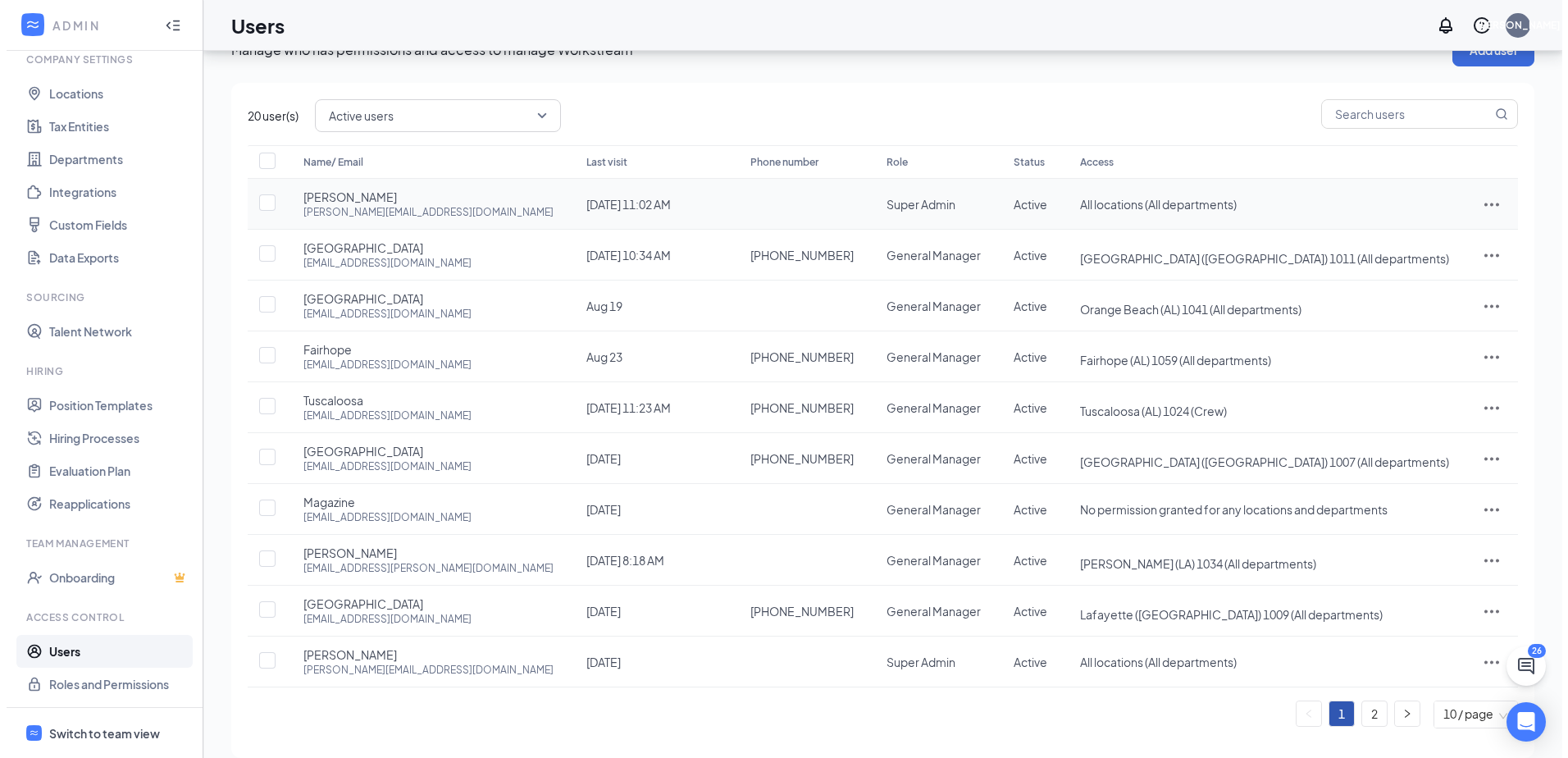
scroll to position [56, 0]
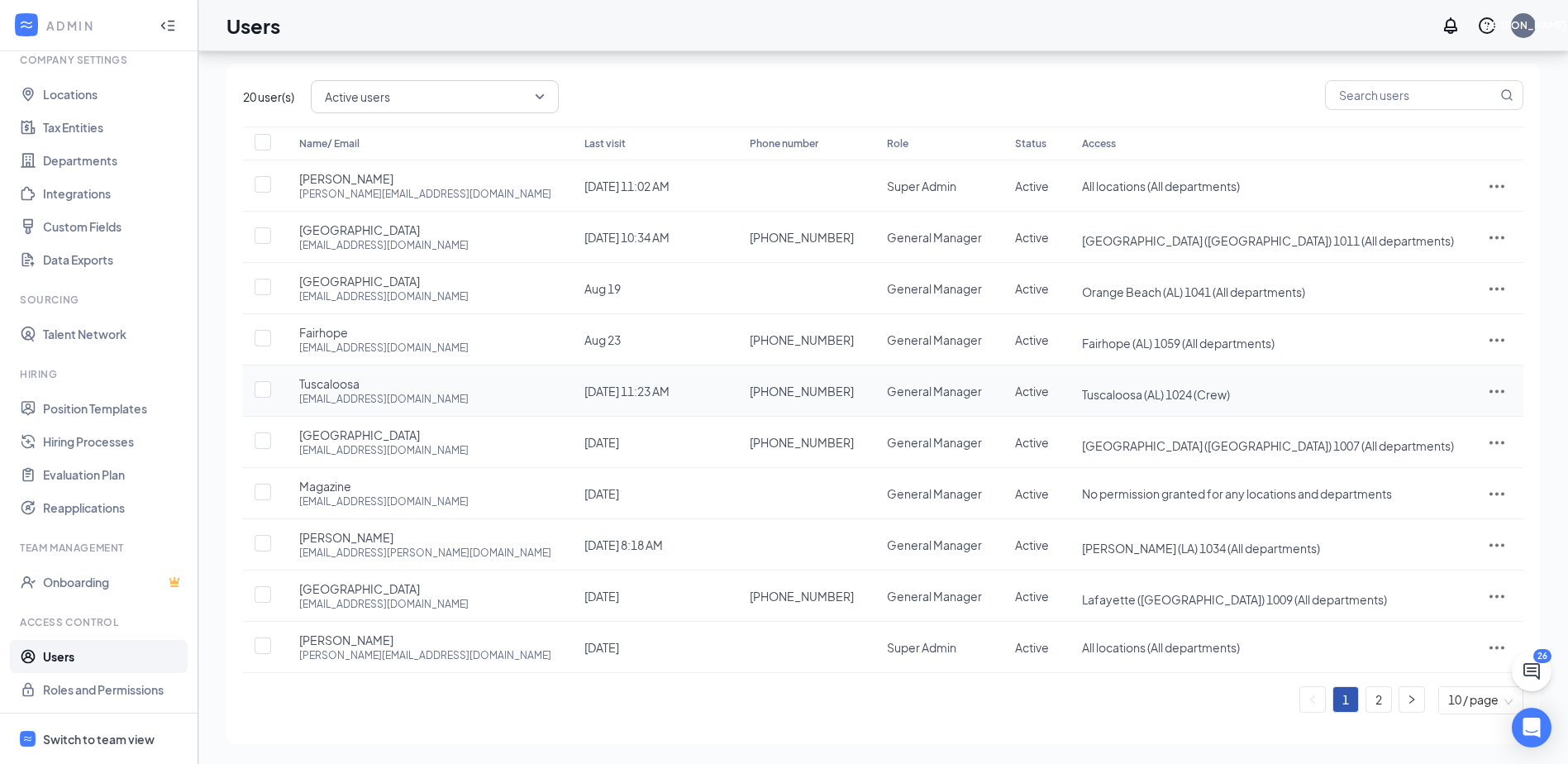
click at [1149, 391] on span "Tuscaloosa (AL) 1024 (Crew)" at bounding box center [1156, 394] width 148 height 15
click at [1502, 393] on icon "ActionsIcon" at bounding box center [1496, 391] width 20 height 20
click at [1422, 424] on span "Edit user" at bounding box center [1414, 425] width 47 height 15
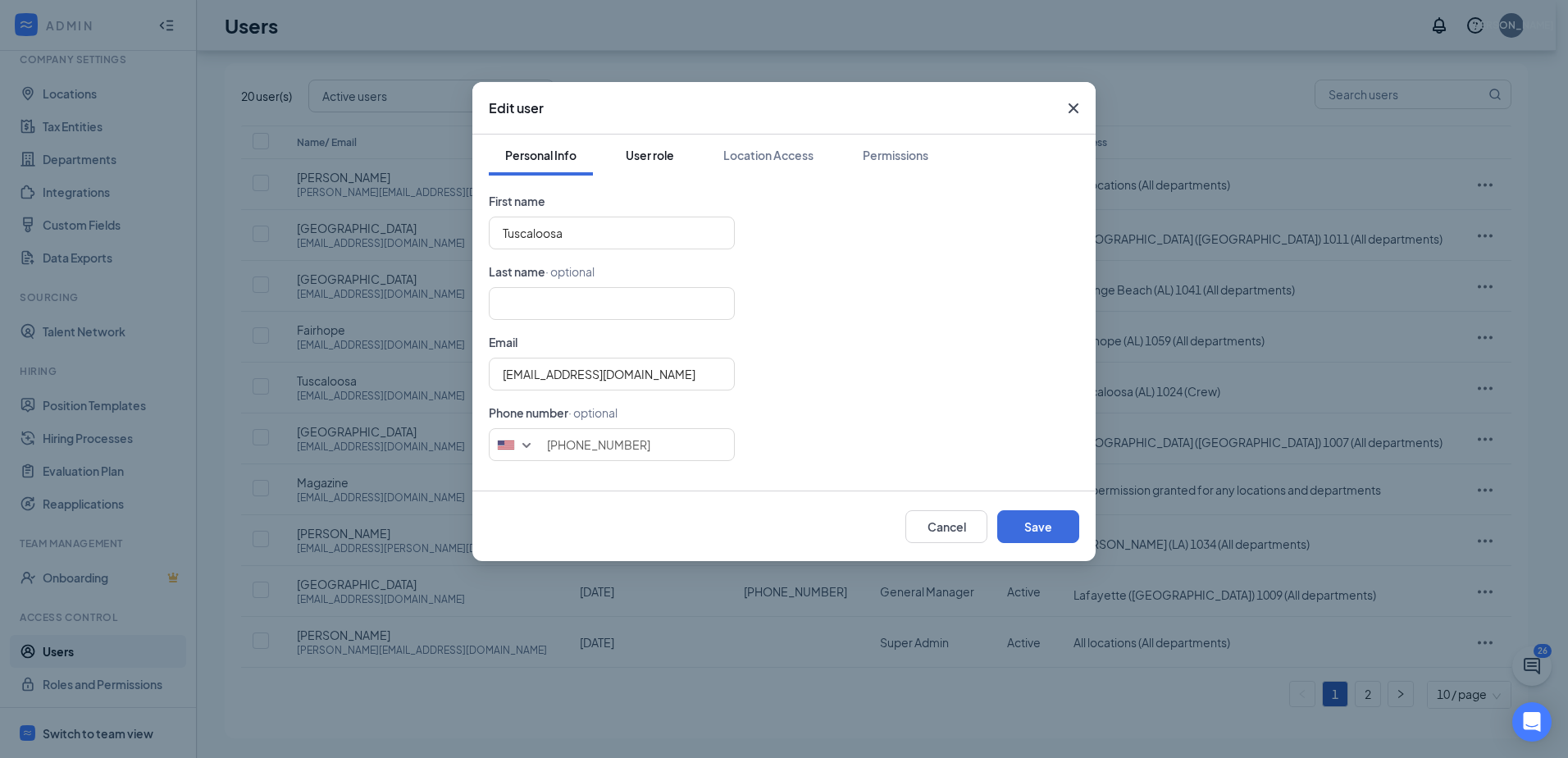
click at [637, 148] on div "User role" at bounding box center [650, 155] width 49 height 16
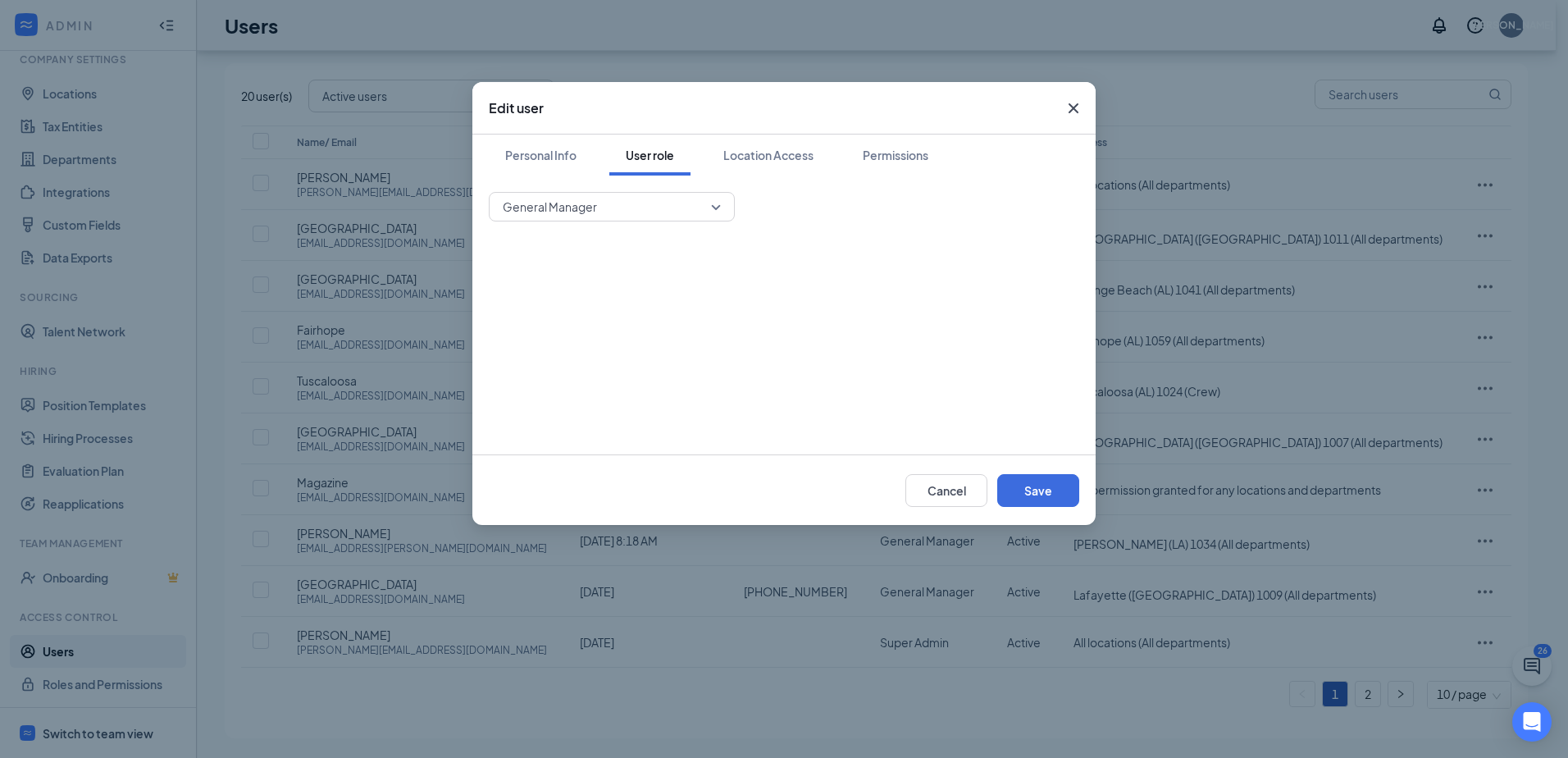
click at [683, 195] on span "General Manager" at bounding box center [604, 206] width 204 height 24
click at [740, 165] on button "Location Access" at bounding box center [768, 155] width 123 height 41
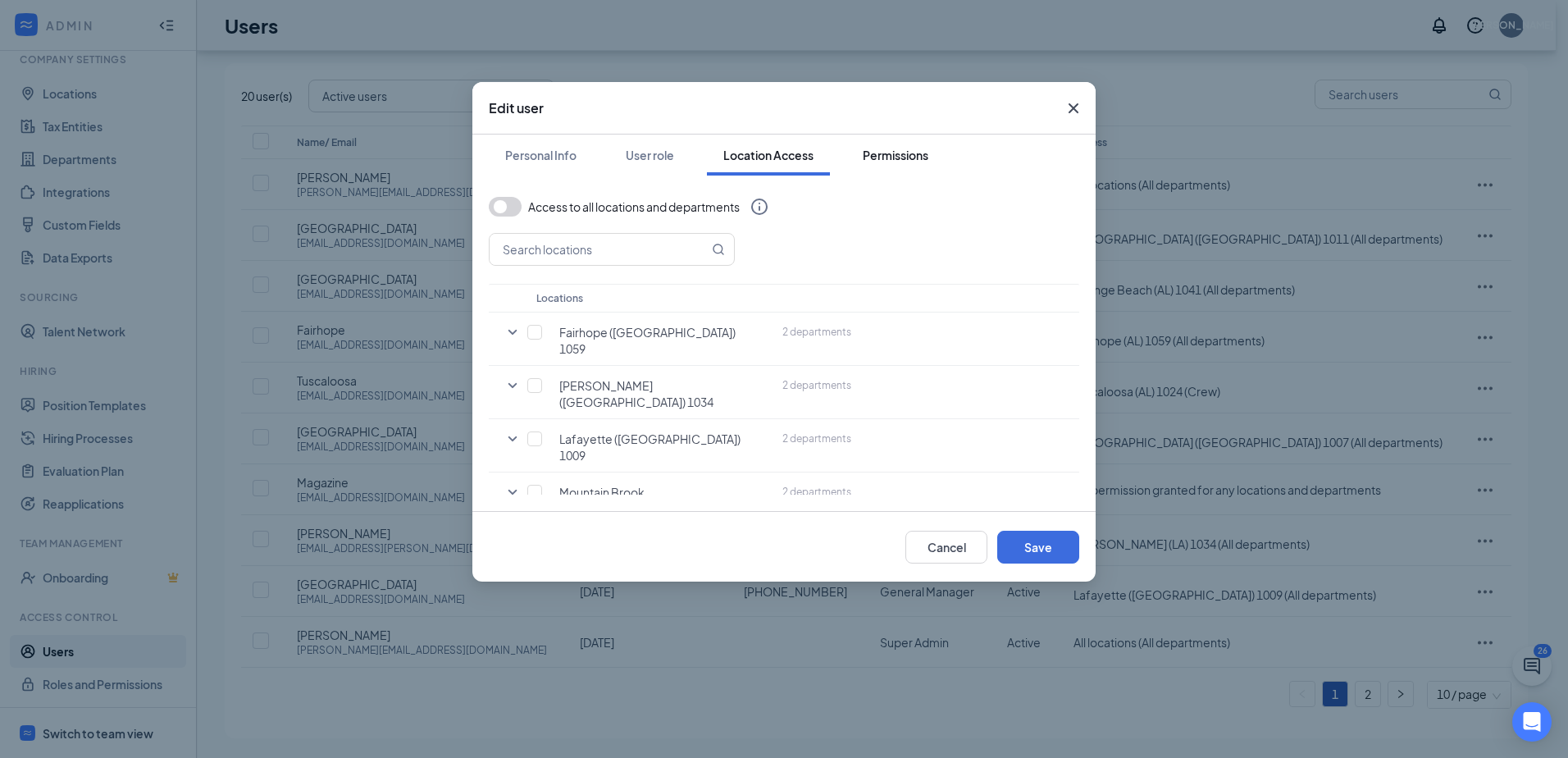
click at [887, 158] on div "Permissions" at bounding box center [896, 155] width 66 height 16
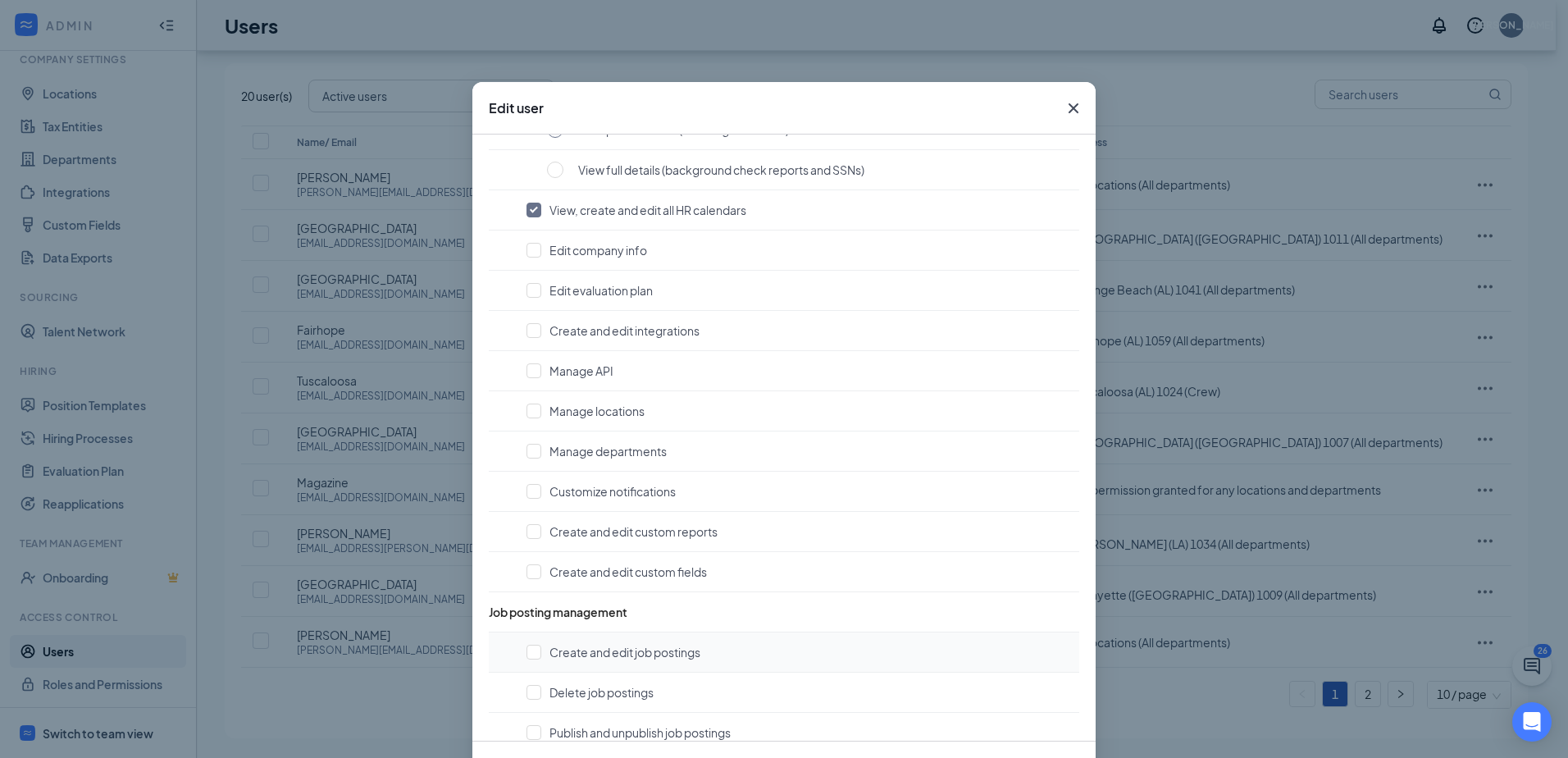
scroll to position [0, 0]
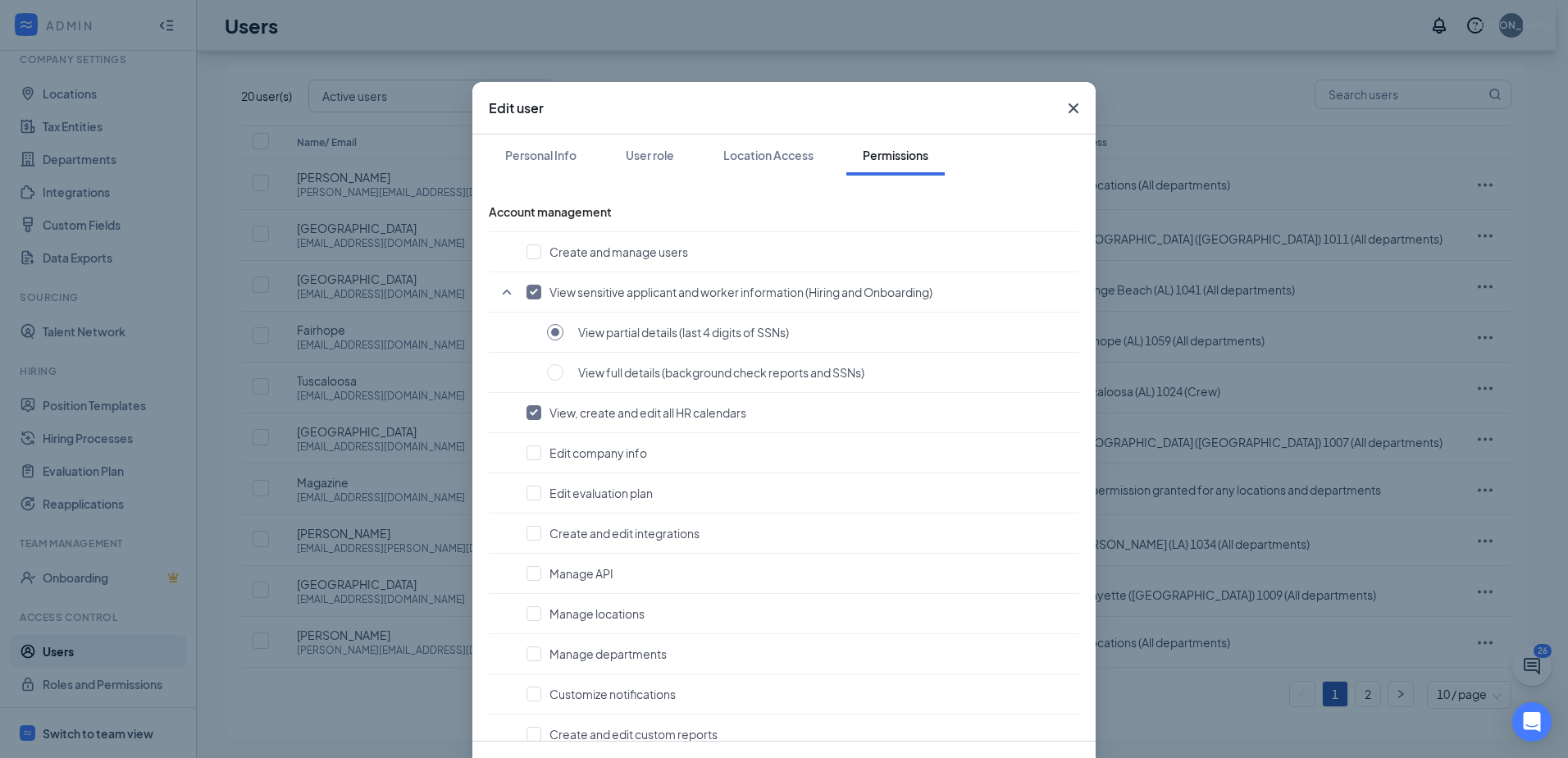
click at [1072, 106] on icon "Cross" at bounding box center [1073, 108] width 20 height 20
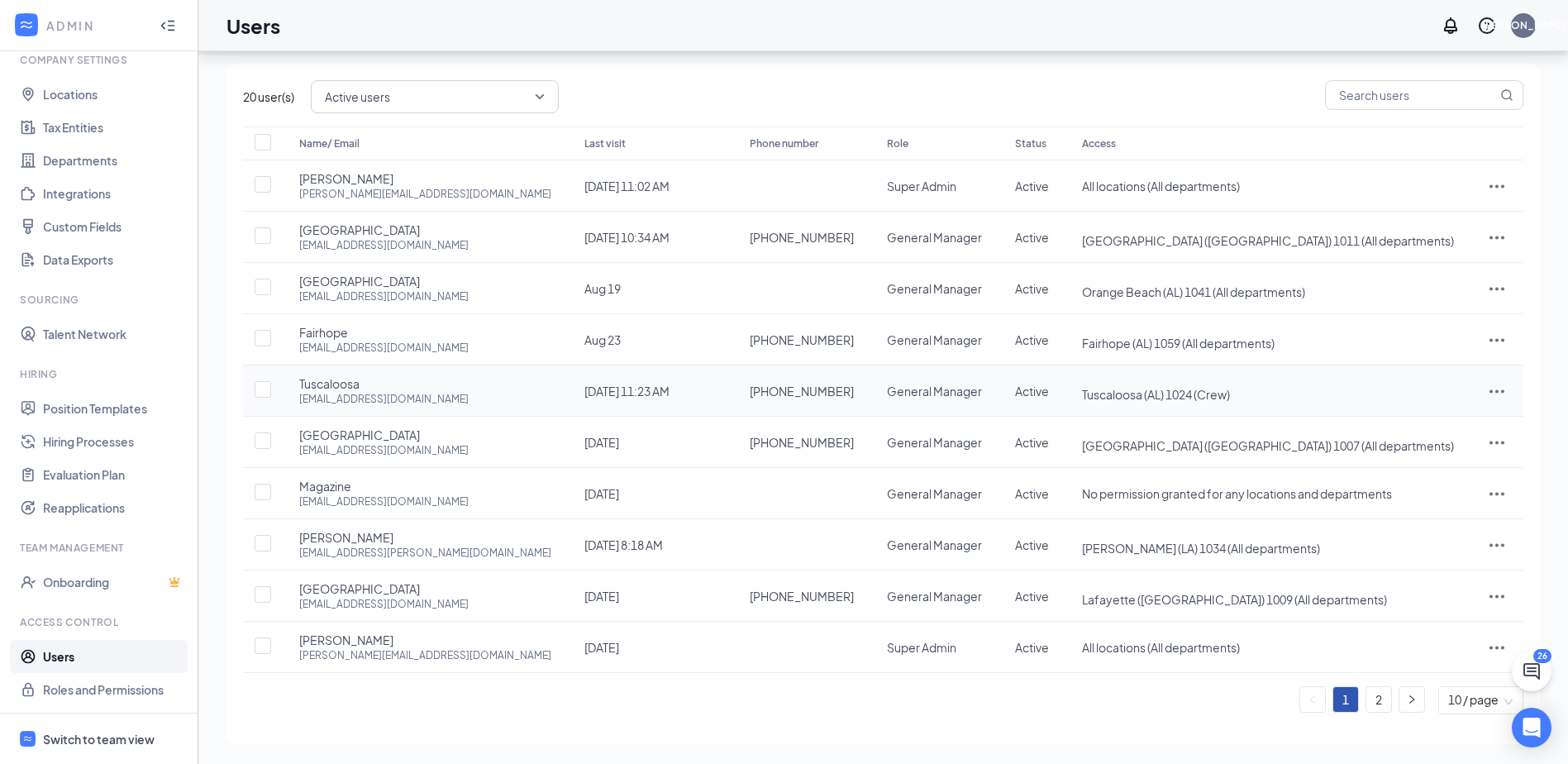
click at [1497, 391] on icon "ActionsIcon" at bounding box center [1496, 391] width 20 height 20
click at [1422, 425] on span "Edit user" at bounding box center [1414, 425] width 47 height 15
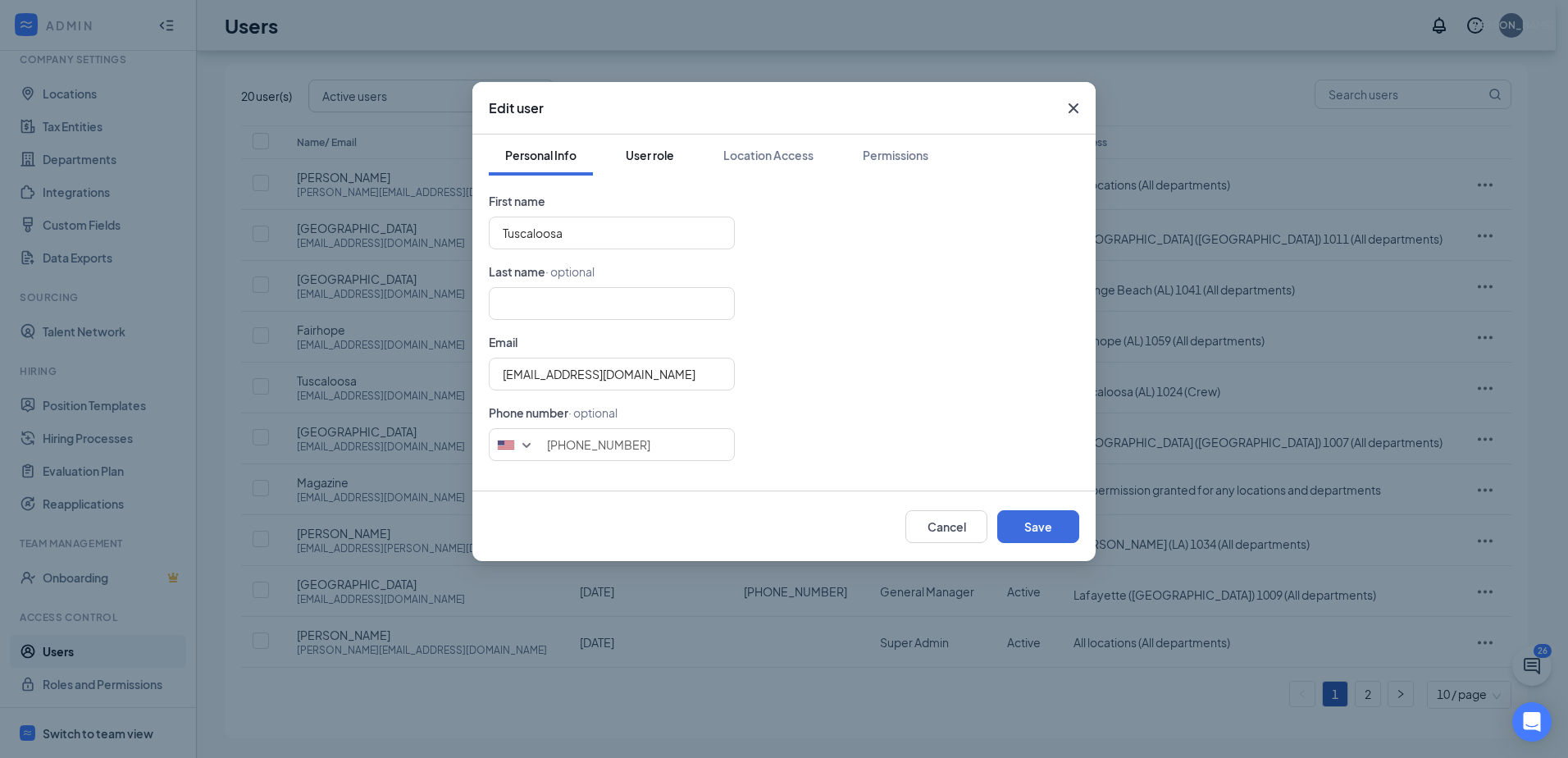
click at [630, 160] on div "User role" at bounding box center [650, 155] width 49 height 16
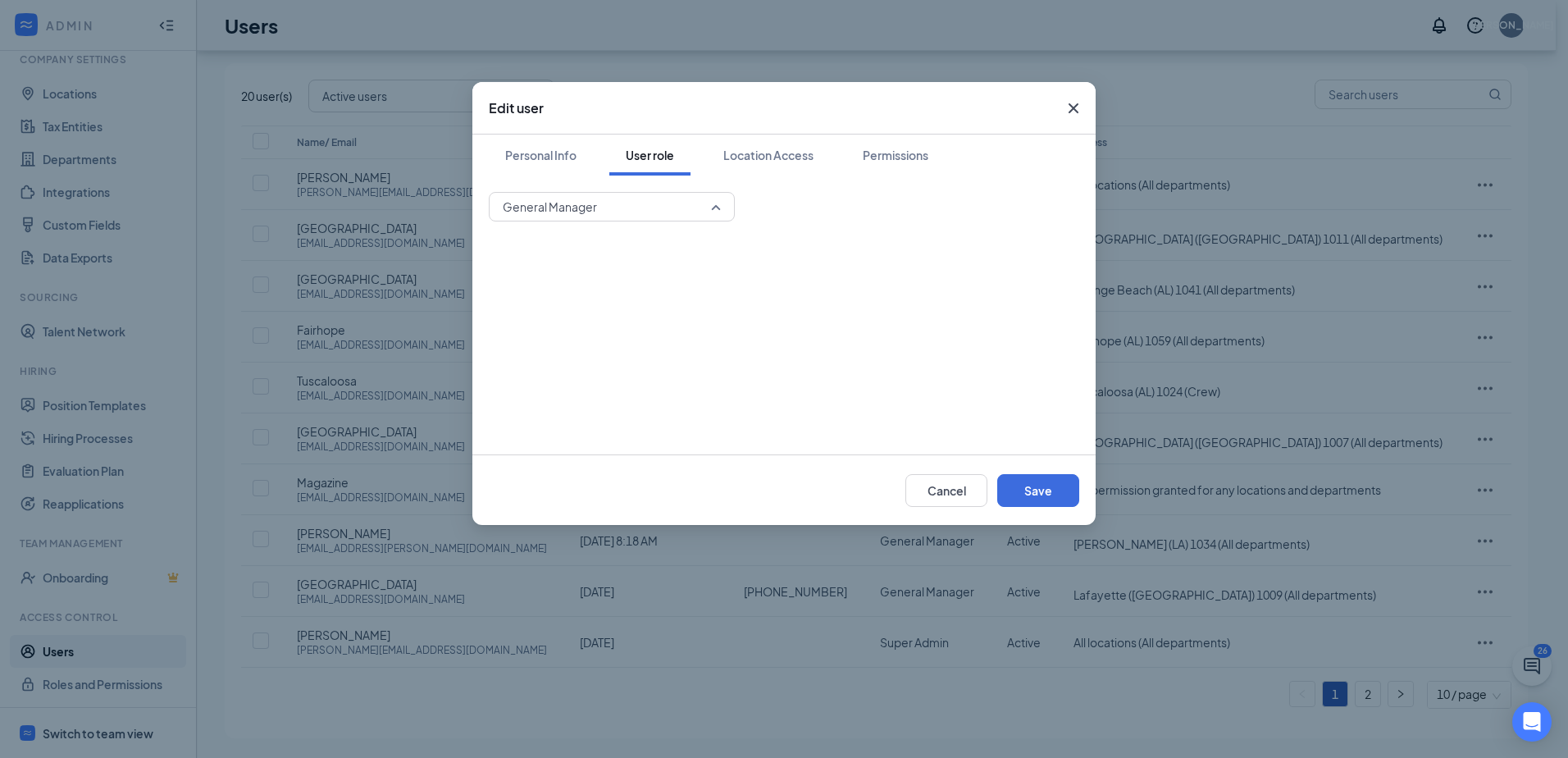
click at [671, 205] on span "General Manager" at bounding box center [604, 206] width 204 height 24
click at [885, 139] on button "Permissions" at bounding box center [895, 155] width 98 height 41
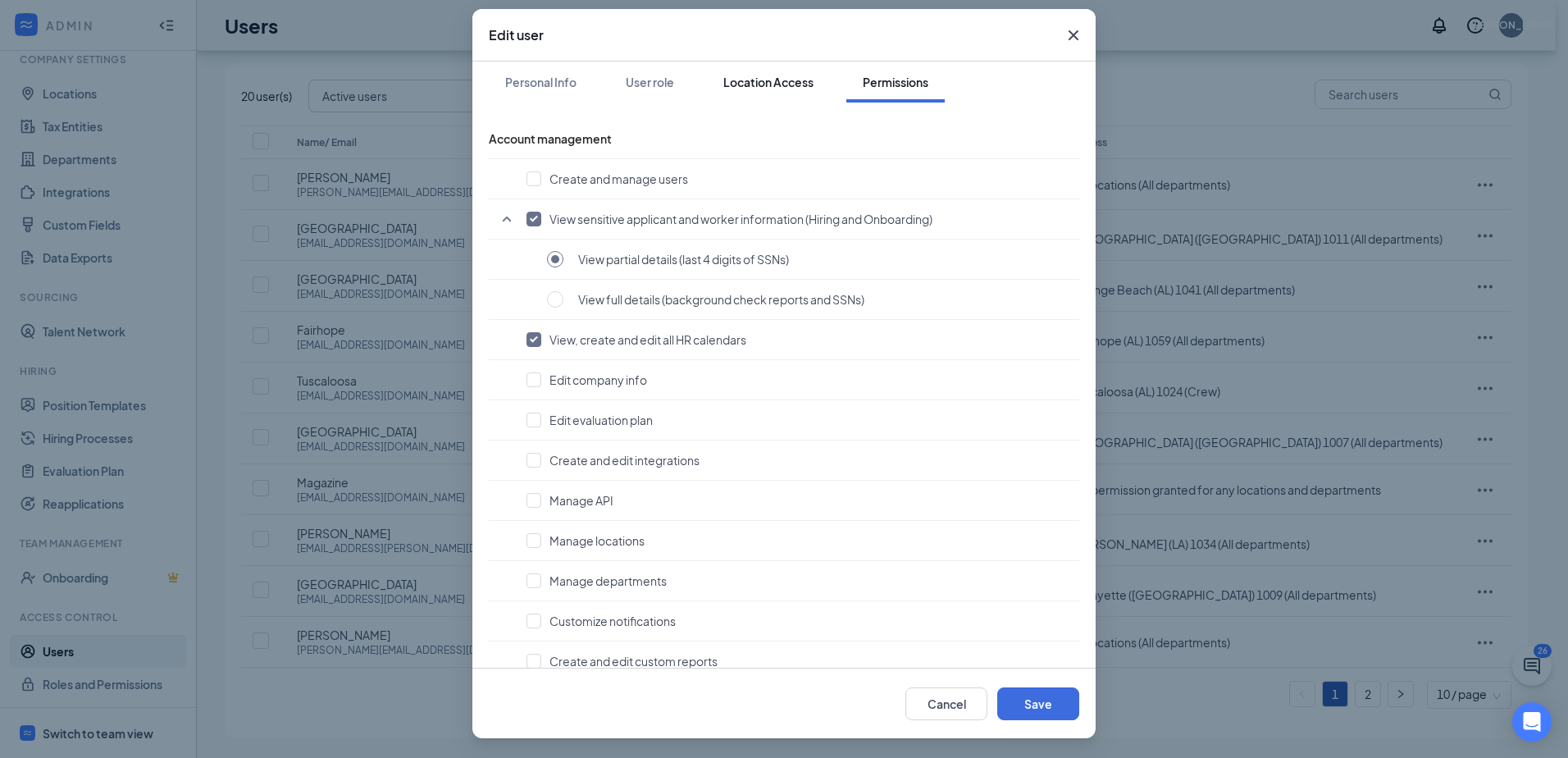
click at [761, 83] on div "Location Access" at bounding box center [768, 82] width 90 height 16
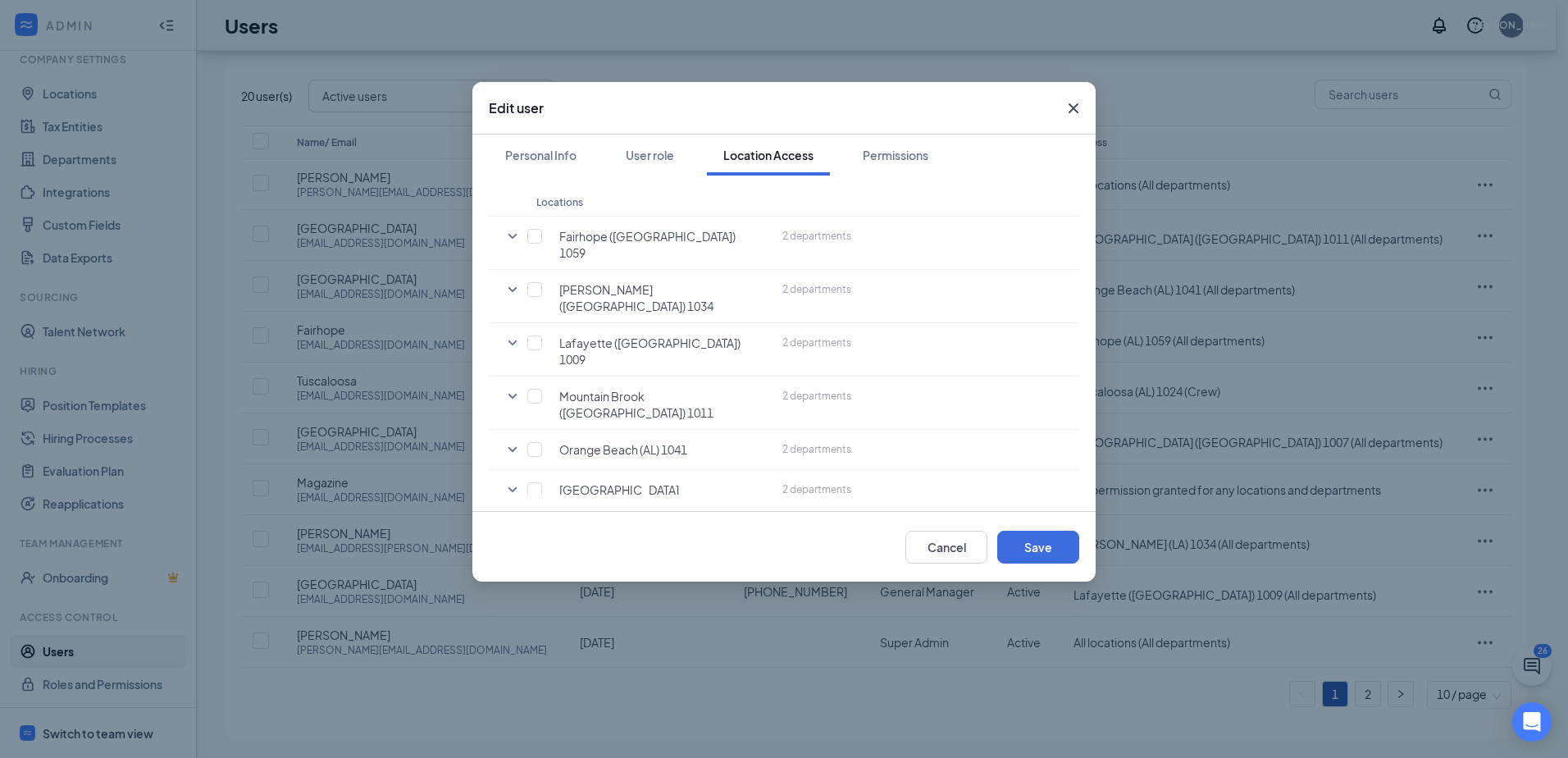
scroll to position [99, 0]
click at [535, 533] on input "checkbox" at bounding box center [535, 540] width 15 height 15
checkbox input "true"
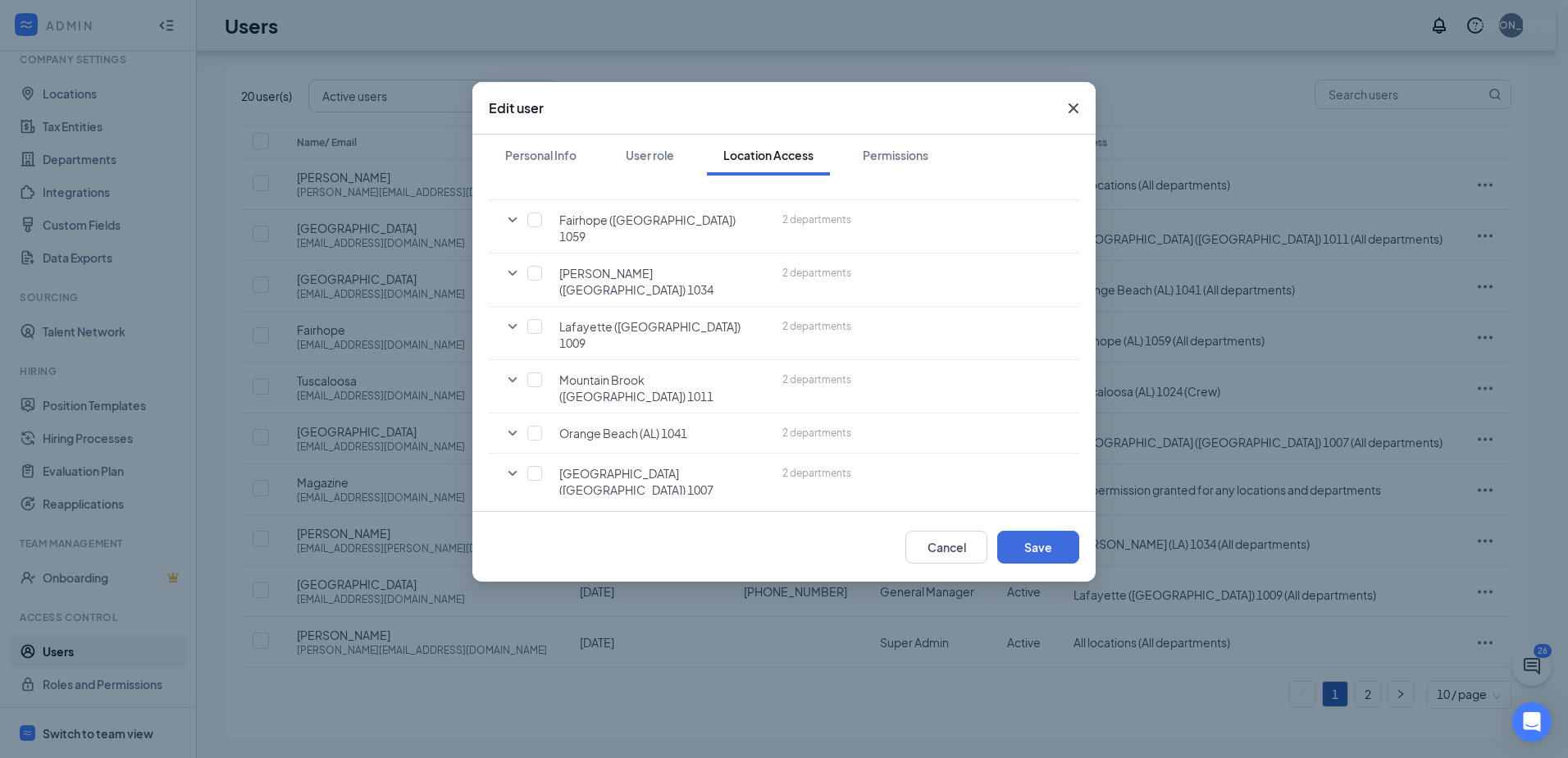
click at [508, 517] on icon "SmallChevronDown" at bounding box center [512, 526] width 20 height 20
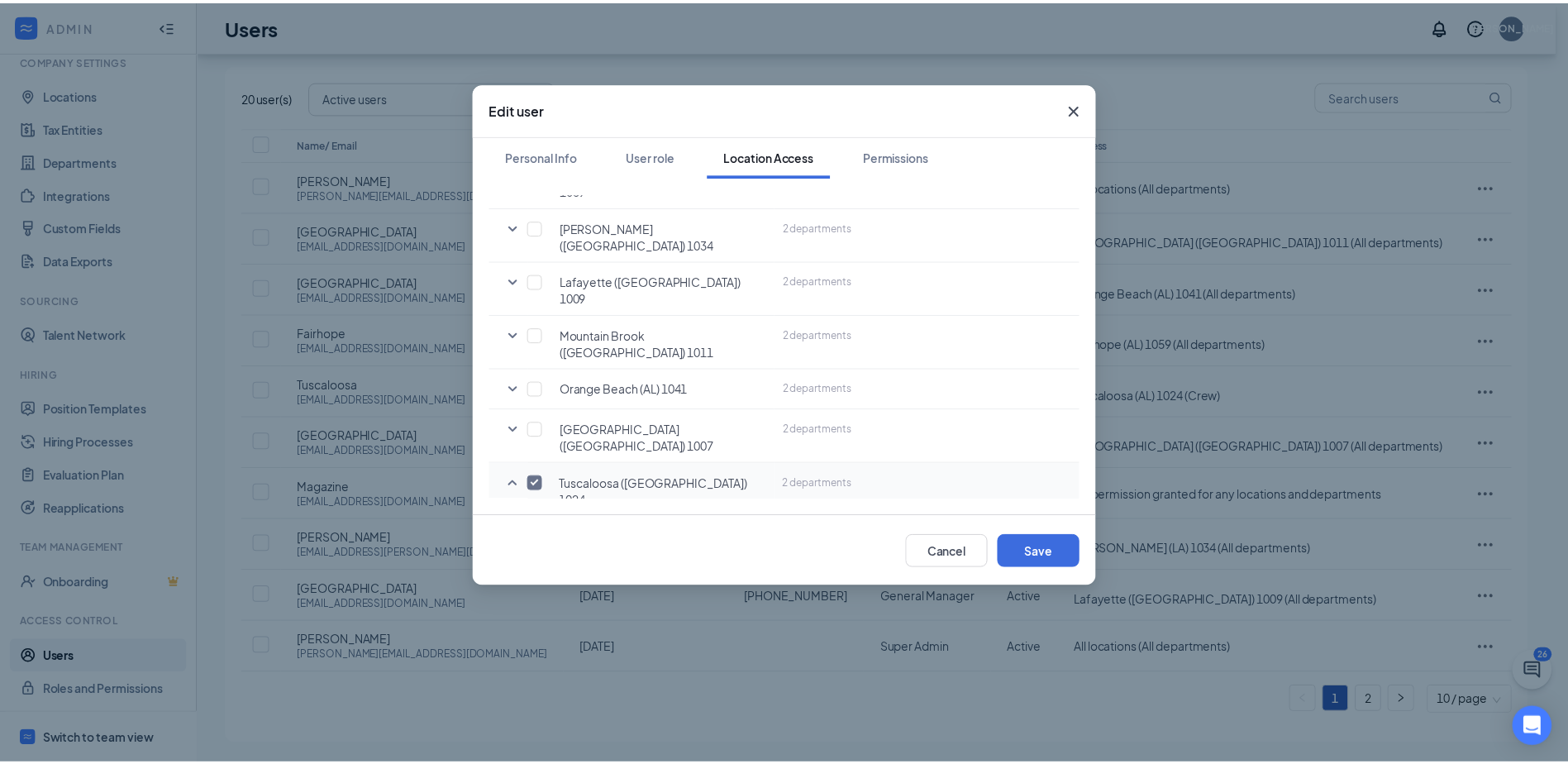
scroll to position [188, 0]
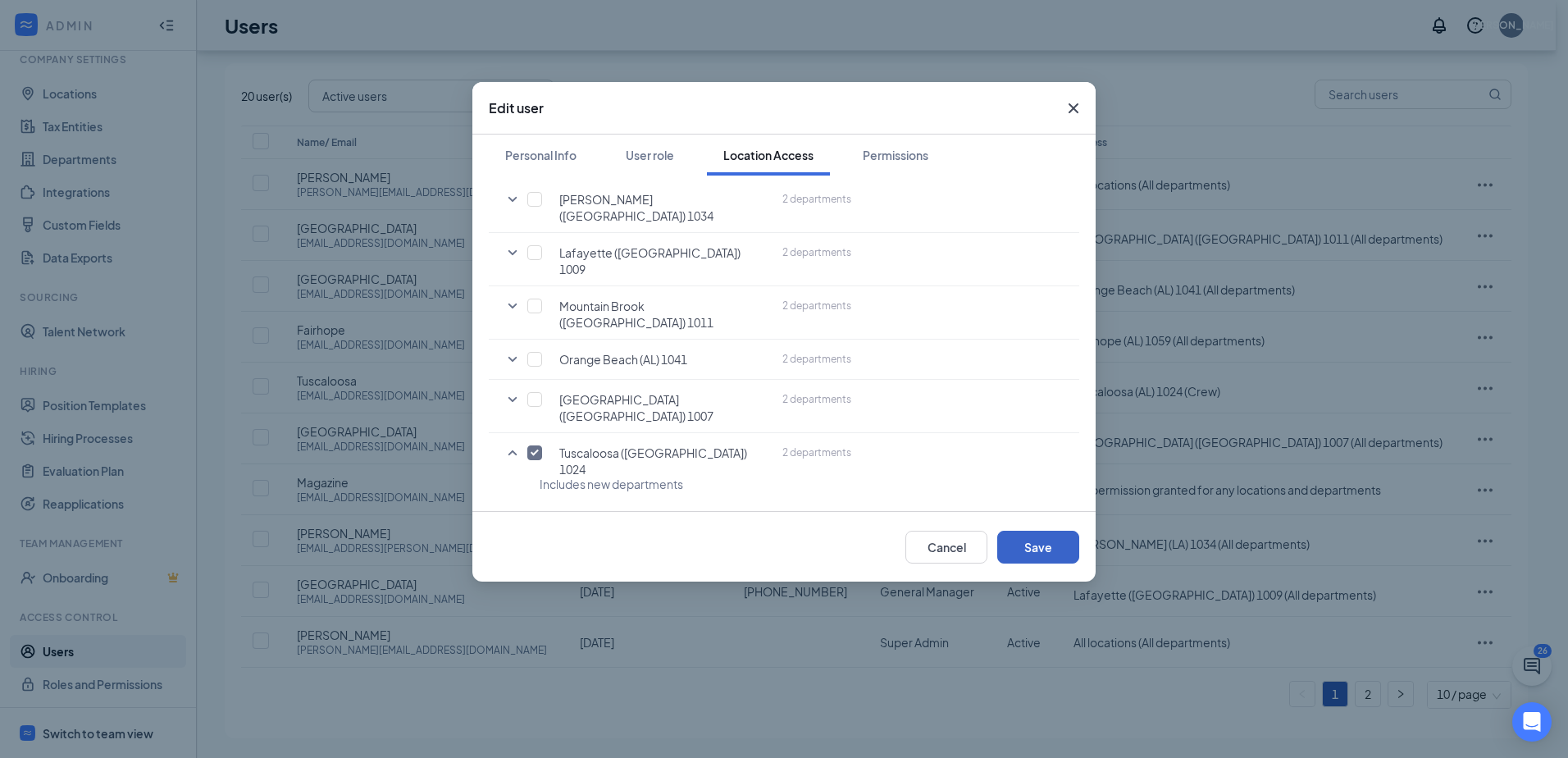
click at [1034, 546] on button "Save" at bounding box center [1037, 547] width 82 height 33
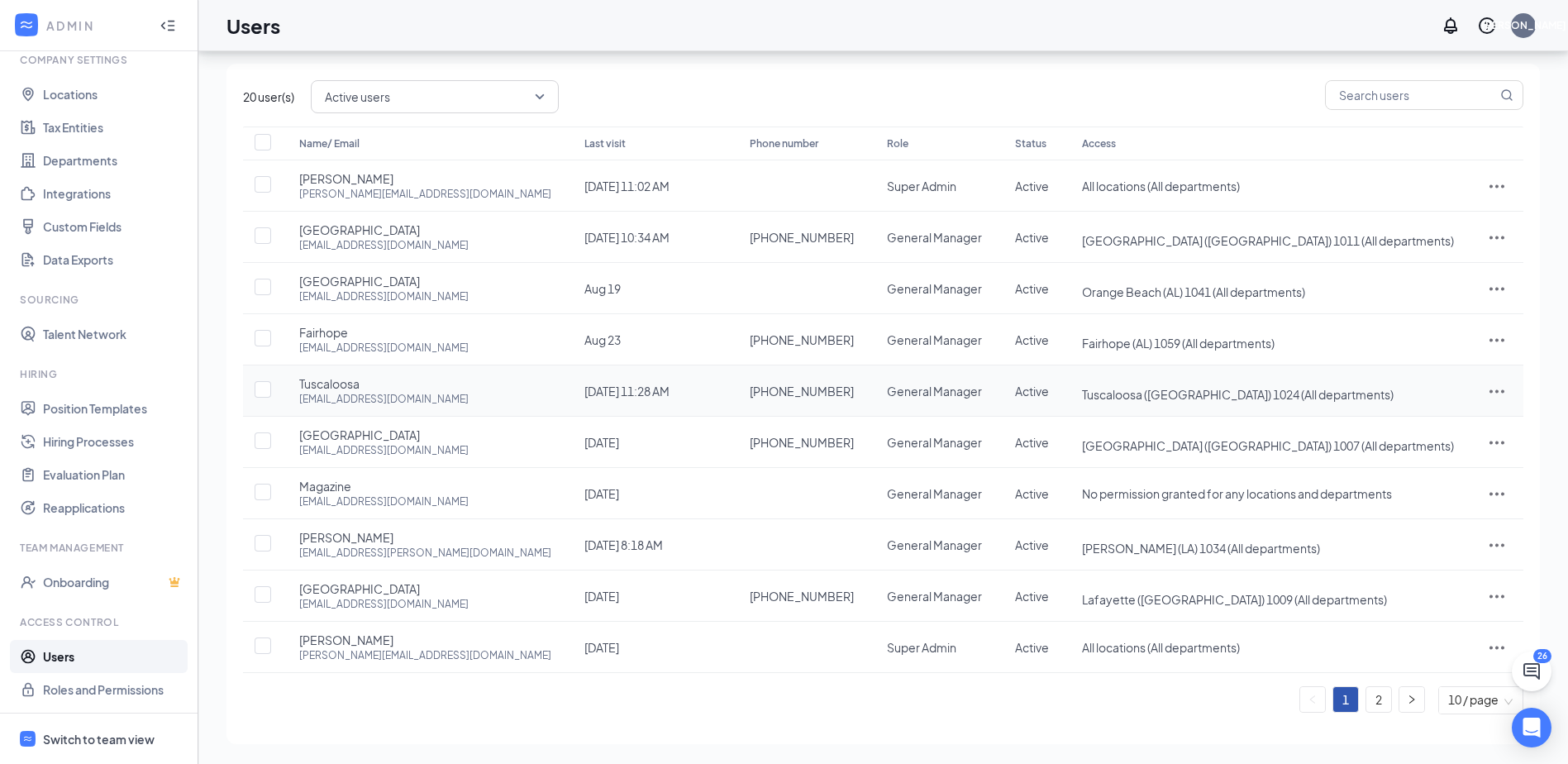
scroll to position [0, 0]
